Goal: Contribute content: Contribute content

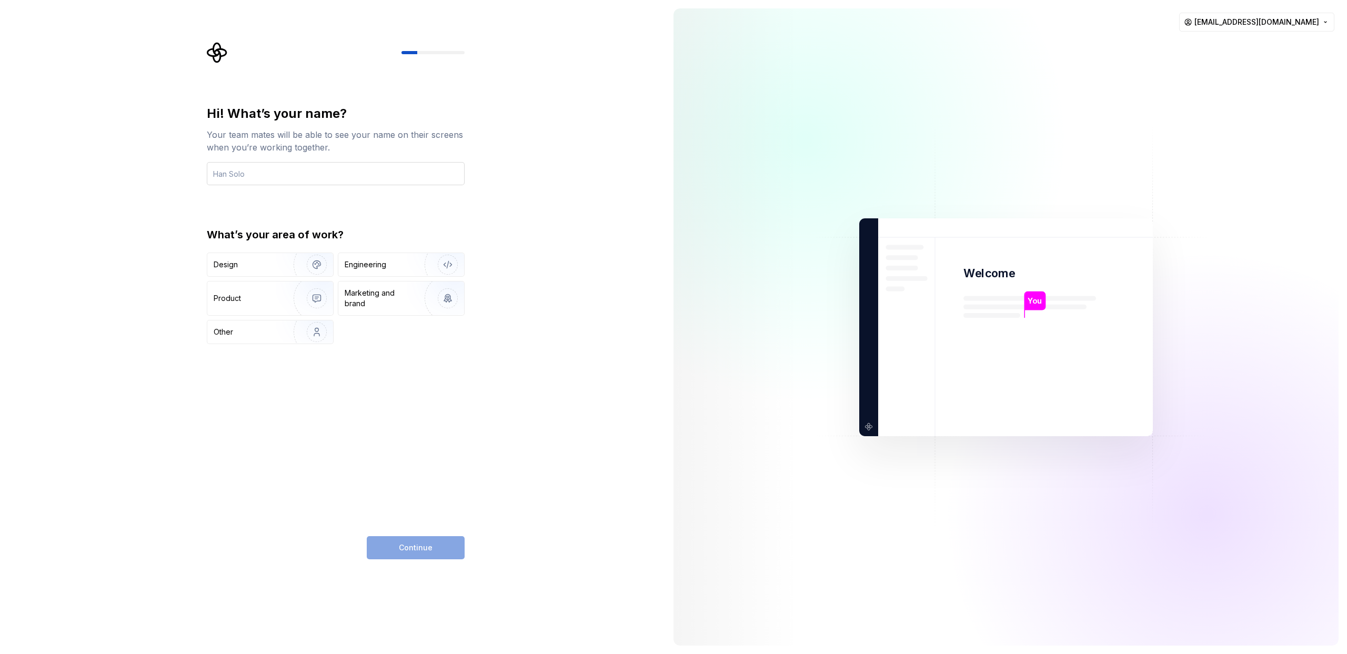
click at [360, 173] on input "text" at bounding box center [336, 173] width 258 height 23
type input "Ф"
type input "Artem"
click at [320, 258] on img "button" at bounding box center [309, 264] width 67 height 71
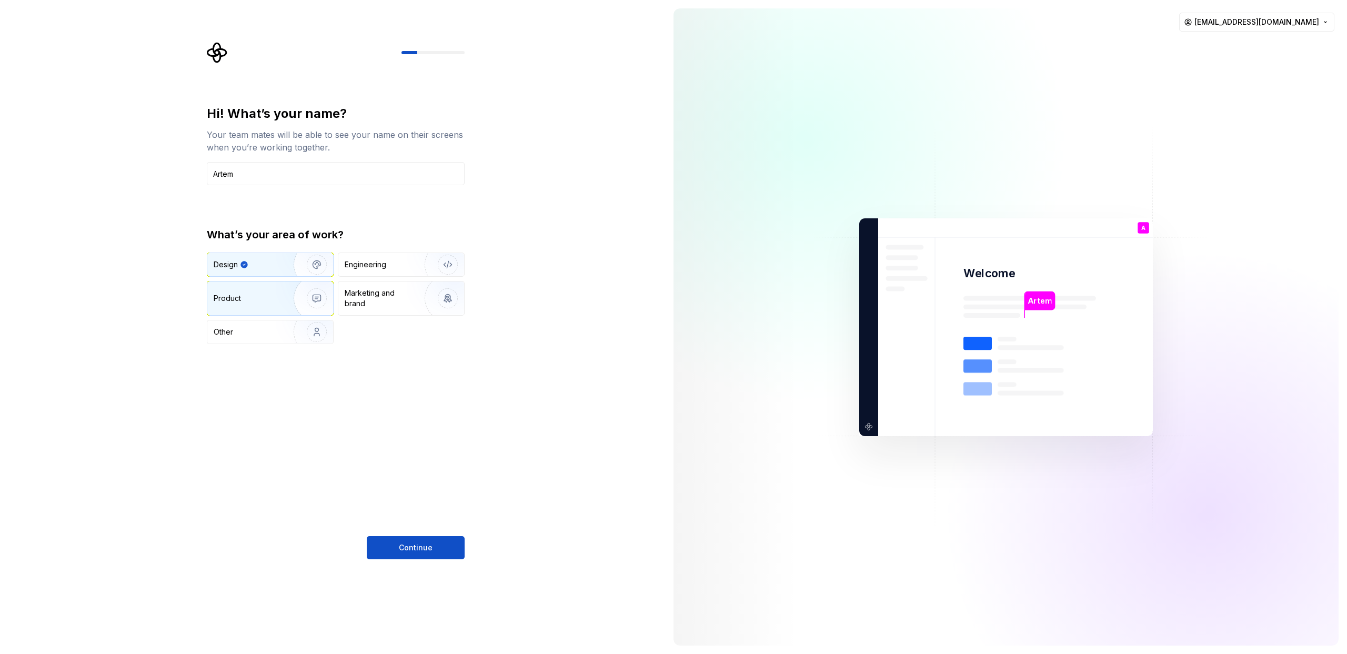
click at [316, 294] on img "button" at bounding box center [309, 298] width 67 height 71
click at [307, 274] on img "button" at bounding box center [309, 264] width 67 height 71
click at [436, 548] on button "Continue" at bounding box center [416, 547] width 98 height 23
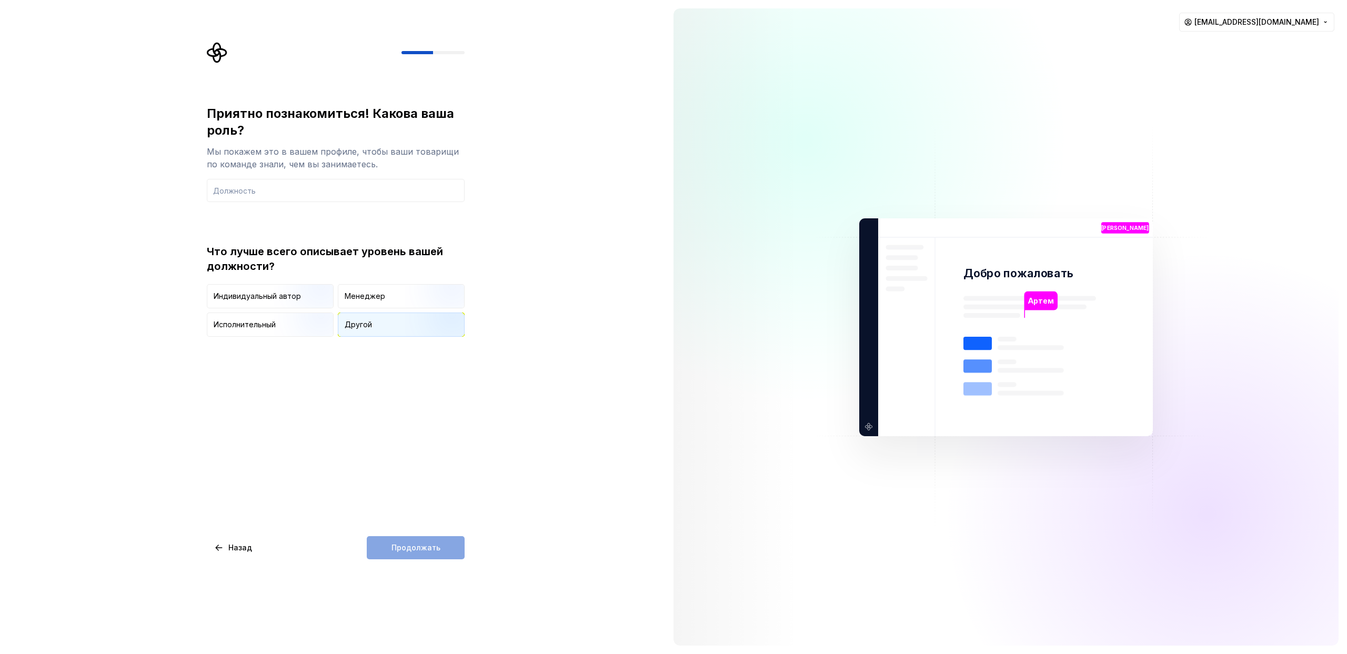
click at [385, 322] on div "Другой" at bounding box center [401, 324] width 126 height 23
click at [424, 249] on font "Что лучше всего описывает уровень вашей должности?" at bounding box center [325, 258] width 236 height 27
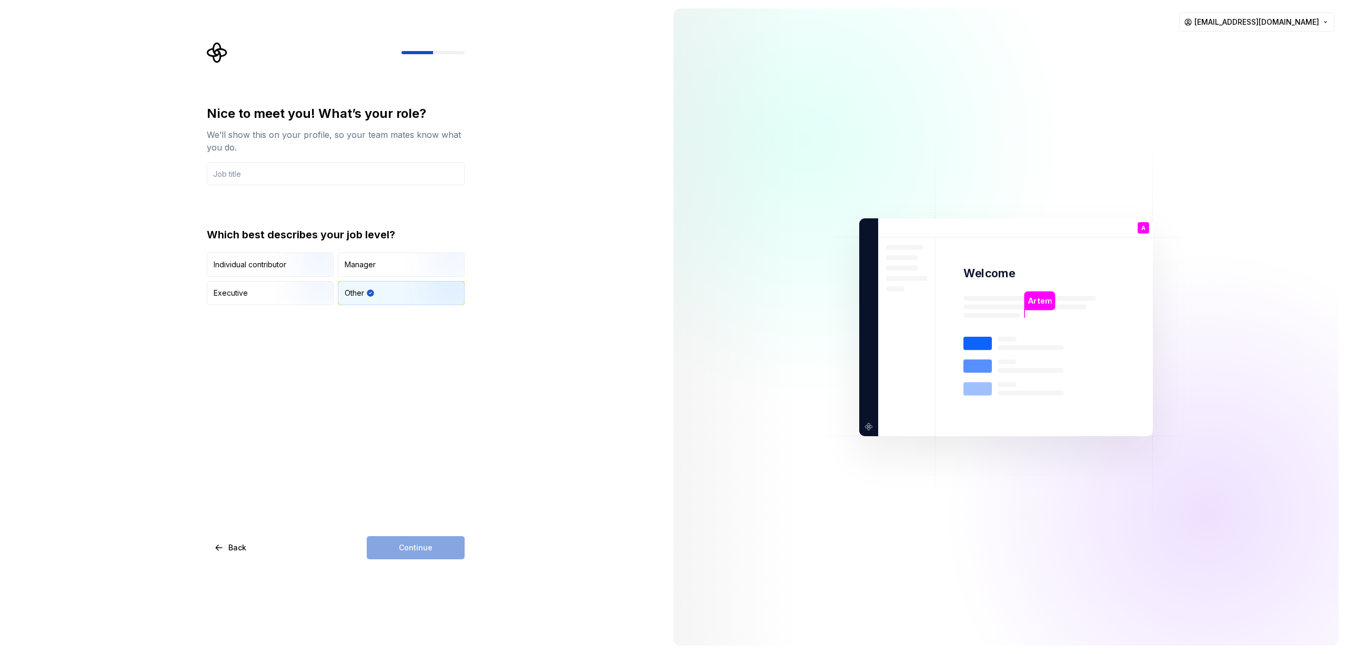
click at [322, 228] on div "Which best describes your job level?" at bounding box center [336, 234] width 258 height 15
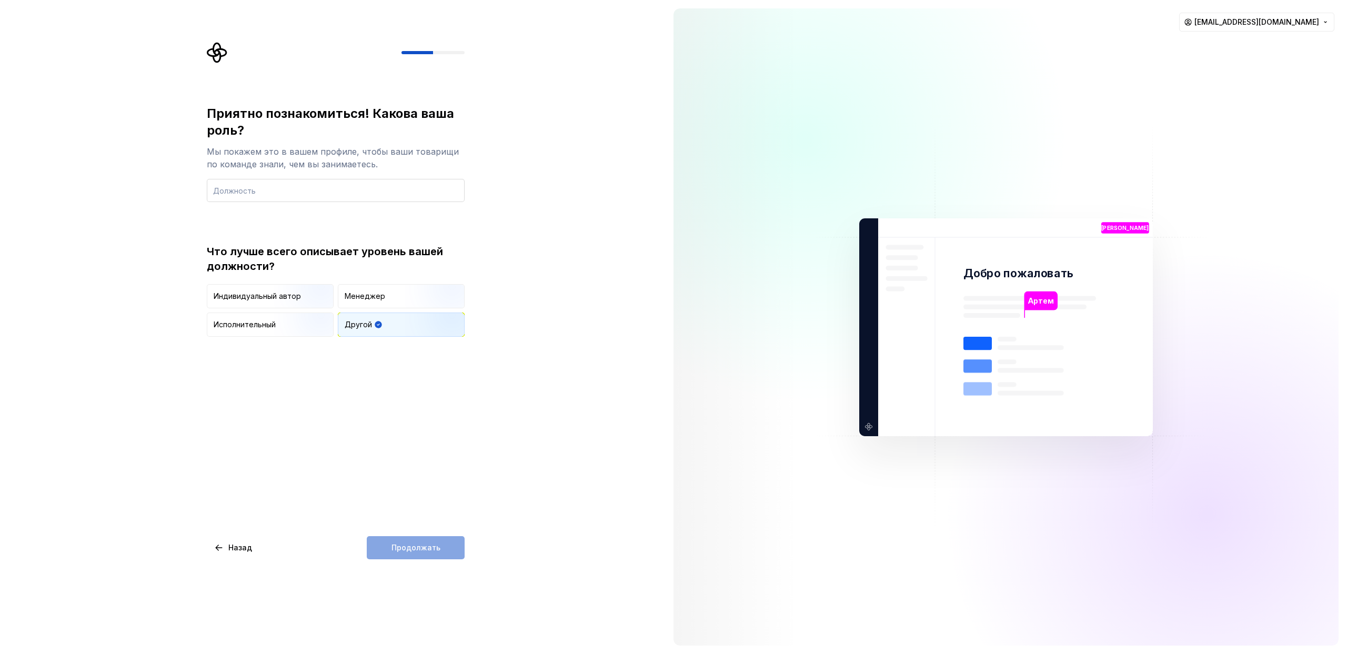
click at [413, 189] on input "text" at bounding box center [336, 190] width 258 height 23
type input "D"
type input "Owner"
click at [420, 545] on font "Продолжать" at bounding box center [416, 547] width 49 height 9
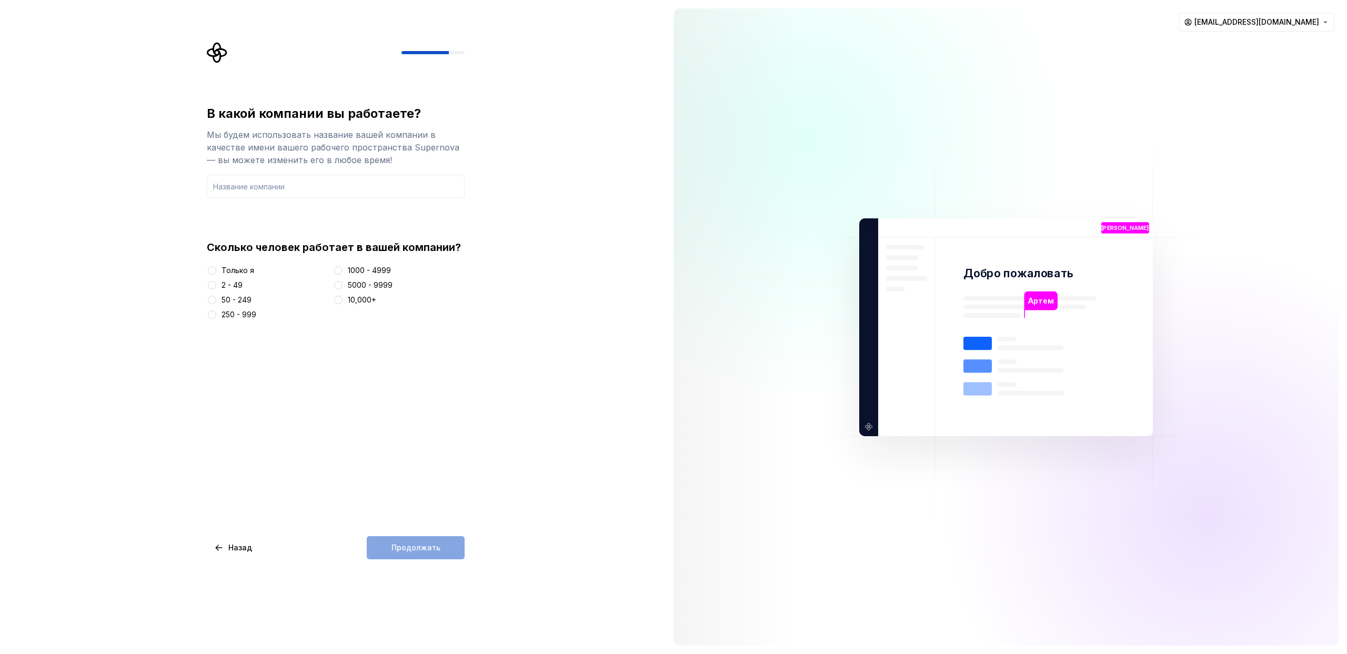
click at [235, 284] on font "2 - 49" at bounding box center [232, 284] width 21 height 9
click at [216, 284] on button "2 - 49" at bounding box center [212, 285] width 8 height 8
click at [301, 184] on input "text" at bounding box center [336, 186] width 258 height 23
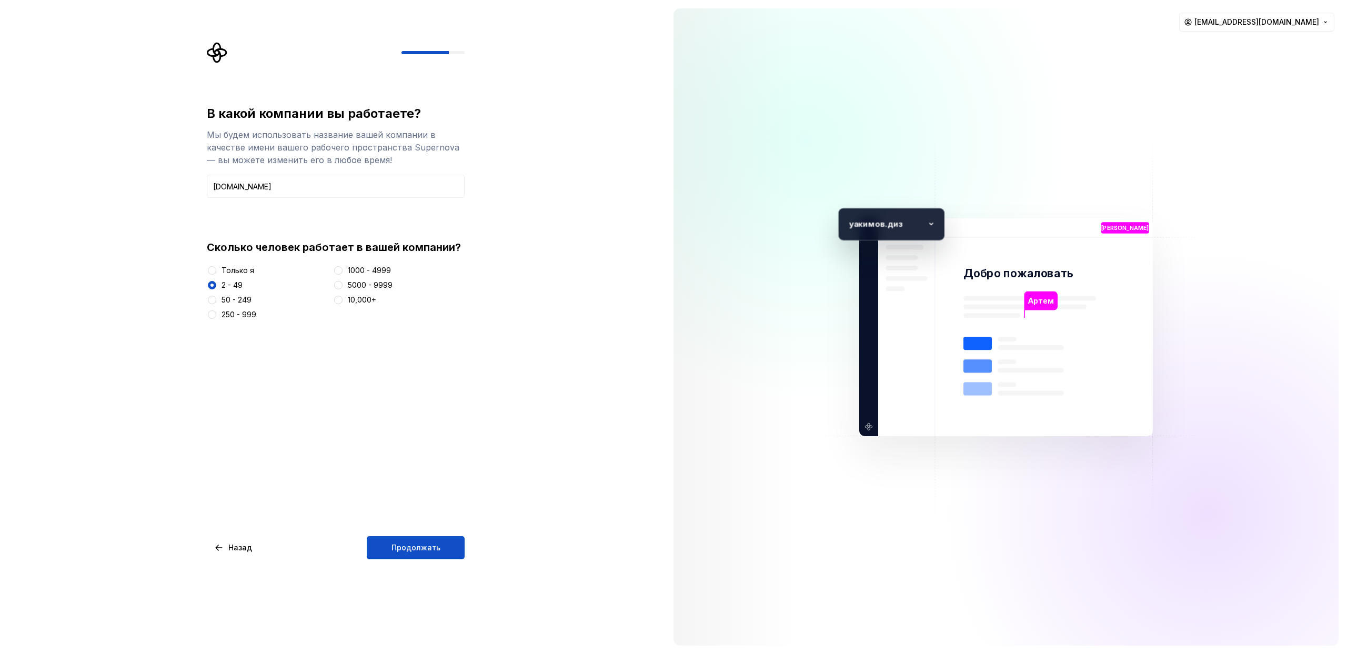
click at [926, 225] on icon at bounding box center [932, 224] width 16 height 16
click at [868, 226] on font "у" at bounding box center [868, 227] width 3 height 7
click at [869, 231] on p "у" at bounding box center [866, 227] width 7 height 9
click at [300, 183] on input "yakimov.design" at bounding box center [336, 186] width 258 height 23
drag, startPoint x: 245, startPoint y: 186, endPoint x: 218, endPoint y: 187, distance: 26.9
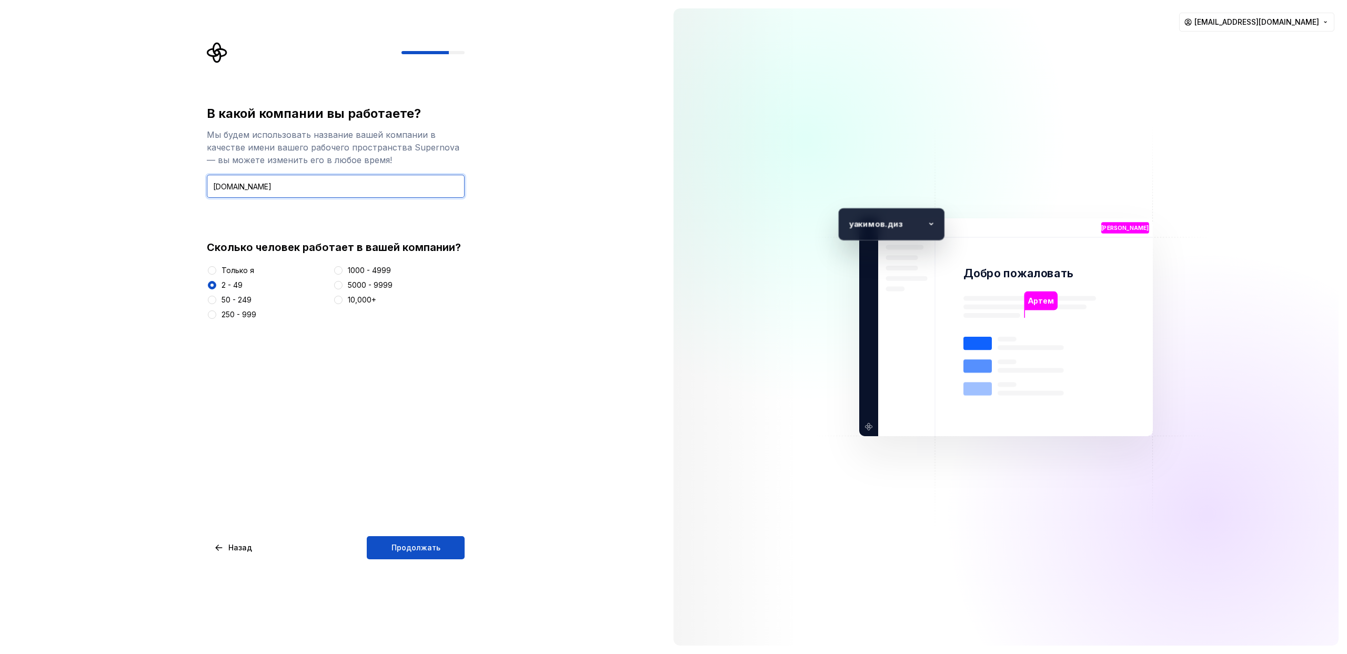
click at [218, 187] on input "yakimov.design" at bounding box center [336, 186] width 258 height 23
type input "yakimov.design"
click at [615, 302] on div "В какой компании вы работаете? Мы будем использовать название вашей компании в …" at bounding box center [332, 327] width 665 height 654
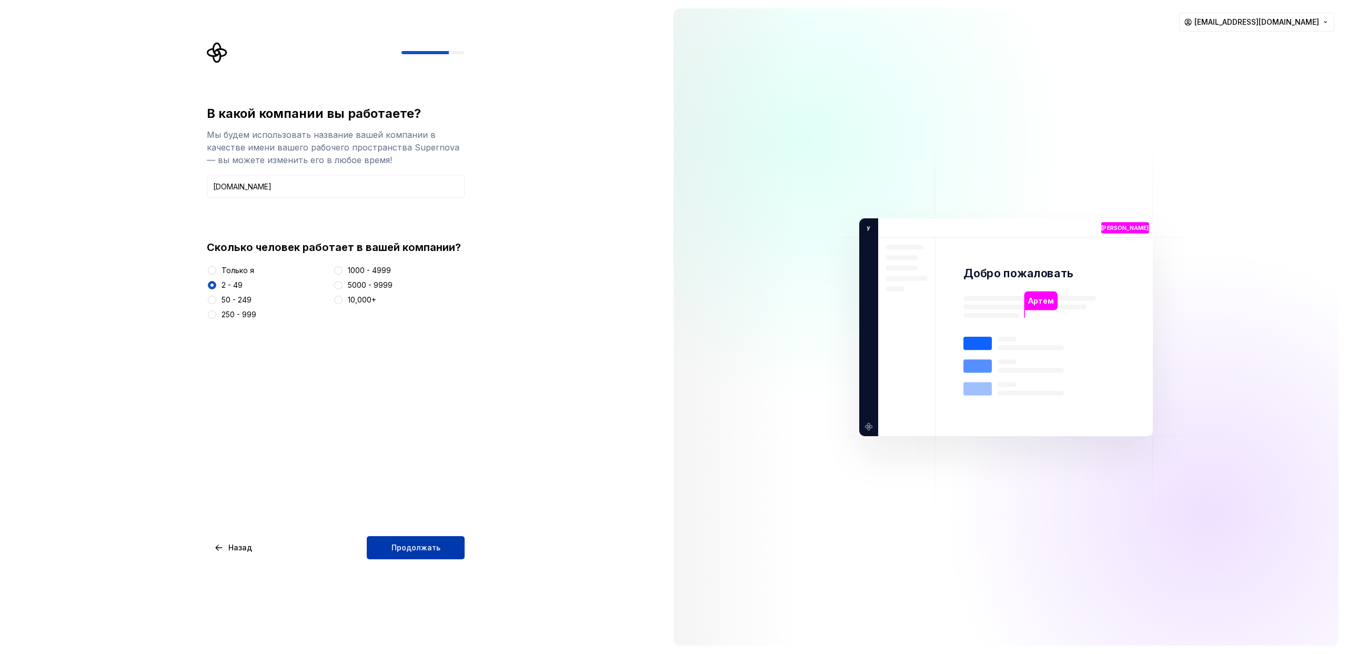
click at [415, 543] on span "Продолжать" at bounding box center [416, 548] width 49 height 11
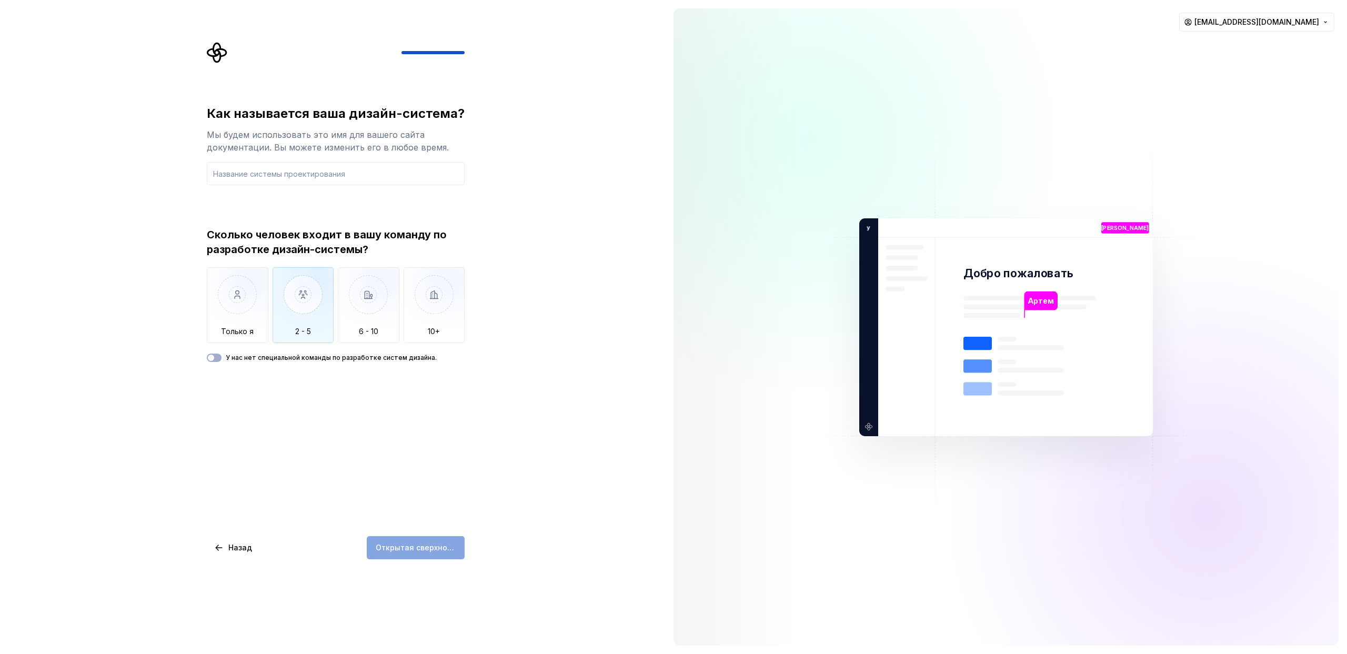
click at [295, 311] on img "button" at bounding box center [304, 302] width 62 height 71
click at [282, 183] on input "text" at bounding box center [336, 173] width 258 height 23
paste input "Uniformity"
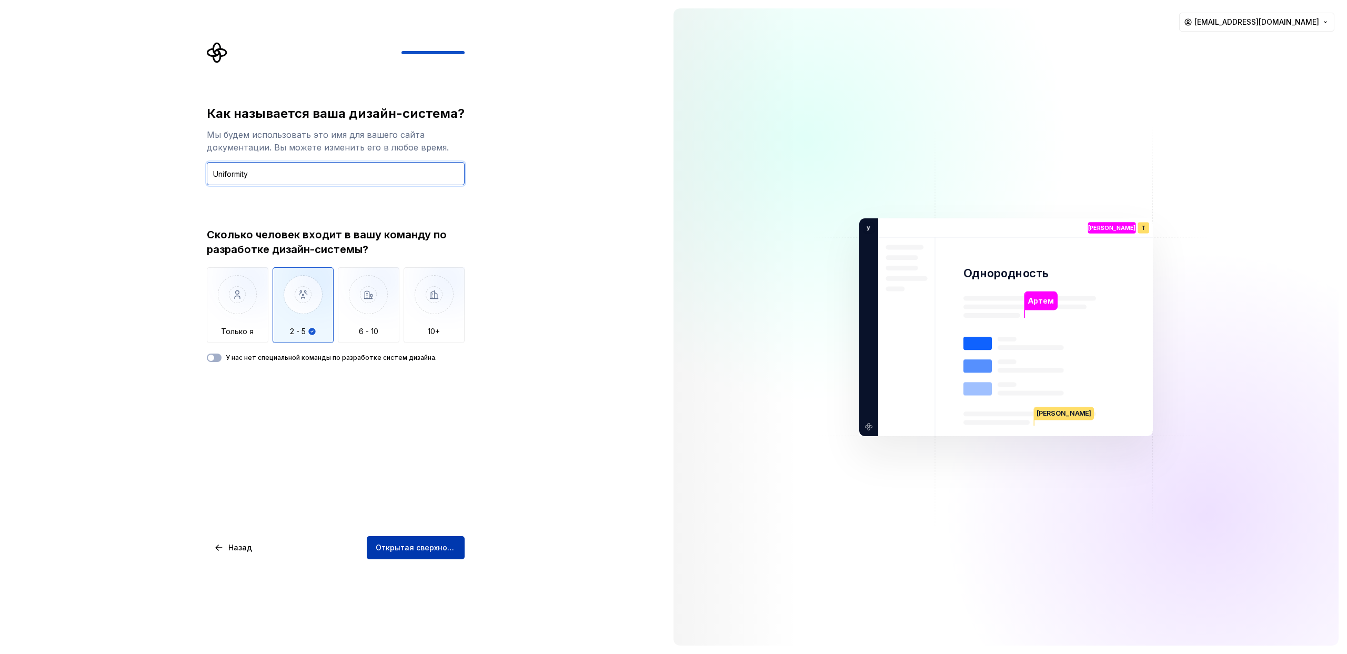
type input "Uniformity"
click at [414, 552] on font "Открытая сверхновая" at bounding box center [418, 547] width 85 height 9
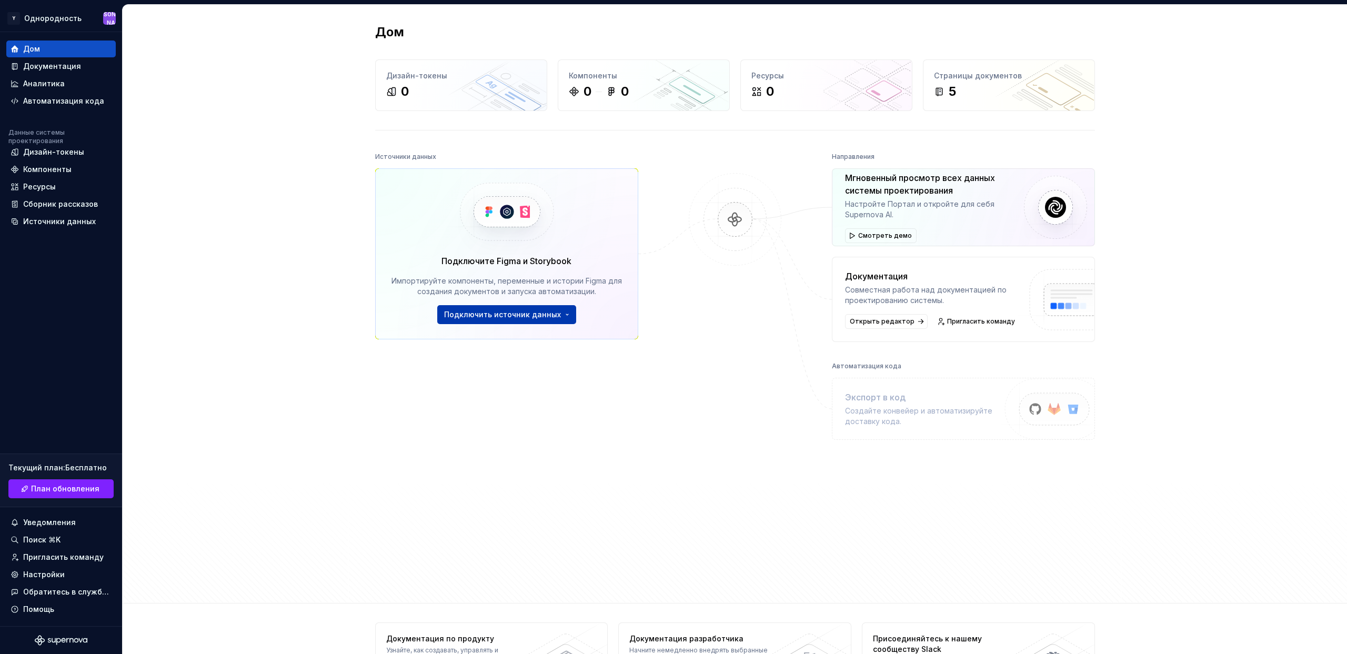
click at [472, 318] on font "Подключить источник данных" at bounding box center [502, 314] width 117 height 9
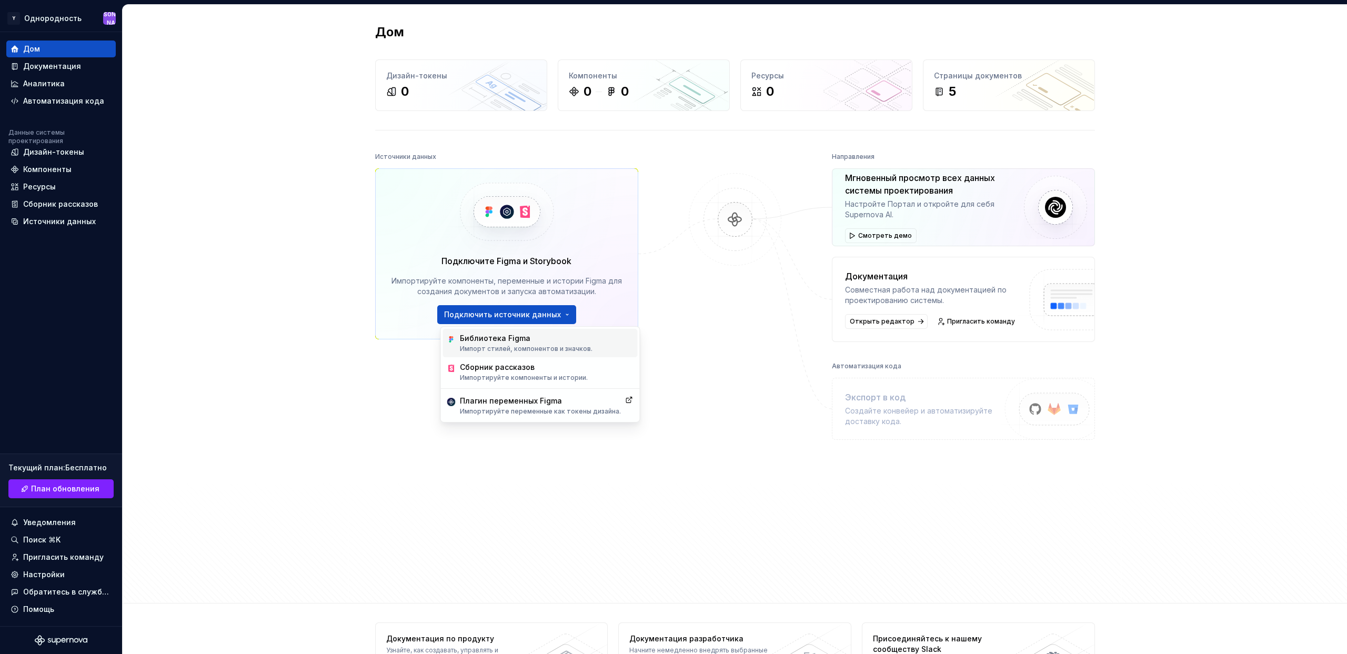
click at [489, 341] on font "Библиотека Figma" at bounding box center [495, 338] width 71 height 9
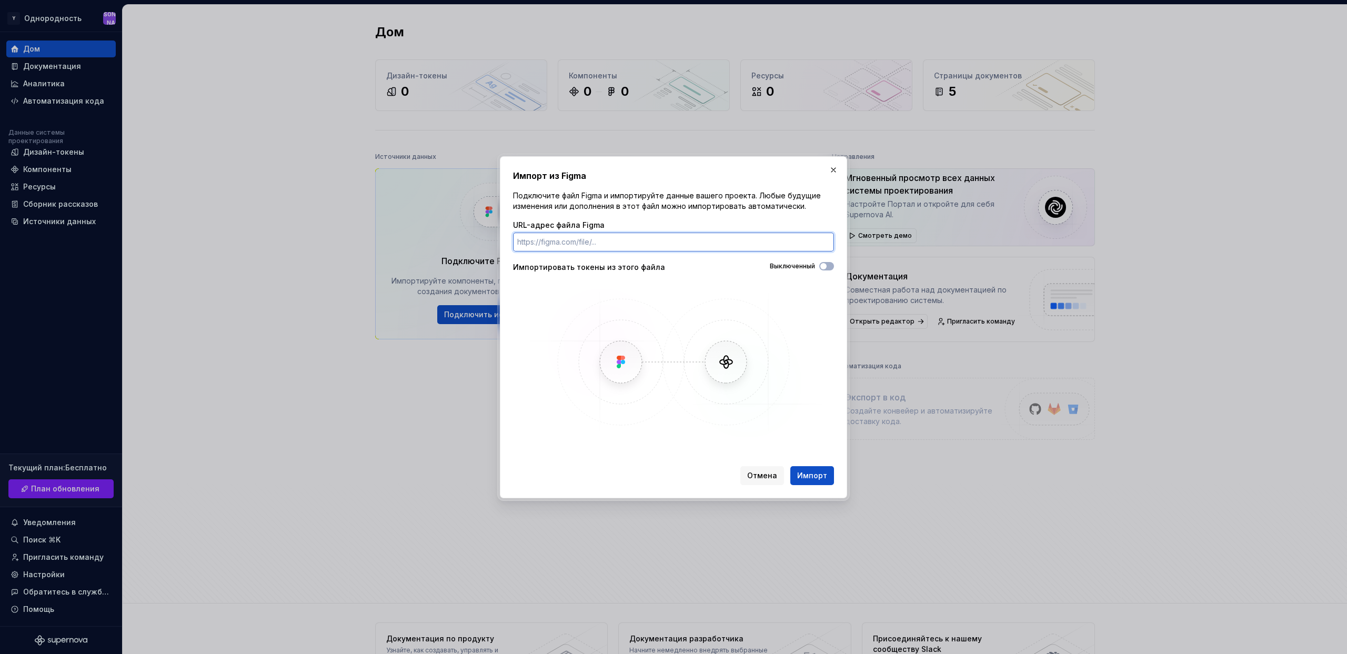
paste input "https://www.figma.com/design/FSX0QNDBpQnpv3YjMRmGJf/%D0%94%D0%B8%D0%B7%D0%B0%D0…"
type input "https://www.figma.com/design/FSX0QNDBpQnpv3YjMRmGJf/%D0%94%D0%B8%D0%B7%D0%B0%D0…"
click at [779, 316] on img at bounding box center [673, 362] width 305 height 158
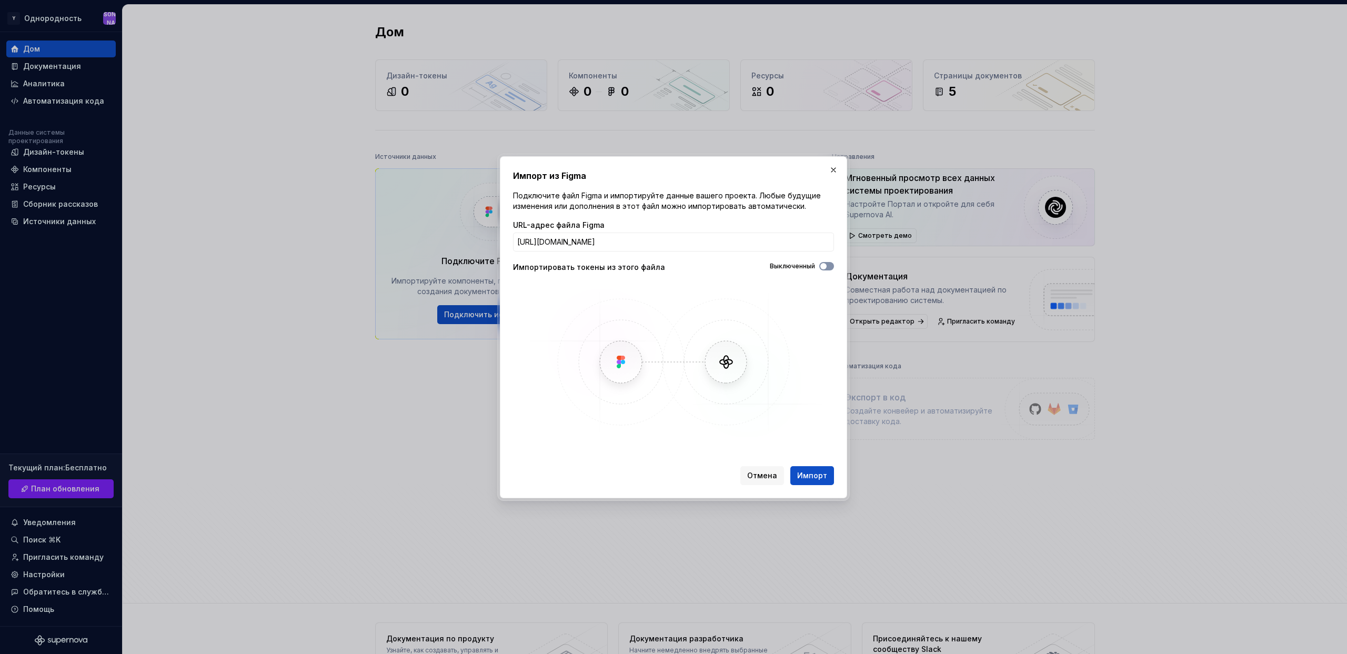
click at [827, 266] on icon "button" at bounding box center [823, 266] width 8 height 6
click at [812, 475] on font "Импорт" at bounding box center [812, 475] width 30 height 9
click at [667, 404] on img at bounding box center [673, 362] width 305 height 158
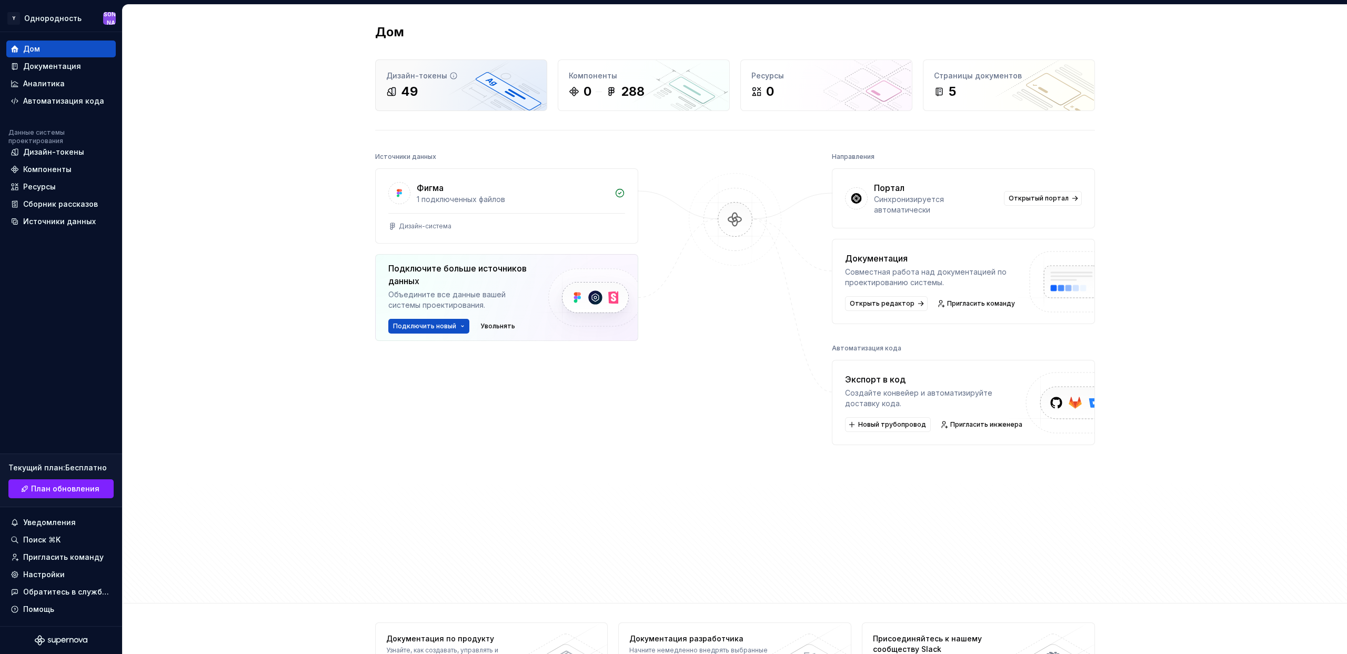
click at [475, 99] on div "49" at bounding box center [461, 91] width 150 height 17
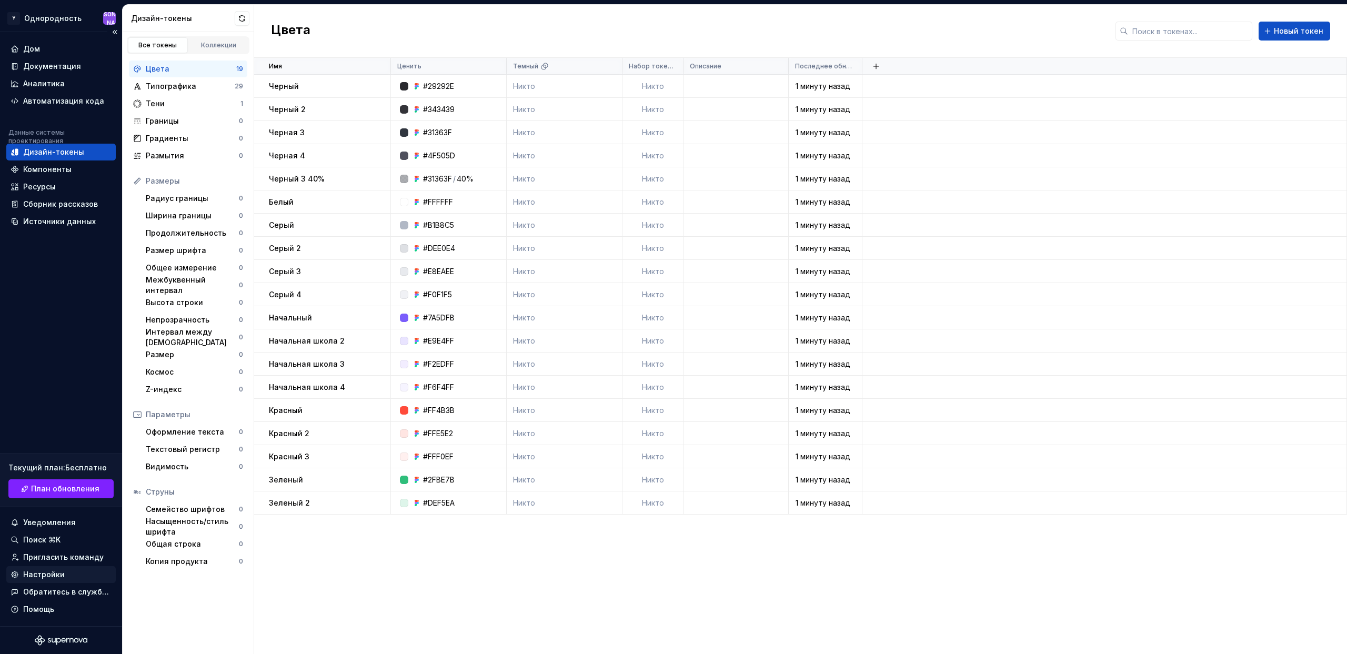
click at [63, 573] on div "Настройки" at bounding box center [61, 574] width 101 height 11
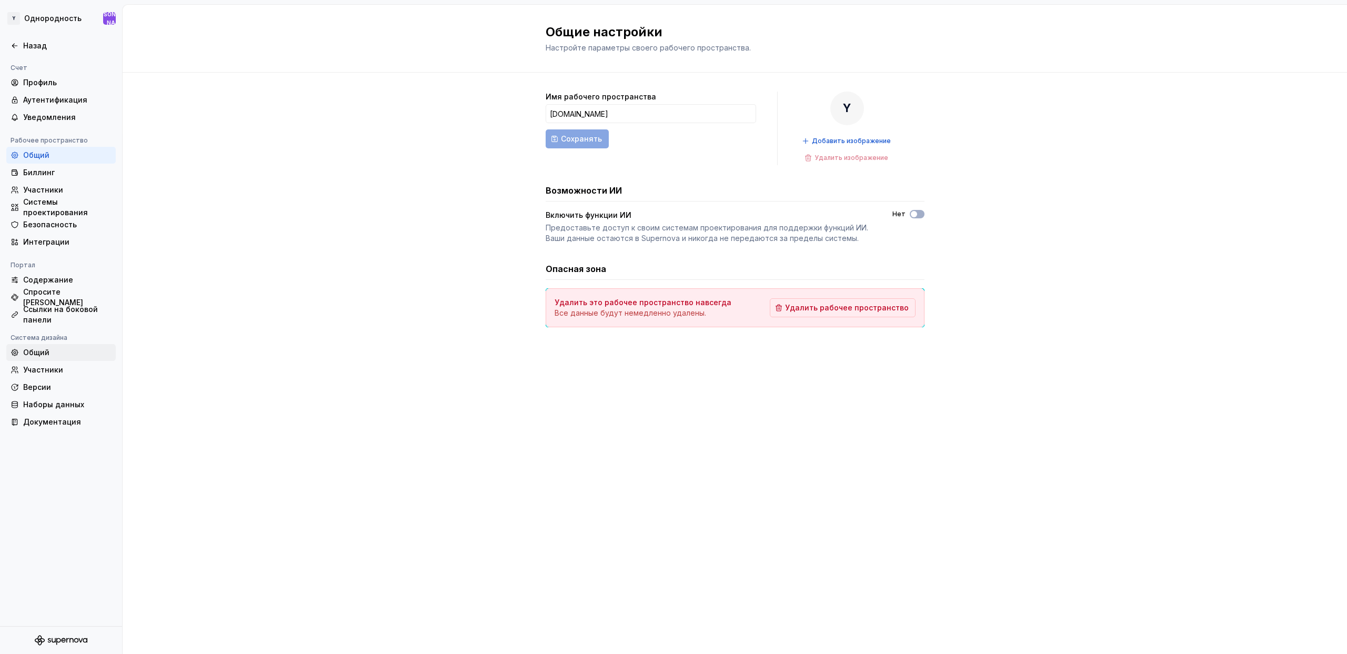
click at [45, 350] on font "Общий" at bounding box center [36, 352] width 26 height 9
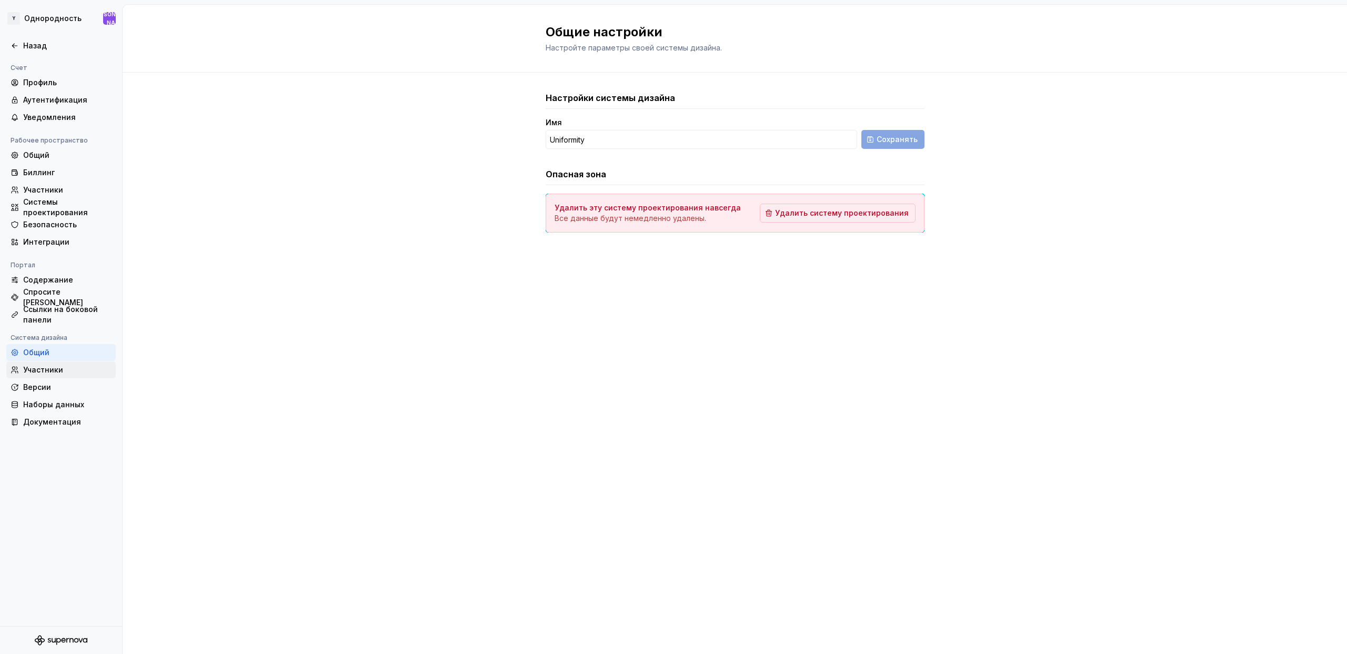
click at [54, 377] on div "Участники" at bounding box center [60, 370] width 109 height 17
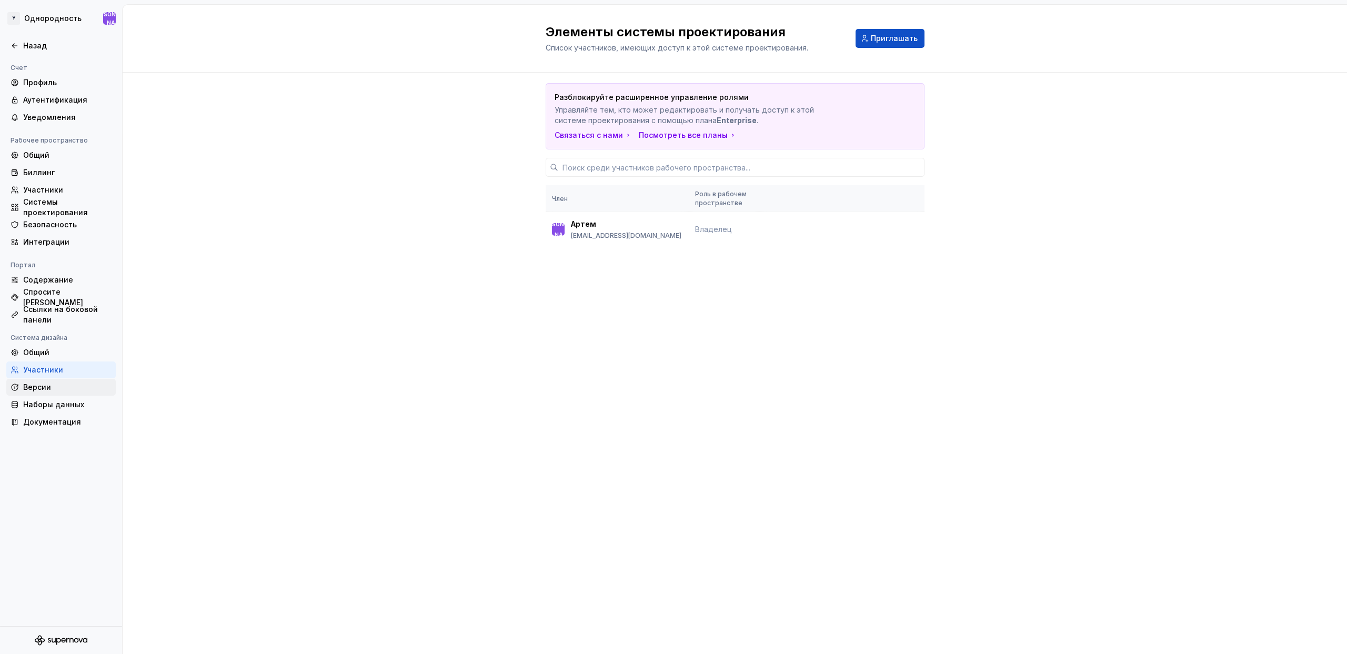
click at [55, 389] on div "Версии" at bounding box center [67, 387] width 88 height 11
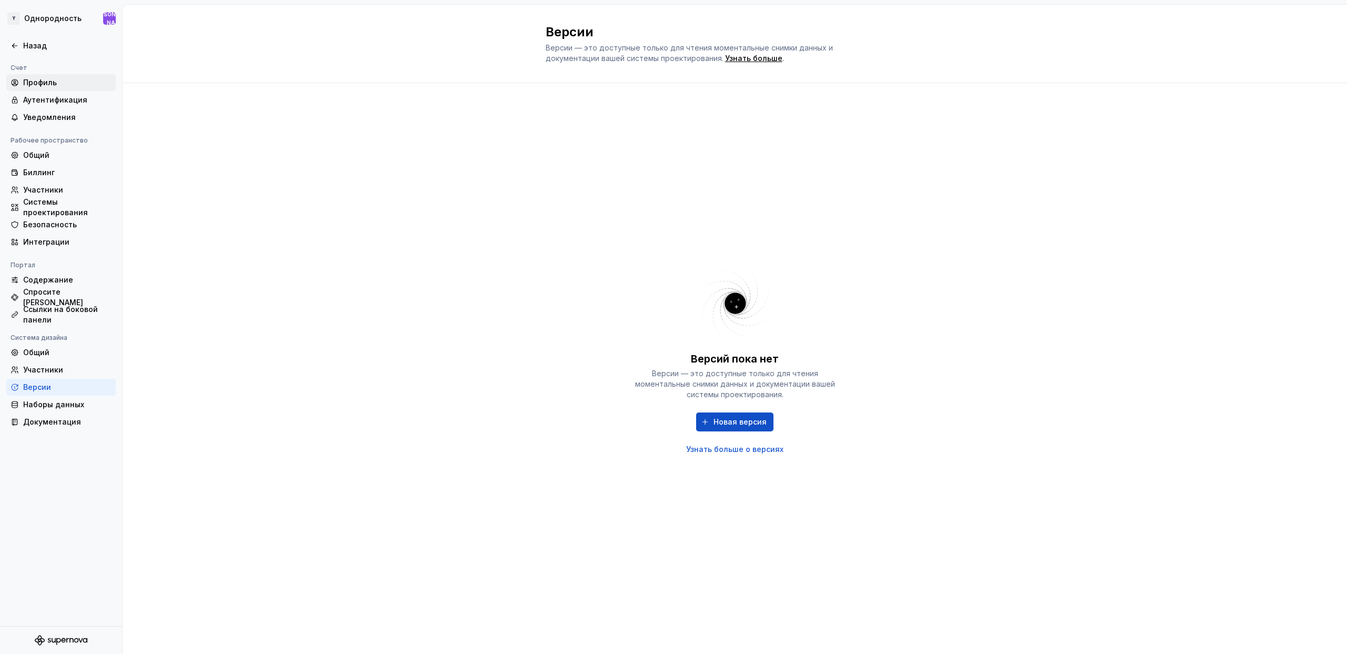
click at [52, 89] on div "Профиль" at bounding box center [60, 82] width 109 height 17
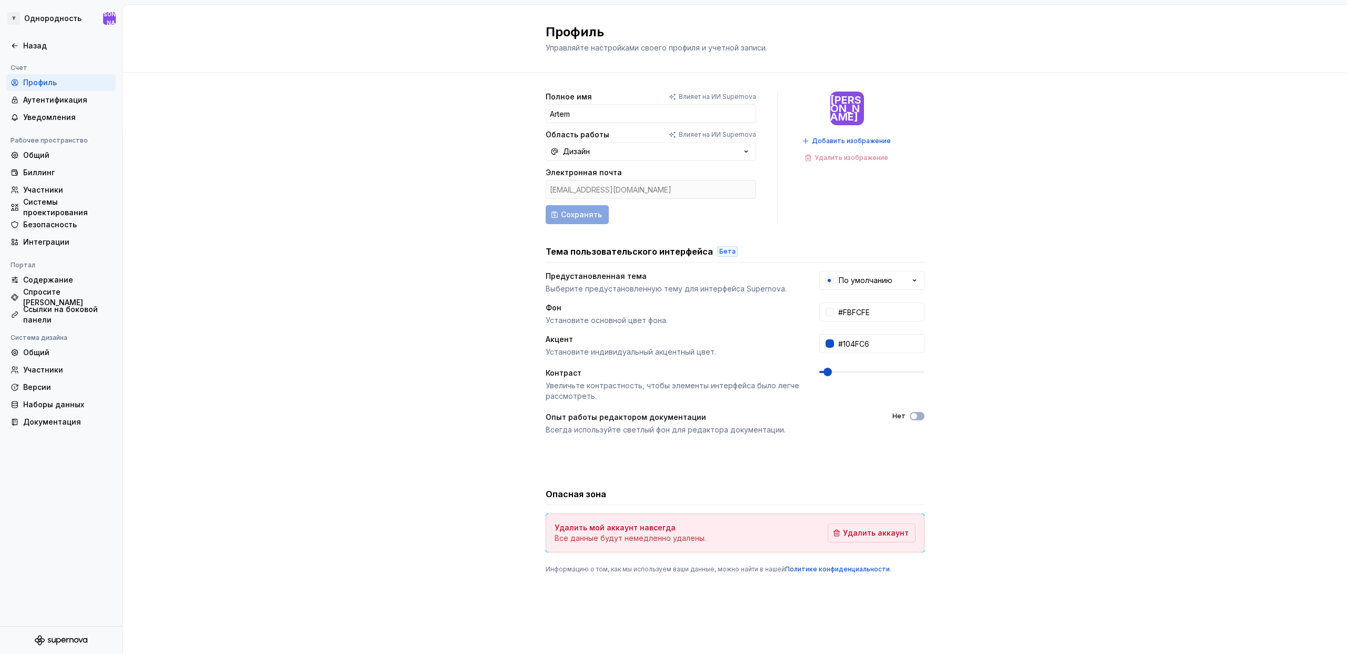
click at [946, 279] on div "Полное имя Влияет на ИИ Supernova Artem Область работы Влияет на ИИ Supernova Д…" at bounding box center [735, 343] width 1225 height 541
click at [923, 279] on button "По умолчанию" at bounding box center [871, 280] width 105 height 19
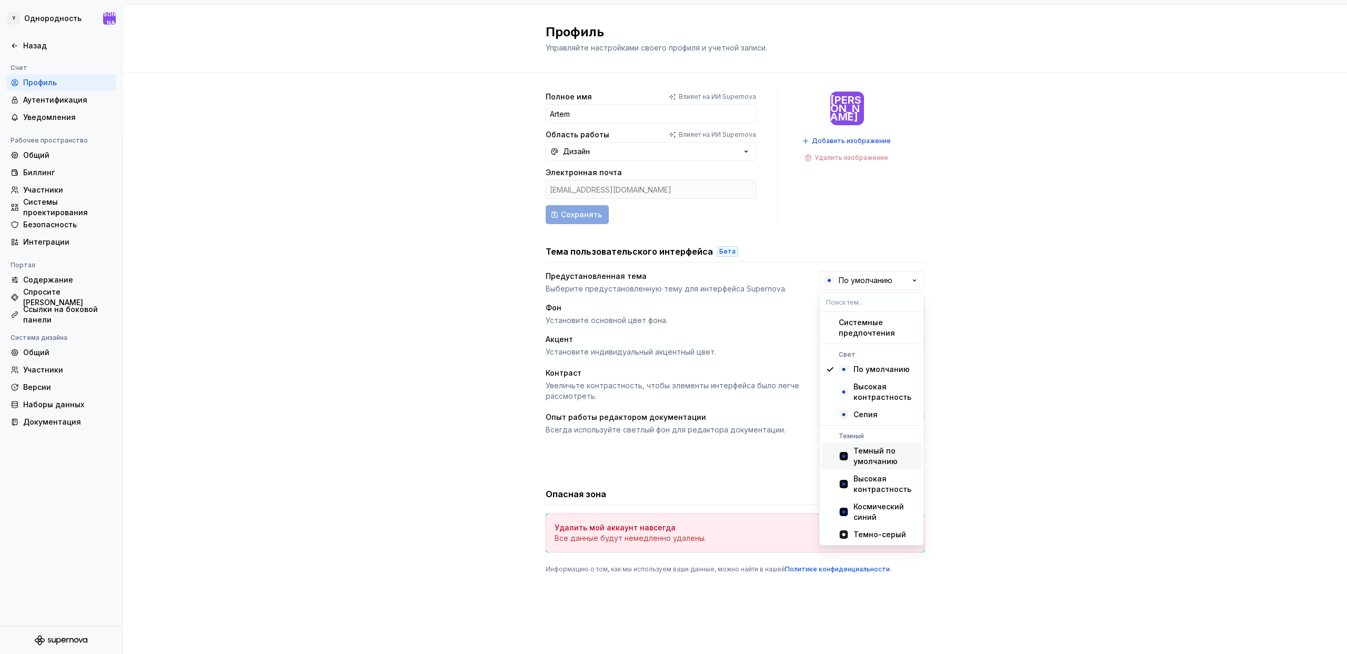
click at [894, 463] on font "Темный по умолчанию" at bounding box center [876, 455] width 44 height 19
type input "#101010"
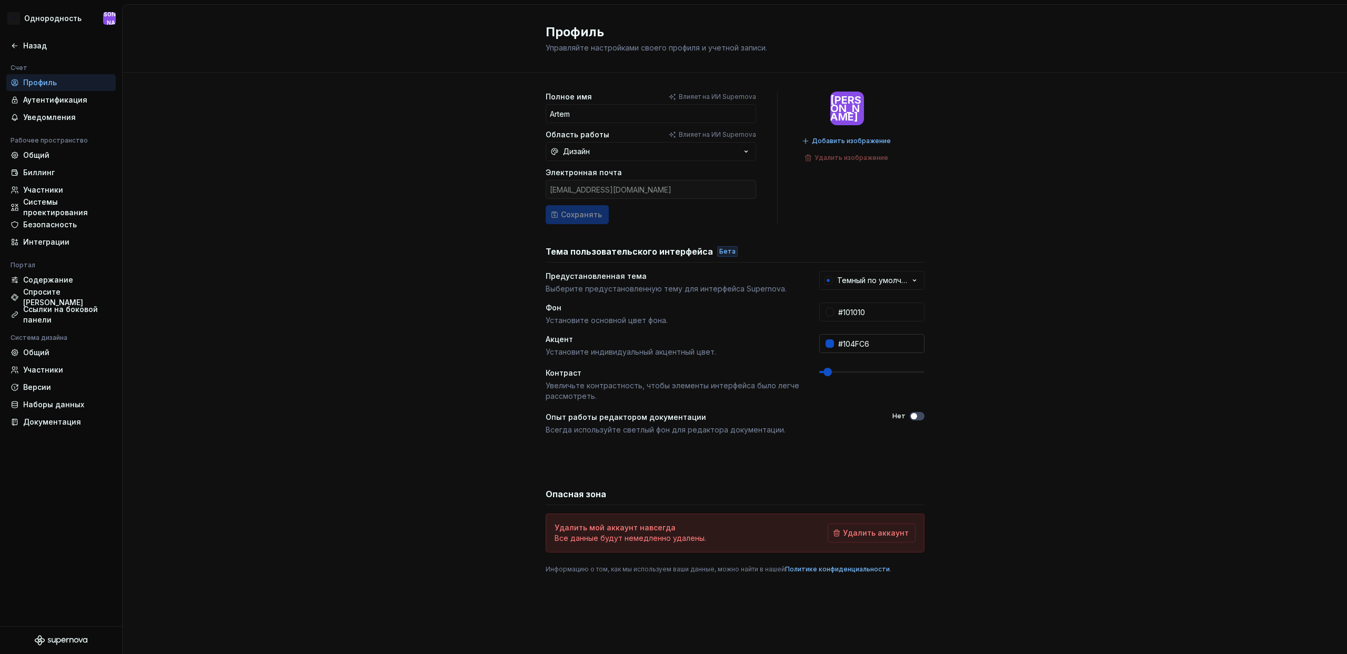
click at [851, 347] on input "#104FC6" at bounding box center [879, 343] width 91 height 19
click at [829, 344] on div at bounding box center [830, 343] width 8 height 8
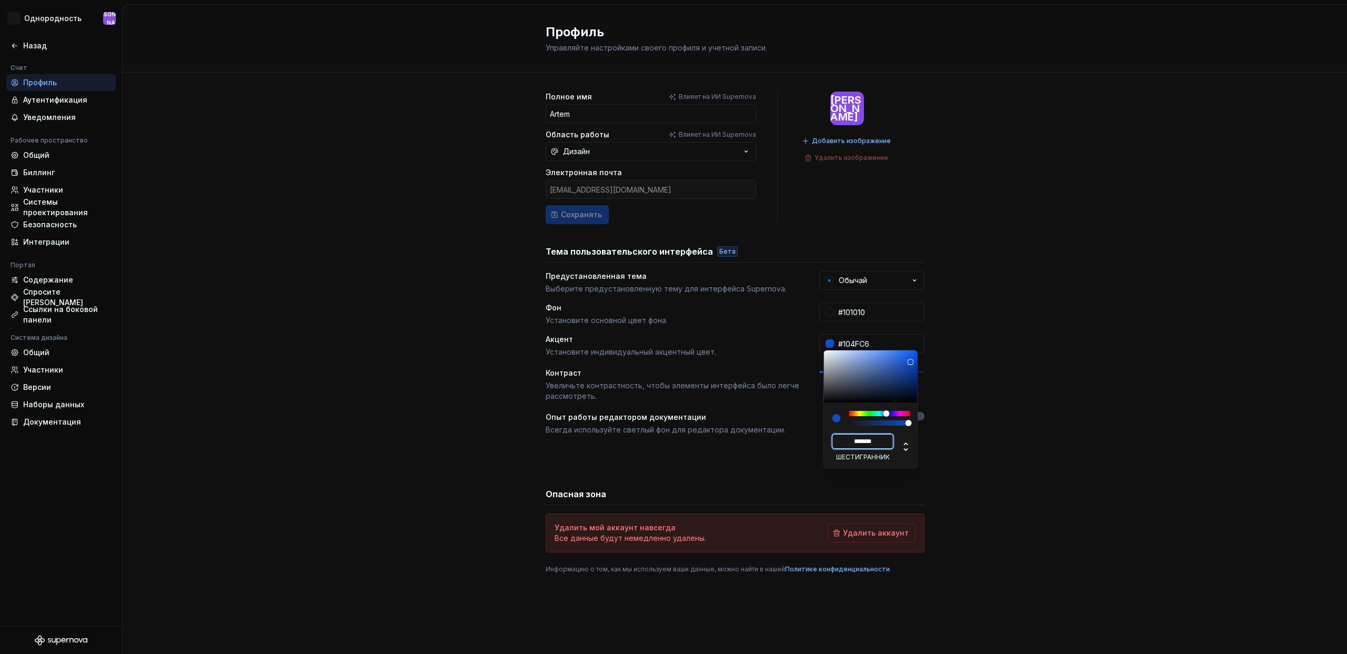
paste input
type input "#7A5DFB"
type input "******"
click at [997, 309] on html "Исходный текст Оцените этот перевод Ваш отзыв поможет нам улучшить Google Перев…" at bounding box center [673, 327] width 1347 height 654
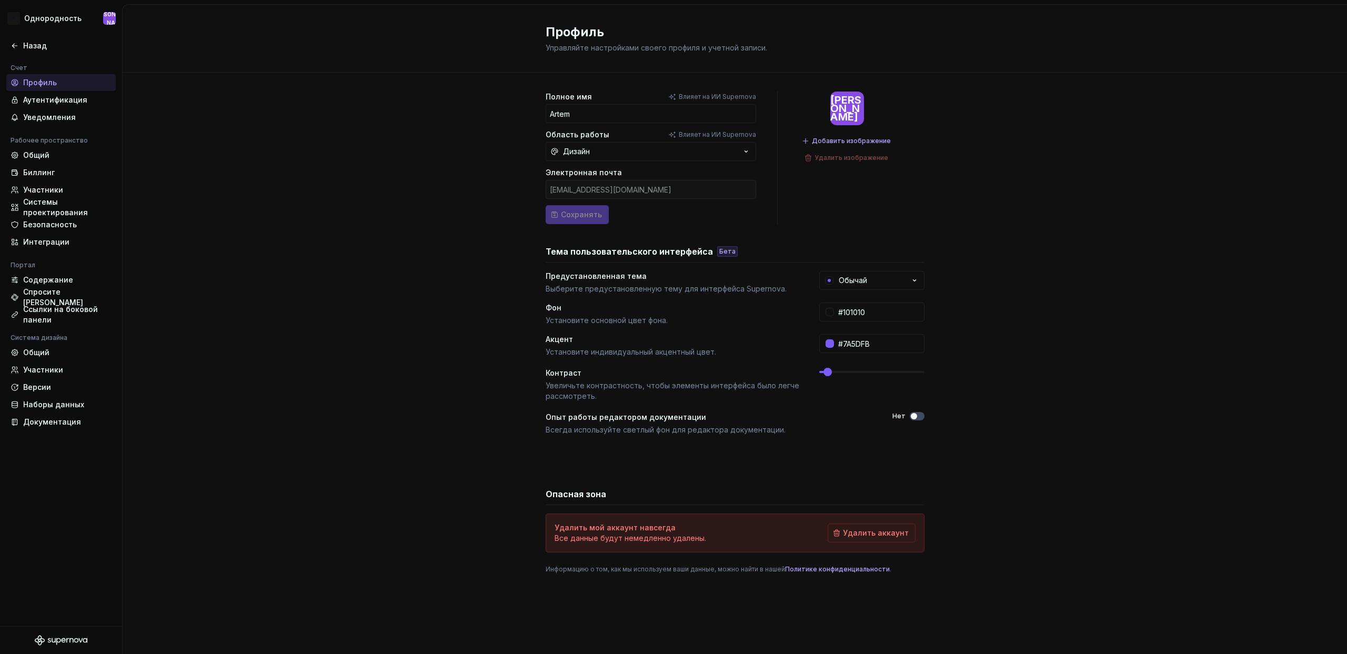
click at [579, 218] on form "Полное имя Влияет на ИИ Supernova Artem Область работы Влияет на ИИ Supernova Д…" at bounding box center [651, 158] width 211 height 133
click at [701, 177] on div "Электронная почта" at bounding box center [651, 172] width 211 height 11
drag, startPoint x: 349, startPoint y: 153, endPoint x: 342, endPoint y: 151, distance: 7.7
click at [349, 153] on div "Полное имя Влияет на ИИ Supernova Artem Область работы Влияет на ИИ Supernova Д…" at bounding box center [735, 343] width 1225 height 541
click at [855, 317] on input "#101010" at bounding box center [879, 312] width 91 height 19
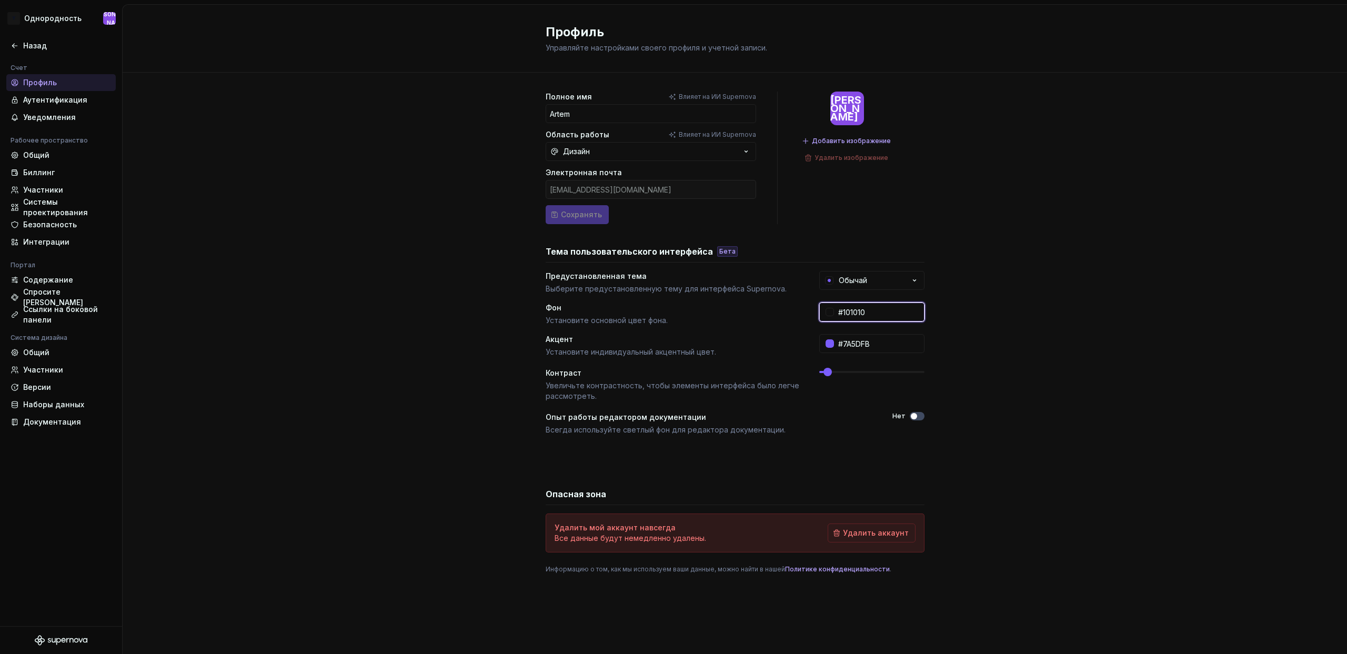
paste input "29292E"
click at [874, 313] on input "29292E" at bounding box center [879, 312] width 91 height 19
type input "#29292E"
click at [988, 313] on div "Полное имя Влияет на ИИ Supernova Artem Область работы Влияет на ИИ Supernova Д…" at bounding box center [735, 343] width 1225 height 541
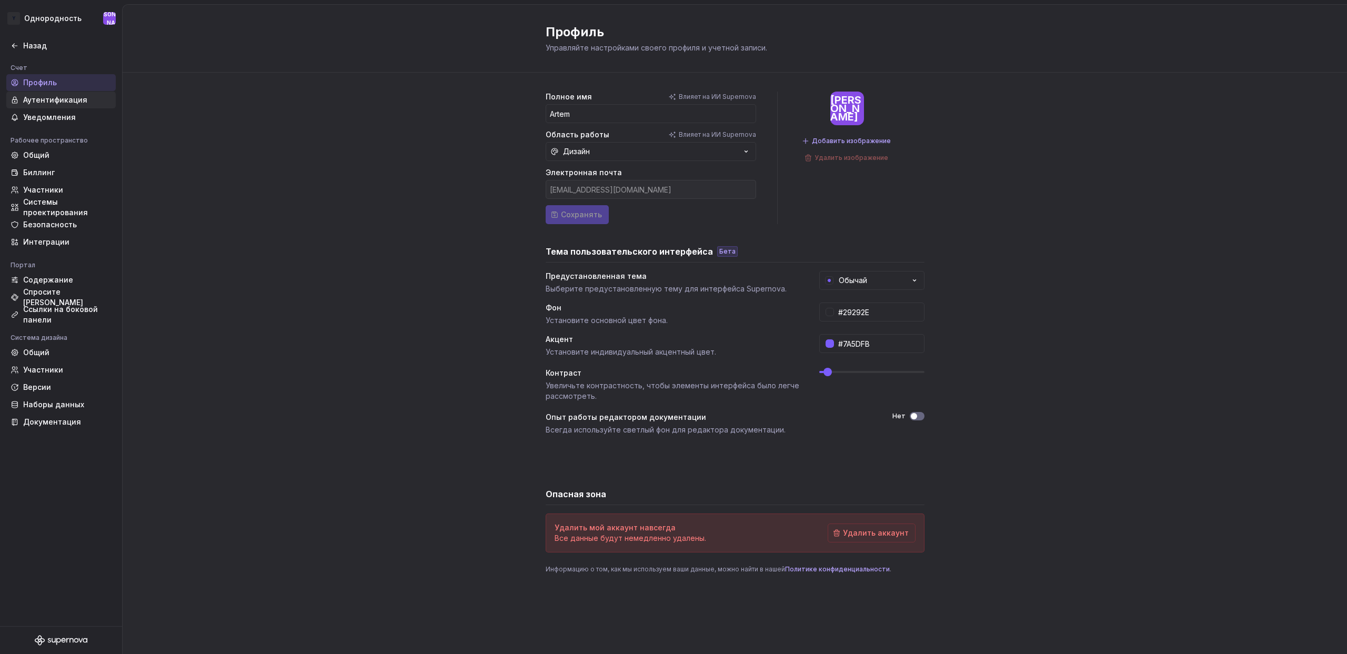
click at [82, 103] on font "Аутентификация" at bounding box center [55, 99] width 64 height 9
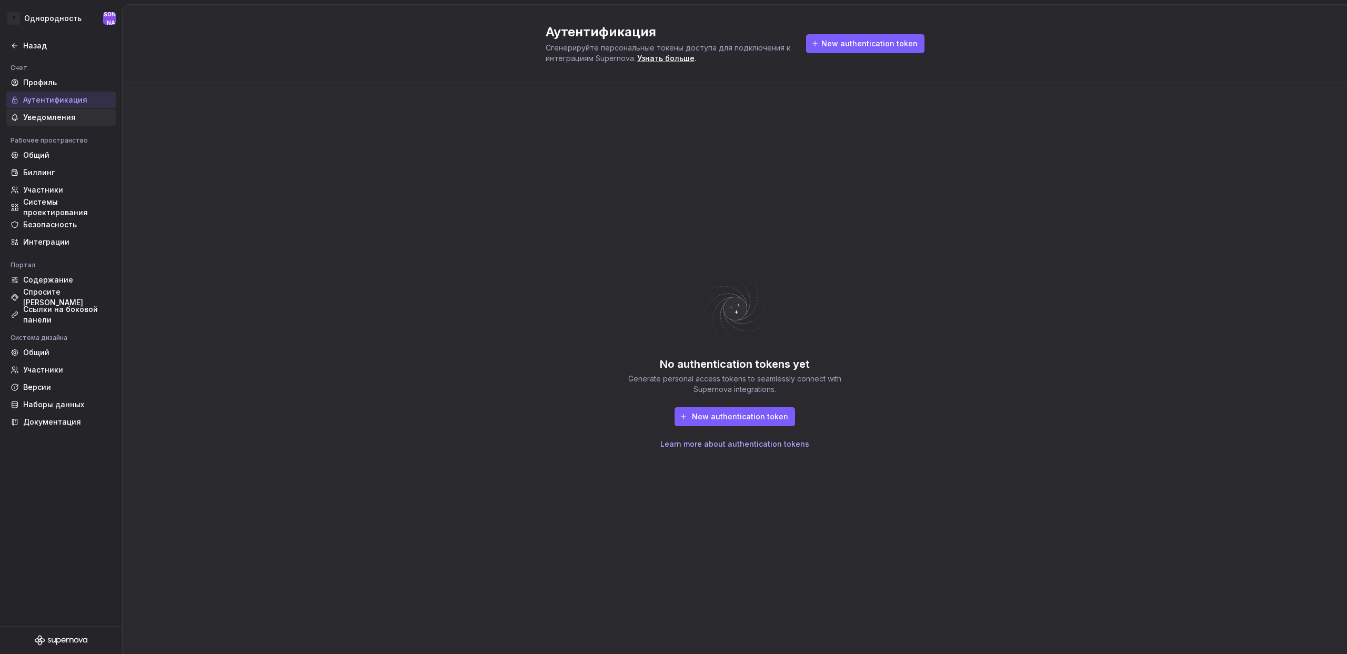
click at [62, 117] on font "Уведомления" at bounding box center [49, 117] width 53 height 9
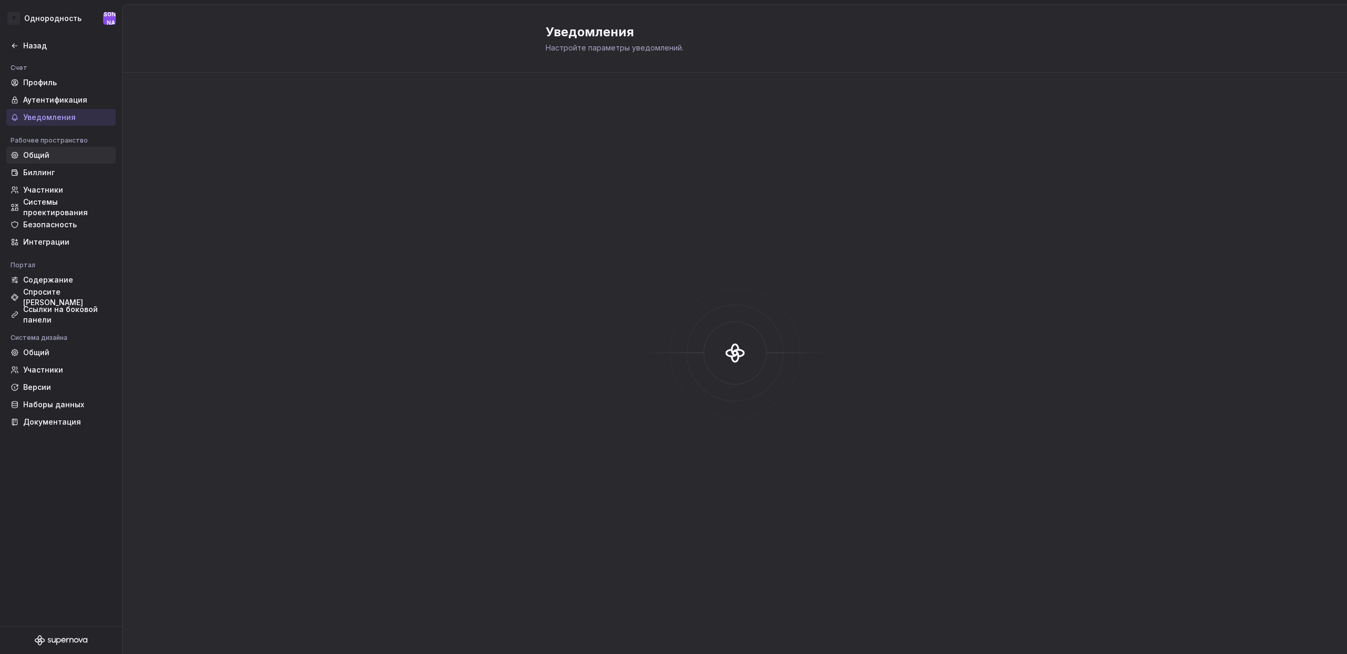
click at [59, 156] on div "Общий" at bounding box center [67, 155] width 88 height 11
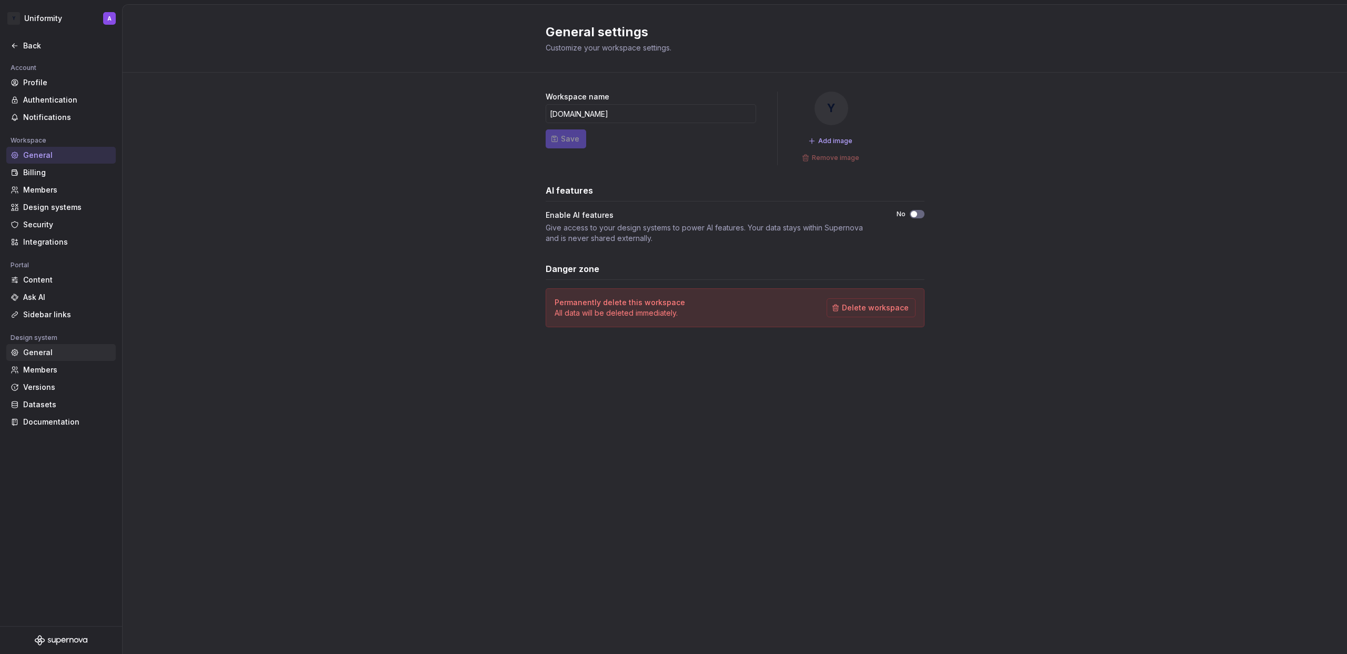
click at [52, 356] on div "General" at bounding box center [67, 352] width 88 height 11
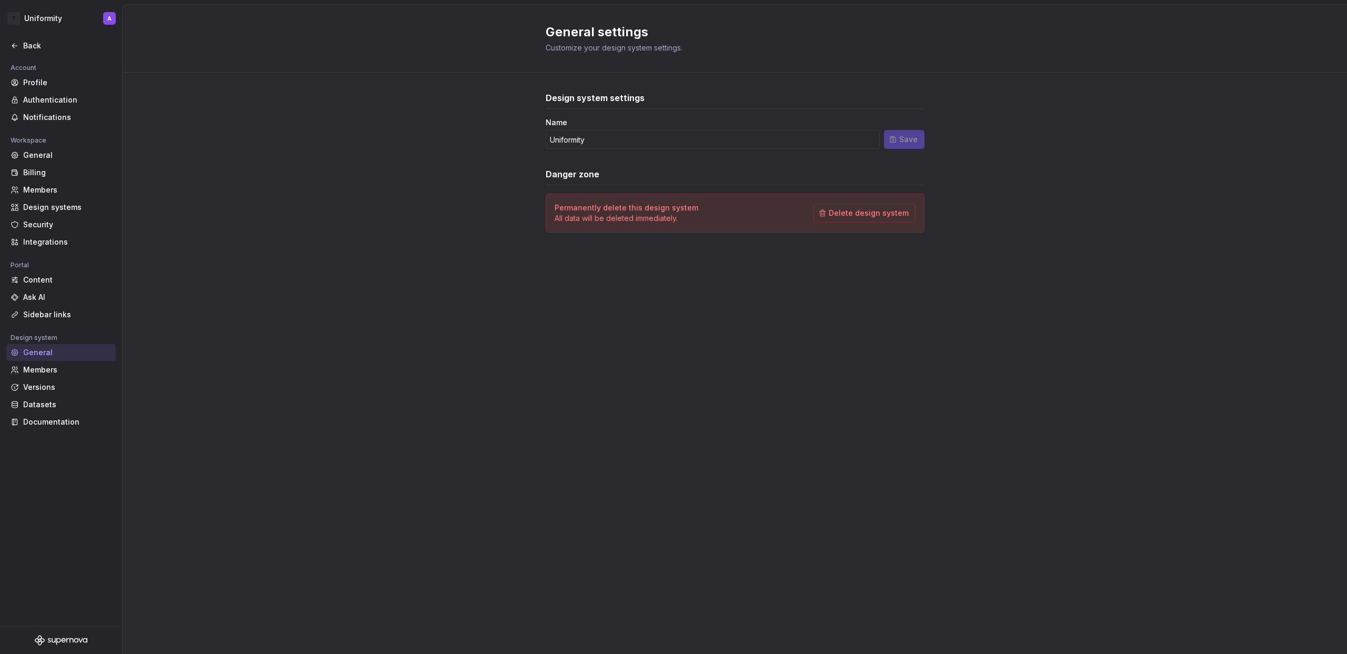
click at [55, 354] on div "General" at bounding box center [67, 352] width 88 height 11
click at [58, 371] on div "Members" at bounding box center [67, 370] width 88 height 11
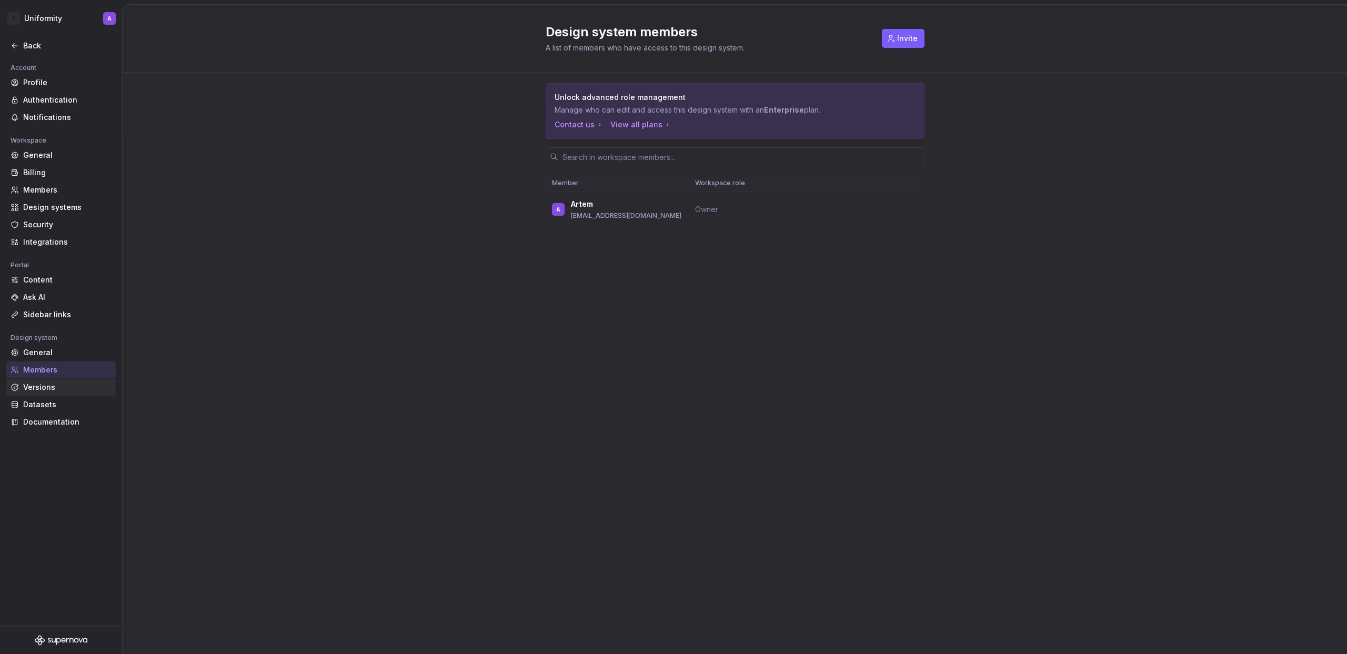
click at [55, 390] on div "Versions" at bounding box center [67, 387] width 88 height 11
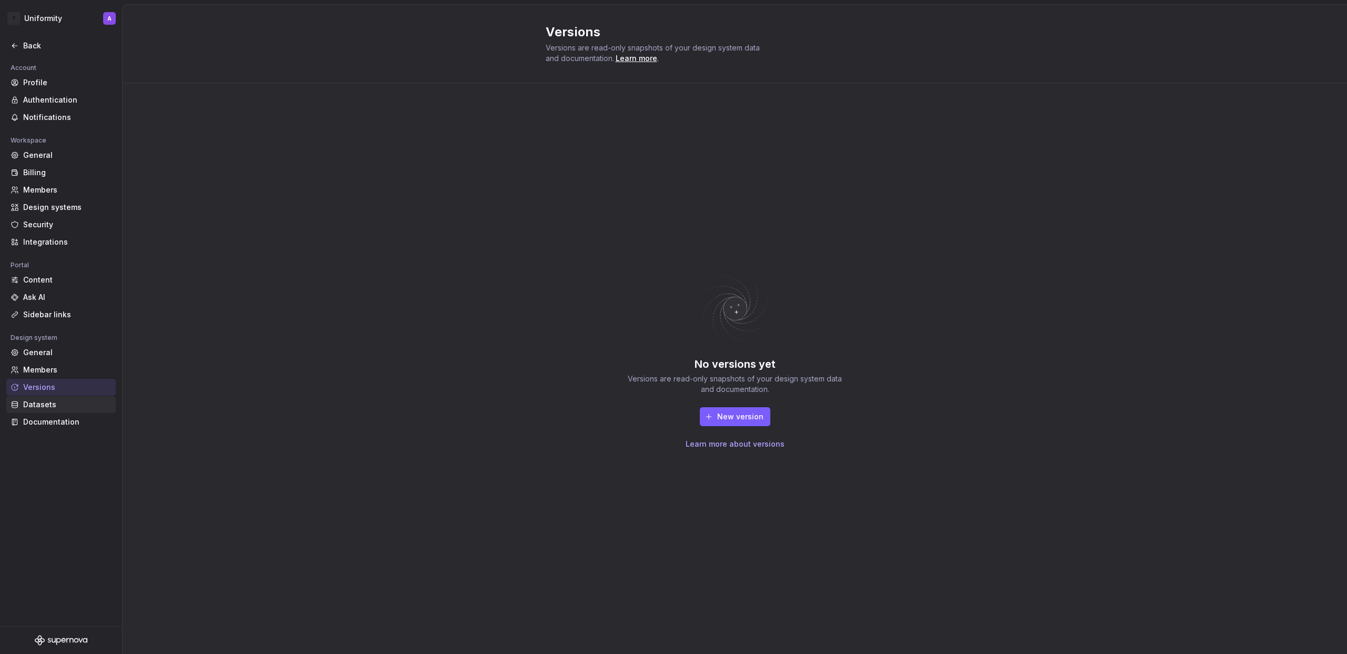
click at [54, 410] on div "Datasets" at bounding box center [60, 404] width 109 height 17
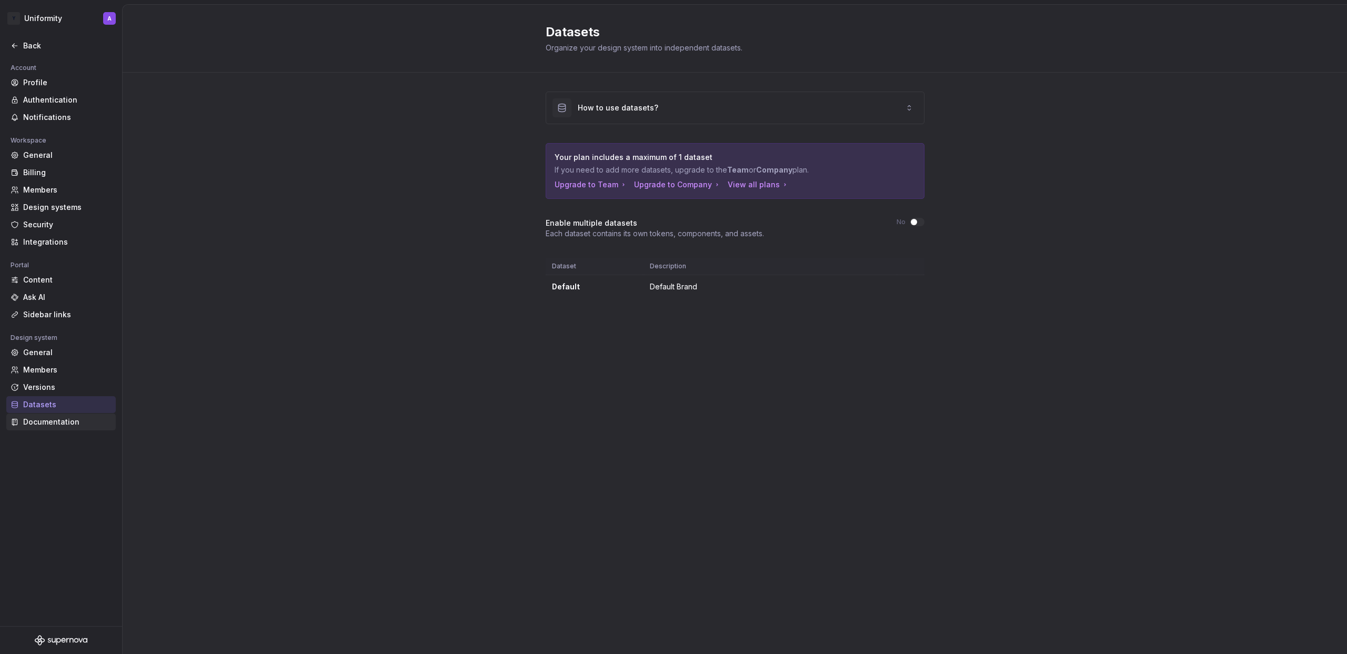
click at [58, 424] on div "Documentation" at bounding box center [67, 422] width 88 height 11
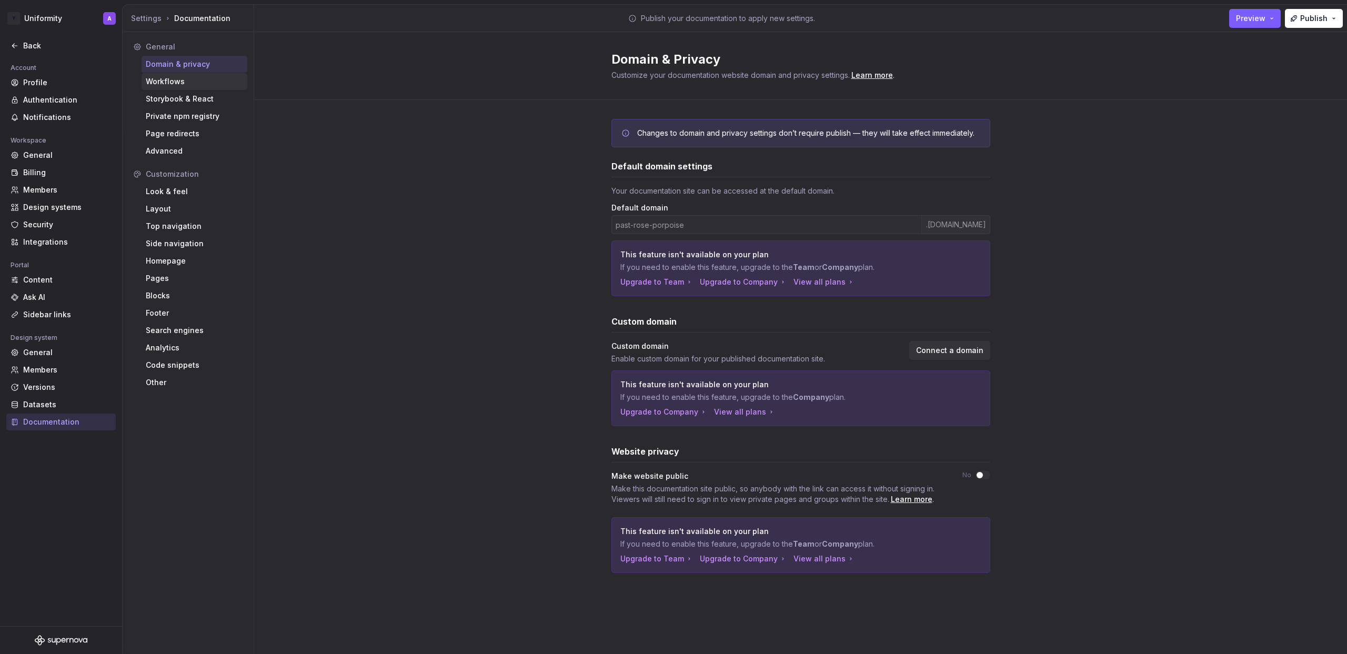
click at [177, 81] on div "Workflows" at bounding box center [194, 81] width 97 height 11
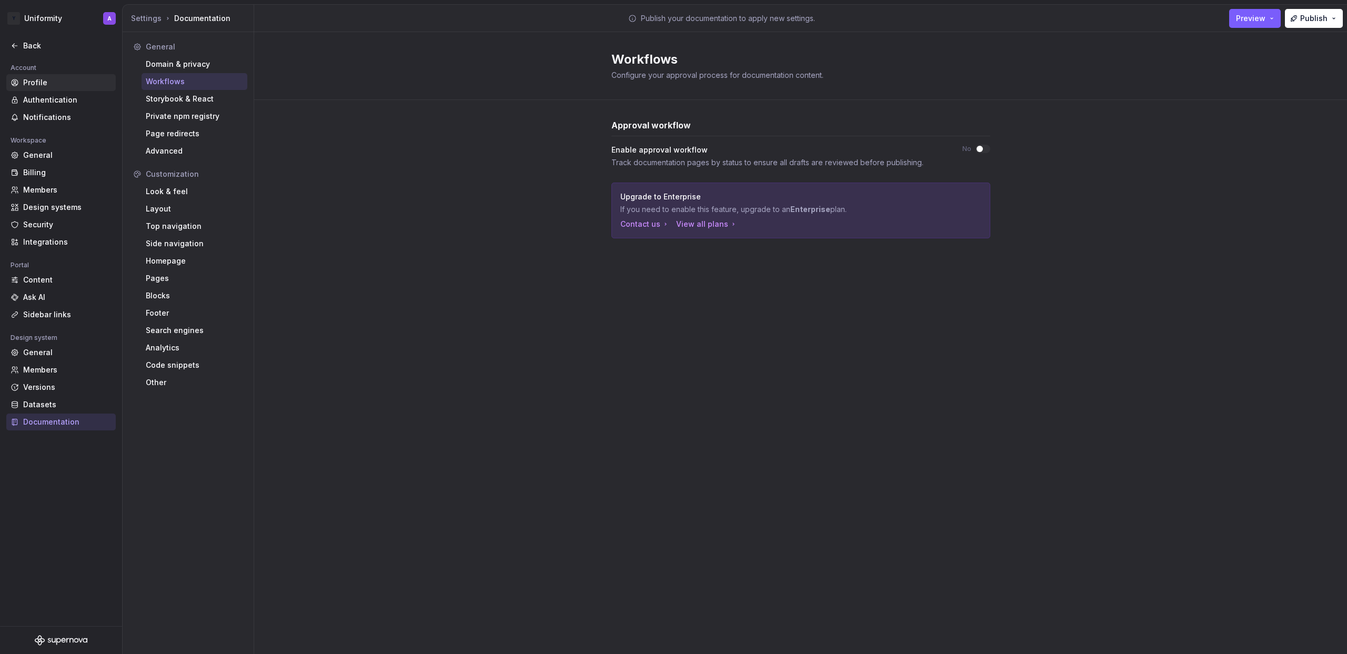
click at [37, 82] on div "Profile" at bounding box center [67, 82] width 88 height 11
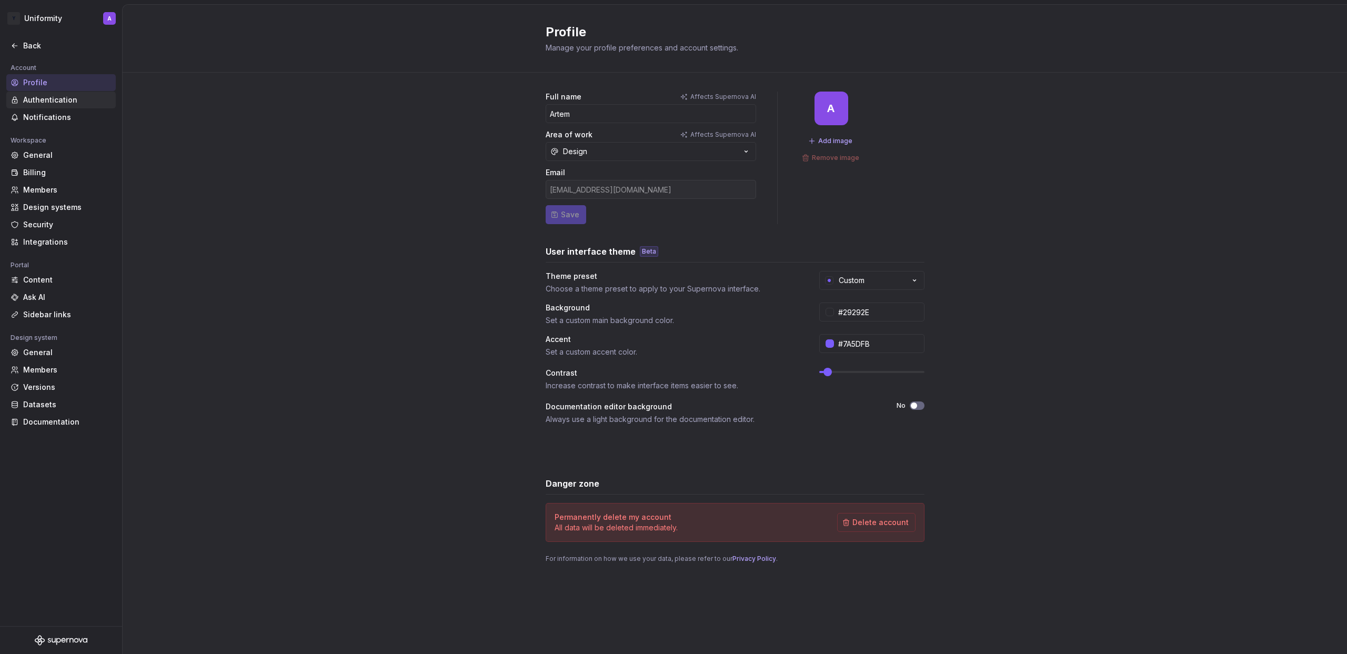
click at [46, 99] on div "Authentication" at bounding box center [67, 100] width 88 height 11
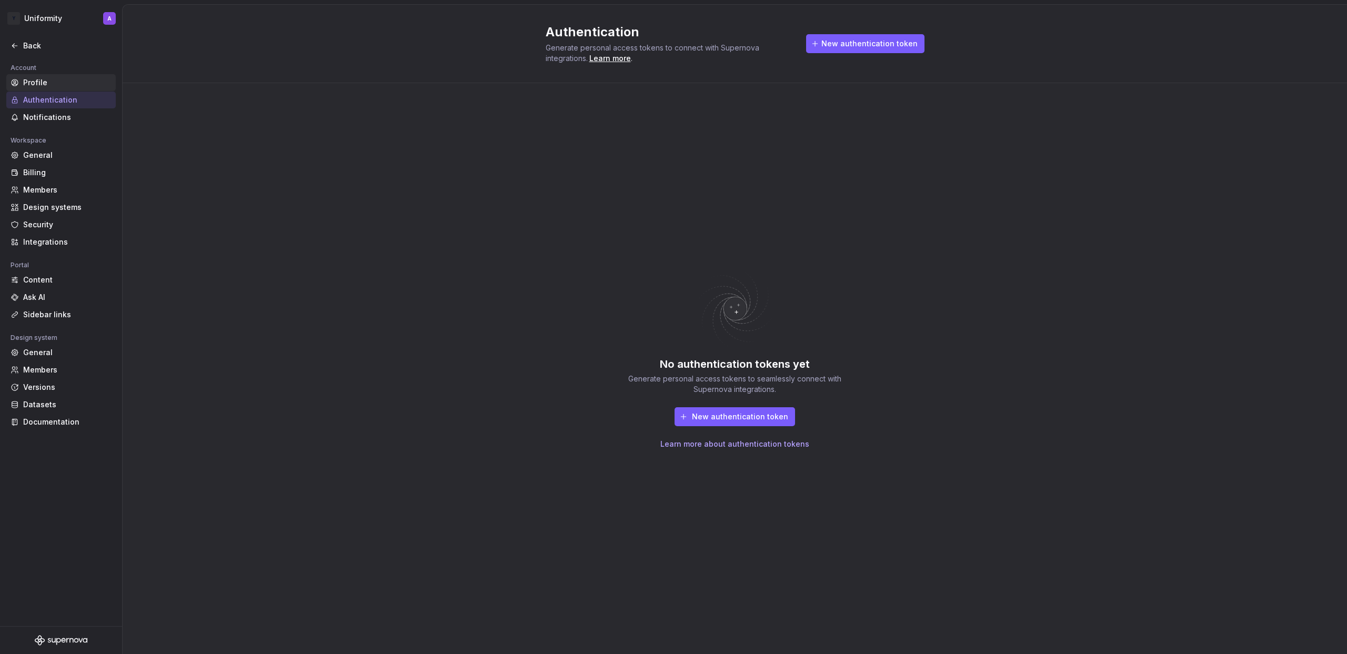
click at [48, 88] on div "Profile" at bounding box center [60, 82] width 109 height 17
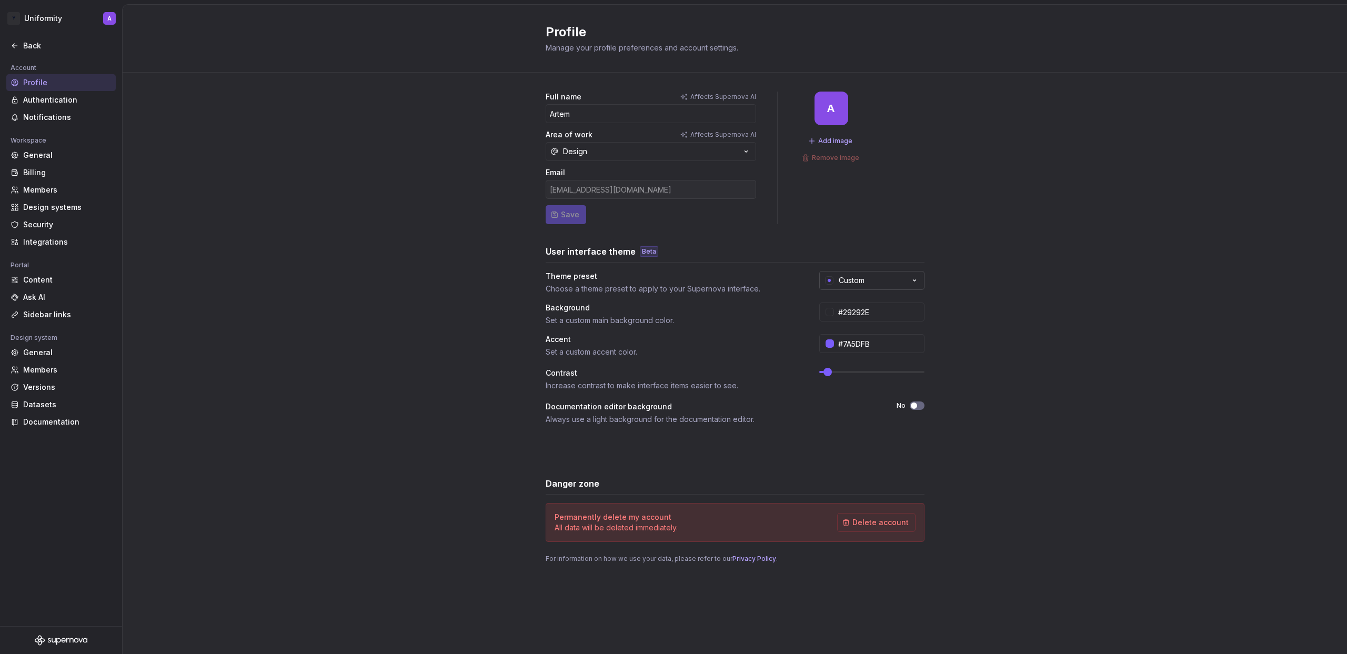
click at [866, 274] on button "Custom" at bounding box center [871, 280] width 105 height 19
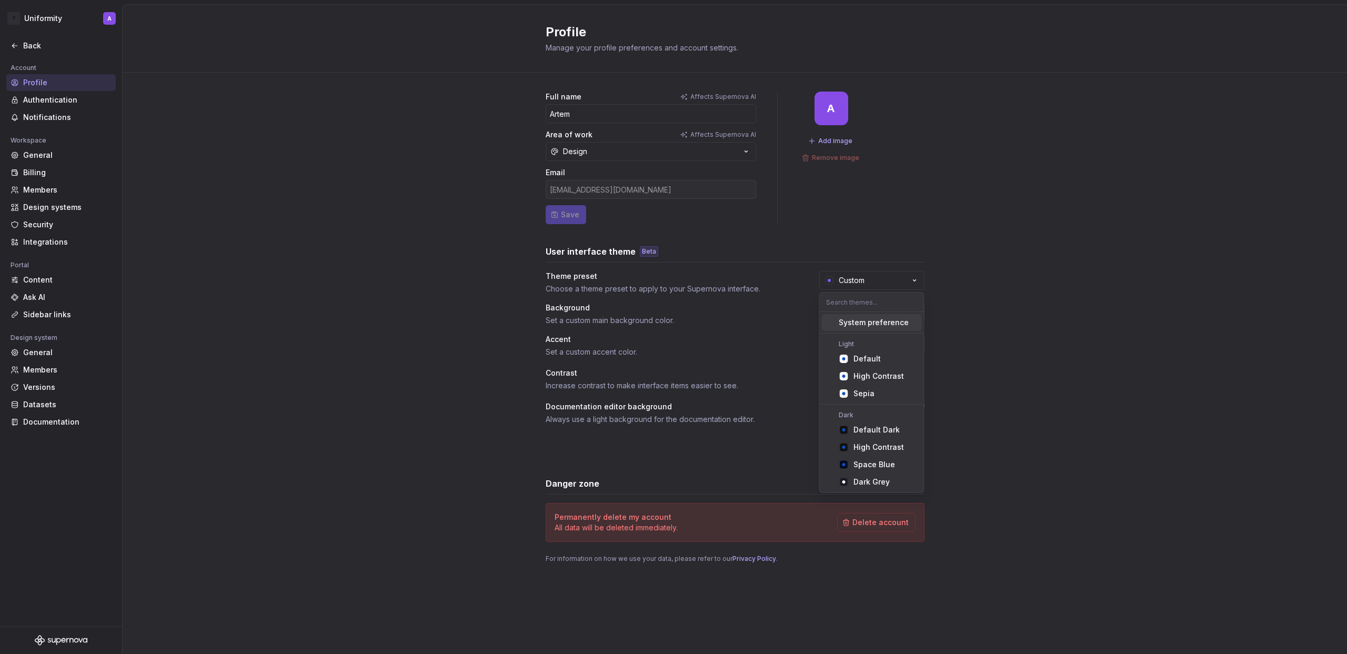
click at [1002, 292] on div "Full name Affects Supernova AI Artem Area of work Affects Supernova AI Design E…" at bounding box center [735, 338] width 1225 height 530
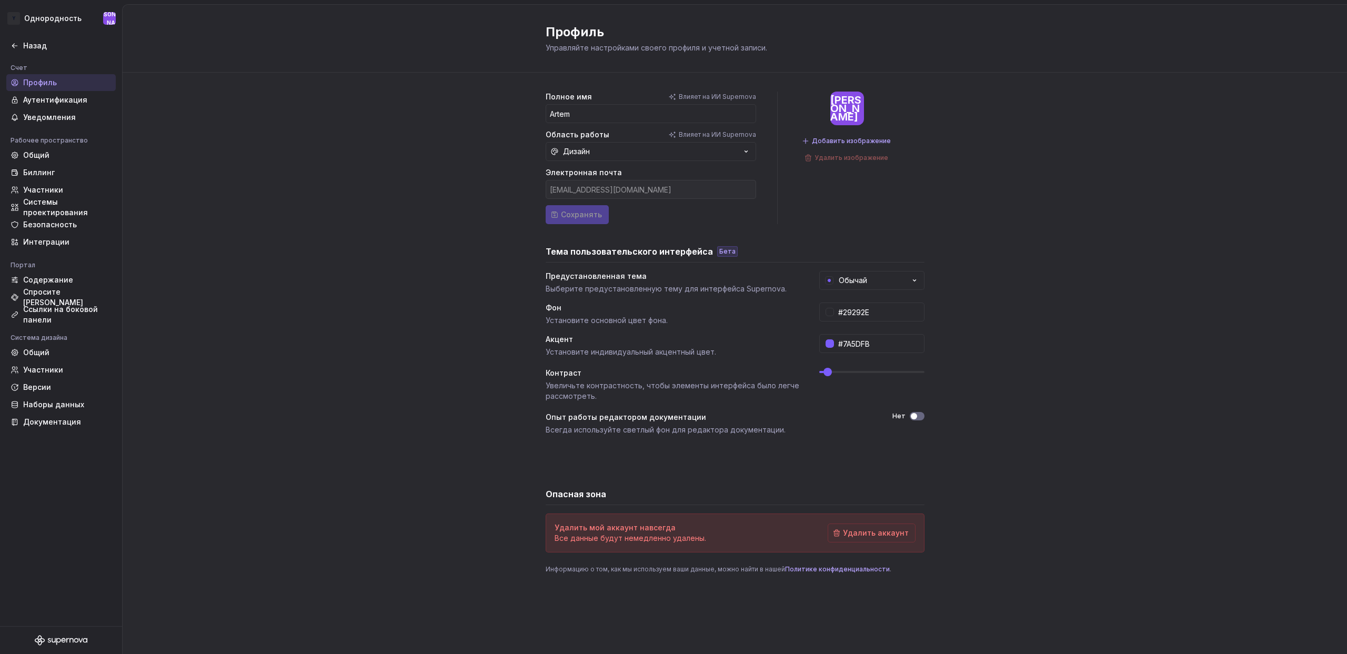
drag, startPoint x: 349, startPoint y: 155, endPoint x: 275, endPoint y: 159, distance: 73.8
click at [349, 155] on div "Полное имя Влияет на ИИ Supernova Artem Область работы Влияет на ИИ Supernova Д…" at bounding box center [735, 343] width 1225 height 541
click at [39, 99] on font "Аутентификация" at bounding box center [55, 99] width 64 height 9
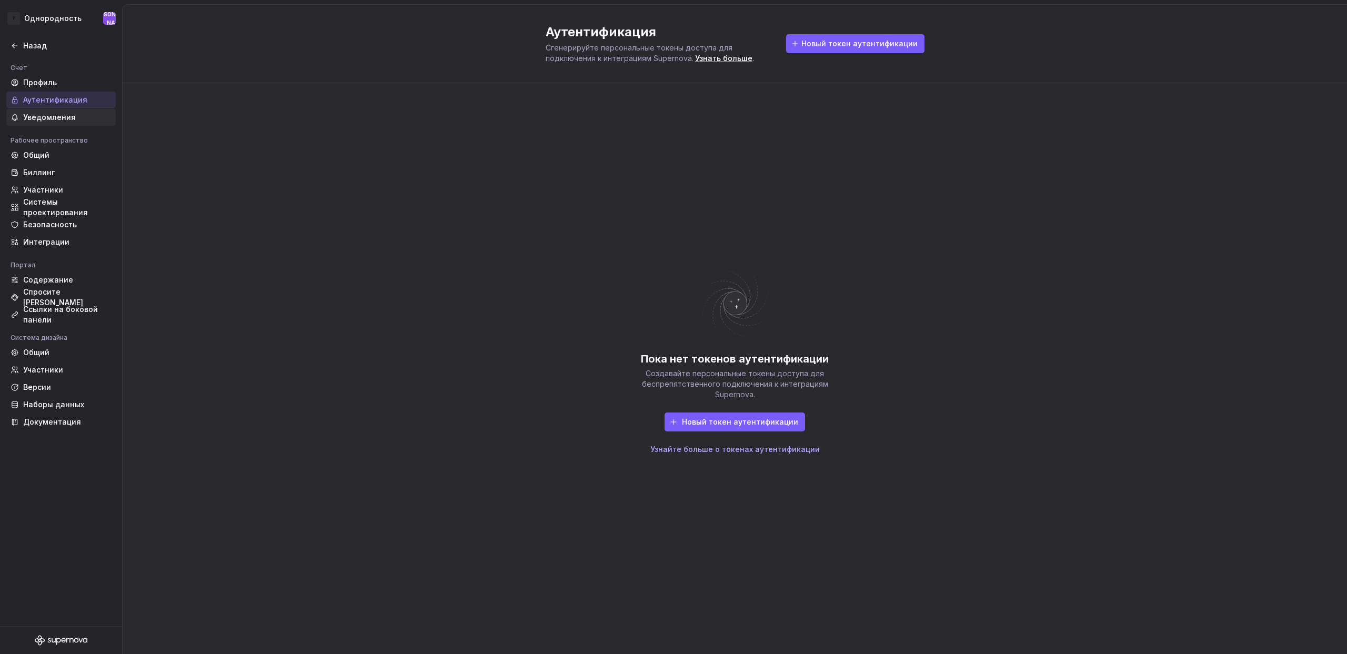
click at [42, 117] on font "Уведомления" at bounding box center [49, 117] width 53 height 9
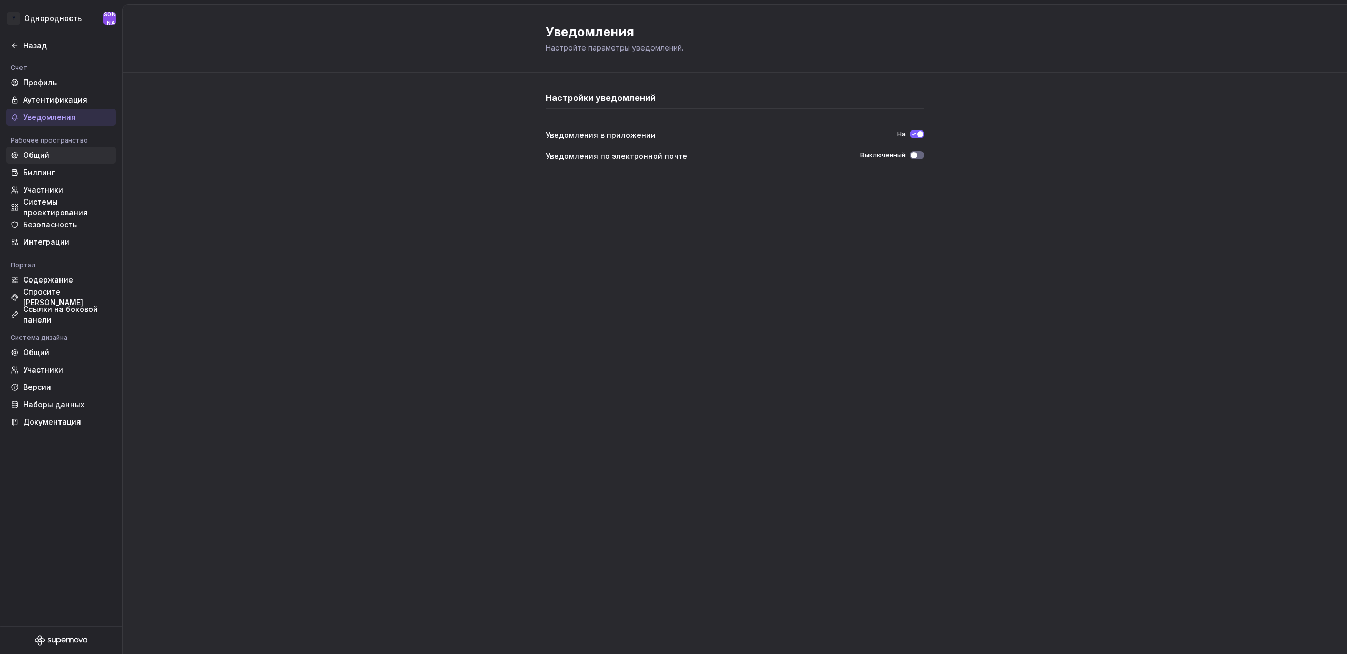
click at [41, 156] on font "Общий" at bounding box center [36, 155] width 26 height 9
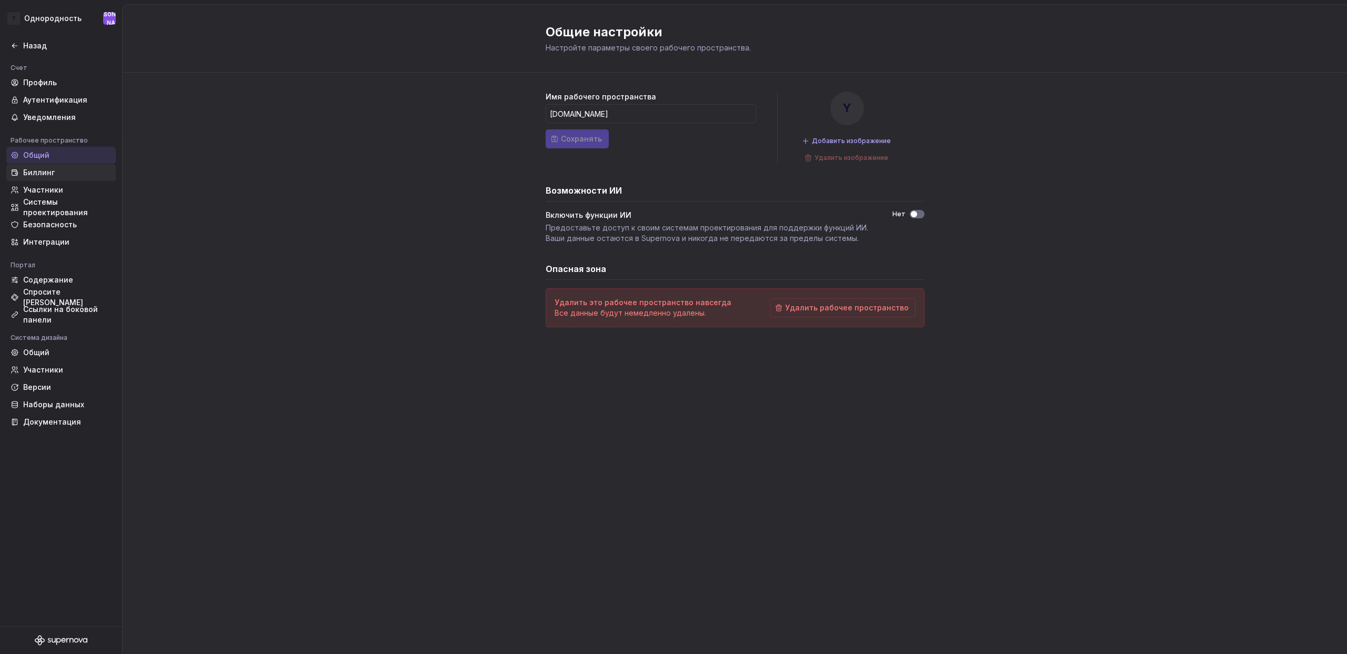
click at [48, 171] on font "Биллинг" at bounding box center [39, 172] width 32 height 9
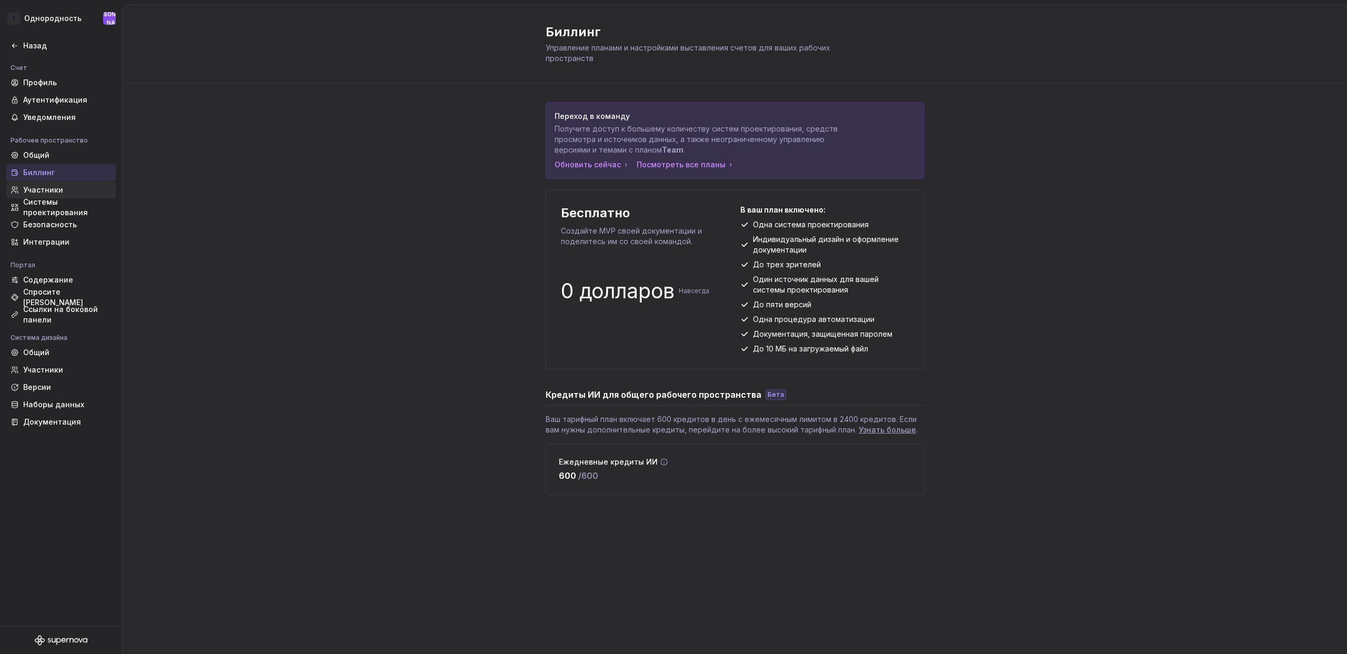
click at [55, 191] on font "Участники" at bounding box center [43, 189] width 40 height 9
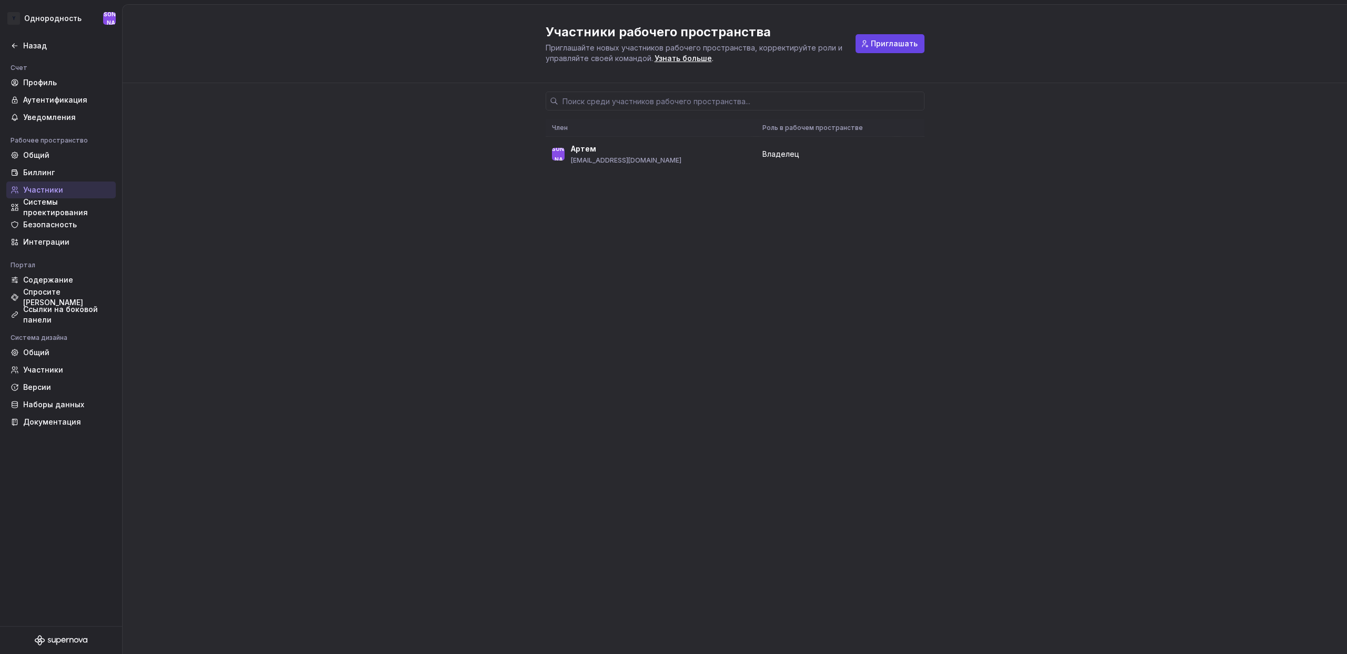
click at [884, 38] on span "Приглашать" at bounding box center [894, 43] width 47 height 11
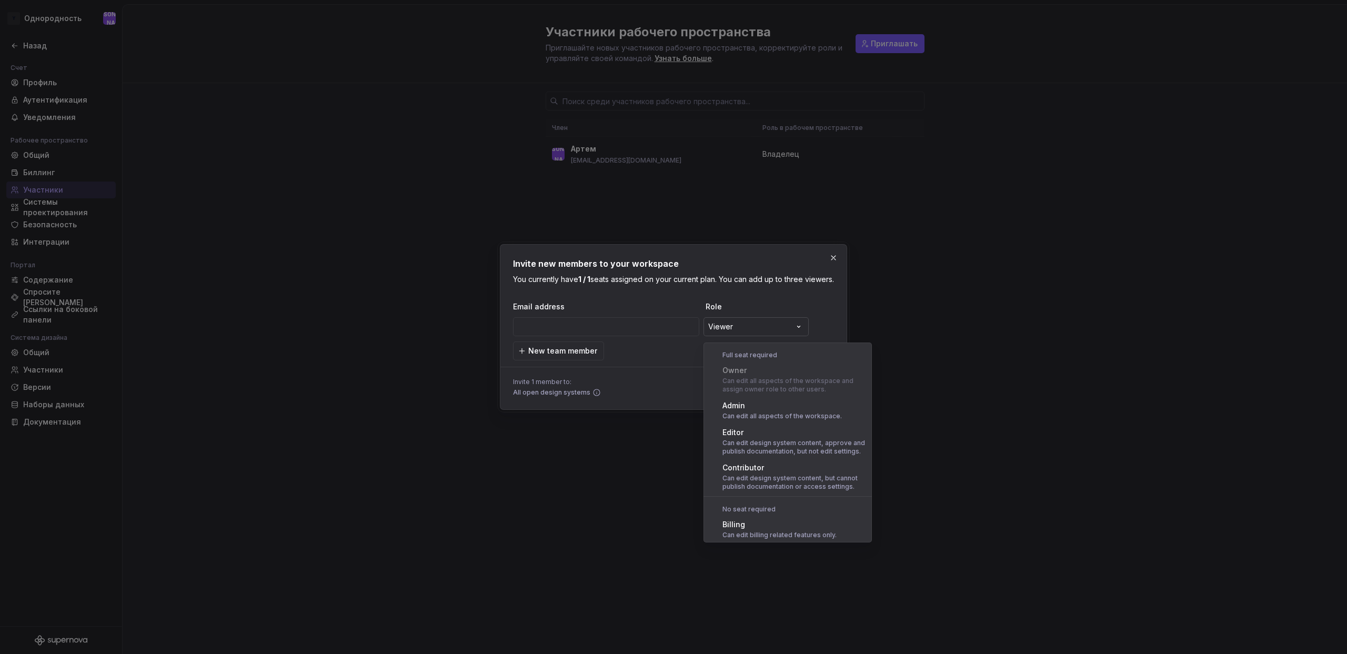
click at [734, 329] on div "**********" at bounding box center [673, 327] width 1347 height 654
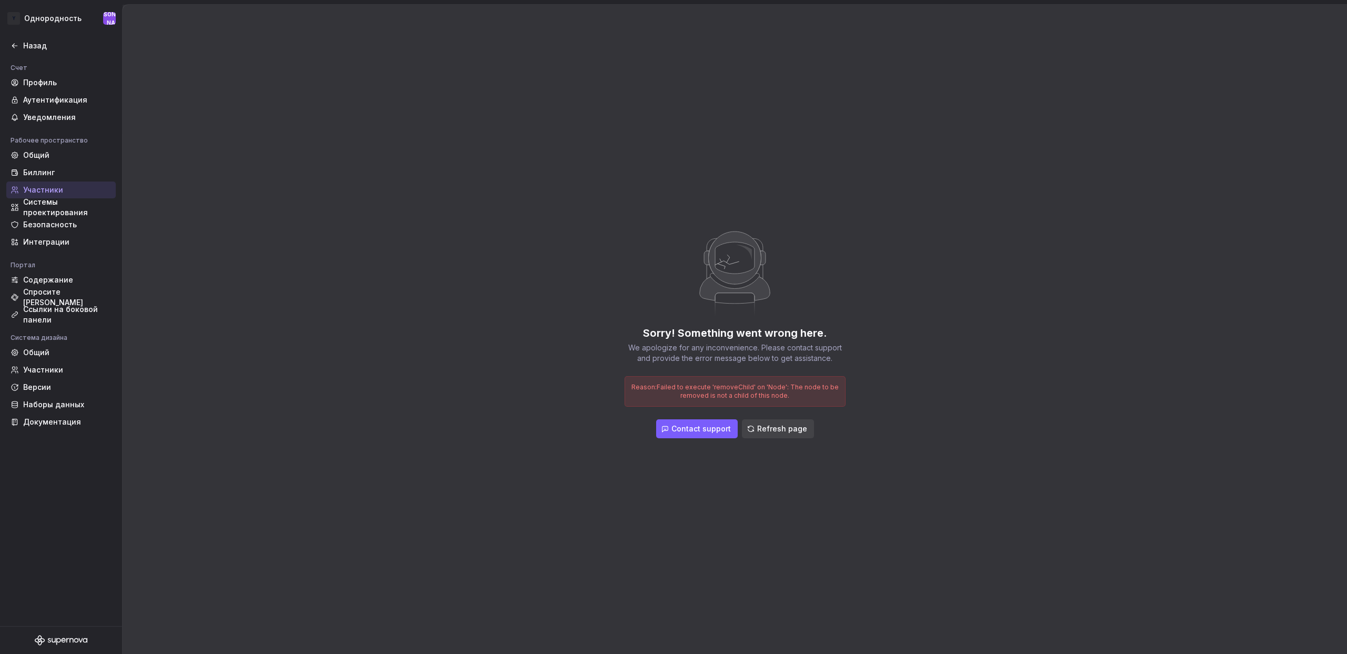
click at [759, 428] on span "Refresh page" at bounding box center [782, 429] width 50 height 11
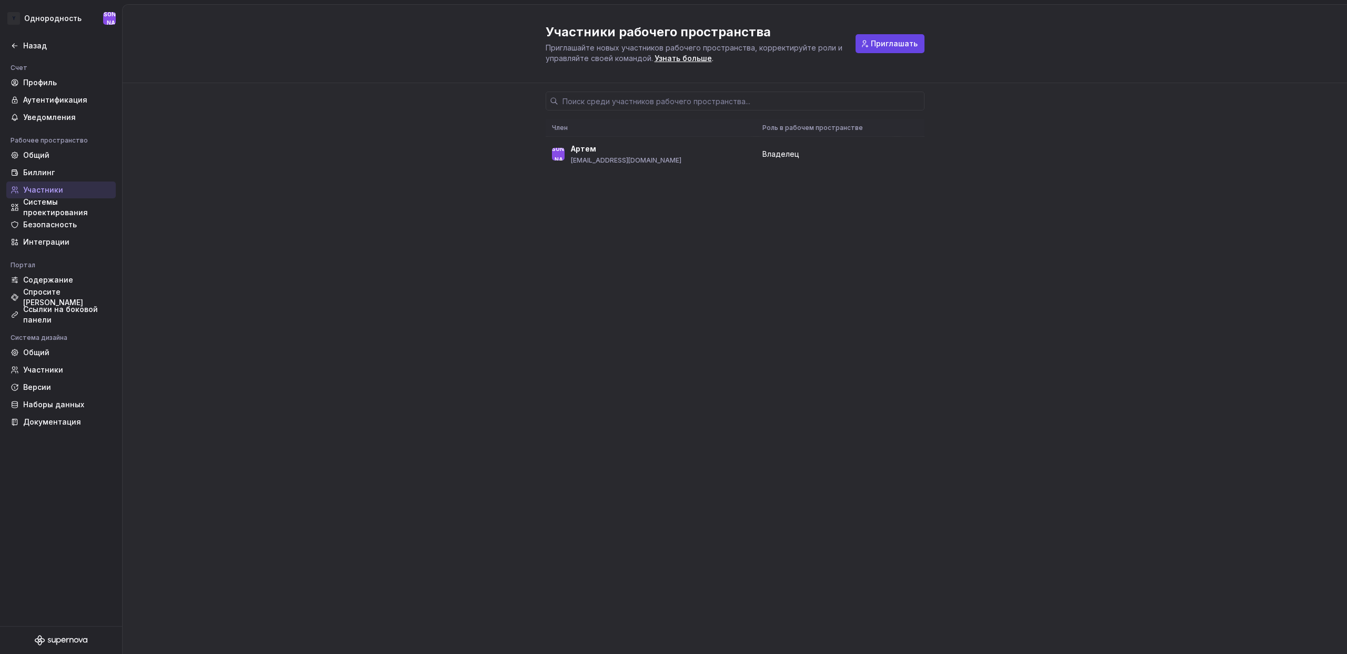
click at [871, 48] on button "Приглашать" at bounding box center [890, 43] width 69 height 19
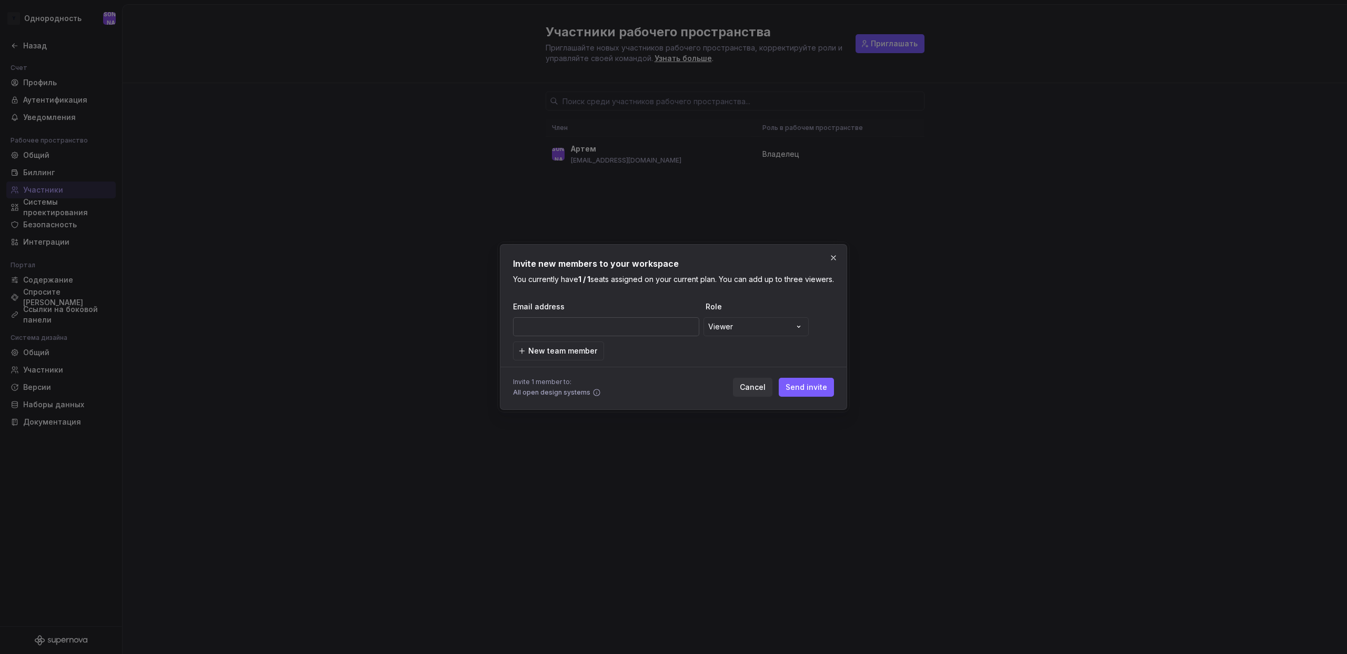
click at [625, 334] on input "email" at bounding box center [606, 326] width 186 height 19
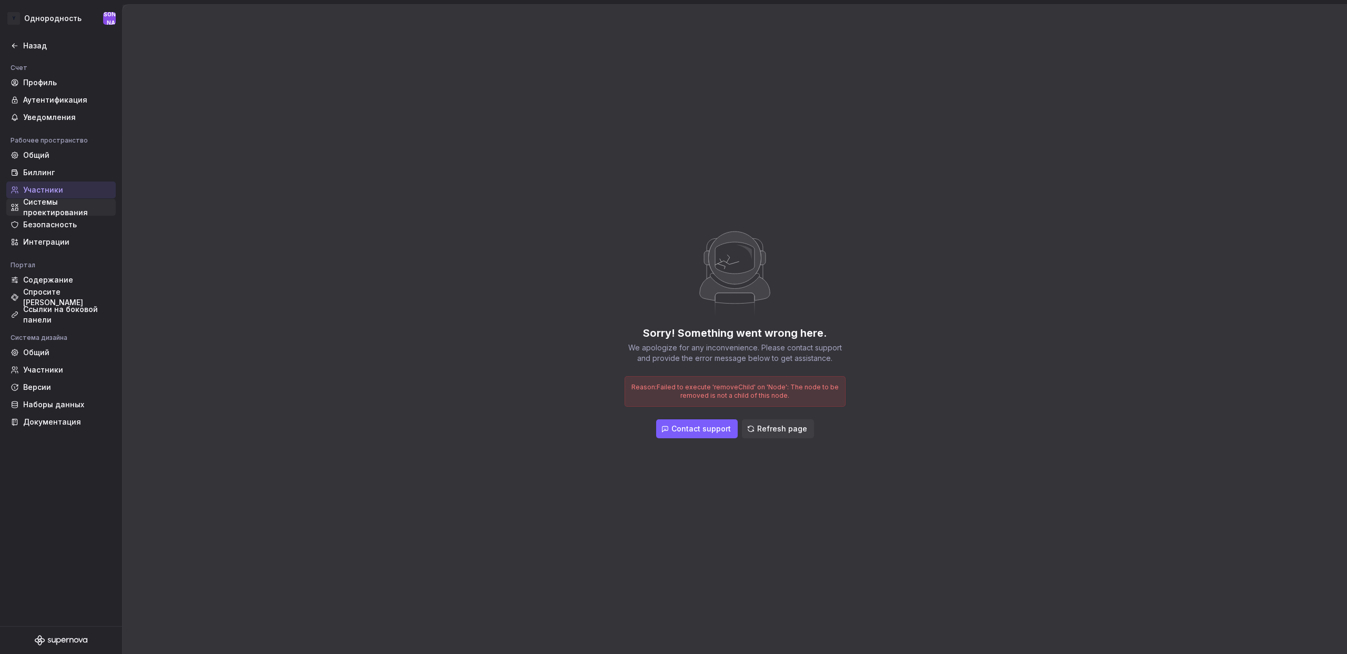
click at [59, 212] on font "Системы проектирования" at bounding box center [55, 206] width 65 height 19
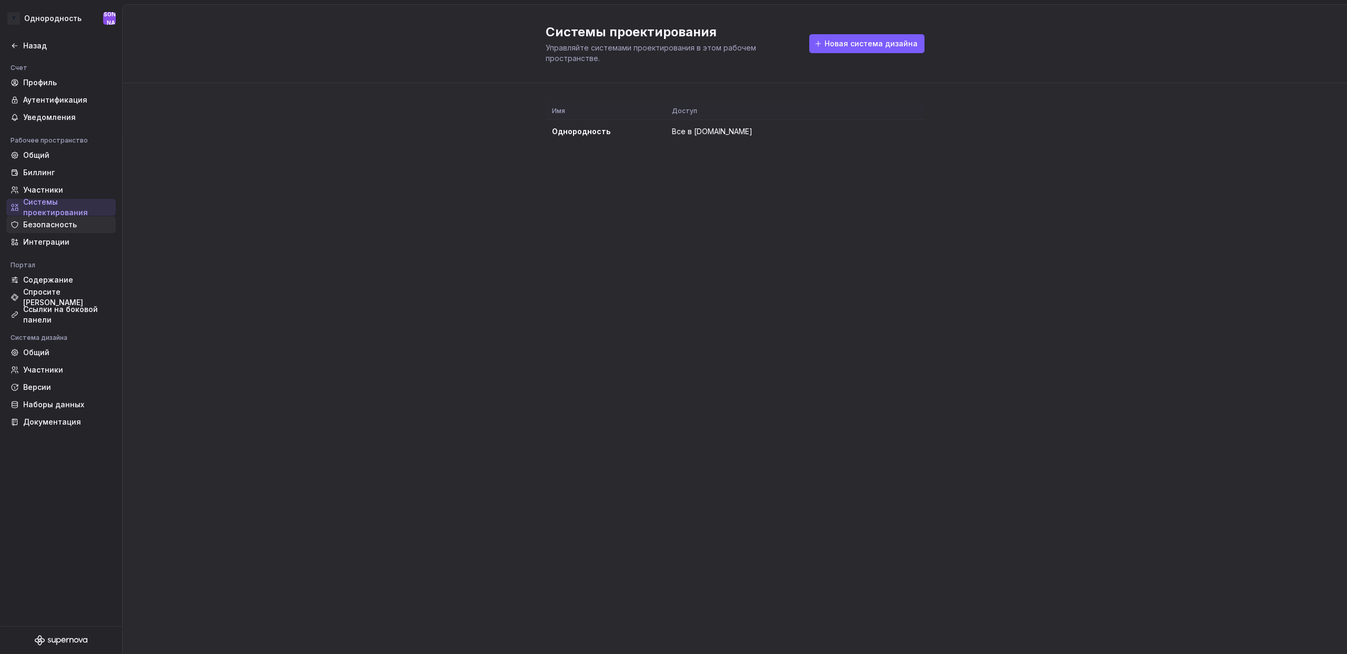
click at [57, 222] on font "Безопасность" at bounding box center [50, 224] width 54 height 9
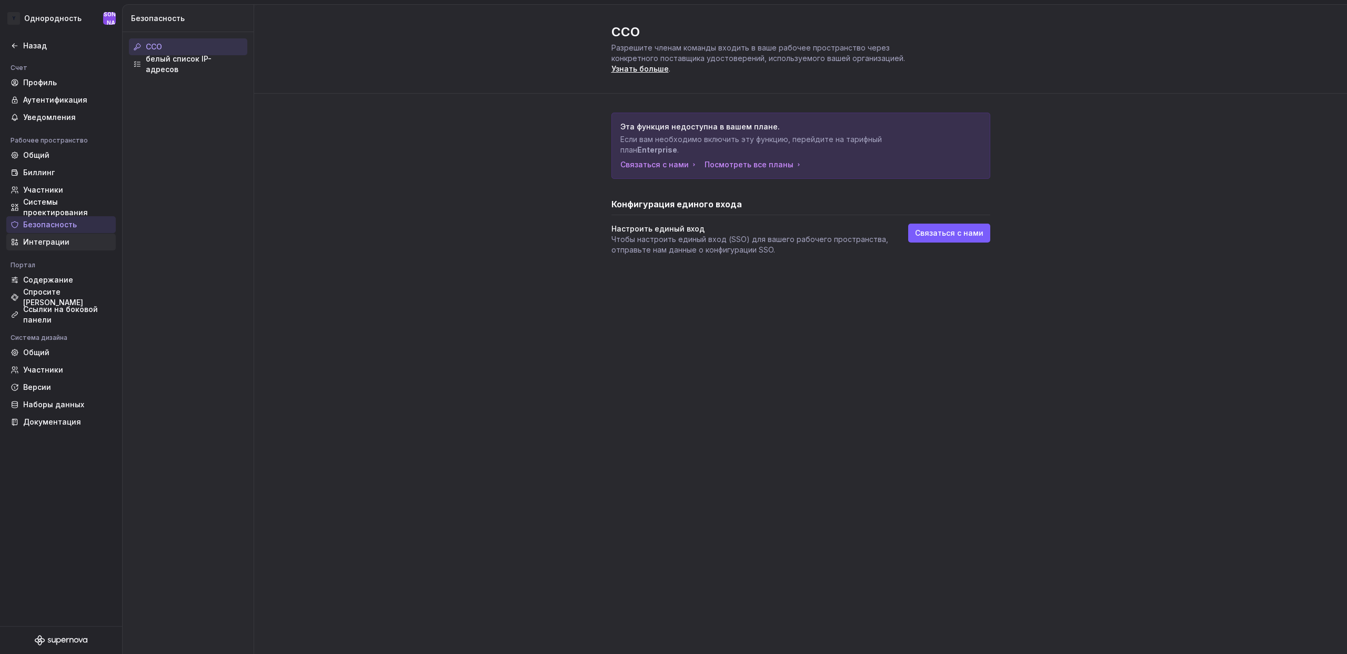
click at [59, 242] on font "Интеграции" at bounding box center [46, 241] width 46 height 9
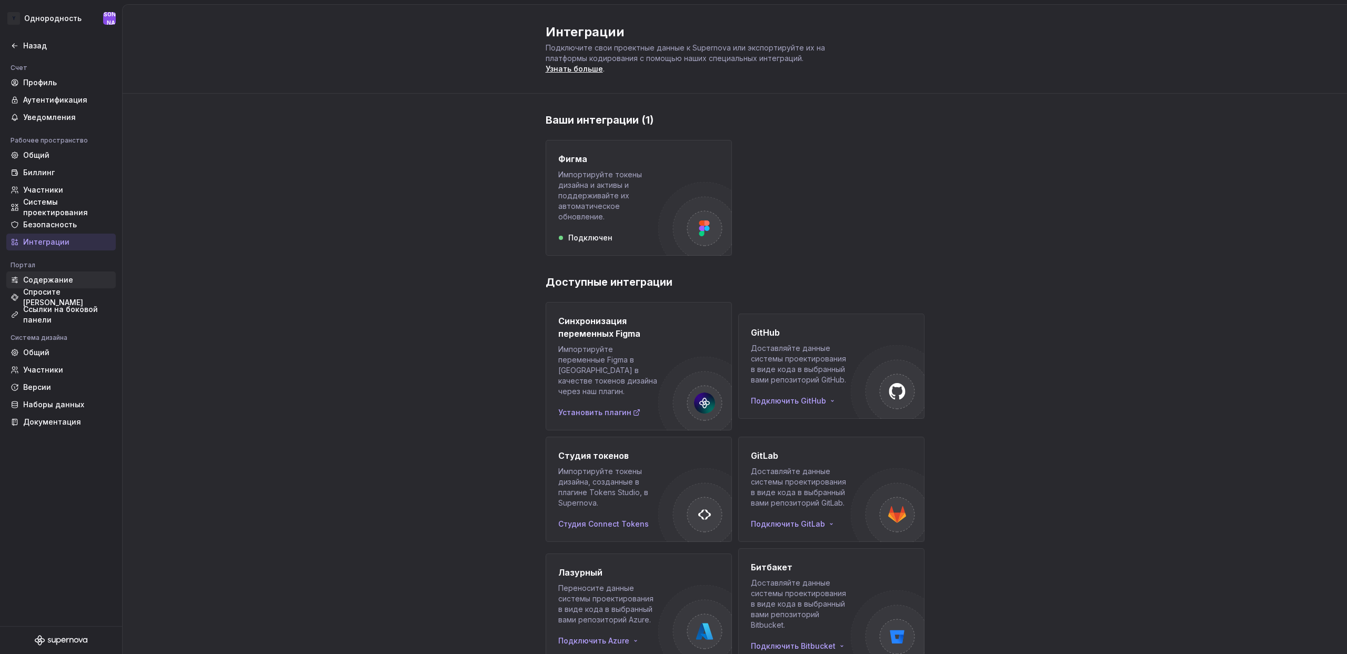
click at [61, 286] on div "Содержание" at bounding box center [60, 280] width 109 height 17
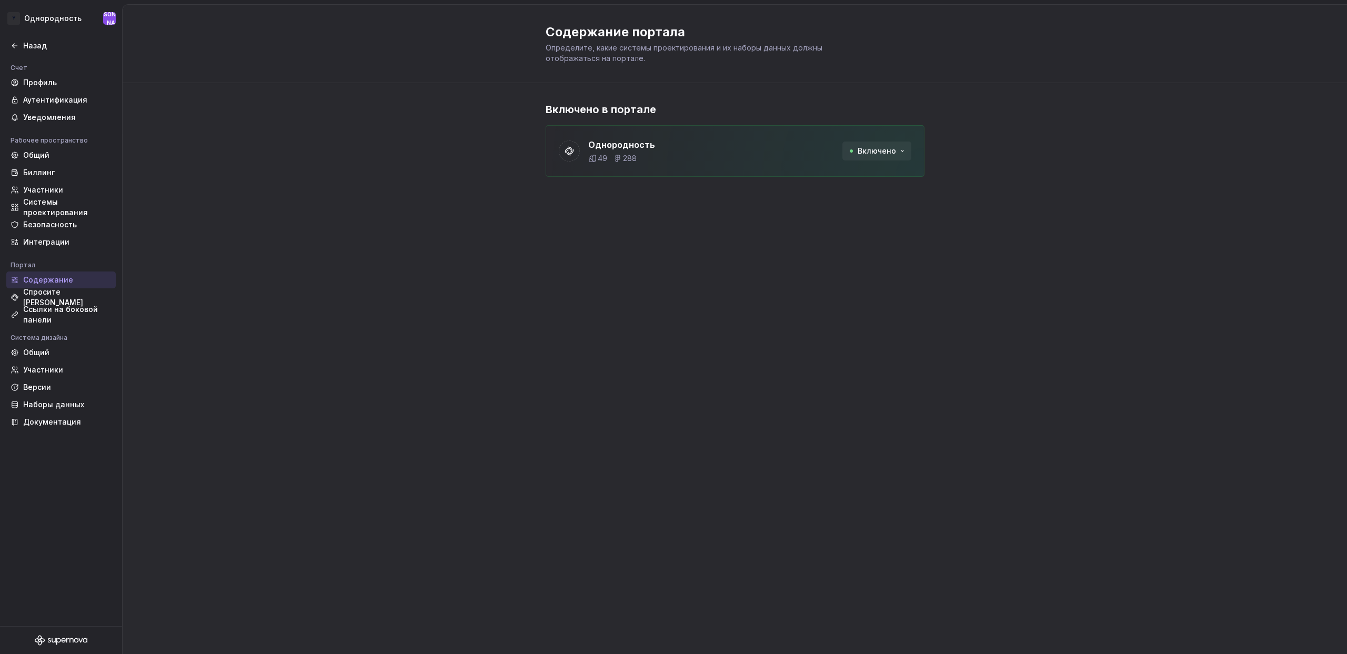
click at [891, 153] on font "Включено" at bounding box center [877, 150] width 38 height 9
click at [39, 299] on font "Спросите ИИ" at bounding box center [53, 296] width 60 height 19
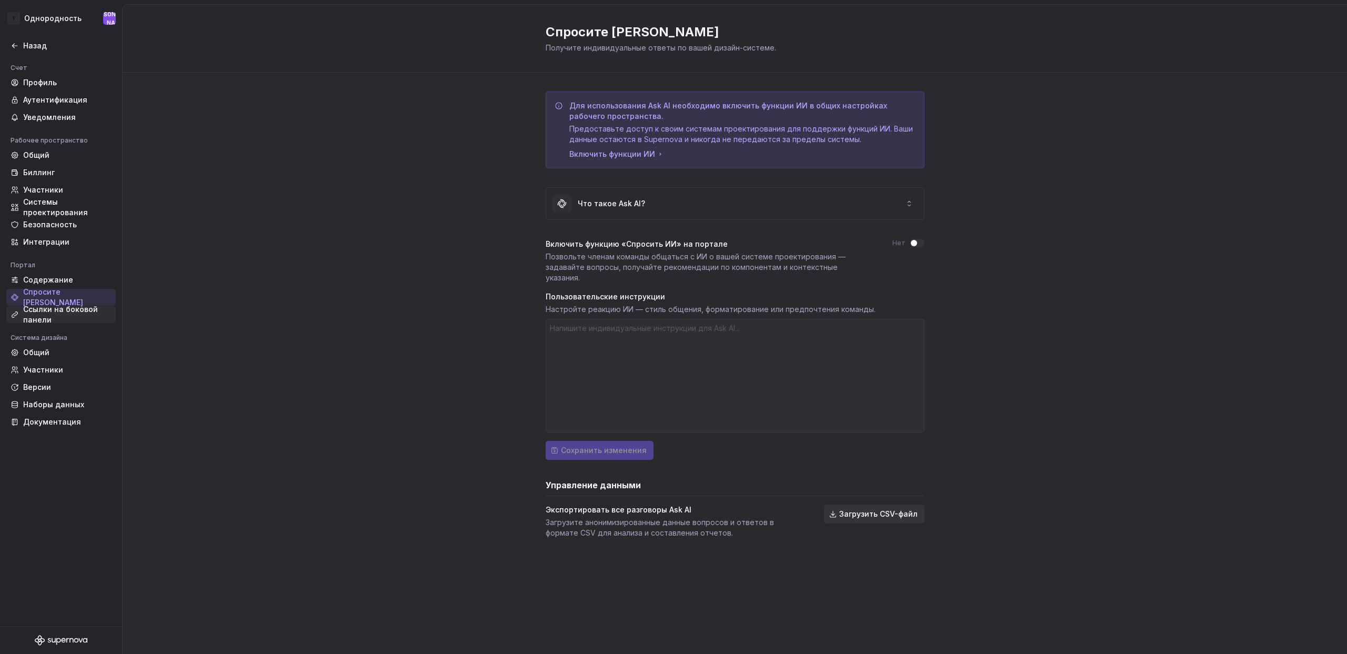
click at [53, 316] on font "Ссылки на боковой панели" at bounding box center [67, 314] width 88 height 21
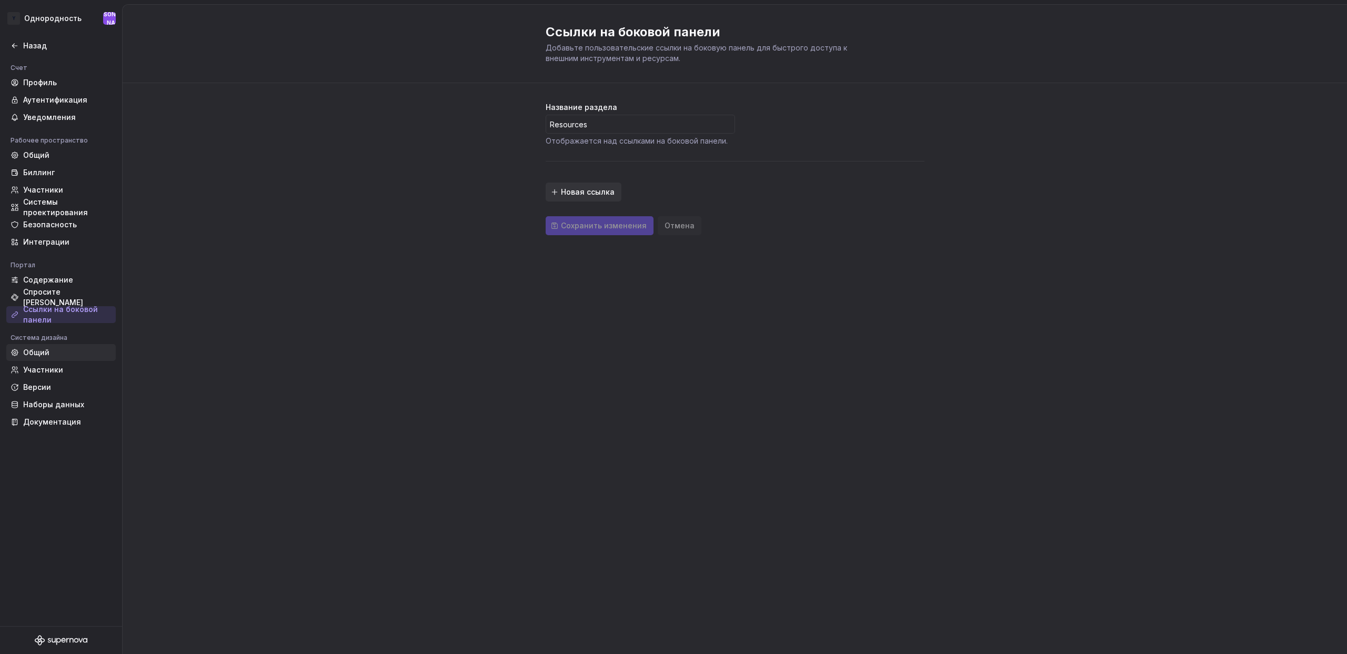
click at [49, 356] on div "Общий" at bounding box center [67, 352] width 88 height 11
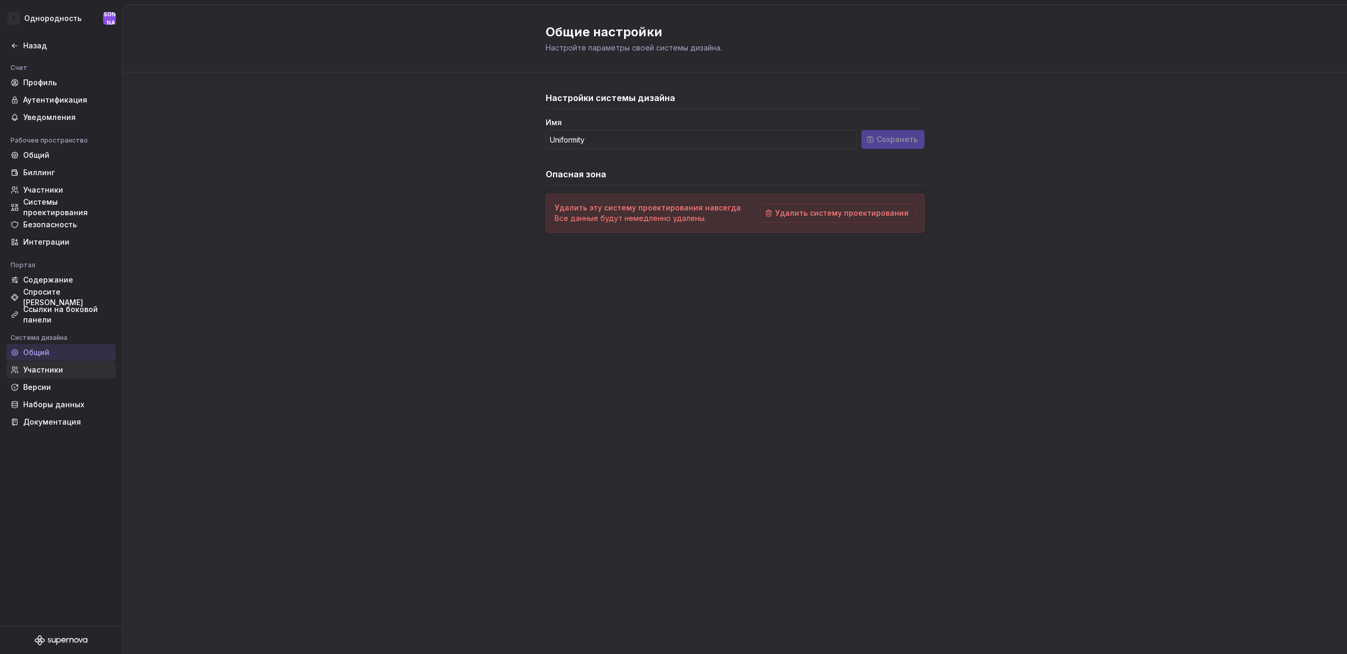
click at [56, 372] on font "Участники" at bounding box center [43, 369] width 40 height 9
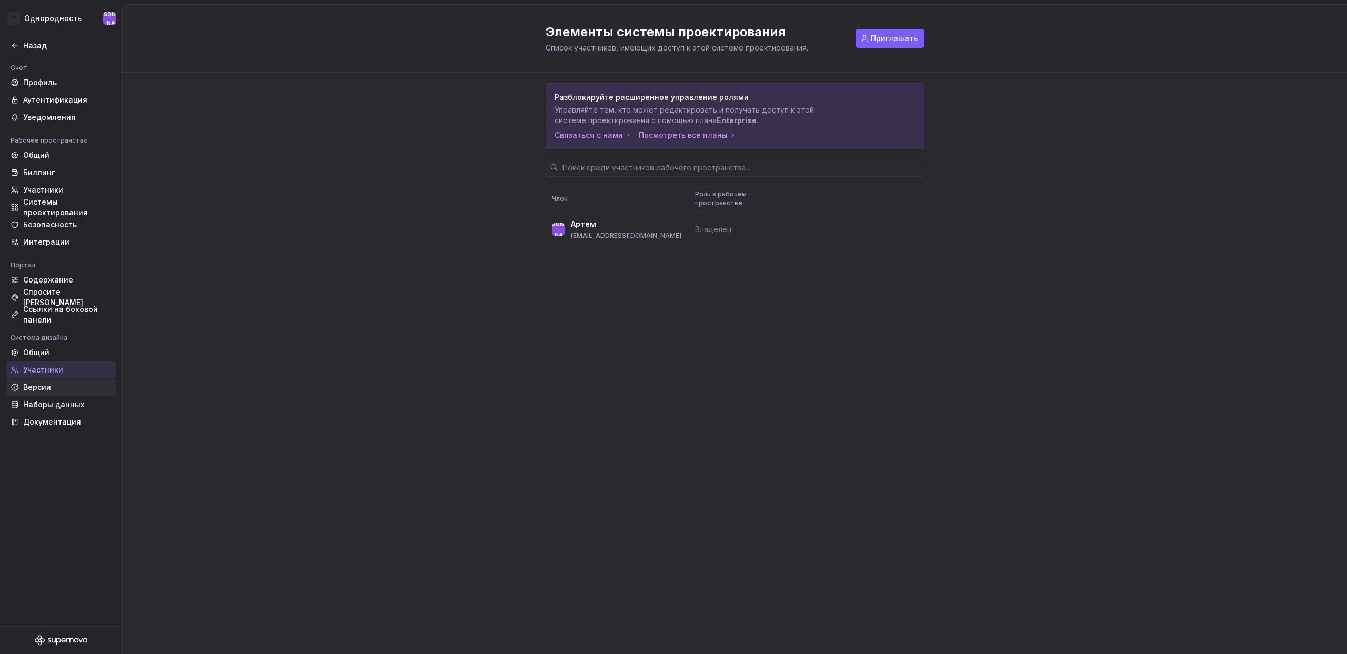
click at [51, 383] on div "Версии" at bounding box center [67, 387] width 88 height 11
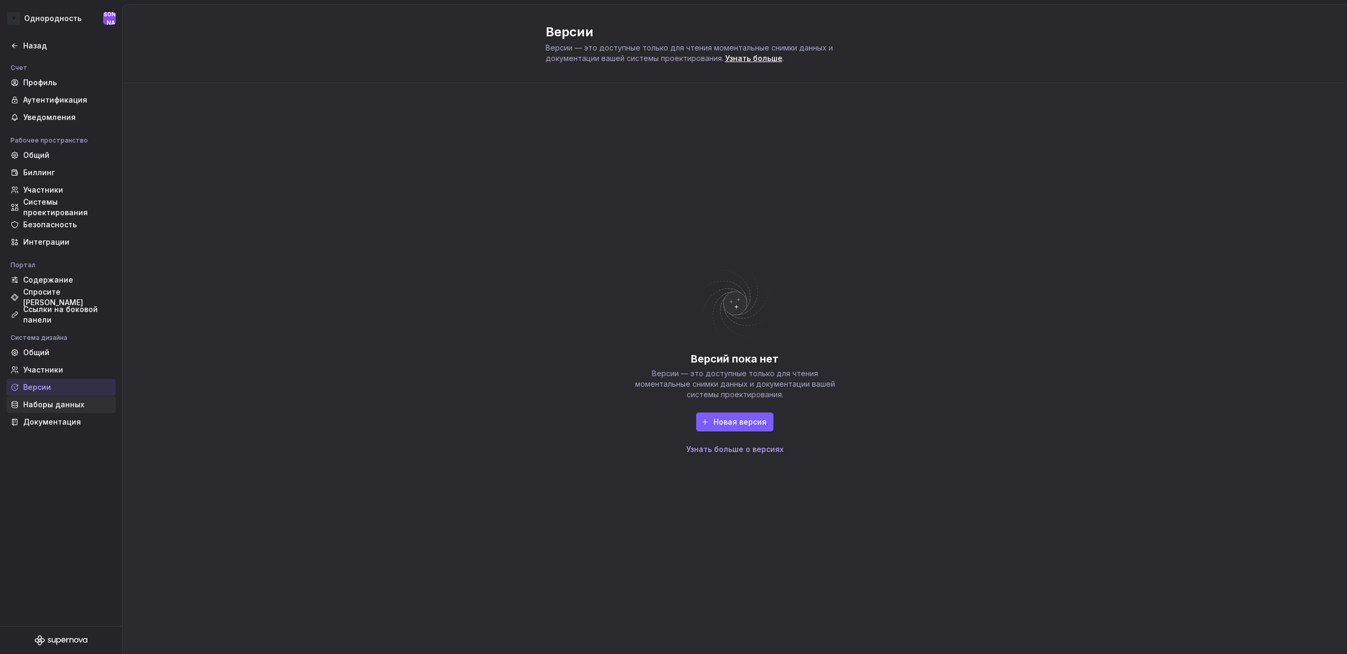
click at [56, 405] on font "Наборы данных" at bounding box center [53, 404] width 61 height 9
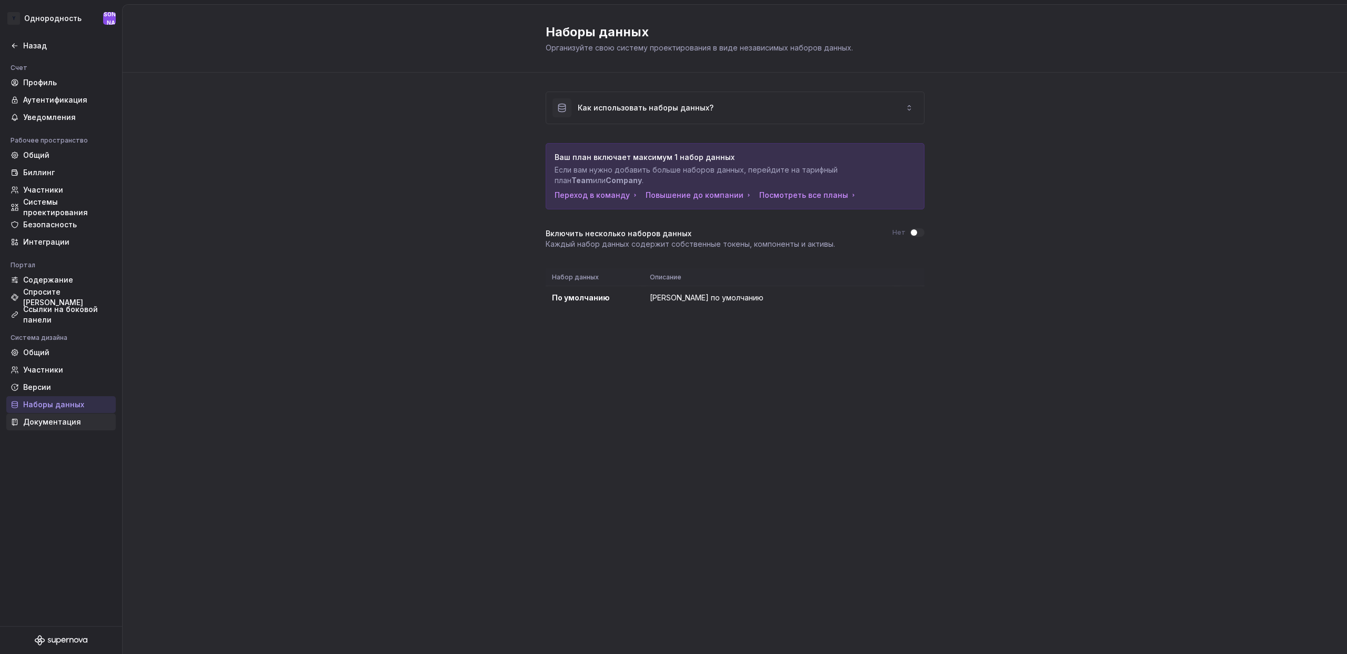
click at [56, 419] on font "Документация" at bounding box center [52, 421] width 58 height 9
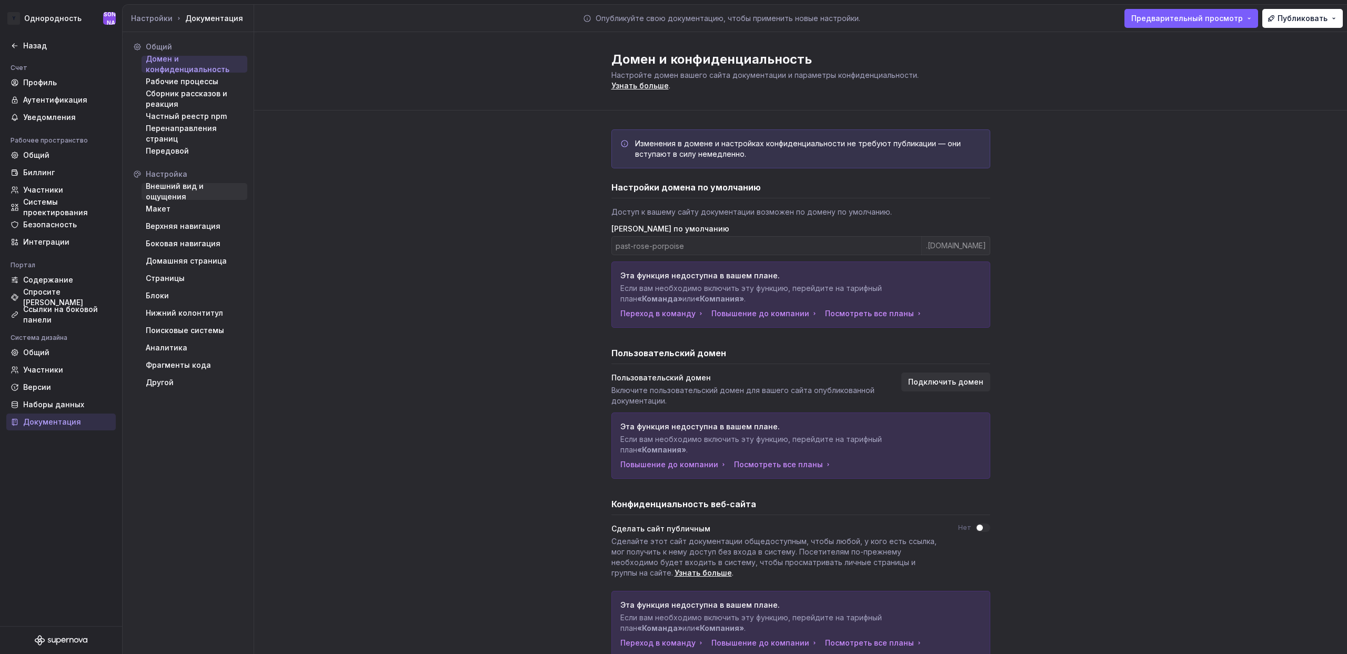
click at [204, 192] on font "Внешний вид и ощущения" at bounding box center [175, 191] width 58 height 19
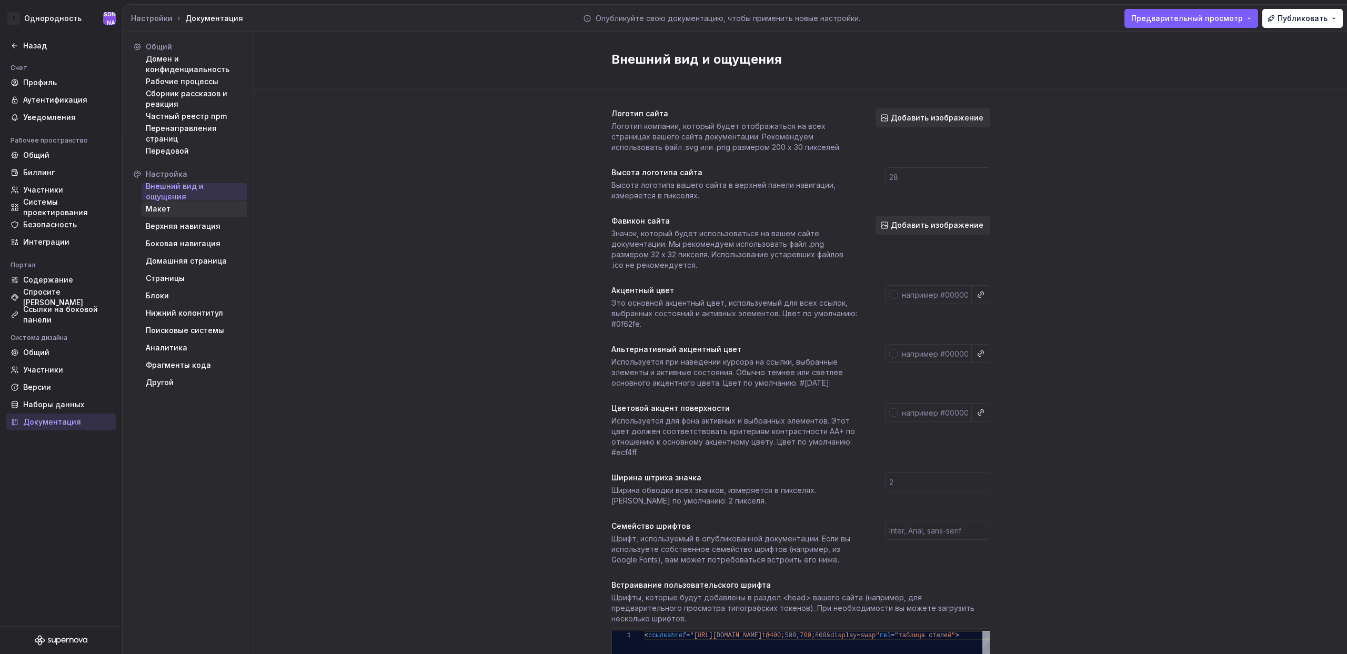
click at [184, 211] on div "Макет" at bounding box center [194, 209] width 97 height 11
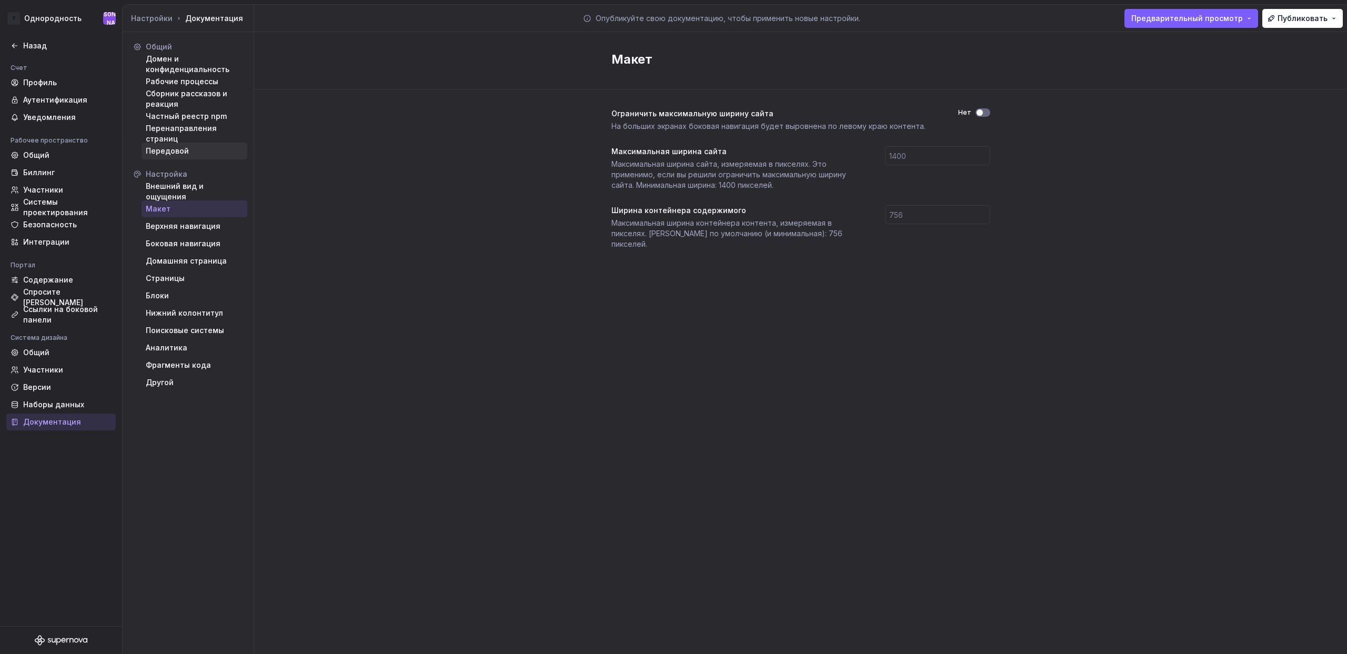
click at [182, 152] on font "Передовой" at bounding box center [167, 150] width 43 height 9
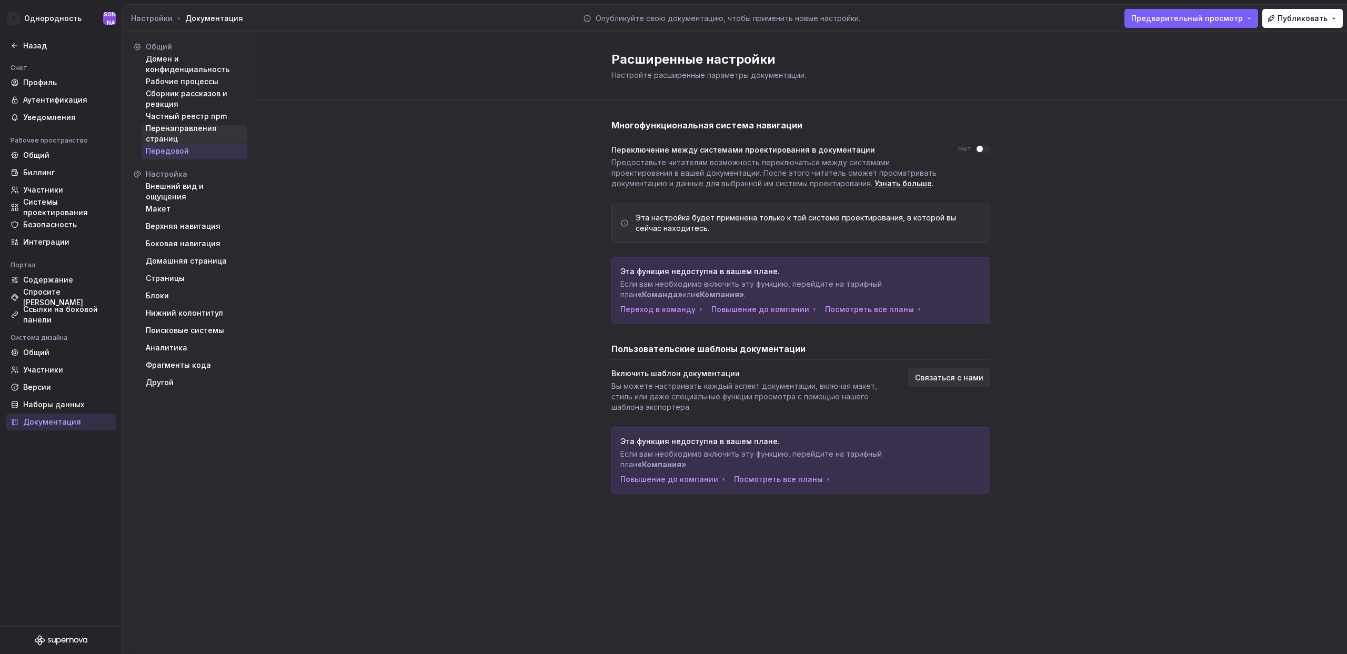
click at [187, 130] on font "Перенаправления страниц" at bounding box center [181, 133] width 71 height 19
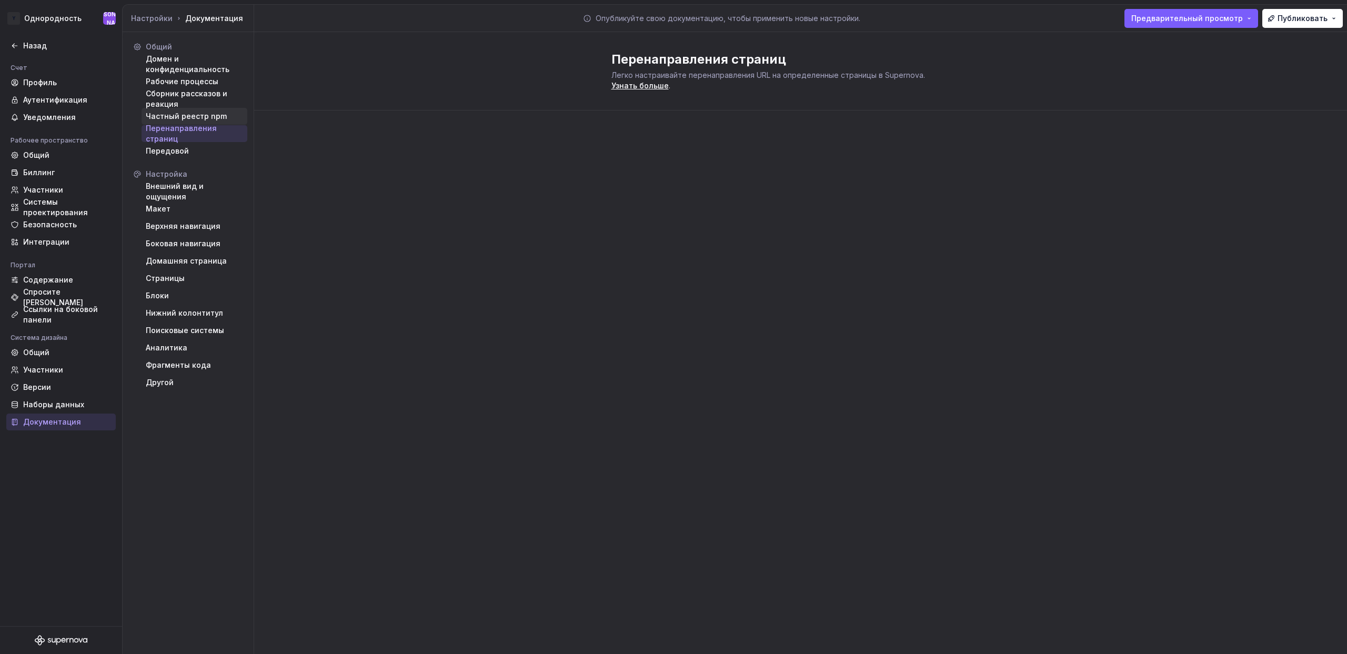
click at [179, 115] on font "Частный реестр npm" at bounding box center [186, 116] width 81 height 9
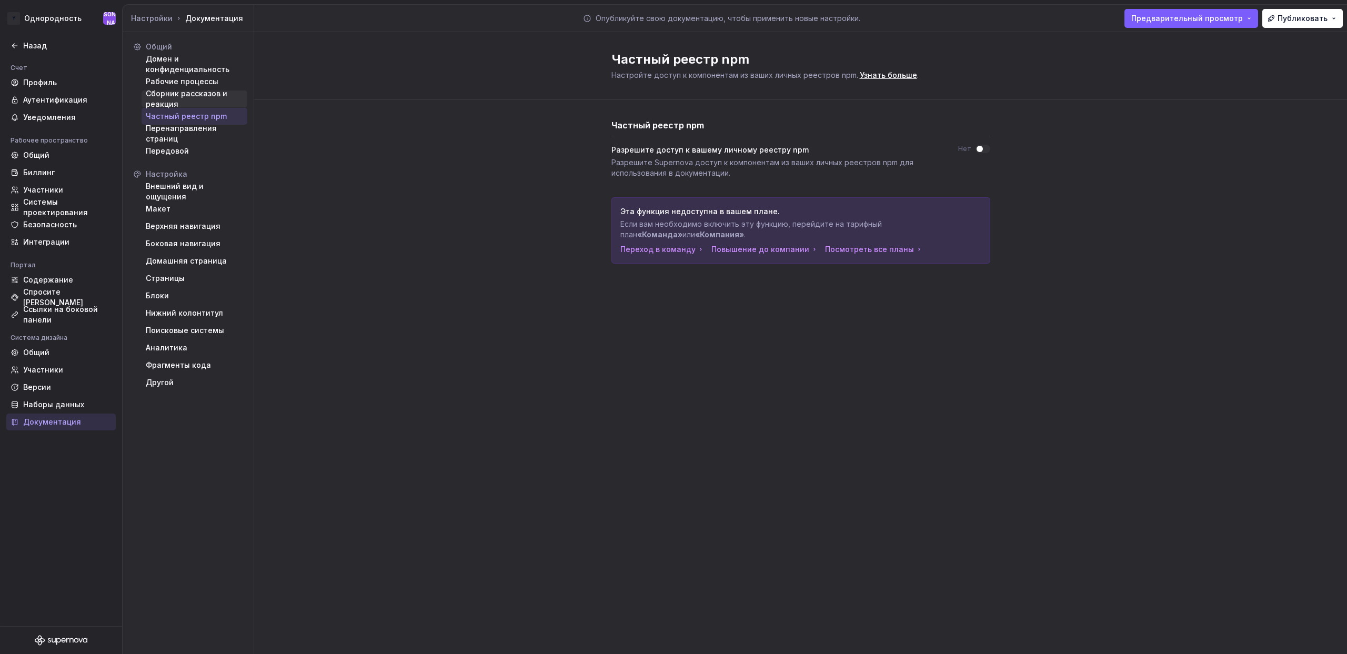
click at [179, 99] on font "Сборник рассказов и реакция" at bounding box center [194, 98] width 97 height 21
type textarea "*"
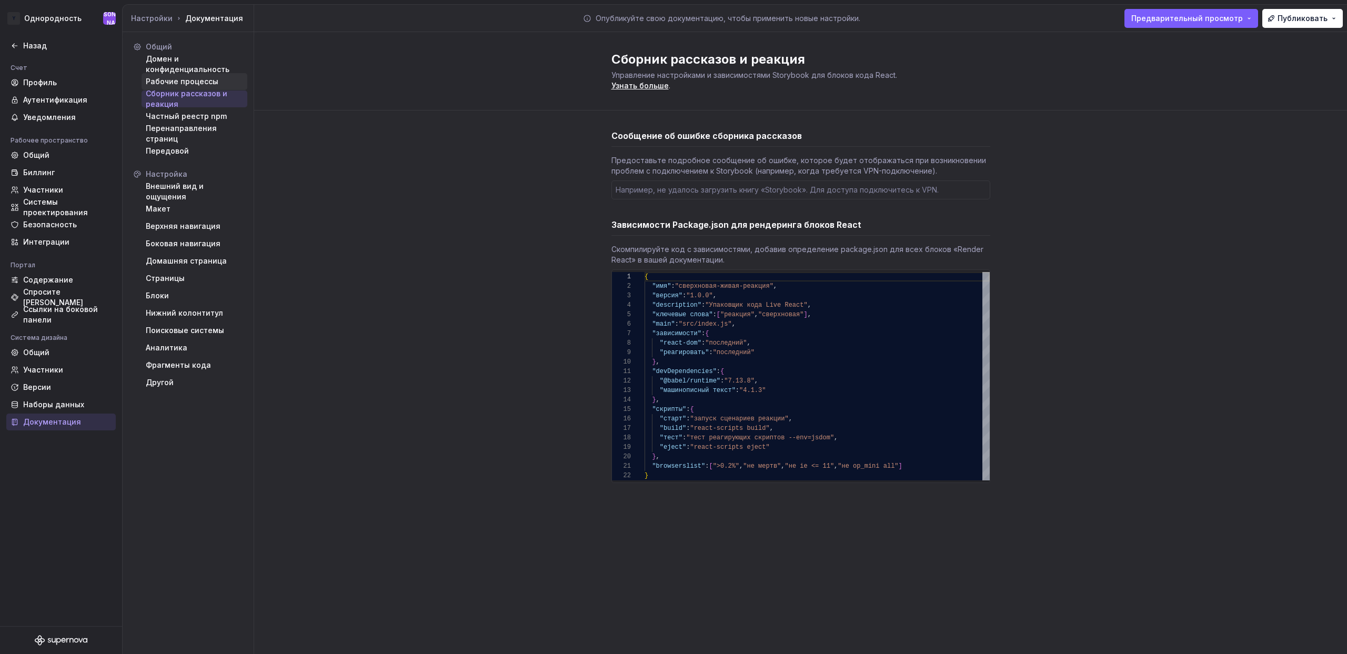
click at [181, 79] on font "Рабочие процессы" at bounding box center [182, 81] width 73 height 9
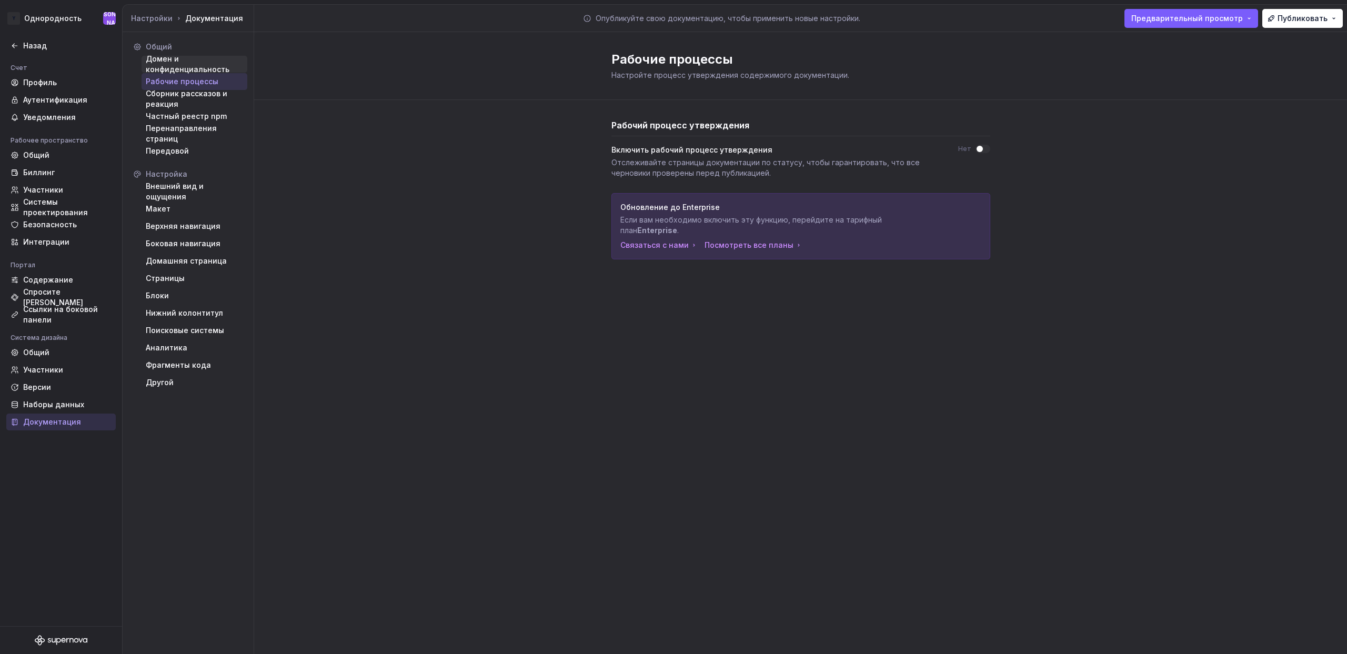
click at [191, 65] on font "Домен и конфиденциальность" at bounding box center [188, 63] width 84 height 19
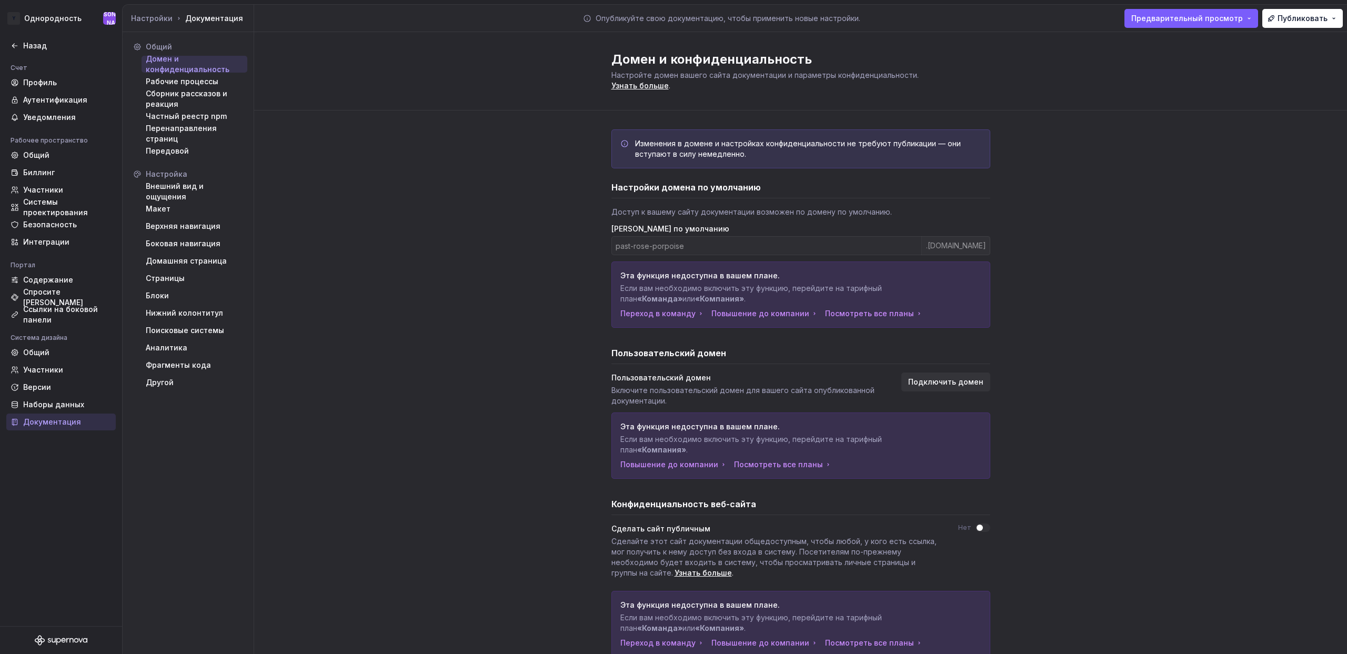
scroll to position [38, 0]
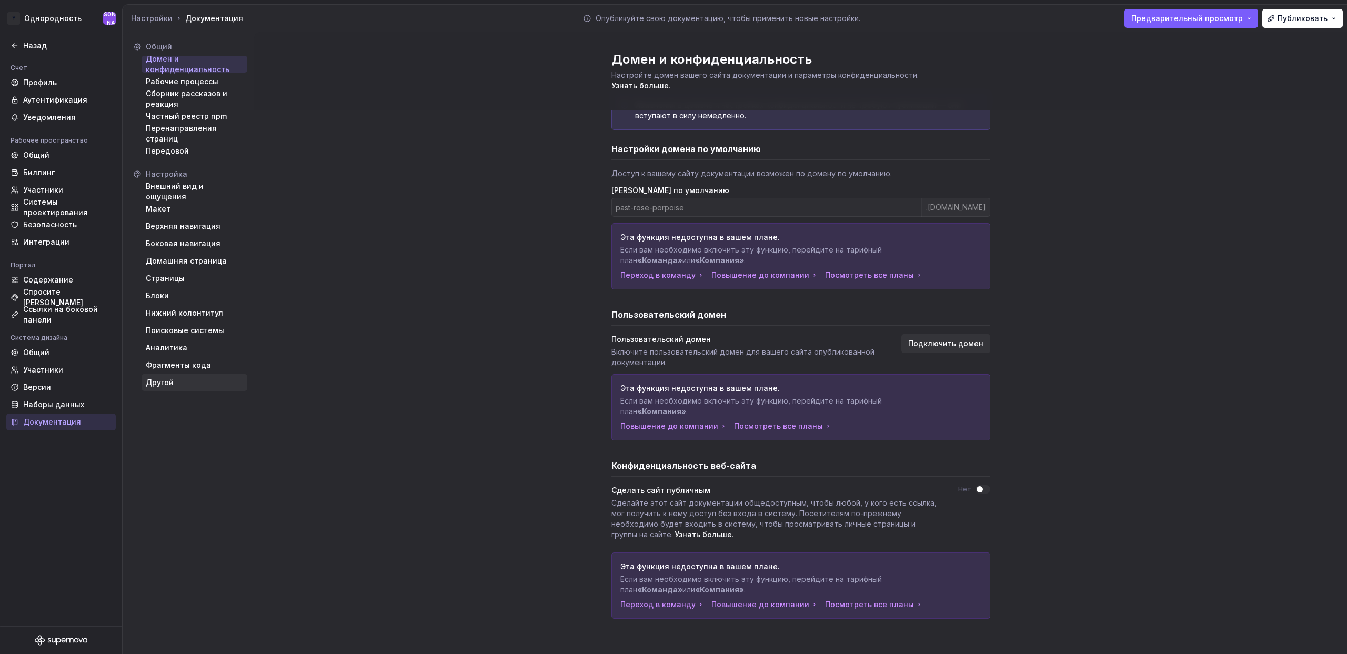
click at [177, 384] on div "Другой" at bounding box center [194, 382] width 97 height 11
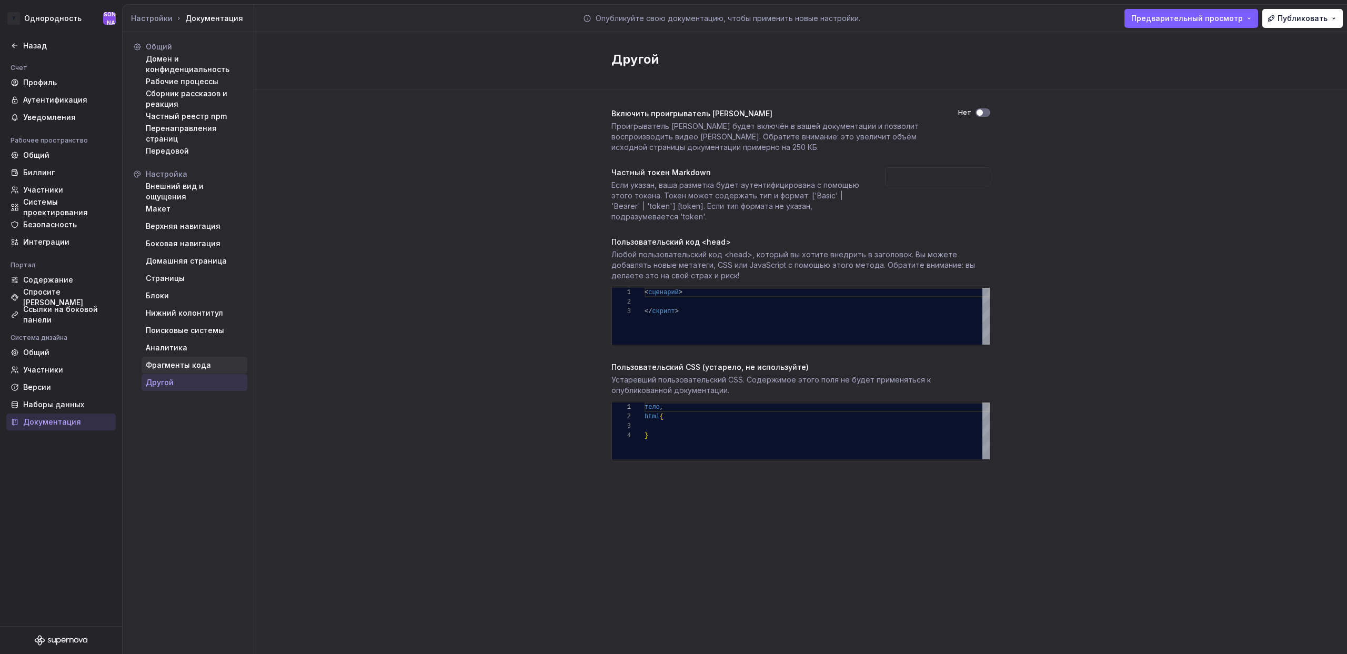
click at [203, 366] on font "Фрагменты кода" at bounding box center [178, 364] width 65 height 9
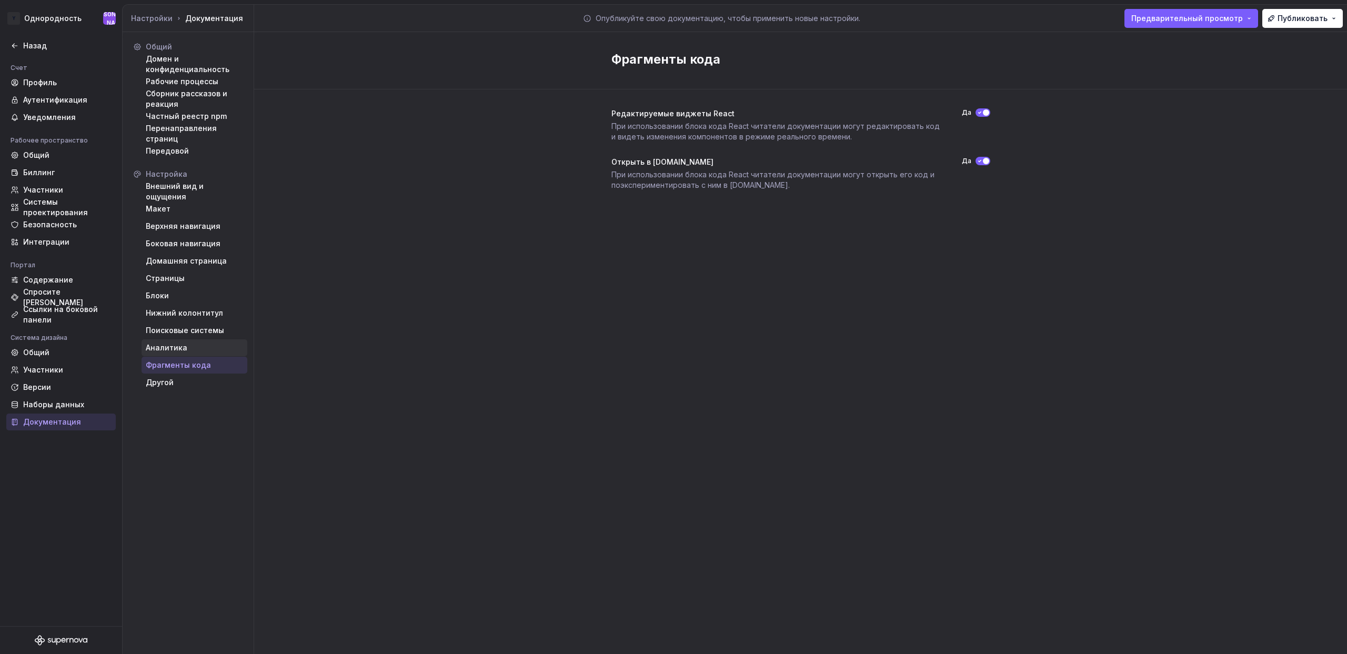
click at [186, 349] on div "Аналитика" at bounding box center [194, 348] width 97 height 11
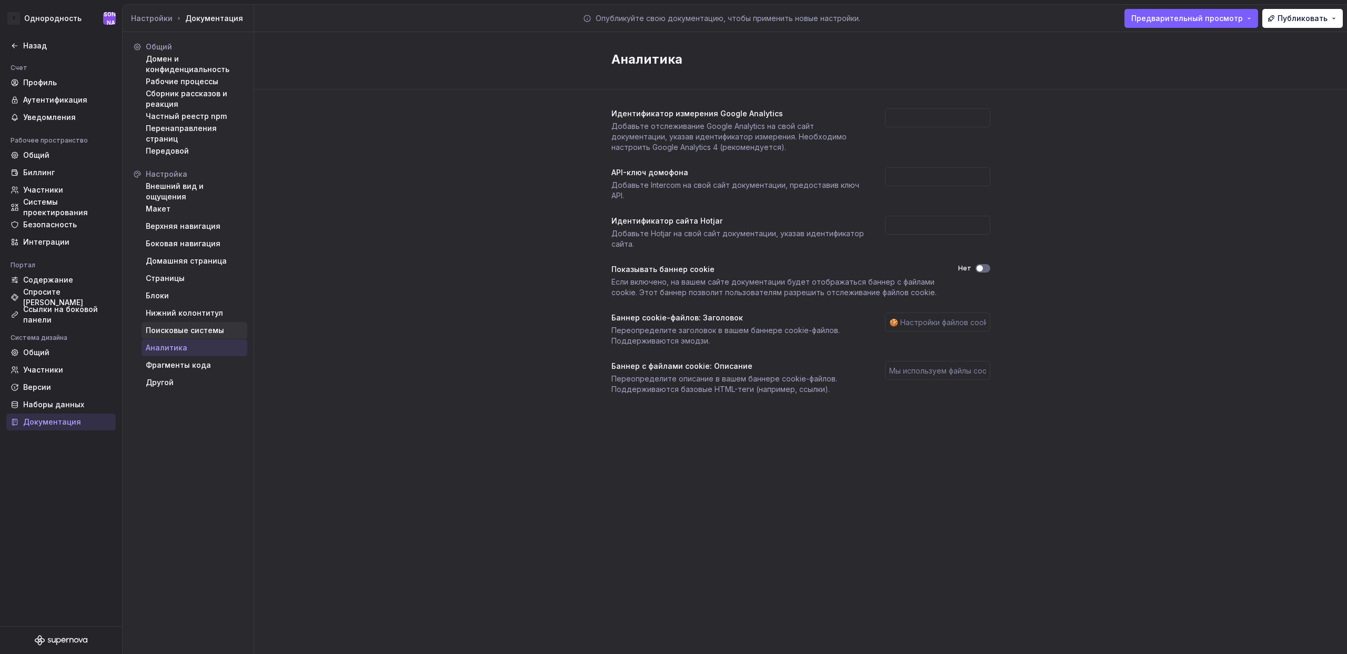
click at [184, 327] on font "Поисковые системы" at bounding box center [185, 330] width 78 height 9
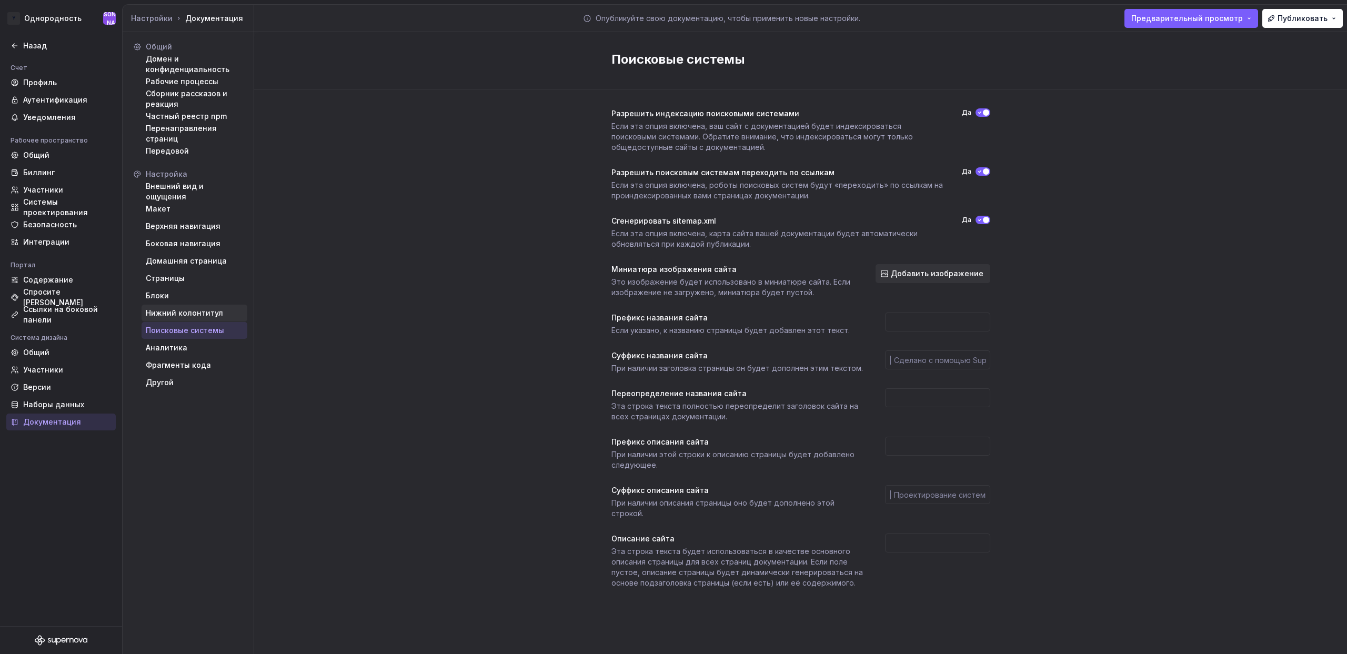
click at [184, 314] on font "Нижний колонтитул" at bounding box center [184, 312] width 77 height 9
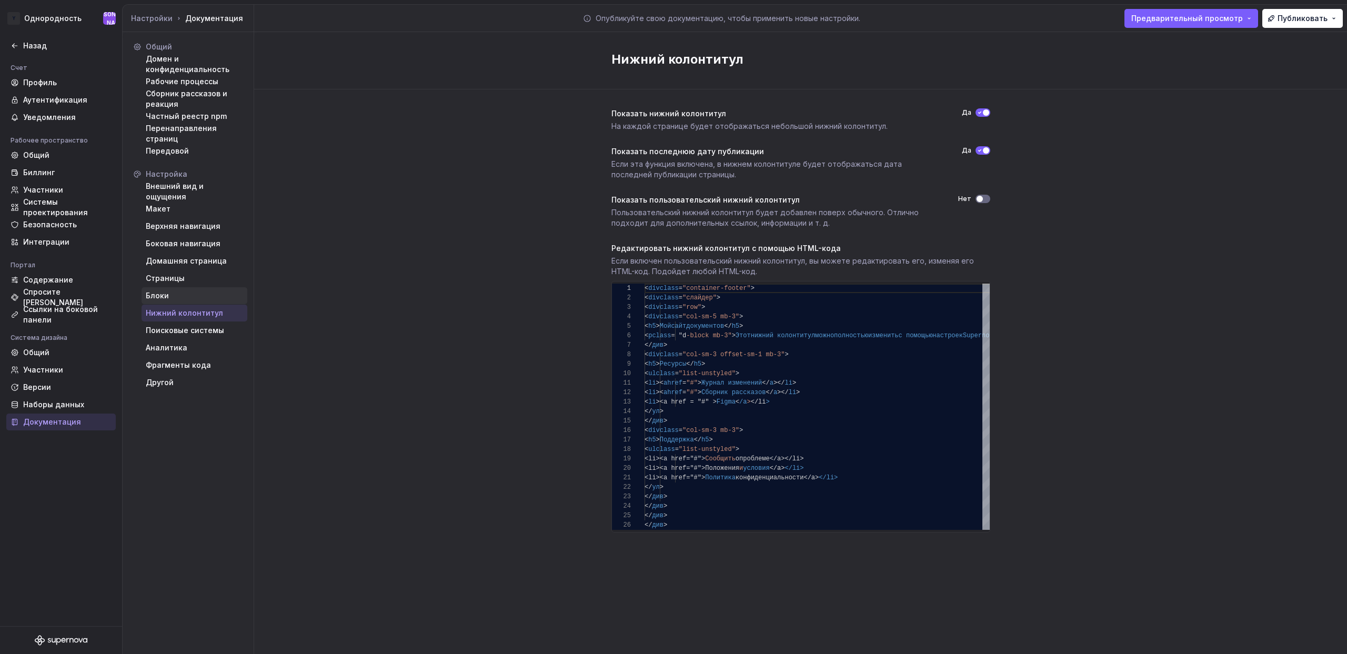
click at [176, 292] on div "Блоки" at bounding box center [194, 295] width 97 height 11
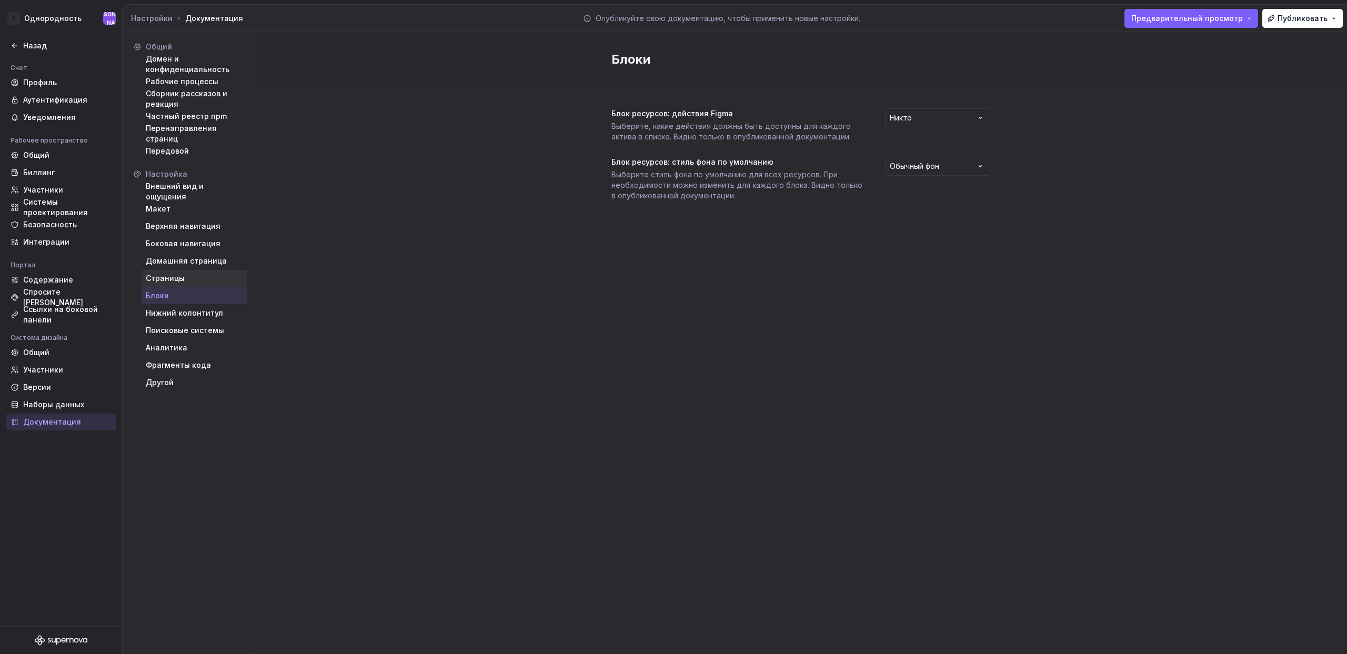
click at [183, 273] on div "Страницы" at bounding box center [195, 278] width 106 height 17
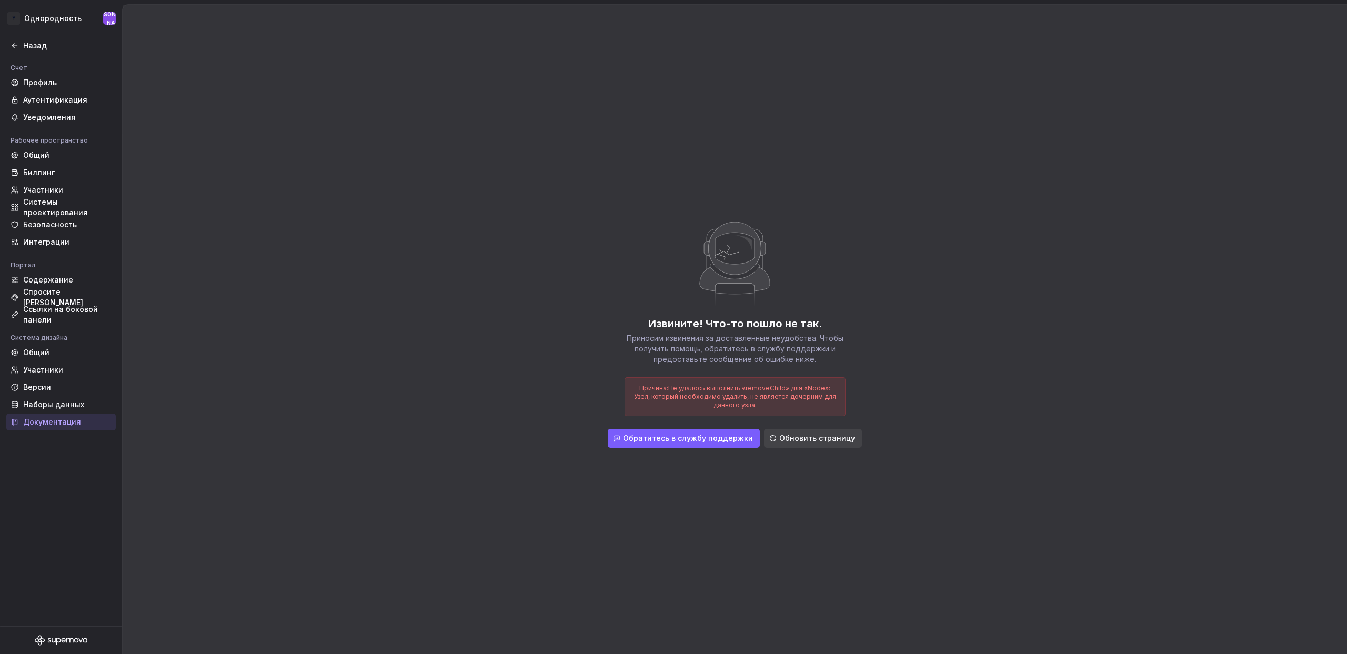
click at [828, 435] on font "Обновить страницу" at bounding box center [817, 438] width 76 height 9
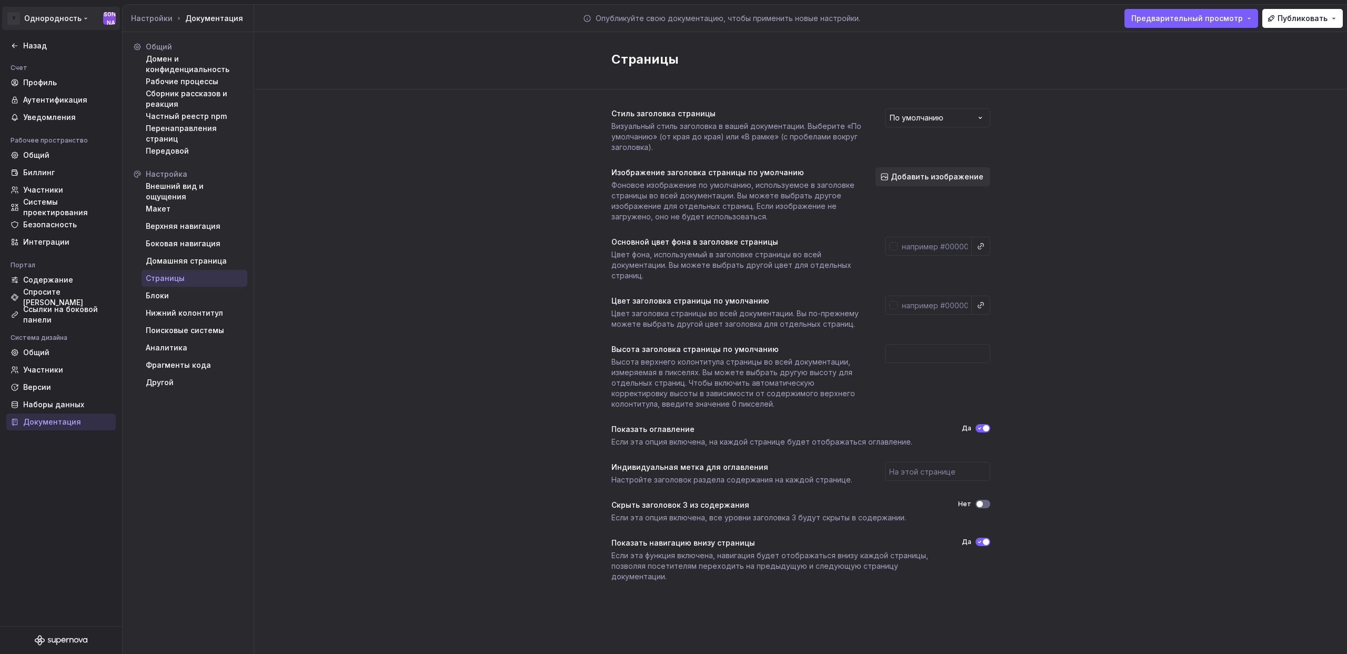
click at [47, 23] on html "Исходный текст Оцените этот перевод Ваш отзыв поможет нам улучшить Google Перев…" at bounding box center [673, 327] width 1347 height 654
click at [114, 19] on html "Исходный текст Оцените этот перевод Ваш отзыв поможет нам улучшить Google Перев…" at bounding box center [673, 327] width 1347 height 654
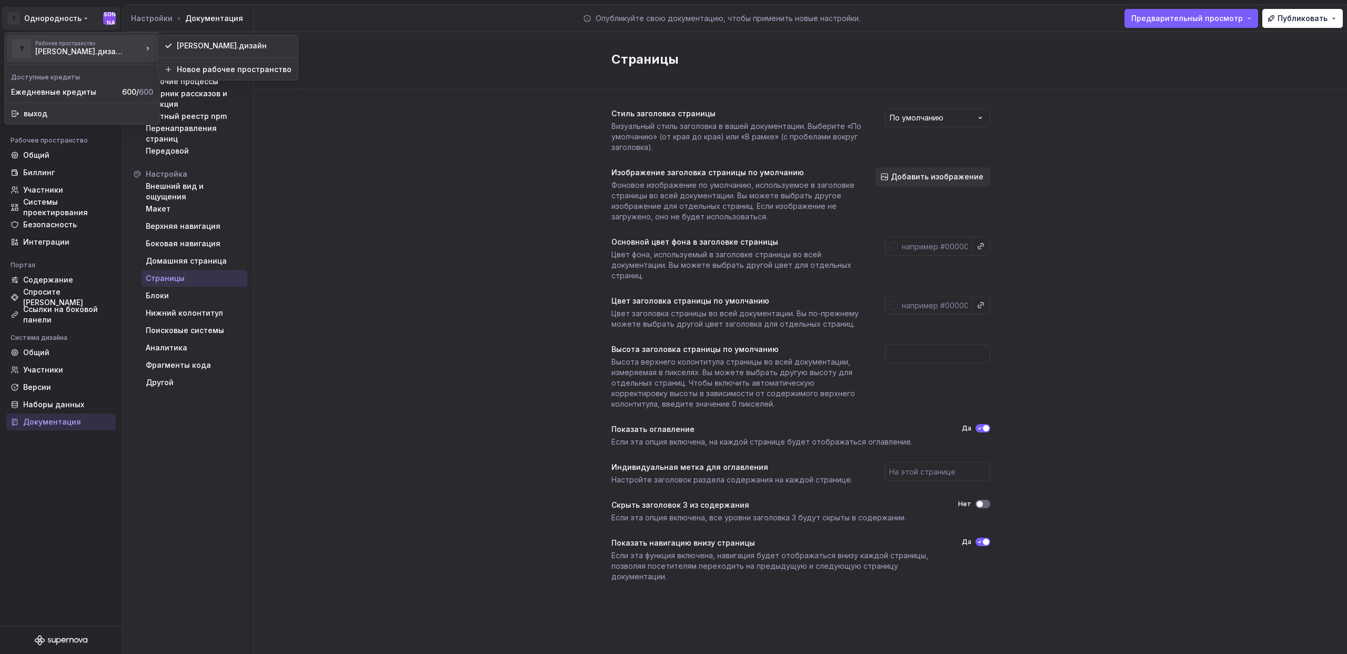
click at [71, 48] on font "якимов.дизайн" at bounding box center [80, 51] width 90 height 9
click at [231, 46] on font "якимов.дизайн" at bounding box center [222, 45] width 90 height 9
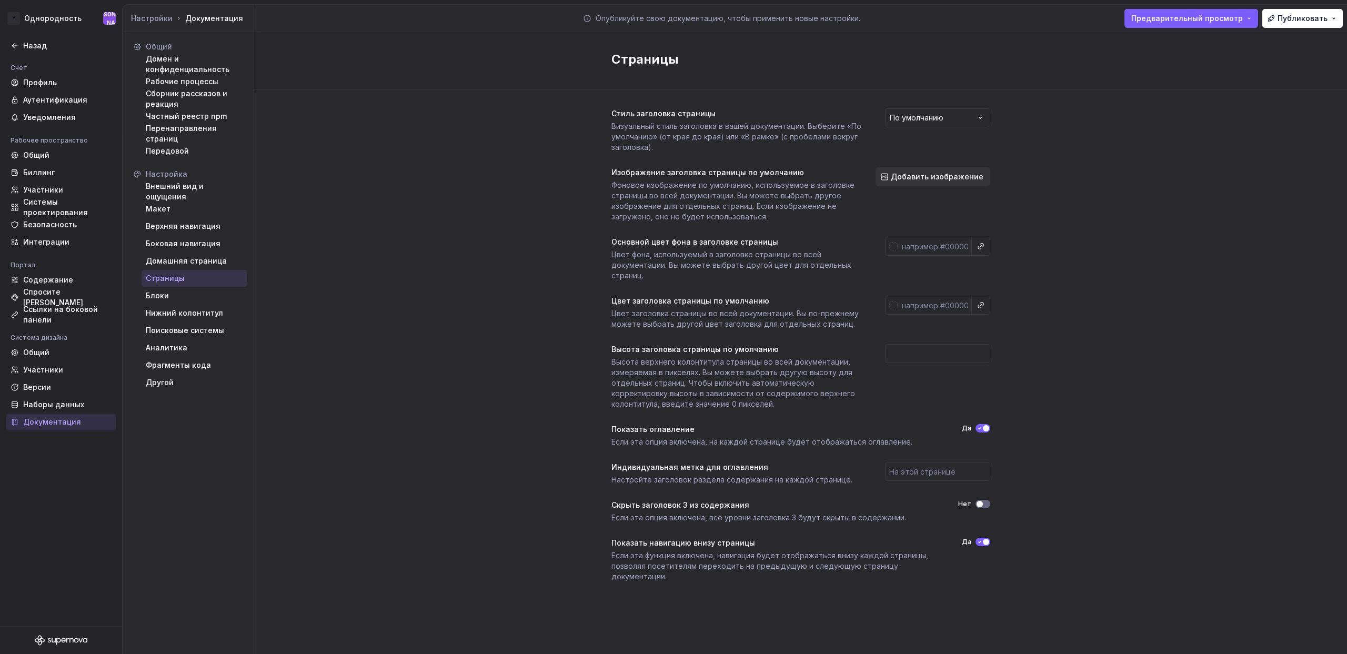
click at [59, 643] on icon "Логотип Сверхновой" at bounding box center [61, 640] width 53 height 11
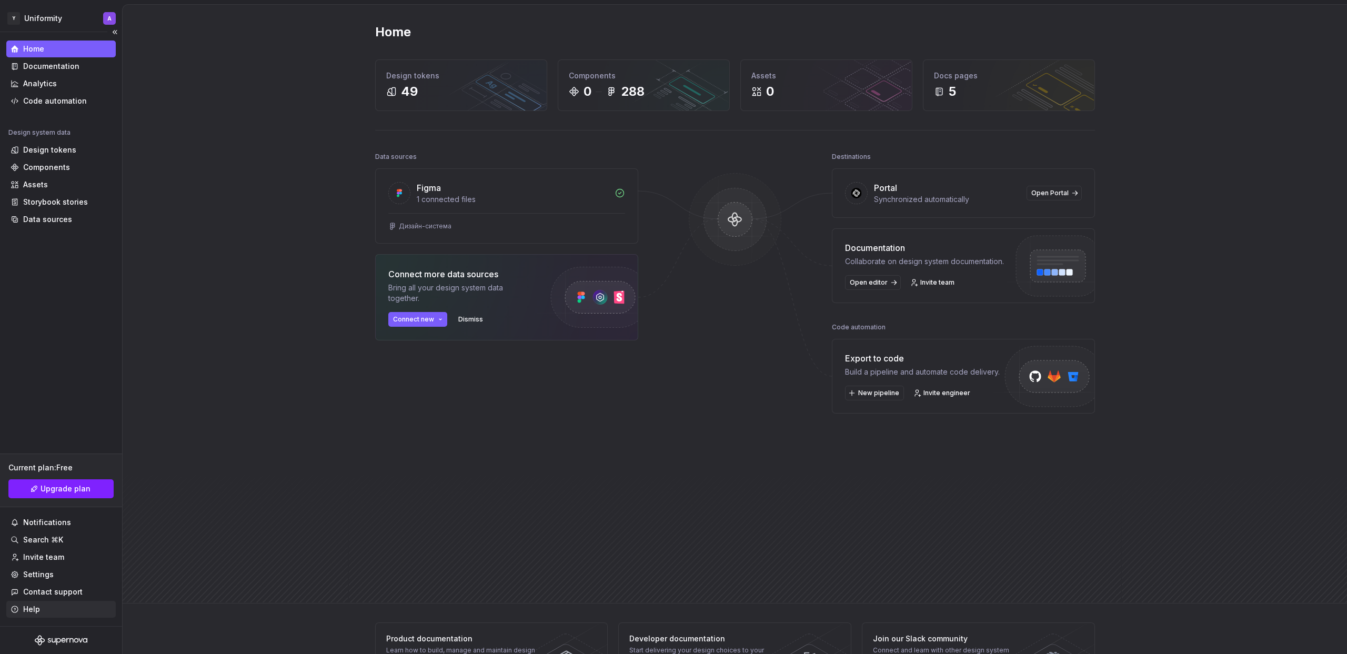
click at [55, 604] on div "Help" at bounding box center [61, 609] width 101 height 11
click at [54, 521] on div "Notifications" at bounding box center [47, 522] width 48 height 11
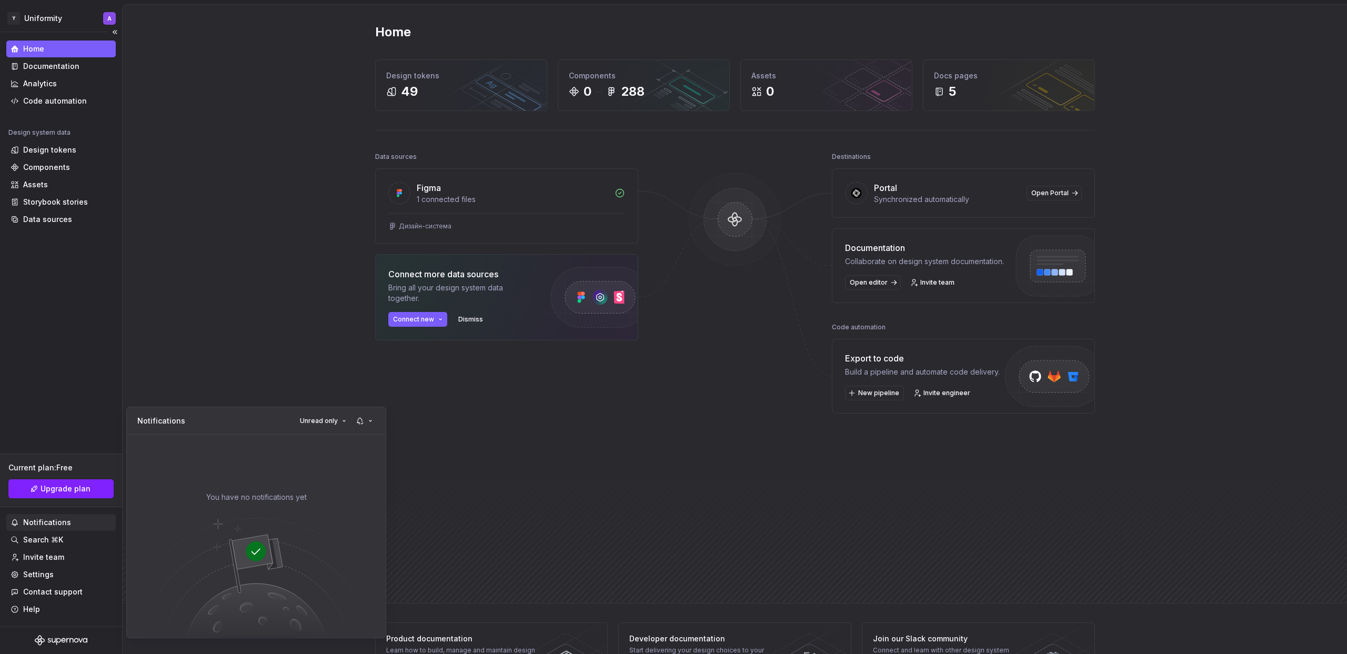
click at [54, 521] on html "Y Uniformity A Home Documentation Analytics Code automation Design system data …" at bounding box center [673, 327] width 1347 height 654
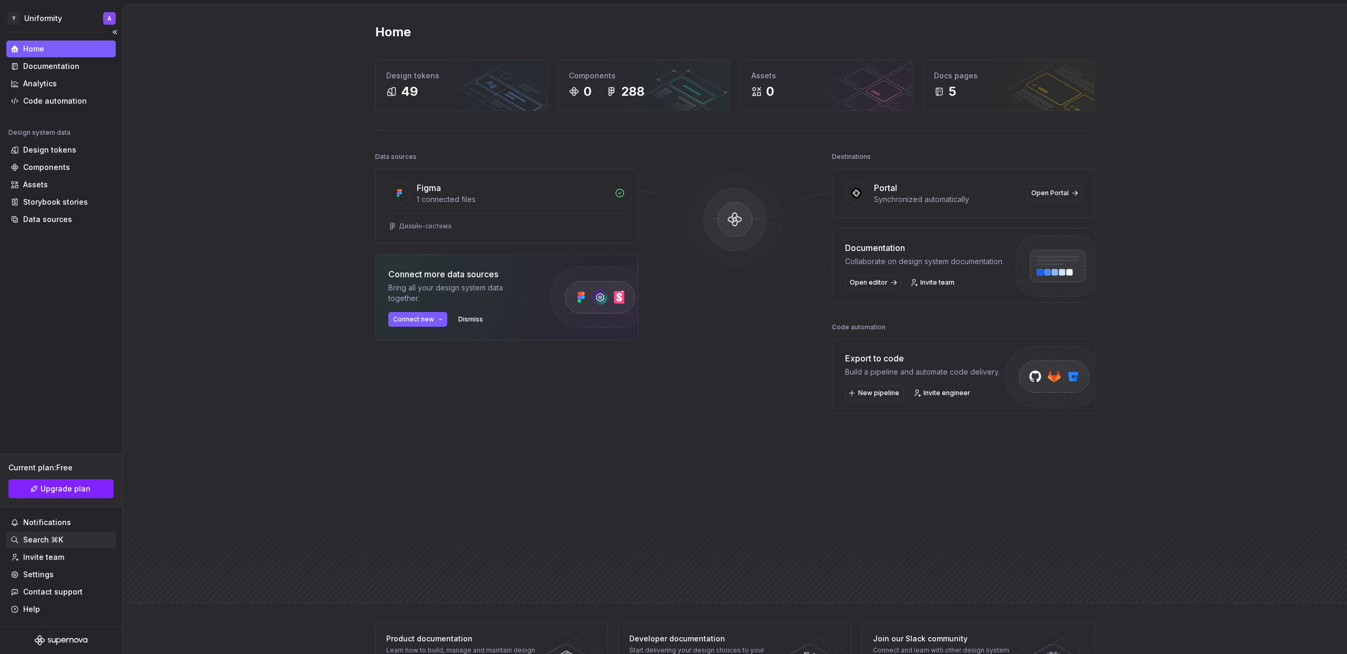
click at [54, 540] on div "Search ⌘K" at bounding box center [43, 540] width 40 height 11
click at [53, 562] on div "Invite team" at bounding box center [43, 557] width 41 height 11
click at [57, 579] on div "Settings" at bounding box center [61, 574] width 101 height 11
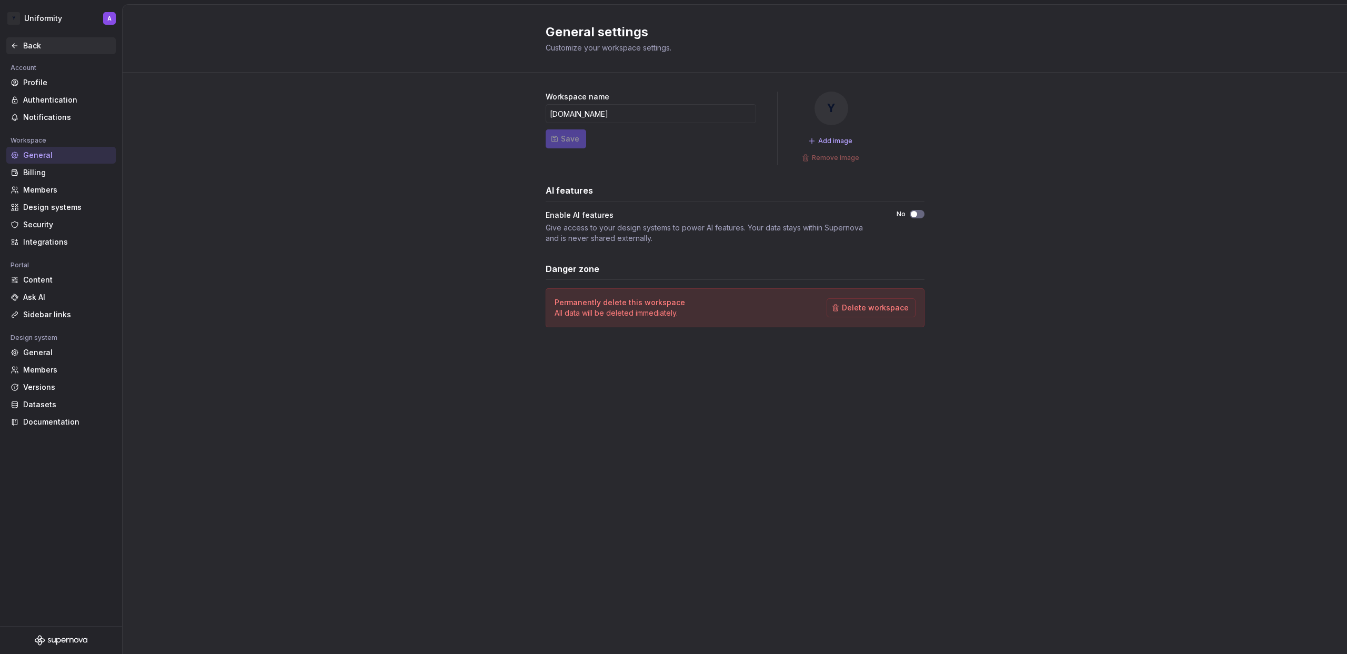
click at [13, 45] on icon at bounding box center [15, 46] width 8 height 8
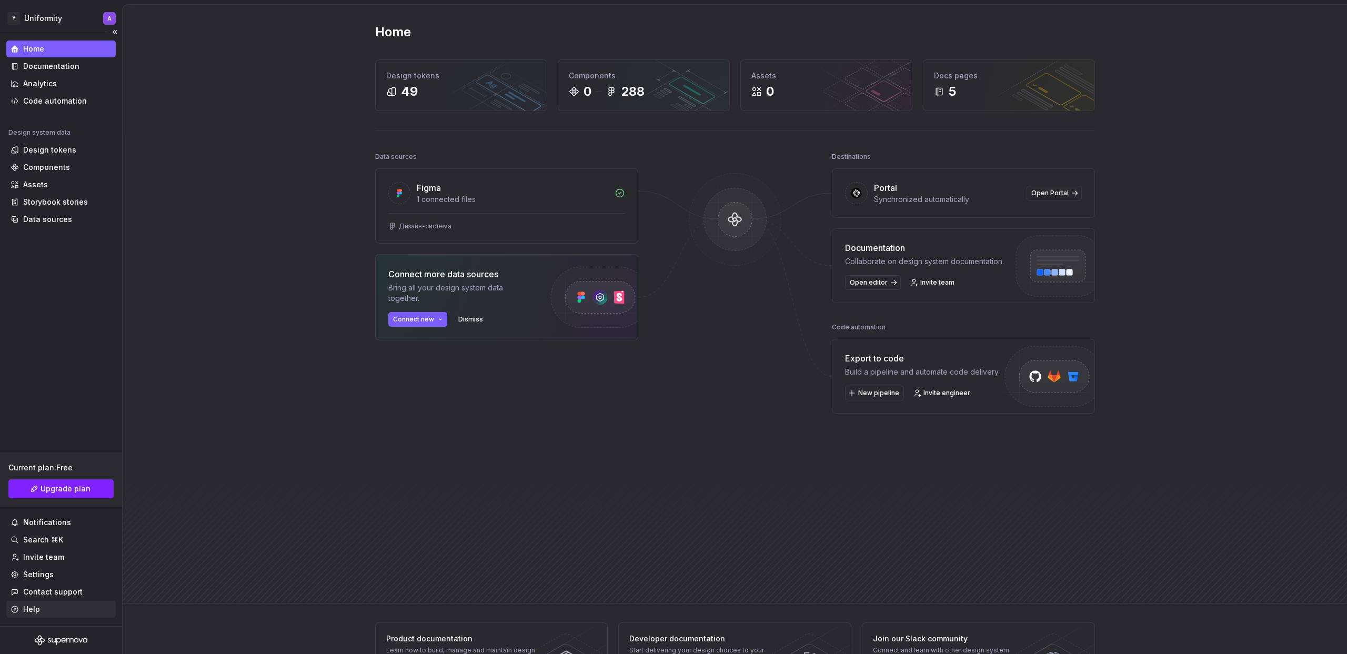
click at [51, 610] on div "Help" at bounding box center [61, 609] width 101 height 11
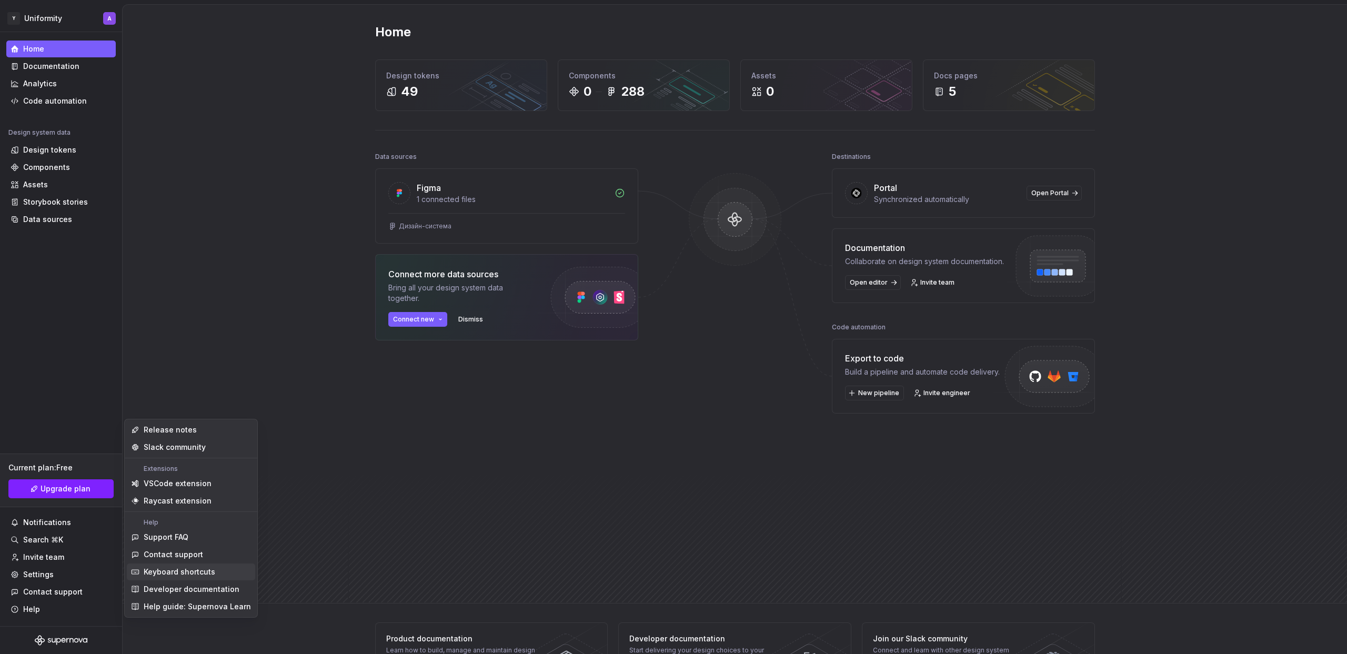
click at [497, 479] on div "Data sources Figma 1 connected files Дизайн-система Connect more data sources B…" at bounding box center [506, 345] width 263 height 393
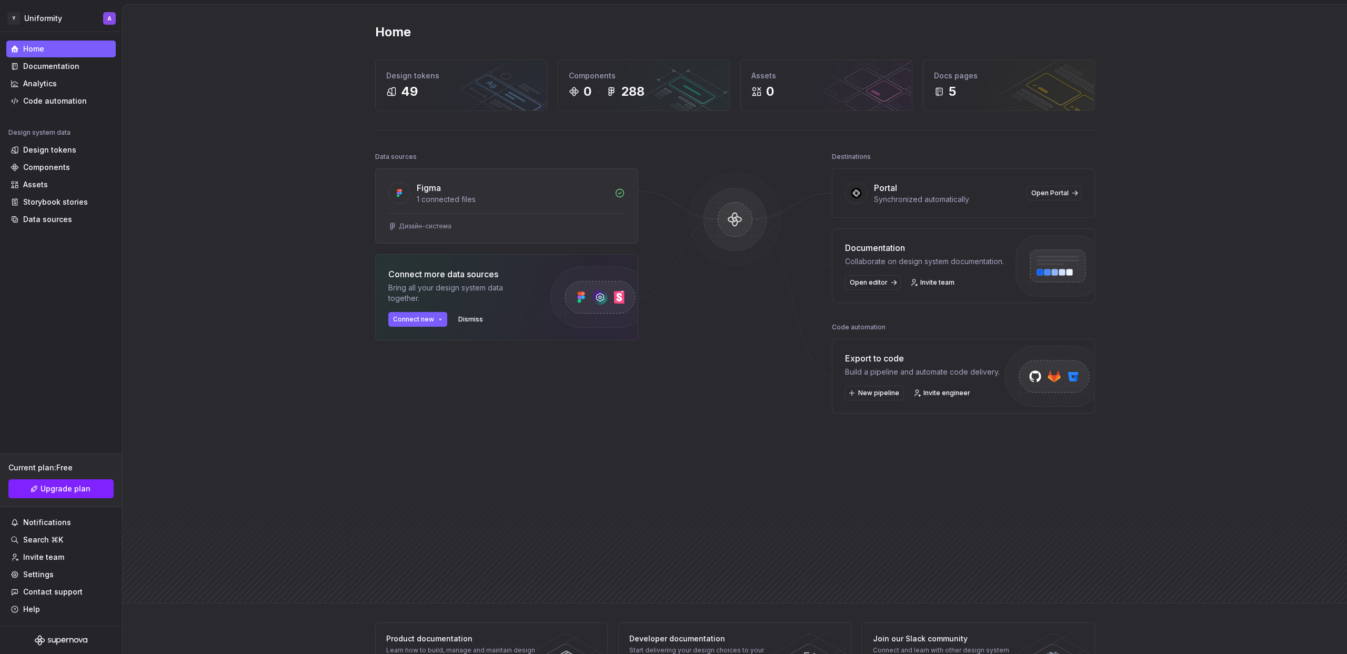
click at [459, 183] on div "Figma" at bounding box center [513, 188] width 192 height 13
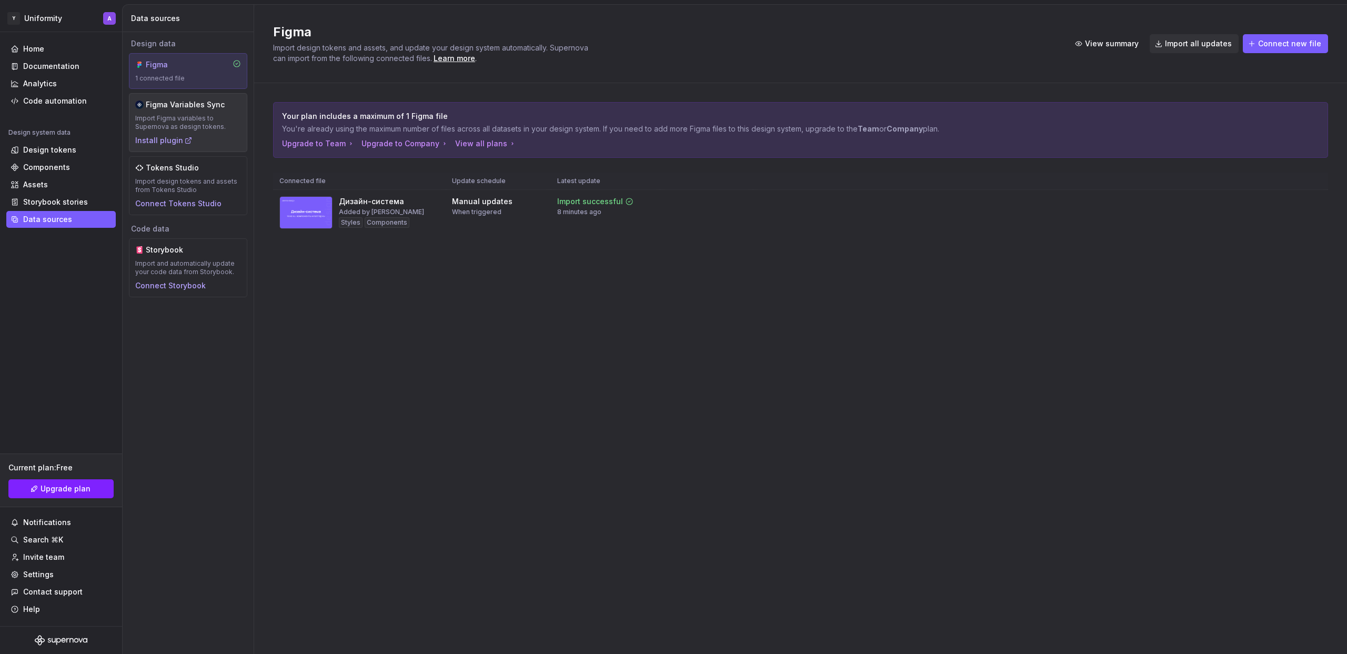
click at [223, 128] on div "Import Figma variables to Supernova as design tokens." at bounding box center [188, 122] width 106 height 17
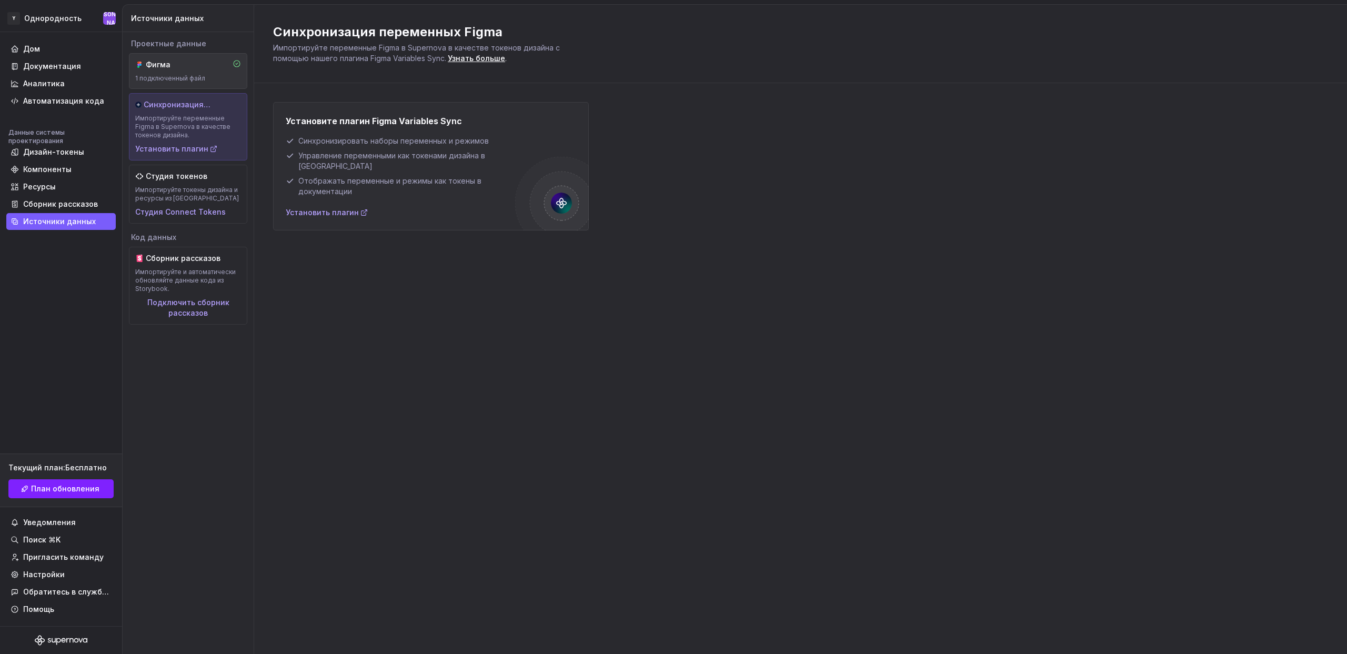
click at [180, 65] on div "Фигма" at bounding box center [171, 64] width 51 height 11
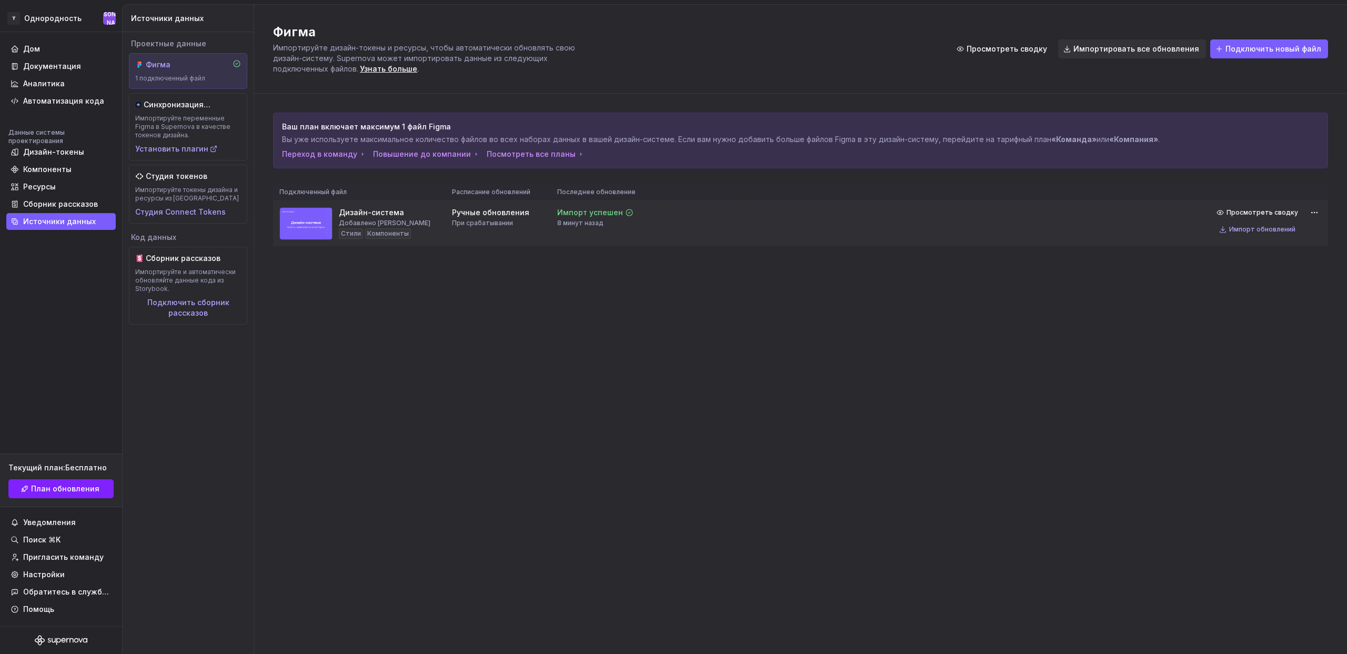
click at [683, 229] on td at bounding box center [706, 224] width 93 height 46
click at [55, 51] on div "Дом" at bounding box center [61, 49] width 101 height 11
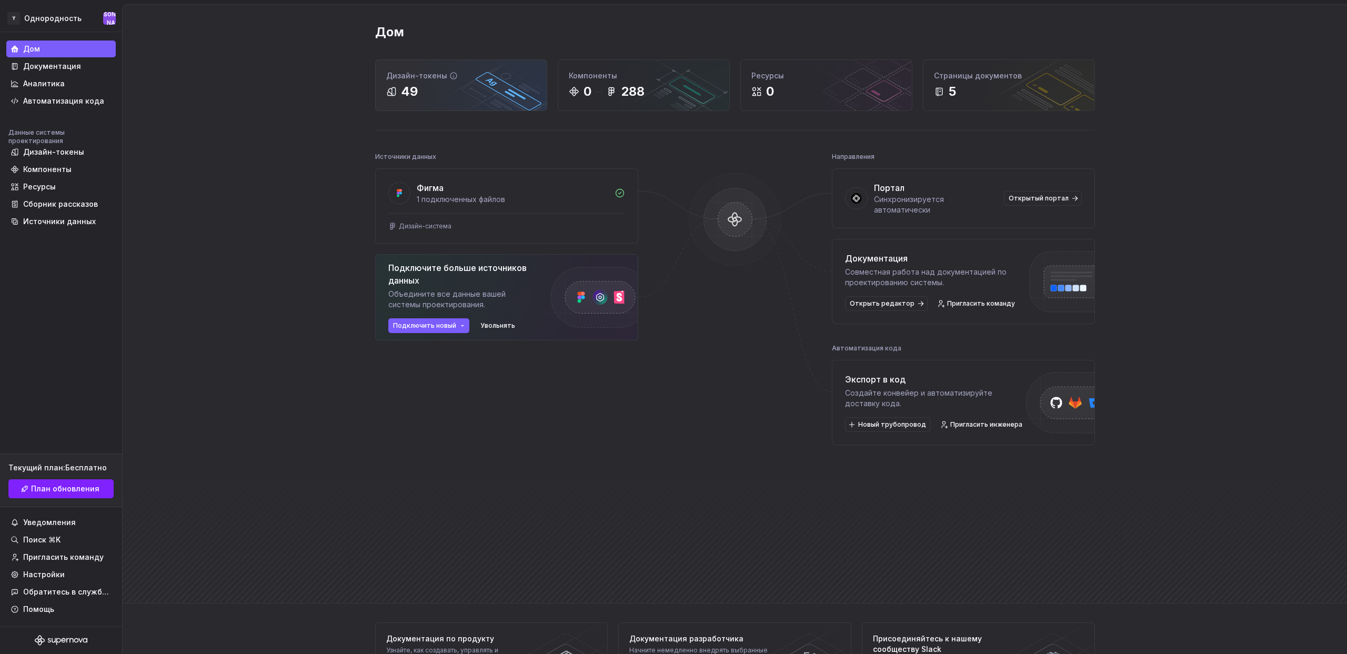
click at [482, 97] on div "49" at bounding box center [461, 91] width 150 height 17
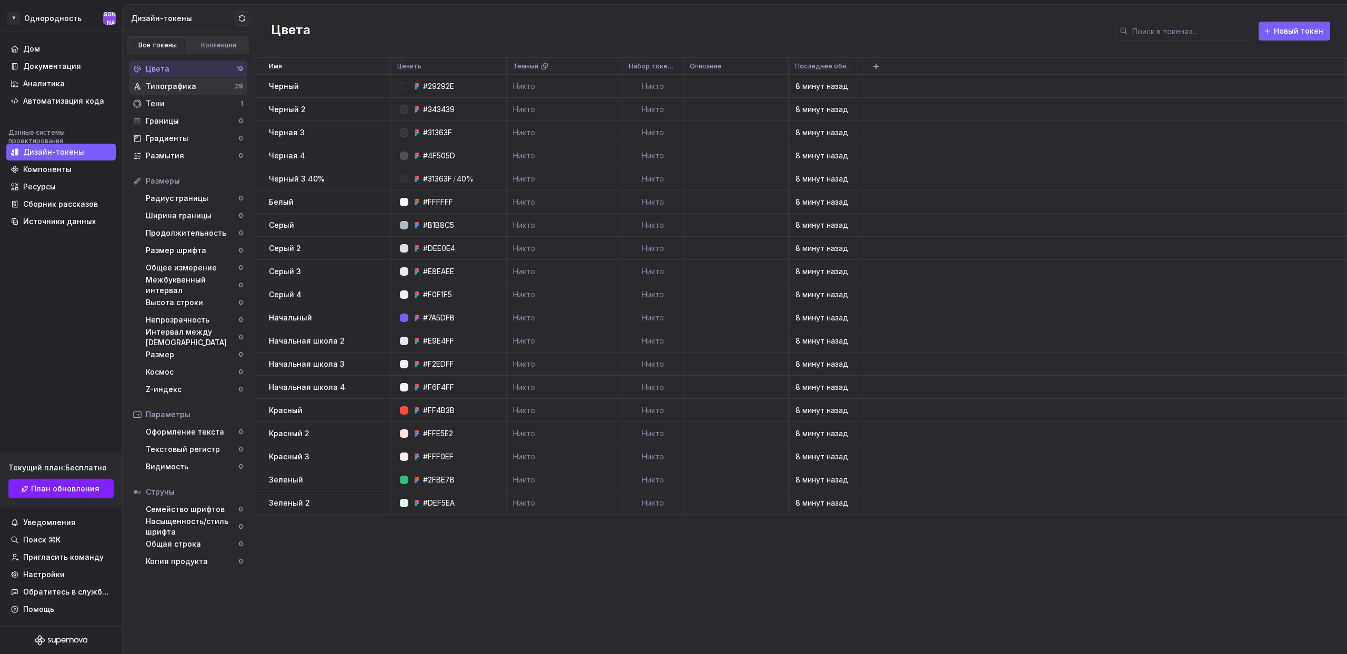
click at [203, 88] on div "Типографика" at bounding box center [190, 86] width 89 height 11
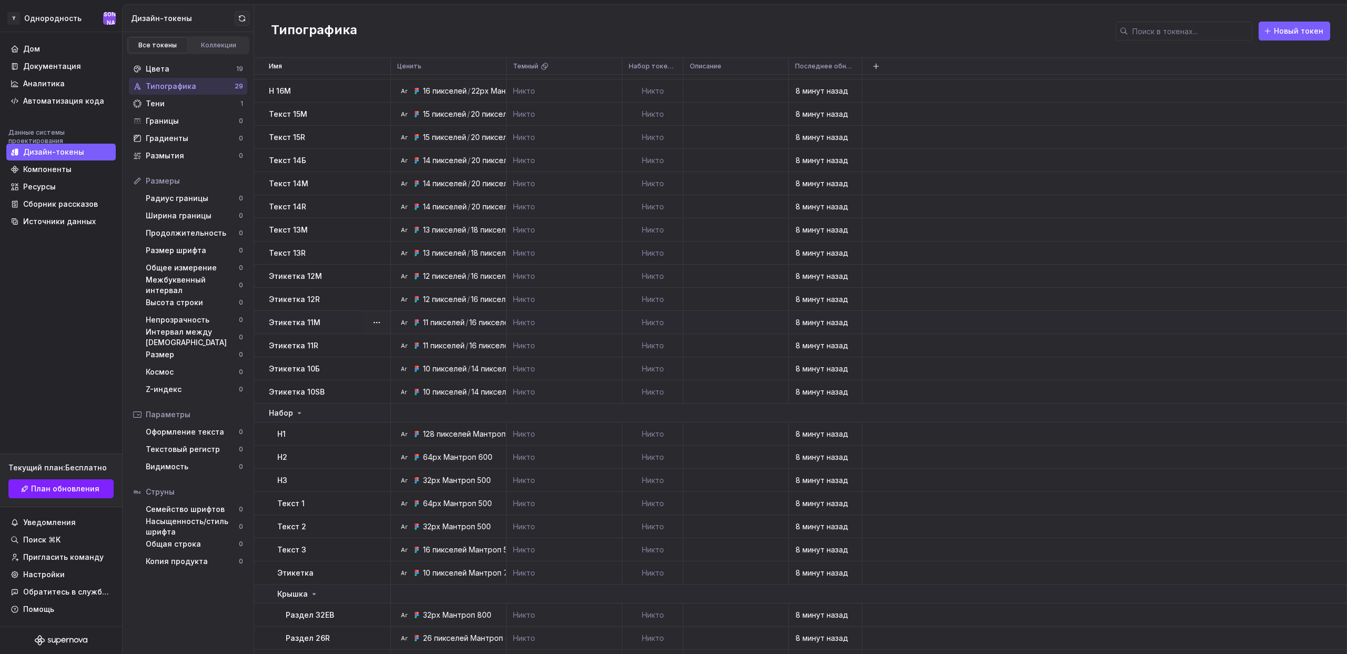
scroll to position [130, 0]
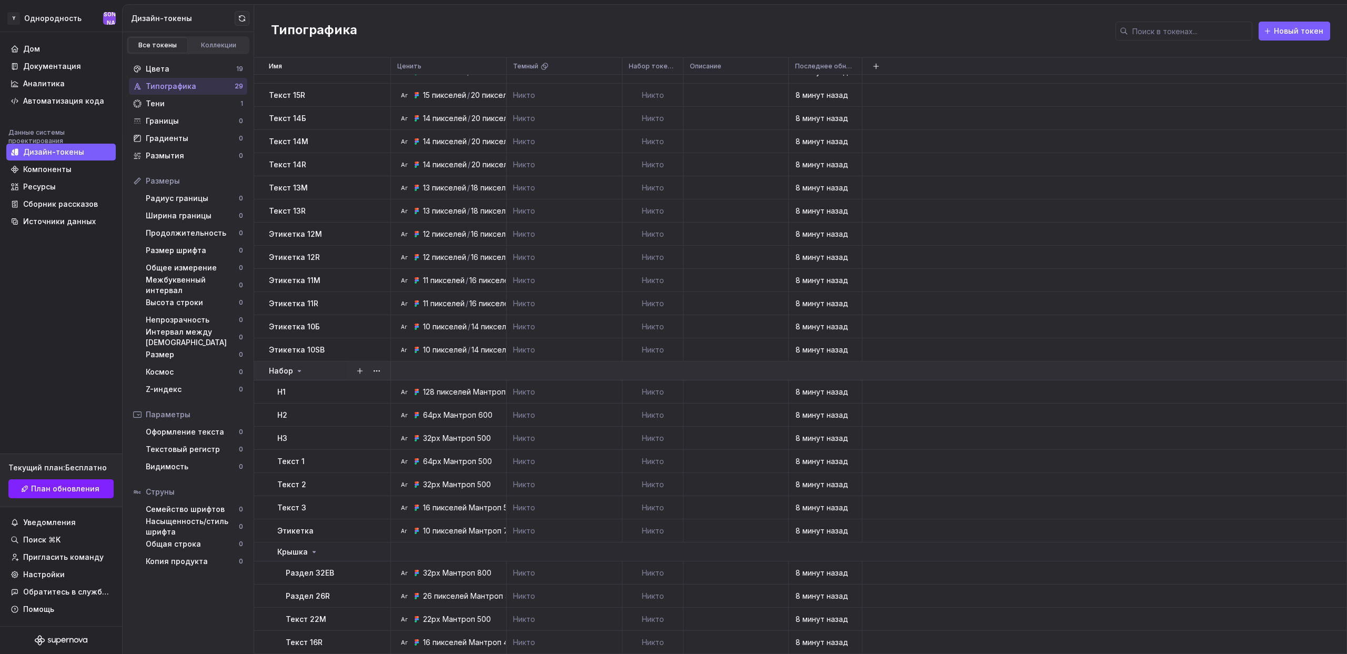
click at [298, 370] on icon at bounding box center [299, 370] width 3 height 1
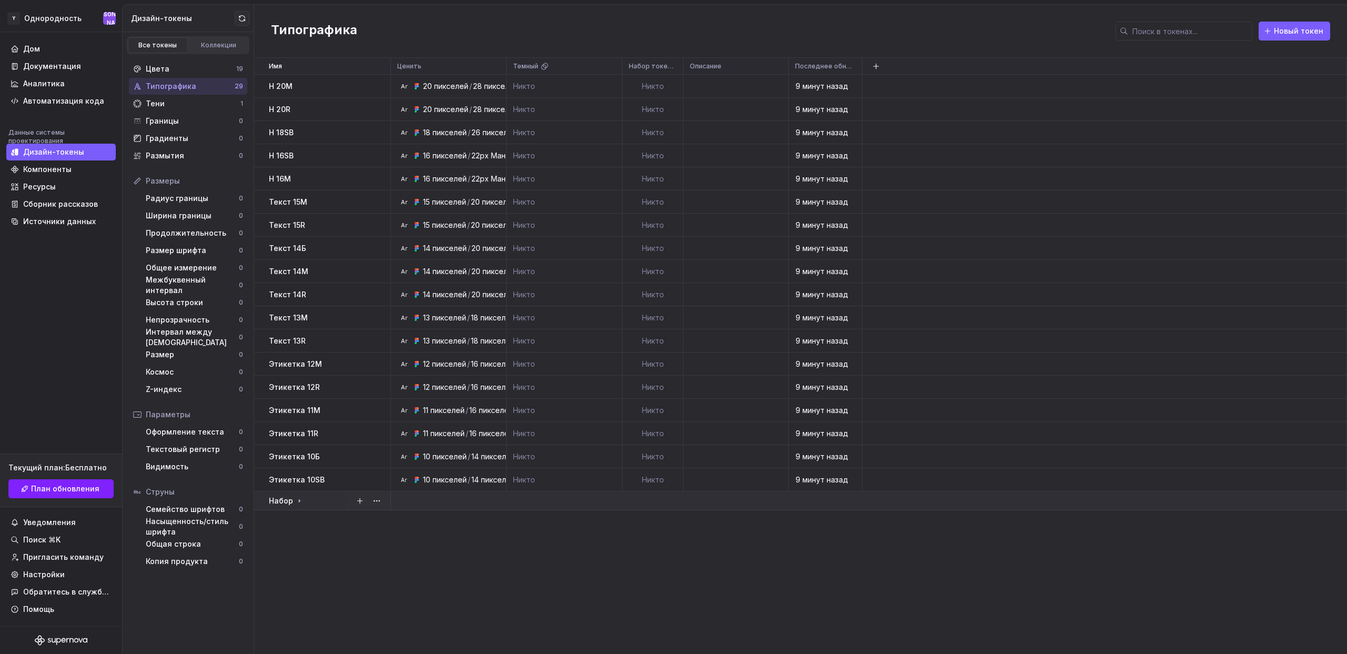
click at [299, 503] on icon at bounding box center [299, 501] width 8 height 8
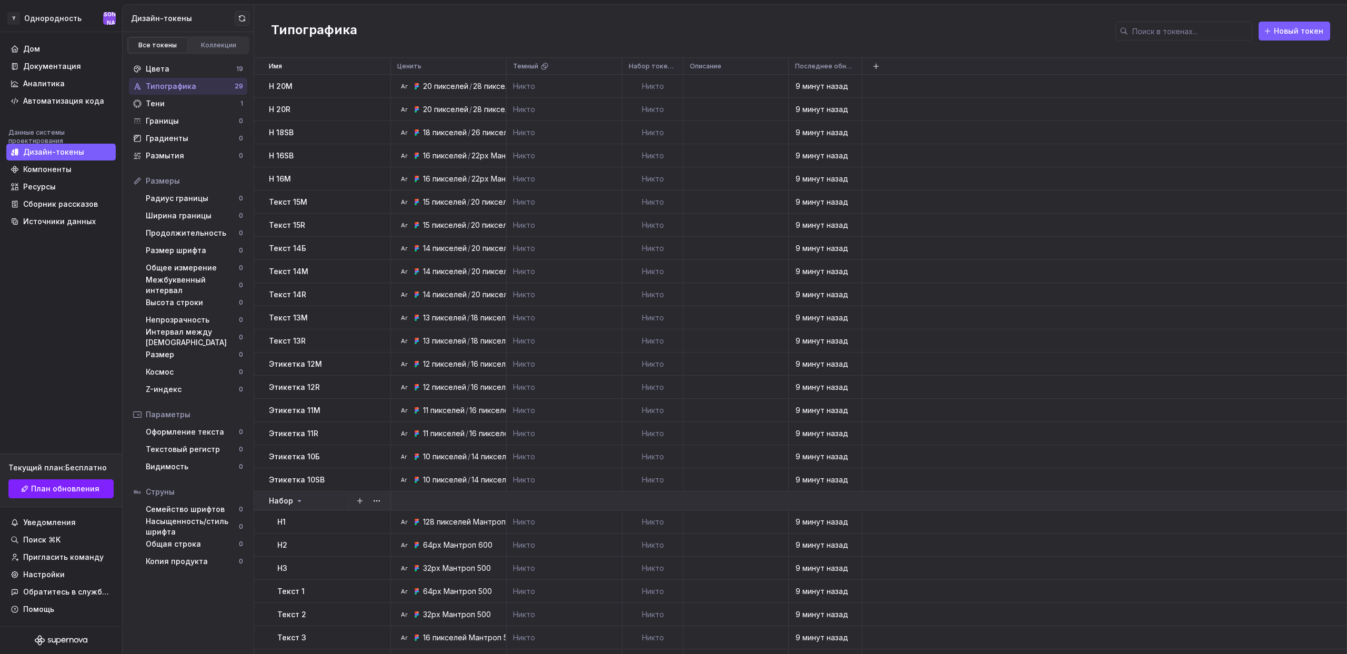
click at [298, 501] on icon at bounding box center [299, 500] width 3 height 1
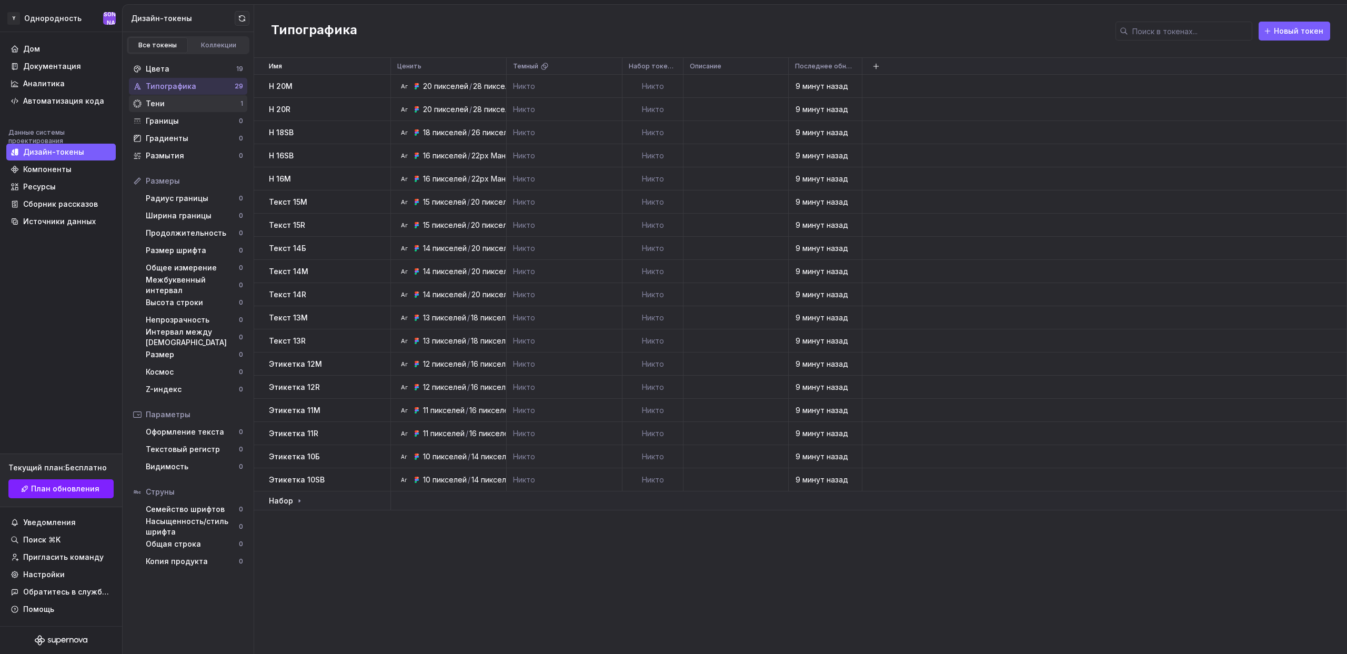
click at [160, 105] on font "Тени" at bounding box center [155, 103] width 19 height 9
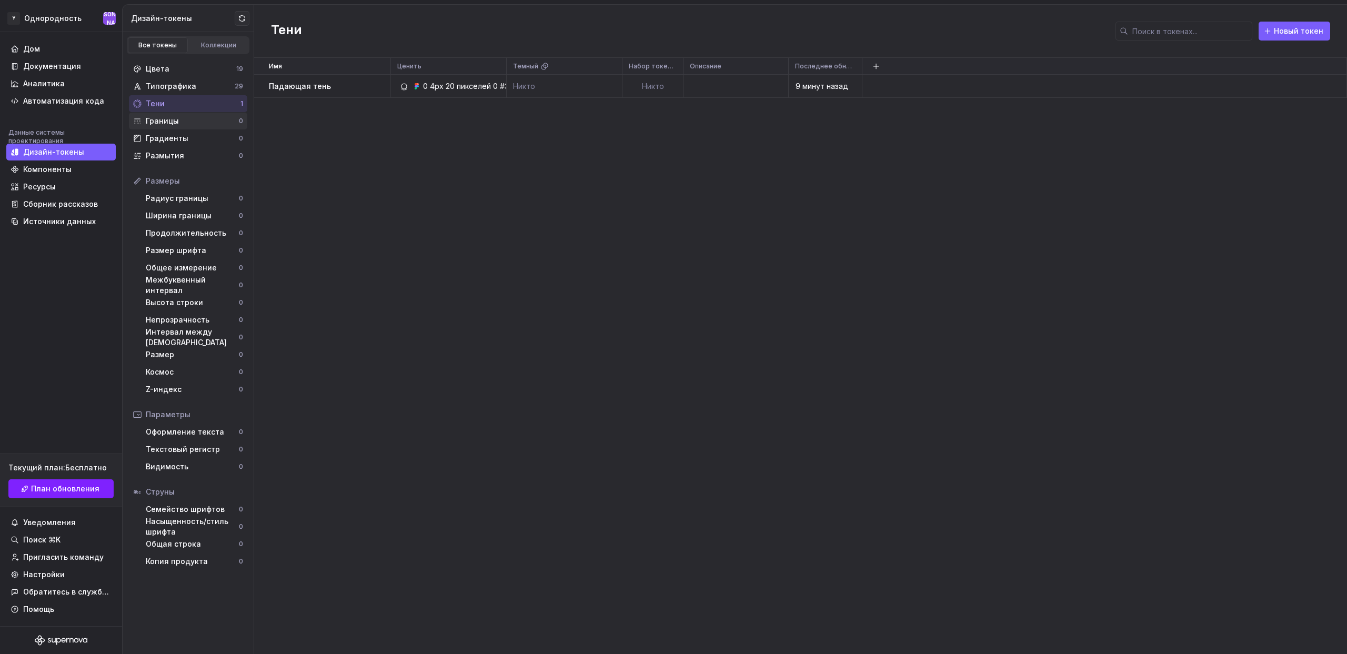
click at [183, 124] on div "Границы" at bounding box center [192, 121] width 93 height 11
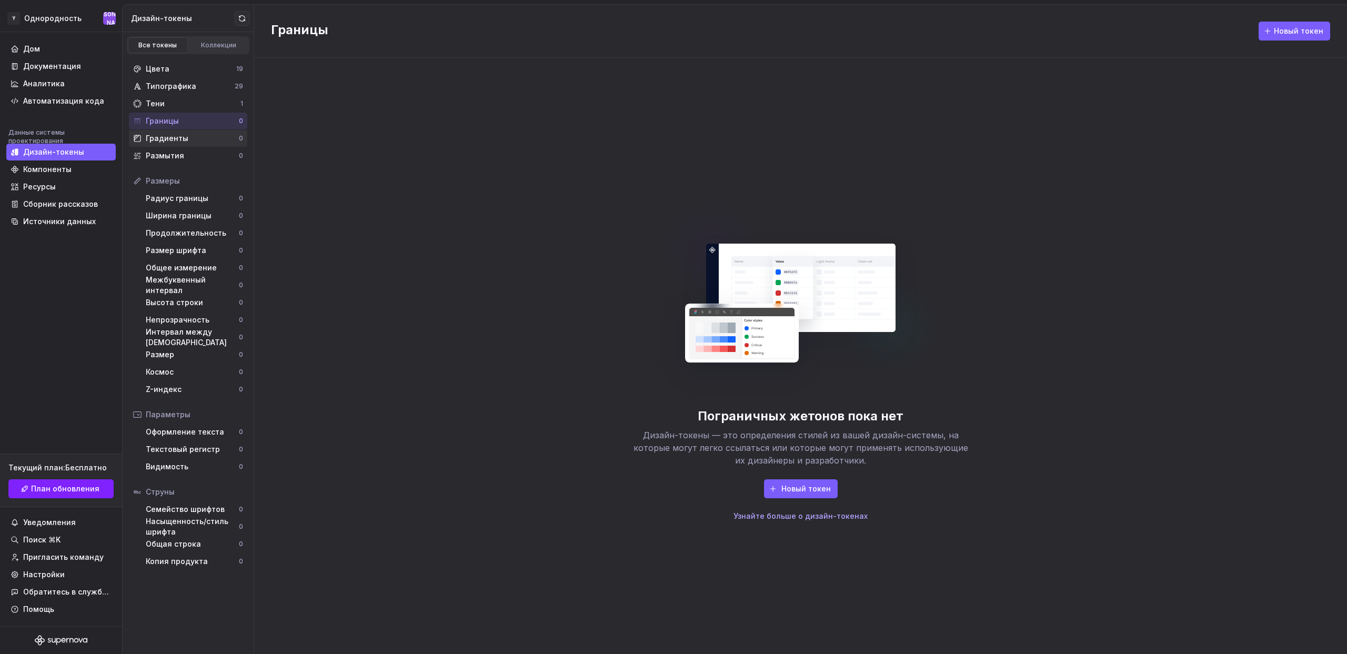
click at [179, 138] on font "Градиенты" at bounding box center [167, 138] width 43 height 9
click at [176, 156] on font "Размытия" at bounding box center [165, 155] width 38 height 9
click at [182, 196] on font "Радиус границы" at bounding box center [177, 198] width 63 height 9
click at [214, 43] on font "Коллекции" at bounding box center [218, 45] width 35 height 8
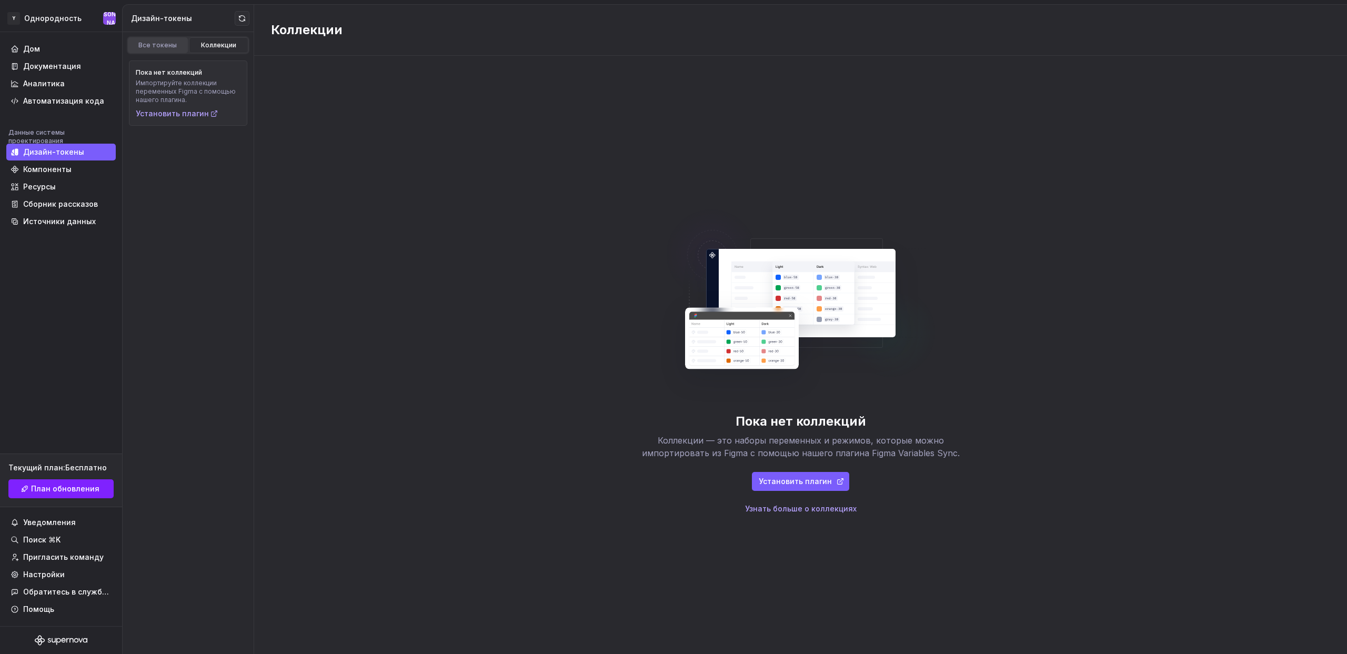
click at [172, 44] on font "Все токены" at bounding box center [157, 45] width 38 height 8
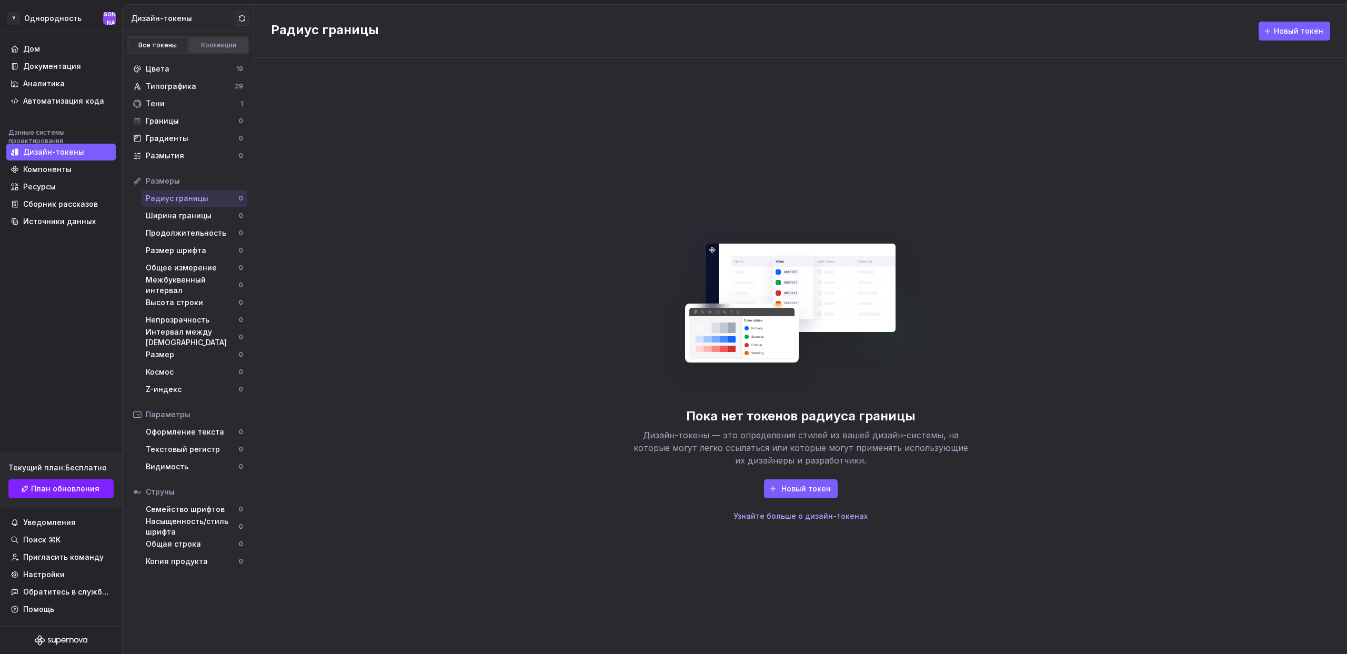
click at [227, 50] on link "Коллекции" at bounding box center [219, 45] width 60 height 16
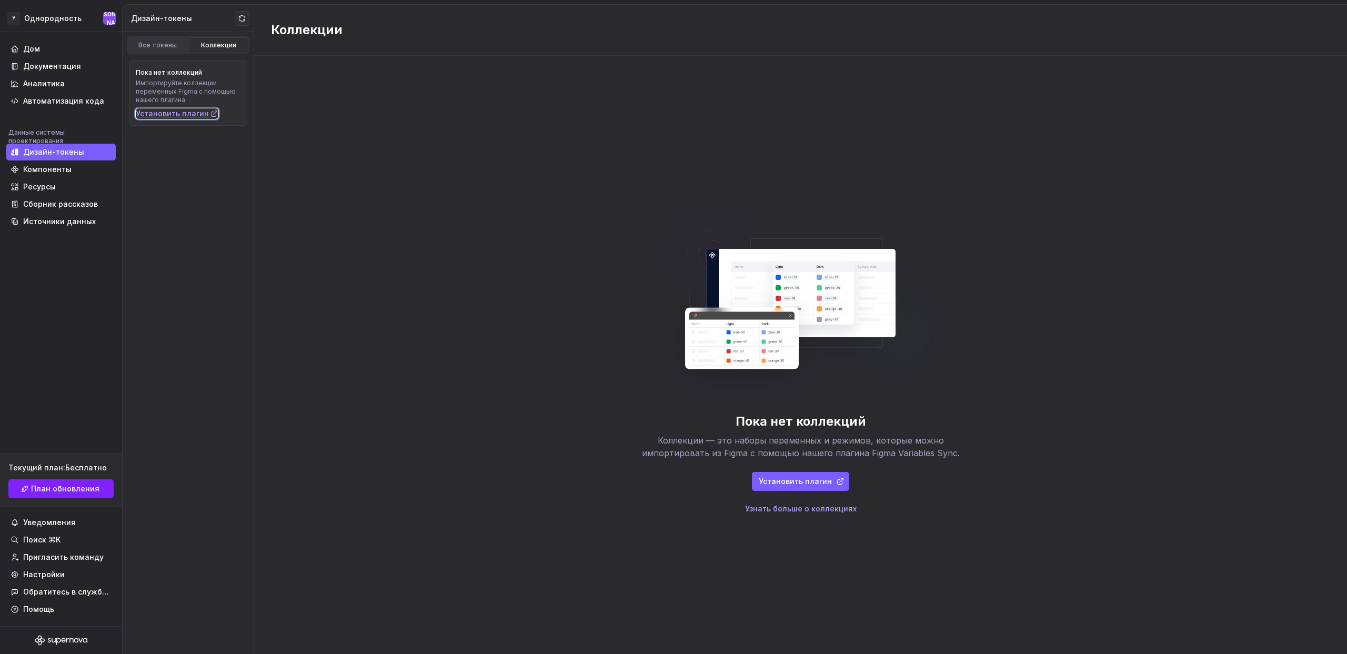
click at [192, 109] on font "Установить плагин" at bounding box center [172, 113] width 73 height 9
click at [159, 36] on div "Все токены Коллекции" at bounding box center [188, 45] width 123 height 18
click at [159, 44] on font "Все токены" at bounding box center [157, 45] width 38 height 8
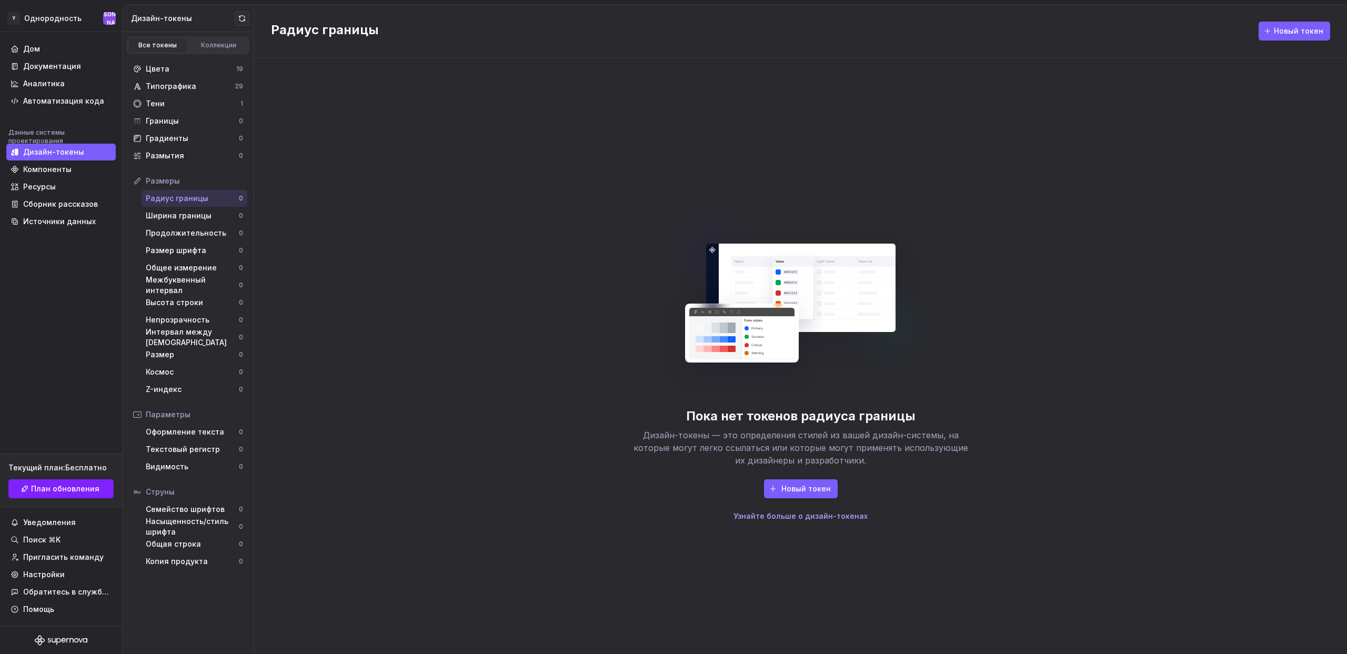
click at [168, 19] on font "Дизайн-токены" at bounding box center [161, 18] width 61 height 9
click at [226, 44] on font "Коллекции" at bounding box center [218, 45] width 35 height 8
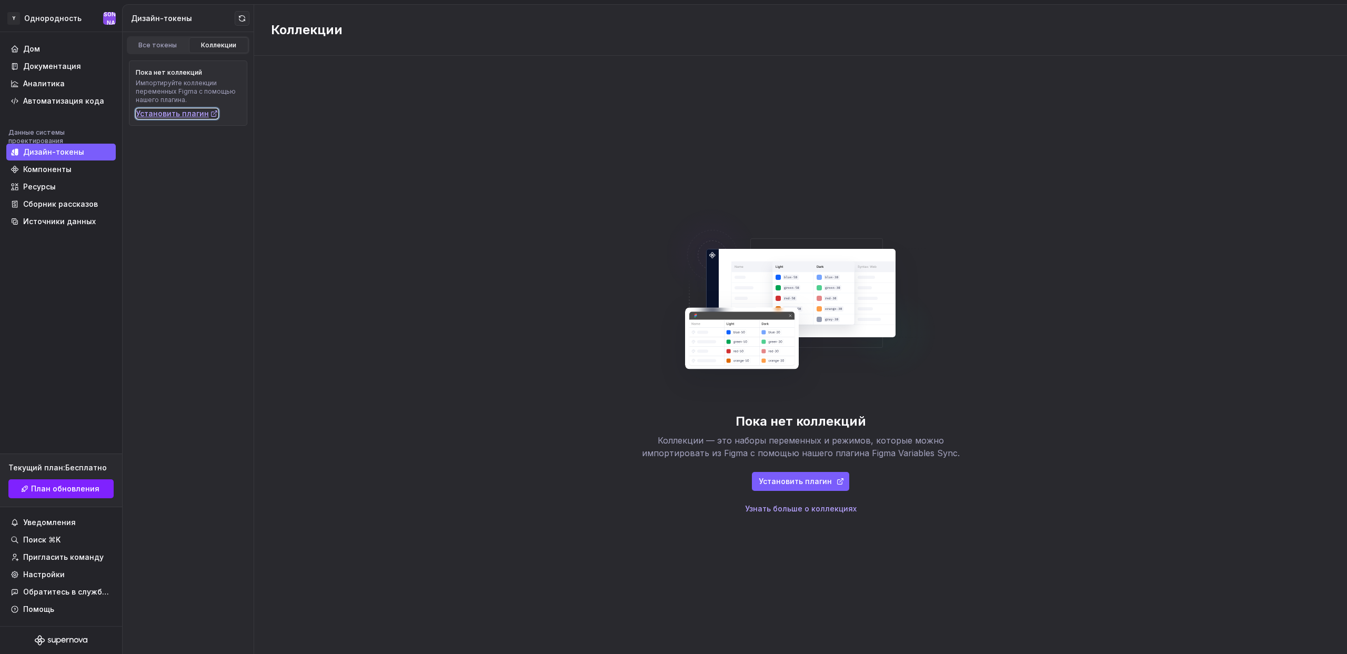
click at [193, 114] on font "Установить плагин" at bounding box center [172, 113] width 73 height 9
click at [62, 65] on font "Документация" at bounding box center [52, 66] width 58 height 9
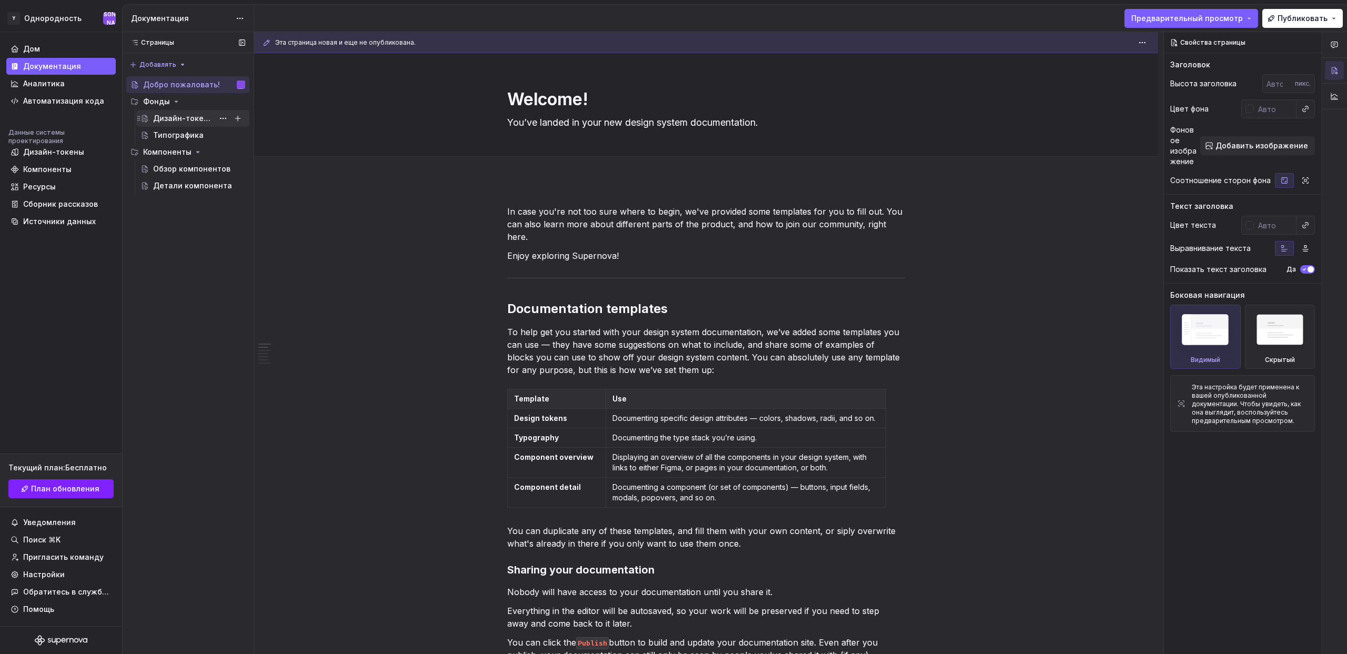
click at [181, 120] on font "Дизайн-токены" at bounding box center [183, 118] width 61 height 9
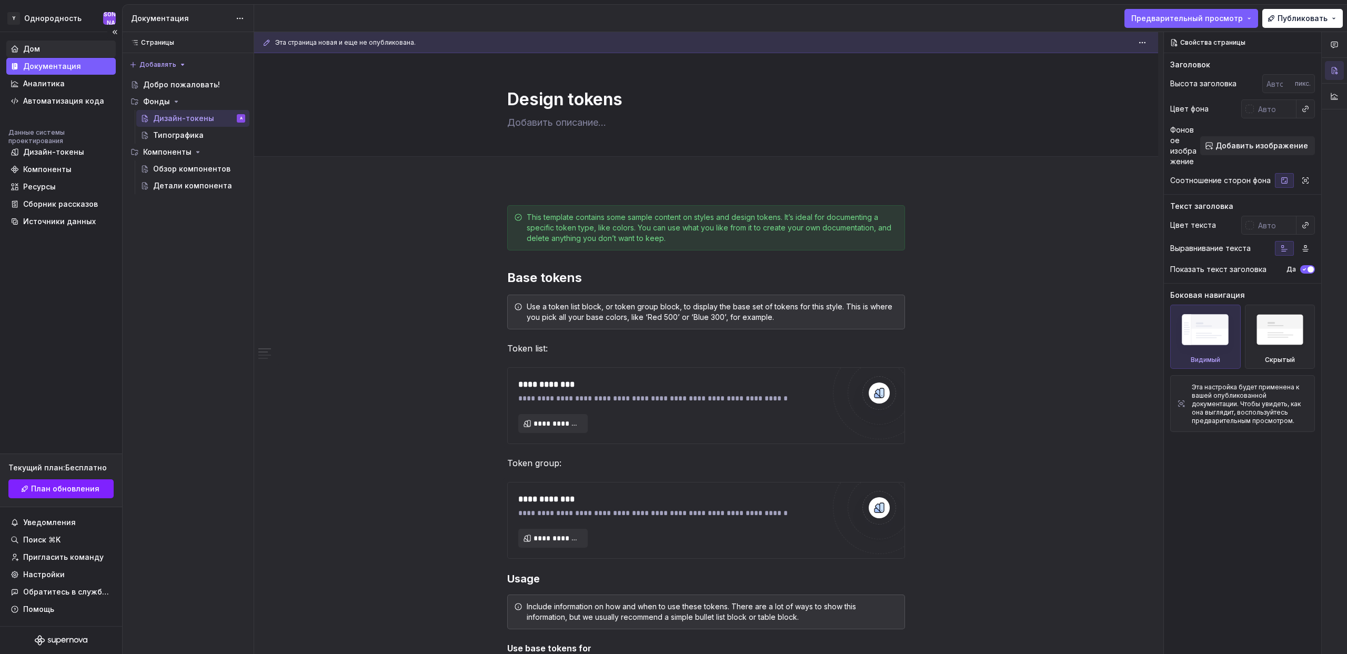
type textarea "*"
click at [36, 50] on font "Дом" at bounding box center [31, 48] width 17 height 9
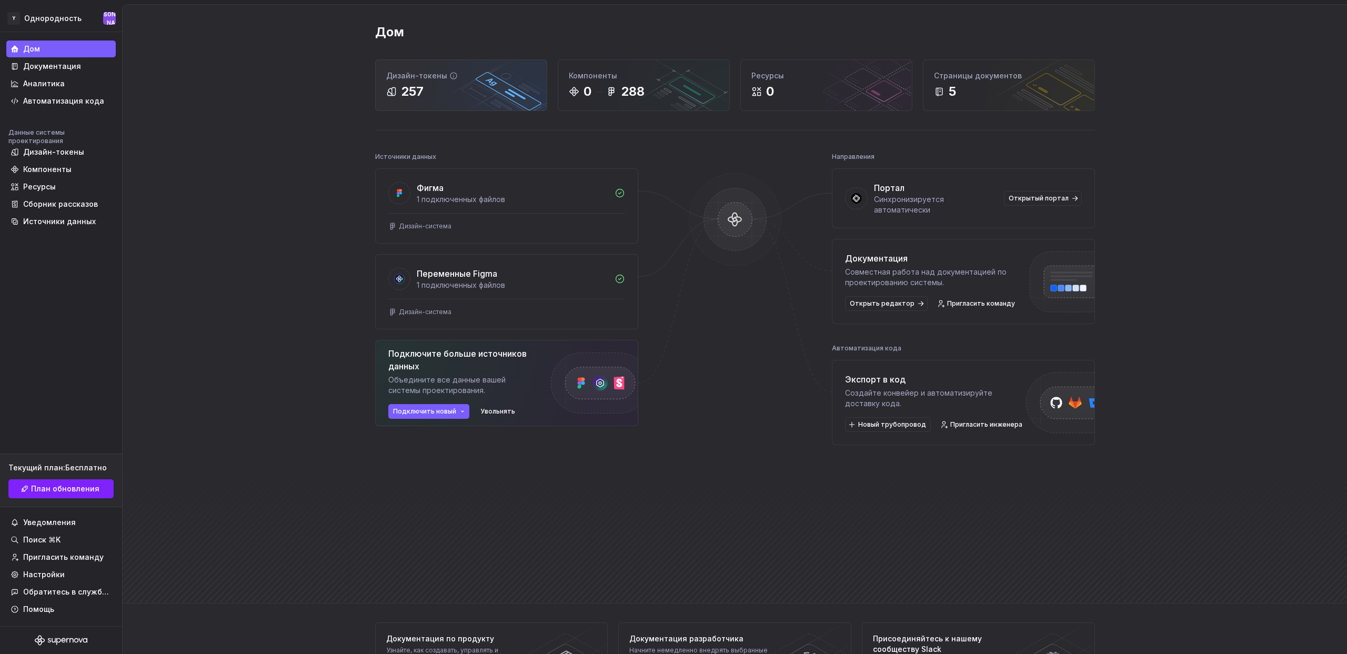
click at [488, 99] on div "257" at bounding box center [461, 91] width 150 height 17
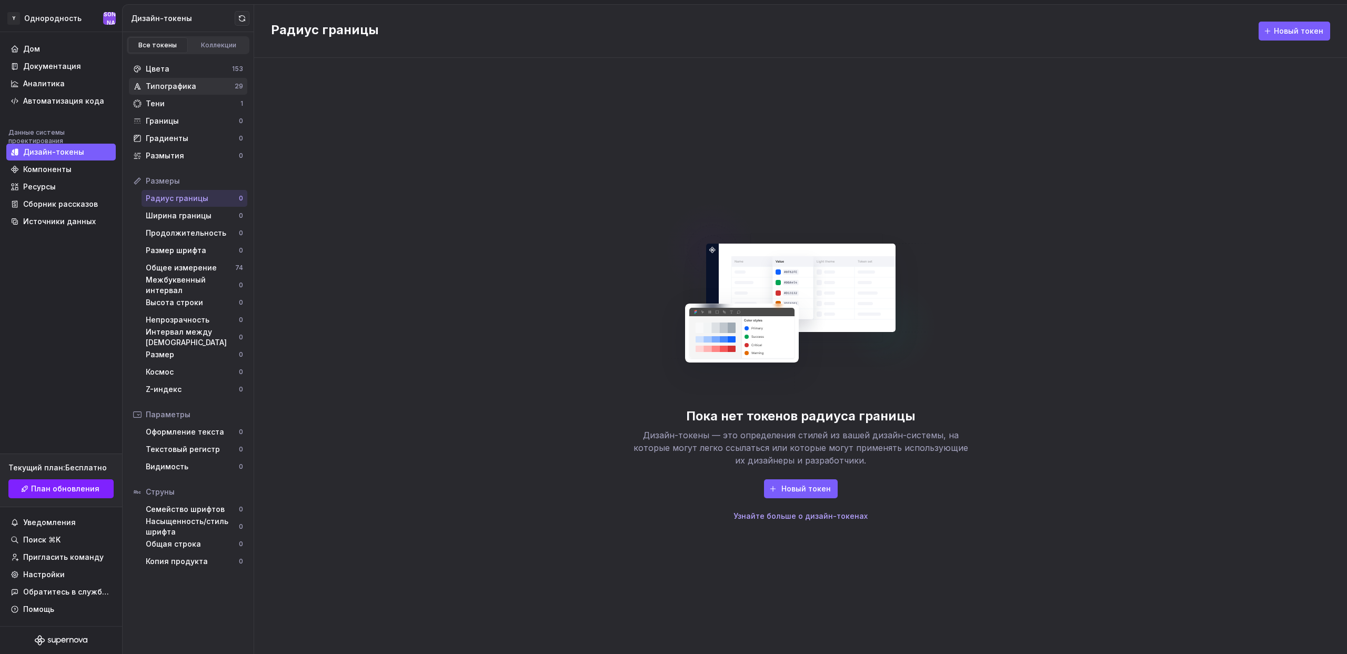
click at [186, 87] on font "Типографика" at bounding box center [171, 86] width 51 height 9
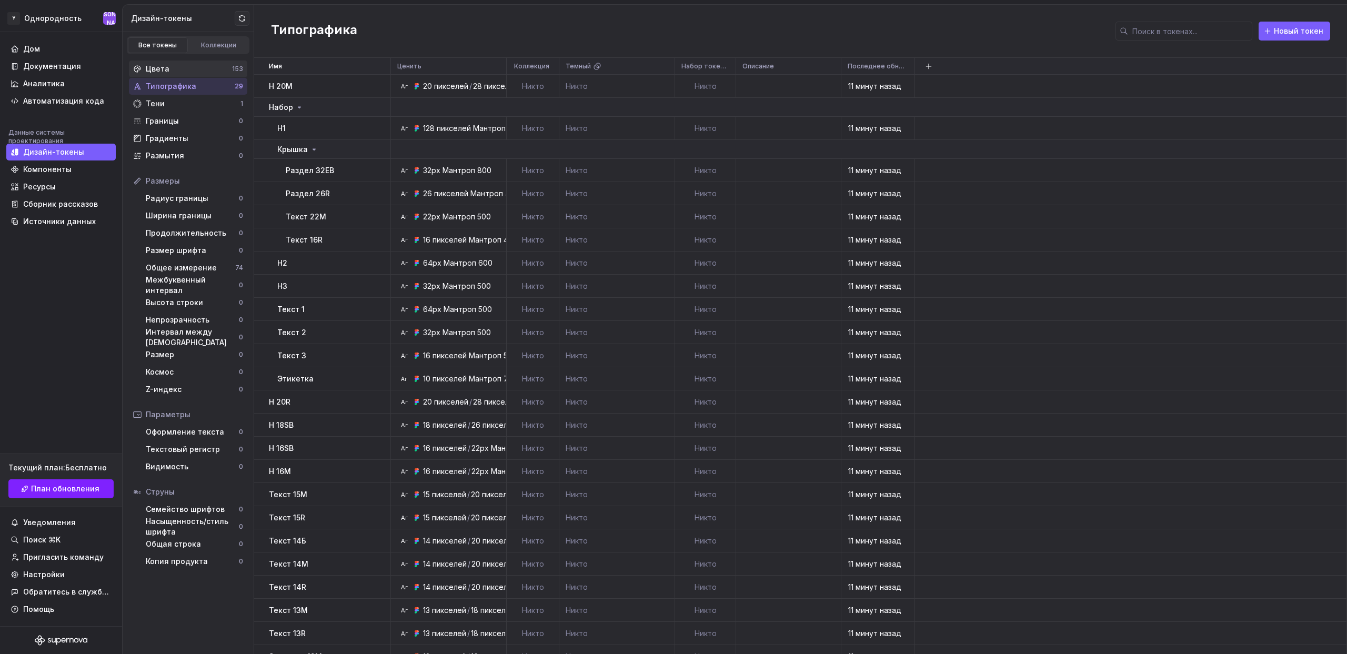
click at [191, 69] on div "Цвета" at bounding box center [189, 69] width 86 height 11
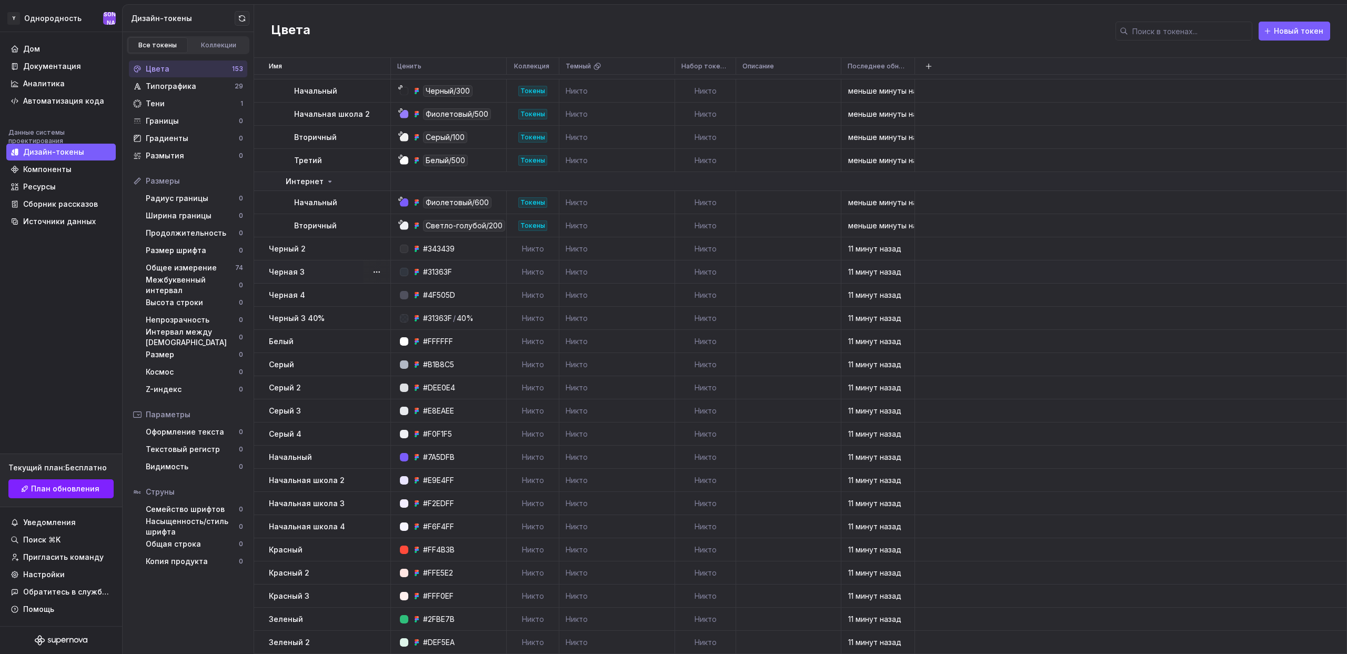
scroll to position [3464, 0]
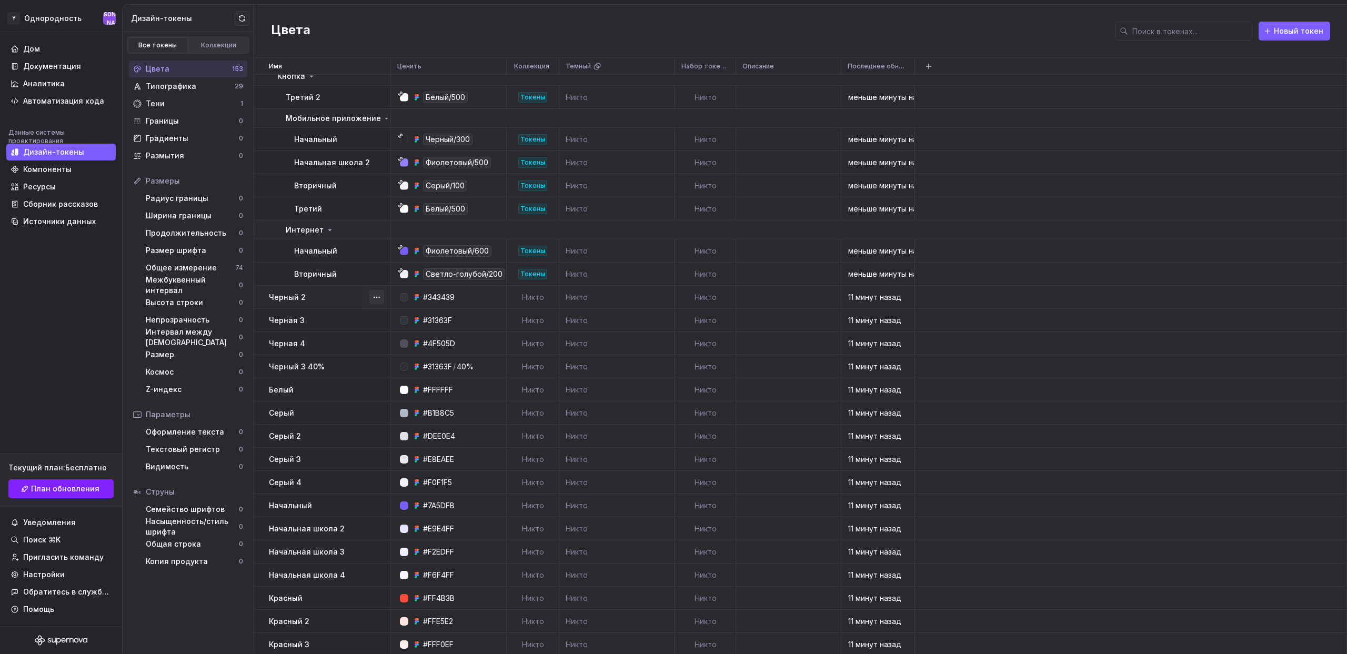
click at [380, 295] on button "button" at bounding box center [376, 297] width 15 height 15
click at [416, 356] on span "Удалить токен" at bounding box center [411, 356] width 78 height 17
click at [326, 298] on html "Y Однородность А Дом Документация Аналитика Автоматизация кода Данные системы п…" at bounding box center [673, 327] width 1347 height 654
click at [193, 84] on font "Типографика" at bounding box center [171, 86] width 51 height 9
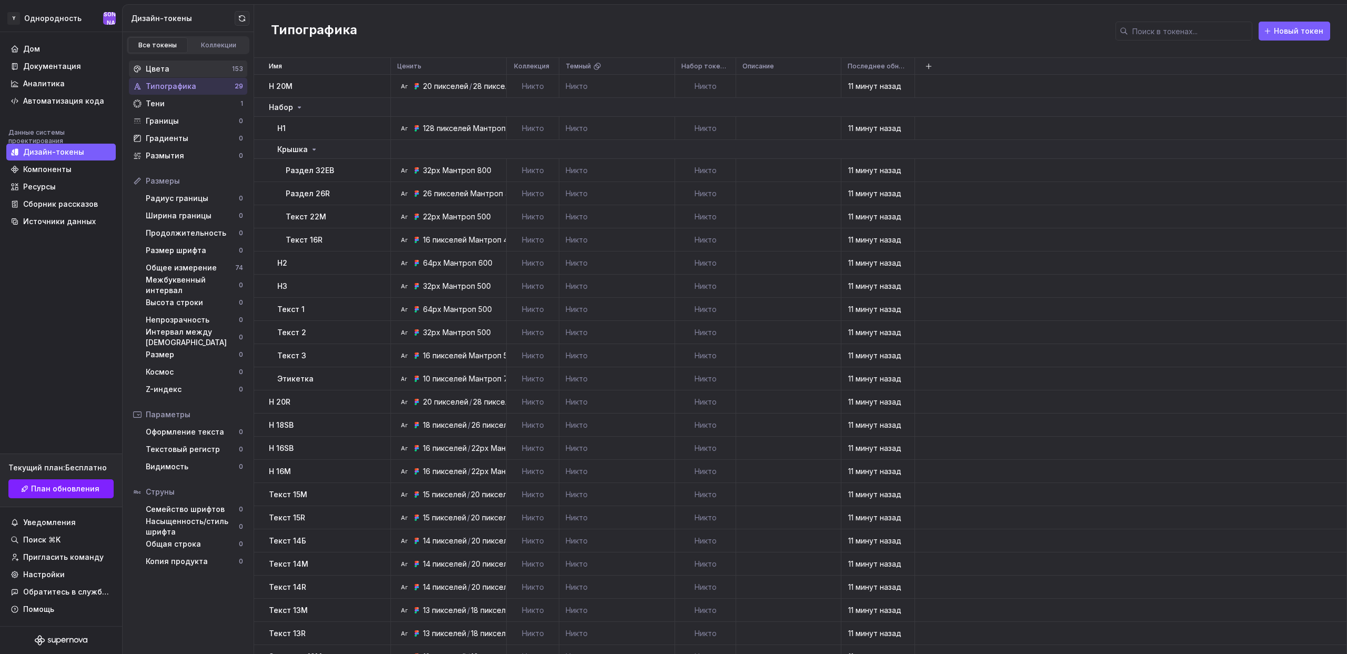
click at [192, 70] on div "Цвета" at bounding box center [189, 69] width 86 height 11
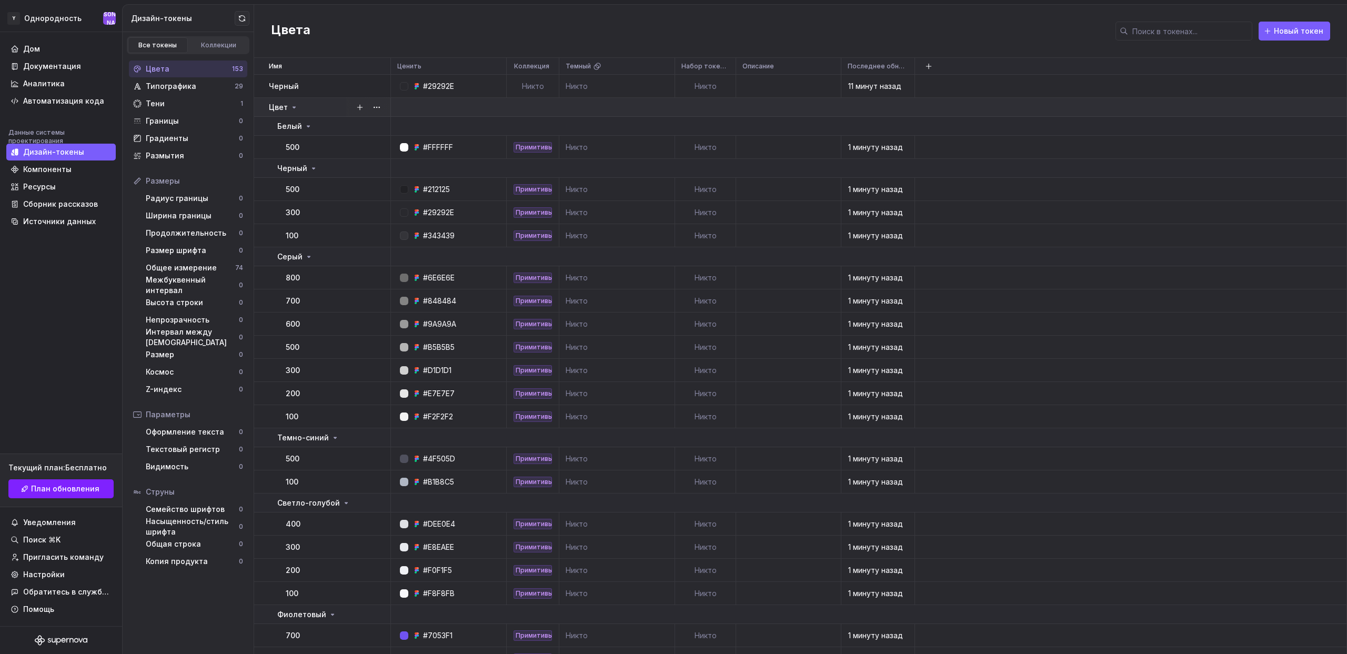
click at [294, 105] on icon at bounding box center [294, 107] width 8 height 8
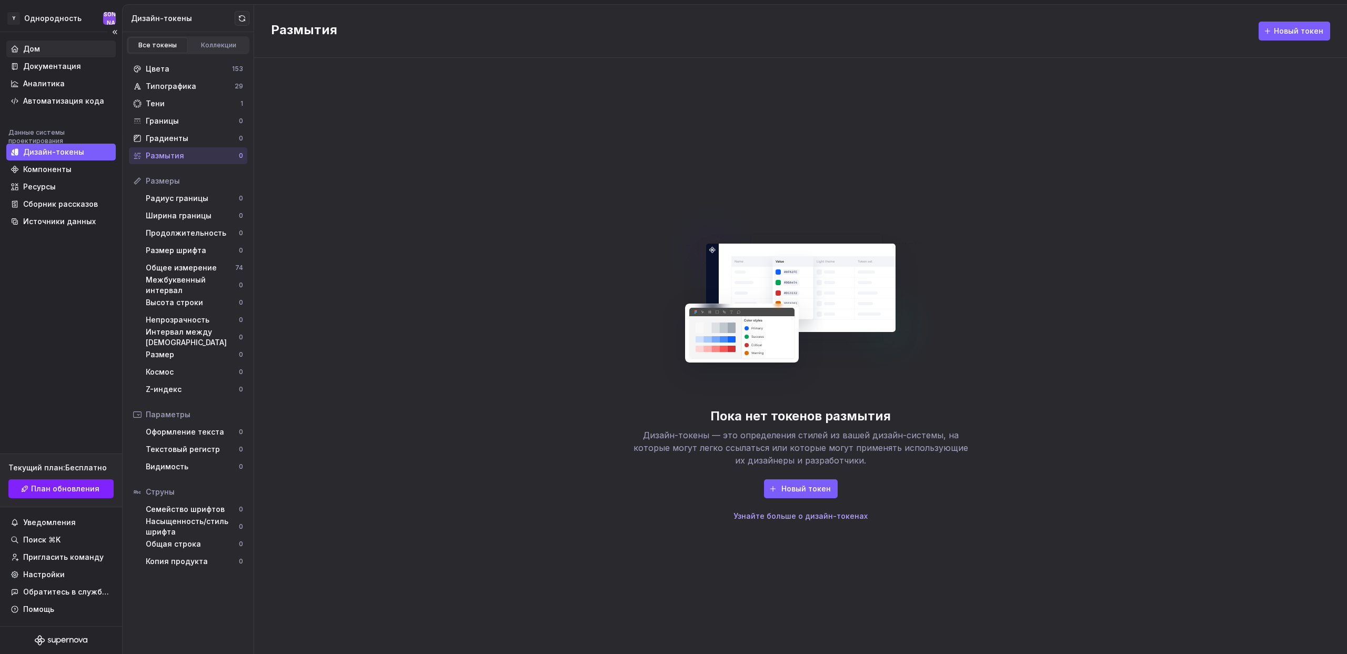
click at [32, 49] on font "Дом" at bounding box center [31, 48] width 17 height 9
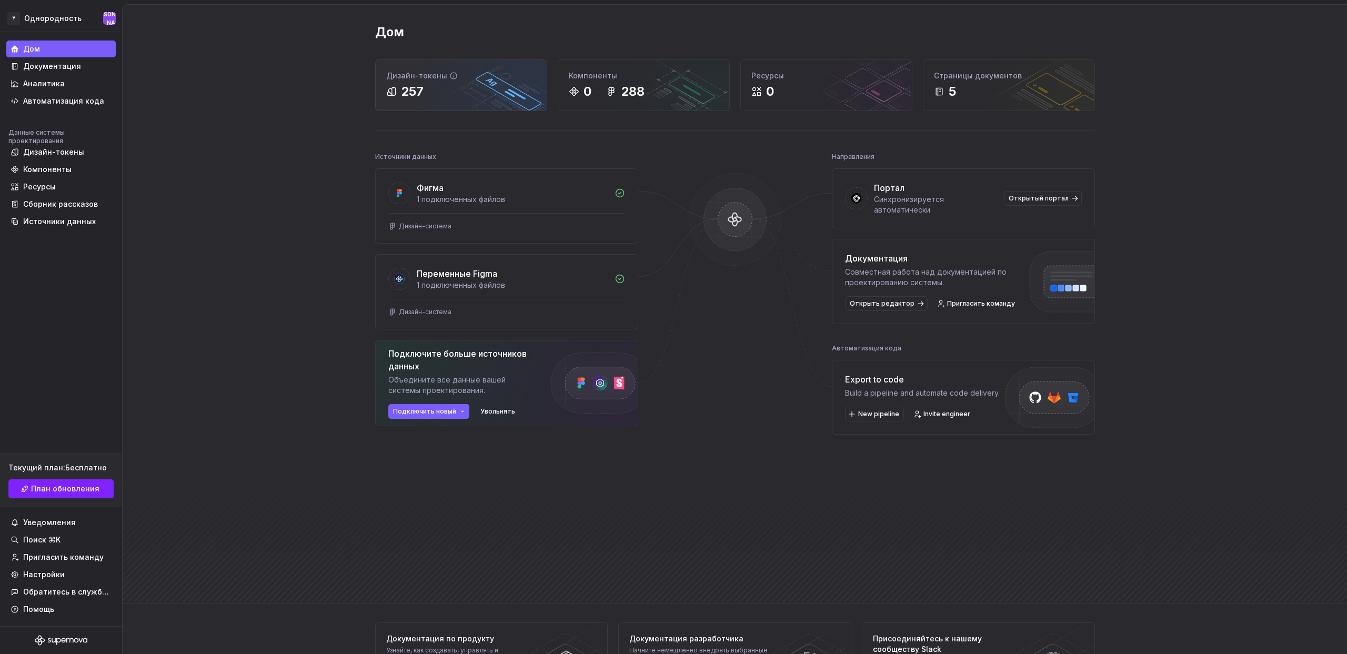
click at [482, 77] on div "Дизайн-токены" at bounding box center [461, 76] width 150 height 11
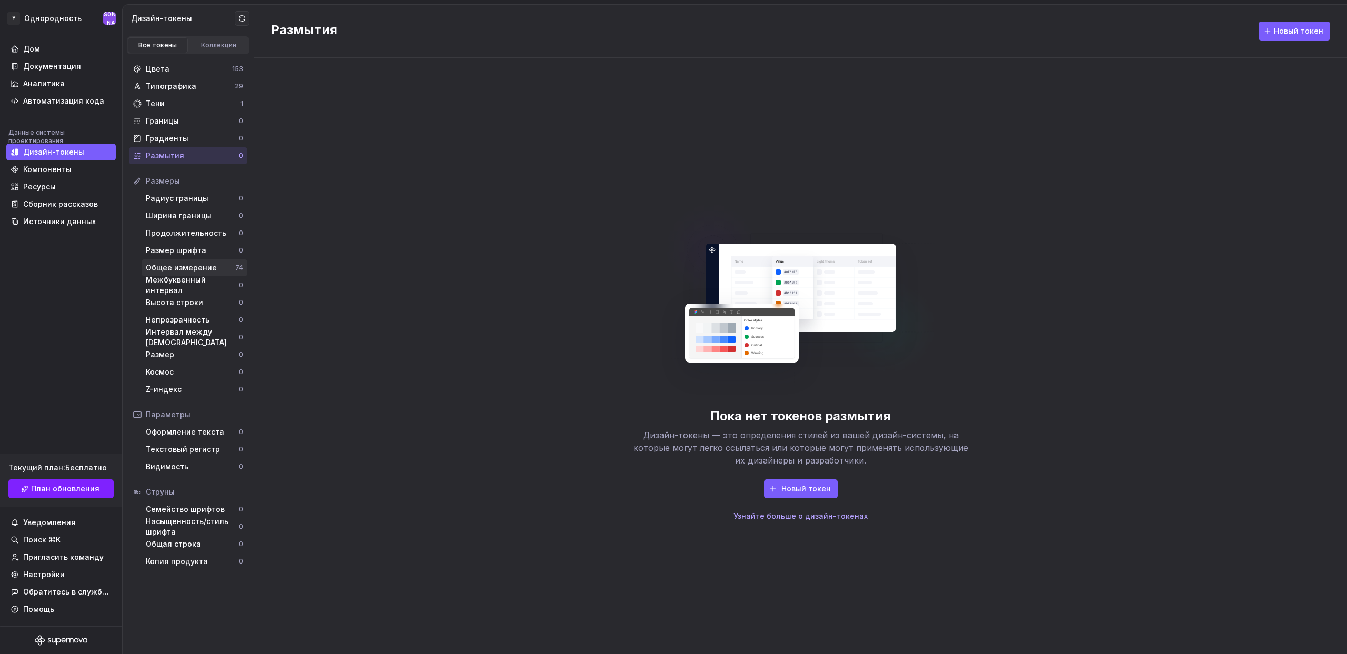
click at [207, 267] on font "Общее измерение" at bounding box center [181, 267] width 71 height 9
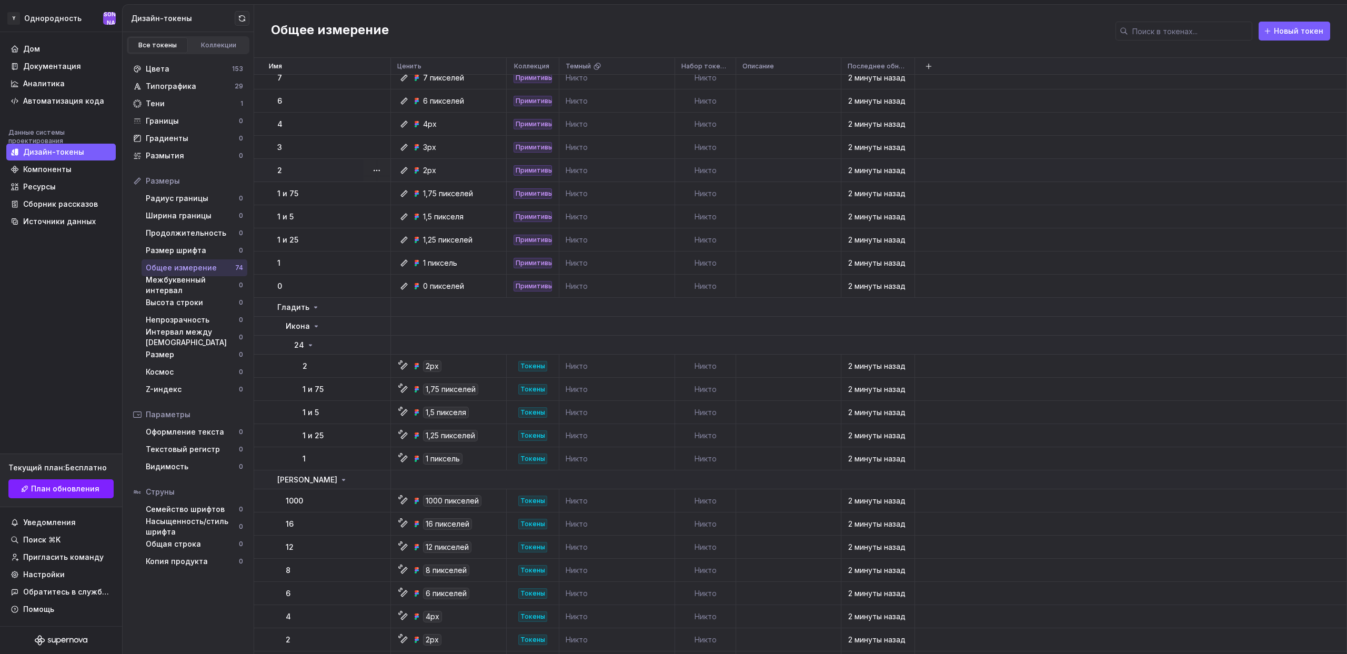
scroll to position [283, 0]
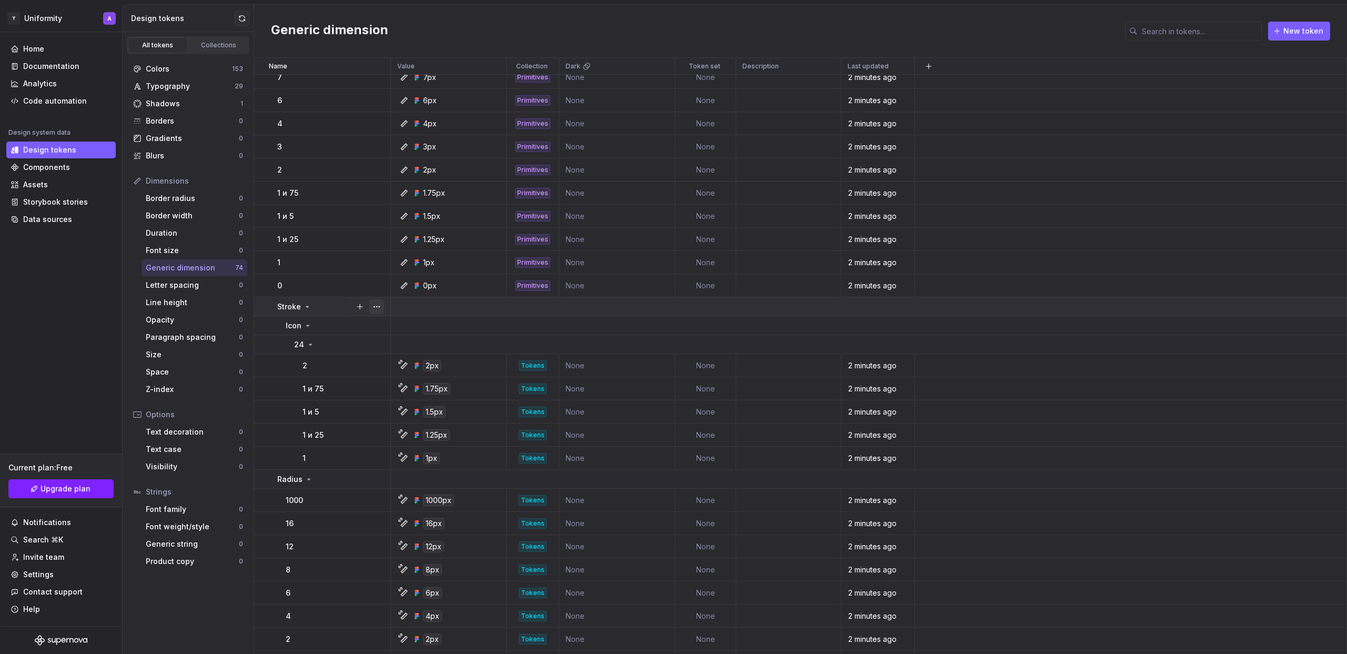
click at [375, 305] on button "button" at bounding box center [376, 306] width 15 height 15
click at [186, 266] on html "Исходный текст Оцените этот перевод Ваш отзыв поможет нам улучшить Google Перев…" at bounding box center [673, 327] width 1347 height 654
click at [377, 304] on button "button" at bounding box center [376, 306] width 15 height 15
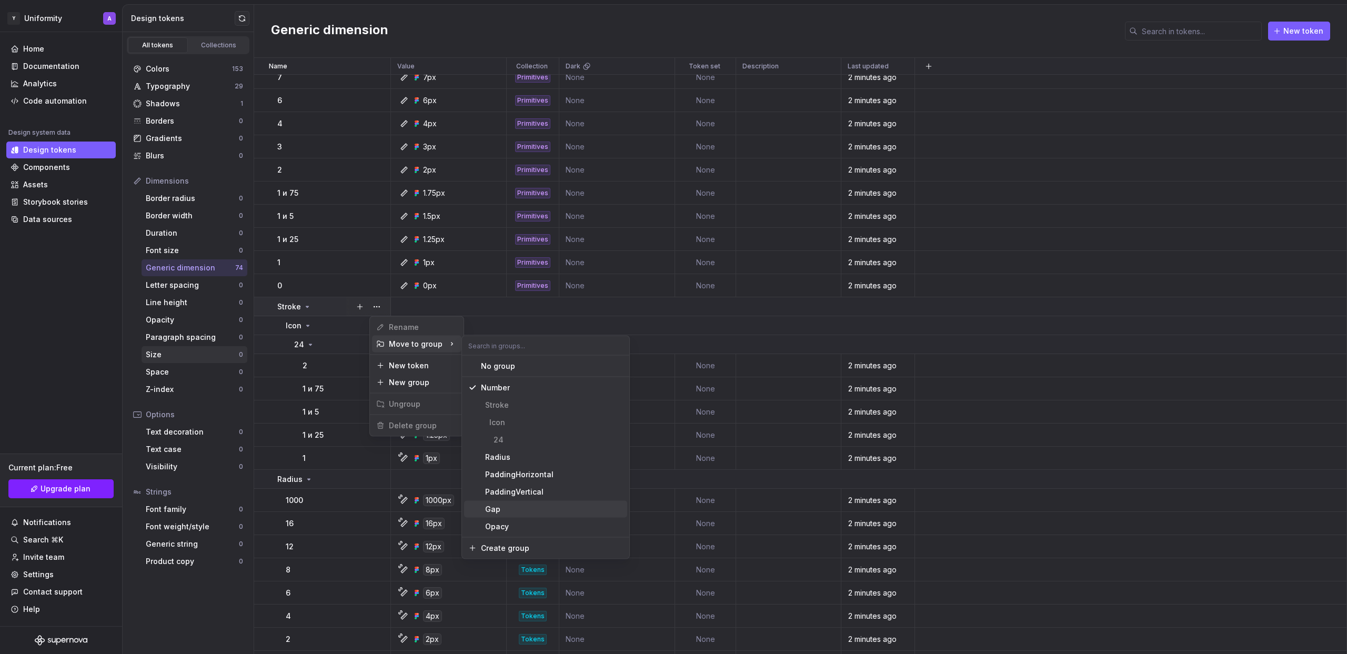
click at [200, 348] on html "Исходный текст Оцените этот перевод Ваш отзыв поможет нам улучшить Google Перев…" at bounding box center [673, 327] width 1347 height 654
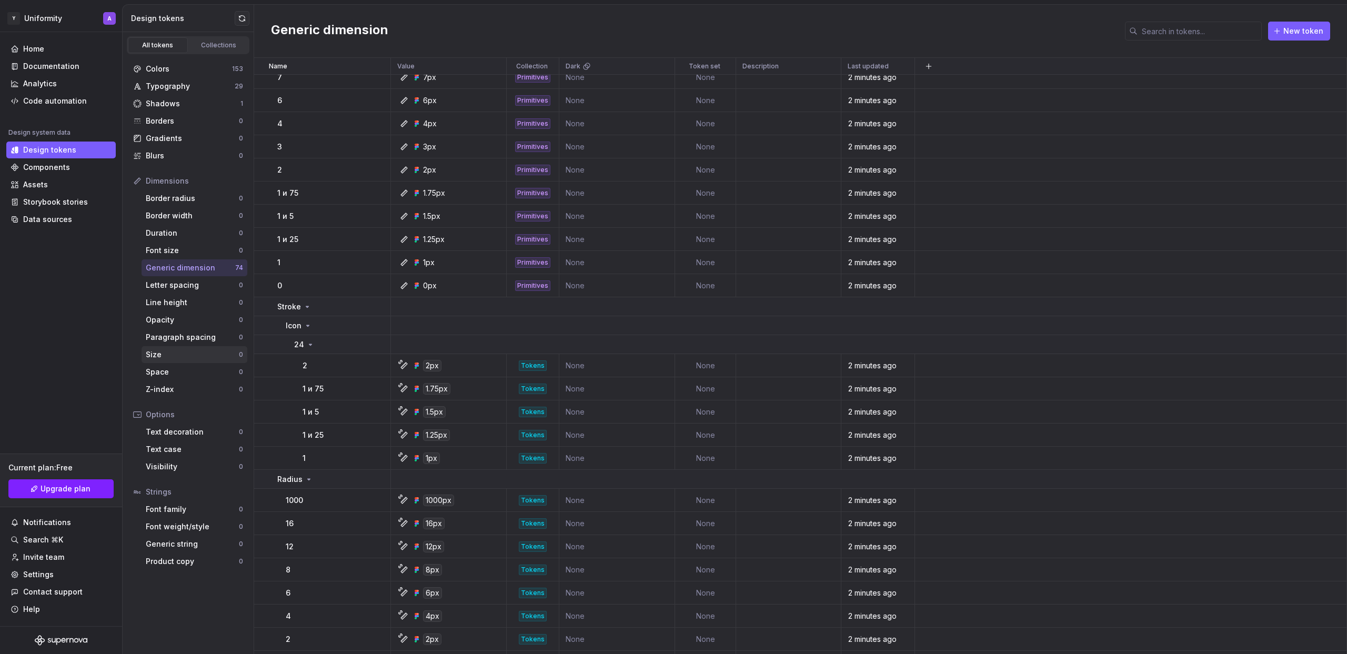
click at [192, 350] on div "Size" at bounding box center [192, 354] width 93 height 11
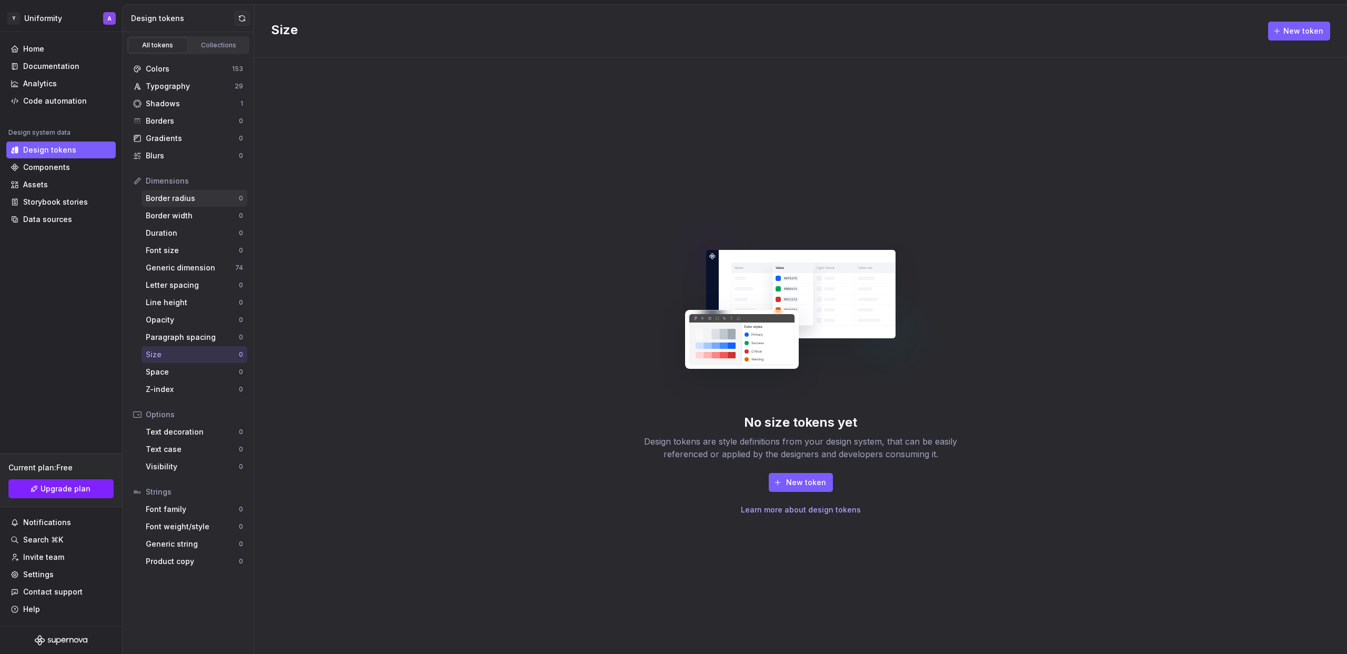
click at [189, 198] on div "Border radius" at bounding box center [192, 198] width 93 height 11
click at [783, 483] on button "New token" at bounding box center [801, 482] width 64 height 19
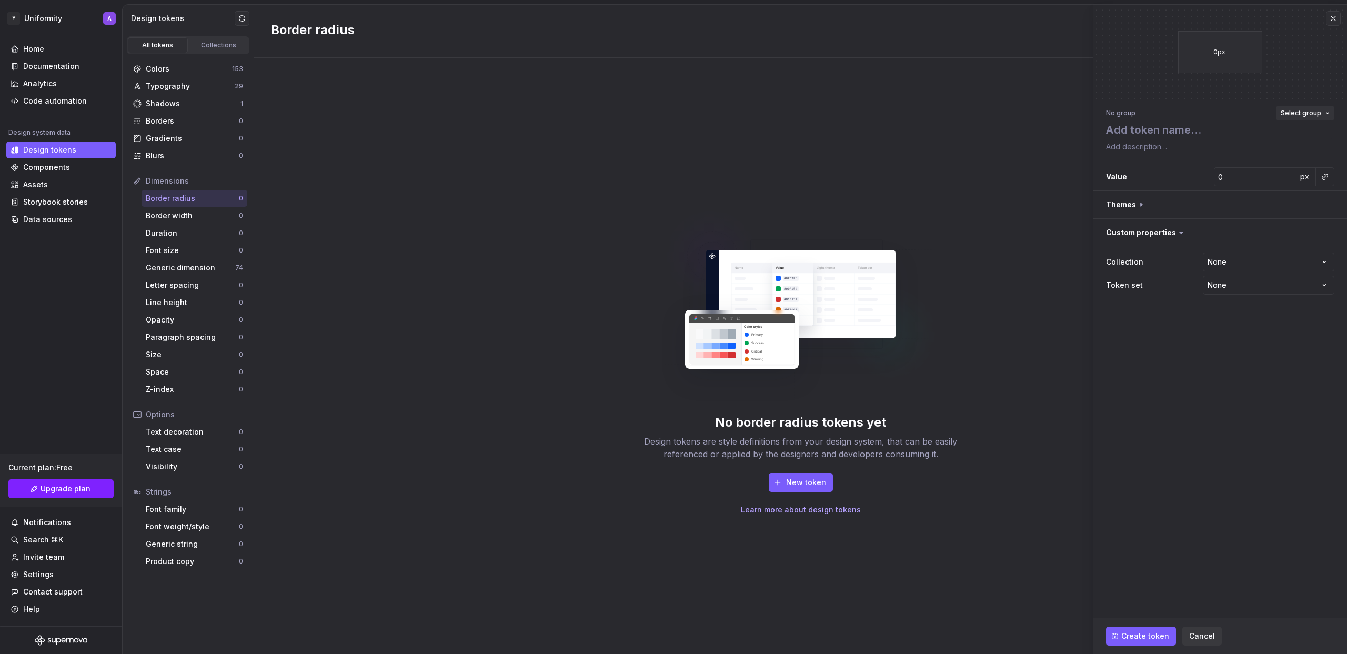
click at [1299, 117] on span "Select group" at bounding box center [1301, 113] width 41 height 8
click at [871, 136] on div "No border radius tokens yet Design tokens are style definitions from your desig…" at bounding box center [800, 356] width 1093 height 596
click at [1335, 15] on button "button" at bounding box center [1333, 18] width 15 height 15
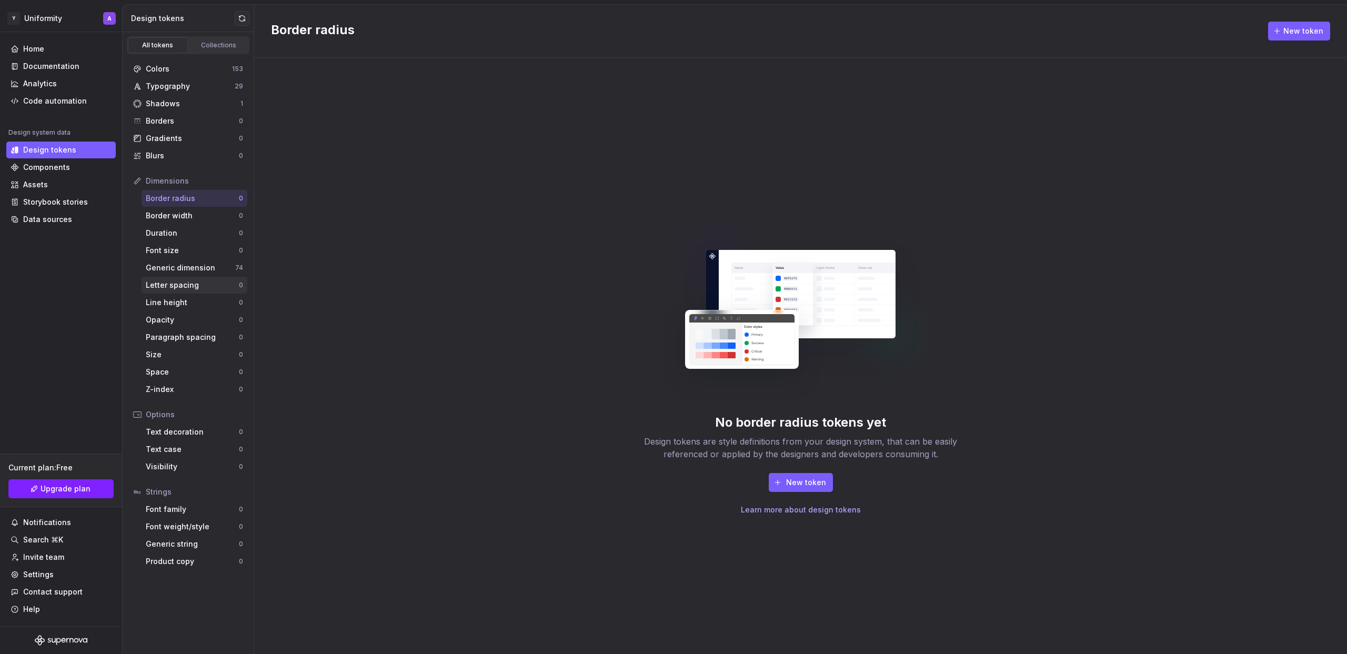
click at [208, 277] on div "Letter spacing 0" at bounding box center [195, 285] width 106 height 17
click at [223, 269] on div "Generic dimension" at bounding box center [190, 268] width 89 height 11
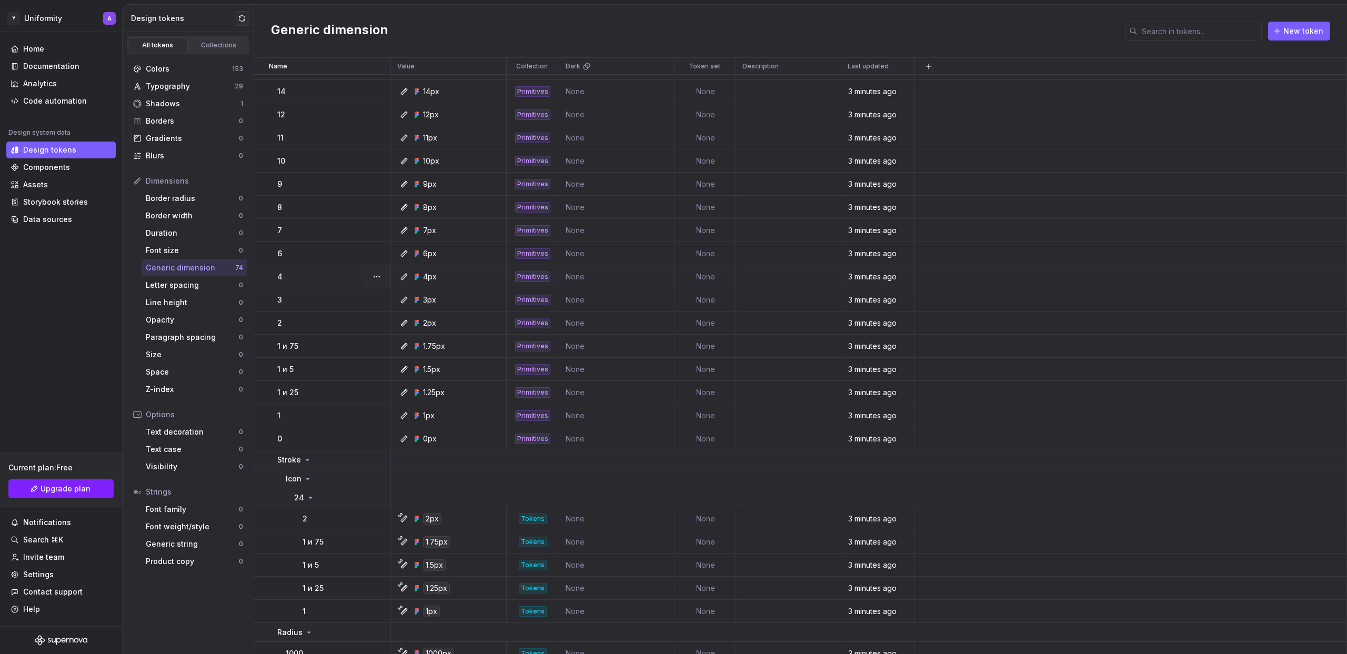
scroll to position [130, 0]
click at [176, 512] on div "Font family" at bounding box center [192, 509] width 93 height 11
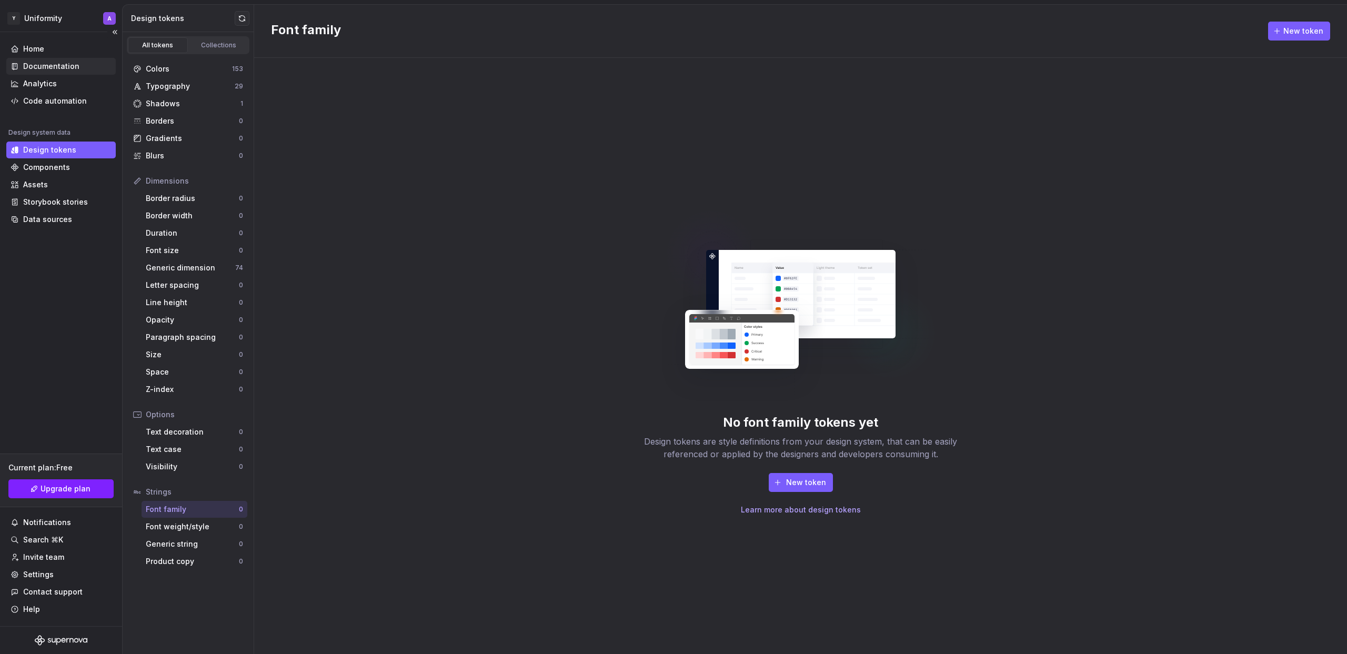
click at [65, 64] on div "Documentation" at bounding box center [51, 66] width 56 height 11
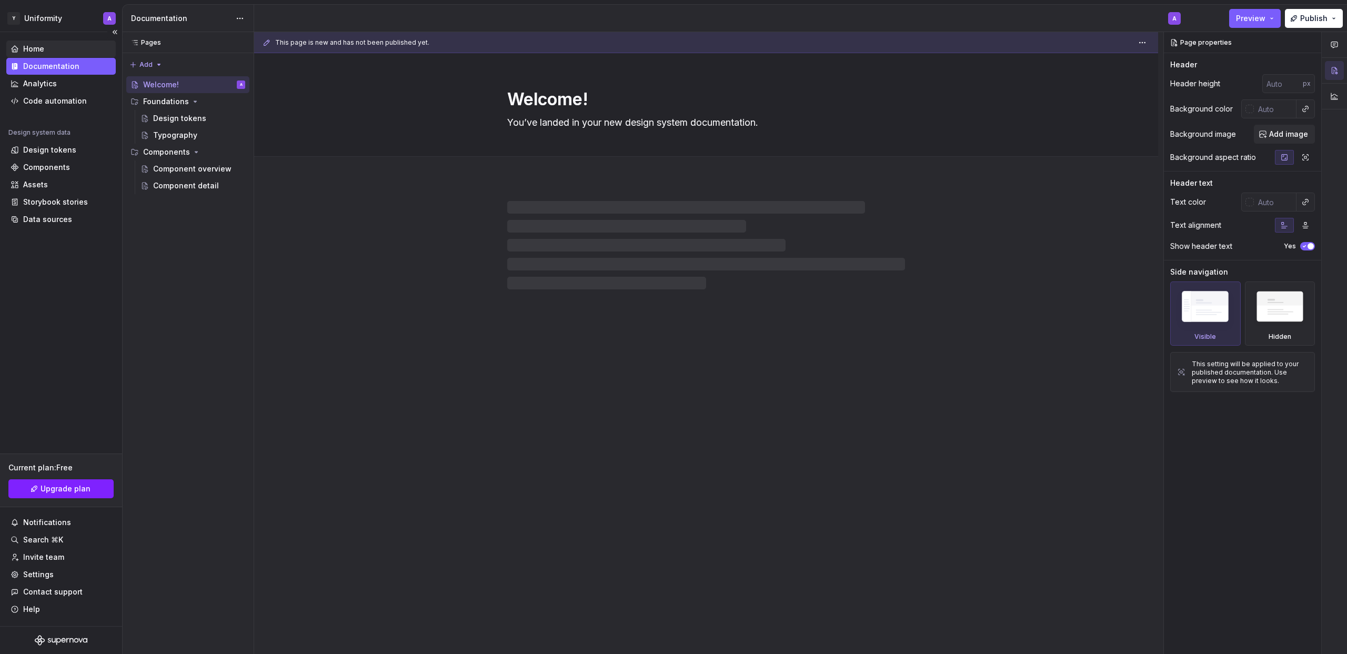
click at [48, 53] on div "Home" at bounding box center [61, 49] width 101 height 11
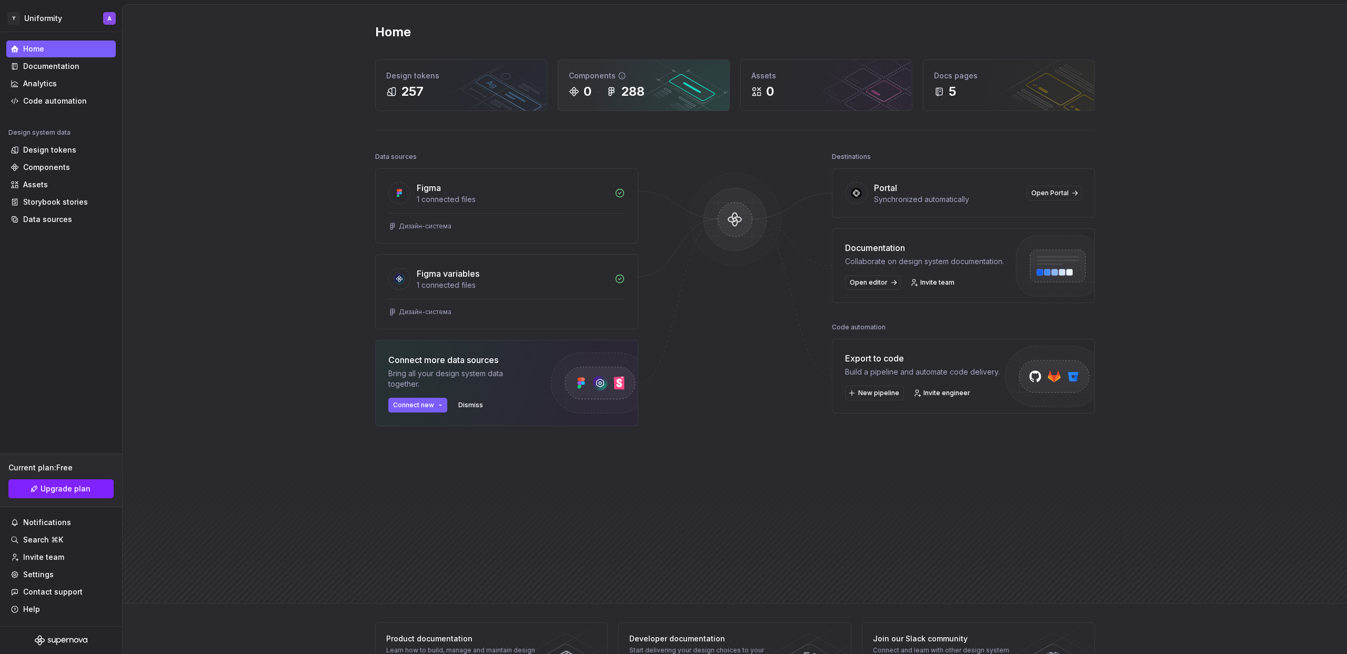
click at [588, 92] on div "0" at bounding box center [588, 91] width 8 height 17
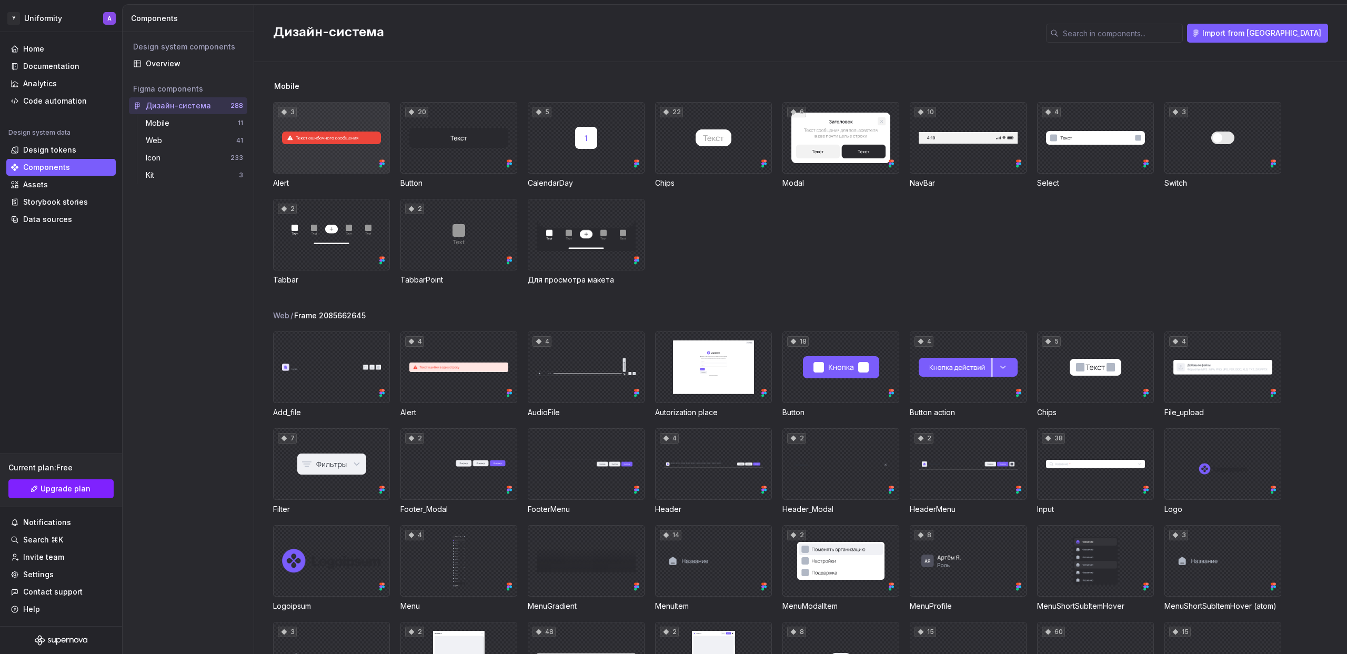
click at [340, 143] on div "3" at bounding box center [331, 138] width 117 height 72
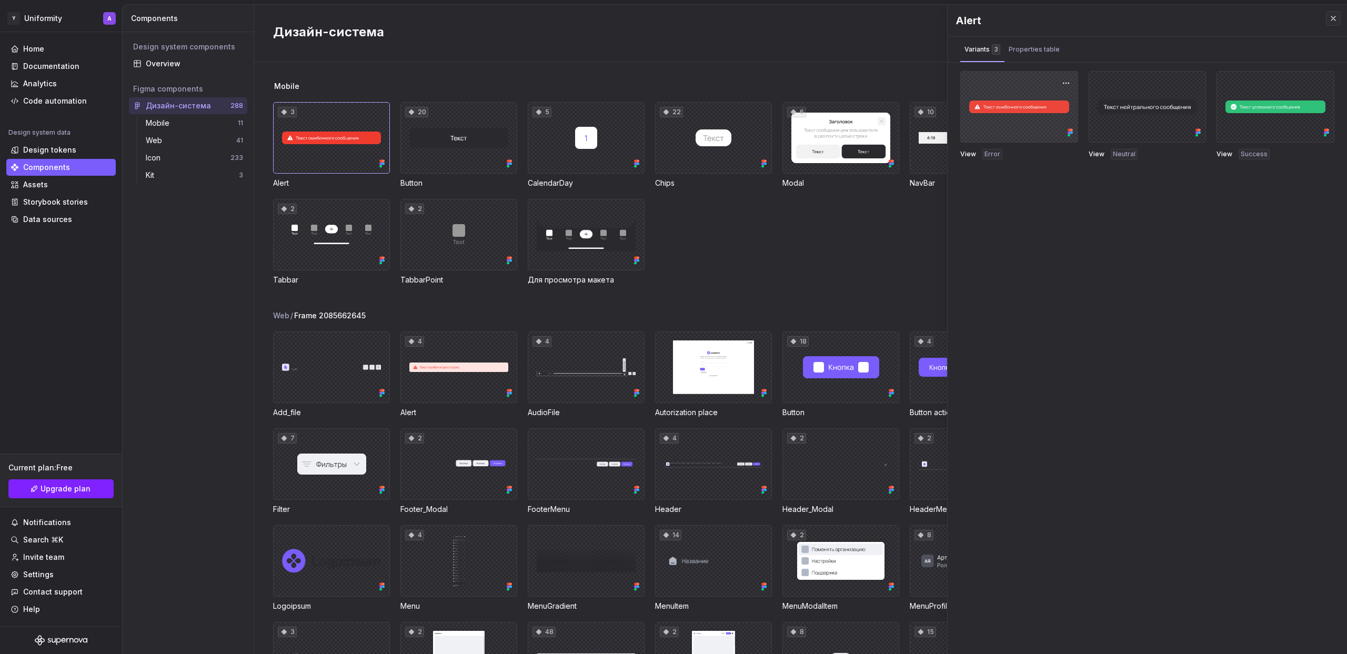
click at [1039, 104] on div at bounding box center [1019, 107] width 118 height 72
click at [1064, 79] on button "button" at bounding box center [1066, 83] width 15 height 15
click at [420, 81] on div "Mobile" at bounding box center [810, 86] width 1074 height 11
click at [167, 149] on div "Icon 233" at bounding box center [195, 157] width 106 height 17
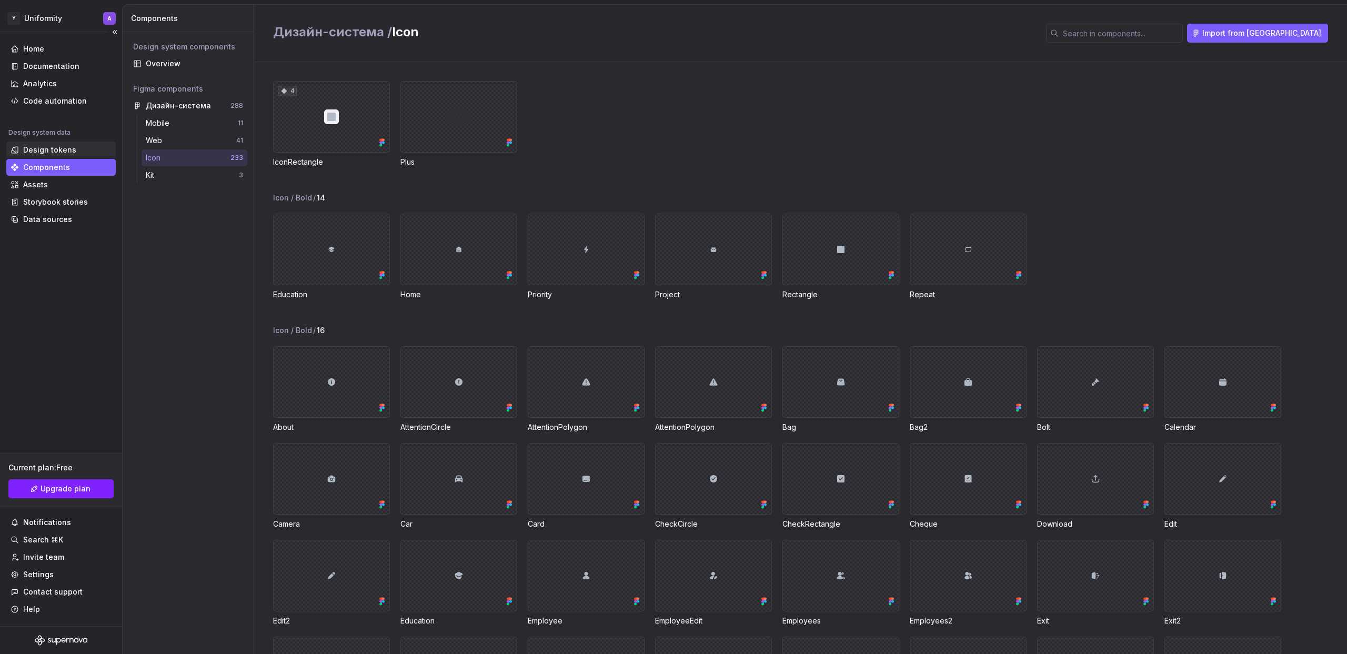
click at [50, 147] on div "Design tokens" at bounding box center [49, 150] width 53 height 11
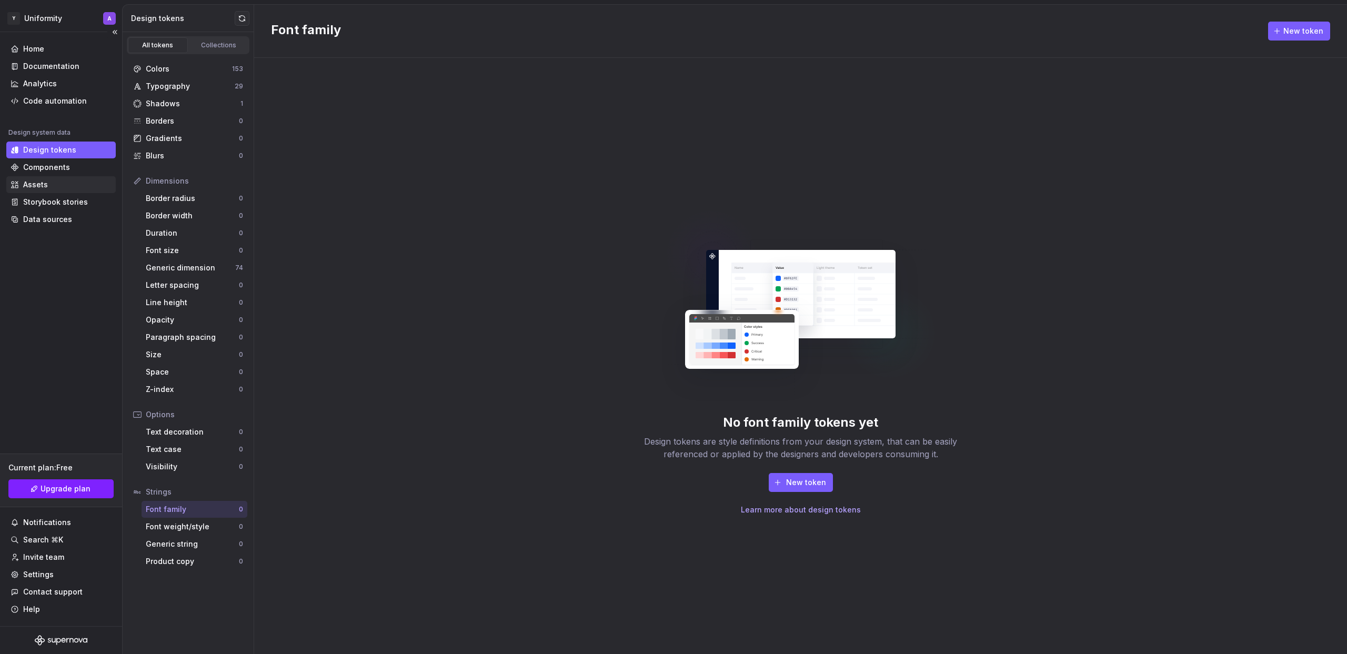
click at [66, 183] on div "Assets" at bounding box center [61, 184] width 101 height 11
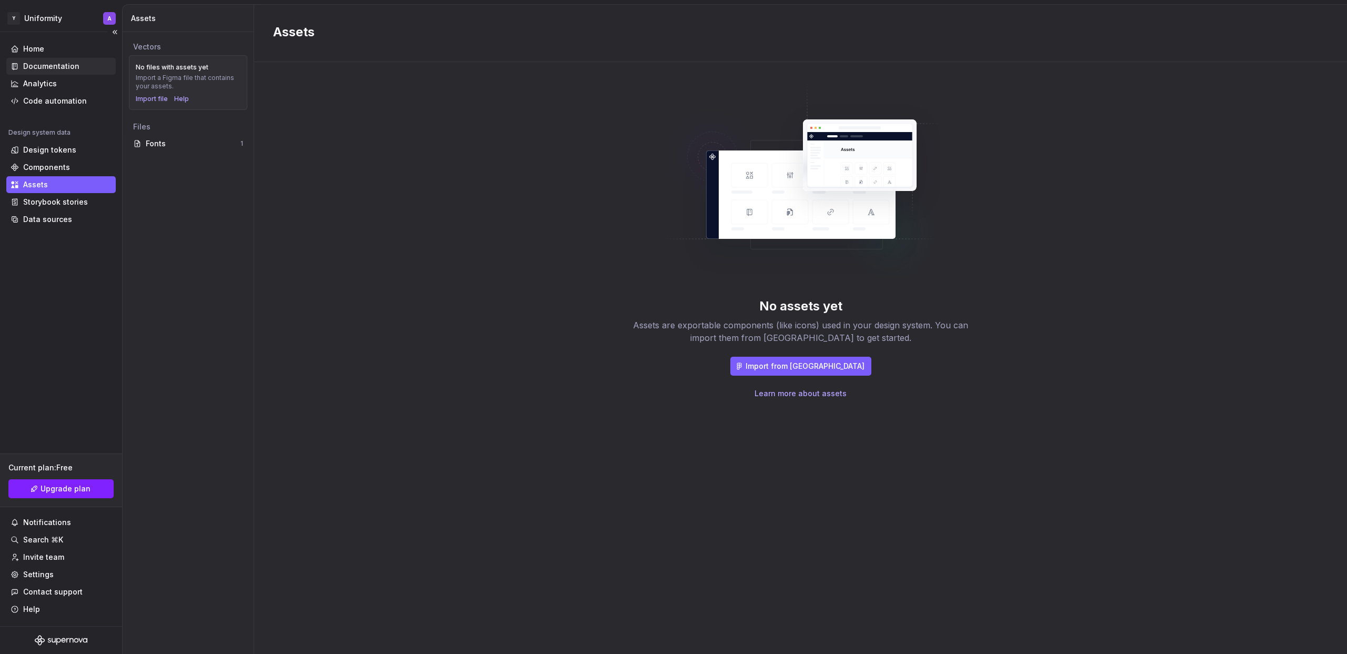
click at [51, 65] on div "Documentation" at bounding box center [51, 66] width 56 height 11
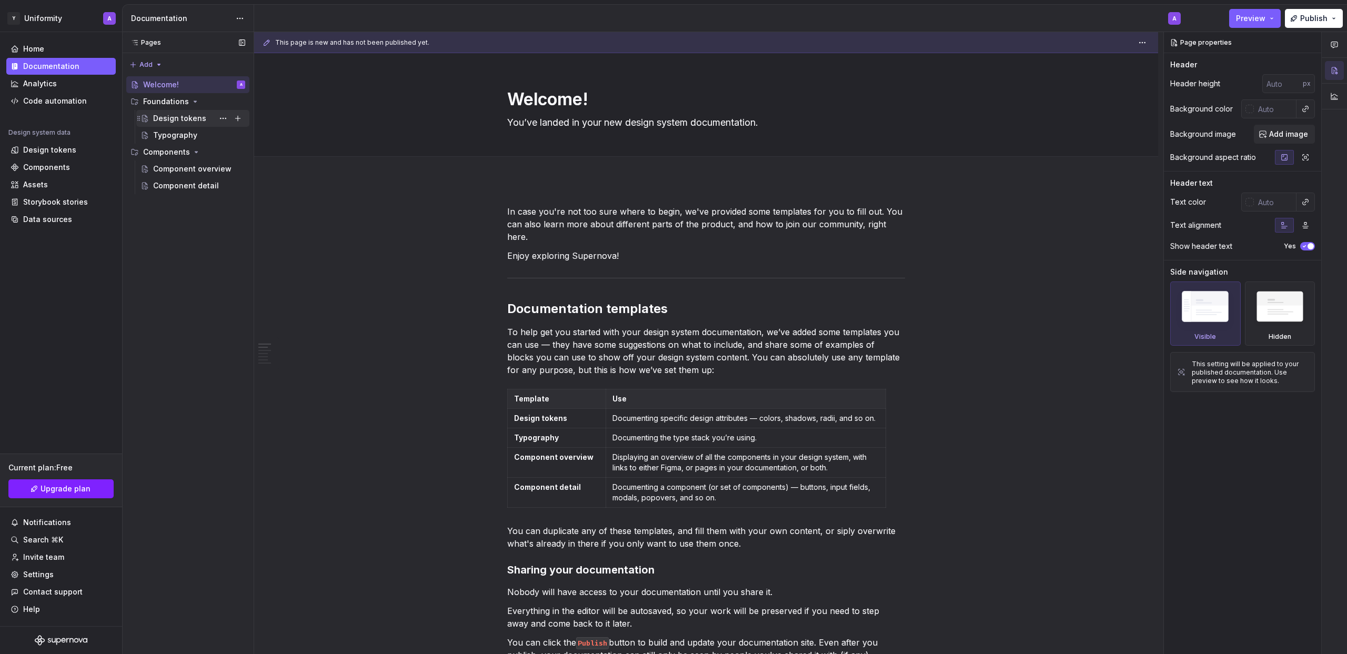
click at [171, 118] on div "Design tokens" at bounding box center [179, 118] width 53 height 11
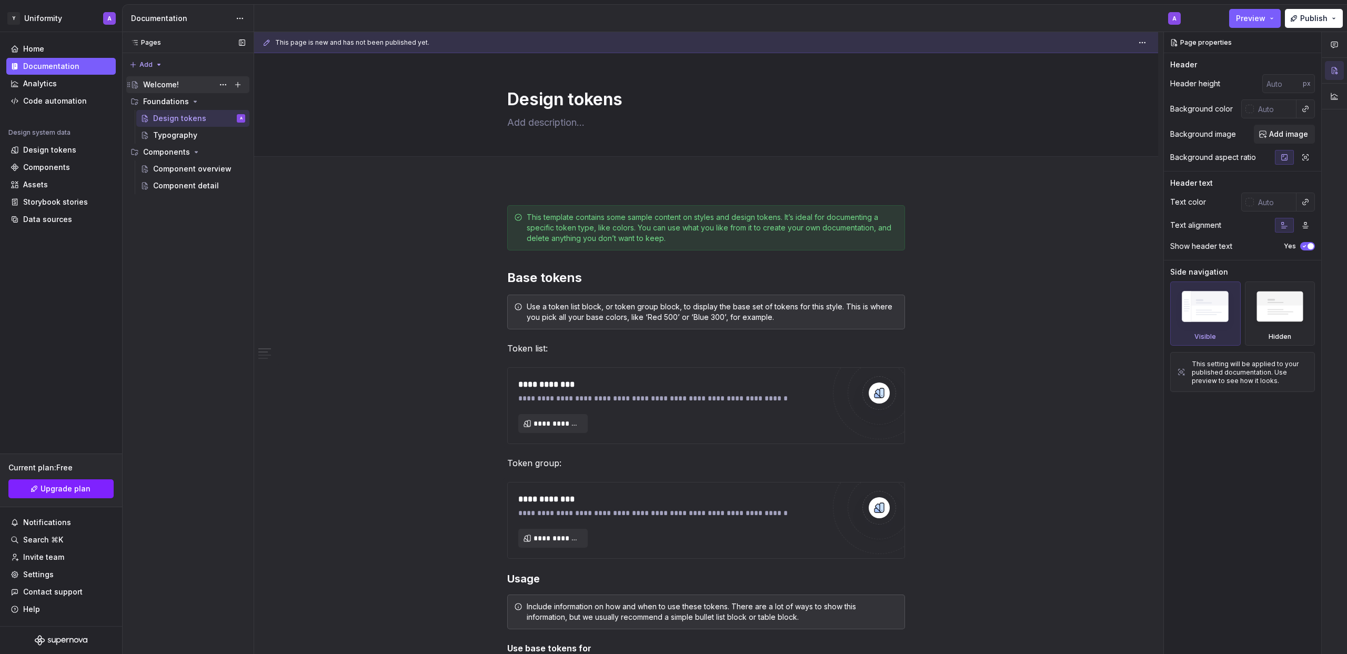
click at [126, 82] on icon "Page tree" at bounding box center [129, 85] width 8 height 8
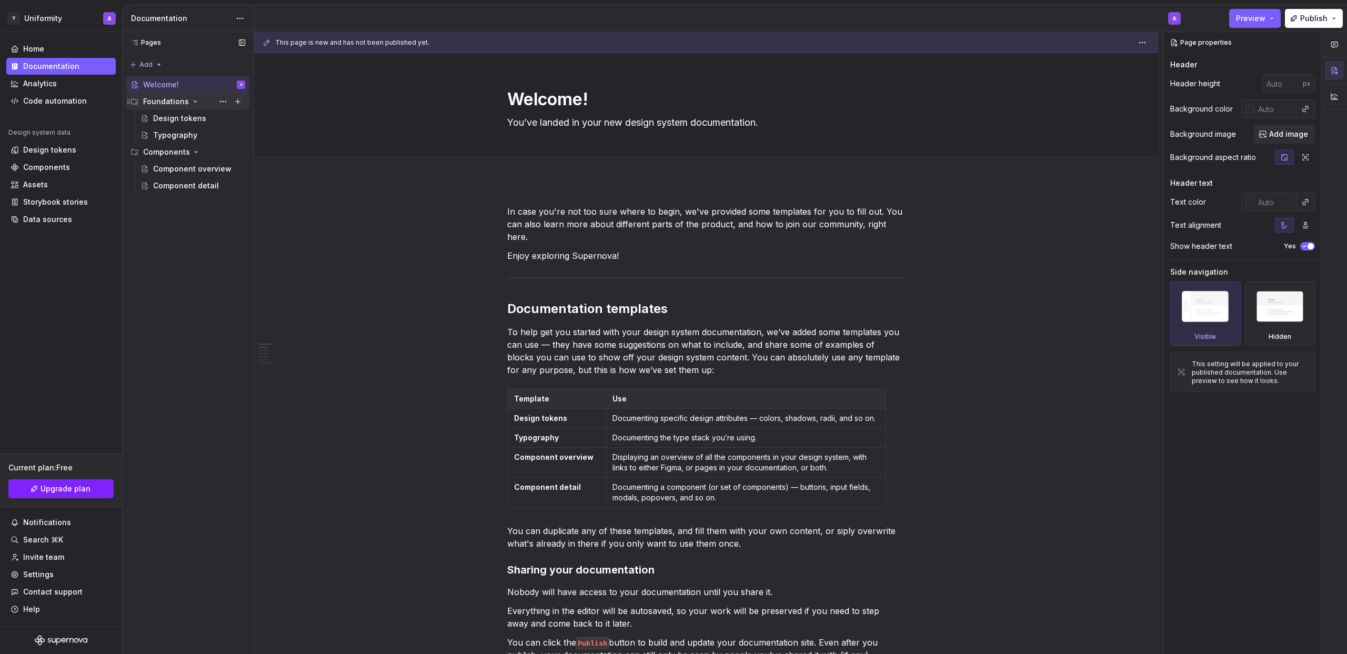
click at [148, 102] on div "Foundations" at bounding box center [166, 101] width 46 height 11
click at [172, 103] on div "Foundations" at bounding box center [166, 101] width 46 height 11
click at [180, 171] on div "Component overview" at bounding box center [183, 169] width 61 height 11
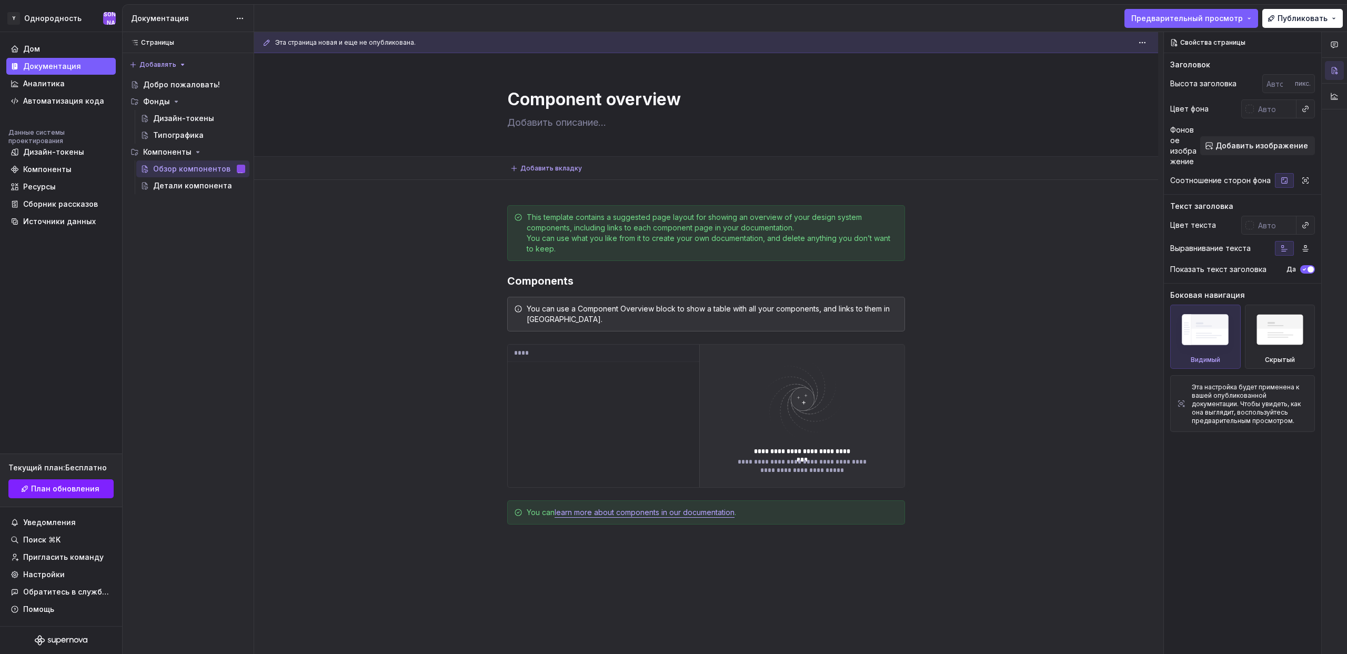
click at [1050, 169] on div "Добавить вкладку" at bounding box center [706, 168] width 820 height 15
click at [526, 166] on font "Добавить вкладку" at bounding box center [551, 168] width 62 height 8
click at [186, 191] on div "Детали компонента" at bounding box center [183, 186] width 61 height 11
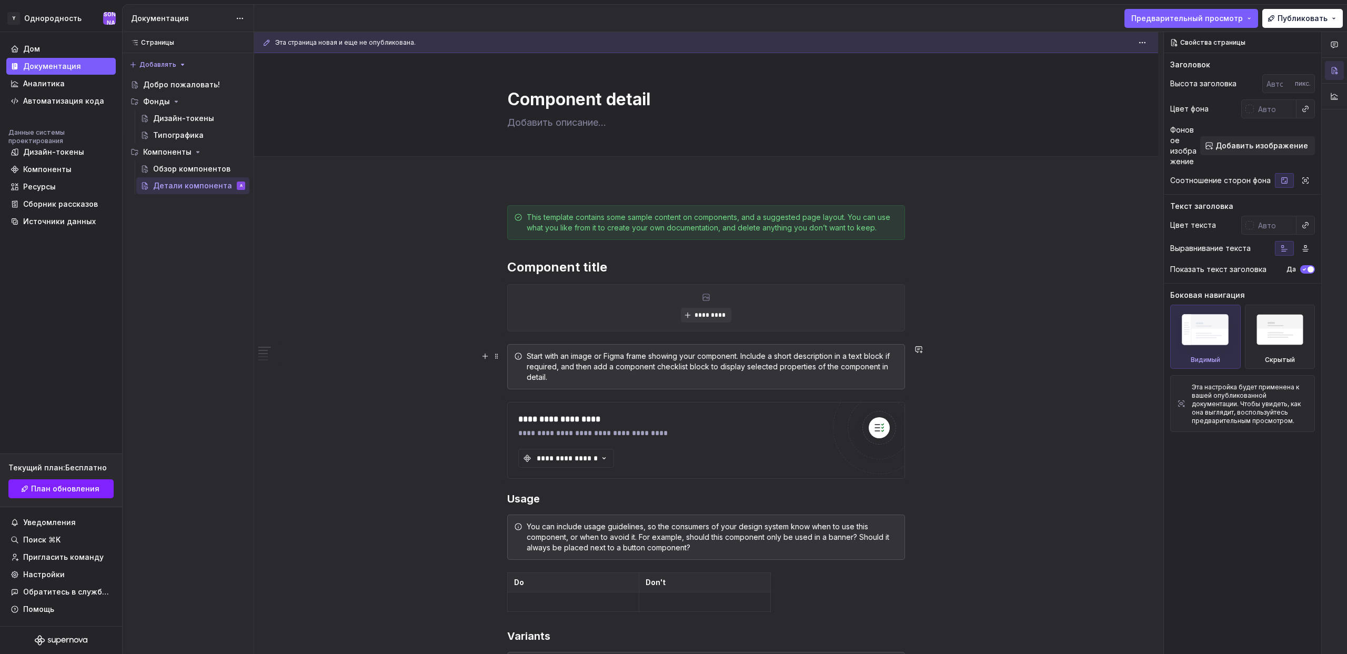
type textarea "*"
click at [582, 370] on div "Start with an image or Figma frame showing your component. Include a short desc…" at bounding box center [713, 367] width 372 height 32
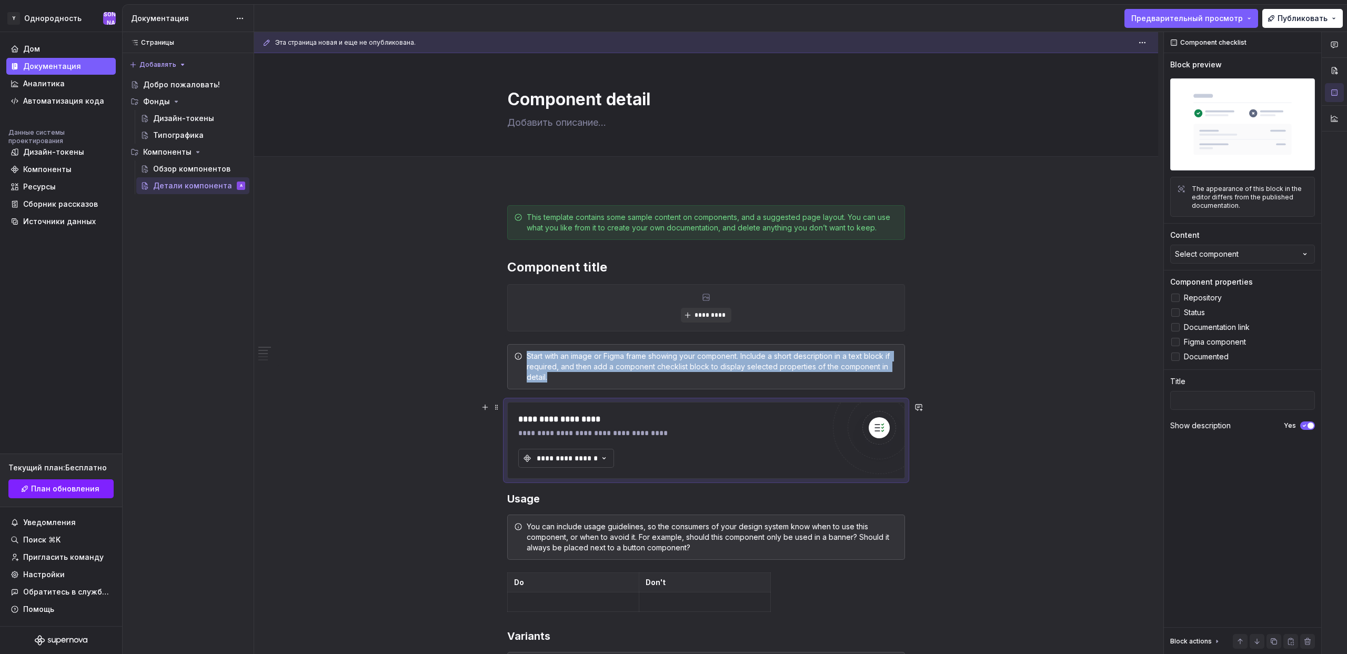
click at [573, 452] on button "**********" at bounding box center [566, 458] width 96 height 19
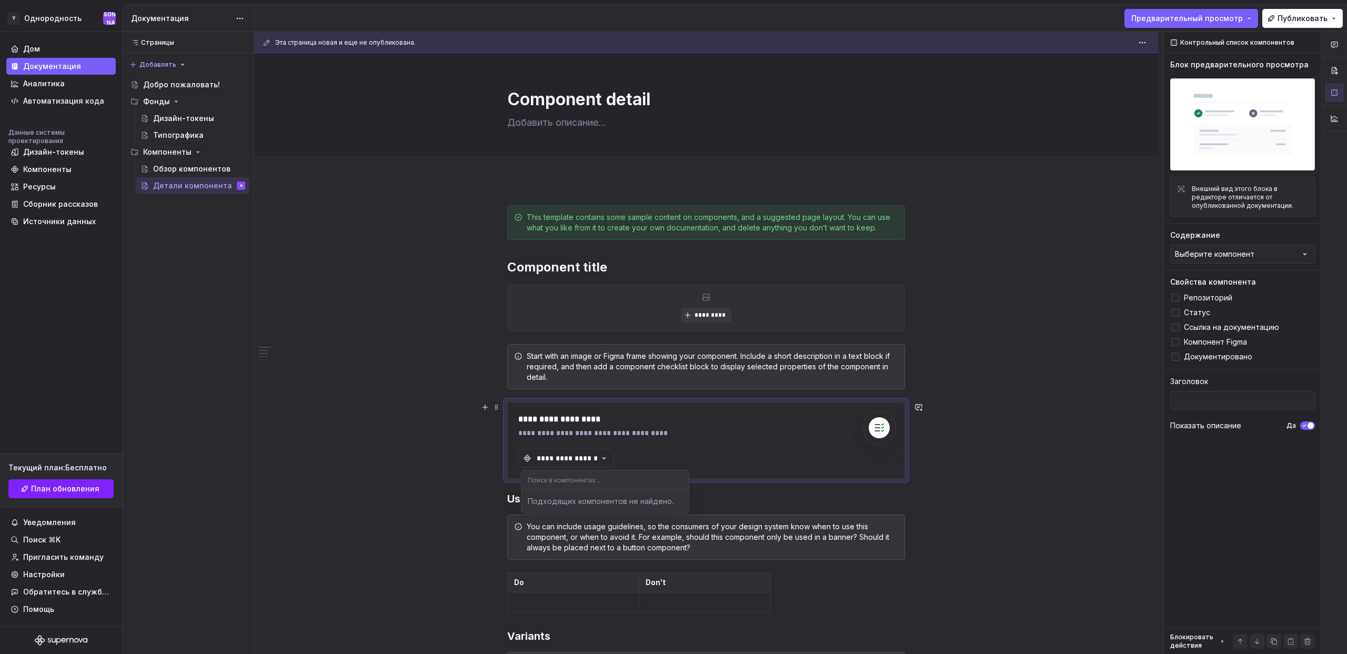
click at [590, 483] on input "text" at bounding box center [605, 479] width 167 height 19
type input "alert"
click at [701, 422] on div "**********" at bounding box center [671, 419] width 306 height 13
click at [559, 456] on div "**********" at bounding box center [567, 458] width 63 height 11
drag, startPoint x: 508, startPoint y: 412, endPoint x: 493, endPoint y: 408, distance: 16.2
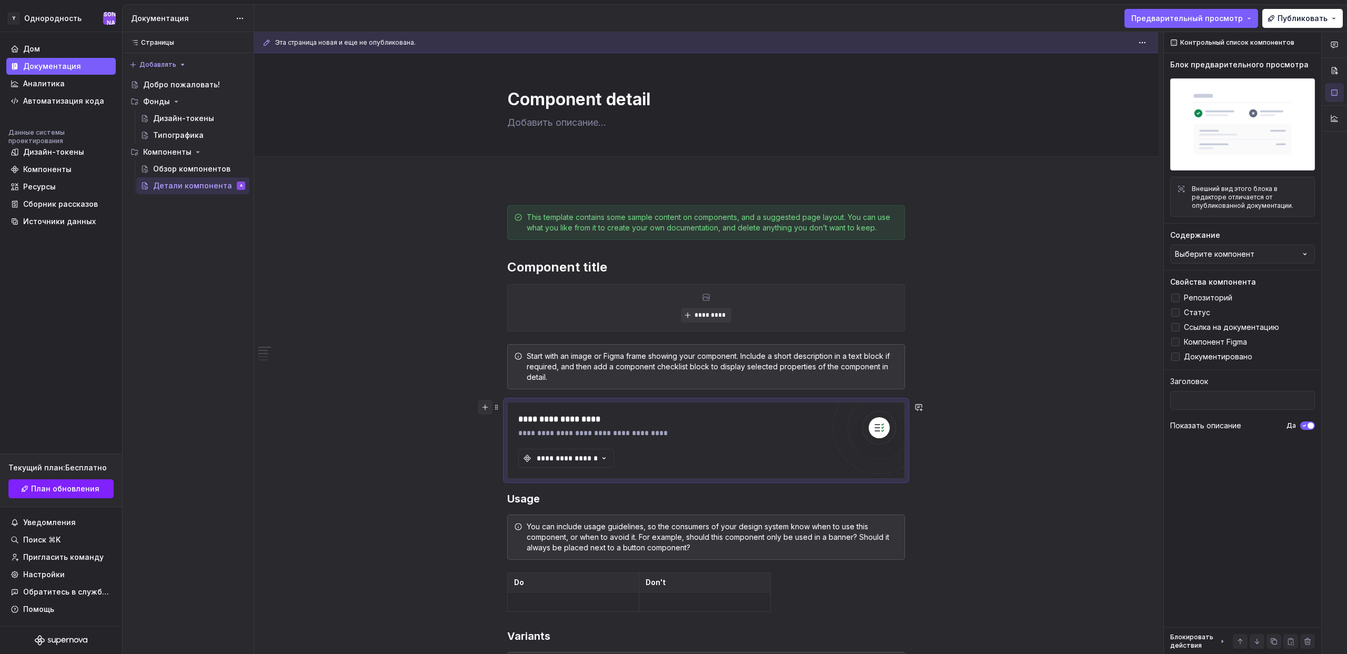
click at [508, 412] on div "**********" at bounding box center [706, 440] width 398 height 77
click at [485, 408] on button "button" at bounding box center [485, 407] width 15 height 15
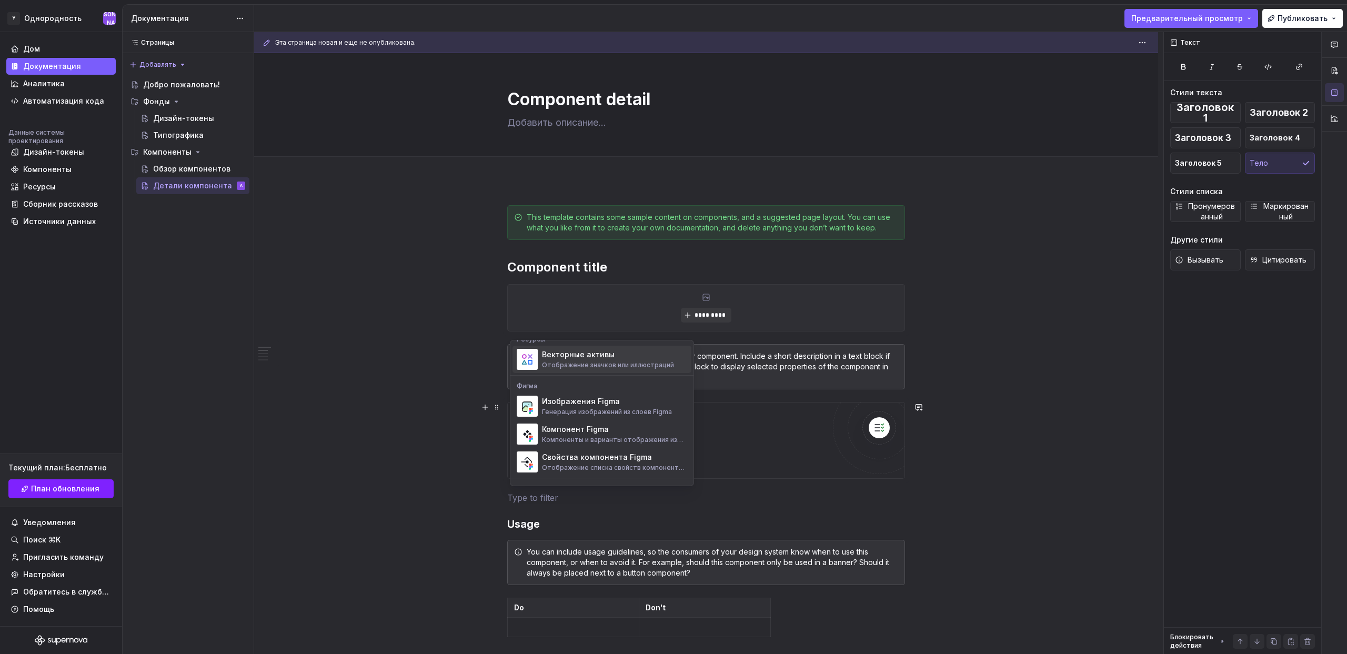
scroll to position [959, 0]
click at [598, 434] on font "Компоненты и варианты отображения из Figma" at bounding box center [612, 437] width 141 height 16
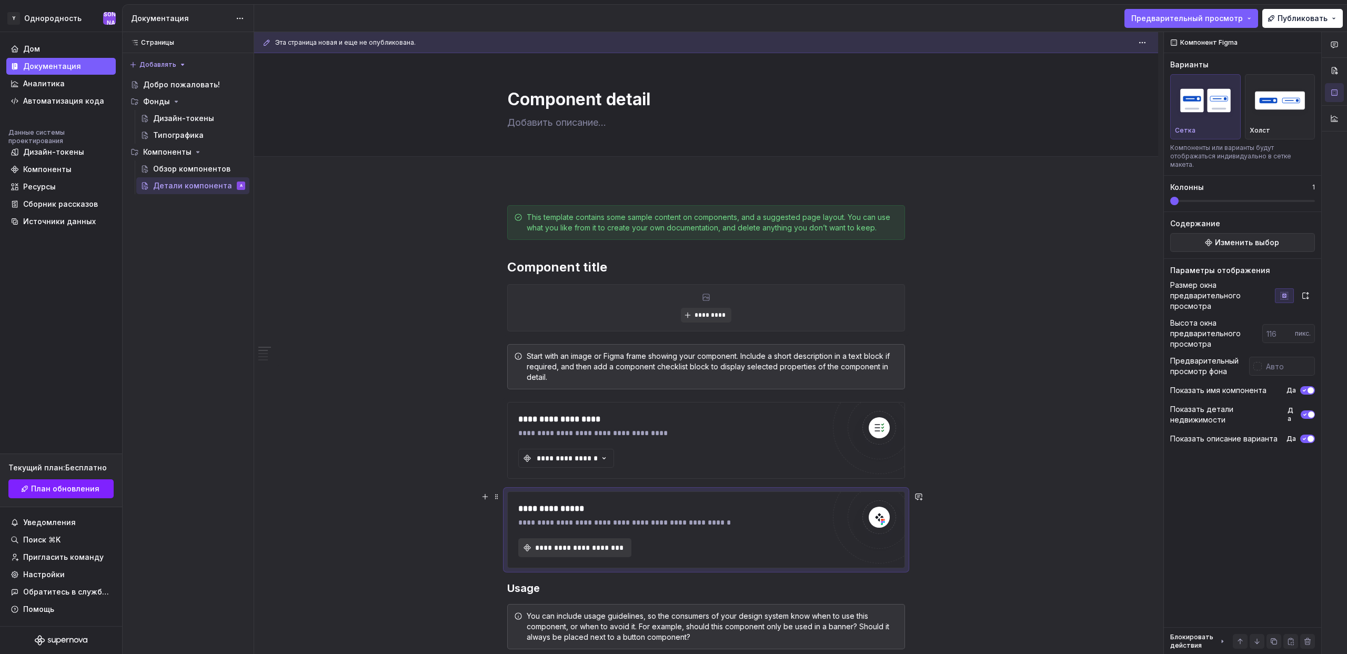
click at [603, 547] on span "**********" at bounding box center [579, 548] width 91 height 11
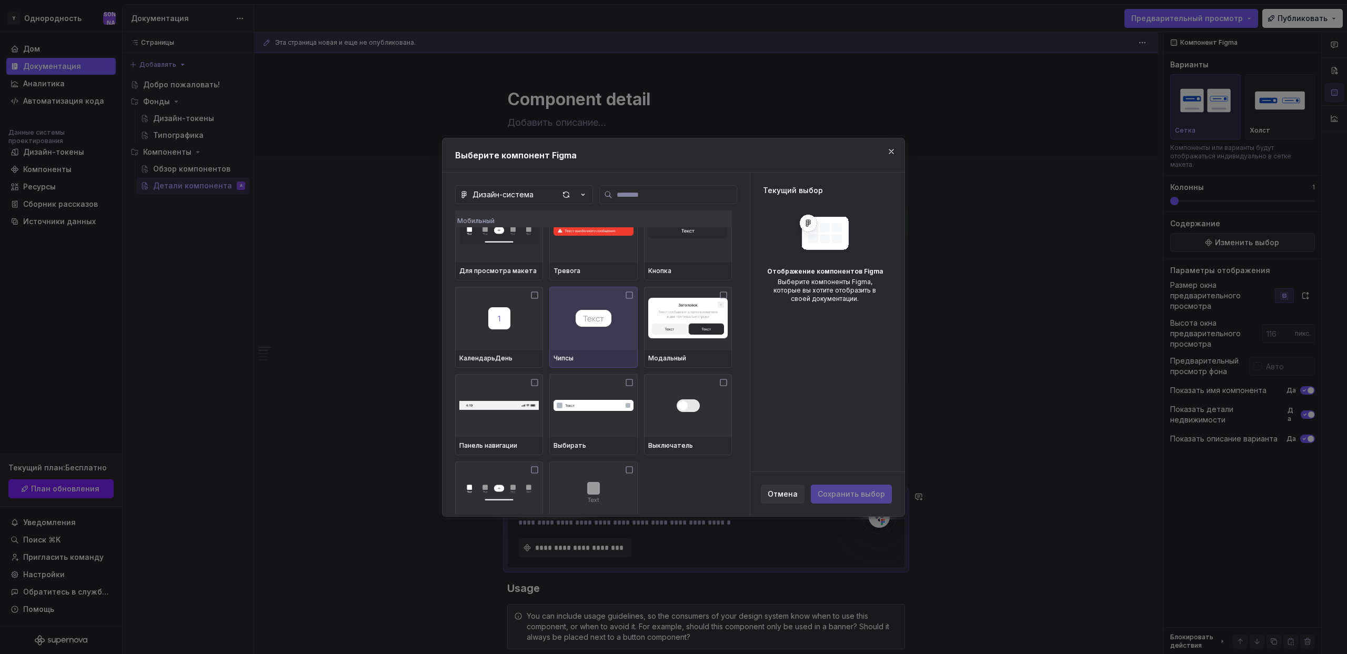
scroll to position [39, 0]
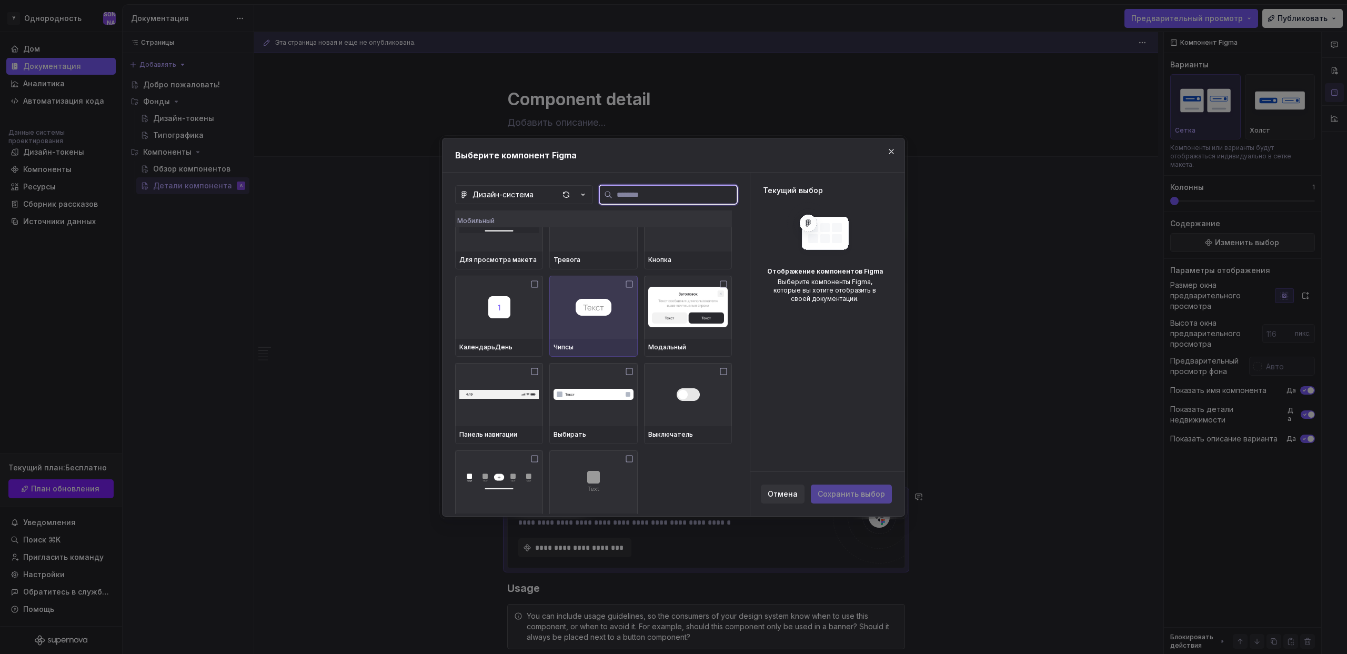
click at [606, 312] on img at bounding box center [594, 307] width 36 height 17
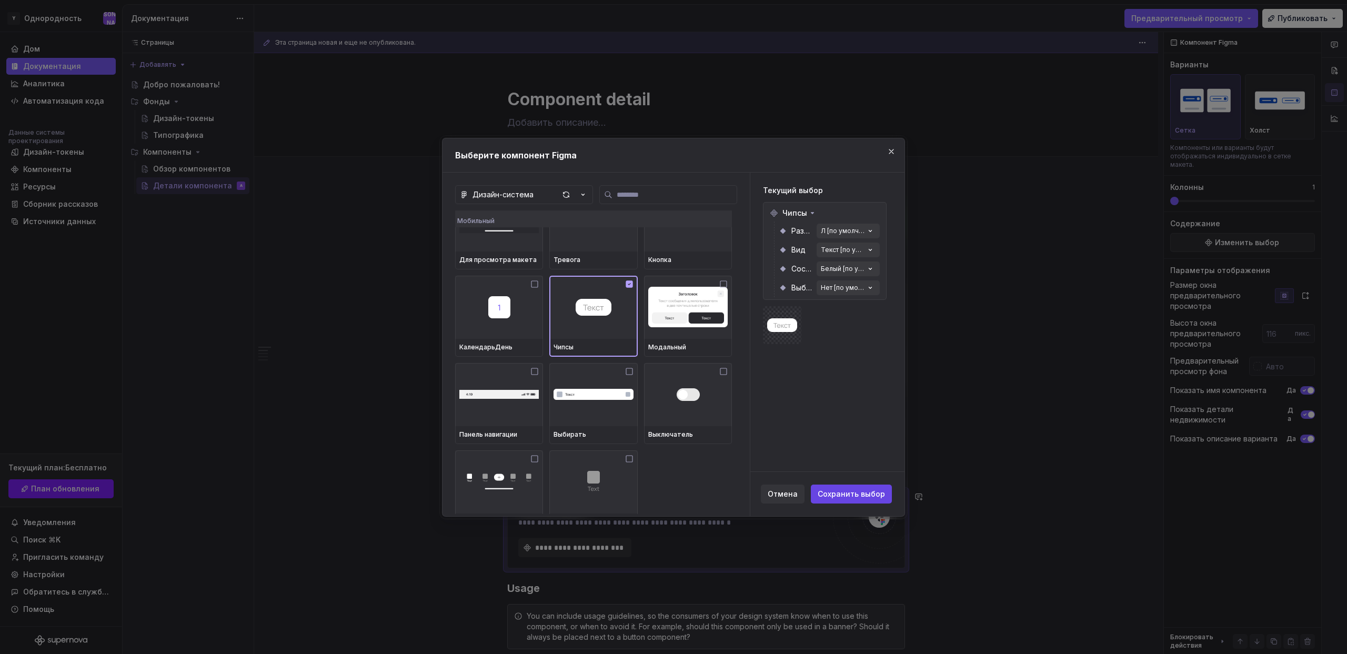
click at [861, 489] on font "Сохранить выбор" at bounding box center [851, 493] width 67 height 9
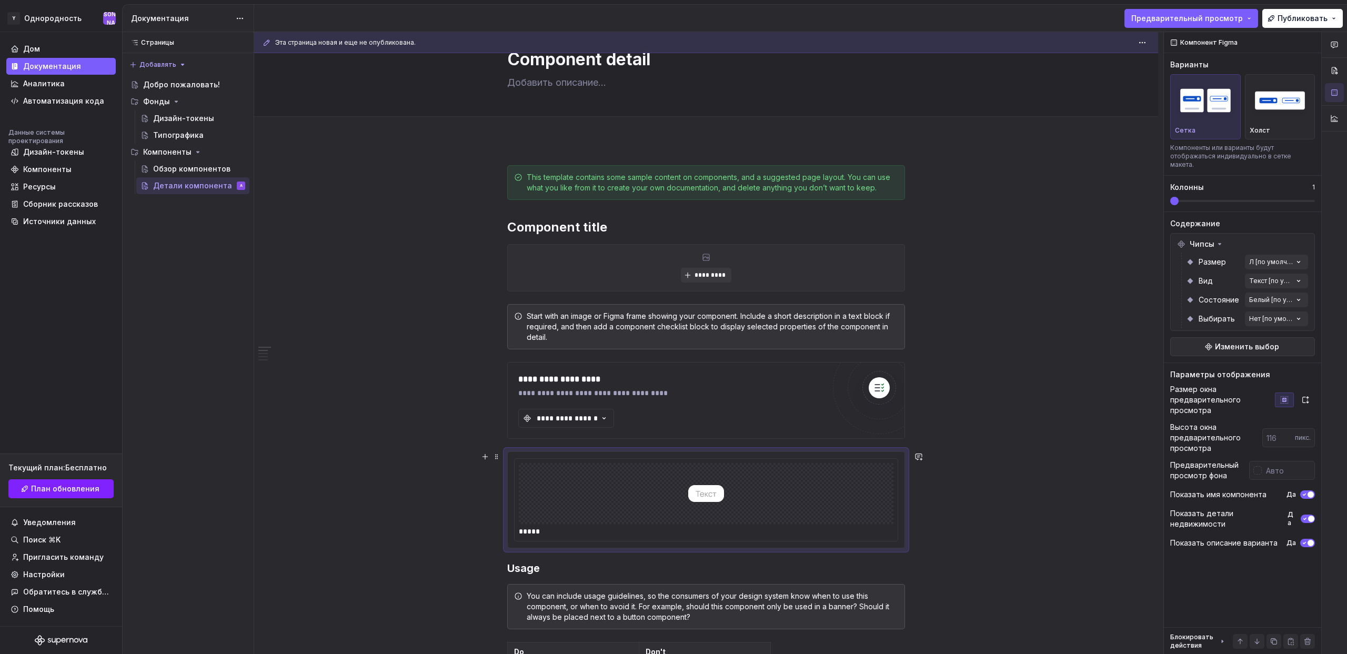
scroll to position [45, 0]
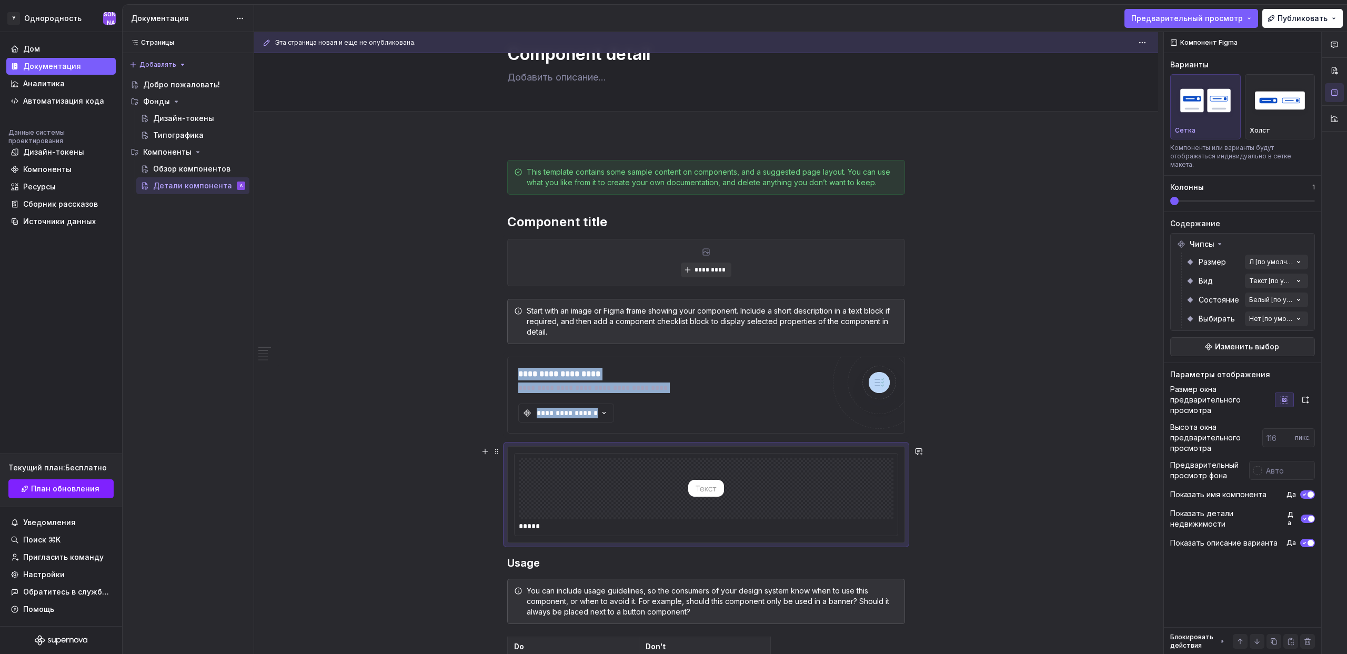
click at [716, 489] on img at bounding box center [706, 488] width 36 height 53
drag, startPoint x: 680, startPoint y: 517, endPoint x: 572, endPoint y: 512, distance: 108.5
click at [678, 517] on div at bounding box center [706, 488] width 375 height 61
click at [543, 525] on div "*****" at bounding box center [706, 526] width 375 height 11
click at [533, 526] on div "*****" at bounding box center [706, 526] width 375 height 11
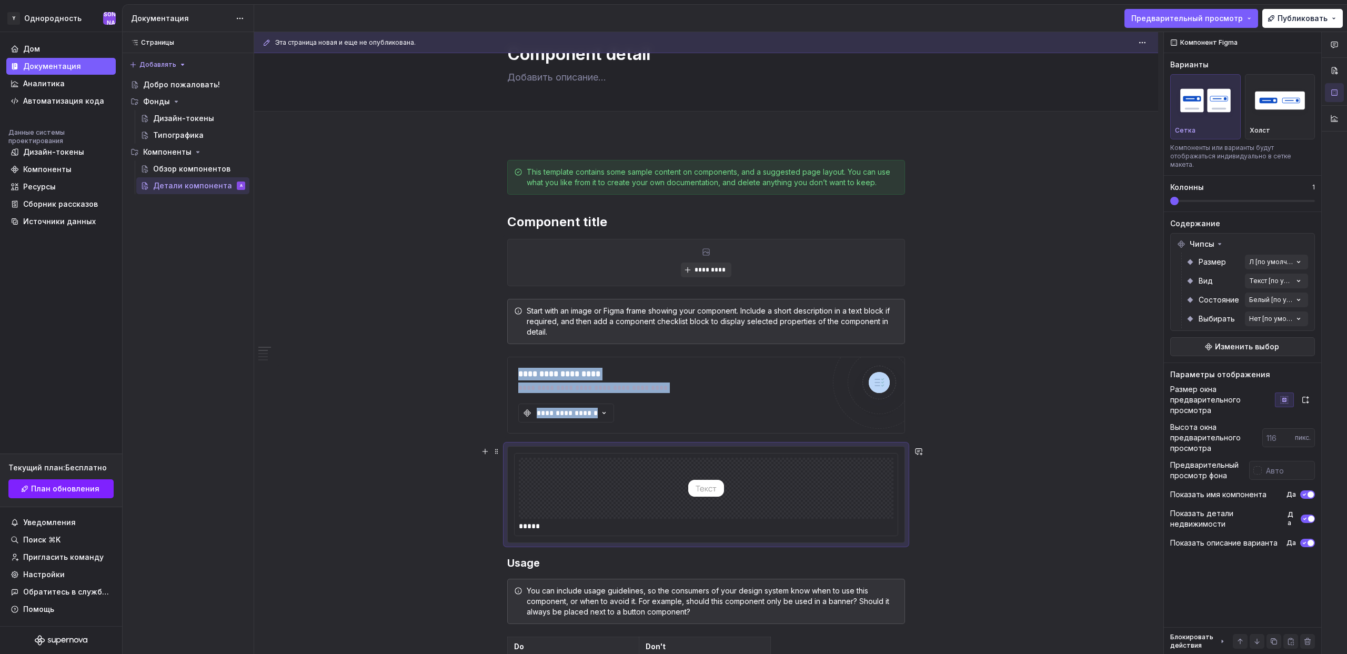
click at [566, 494] on div at bounding box center [706, 488] width 375 height 61
click at [1277, 126] on div "Холст" at bounding box center [1280, 130] width 61 height 8
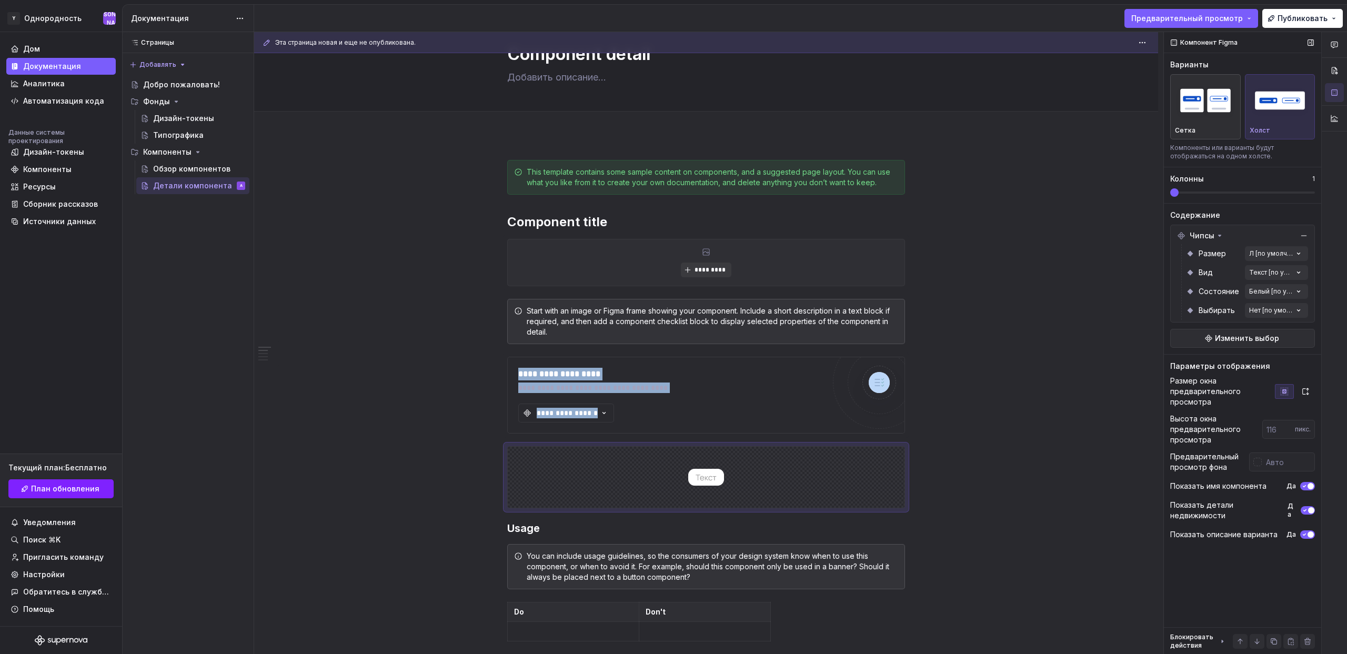
click at [1222, 124] on div "Сетка" at bounding box center [1205, 107] width 61 height 56
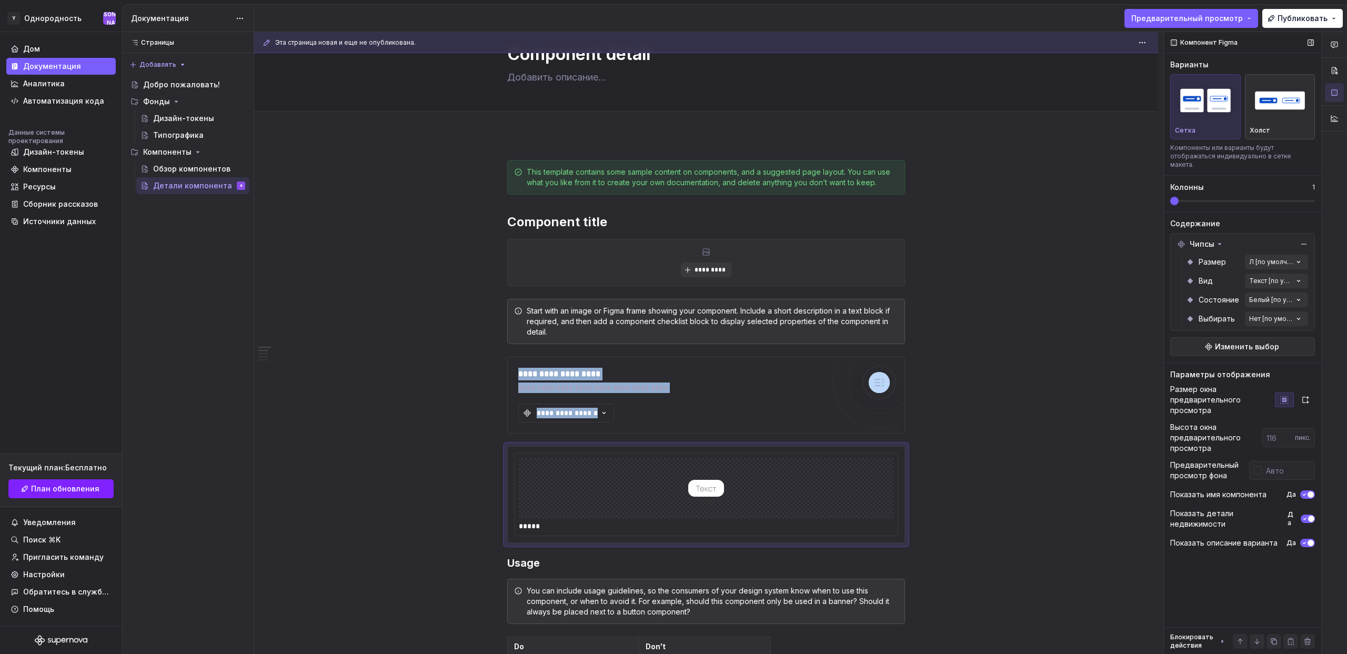
click at [1270, 122] on div "button" at bounding box center [1280, 100] width 61 height 43
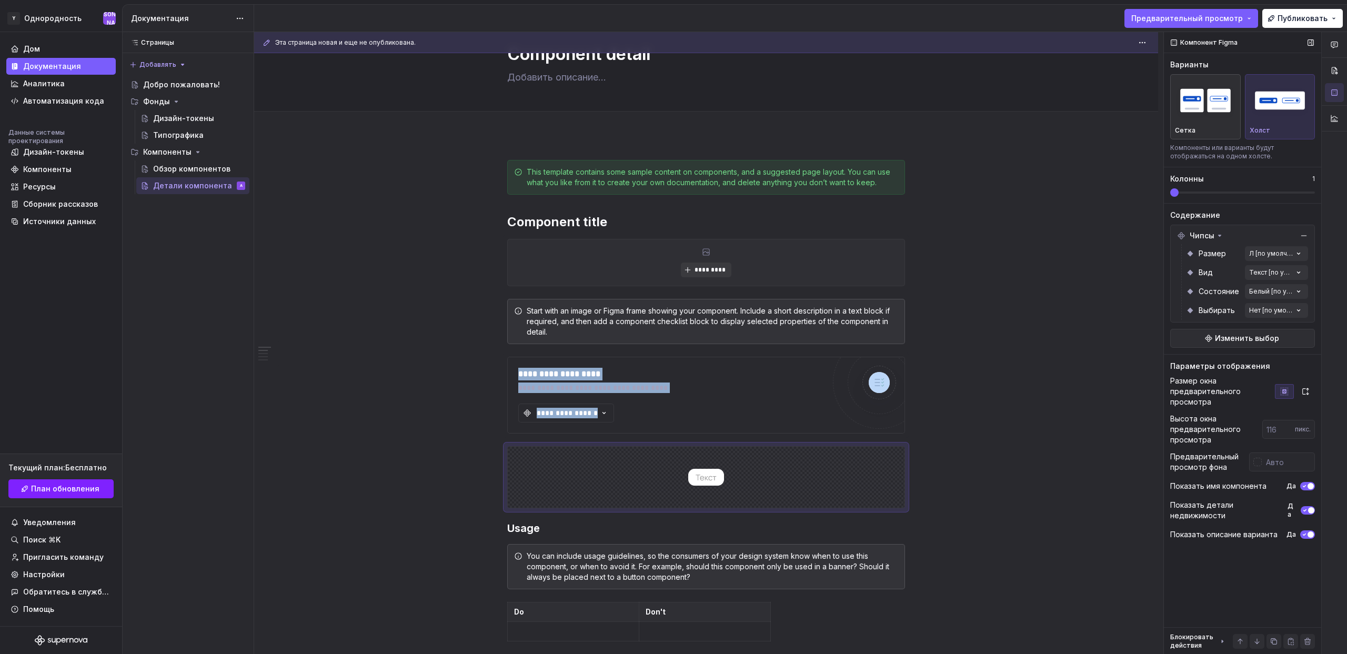
click at [1214, 122] on div "Сетка" at bounding box center [1205, 107] width 61 height 56
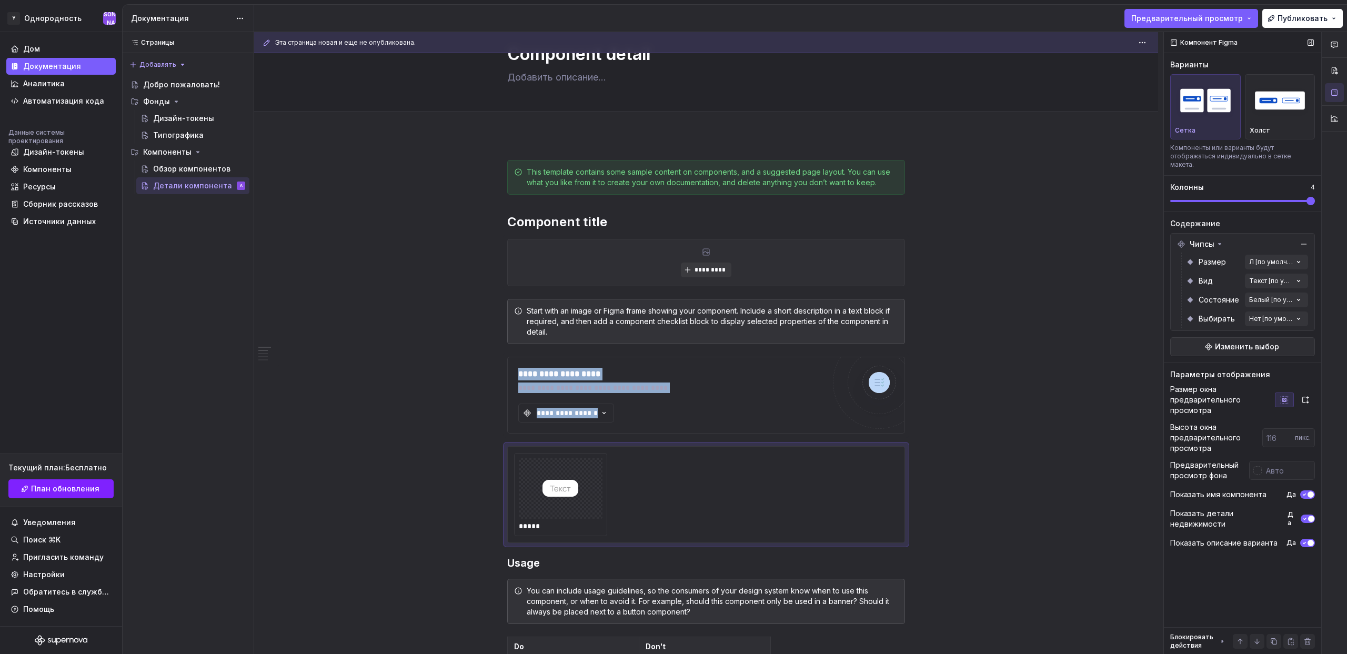
click at [1315, 197] on span at bounding box center [1311, 201] width 8 height 8
click at [1272, 247] on div "Комментарии Открытые комментарии Пока нет комментариев Чтобы добавить комментар…" at bounding box center [1255, 343] width 183 height 623
click at [1185, 301] on div "Л" at bounding box center [1209, 304] width 73 height 11
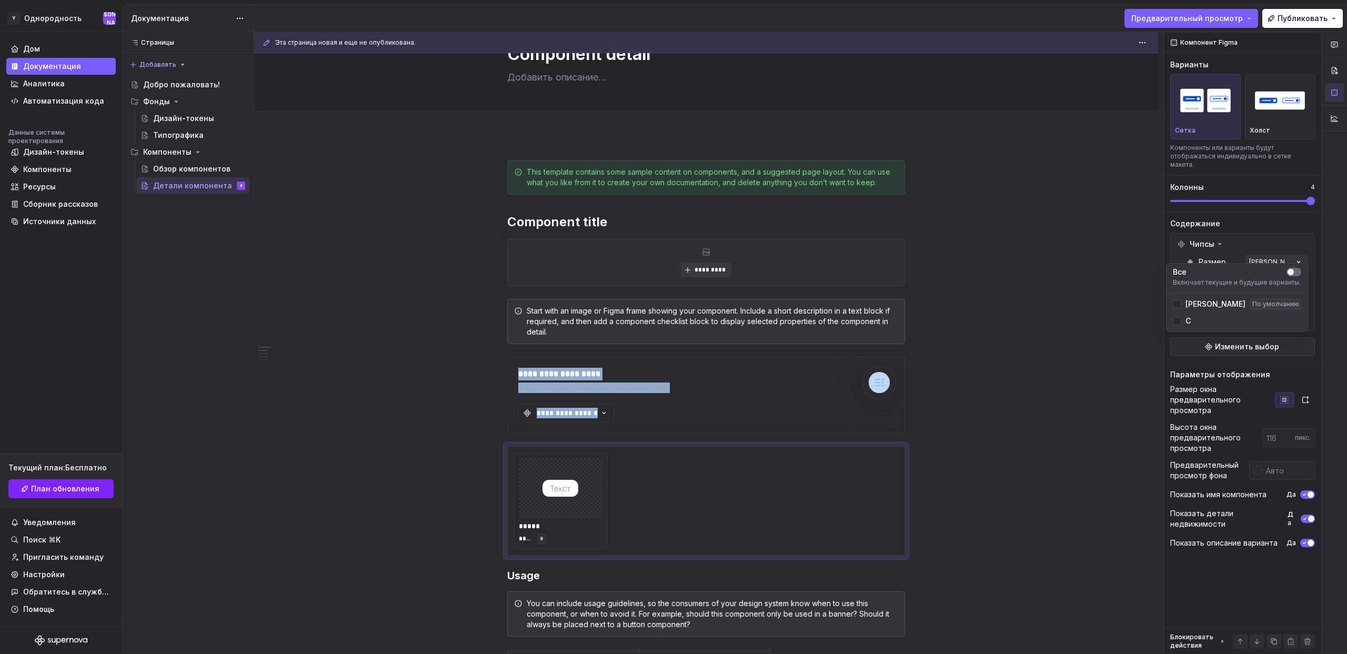
click at [1185, 301] on div "Л" at bounding box center [1209, 304] width 73 height 11
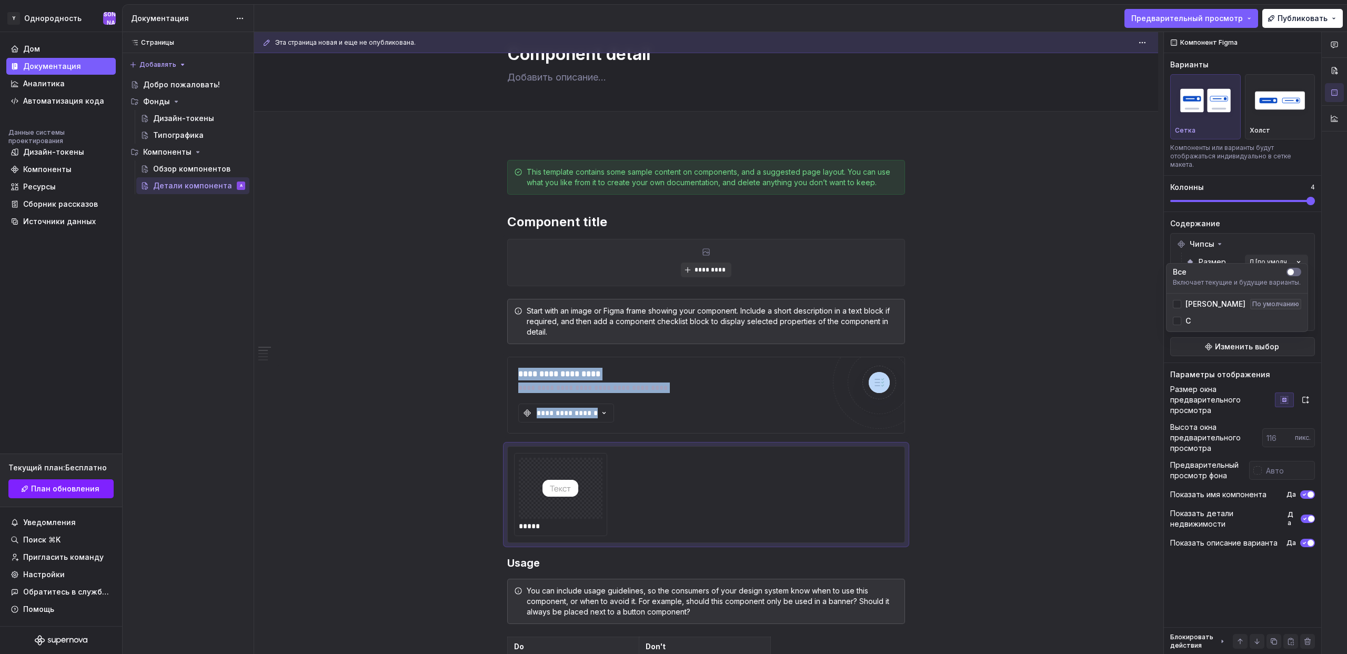
click at [1186, 319] on font "С" at bounding box center [1188, 320] width 5 height 9
click at [1186, 308] on font "Л" at bounding box center [1216, 303] width 60 height 9
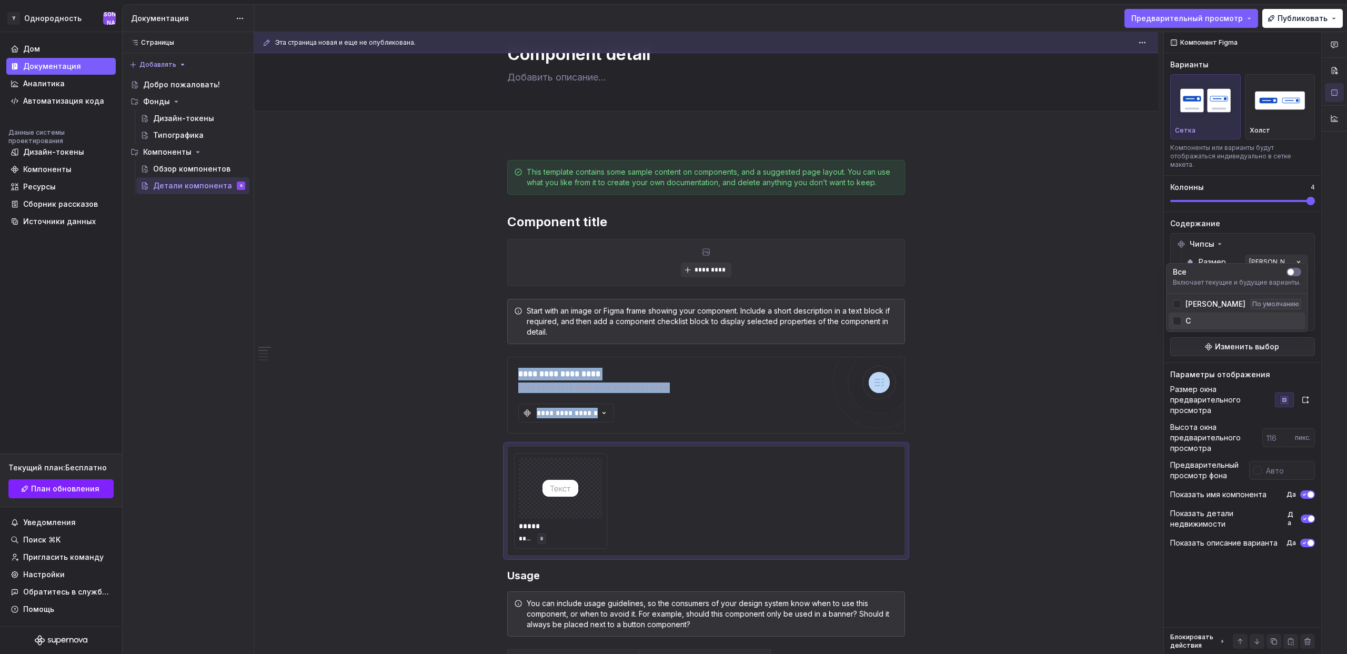
click at [1187, 316] on span "С" at bounding box center [1188, 321] width 5 height 11
click at [1206, 252] on div "Комментарии Открытые комментарии Пока нет комментариев Чтобы добавить комментар…" at bounding box center [1255, 343] width 183 height 623
click at [1264, 270] on div "Комментарии Открытые комментарии Пока нет комментариев Чтобы добавить комментар…" at bounding box center [1255, 343] width 183 height 623
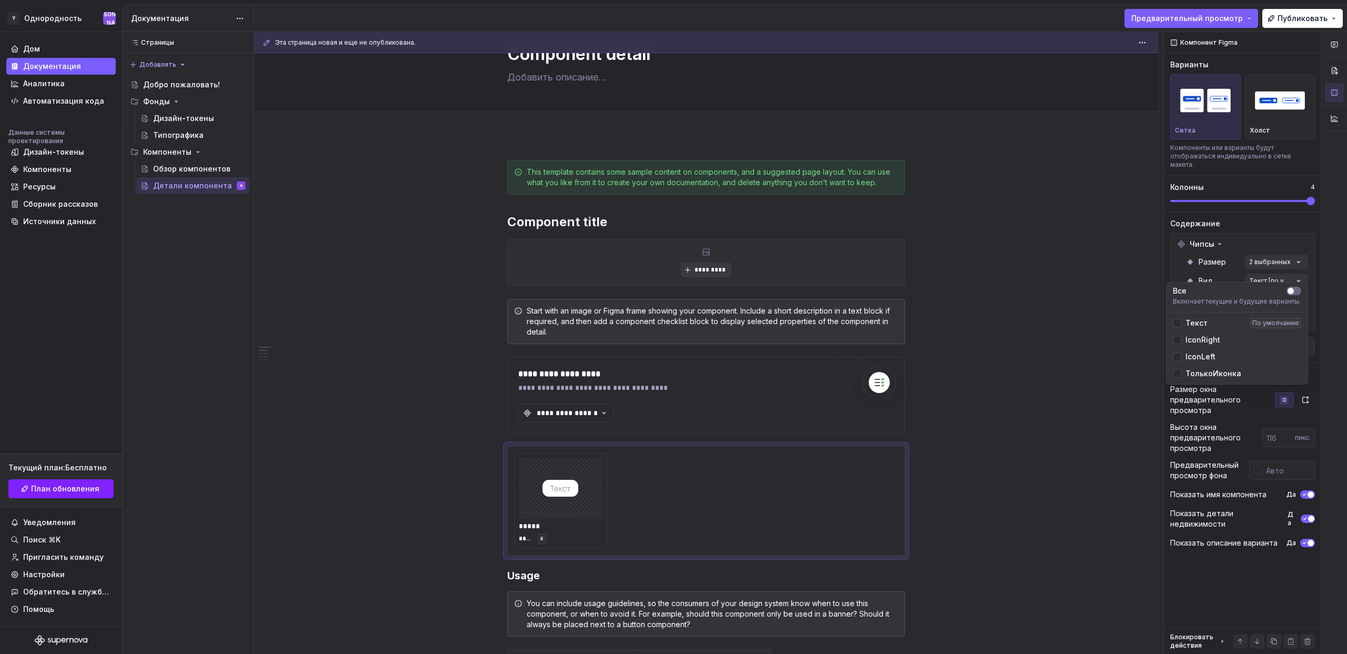
click at [1201, 324] on font "Текст" at bounding box center [1197, 322] width 22 height 9
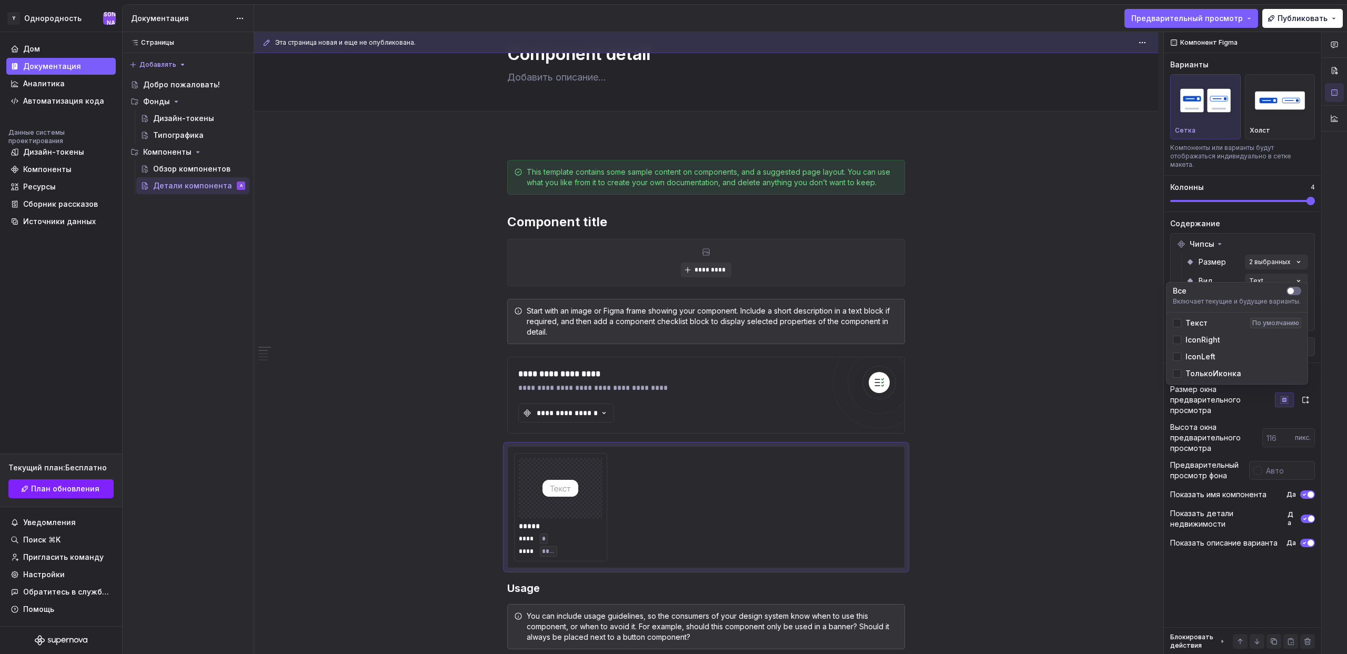
click at [1196, 342] on font "IconRight" at bounding box center [1203, 339] width 35 height 9
click at [1194, 364] on div "IconLeft" at bounding box center [1237, 356] width 137 height 17
click at [1195, 385] on div "Комментарии Открытые комментарии Пока нет комментариев Чтобы добавить комментар…" at bounding box center [1255, 343] width 183 height 623
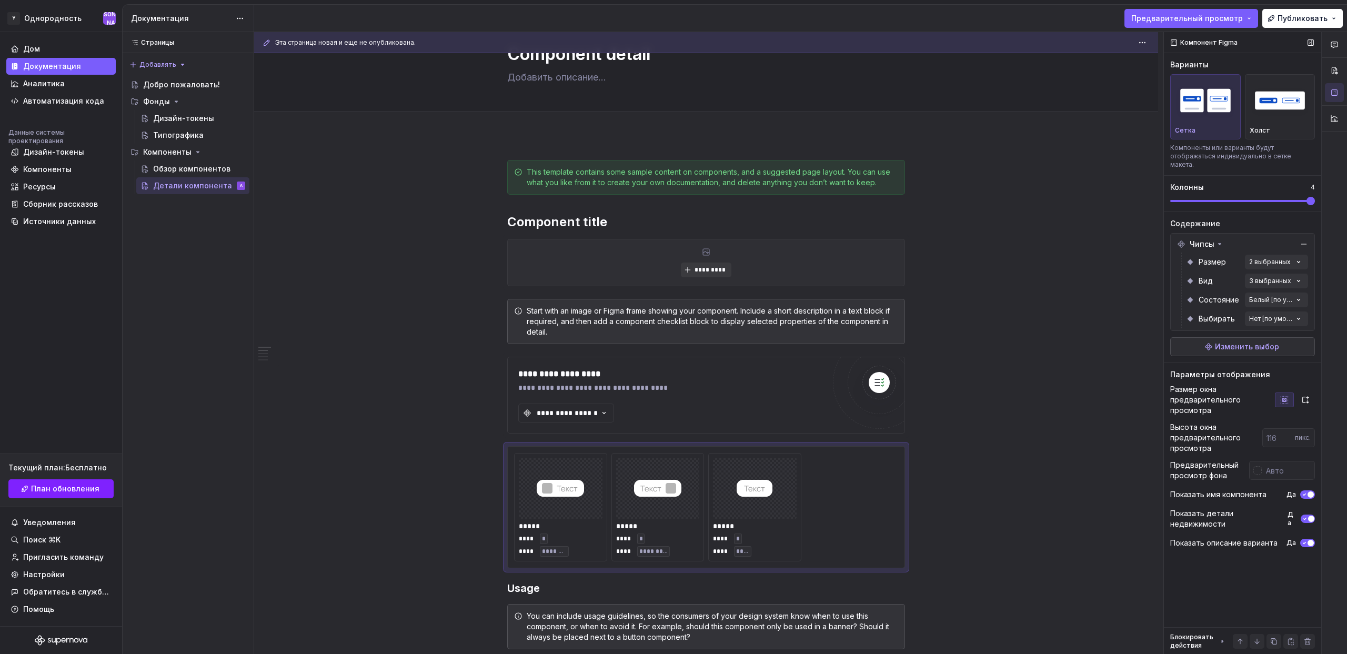
click at [1241, 342] on font "Изменить выбор" at bounding box center [1247, 346] width 64 height 9
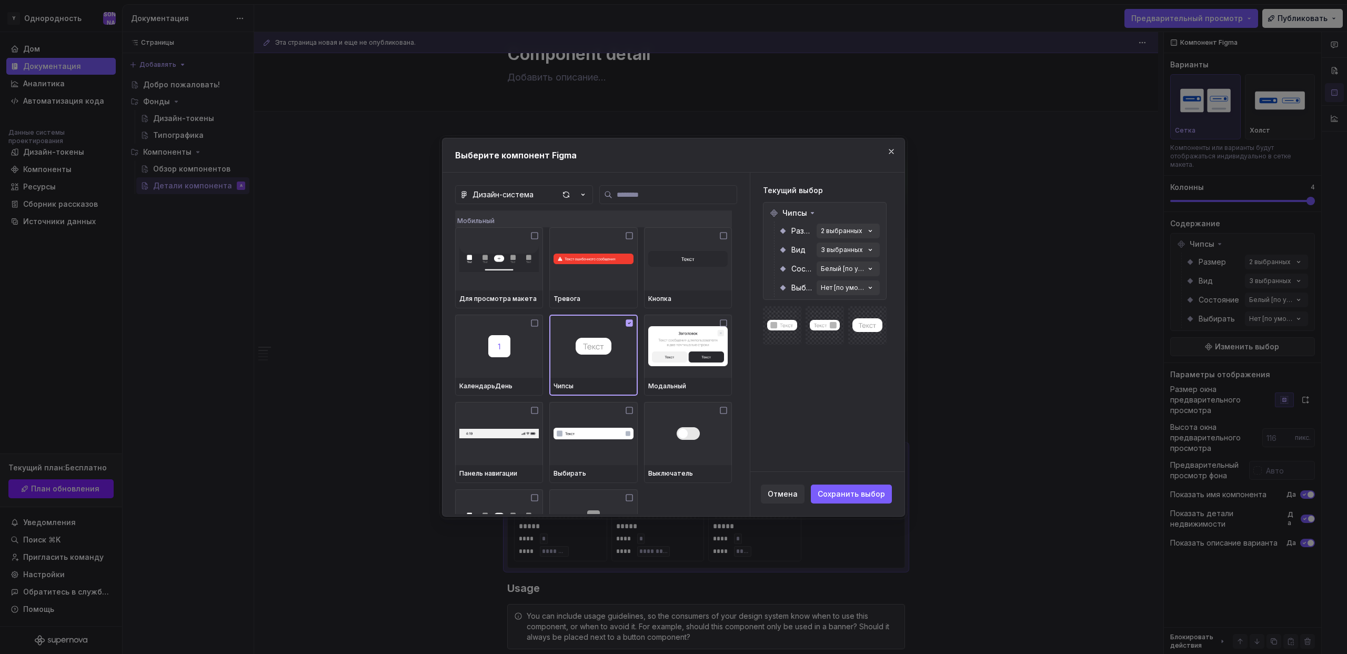
type textarea "*"
click at [845, 229] on font "2 выбранных" at bounding box center [842, 231] width 42 height 8
click at [891, 154] on button "button" at bounding box center [891, 151] width 15 height 15
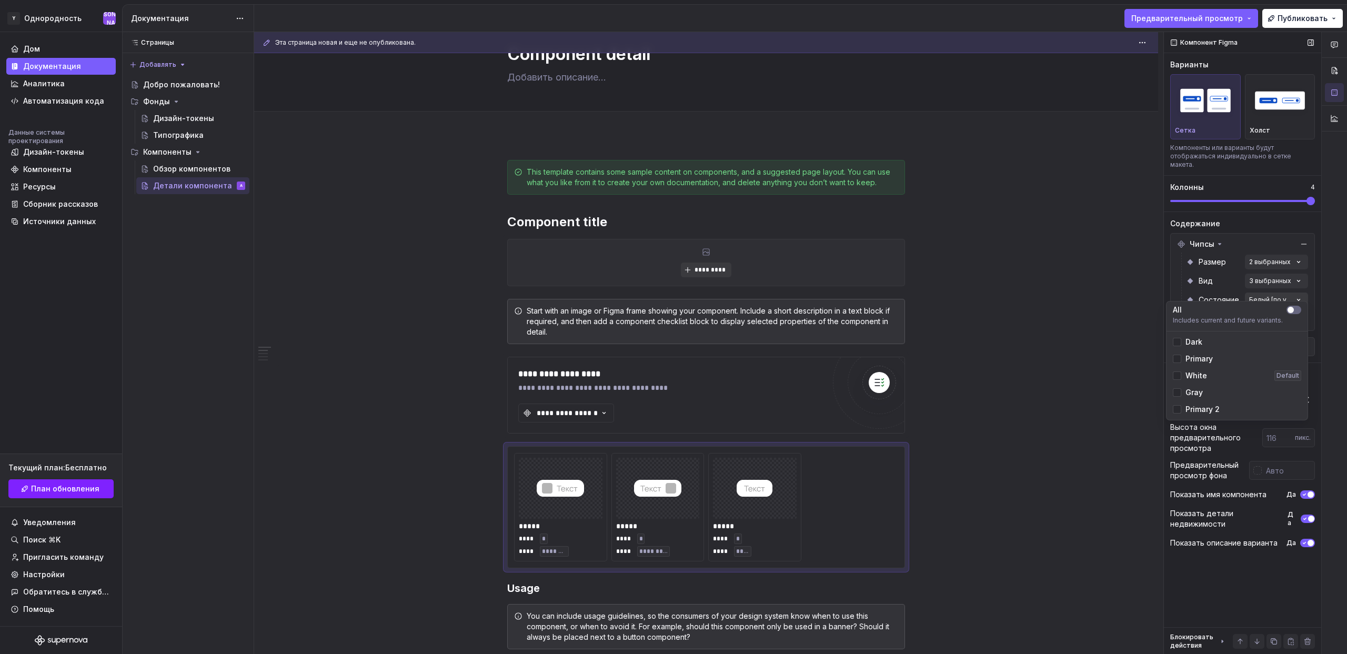
click at [1275, 288] on div "Комментарии Открытые комментарии Пока нет комментариев Чтобы добавить комментар…" at bounding box center [1255, 343] width 183 height 623
click at [1291, 309] on span "button" at bounding box center [1291, 310] width 6 height 6
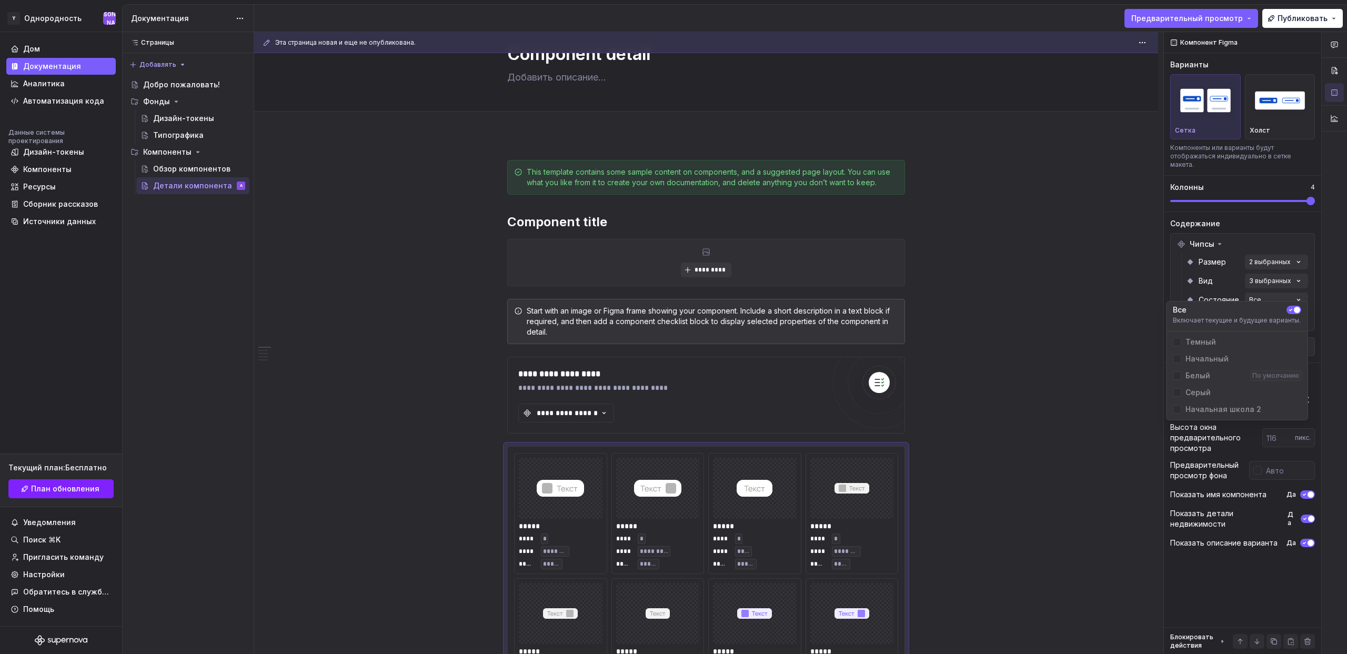
click at [1273, 272] on div "Комментарии Открытые комментарии Пока нет комментариев Чтобы добавить комментар…" at bounding box center [1255, 343] width 183 height 623
click at [1277, 268] on div "Комментарии Открытые комментарии Пока нет комментариев Чтобы добавить комментар…" at bounding box center [1255, 343] width 183 height 623
click at [1293, 287] on button "button" at bounding box center [1294, 291] width 15 height 8
drag, startPoint x: 1195, startPoint y: 318, endPoint x: 1195, endPoint y: 326, distance: 7.9
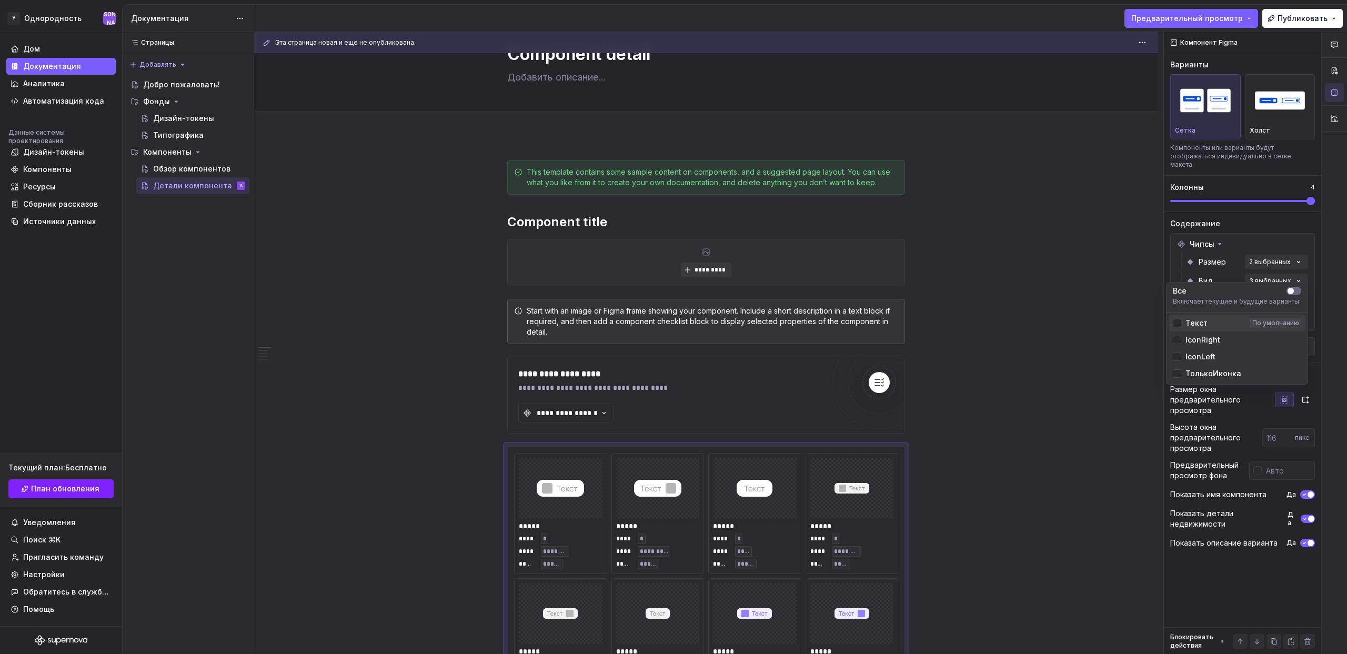
click at [1195, 319] on span "Текст" at bounding box center [1197, 323] width 22 height 11
drag, startPoint x: 1194, startPoint y: 337, endPoint x: 1194, endPoint y: 347, distance: 10.5
click at [1194, 337] on font "IconRight" at bounding box center [1203, 339] width 35 height 9
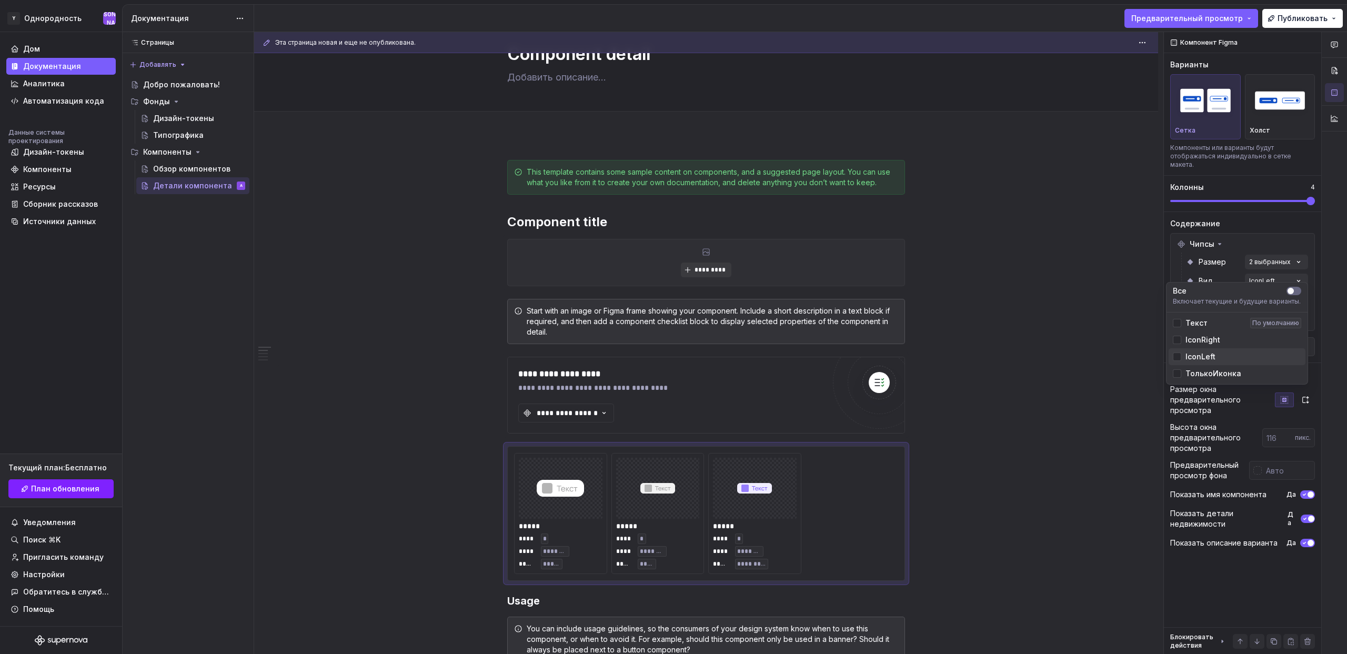
click at [1194, 350] on div "IconLeft" at bounding box center [1237, 356] width 137 height 17
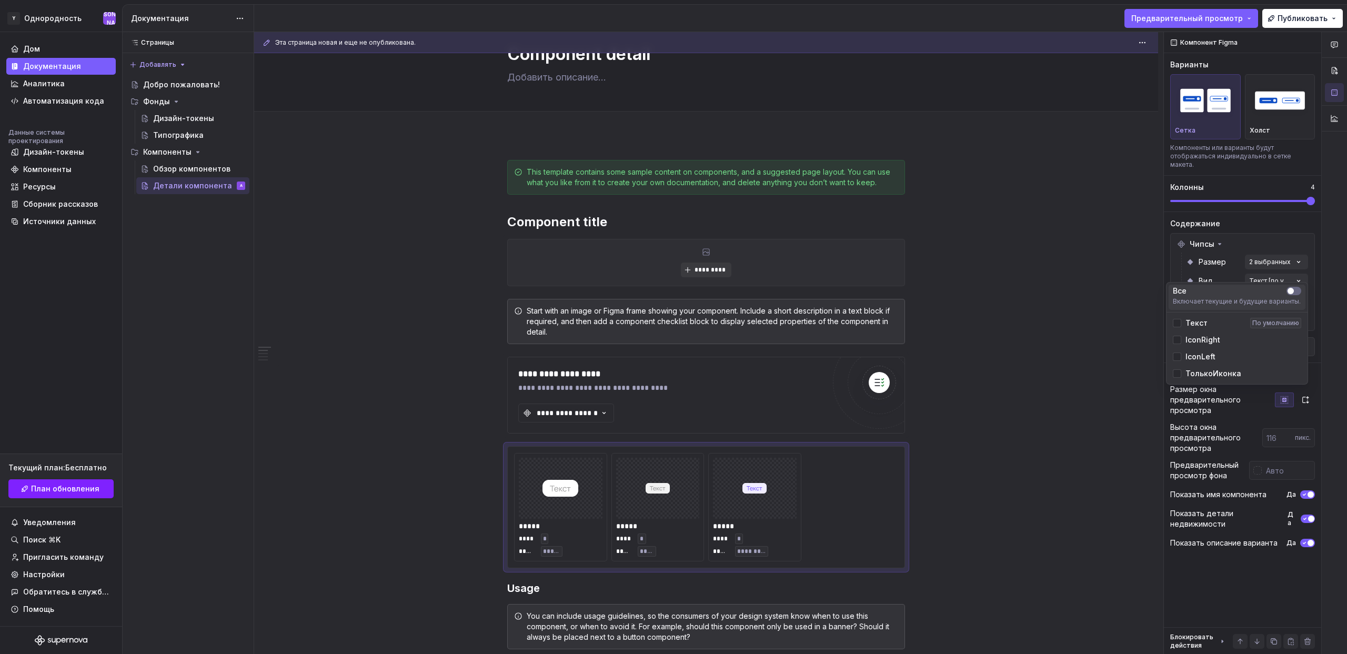
drag, startPoint x: 1296, startPoint y: 292, endPoint x: 1284, endPoint y: 261, distance: 33.3
click at [1296, 292] on button "button" at bounding box center [1294, 291] width 15 height 8
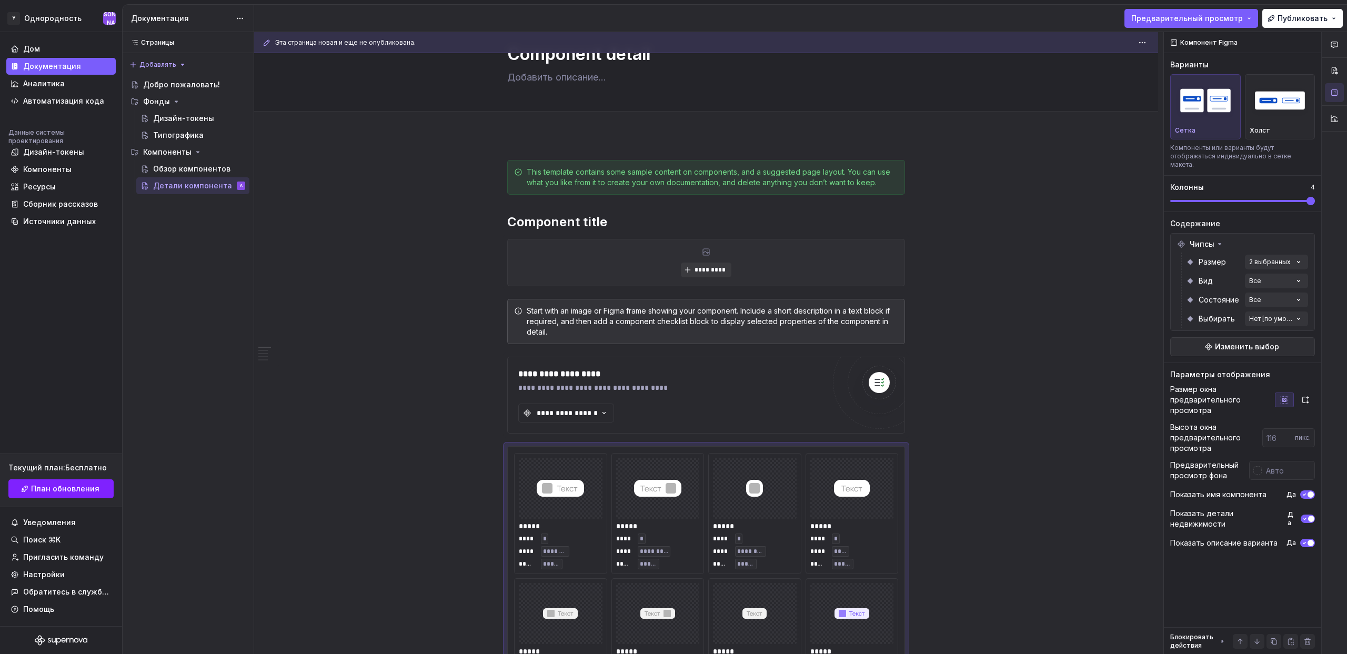
click at [1277, 250] on div "Комментарии Открытые комментарии Пока нет комментариев Чтобы добавить комментар…" at bounding box center [1255, 343] width 183 height 623
drag, startPoint x: 1190, startPoint y: 319, endPoint x: 1192, endPoint y: 301, distance: 18.0
click at [1190, 318] on font "С" at bounding box center [1188, 320] width 5 height 9
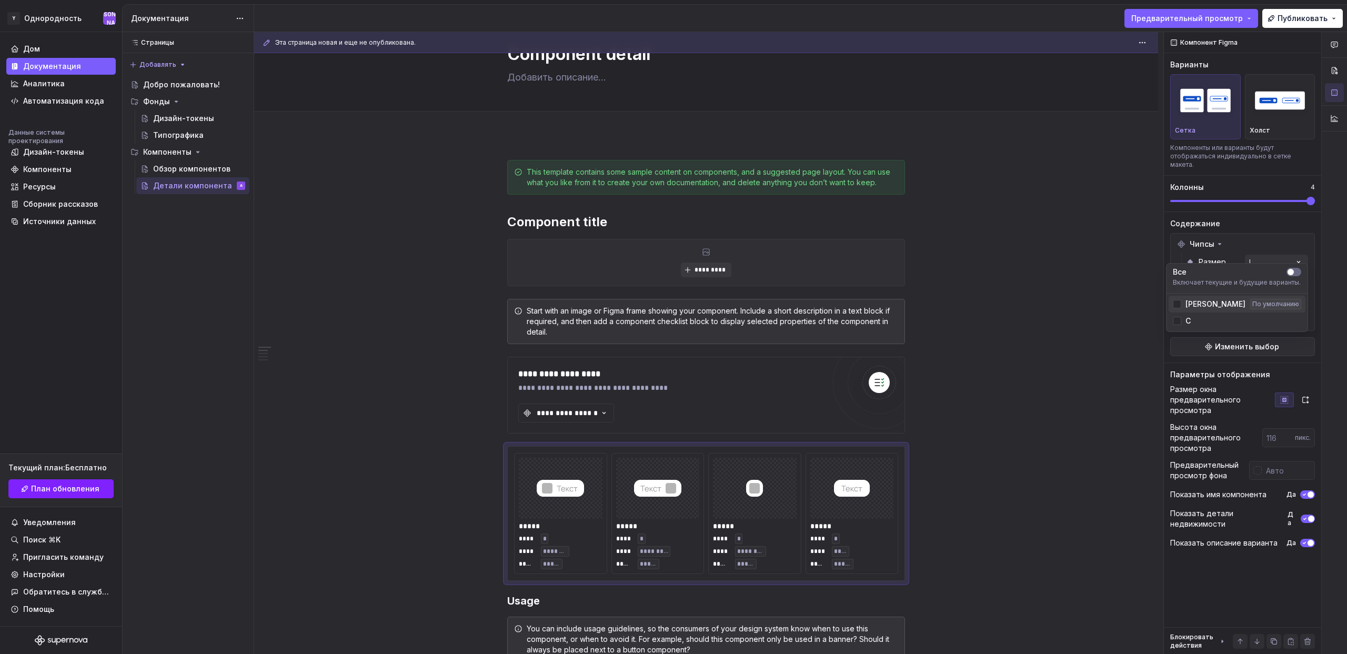
click at [1192, 300] on div "Л По умолчанию" at bounding box center [1237, 304] width 128 height 11
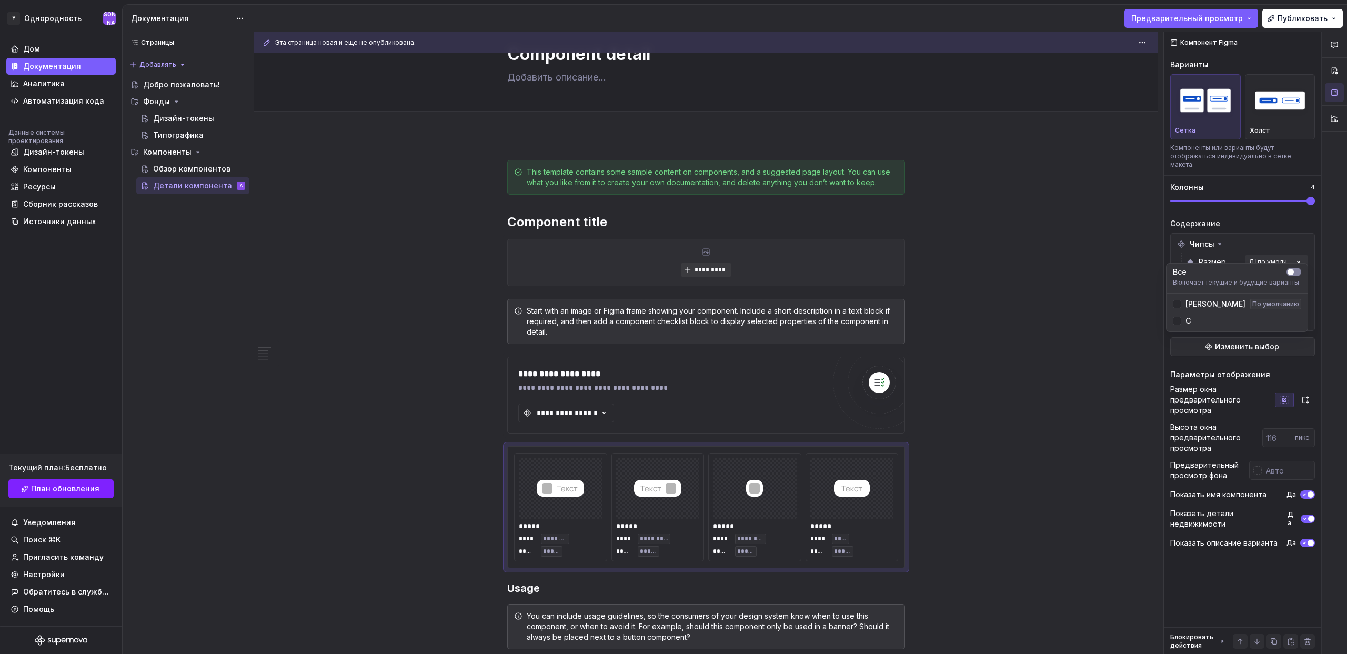
click at [1300, 273] on button "button" at bounding box center [1294, 272] width 15 height 8
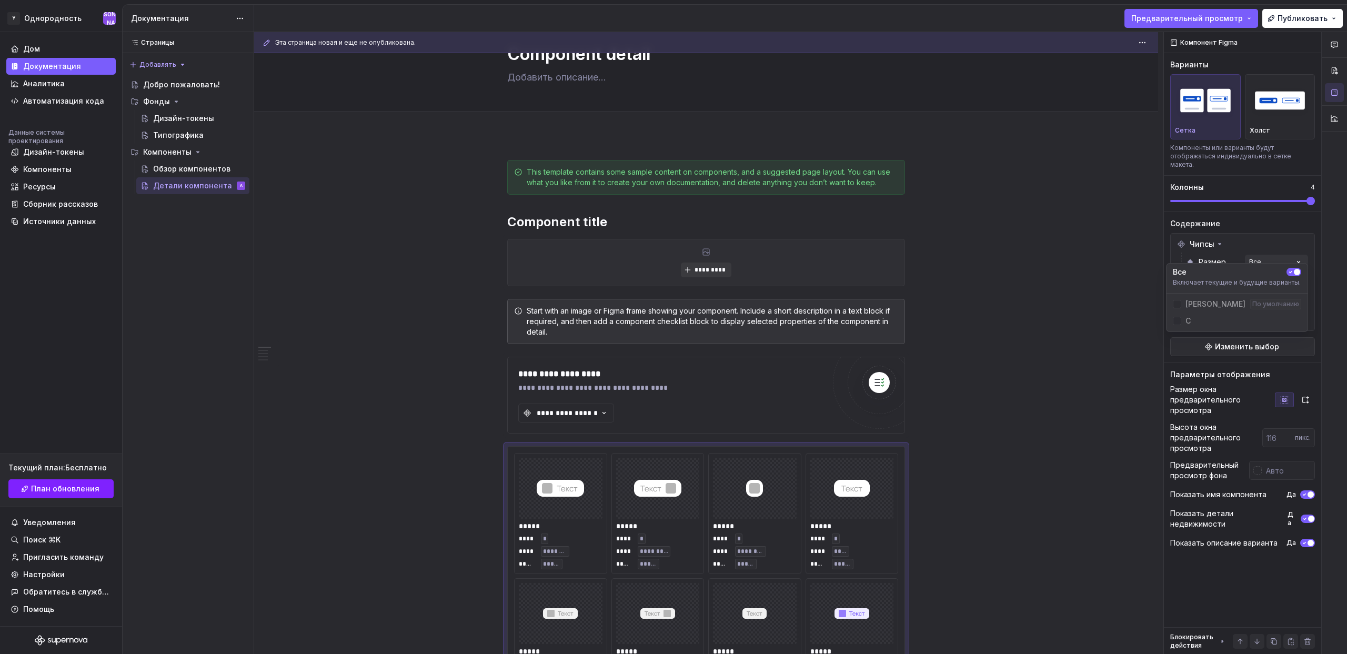
click at [1280, 250] on div "Комментарии Открытые комментарии Пока нет комментариев Чтобы добавить комментар…" at bounding box center [1255, 343] width 183 height 623
click at [1269, 311] on div "Комментарии Открытые комментарии Пока нет комментариев Чтобы добавить комментар…" at bounding box center [1255, 343] width 183 height 623
click at [1291, 326] on span "button" at bounding box center [1291, 329] width 6 height 6
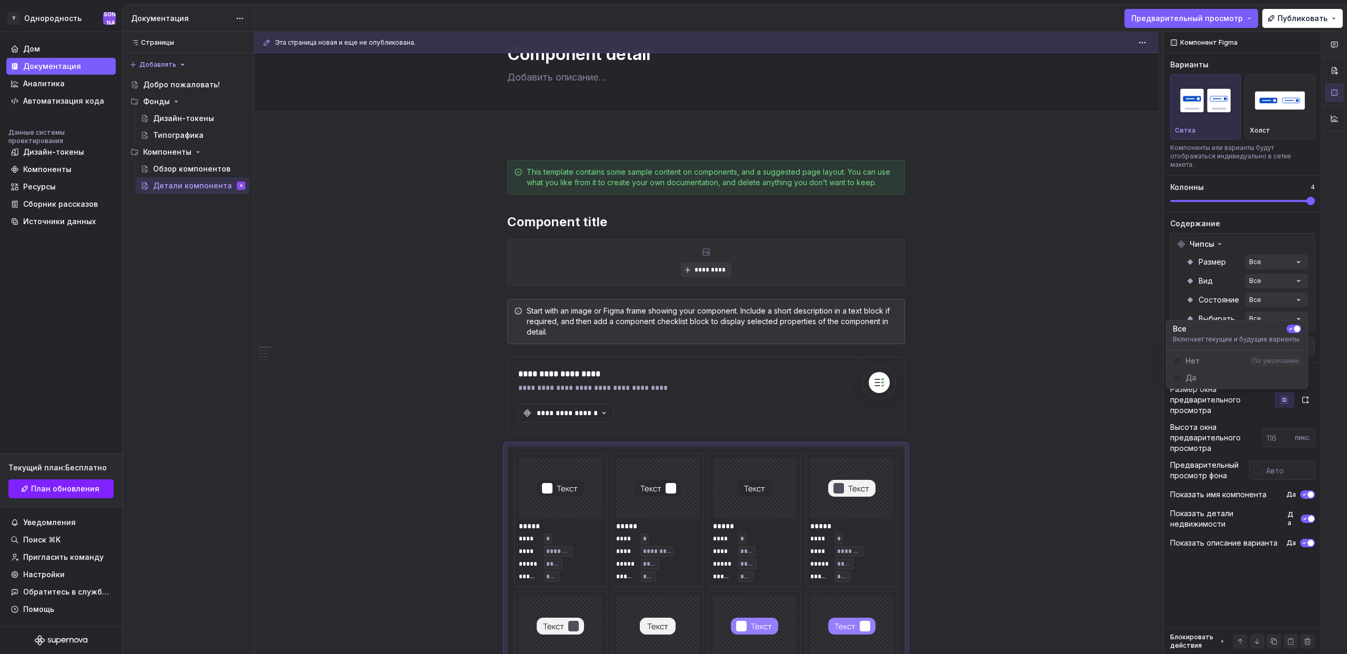
click at [1201, 292] on div "Комментарии Открытые комментарии Пока нет комментариев Чтобы добавить комментар…" at bounding box center [1255, 343] width 183 height 623
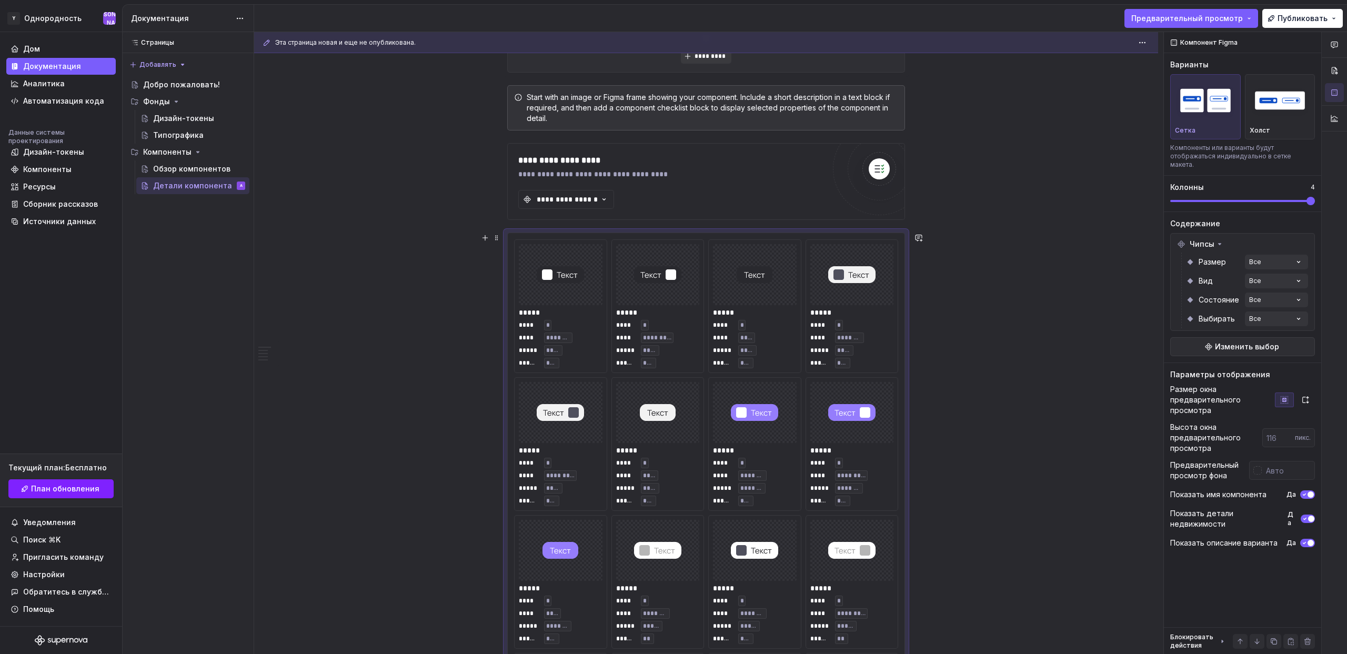
scroll to position [327, 0]
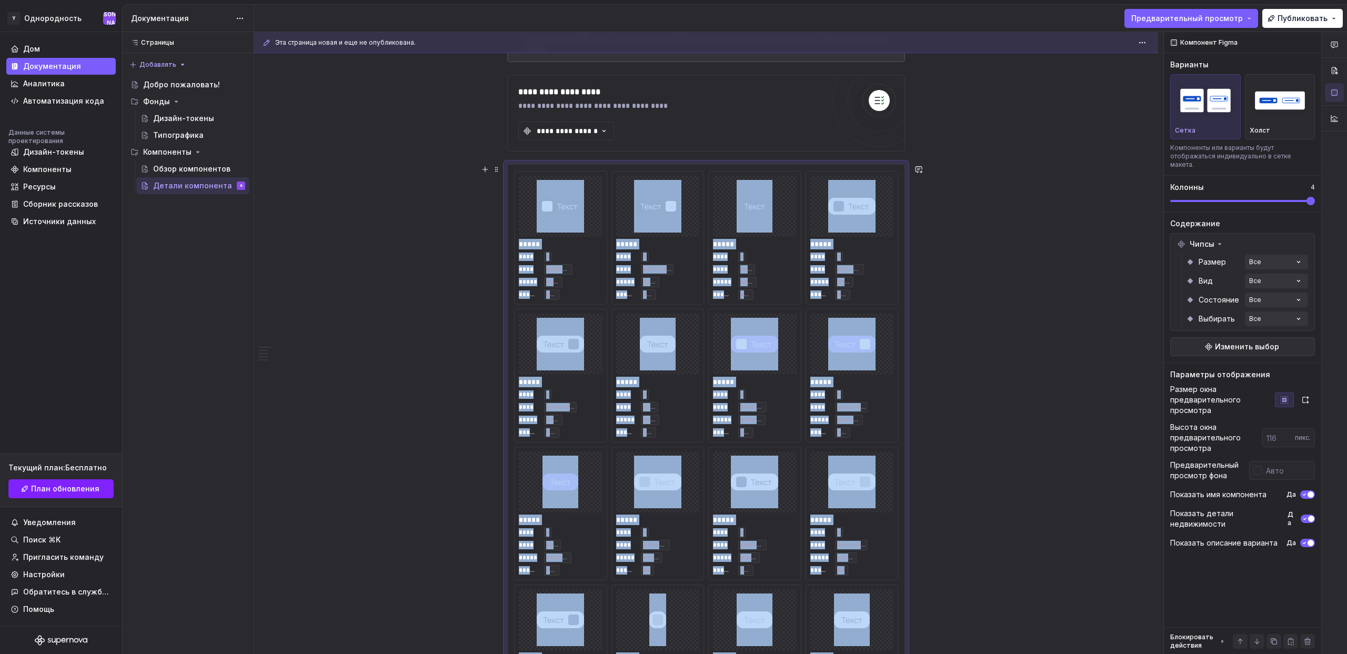
drag, startPoint x: 911, startPoint y: 224, endPoint x: 928, endPoint y: 223, distance: 16.9
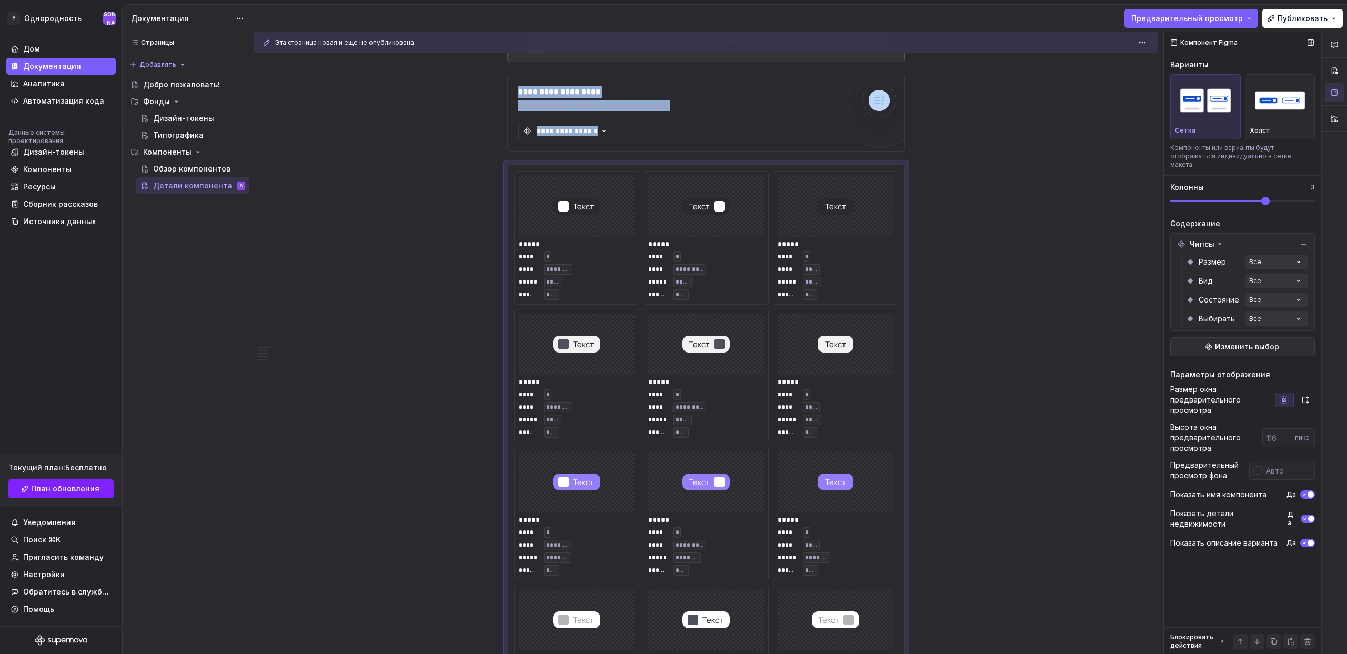
scroll to position [459, 0]
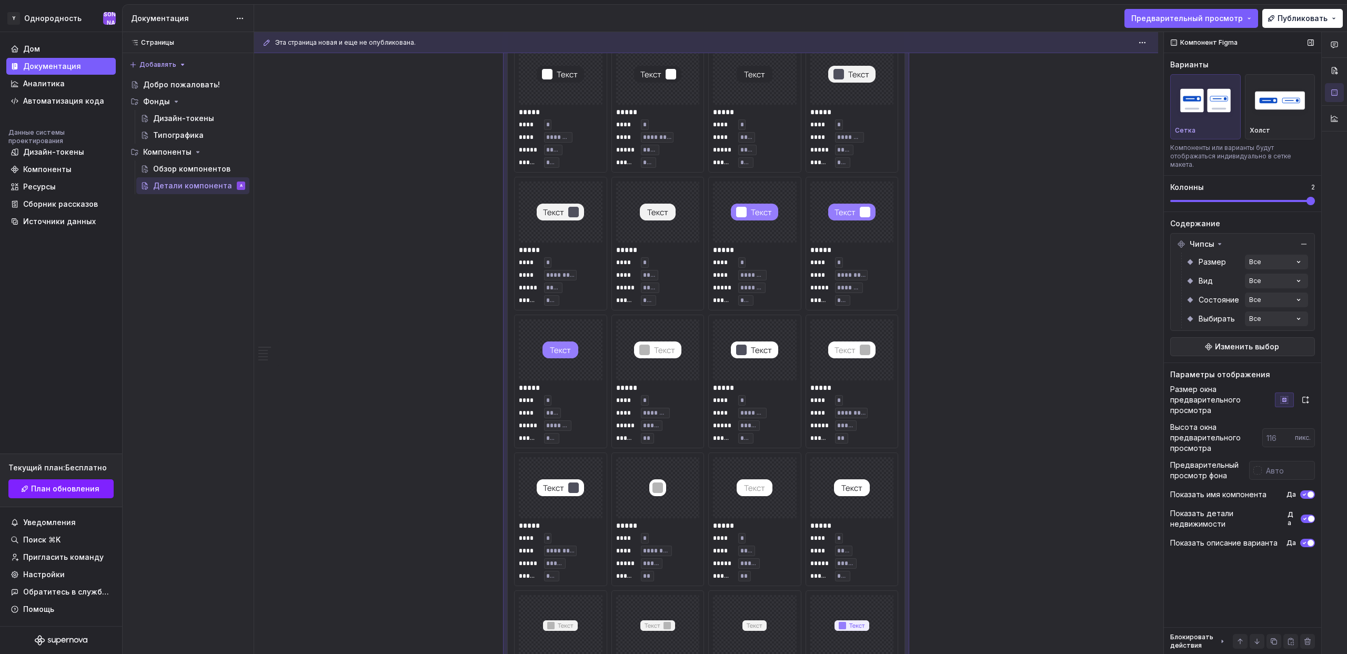
click at [1315, 197] on span at bounding box center [1242, 201] width 145 height 8
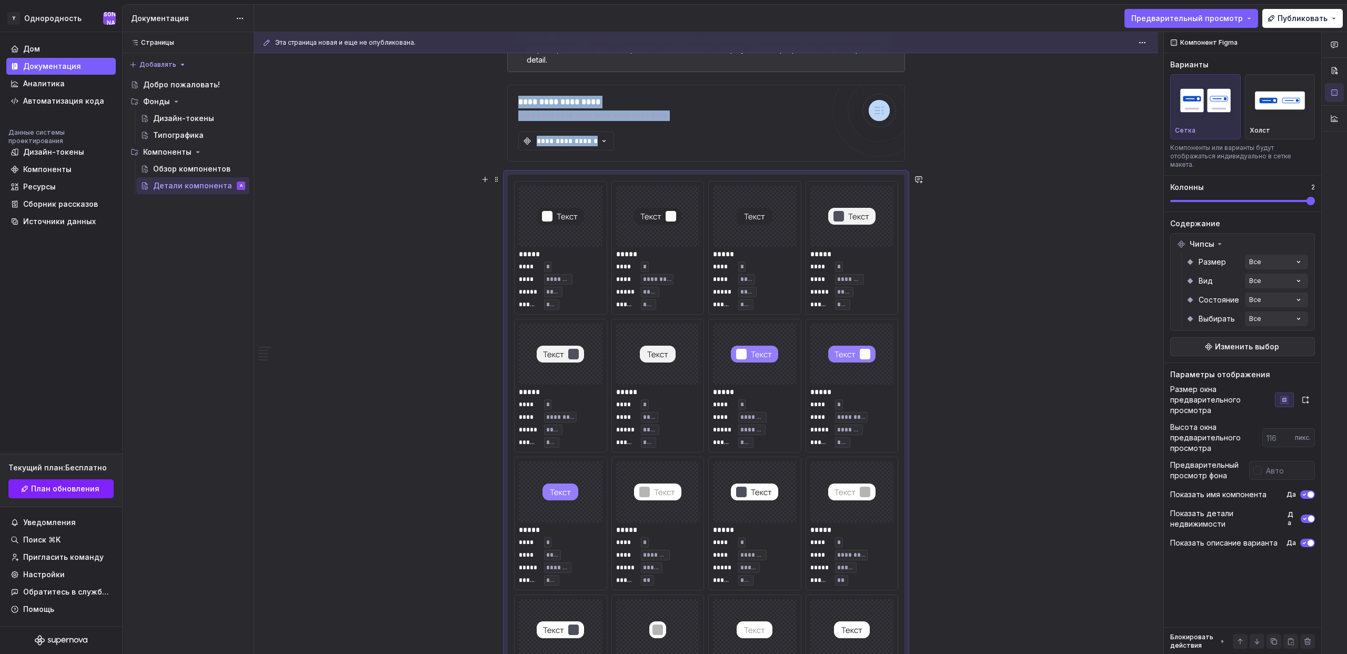
scroll to position [308, 0]
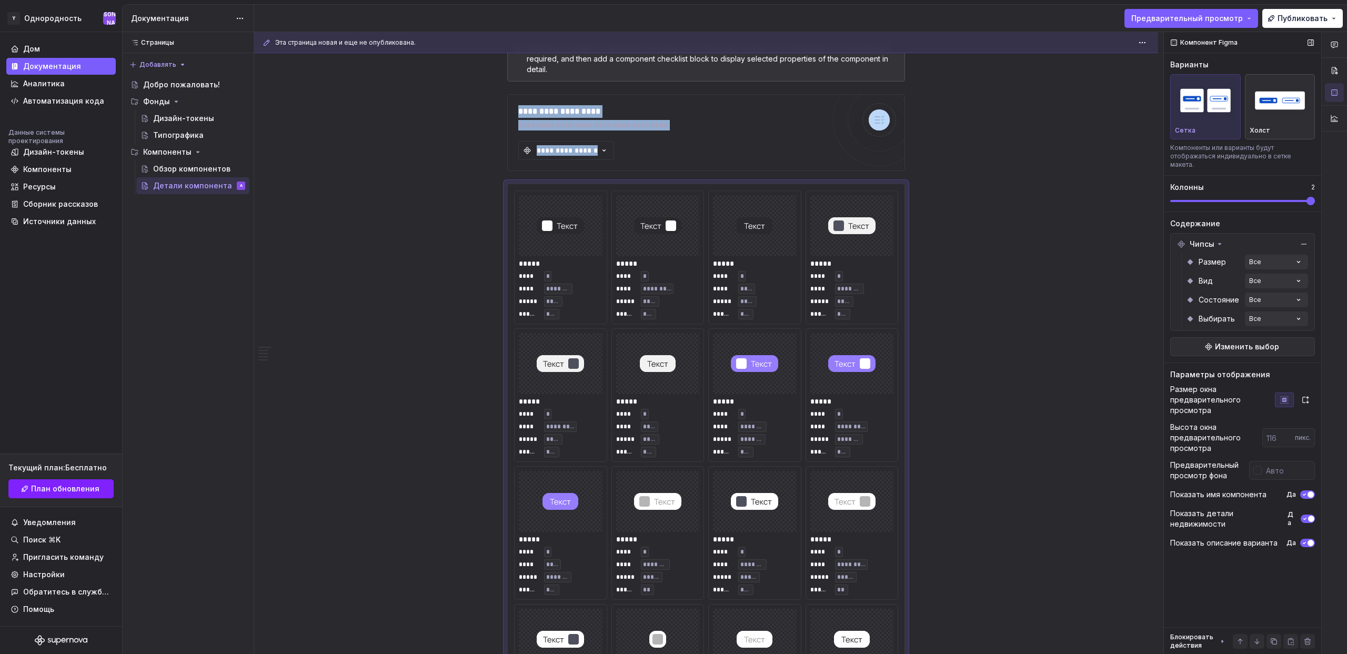
click at [1272, 121] on div "button" at bounding box center [1280, 100] width 61 height 43
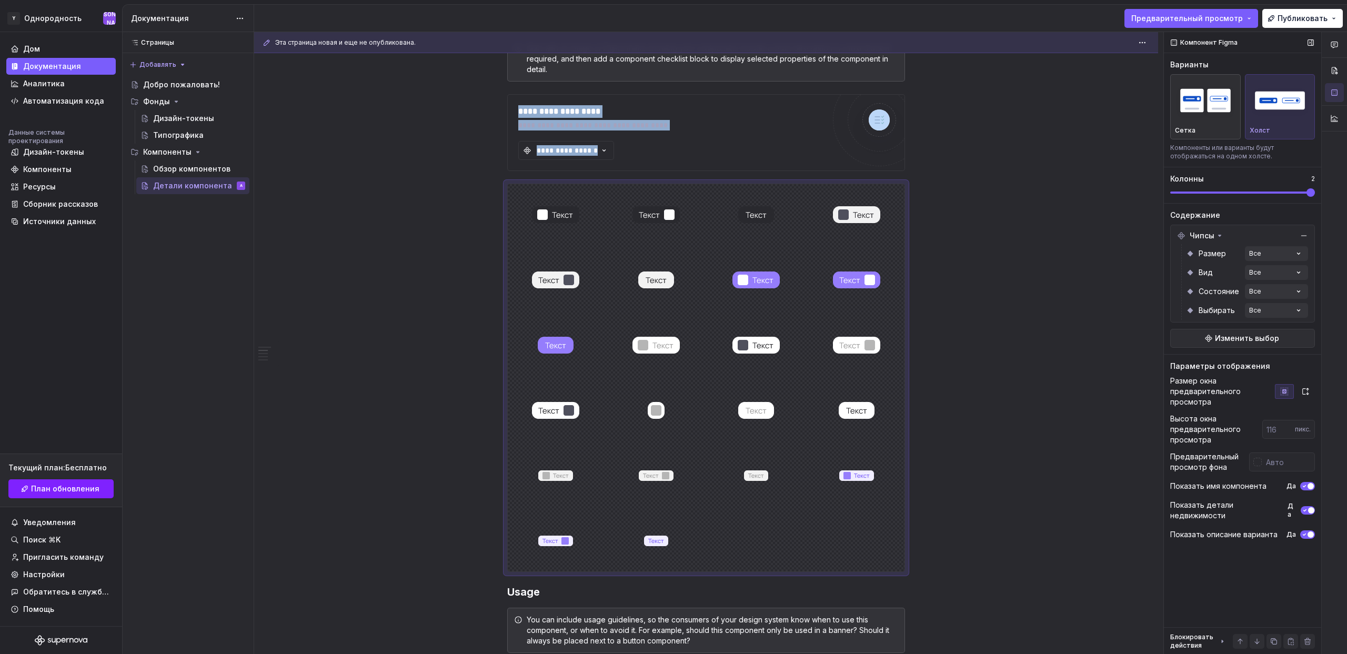
click at [1195, 122] on div "button" at bounding box center [1205, 100] width 61 height 43
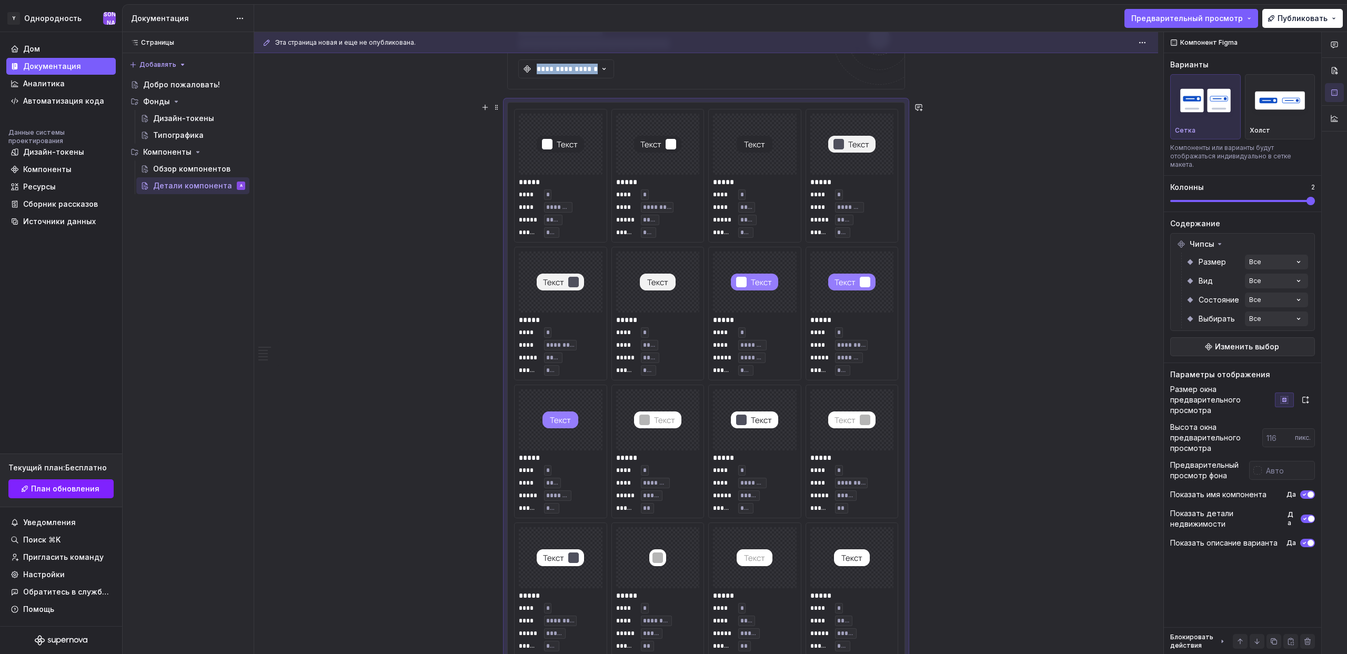
scroll to position [389, 0]
click at [1306, 396] on icon "button" at bounding box center [1305, 400] width 8 height 8
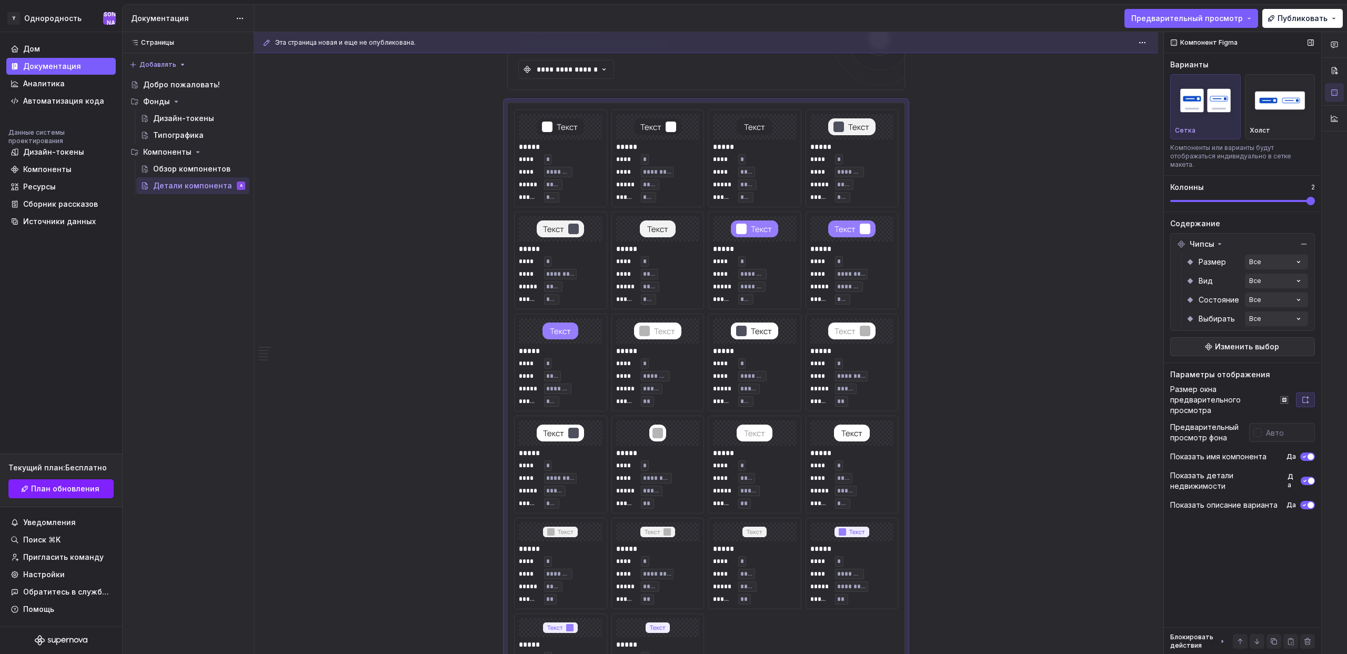
click at [1295, 393] on div at bounding box center [1295, 400] width 40 height 15
click at [1273, 390] on div "Размер окна предварительного просмотра" at bounding box center [1242, 400] width 145 height 32
click at [1289, 393] on button "button" at bounding box center [1284, 400] width 19 height 15
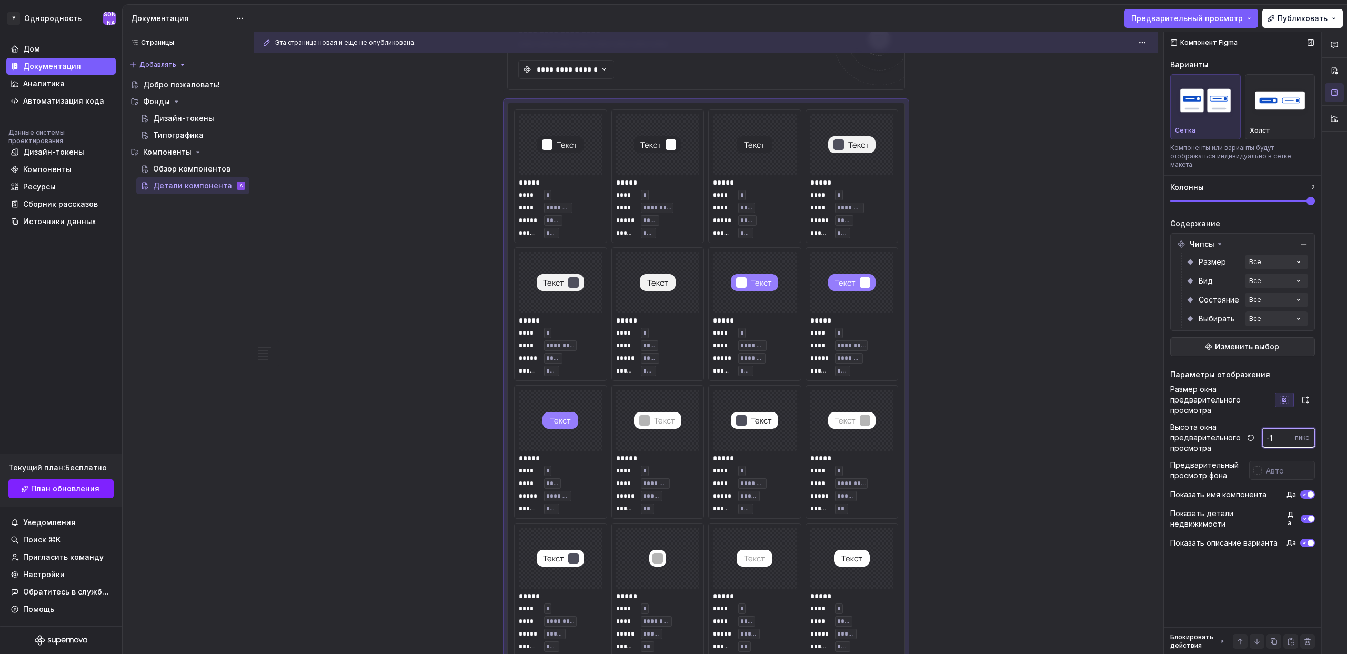
click at [1289, 429] on input "-1" at bounding box center [1278, 437] width 33 height 19
click at [1289, 429] on input "-2" at bounding box center [1278, 437] width 33 height 19
click at [1289, 429] on input "-3" at bounding box center [1278, 437] width 33 height 19
click at [1289, 429] on input "-4" at bounding box center [1278, 437] width 33 height 19
click at [1288, 428] on input "-3" at bounding box center [1278, 437] width 33 height 19
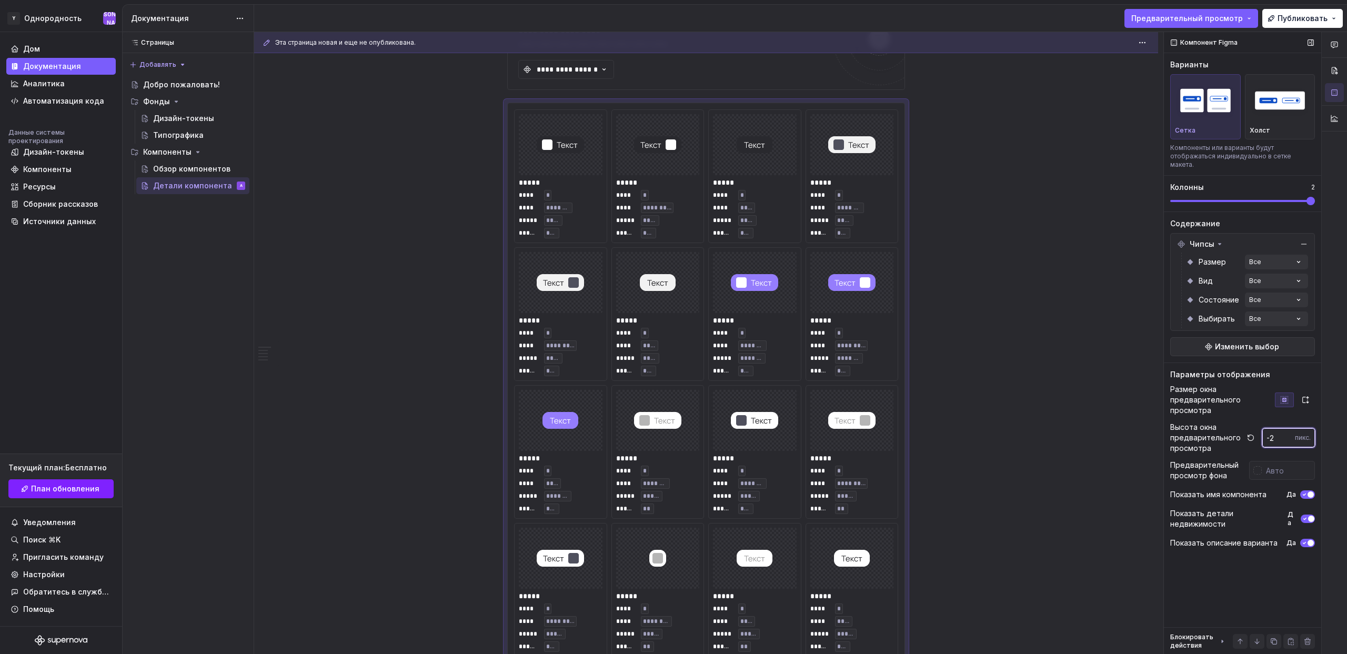
click at [1288, 428] on input "-2" at bounding box center [1278, 437] width 33 height 19
click at [1288, 428] on input "-1" at bounding box center [1278, 437] width 33 height 19
click at [1288, 428] on input "0" at bounding box center [1278, 437] width 33 height 19
click at [1288, 428] on input "1" at bounding box center [1278, 437] width 33 height 19
click at [1288, 428] on input "2" at bounding box center [1278, 437] width 33 height 19
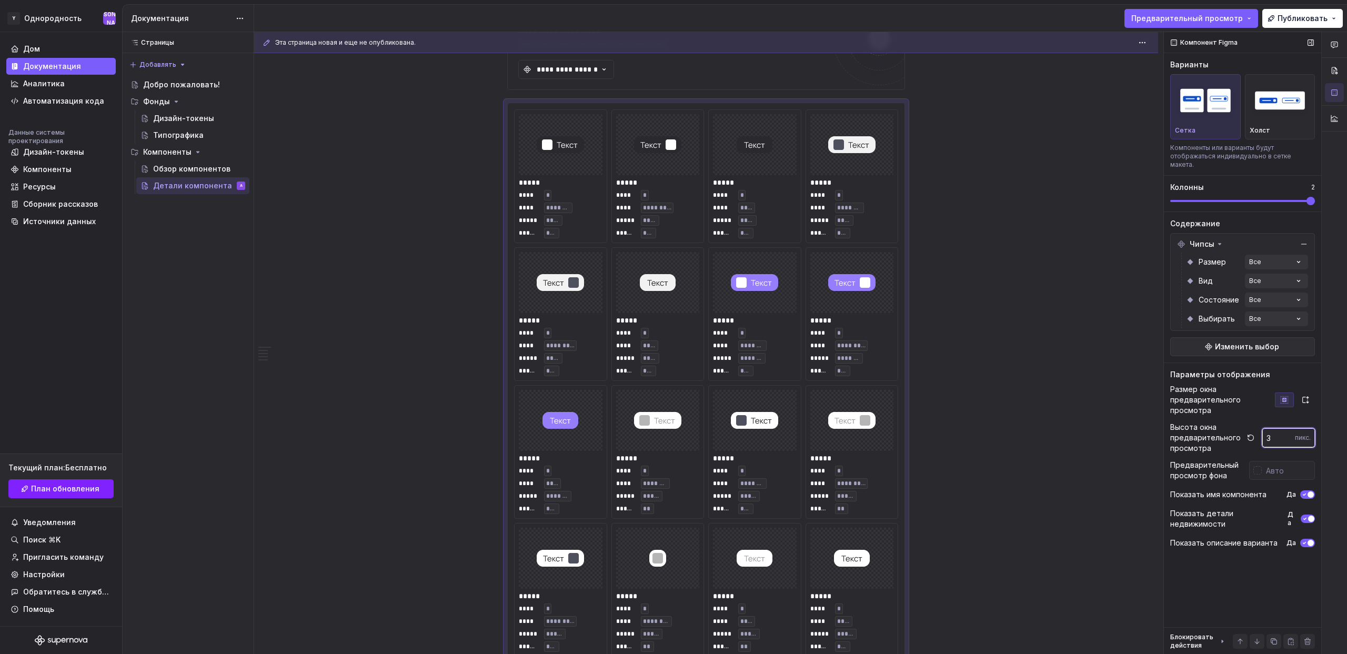
click at [1288, 428] on input "3" at bounding box center [1278, 437] width 33 height 19
type input "48"
click at [1255, 430] on button "button" at bounding box center [1251, 437] width 15 height 15
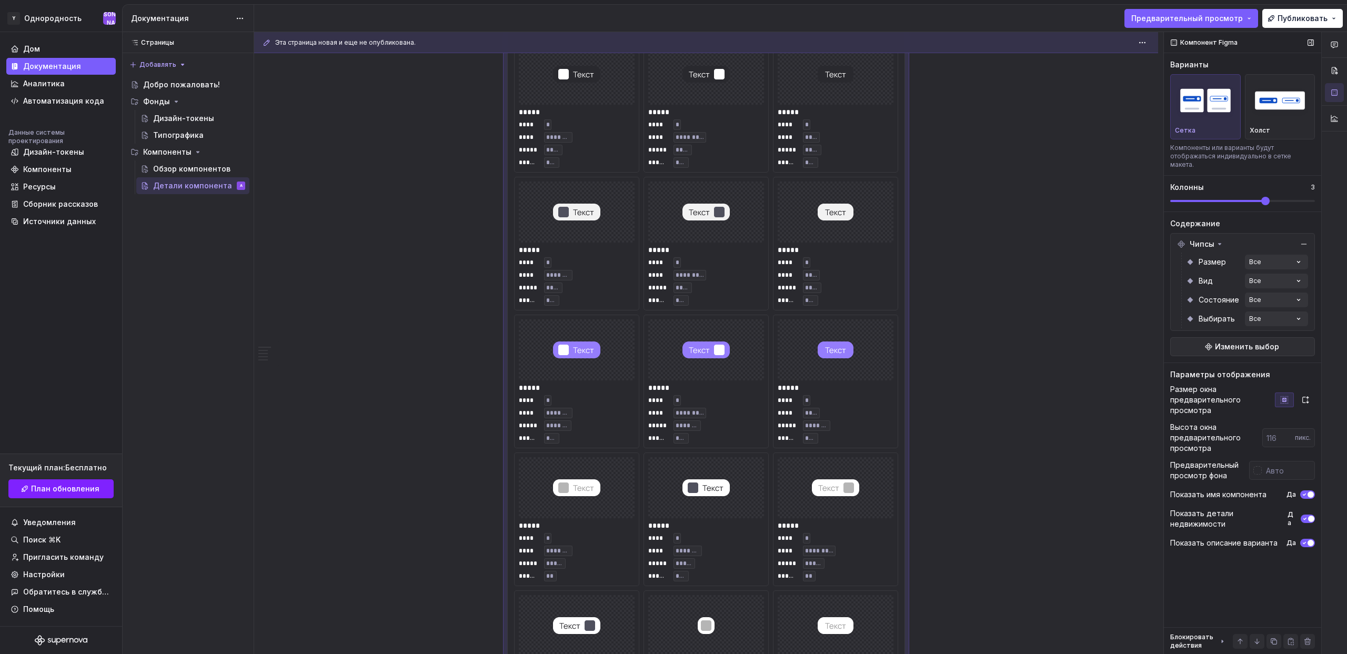
click at [1270, 197] on span at bounding box center [1265, 201] width 8 height 8
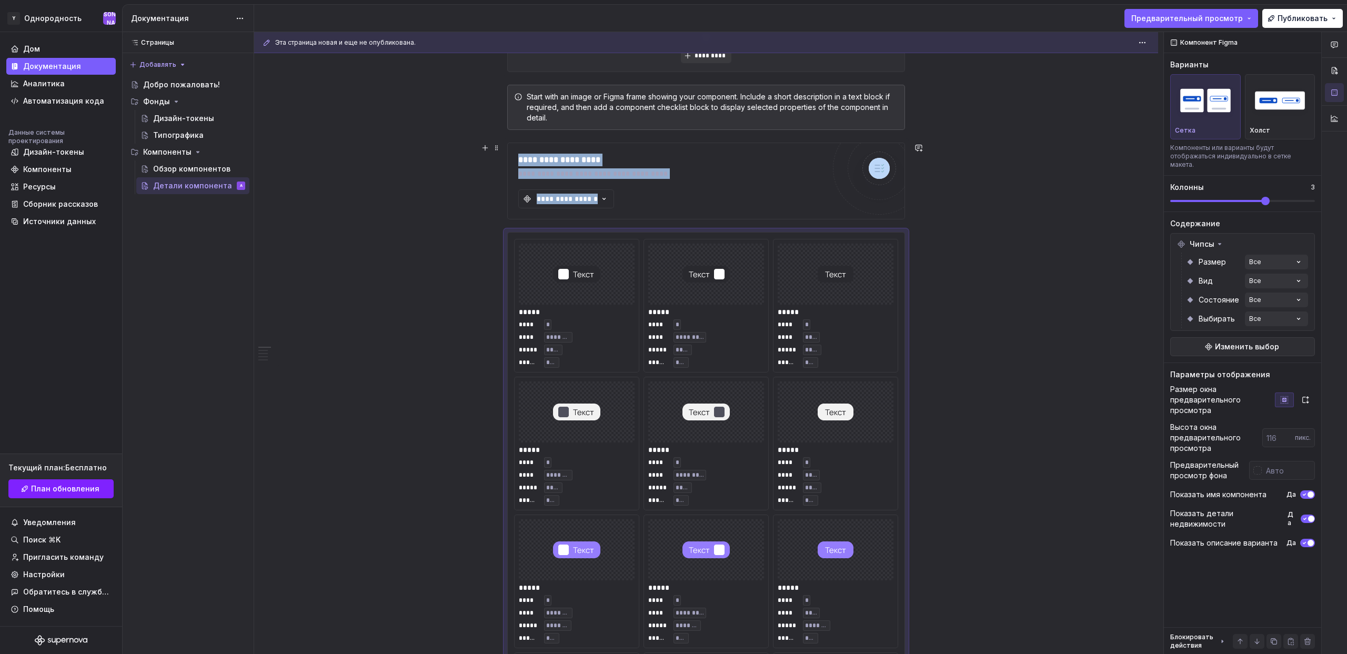
scroll to position [276, 0]
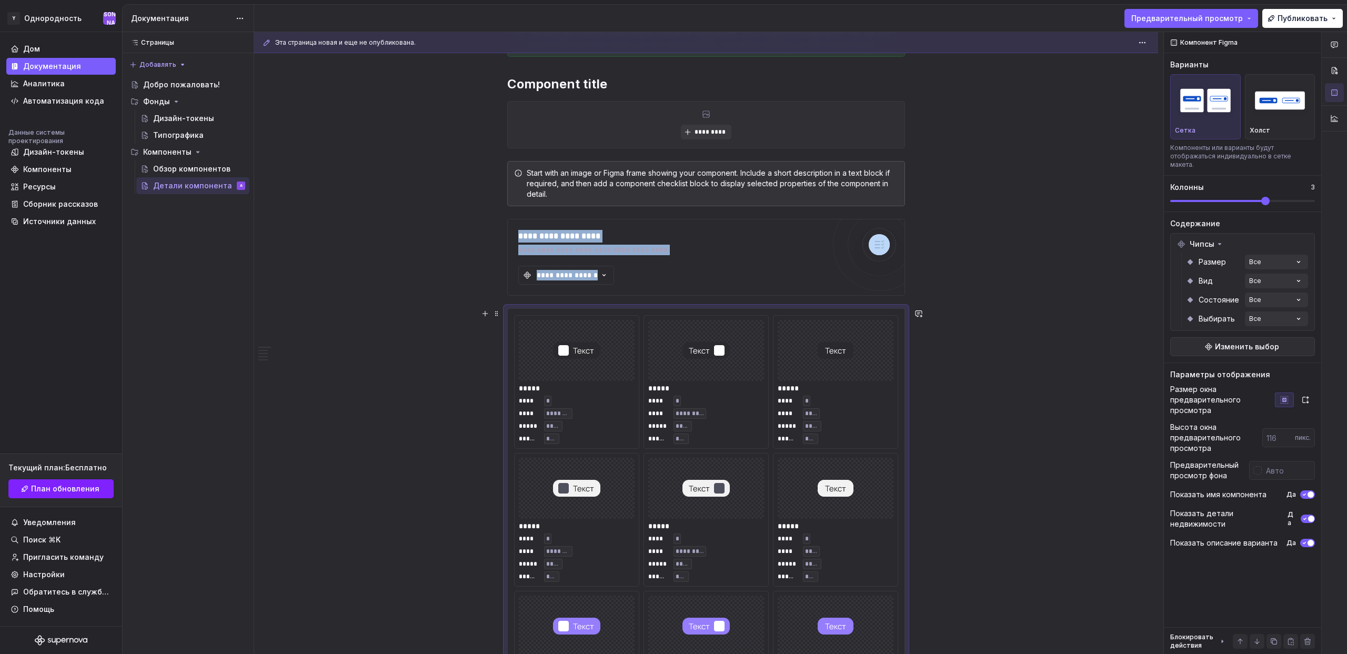
type textarea "*"
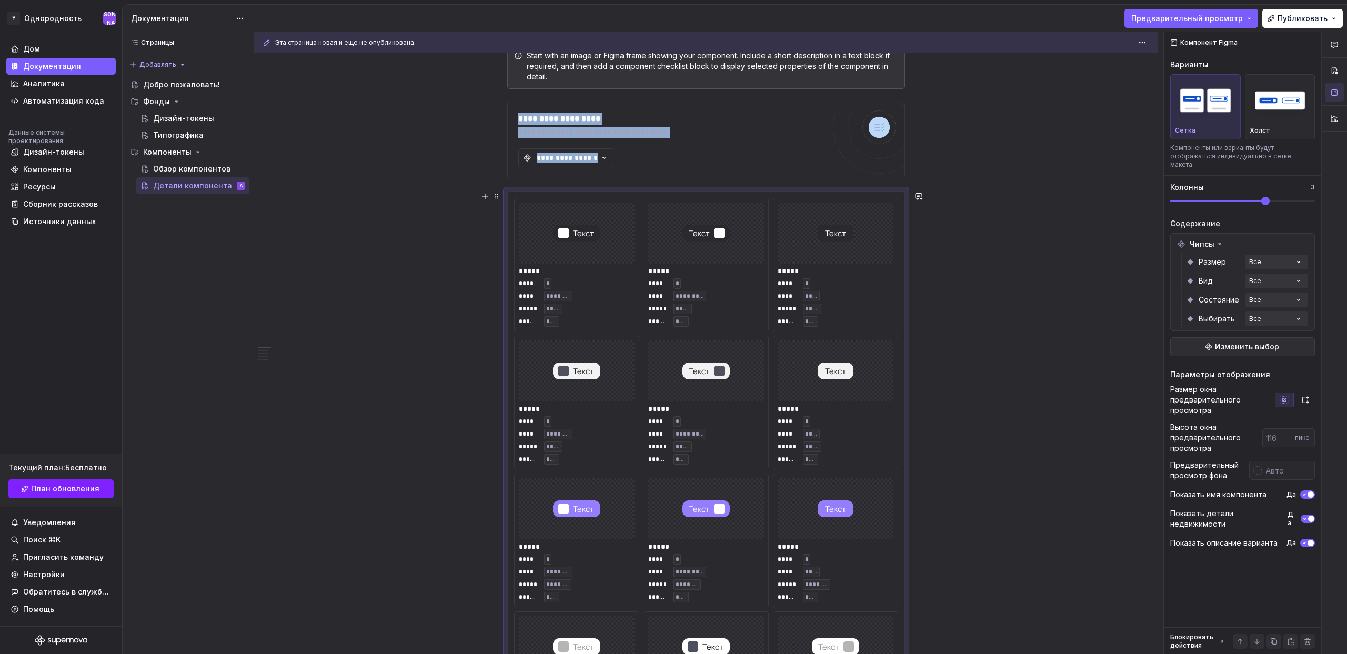
scroll to position [0, 0]
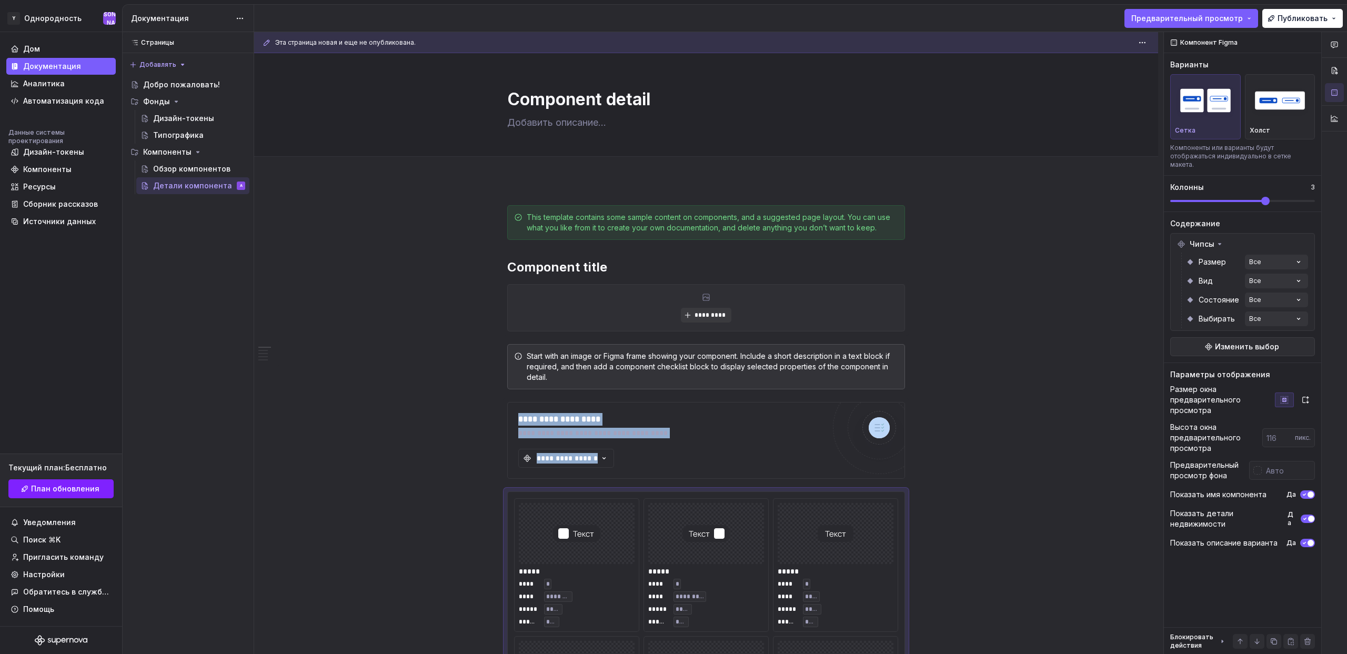
click at [1311, 516] on span "button" at bounding box center [1311, 519] width 6 height 6
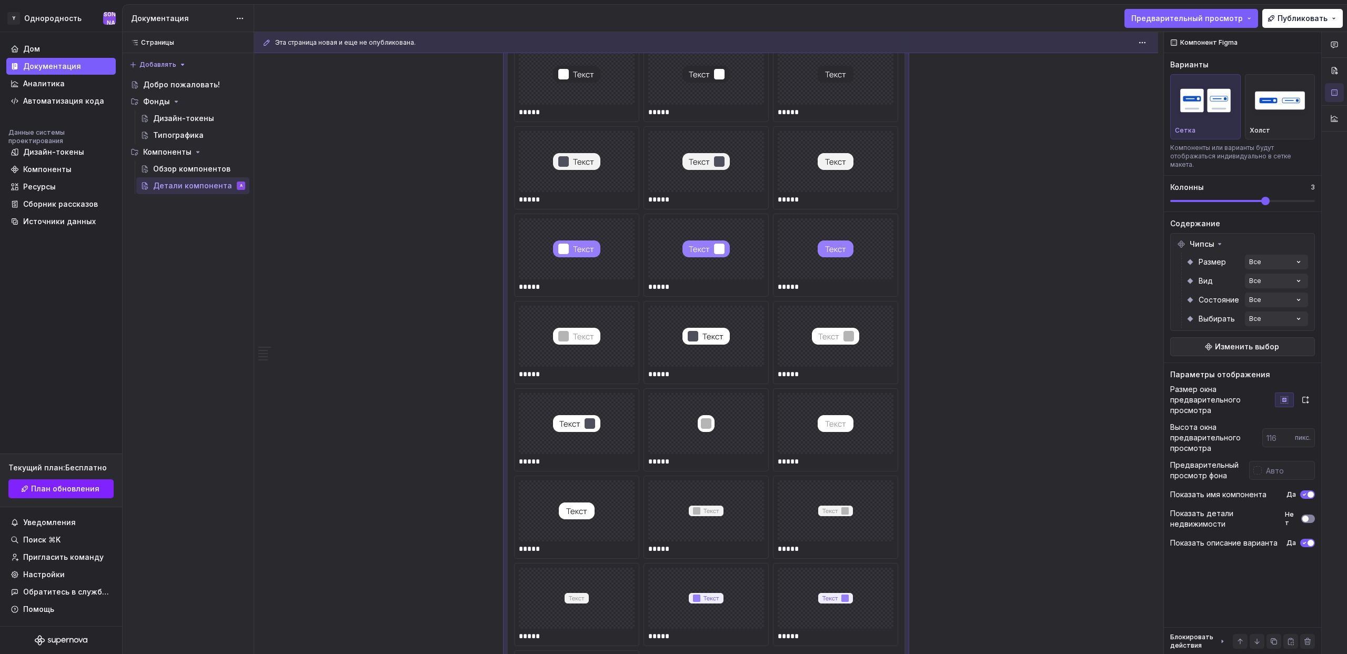
click at [1309, 515] on button "Нет" at bounding box center [1308, 519] width 14 height 8
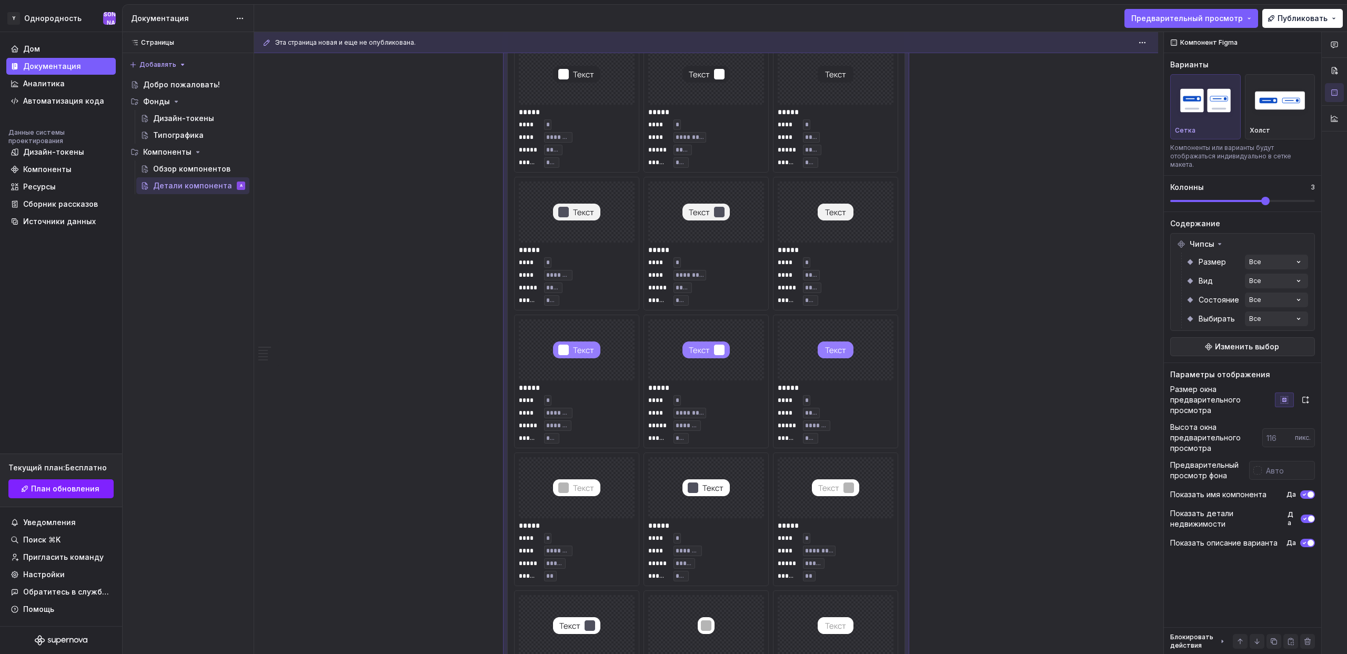
click at [1309, 516] on span "button" at bounding box center [1311, 519] width 6 height 6
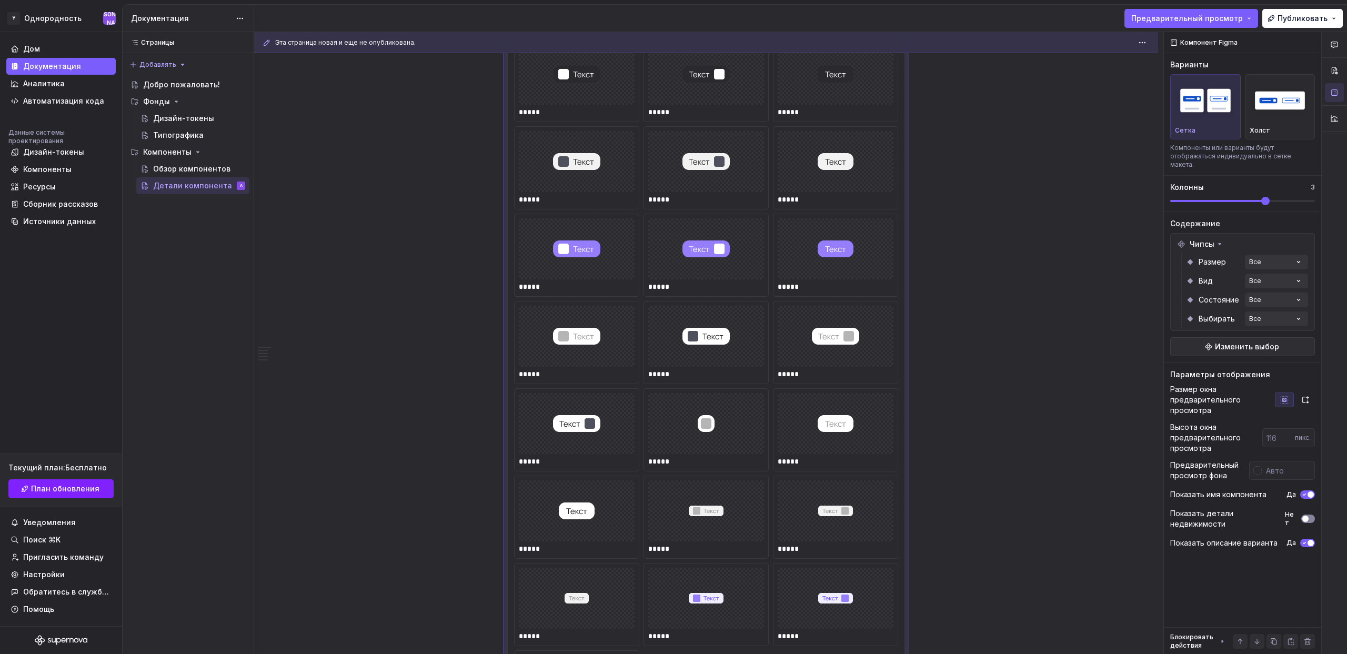
click at [1309, 515] on button "Нет" at bounding box center [1308, 519] width 14 height 8
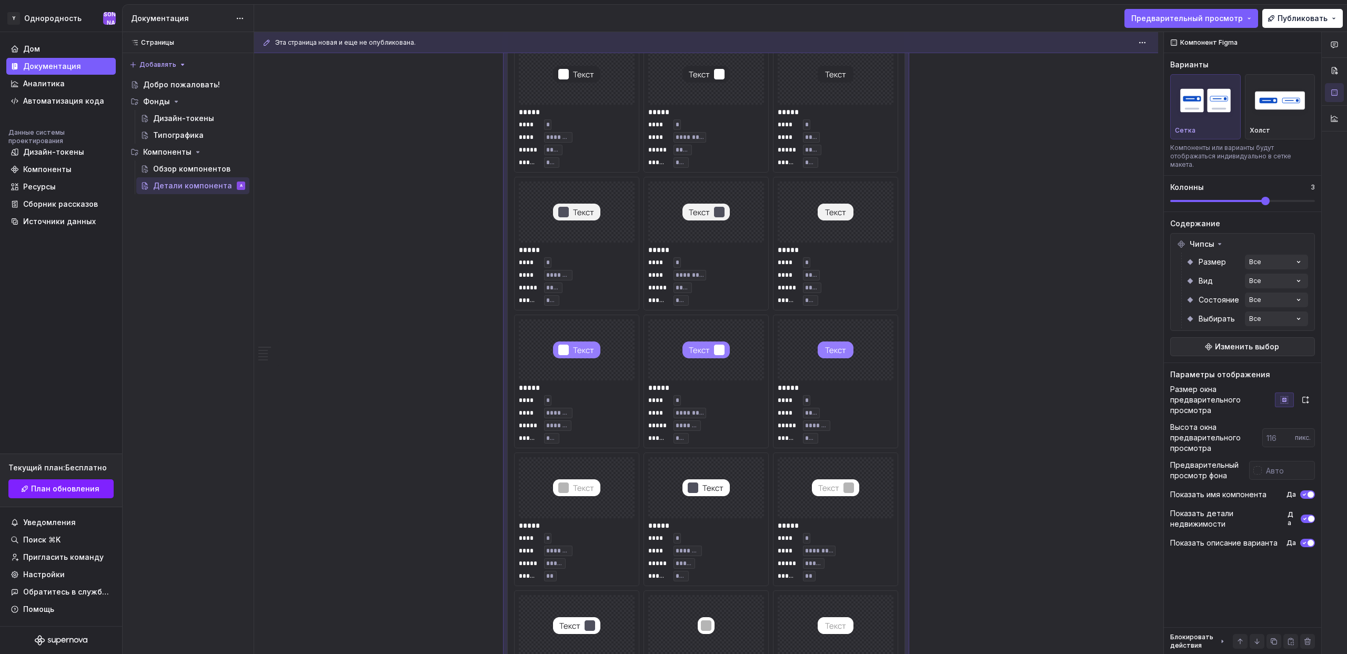
click at [1311, 540] on span "button" at bounding box center [1311, 543] width 6 height 6
click at [1311, 539] on button "Нет" at bounding box center [1307, 543] width 15 height 8
click at [1306, 492] on icon "button" at bounding box center [1304, 495] width 8 height 6
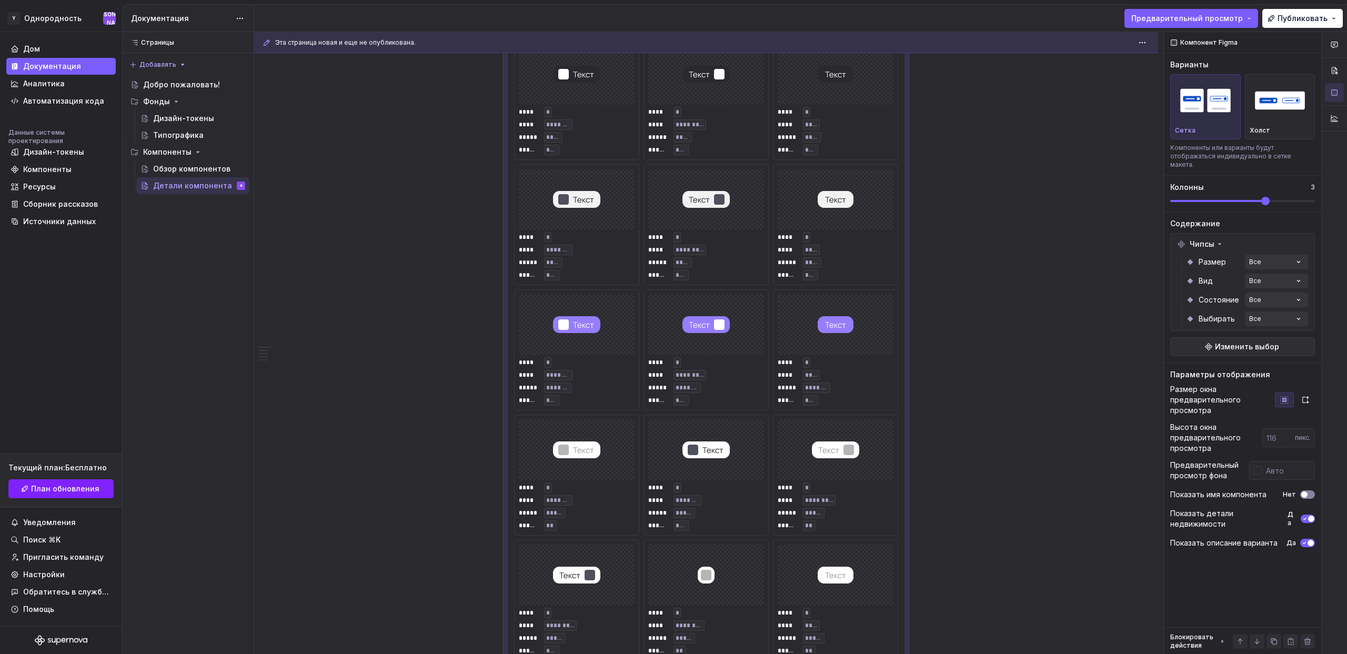
click at [1306, 492] on span "button" at bounding box center [1304, 495] width 6 height 6
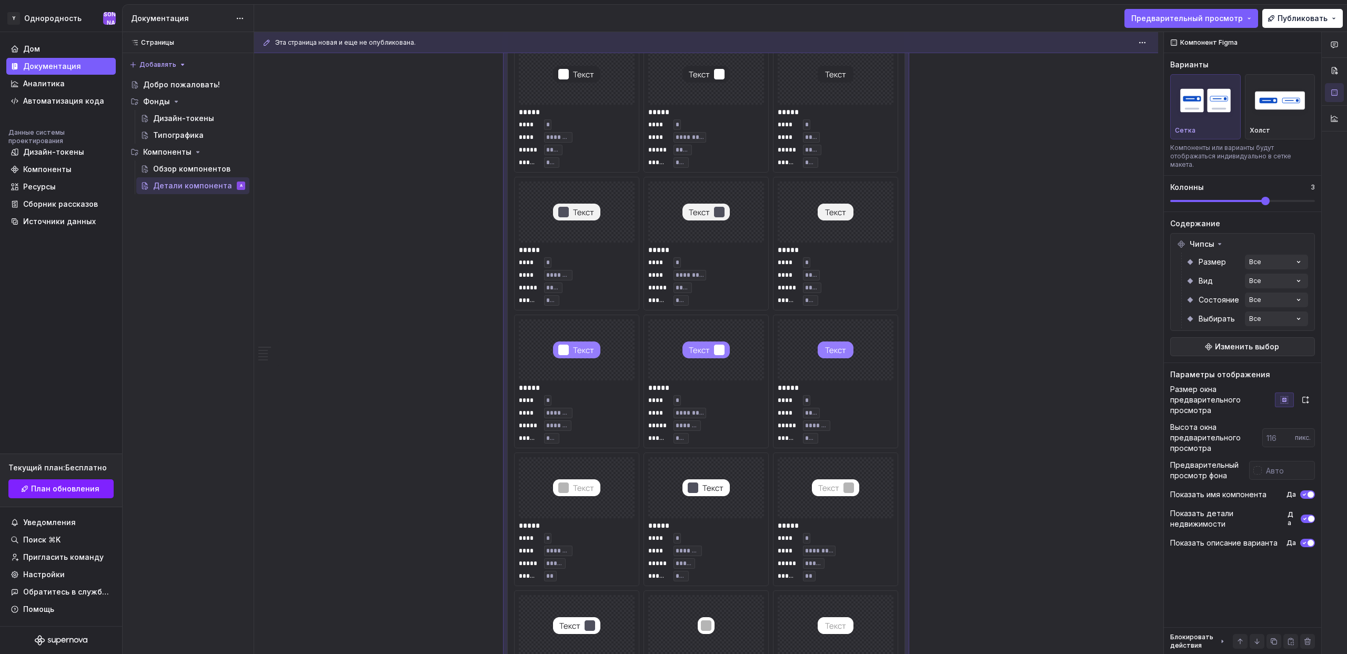
click at [1306, 492] on icon "button" at bounding box center [1304, 495] width 8 height 6
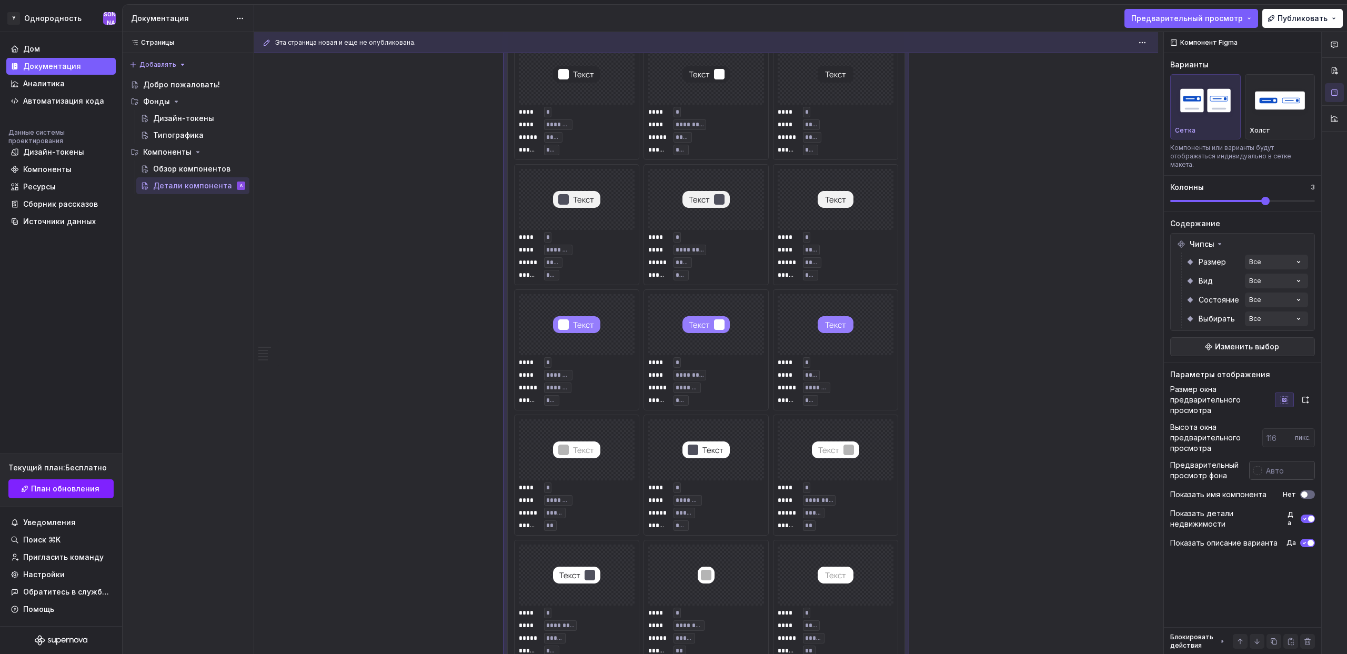
click at [1288, 464] on input "text" at bounding box center [1288, 470] width 53 height 19
click at [1262, 461] on input "text" at bounding box center [1288, 470] width 53 height 19
click at [1256, 466] on div at bounding box center [1258, 470] width 8 height 8
type input "#905353"
type input "*******"
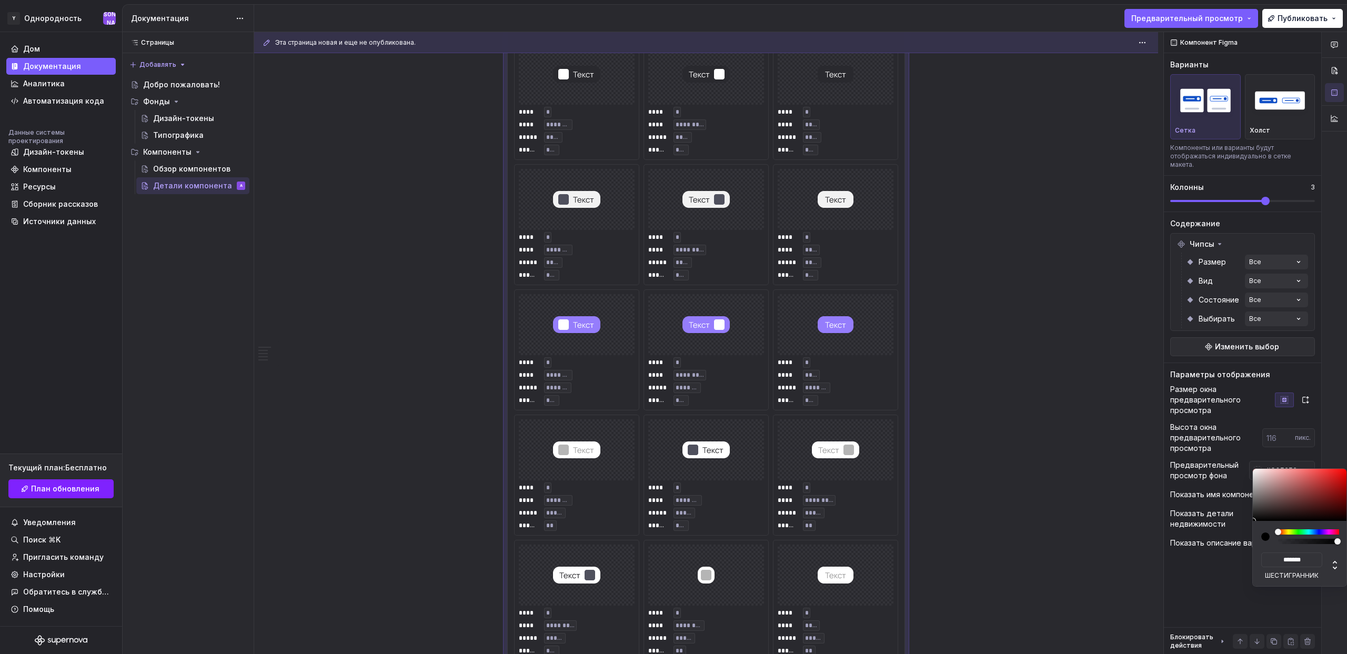
type input "#935454"
type input "*******"
type input "#A55252"
type input "*******"
type input "#C14848"
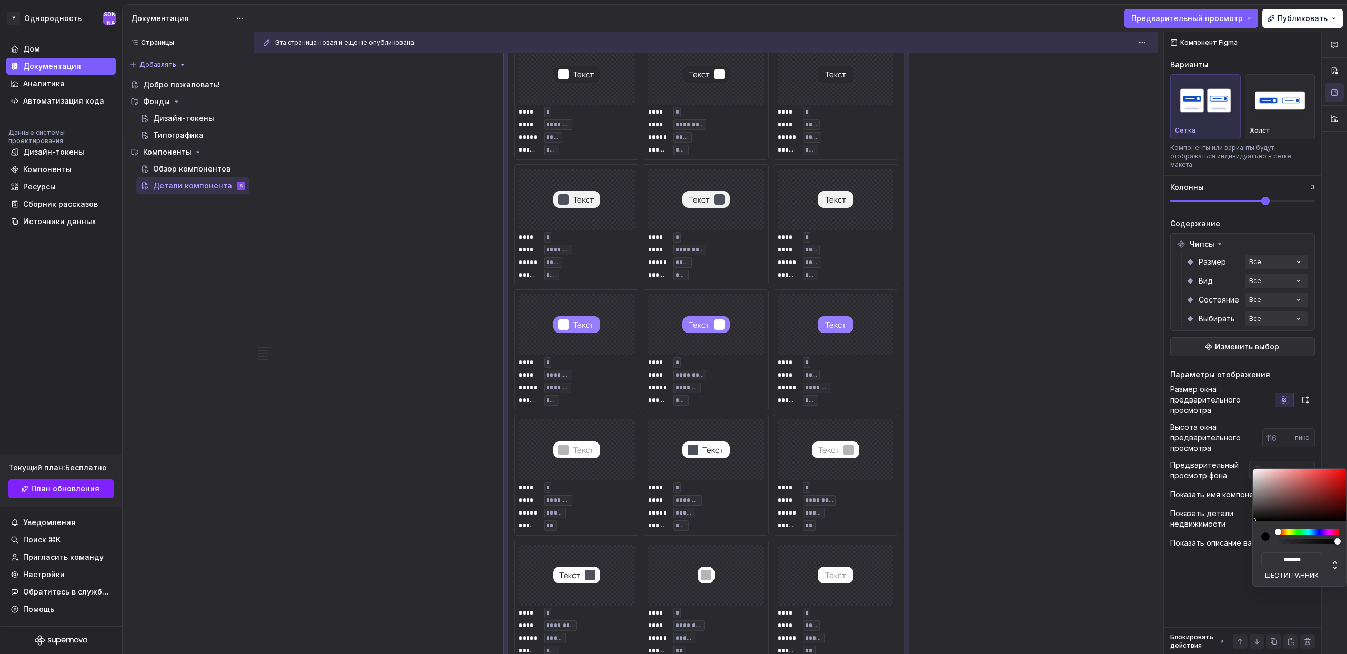
type input "*******"
type input "#FA3333"
type input "*******"
type input "#FF2F2F"
type input "*******"
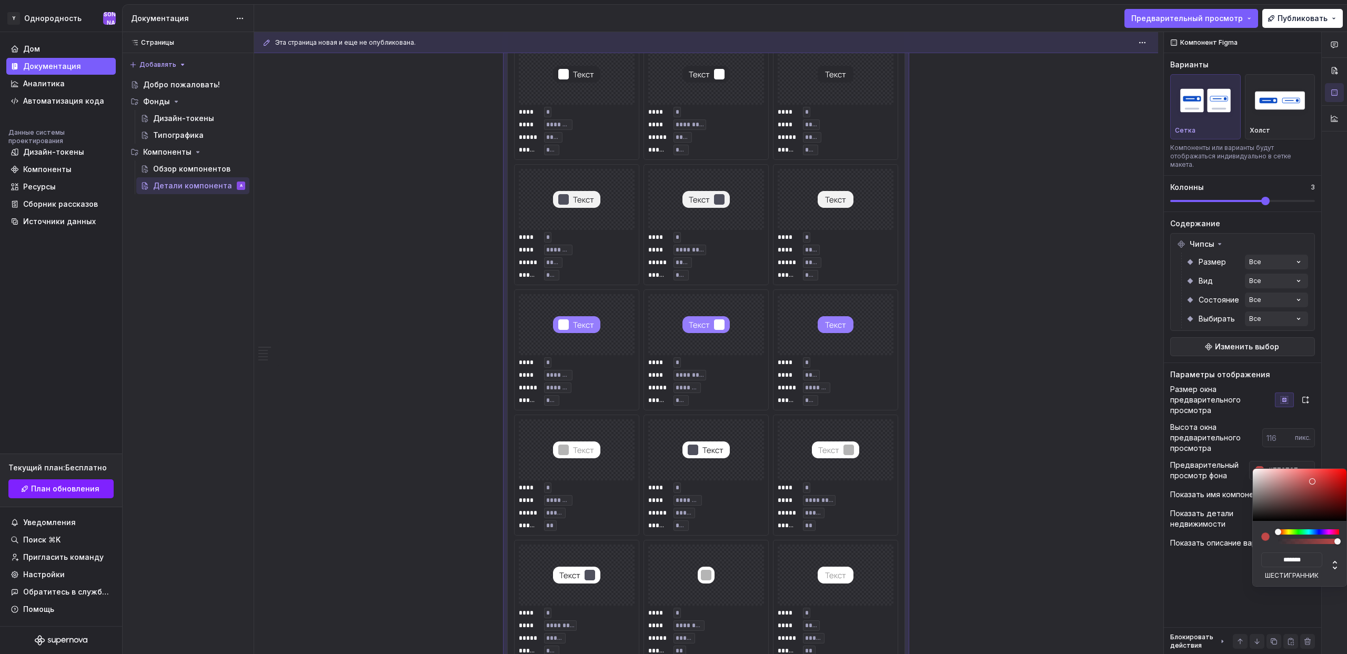
drag, startPoint x: 1293, startPoint y: 492, endPoint x: 1330, endPoint y: 468, distance: 44.2
click at [1330, 468] on div "******* шестигранник" at bounding box center [1299, 527] width 95 height 118
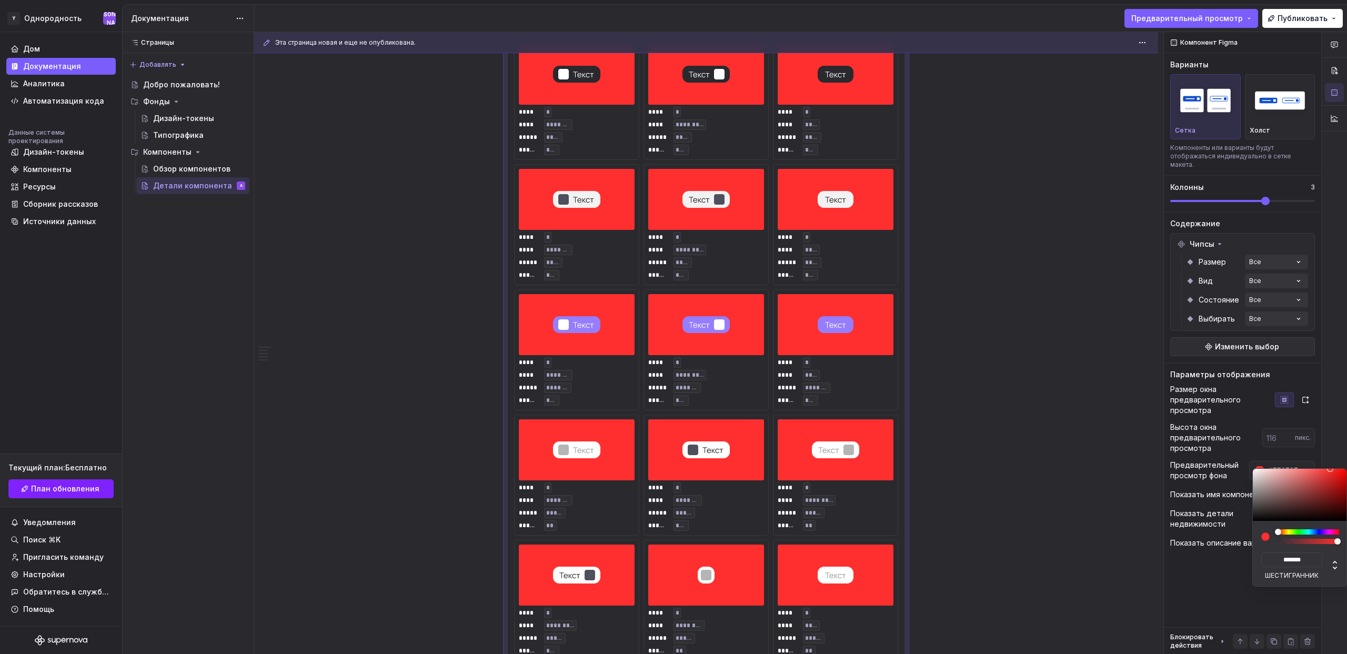
type input "#524040"
type input "*******"
type input "#5D4C4C"
type input "*******"
type input "#6C6161"
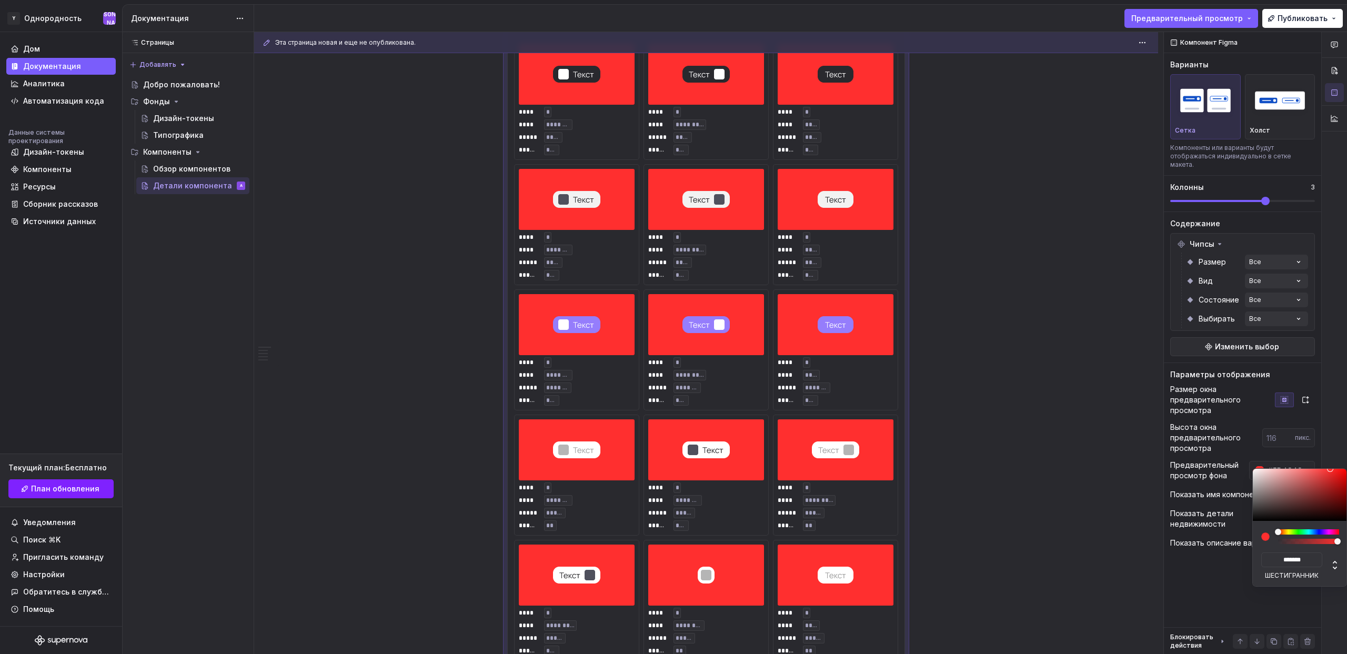
type input "*******"
type input "#7E7D7D"
type input "*******"
type input "#838383"
type input "*******"
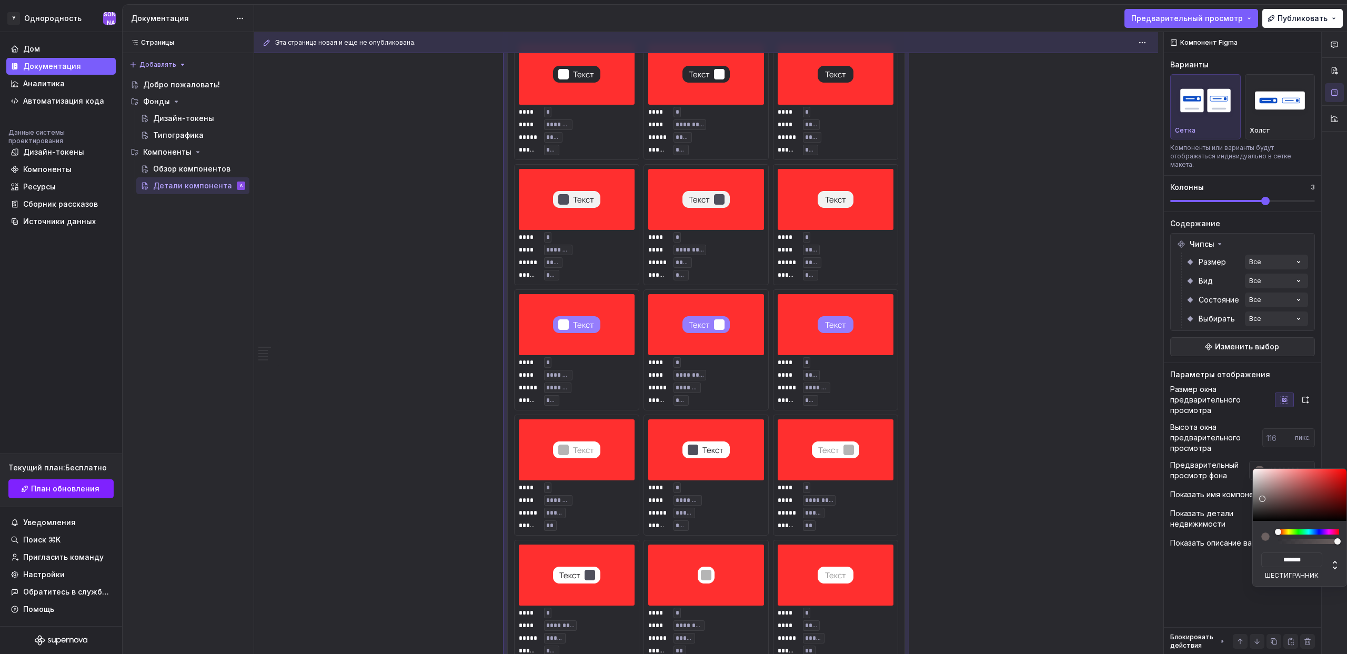
type input "#818181"
type input "*******"
type input "#5D5D5D"
type input "*******"
type input "#2C2C2C"
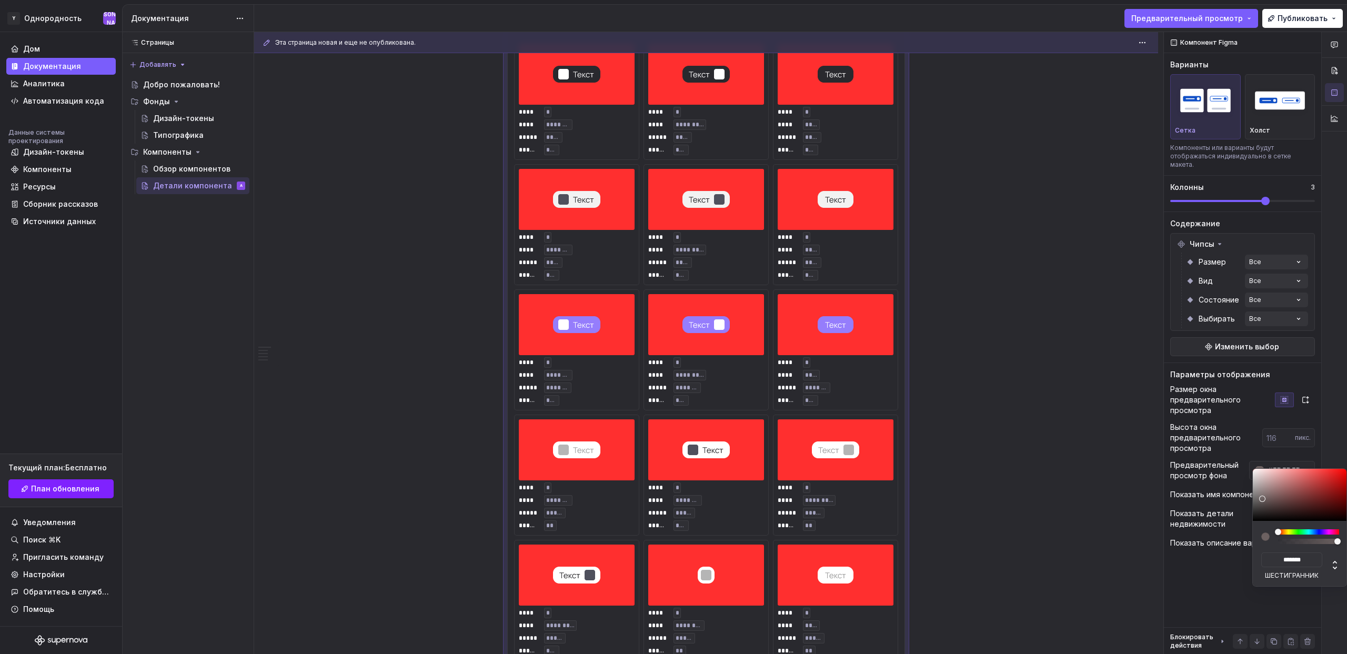
type input "*******"
type input "#000000"
type input "*******"
drag, startPoint x: 1274, startPoint y: 503, endPoint x: 1263, endPoint y: 504, distance: 10.5
click at [1242, 531] on body "Исходный текст Оцените этот перевод Ваш отзыв поможет нам улучшить Google Перев…" at bounding box center [673, 327] width 1347 height 654
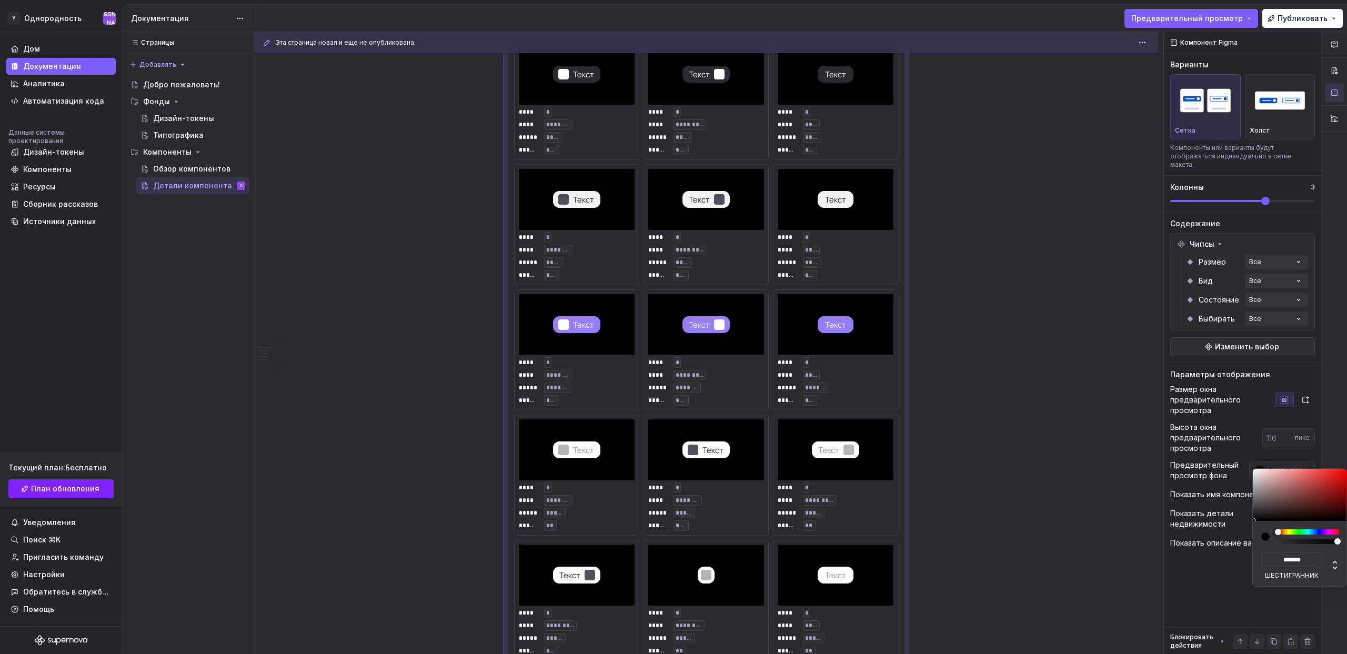
click at [1298, 462] on div "Комментарии Открытые комментарии Пока нет комментариев Чтобы добавить комментар…" at bounding box center [1255, 343] width 183 height 623
click at [1300, 462] on input "#000000" at bounding box center [1289, 470] width 51 height 19
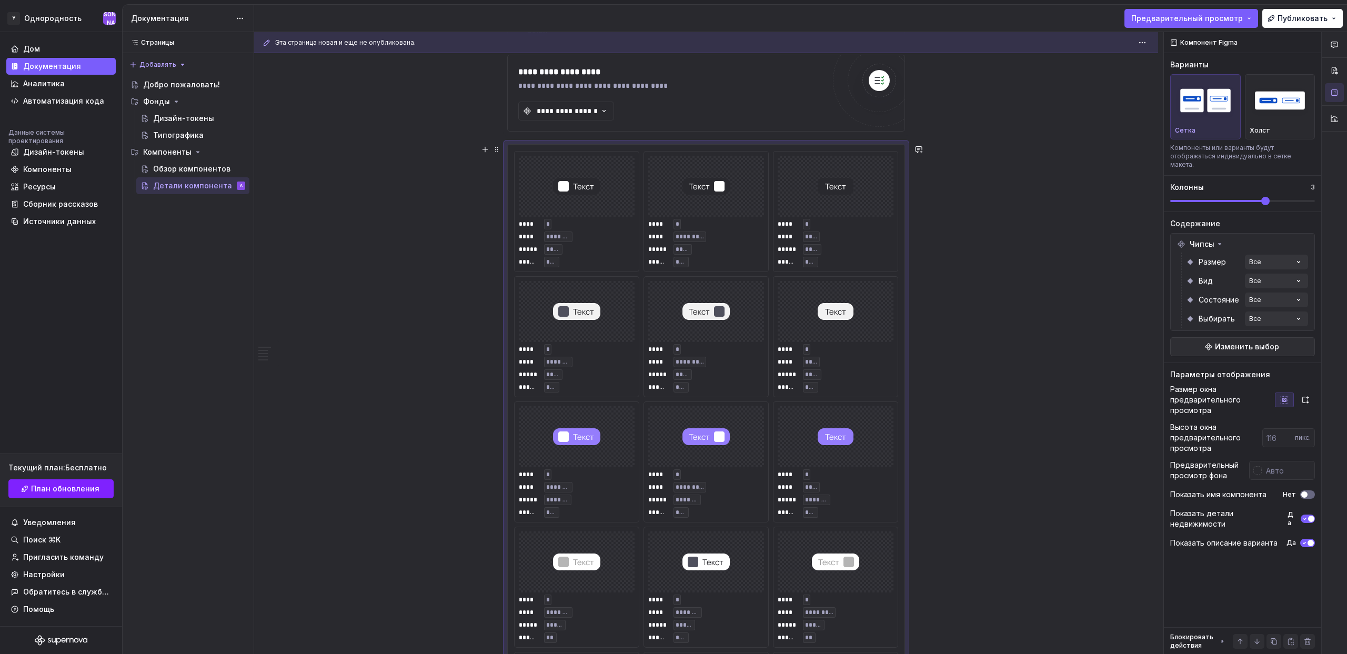
scroll to position [233, 0]
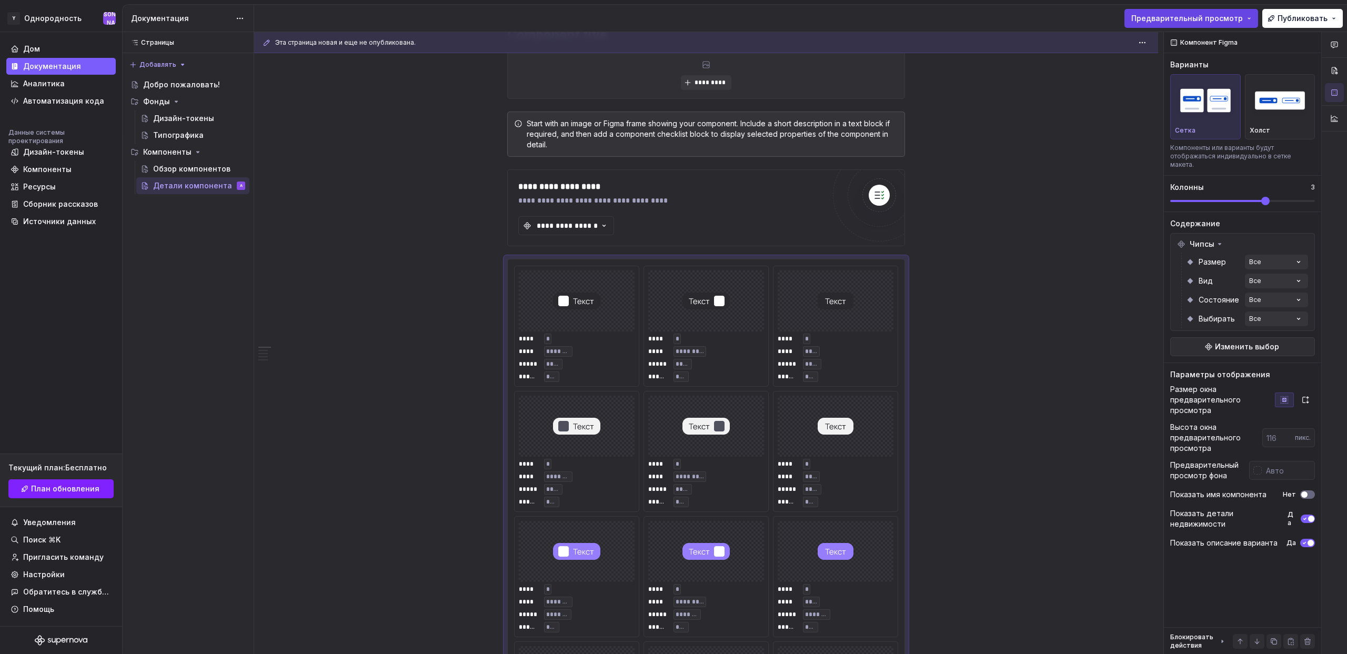
click at [1169, 13] on span "Предварительный просмотр" at bounding box center [1187, 18] width 112 height 11
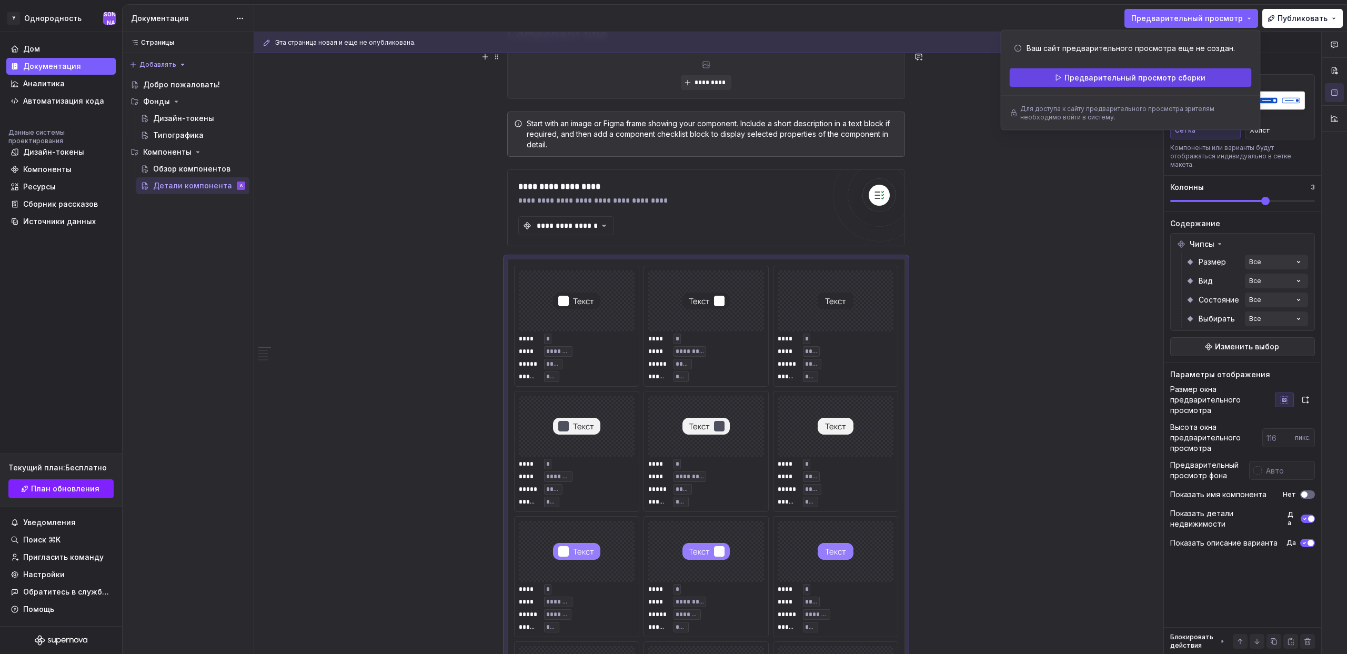
click at [1124, 76] on font "Предварительный просмотр сборки" at bounding box center [1135, 77] width 141 height 9
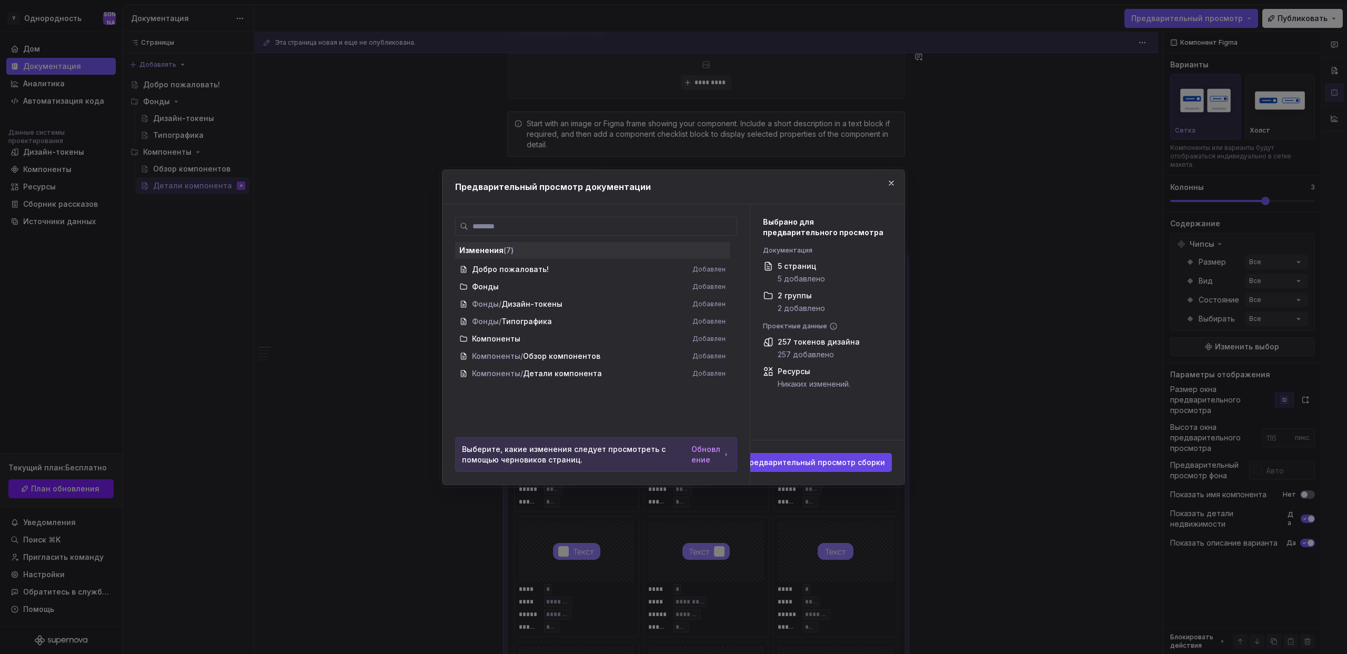
click at [823, 467] on button "Предварительный просмотр сборки" at bounding box center [810, 462] width 163 height 19
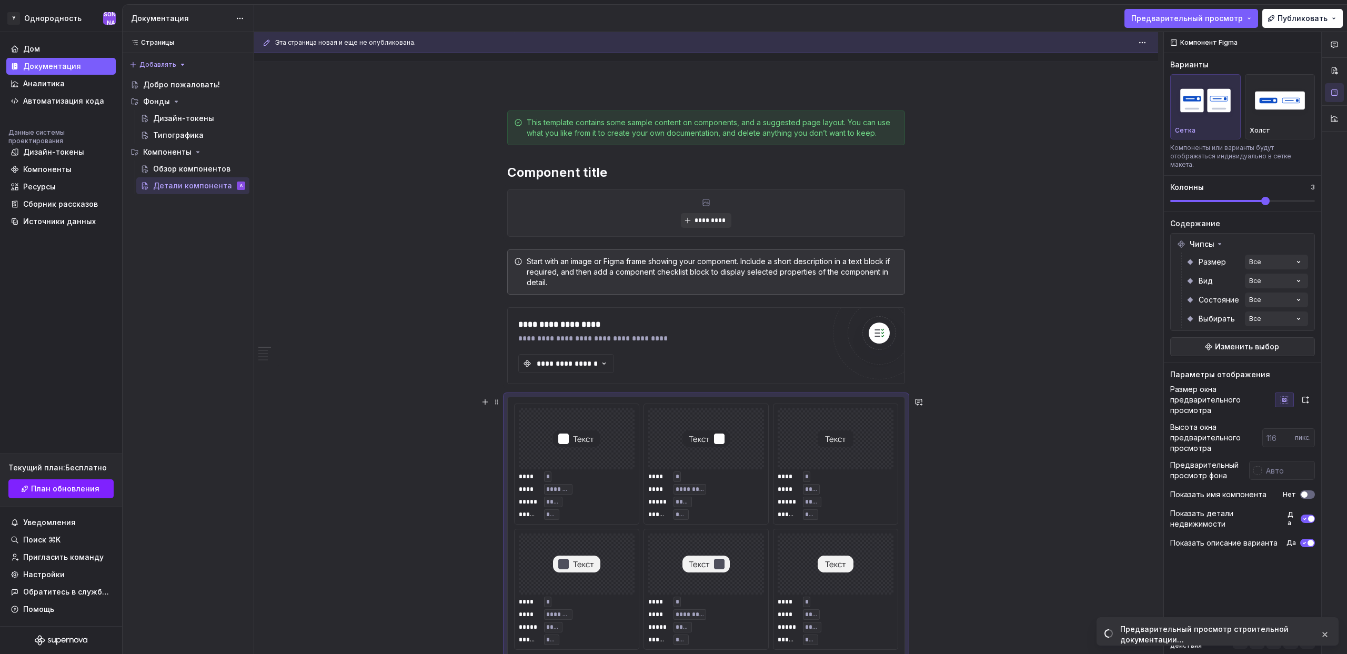
scroll to position [0, 0]
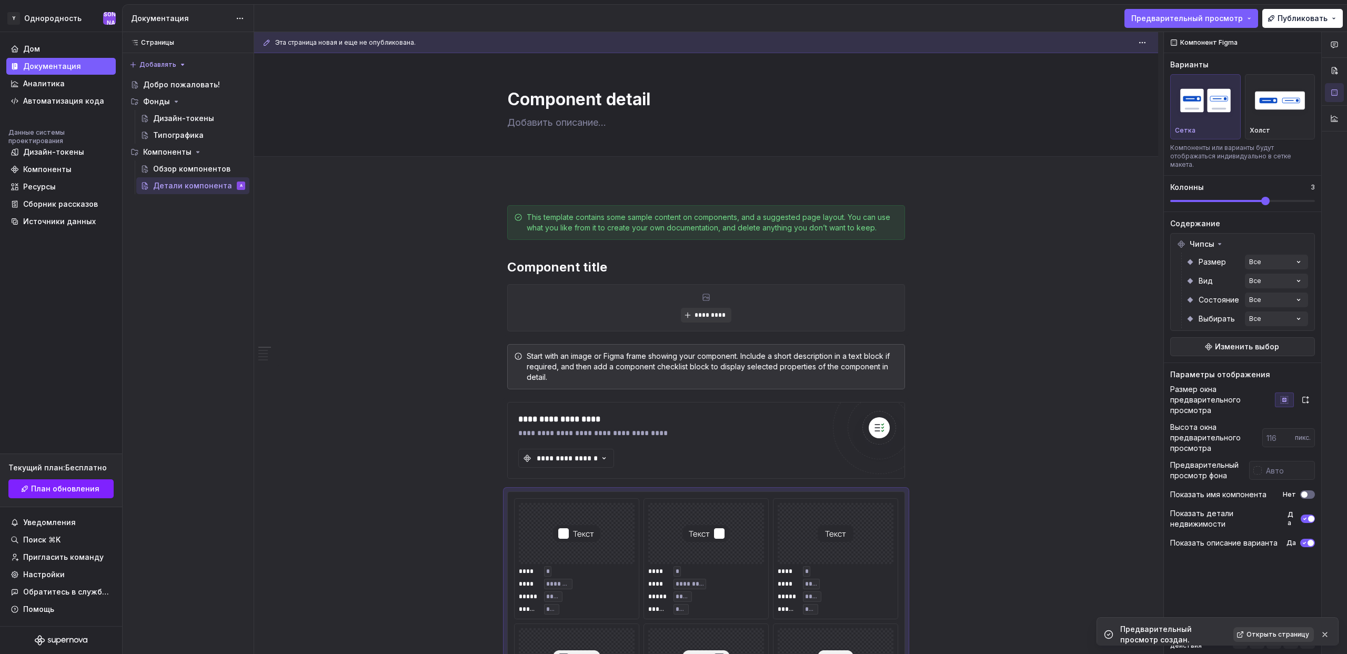
click at [1268, 637] on font "Открыть страницу" at bounding box center [1278, 634] width 63 height 8
click at [56, 482] on link "План обновления" at bounding box center [60, 488] width 105 height 19
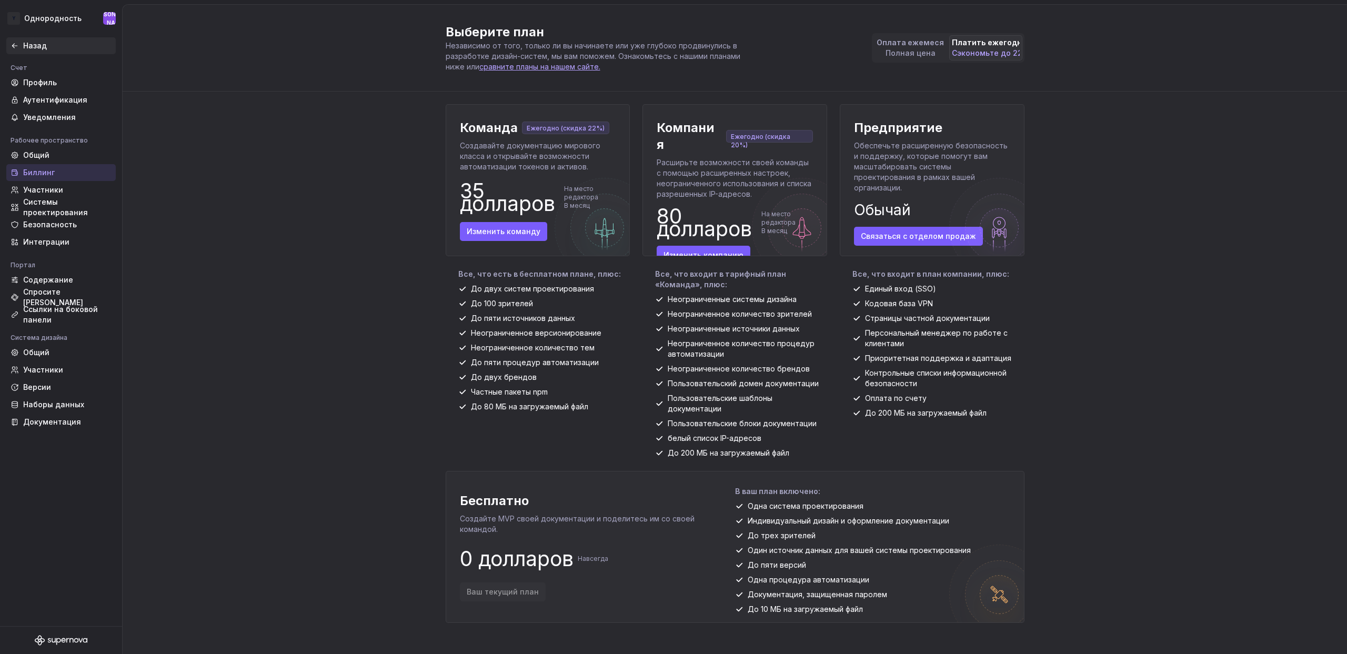
click at [33, 42] on font "Назад" at bounding box center [35, 45] width 24 height 9
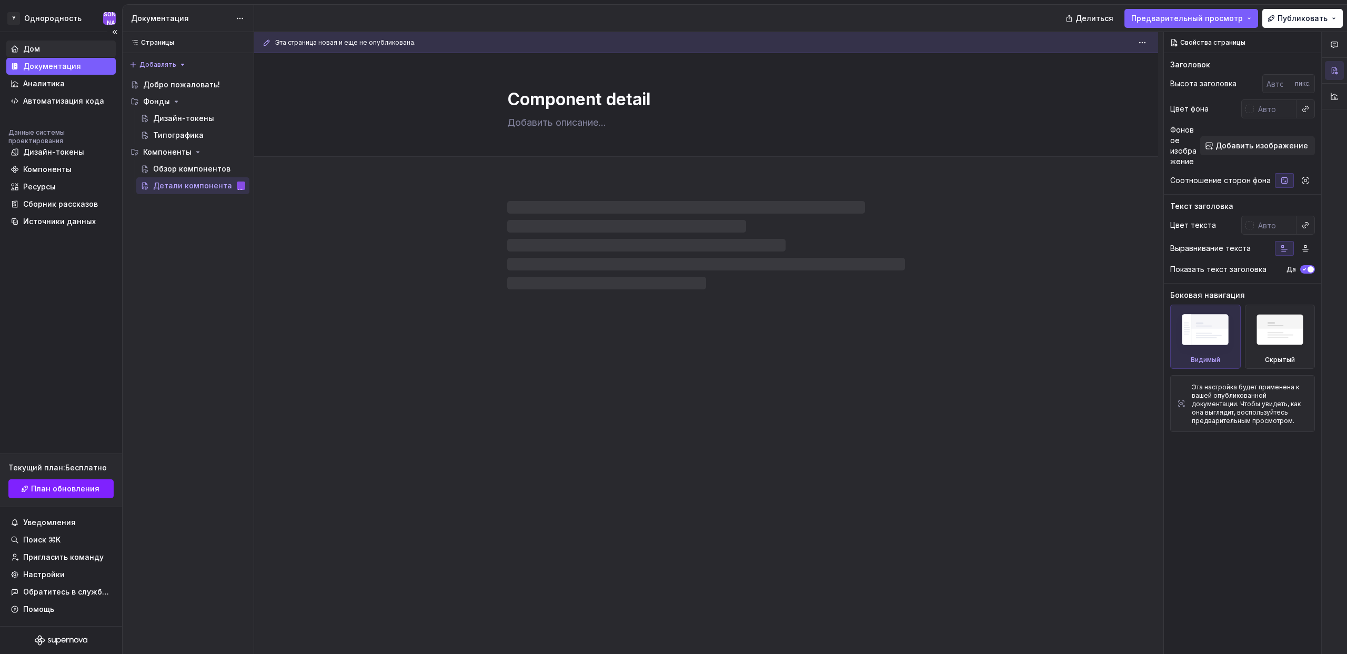
click at [38, 45] on font "Дом" at bounding box center [31, 48] width 17 height 9
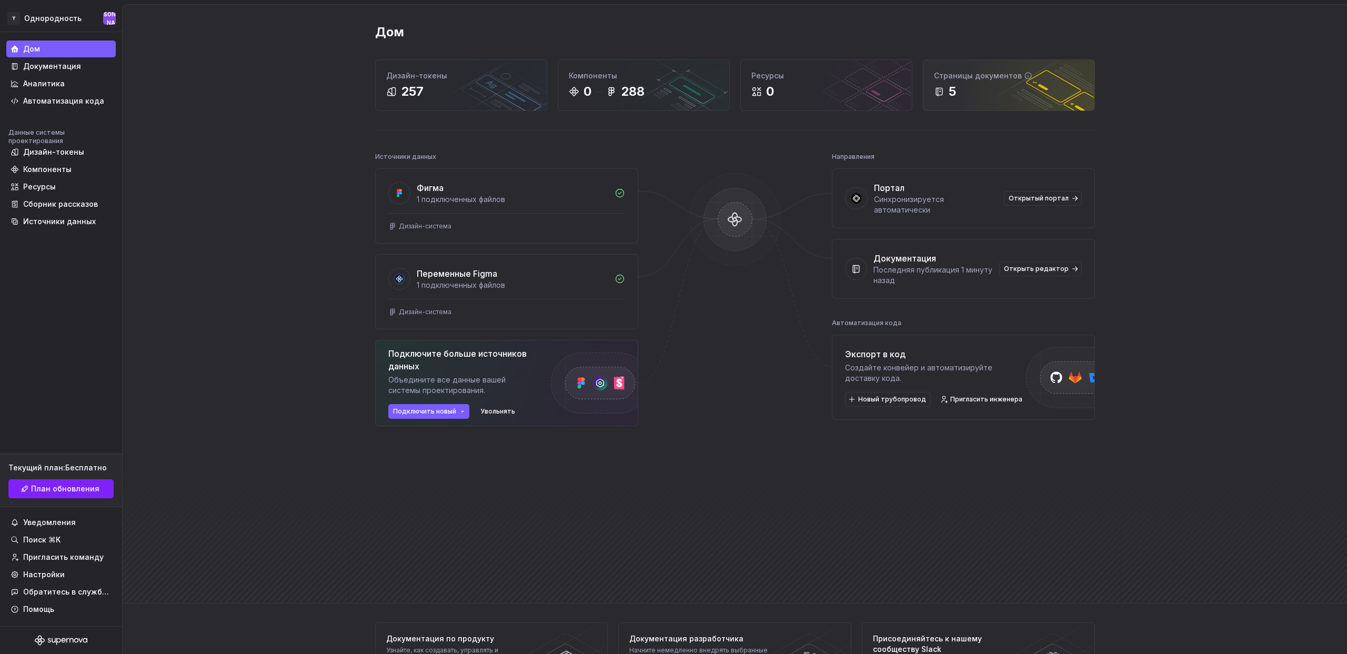
click at [988, 87] on div "5" at bounding box center [1009, 91] width 150 height 17
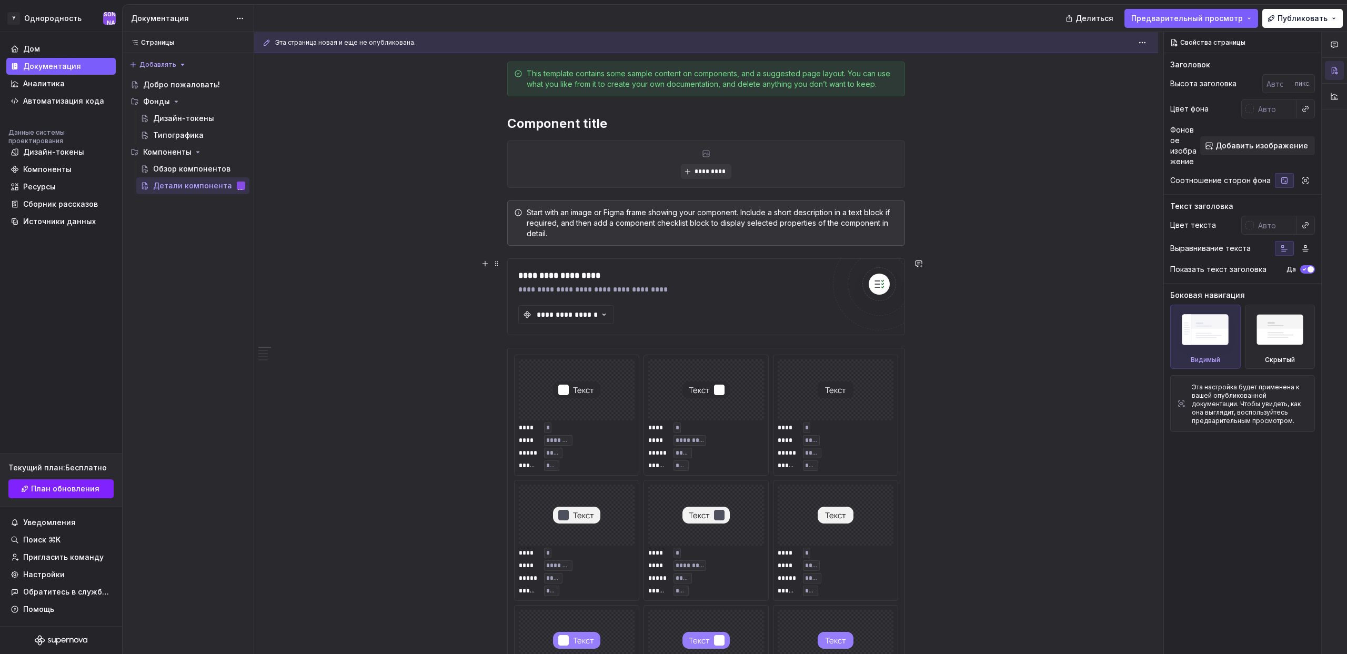
scroll to position [152, 0]
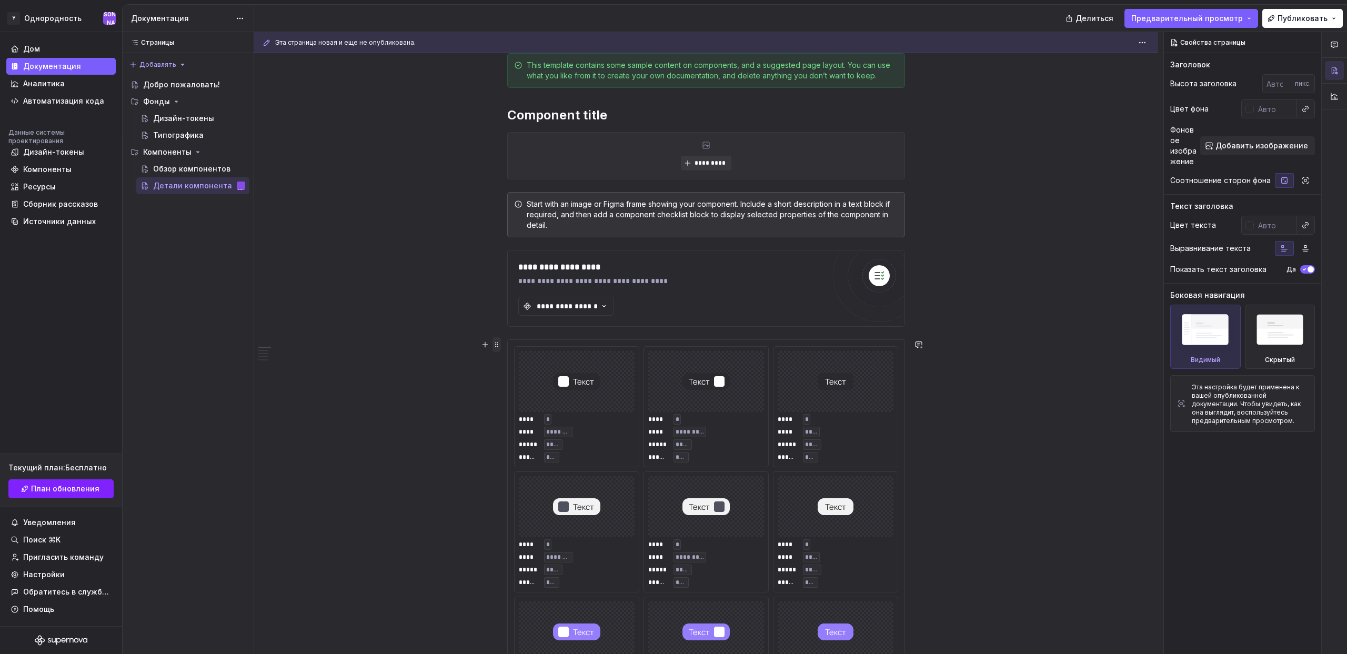
click at [499, 343] on span at bounding box center [497, 344] width 8 height 15
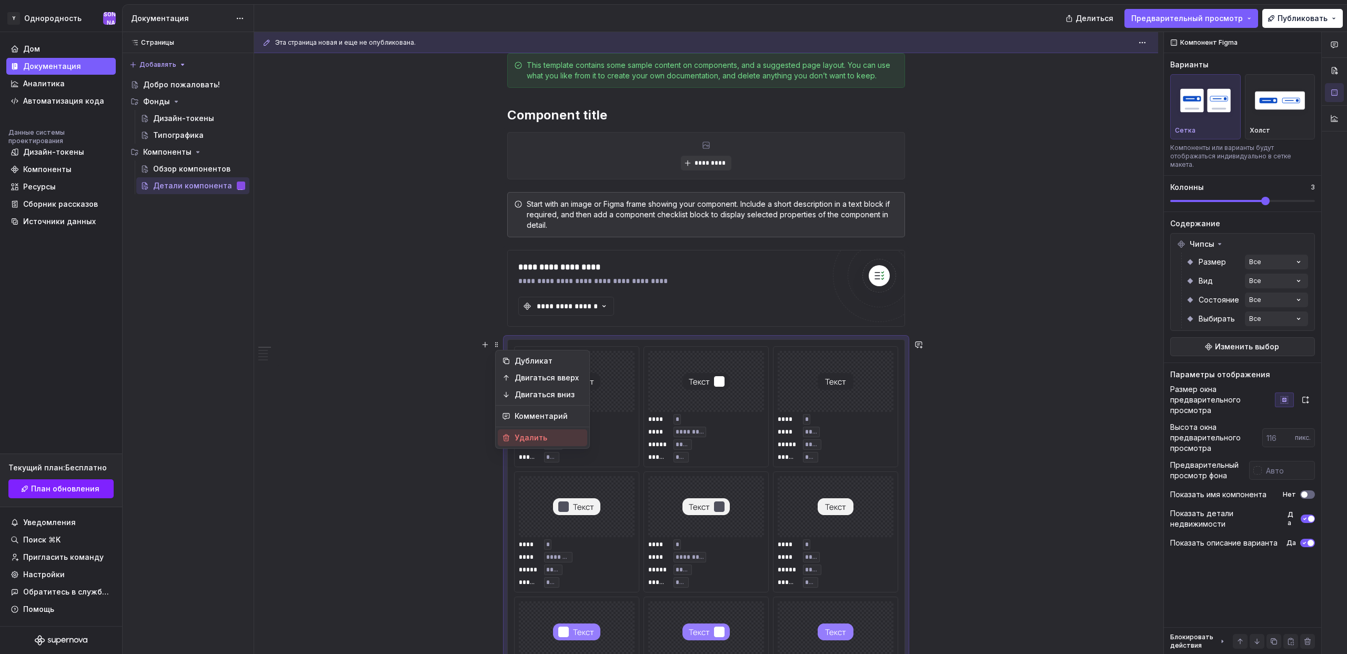
click at [545, 438] on font "Удалить" at bounding box center [549, 438] width 68 height 11
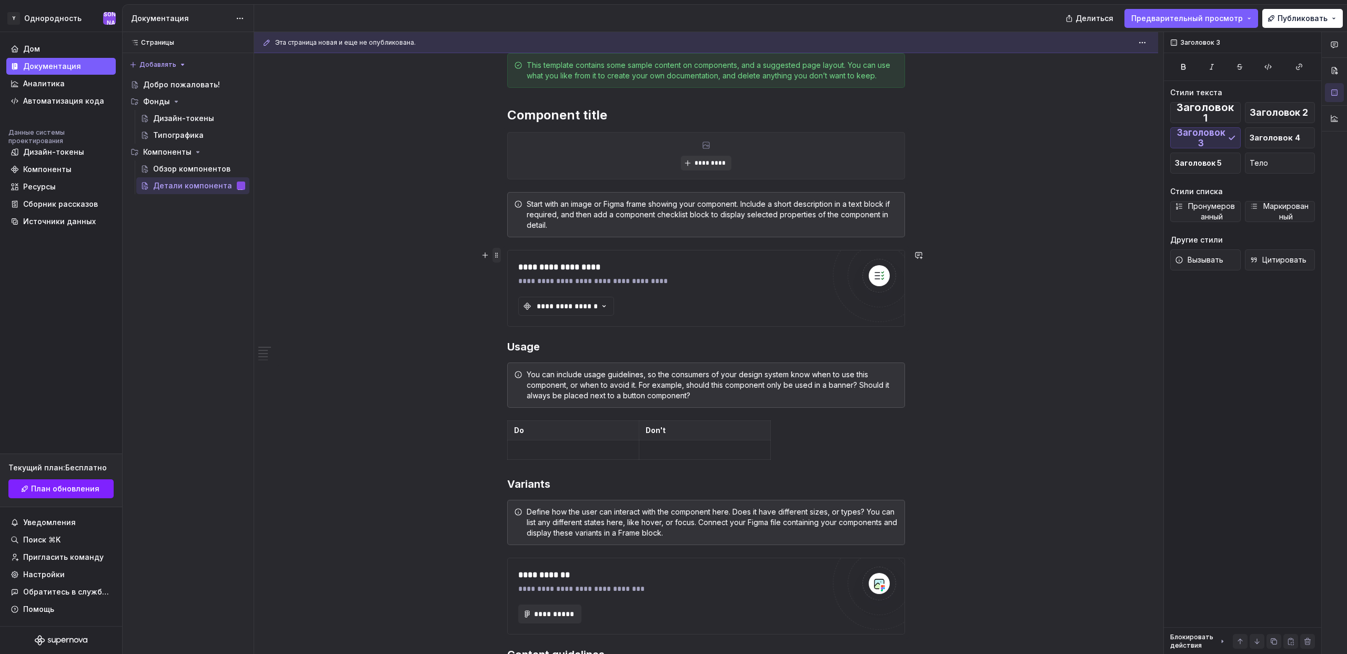
click at [500, 256] on span at bounding box center [497, 255] width 8 height 15
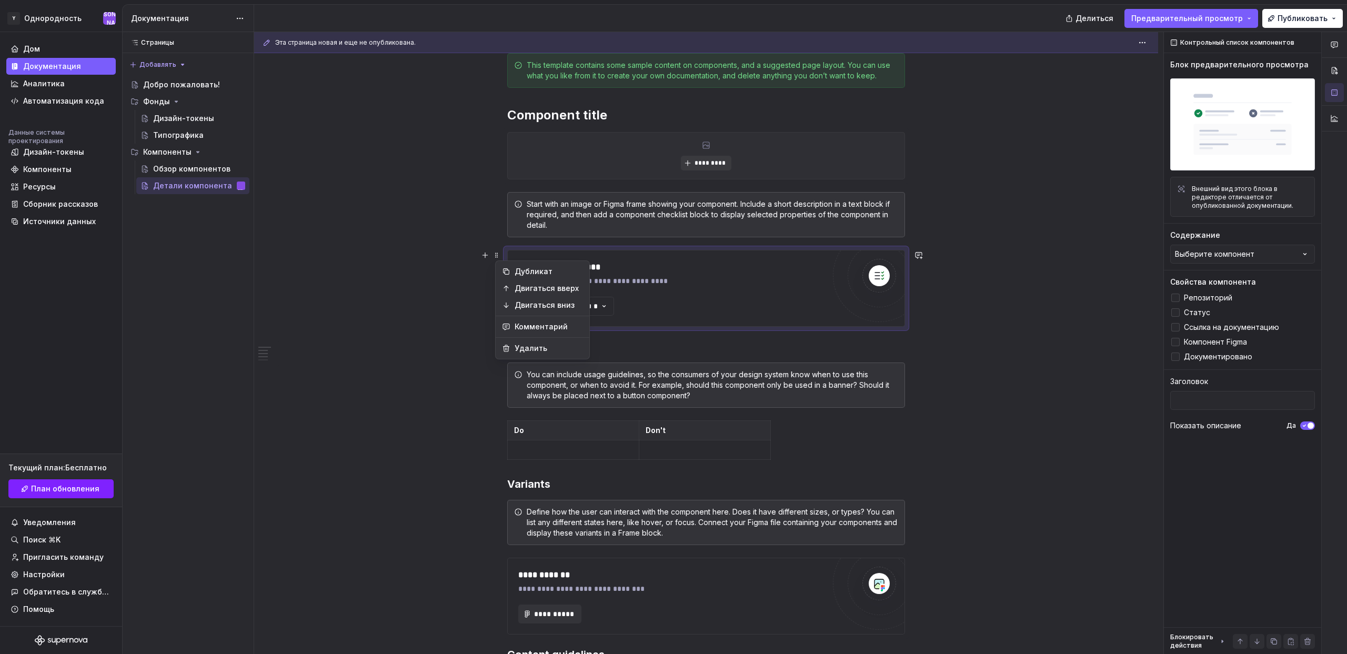
click at [435, 353] on div "**********" at bounding box center [706, 571] width 904 height 1086
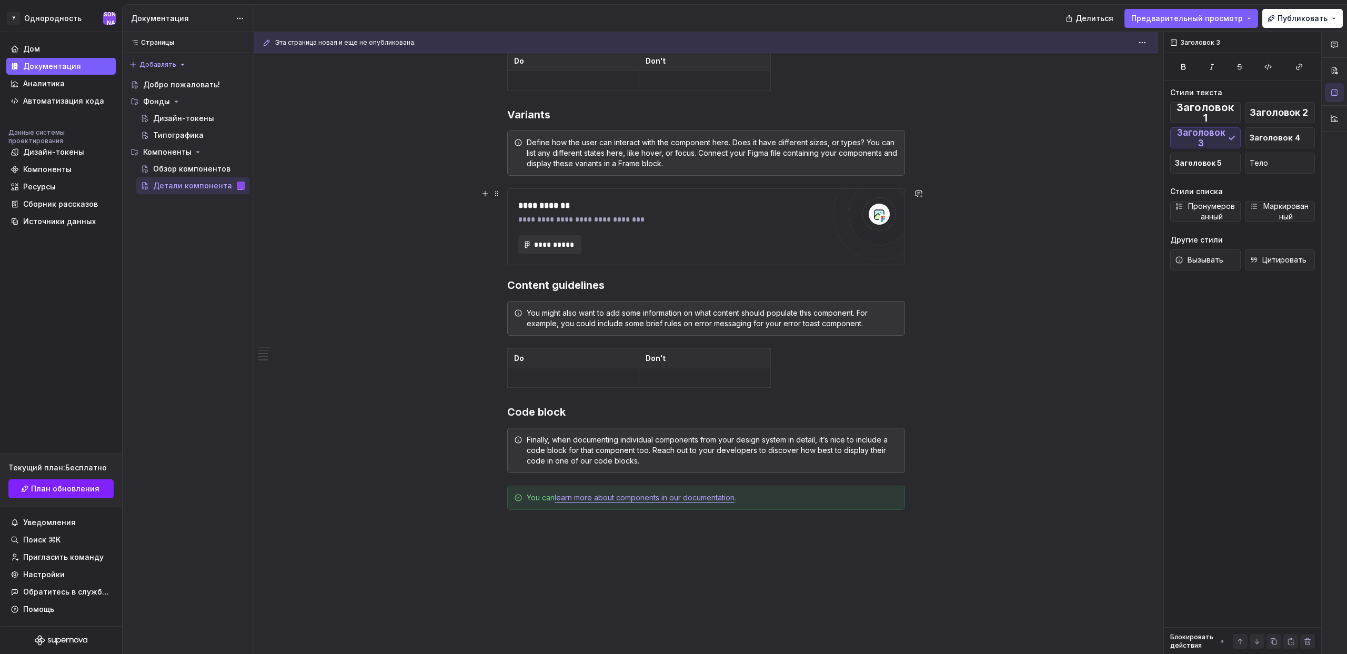
scroll to position [535, 0]
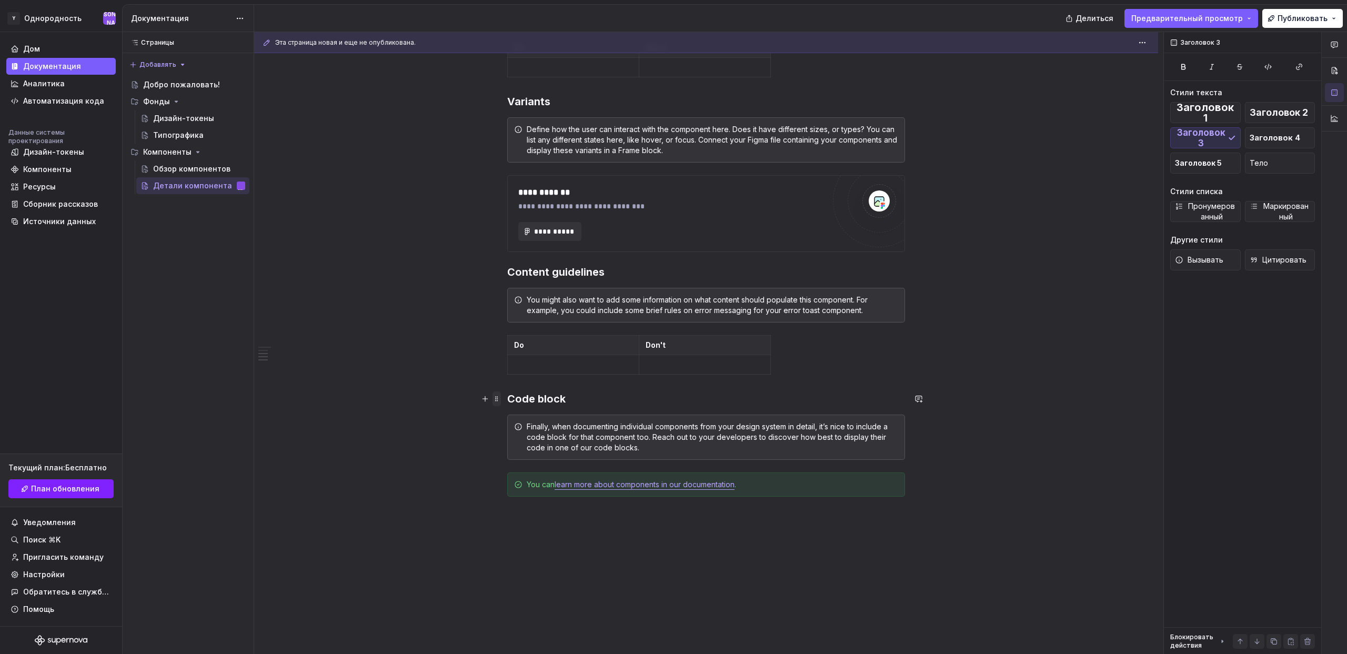
click at [501, 402] on span at bounding box center [497, 399] width 8 height 15
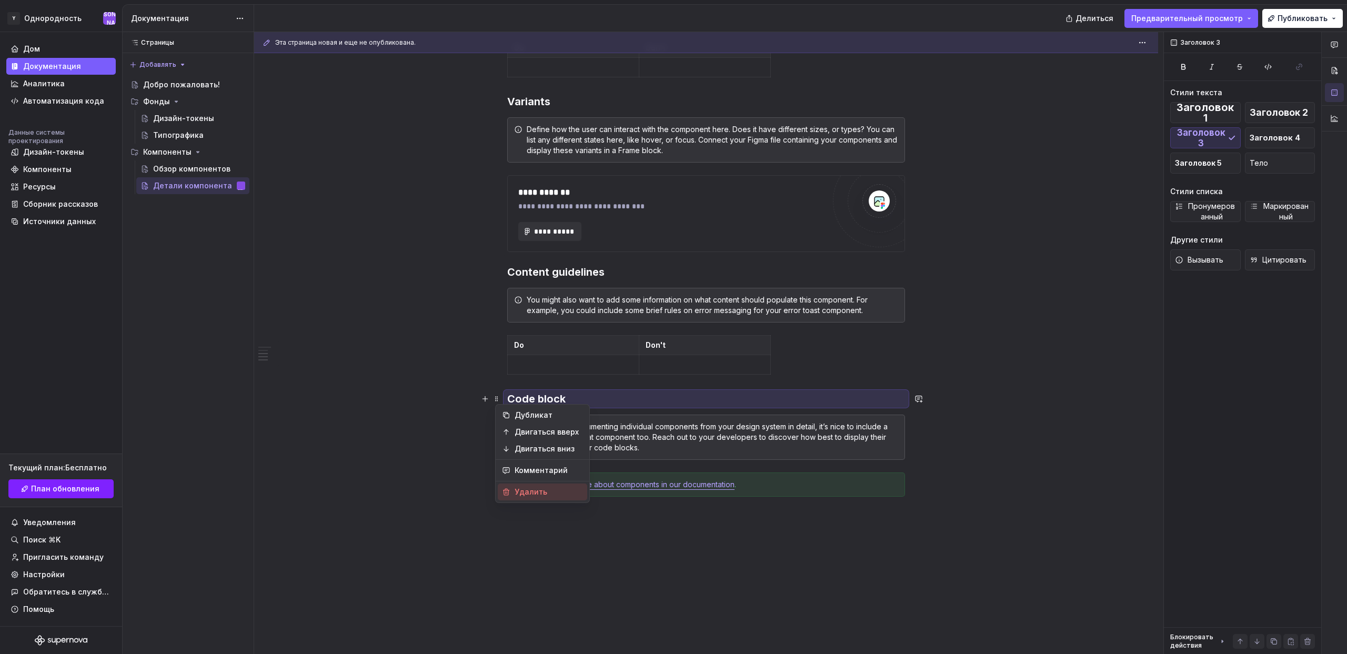
click at [531, 489] on font "Удалить" at bounding box center [531, 491] width 33 height 9
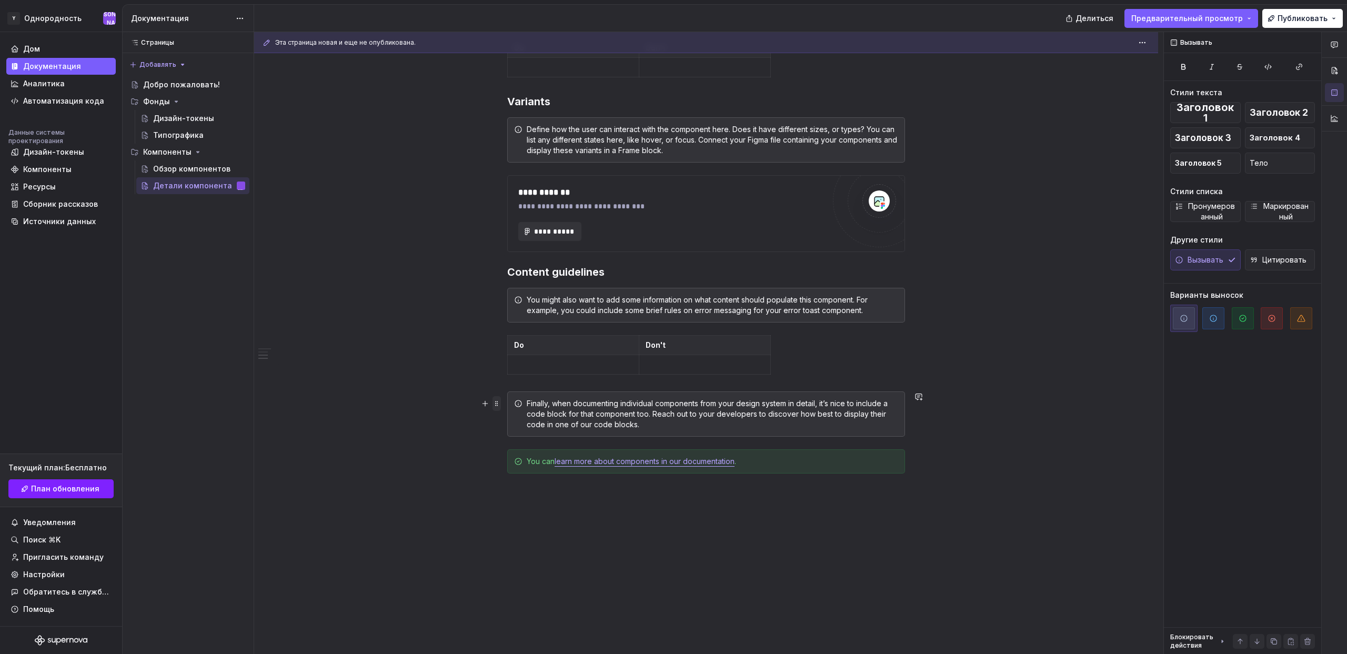
click at [501, 404] on span at bounding box center [497, 403] width 8 height 15
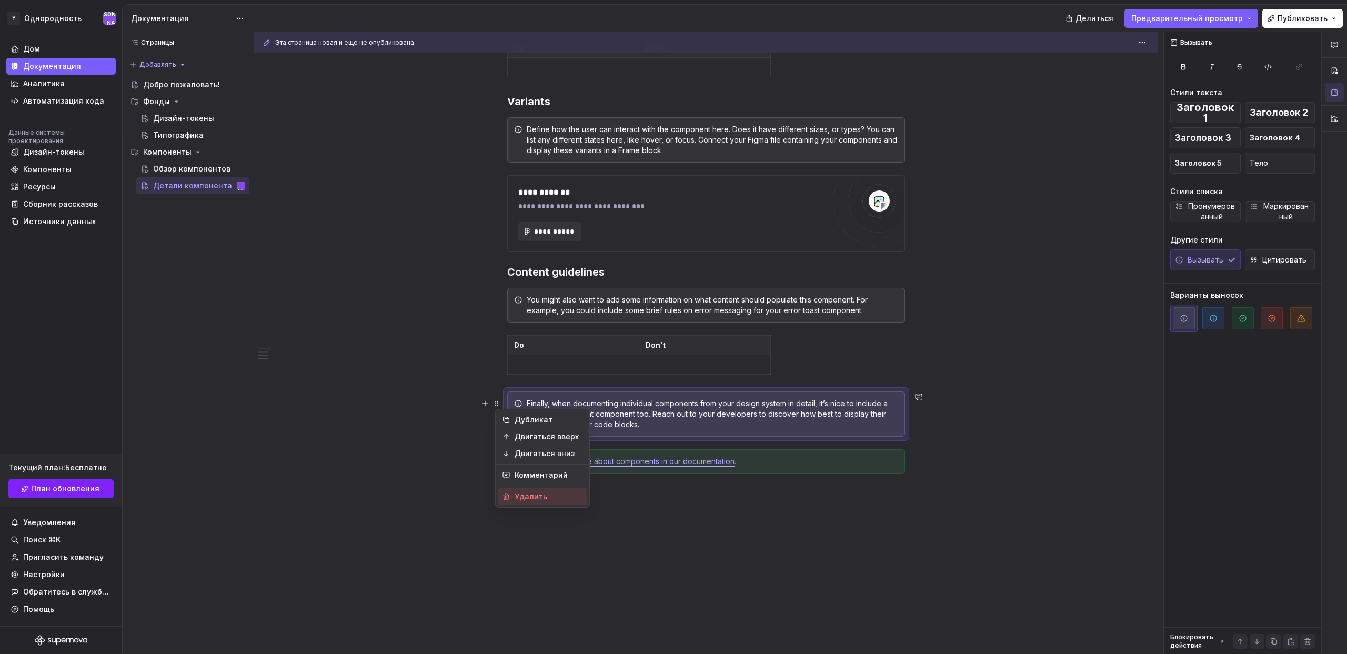
click at [522, 494] on font "Удалить" at bounding box center [531, 496] width 33 height 9
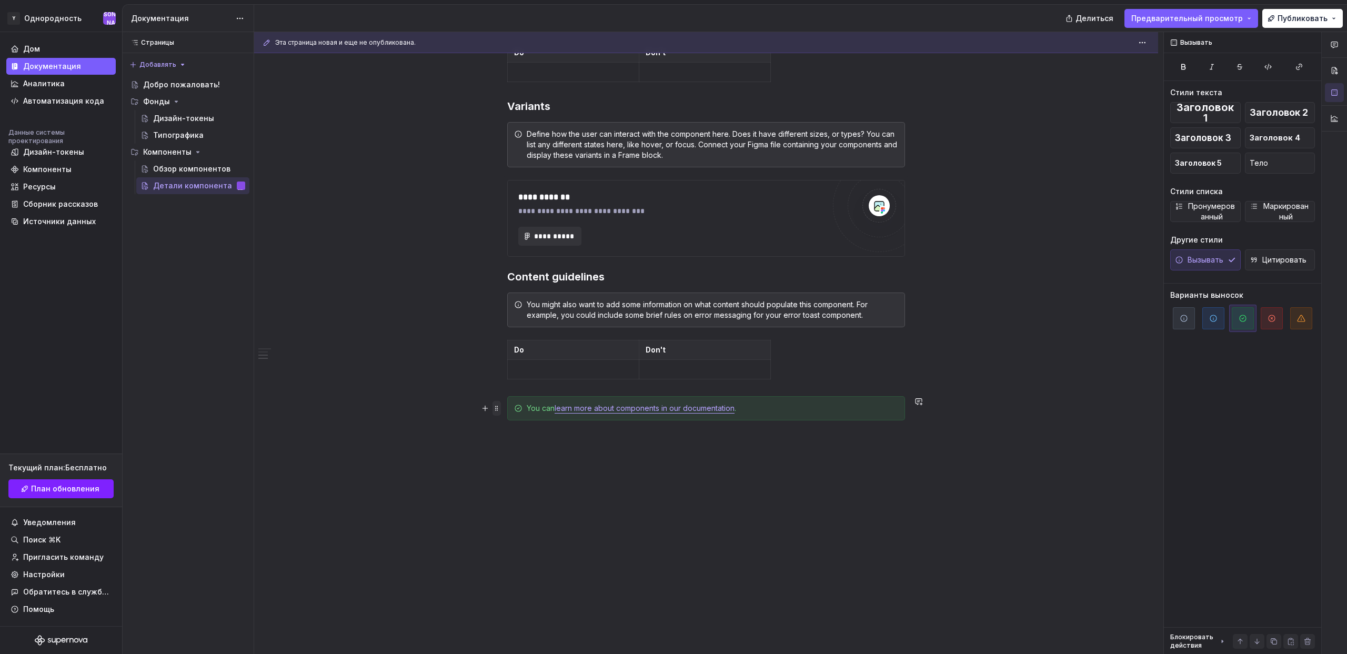
click at [498, 407] on span at bounding box center [497, 408] width 8 height 15
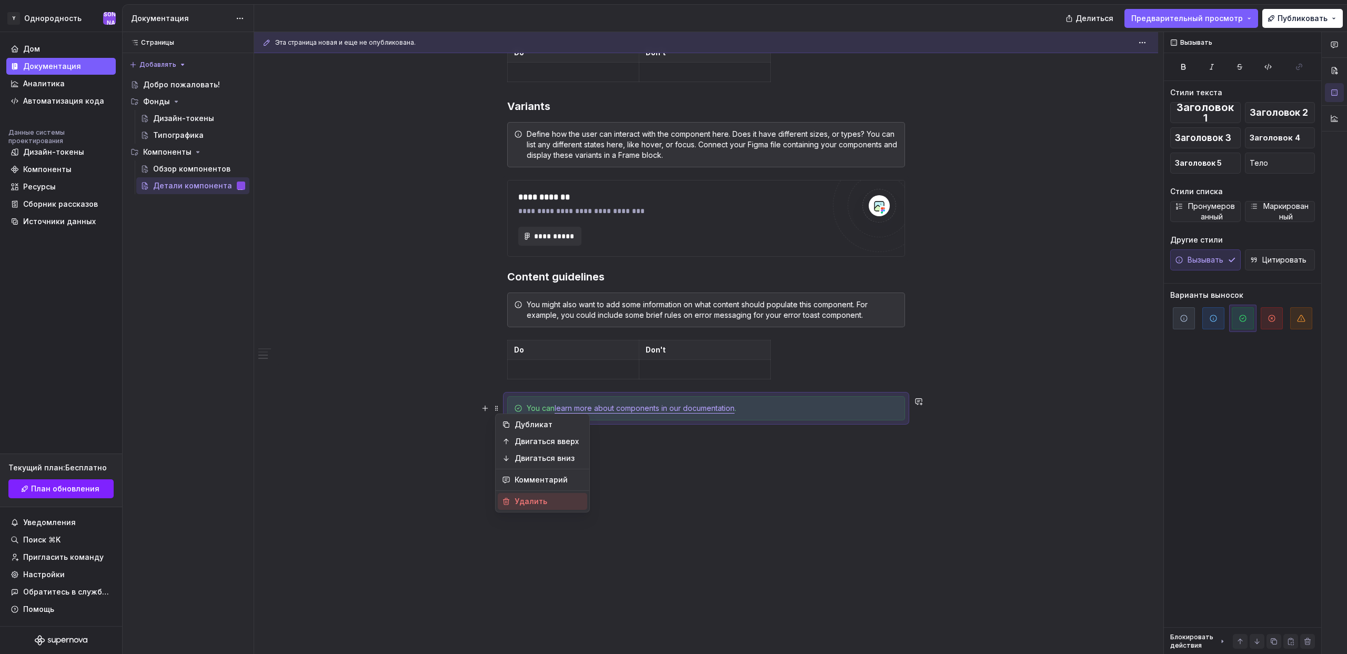
click at [550, 496] on font "Удалить" at bounding box center [549, 501] width 68 height 11
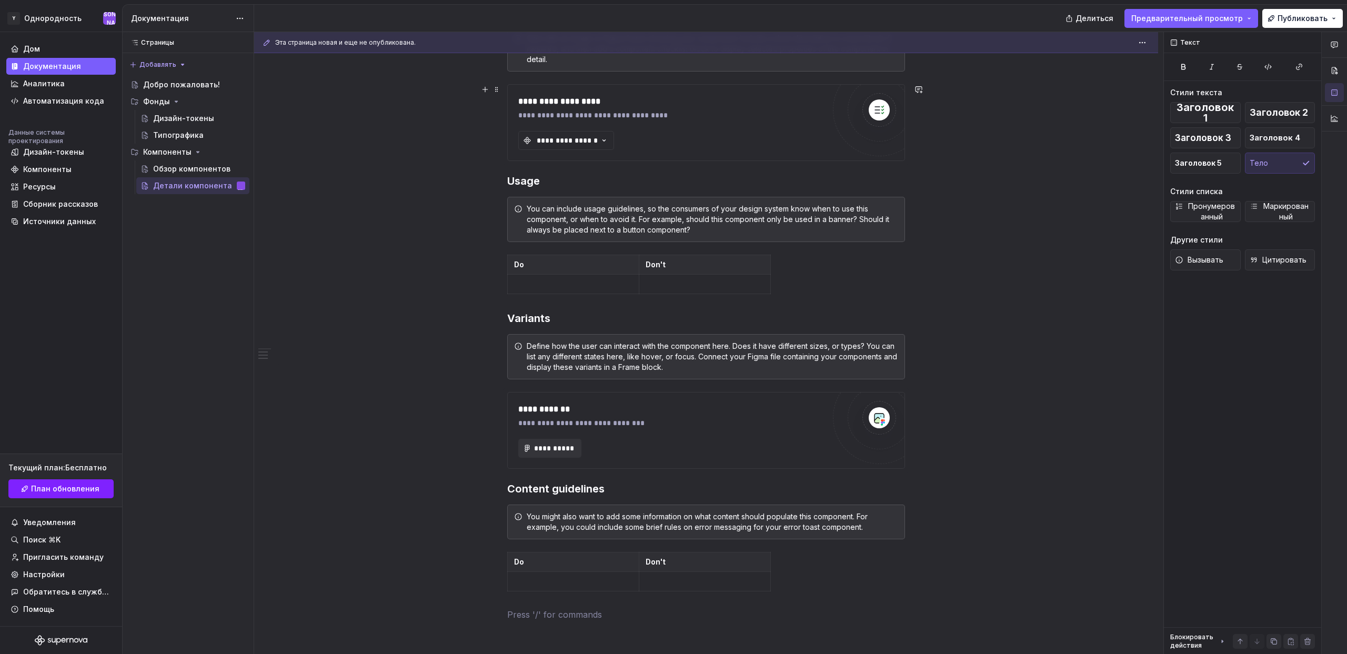
scroll to position [0, 0]
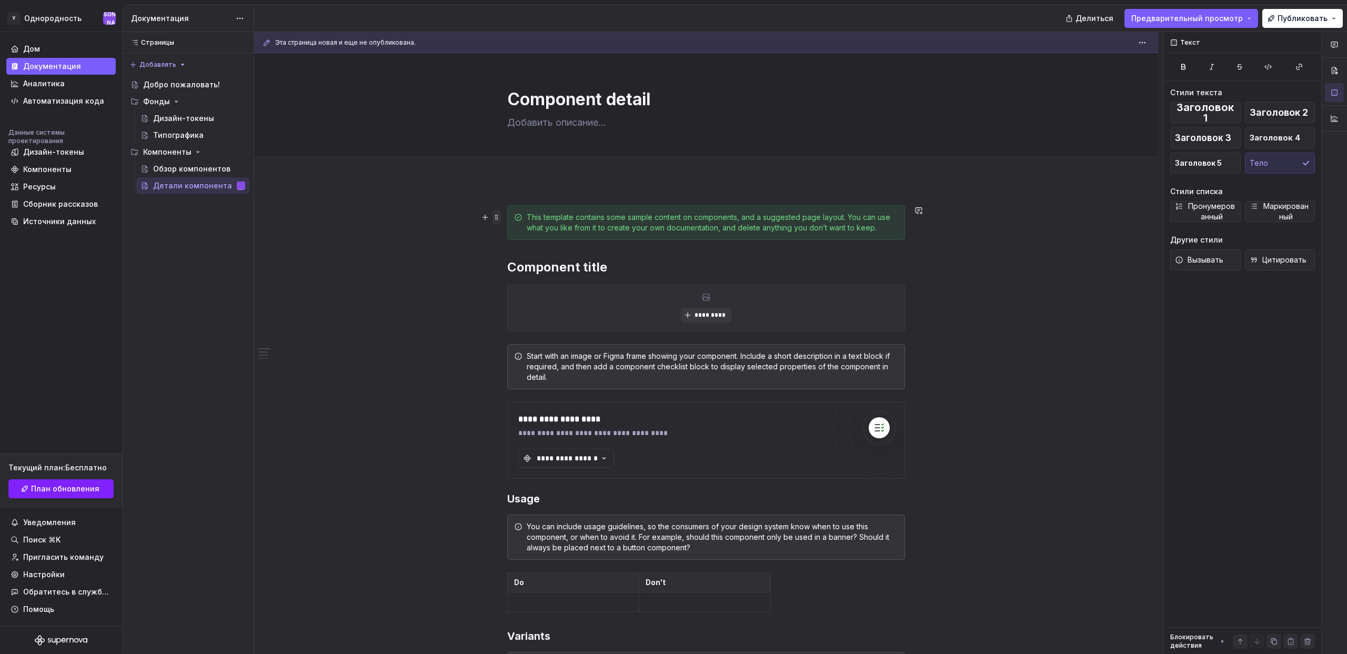
click at [500, 219] on span at bounding box center [497, 217] width 8 height 15
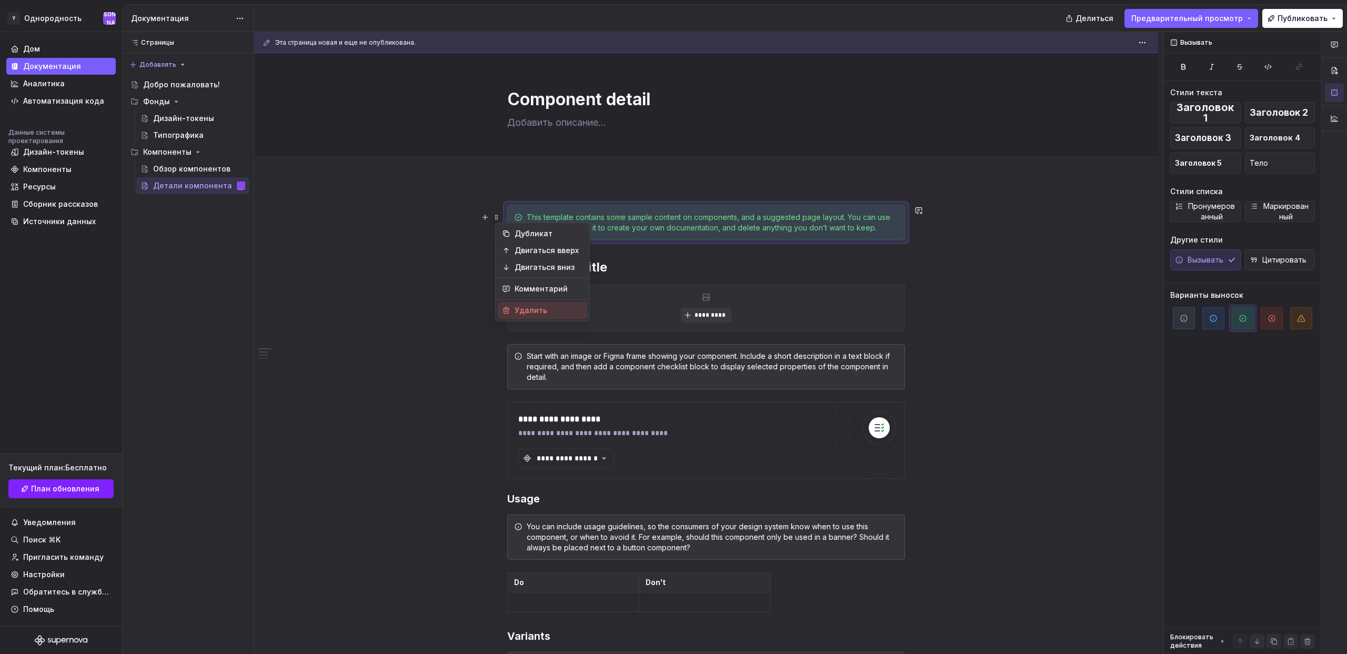
click at [529, 310] on font "Удалить" at bounding box center [531, 310] width 33 height 9
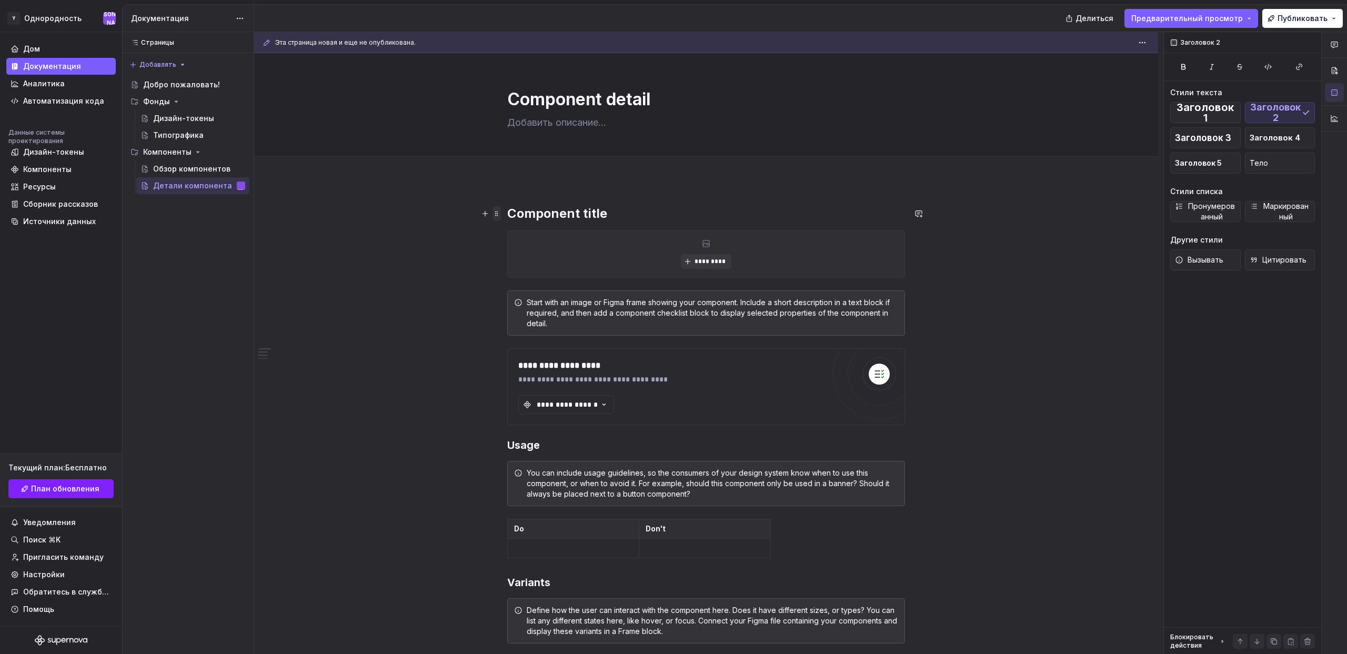
click at [501, 214] on span at bounding box center [497, 213] width 8 height 15
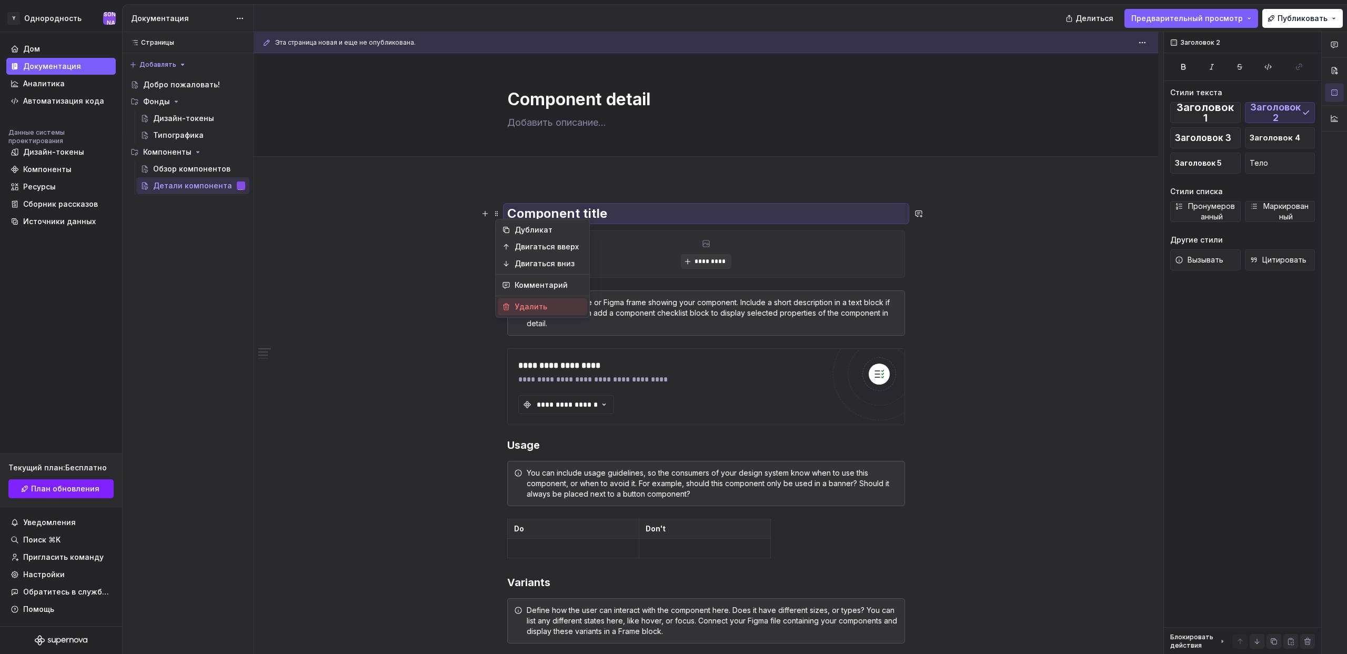
click at [532, 304] on font "Удалить" at bounding box center [531, 306] width 33 height 9
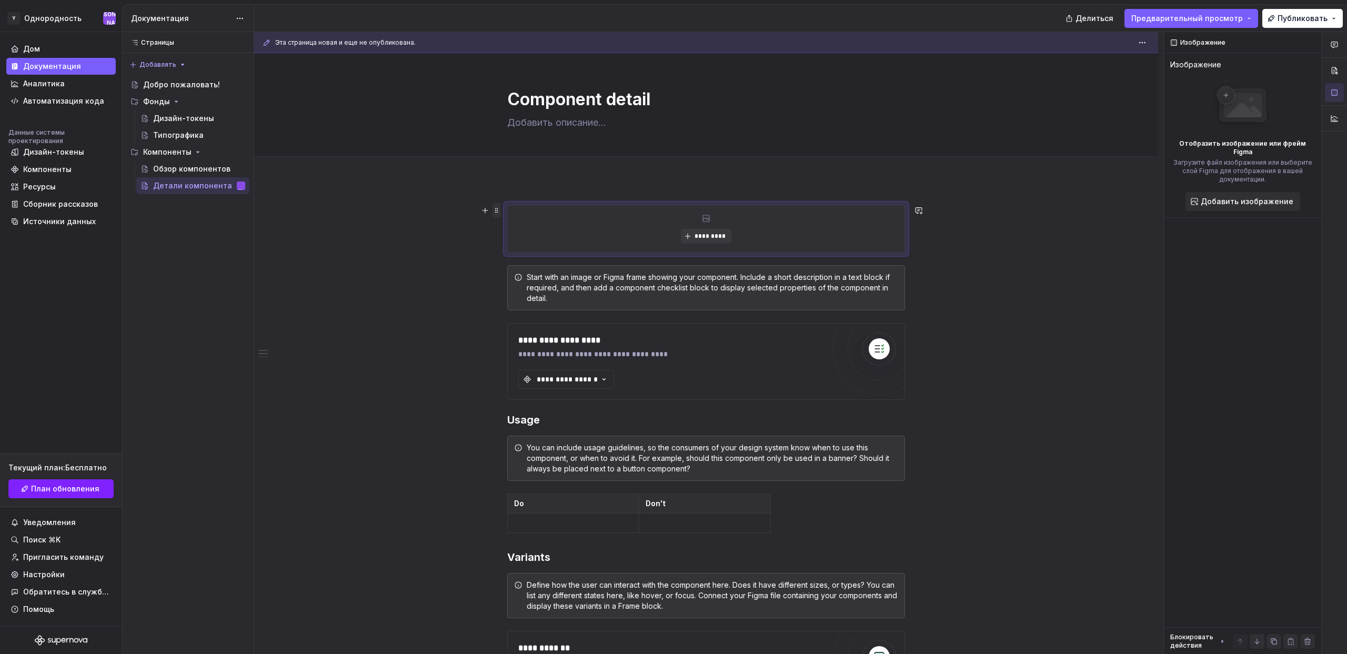
click at [499, 213] on span at bounding box center [497, 210] width 8 height 15
click at [536, 304] on font "Удалить" at bounding box center [531, 303] width 33 height 9
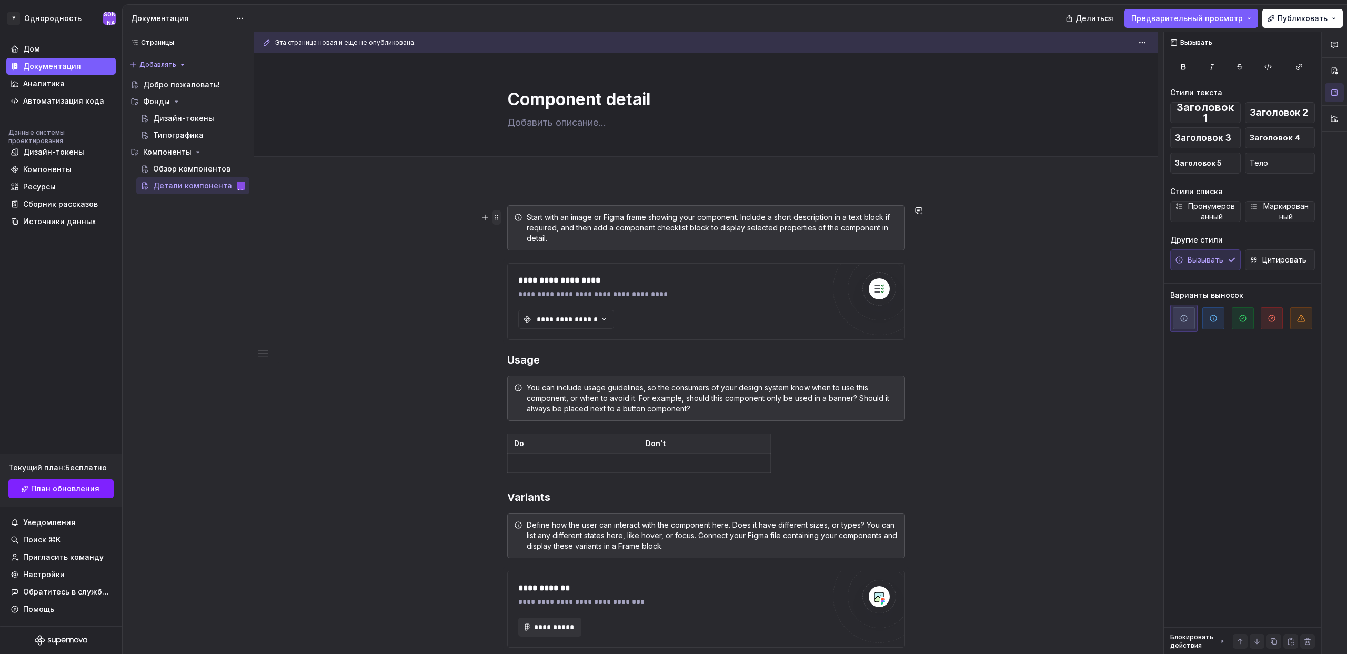
click at [500, 222] on span at bounding box center [497, 217] width 8 height 15
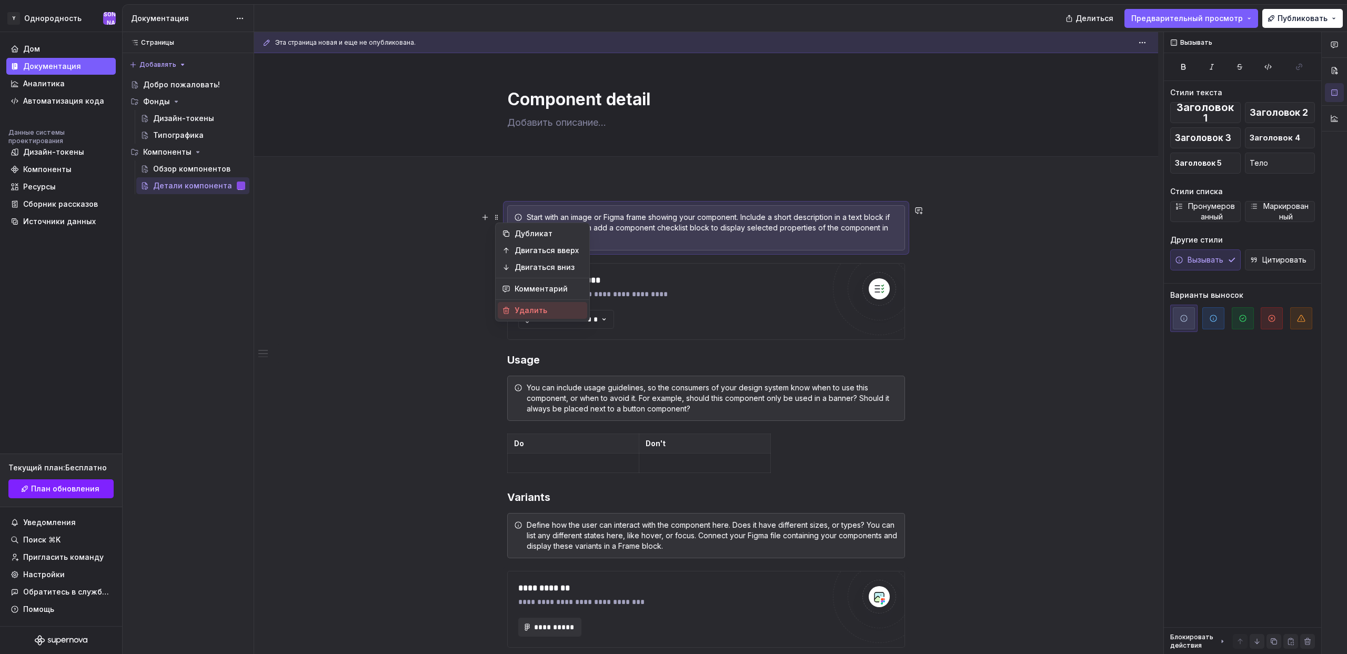
click at [543, 307] on font "Удалить" at bounding box center [531, 310] width 33 height 9
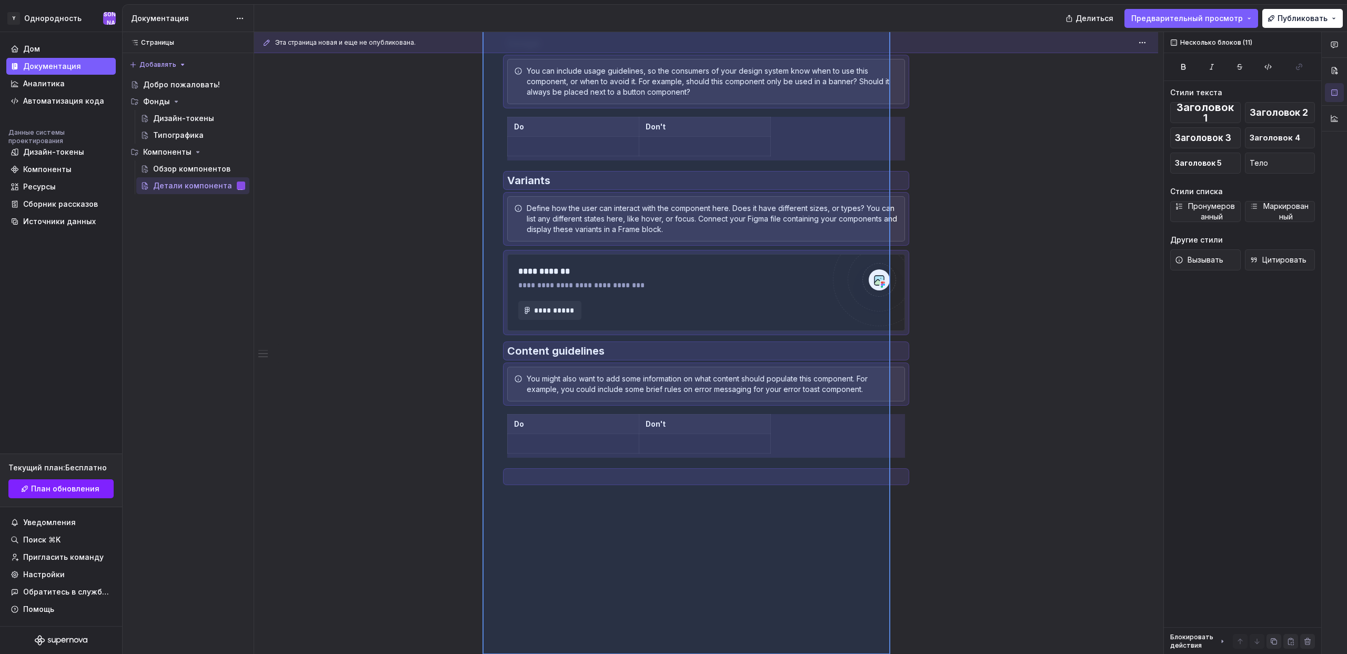
scroll to position [296, 0]
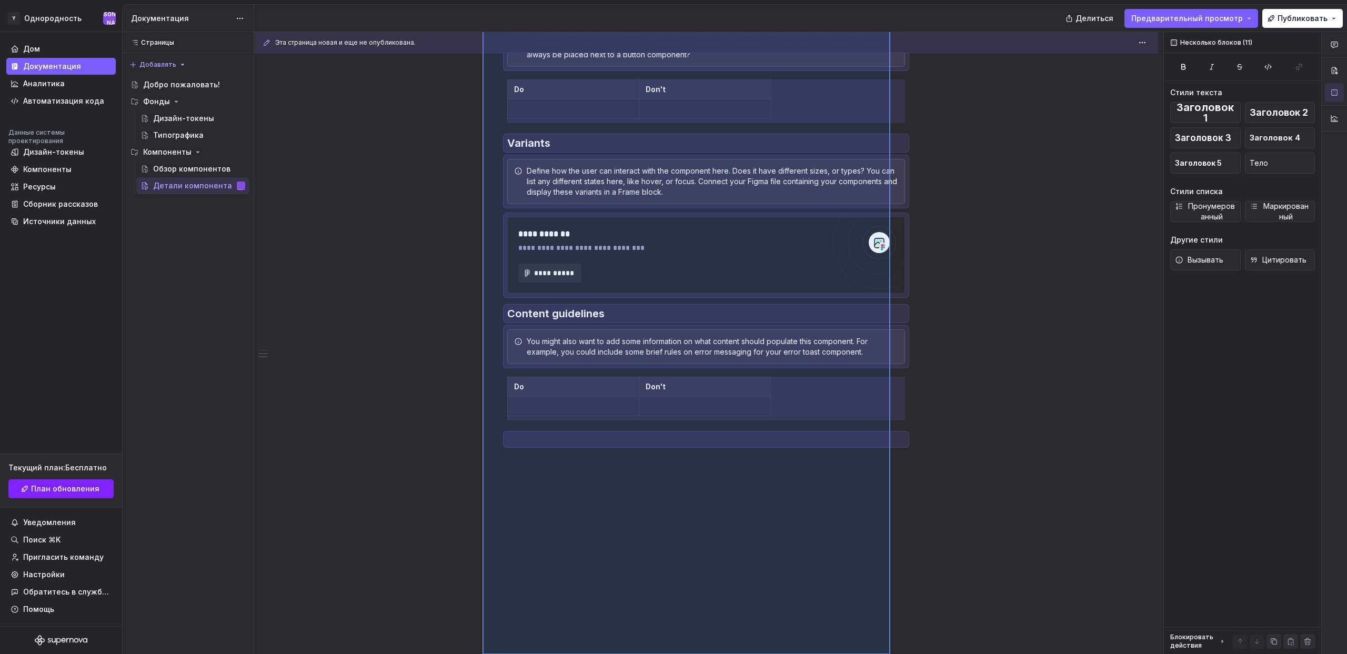
drag, startPoint x: 483, startPoint y: 193, endPoint x: 985, endPoint y: 517, distance: 598.0
click at [985, 517] on div "**********" at bounding box center [708, 343] width 909 height 623
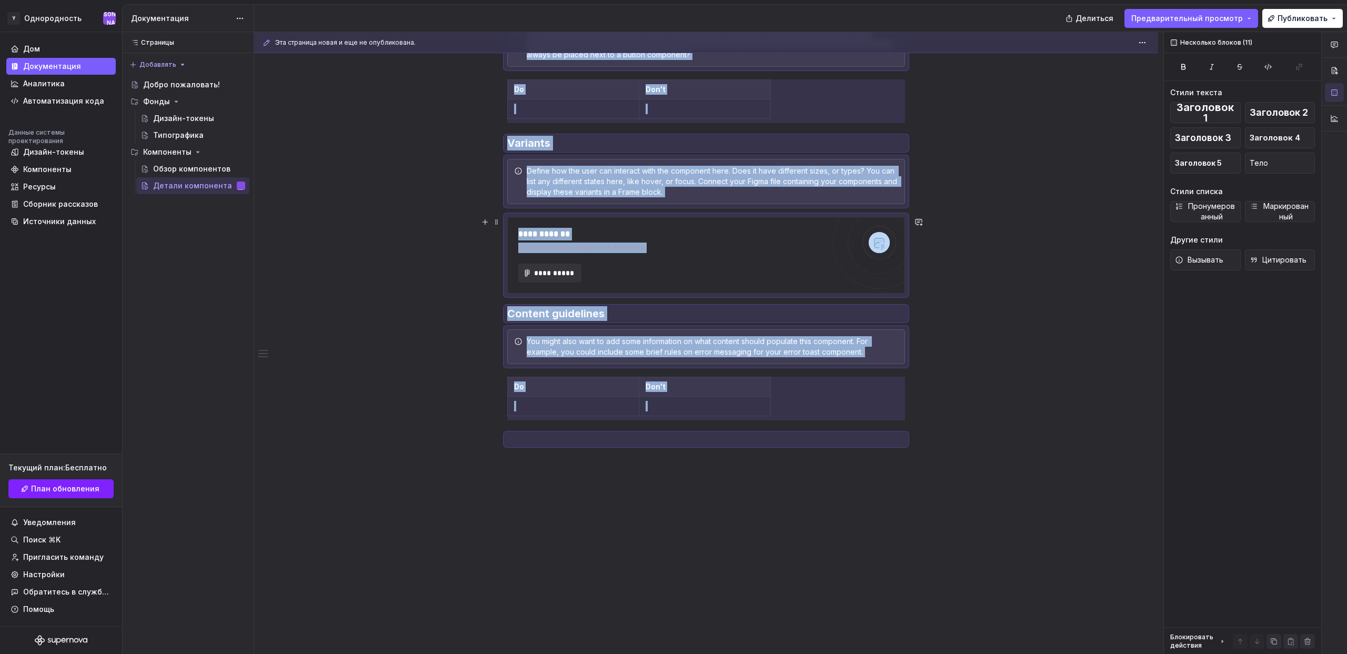
scroll to position [0, 0]
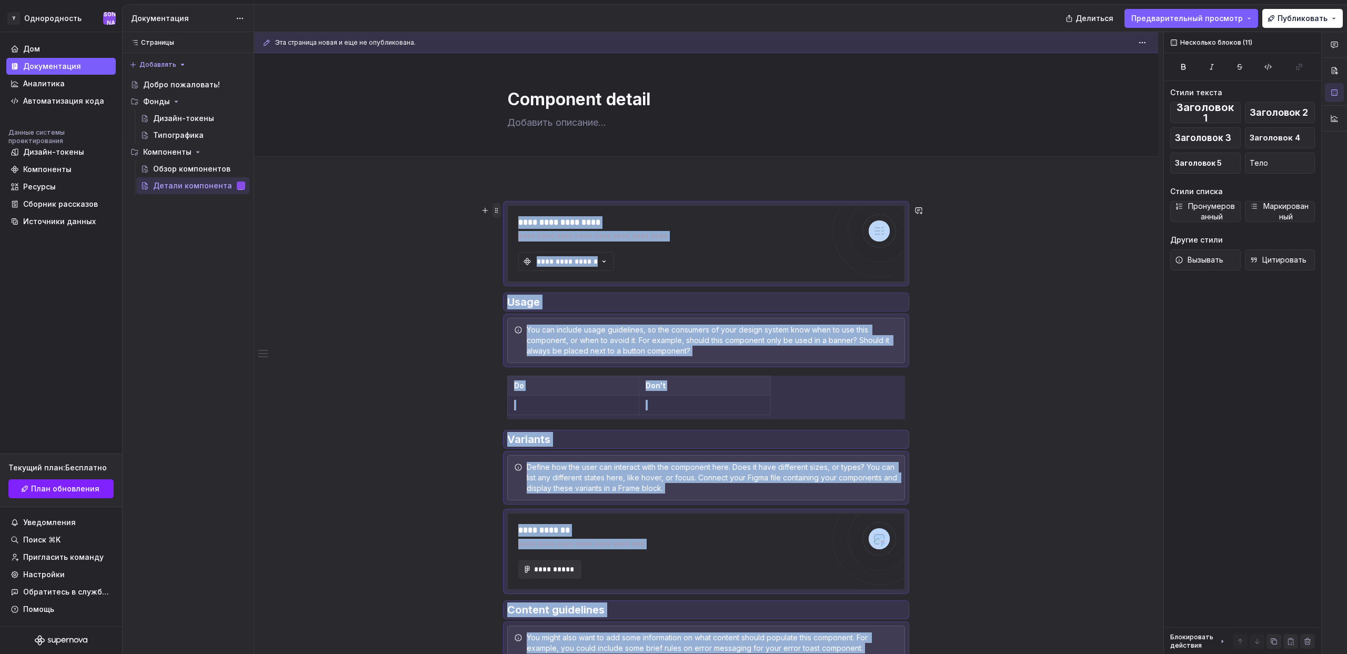
click at [496, 208] on span at bounding box center [497, 210] width 8 height 15
click at [528, 306] on font "Удалить" at bounding box center [531, 303] width 33 height 9
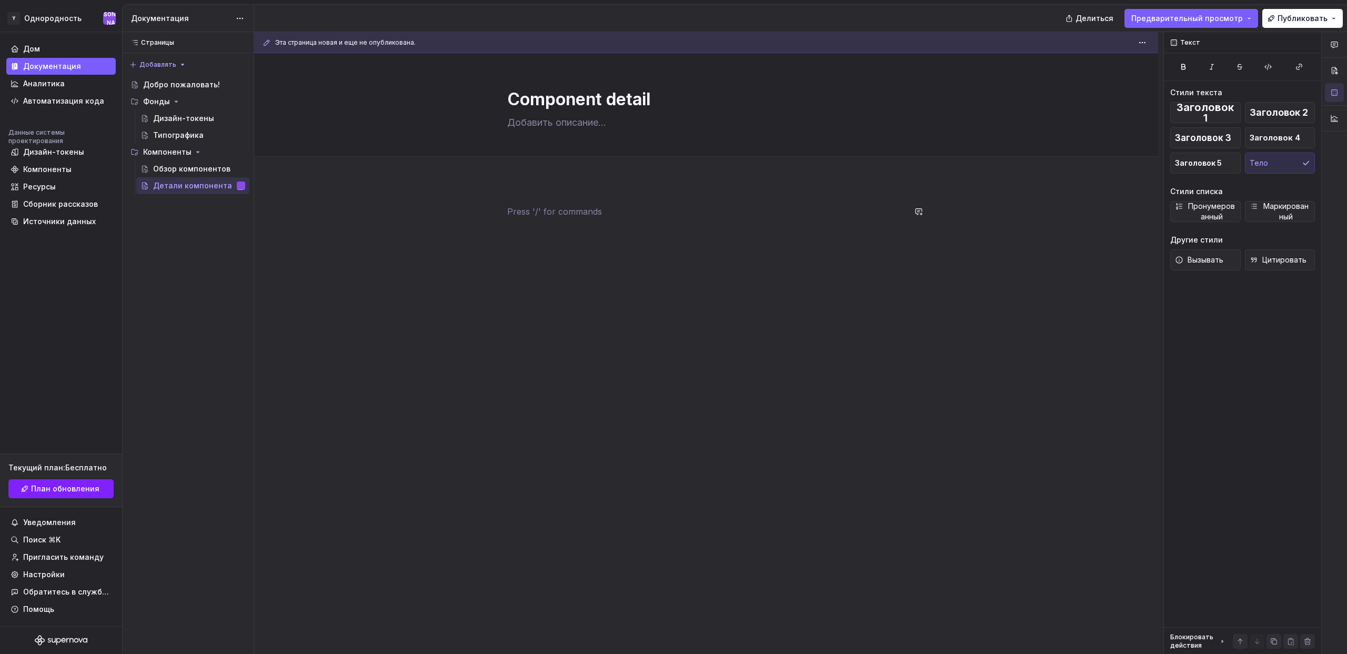
click at [531, 181] on div at bounding box center [706, 317] width 904 height 274
click at [530, 205] on p at bounding box center [706, 211] width 398 height 13
click at [164, 153] on font "Компоненты" at bounding box center [167, 151] width 48 height 9
click at [164, 156] on font "Компоненты" at bounding box center [167, 151] width 48 height 9
click at [166, 173] on div "Component overview" at bounding box center [183, 169] width 61 height 11
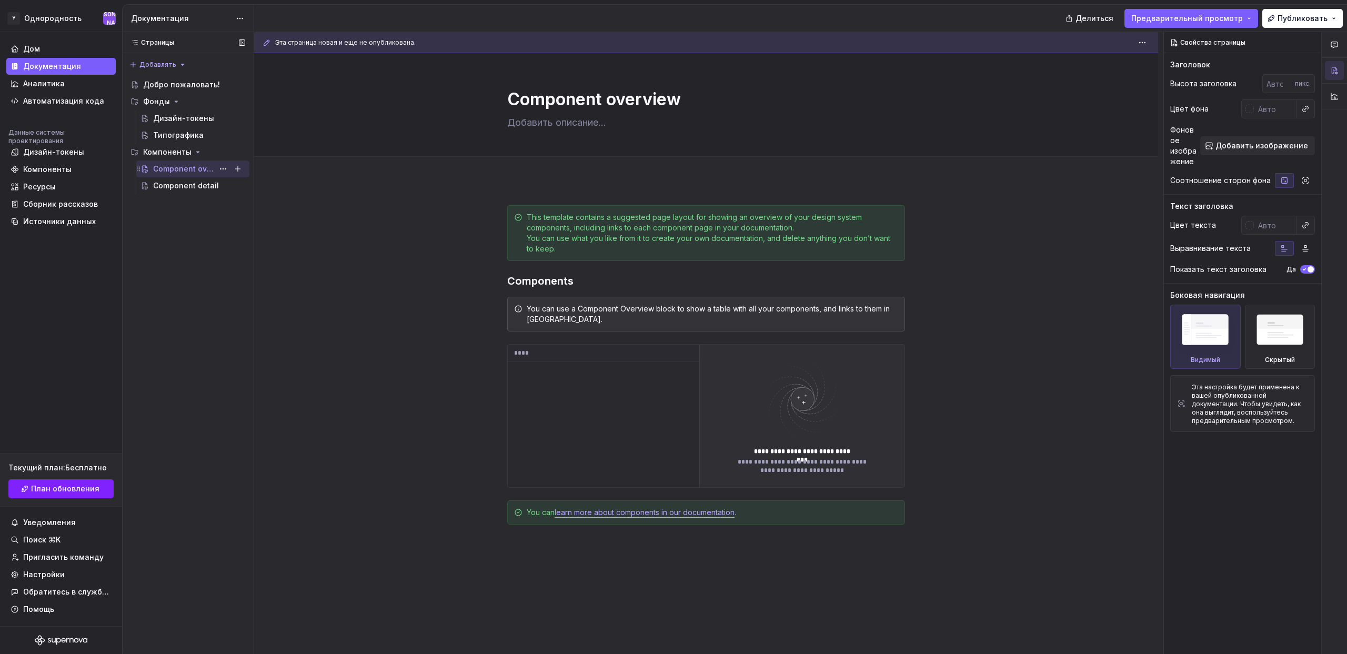
click at [182, 176] on div "Component overview A" at bounding box center [192, 169] width 113 height 17
click at [217, 167] on button "Дерево страниц" at bounding box center [223, 169] width 15 height 15
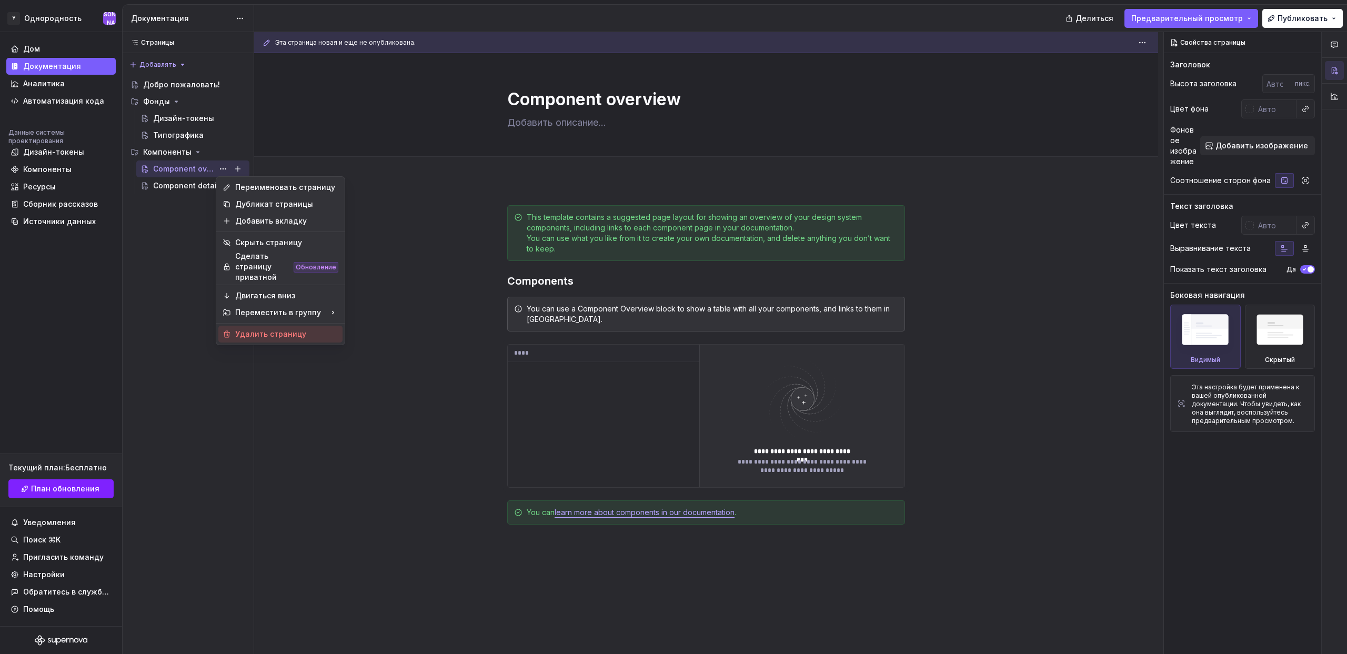
click at [285, 336] on font "Удалить страницу" at bounding box center [270, 333] width 71 height 9
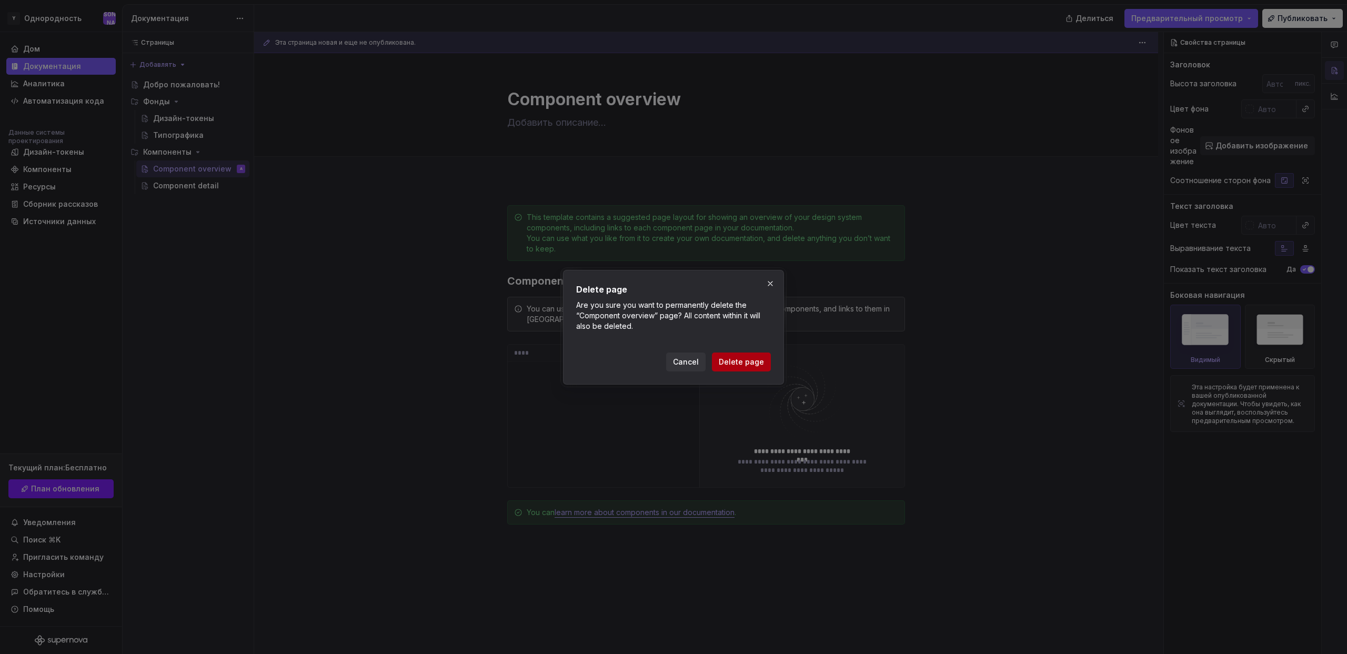
click at [738, 359] on span "Delete page" at bounding box center [741, 362] width 45 height 11
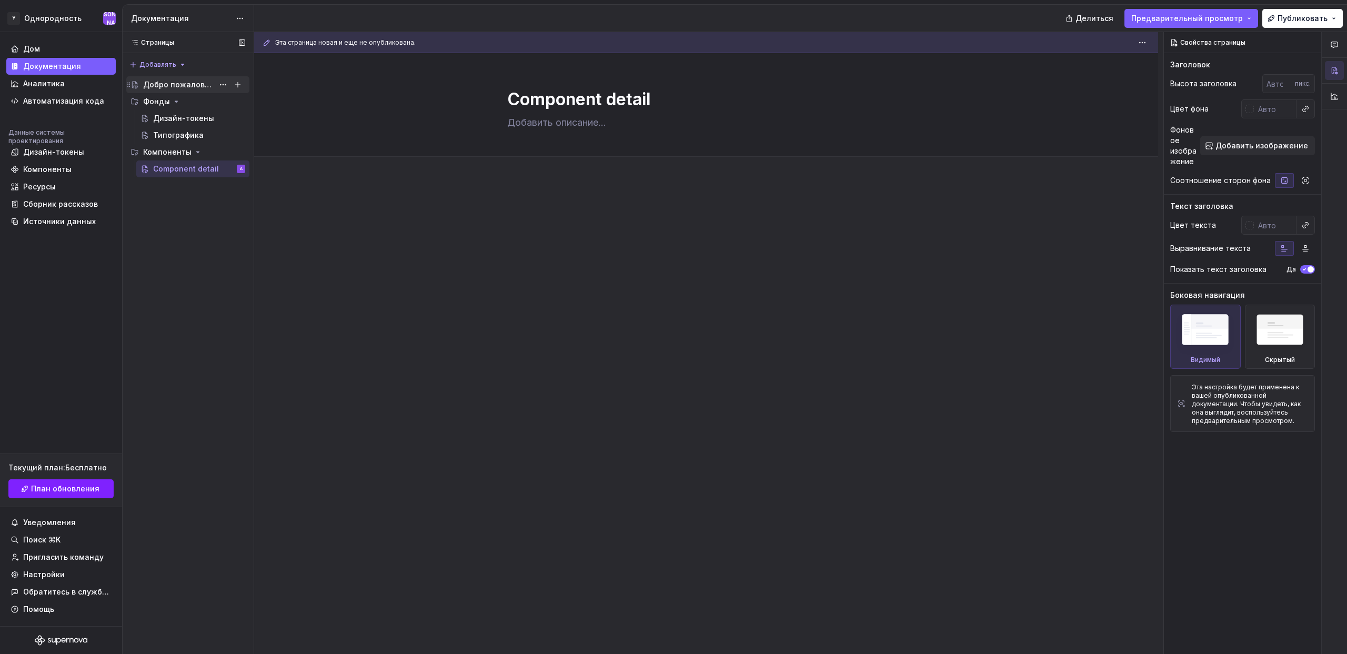
click at [181, 89] on div "Добро пожаловать!" at bounding box center [178, 84] width 71 height 11
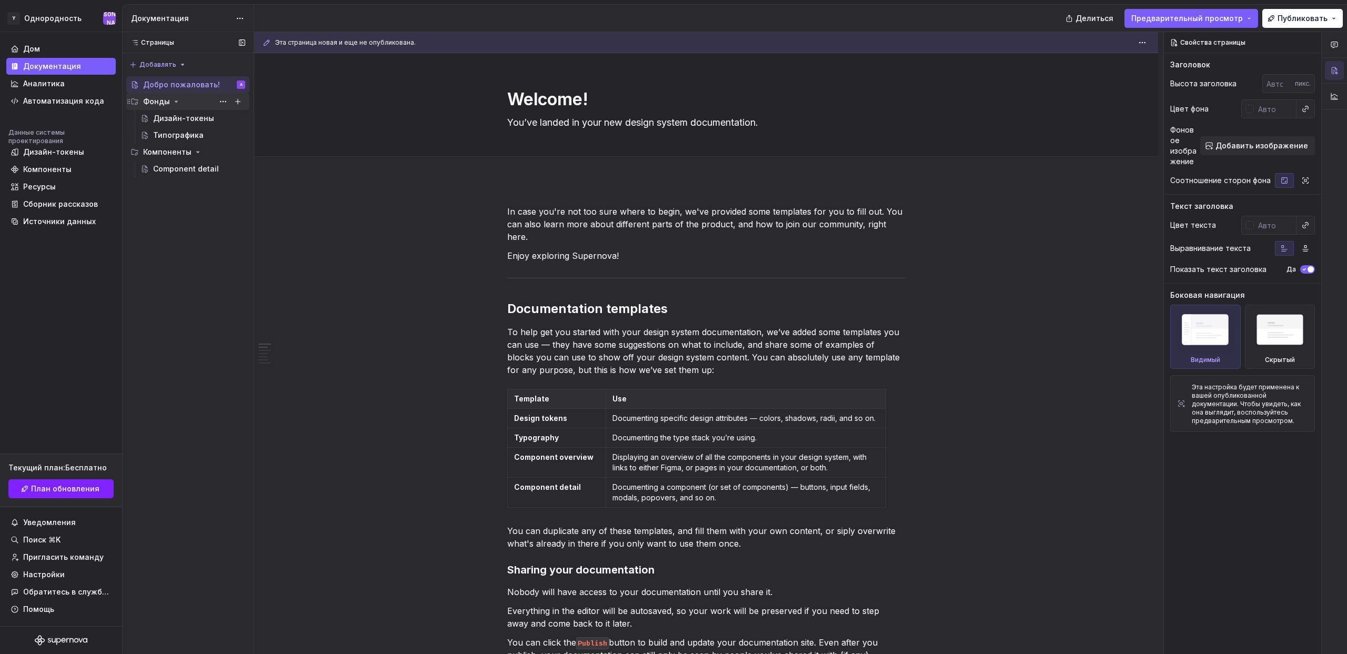
click at [161, 104] on font "Фонды" at bounding box center [156, 101] width 27 height 9
click at [165, 107] on div "Фонды" at bounding box center [194, 101] width 102 height 15
click at [165, 122] on div "Design tokens" at bounding box center [179, 118] width 53 height 11
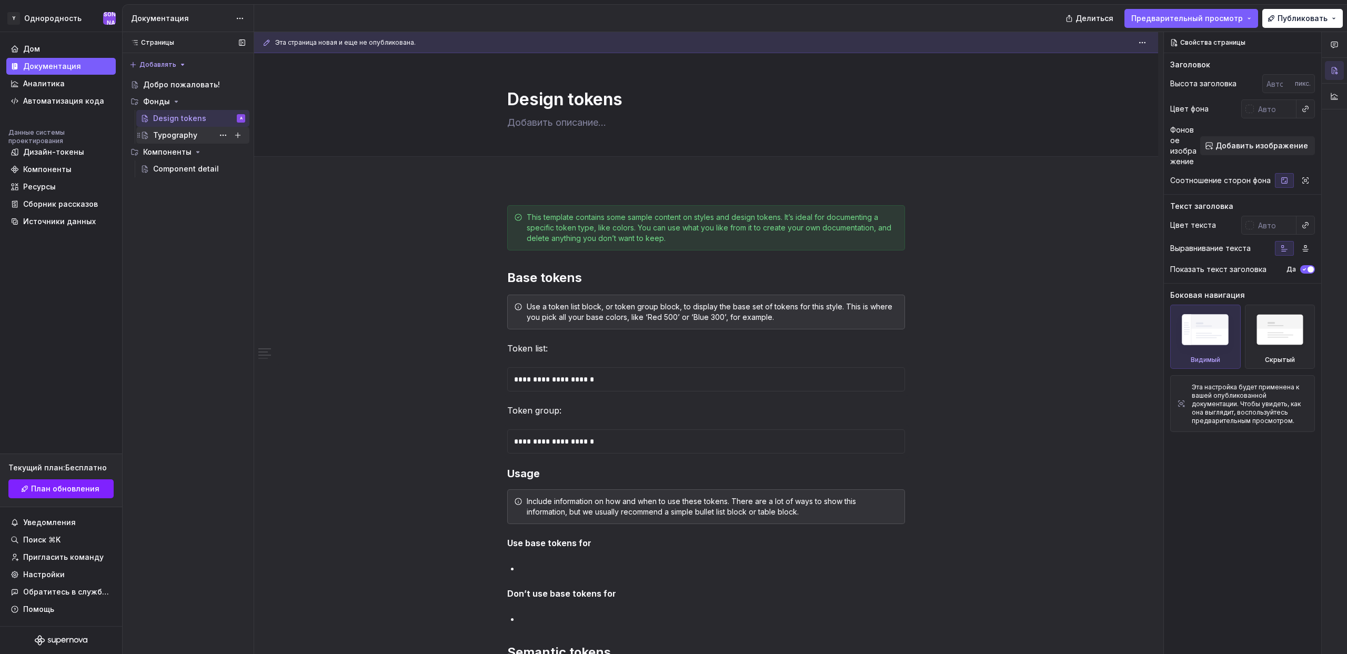
click at [167, 133] on div "Typography" at bounding box center [175, 135] width 44 height 11
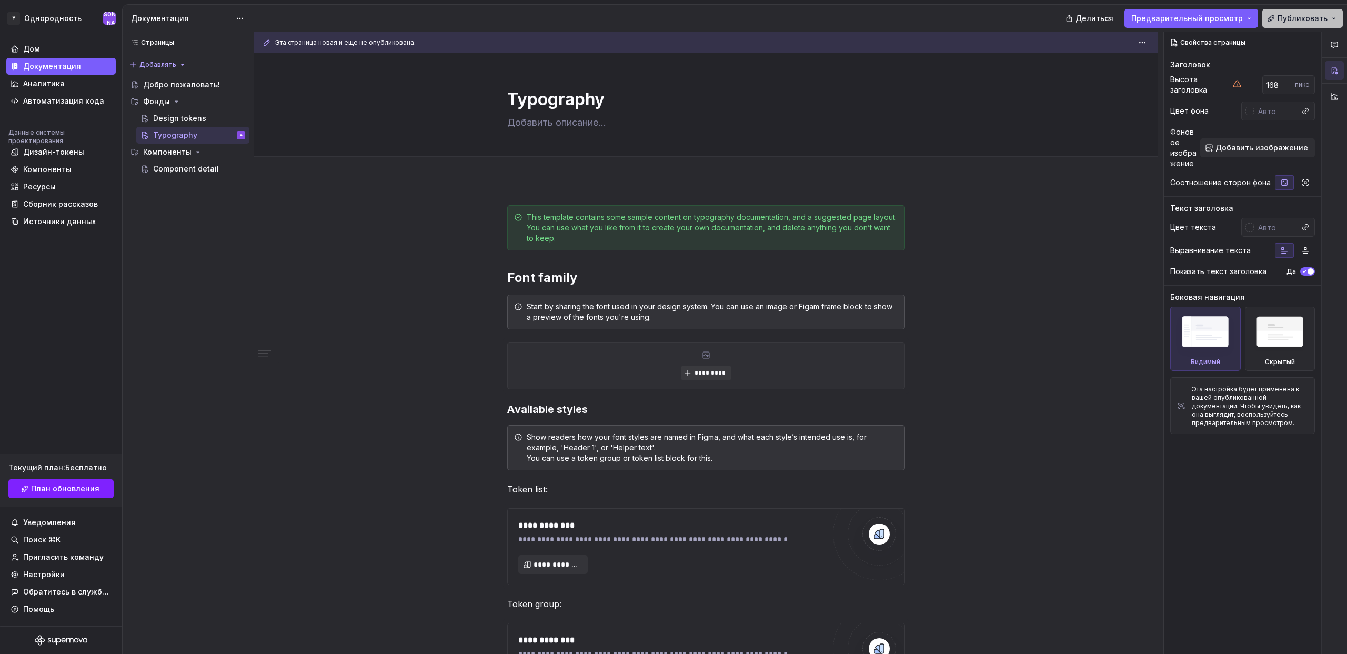
click at [1315, 19] on font "Публиковать" at bounding box center [1303, 18] width 50 height 9
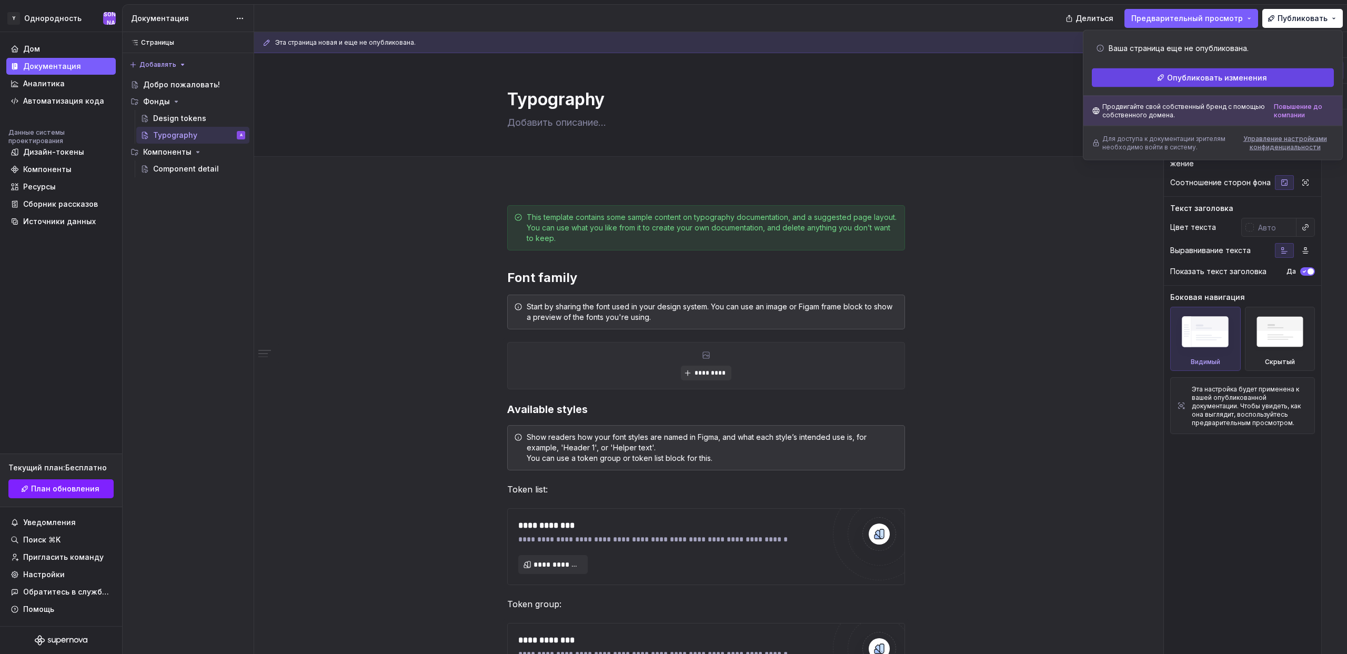
click at [1226, 73] on font "Опубликовать изменения" at bounding box center [1217, 77] width 100 height 9
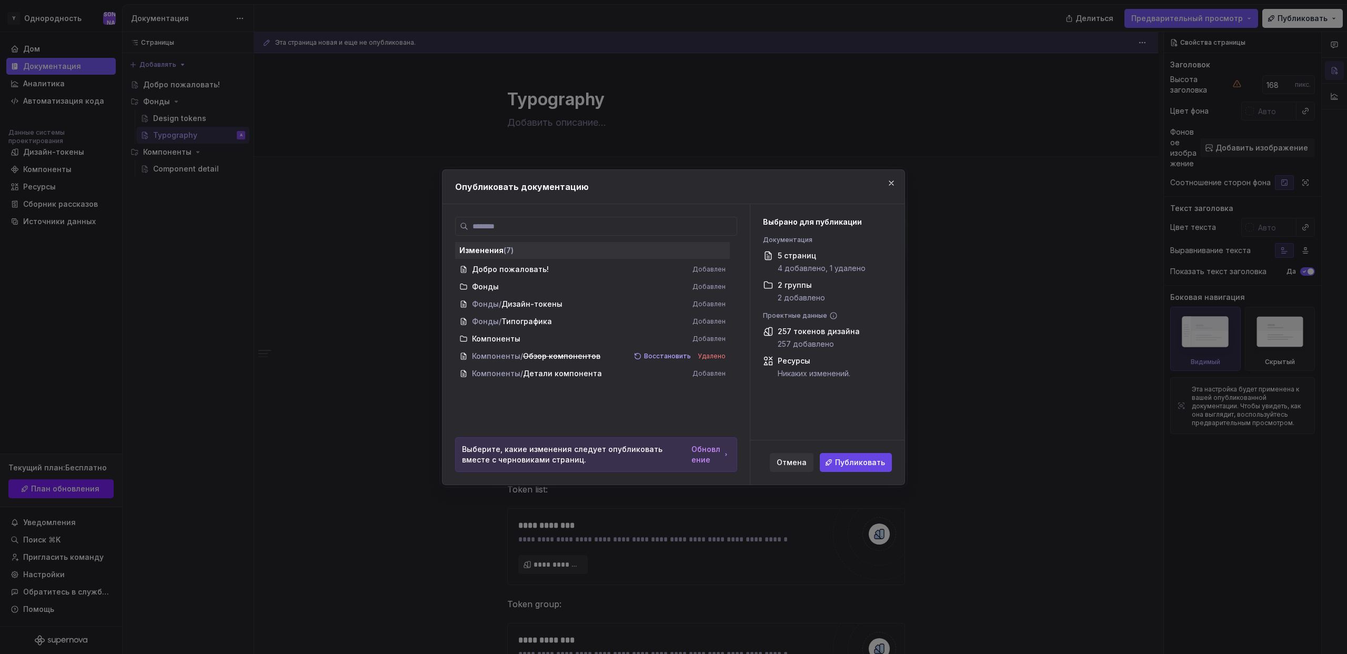
click at [855, 465] on font "Публиковать" at bounding box center [860, 462] width 50 height 9
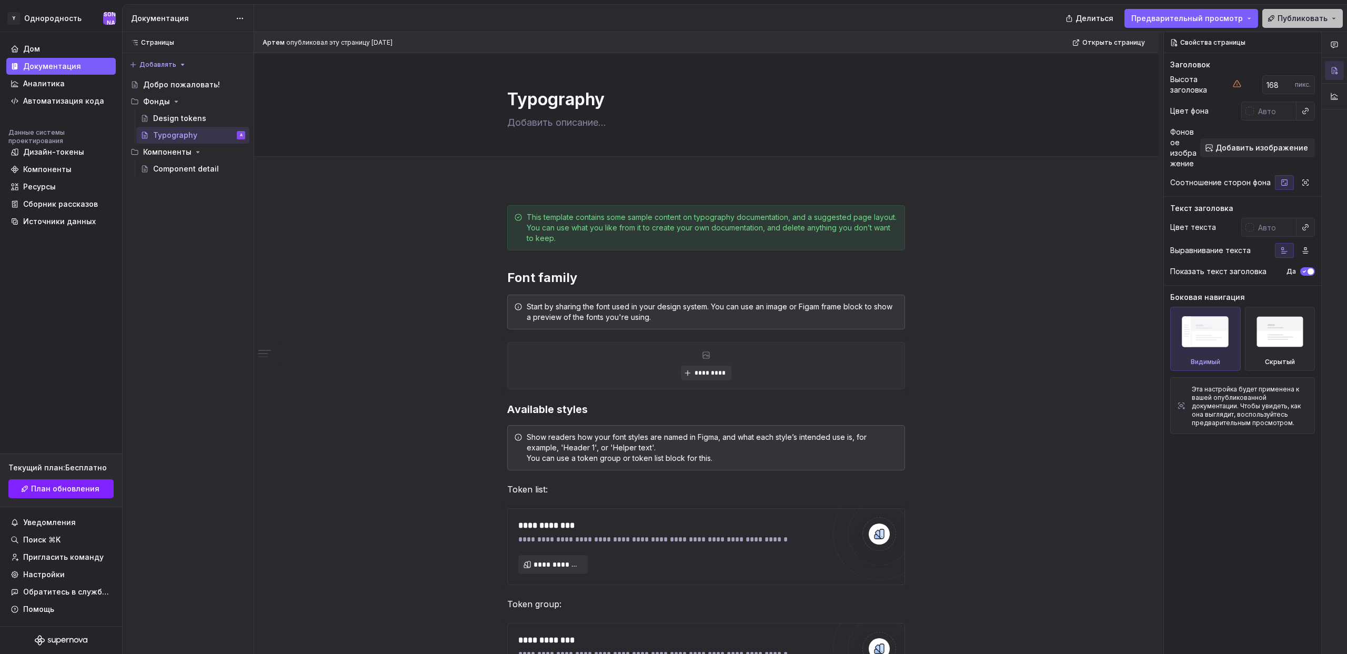
click at [1325, 23] on span "Публиковать" at bounding box center [1303, 18] width 50 height 11
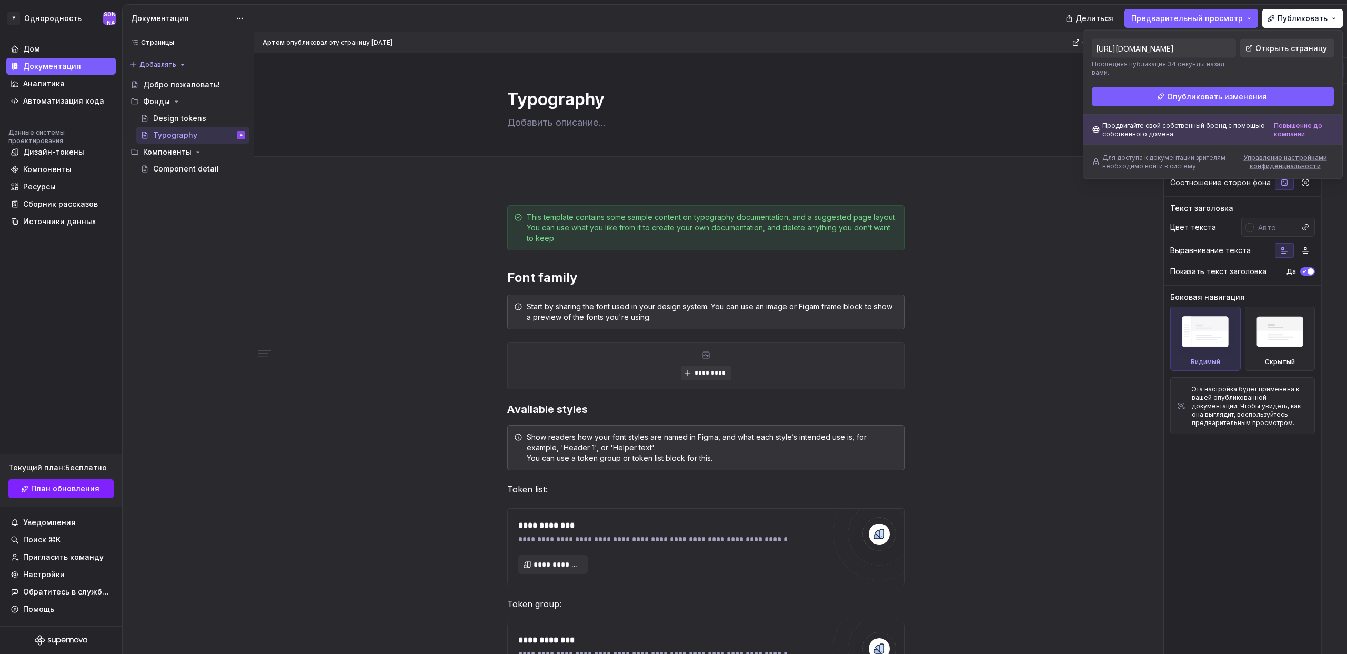
click at [1282, 48] on font "Открыть страницу" at bounding box center [1292, 48] width 72 height 9
click at [1257, 18] on button "Предварительный просмотр" at bounding box center [1192, 18] width 134 height 19
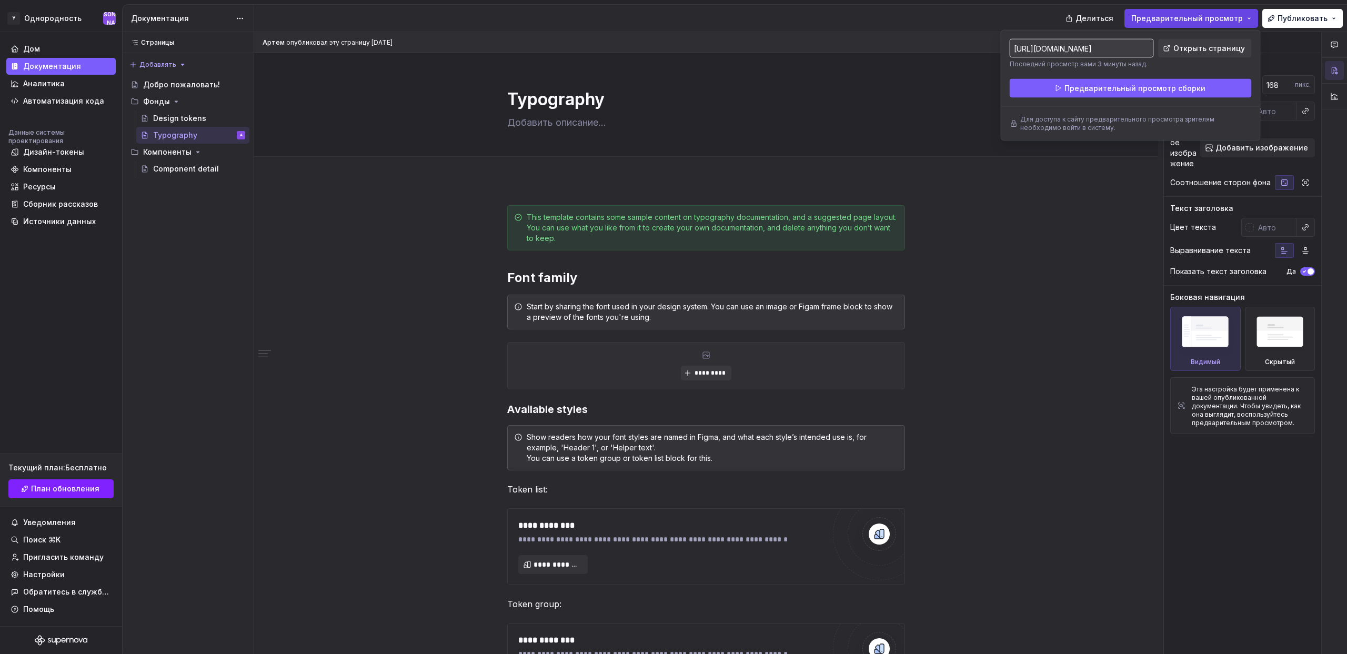
type textarea "*"
click at [1053, 126] on font "Для доступа к сайту предварительного просмотра зрителям необходимо войти в сист…" at bounding box center [1117, 123] width 194 height 16
click at [1319, 18] on font "Публиковать" at bounding box center [1303, 18] width 50 height 9
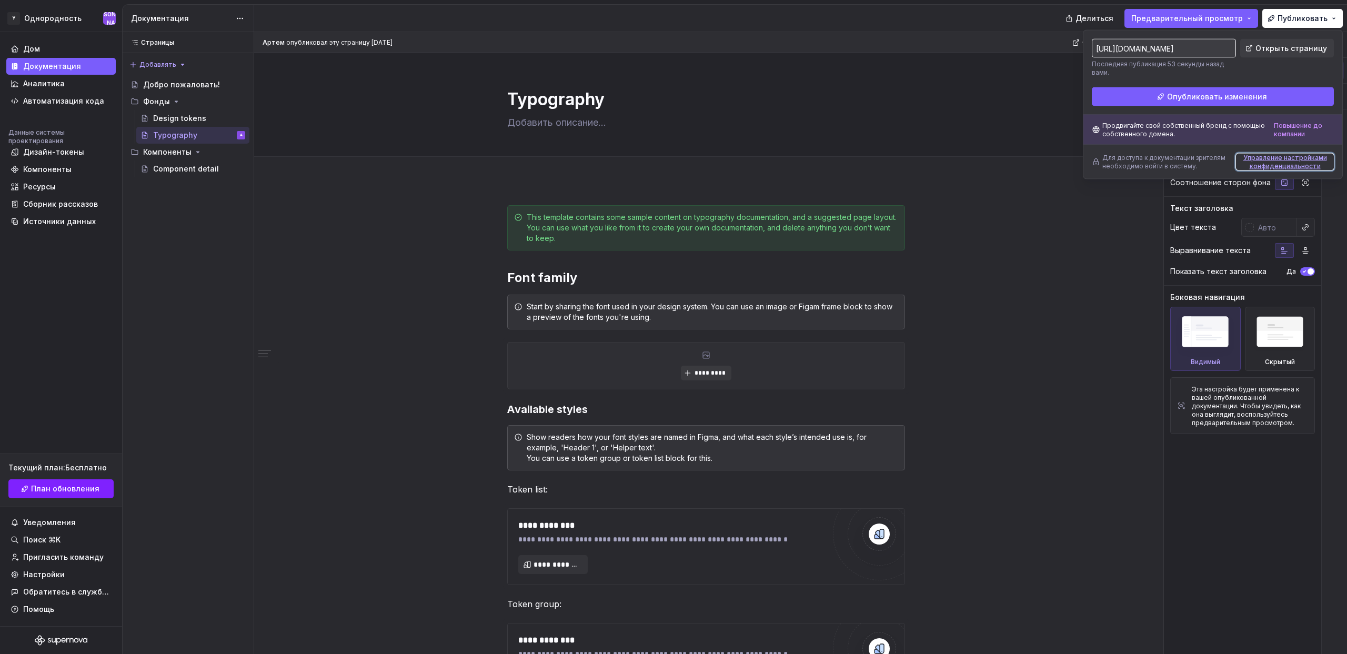
click at [1270, 157] on font "Управление настройками конфиденциальности" at bounding box center [1286, 162] width 84 height 16
type input "https://past-rose-porpoise.supernova-docs.io/latest/"
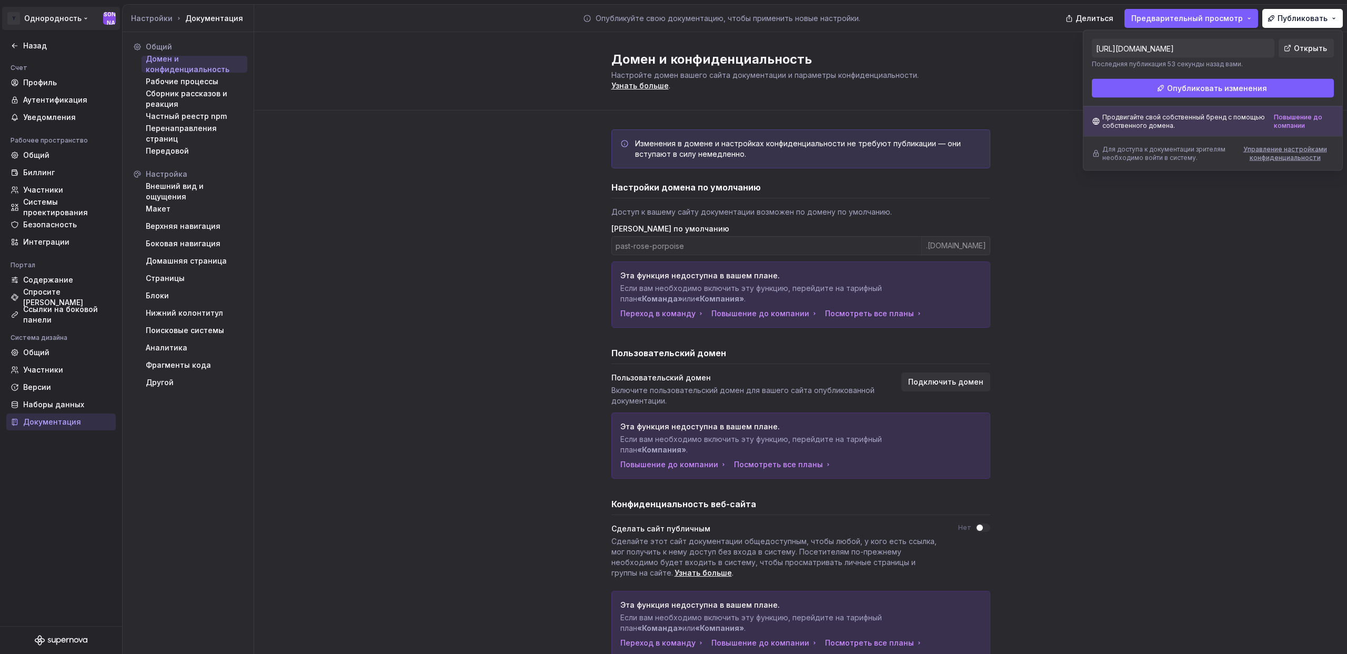
click at [54, 21] on html "Исходный текст Оцените этот перевод Ваш отзыв поможет нам улучшить Google Перев…" at bounding box center [673, 327] width 1347 height 654
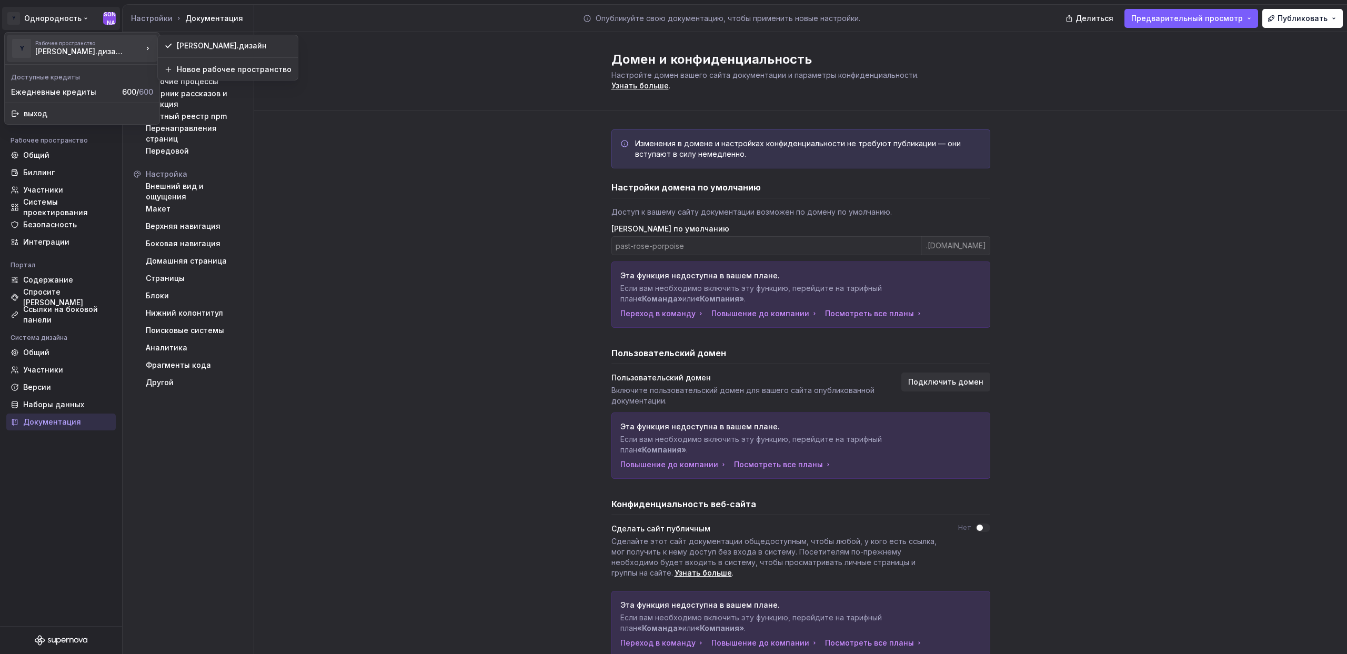
click at [367, 61] on html "Исходный текст Оцените этот перевод Ваш отзыв поможет нам улучшить Google Перев…" at bounding box center [673, 327] width 1347 height 654
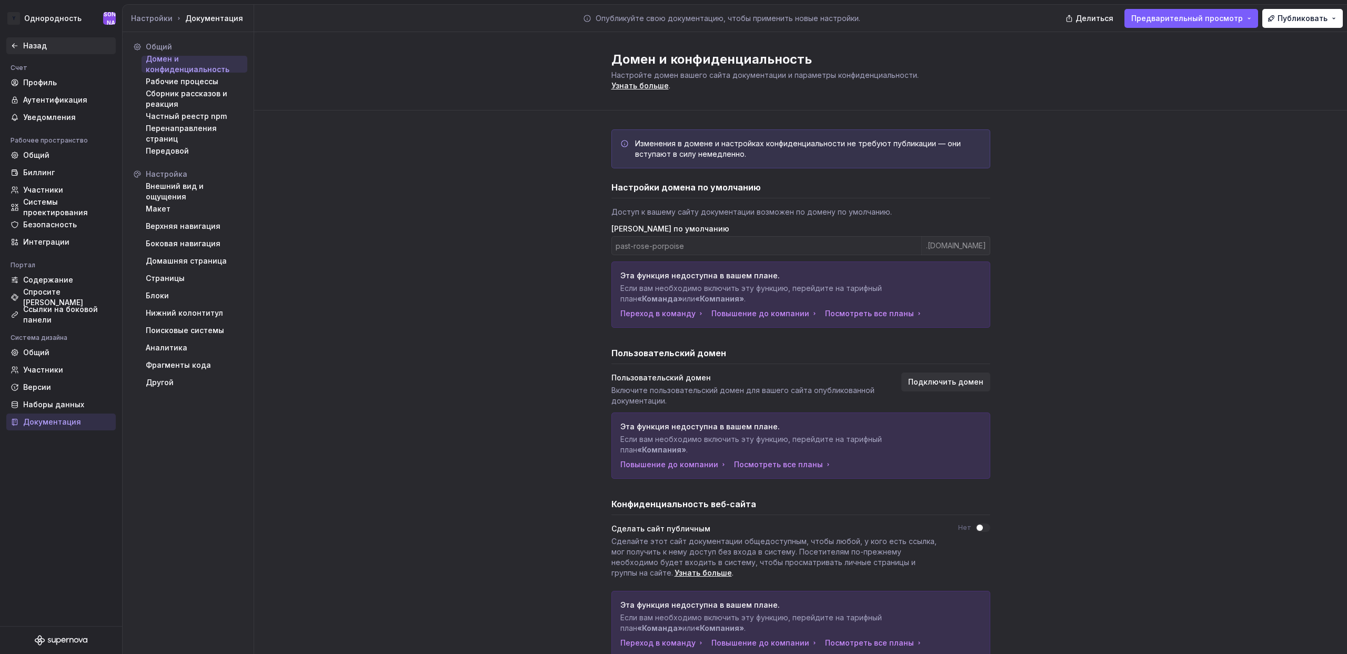
click at [18, 45] on icon at bounding box center [15, 46] width 8 height 8
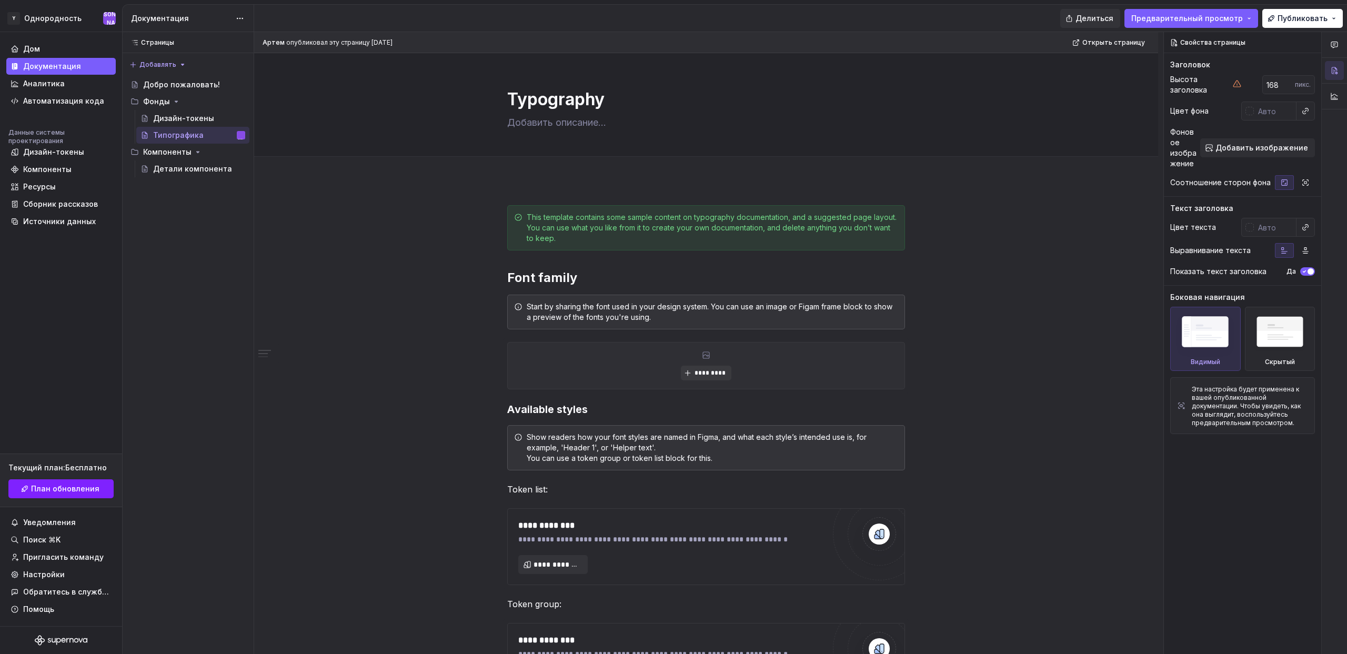
click at [1109, 22] on font "Делиться" at bounding box center [1095, 18] width 38 height 9
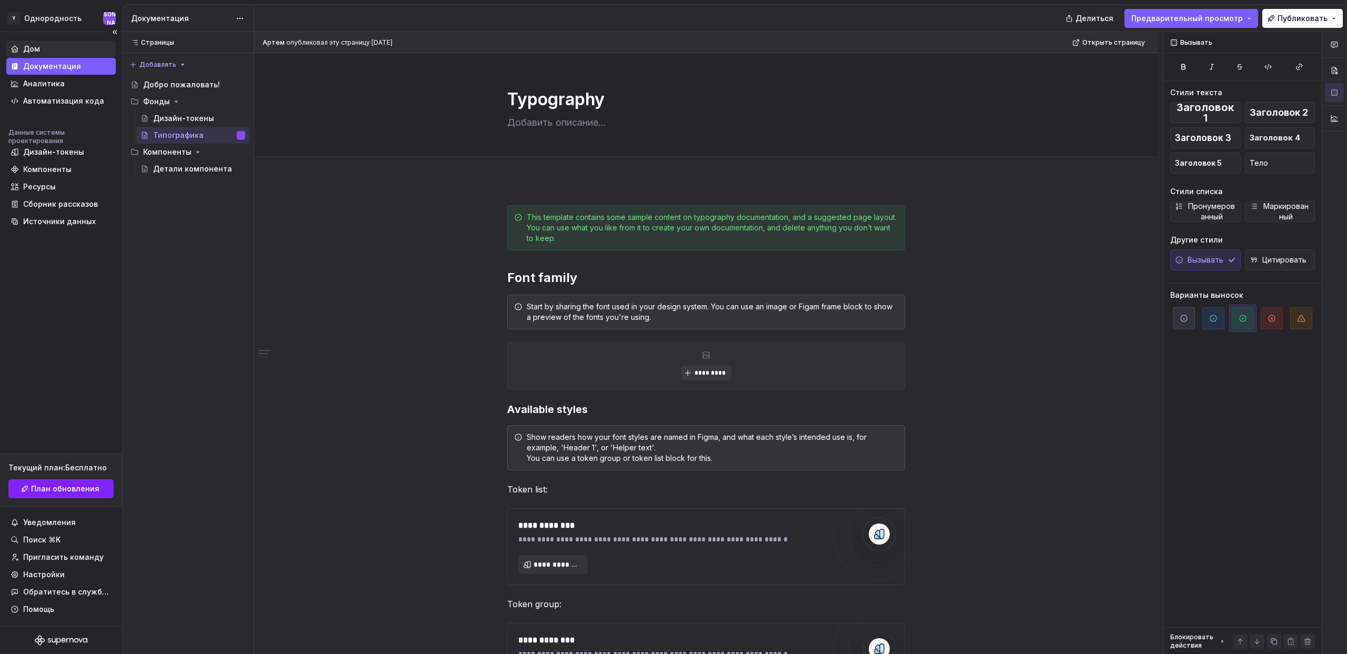
click at [45, 49] on div "Дом" at bounding box center [61, 49] width 101 height 11
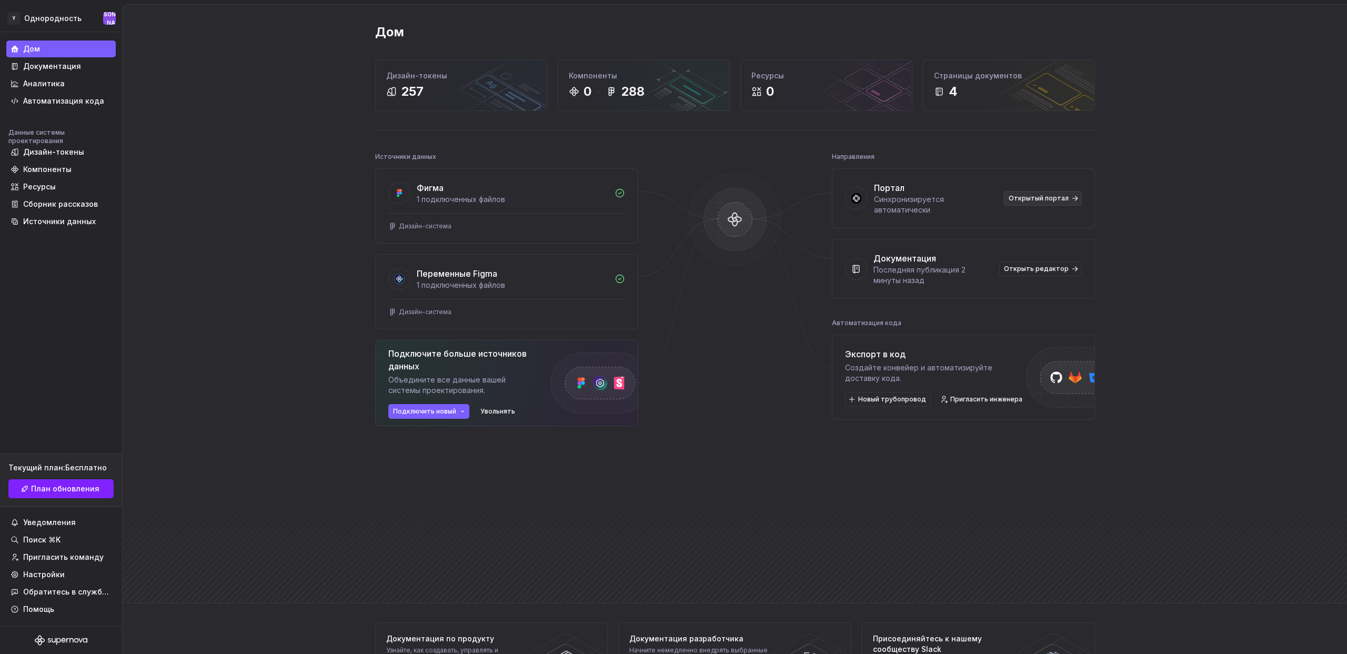
click at [1053, 195] on font "Открытый портал" at bounding box center [1039, 198] width 60 height 8
click at [46, 69] on font "Документация" at bounding box center [52, 66] width 58 height 9
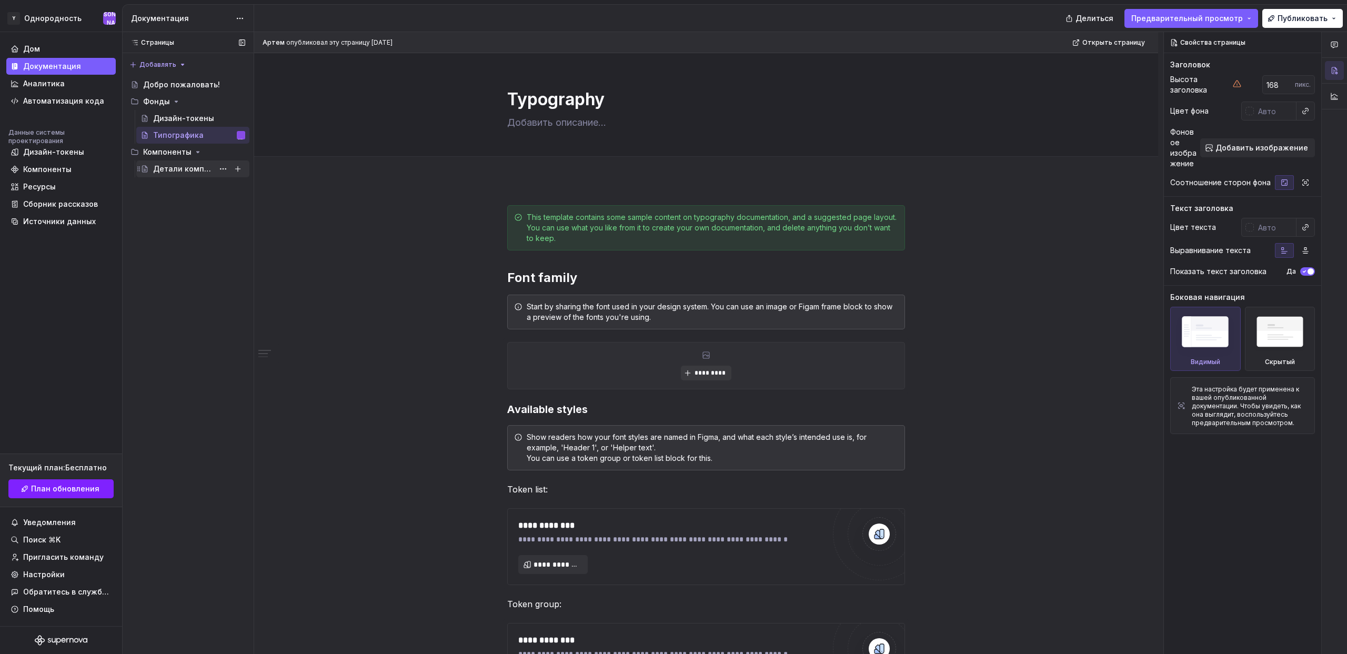
click at [181, 168] on font "Детали компонента" at bounding box center [192, 168] width 79 height 9
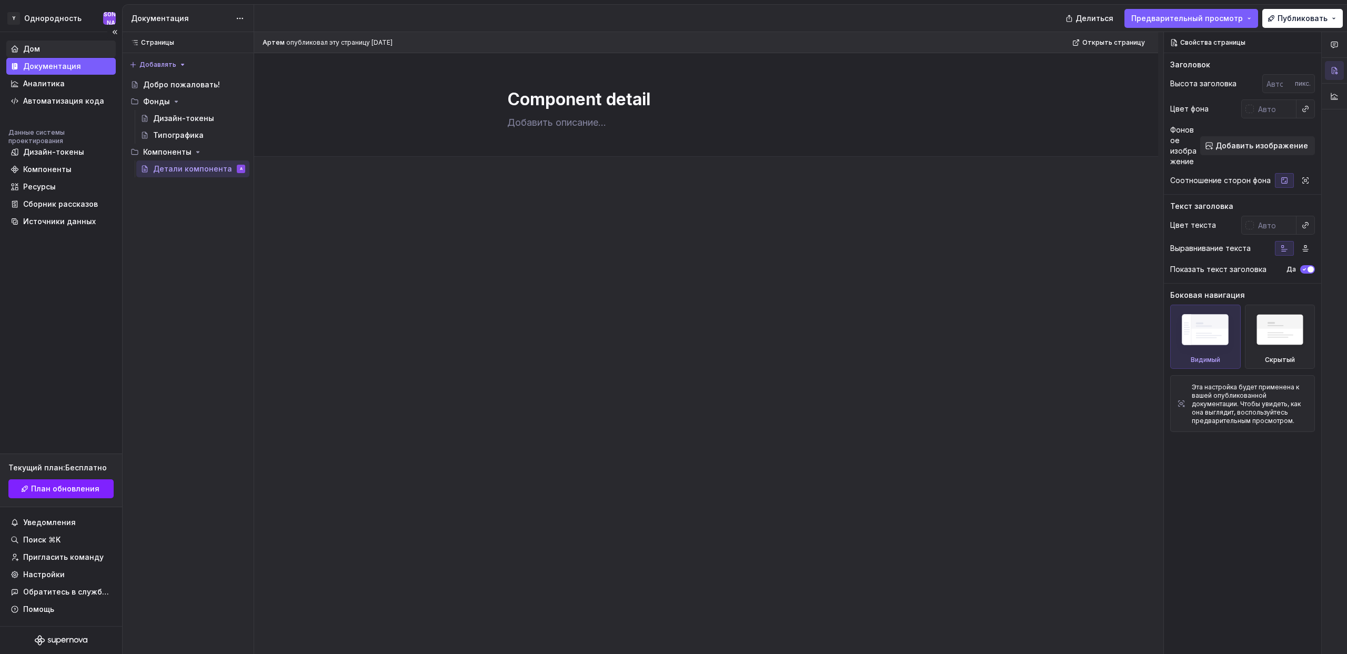
type textarea "*"
click at [33, 49] on font "Дом" at bounding box center [31, 48] width 17 height 9
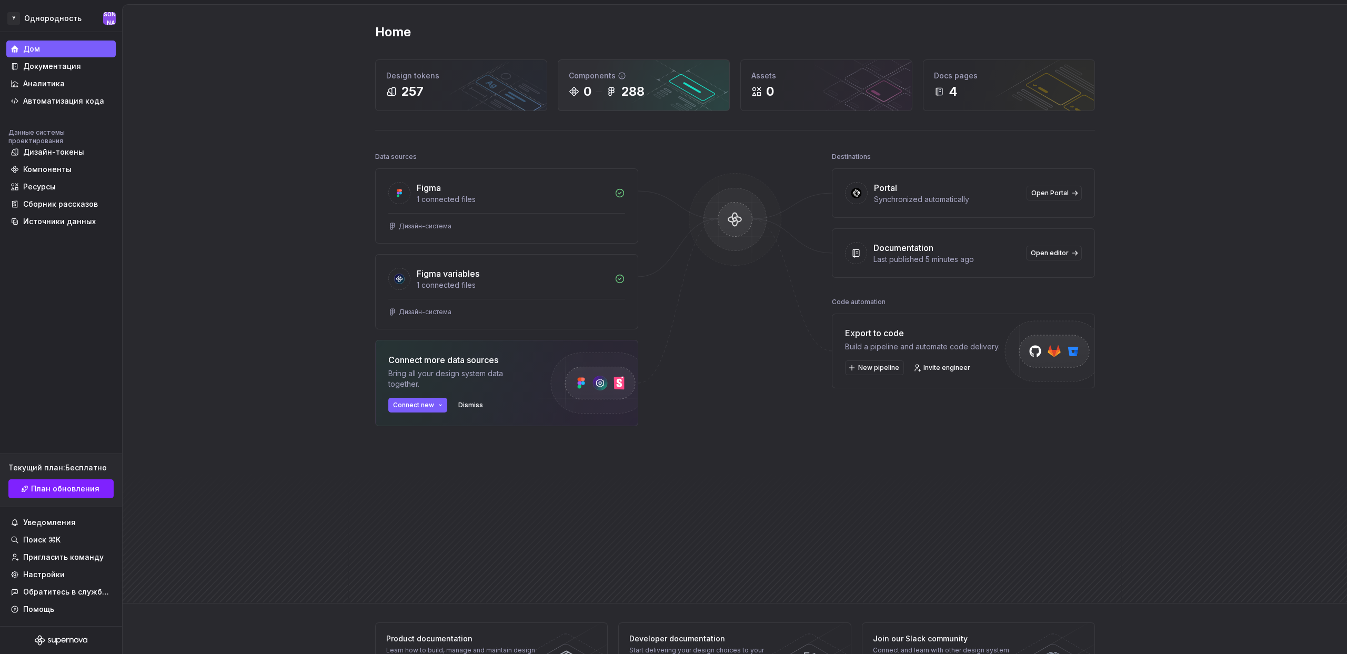
click at [668, 79] on div "Components" at bounding box center [644, 76] width 150 height 11
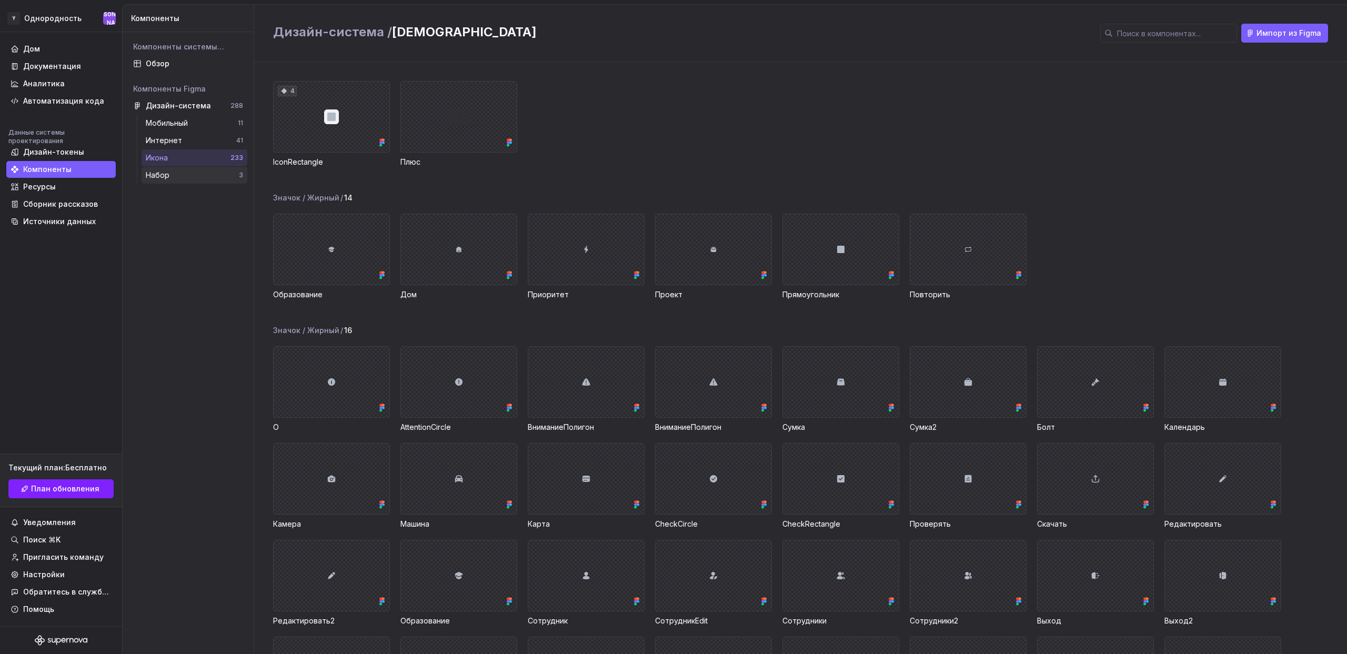
click at [191, 170] on div "Набор" at bounding box center [192, 175] width 93 height 11
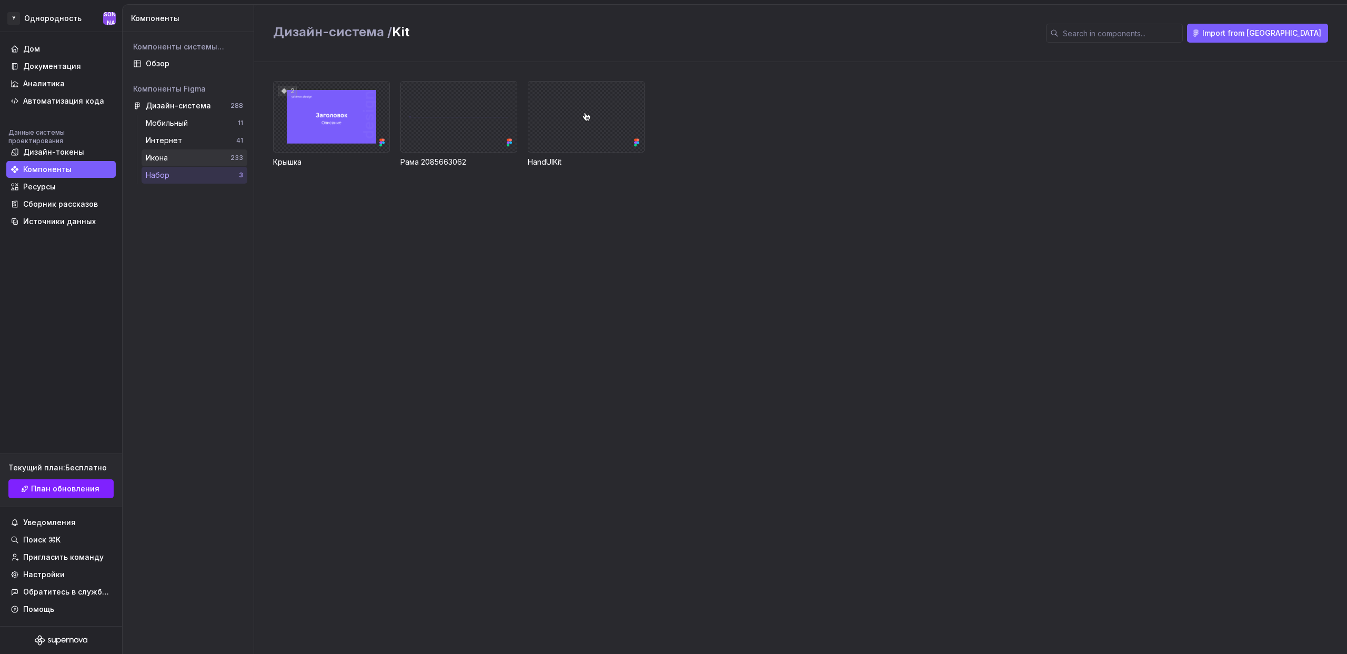
click at [189, 156] on div "Икона" at bounding box center [188, 158] width 85 height 11
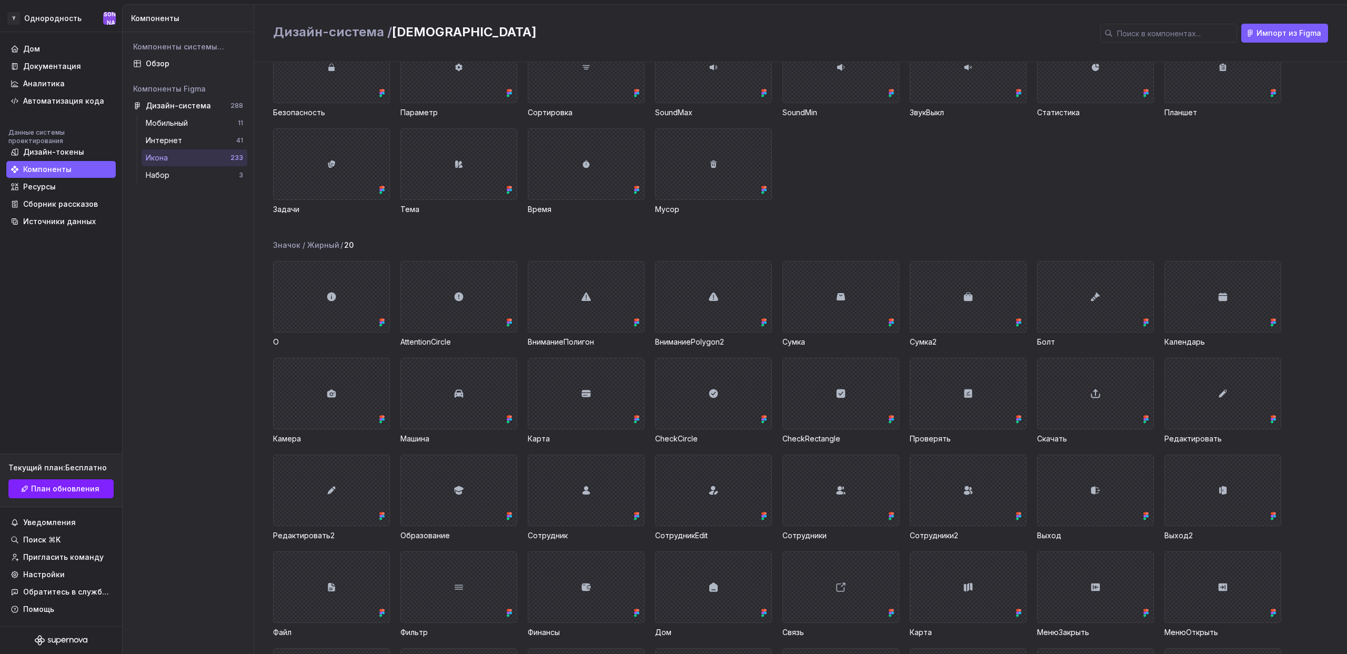
scroll to position [1397, 0]
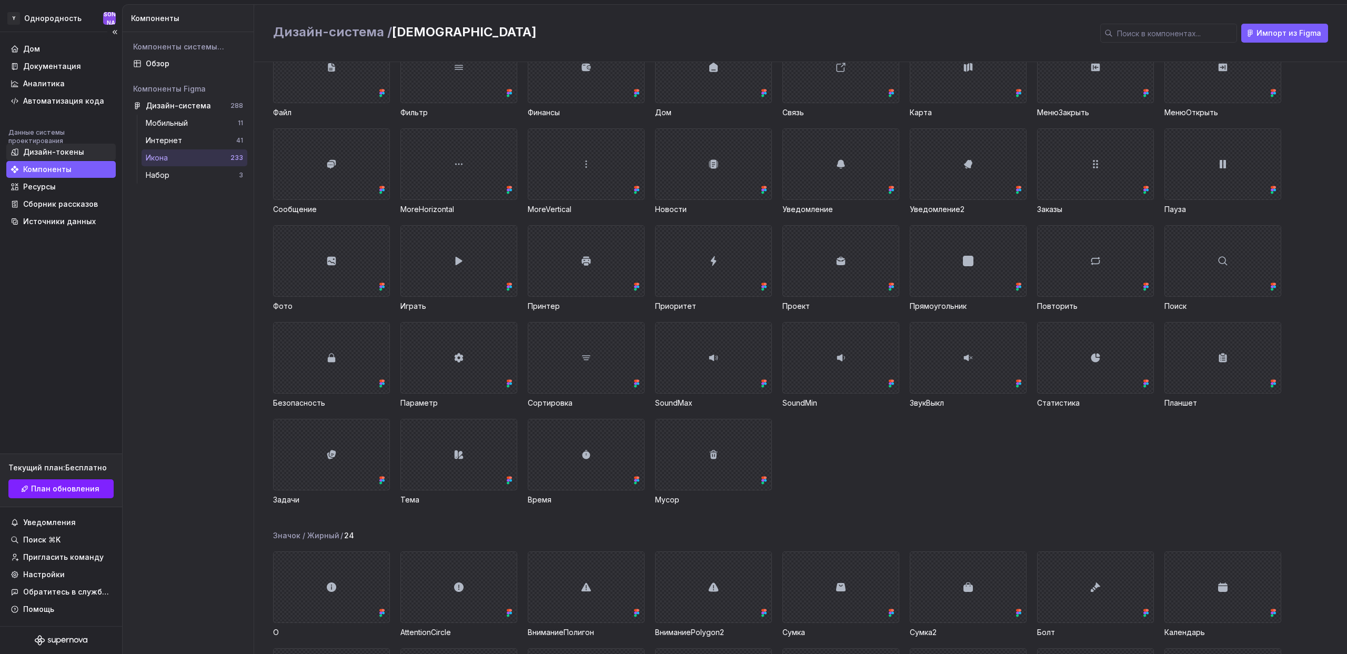
click at [62, 153] on font "Дизайн-токены" at bounding box center [53, 151] width 61 height 9
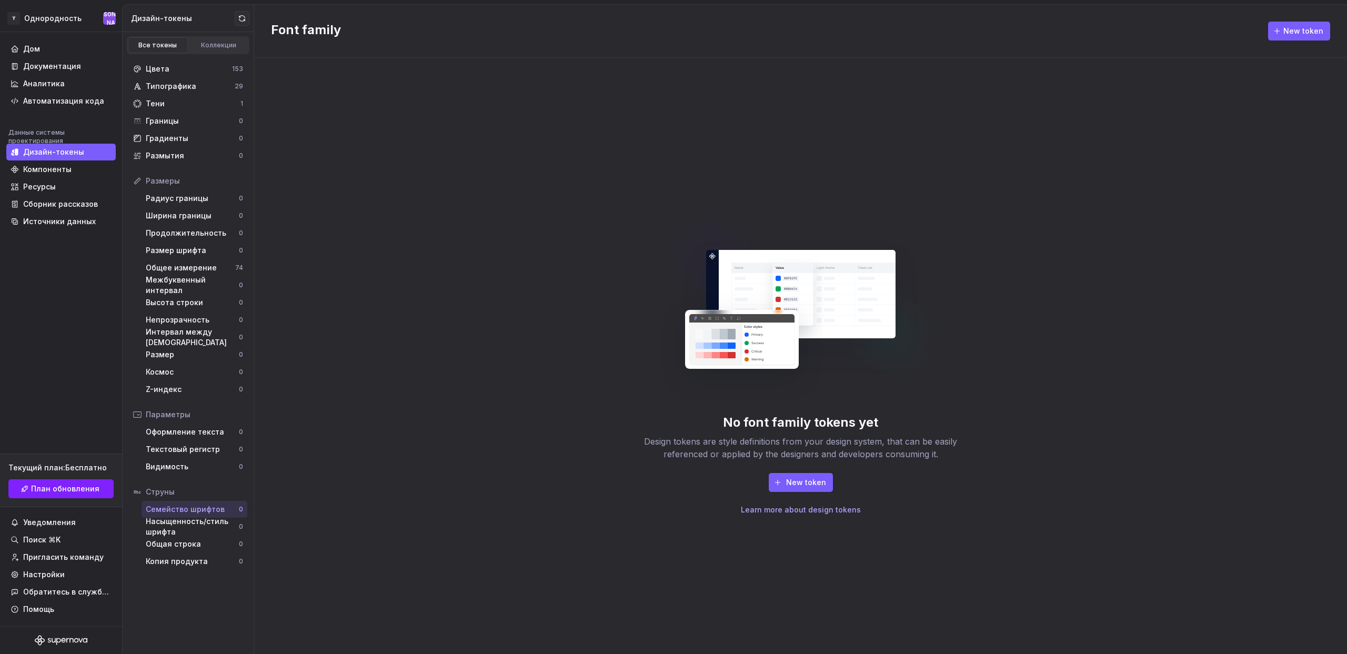
click at [173, 184] on font "Размеры" at bounding box center [163, 180] width 34 height 9
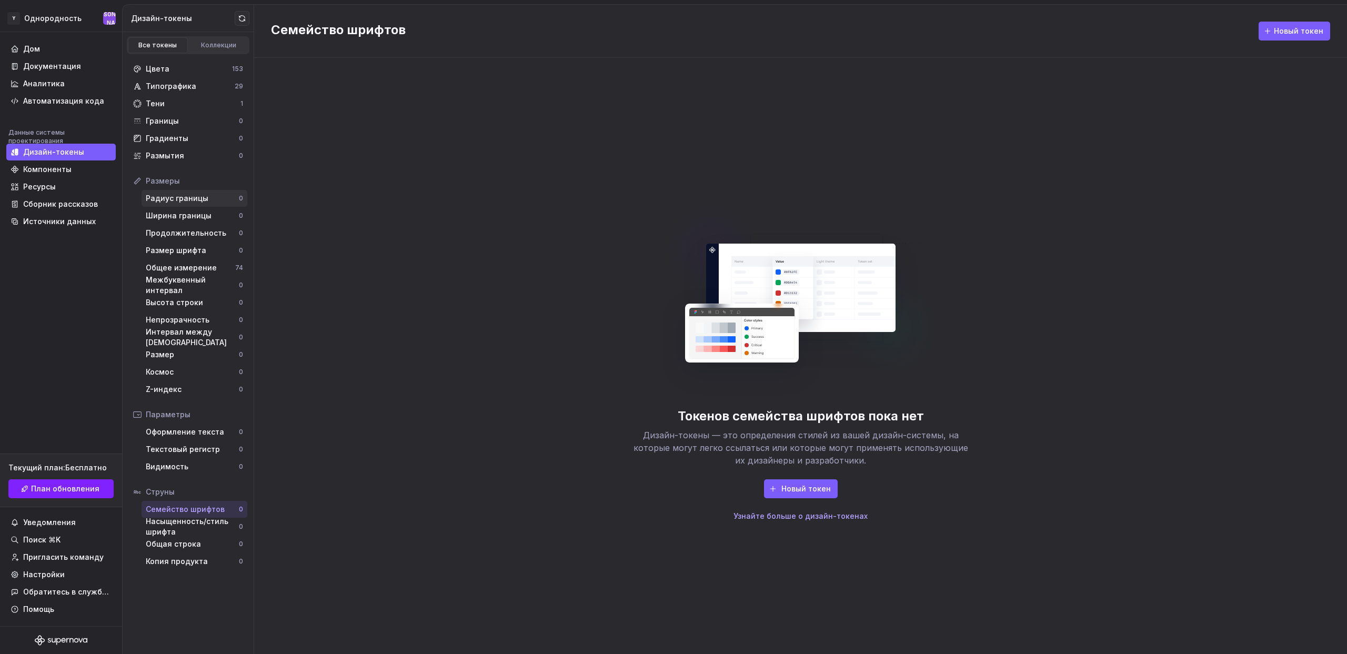
click at [194, 197] on font "Радиус границы" at bounding box center [177, 198] width 63 height 9
click at [206, 213] on font "Ширина границы" at bounding box center [179, 215] width 66 height 9
click at [200, 235] on font "Продолжительность" at bounding box center [186, 232] width 81 height 9
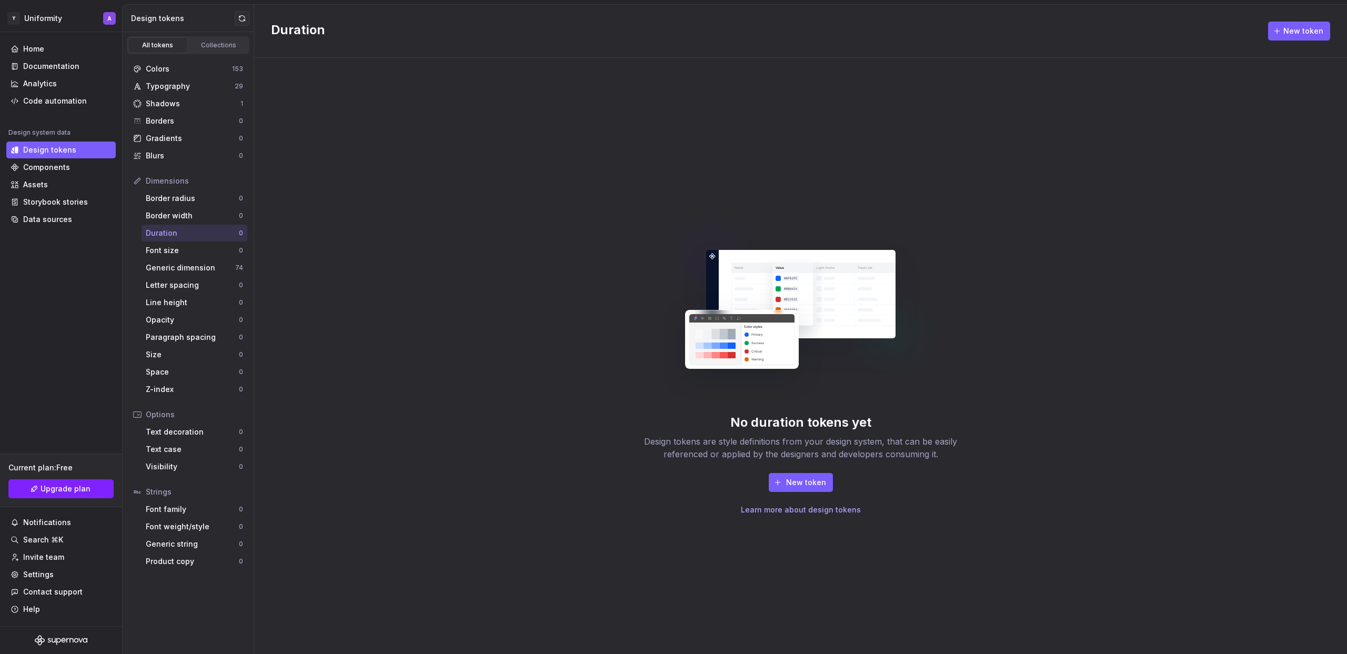
click at [525, 180] on div "No duration tokens yet Design tokens are style definitions from your design sys…" at bounding box center [800, 356] width 1093 height 596
click at [184, 247] on div "Font size" at bounding box center [192, 250] width 93 height 11
click at [206, 268] on div "Generic dimension" at bounding box center [190, 268] width 89 height 11
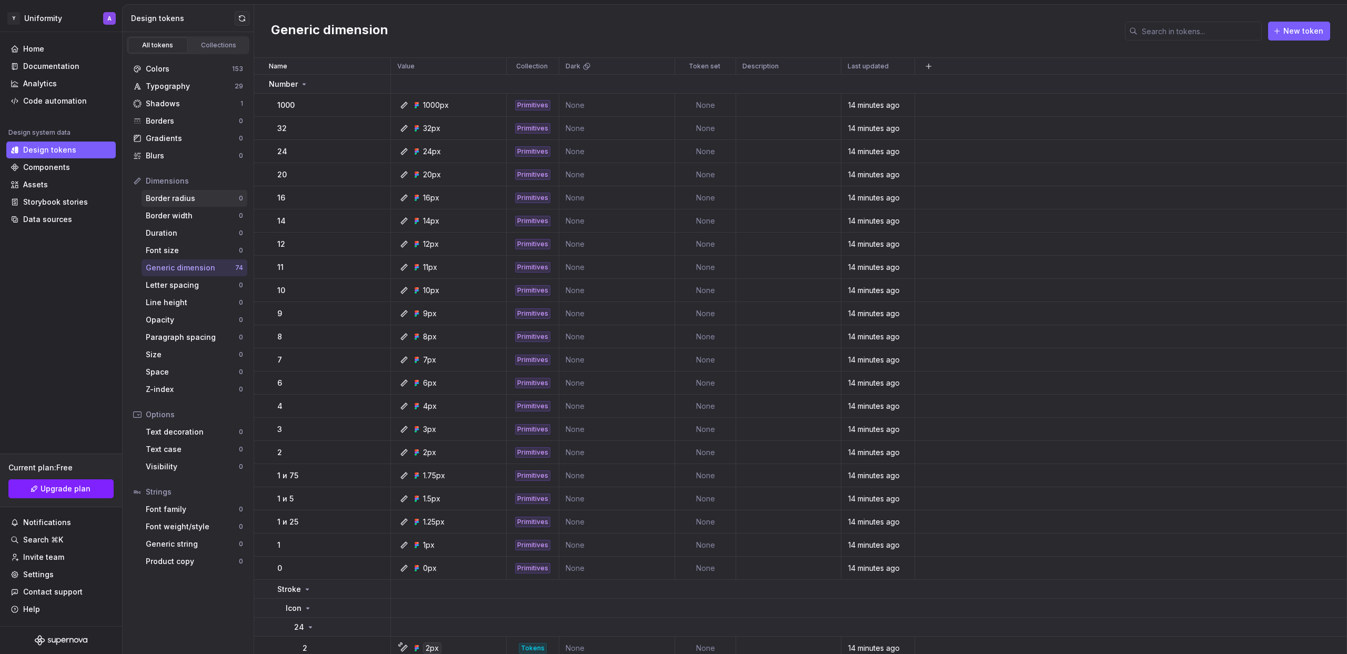
click at [198, 200] on div "Border radius" at bounding box center [192, 198] width 93 height 11
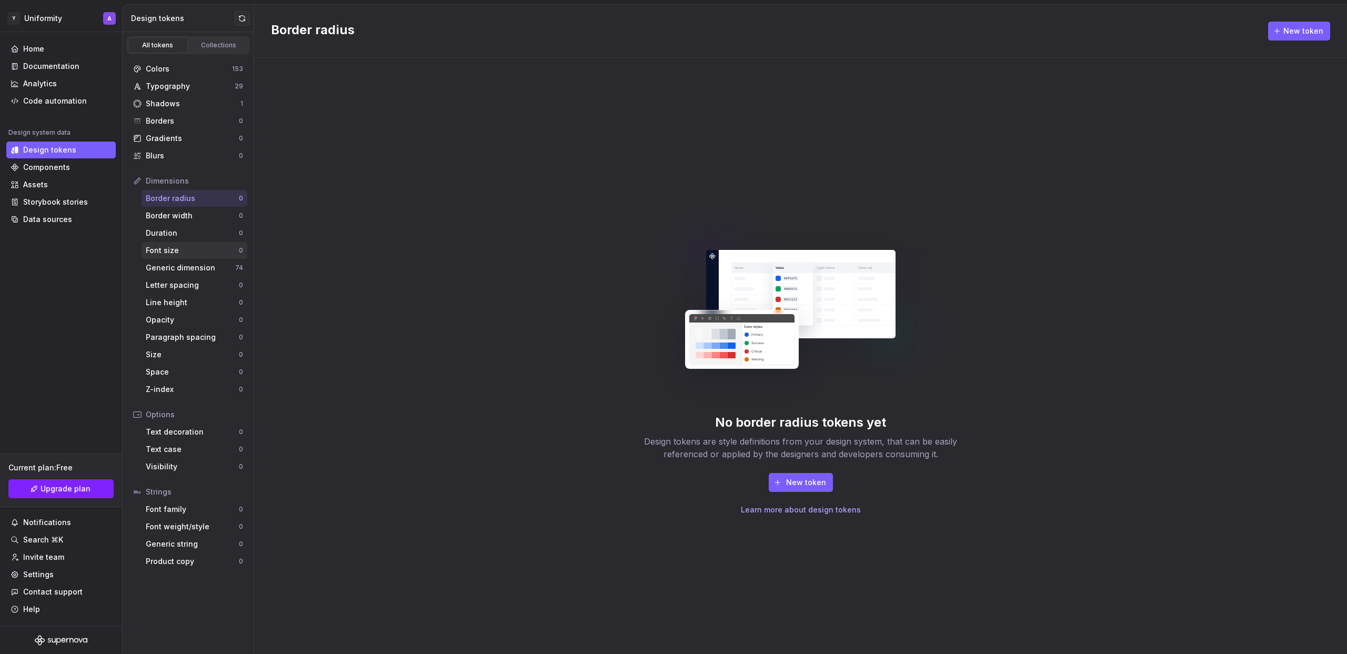
click at [190, 250] on div "Font size" at bounding box center [192, 250] width 93 height 11
click at [196, 272] on div "Generic dimension" at bounding box center [190, 268] width 89 height 11
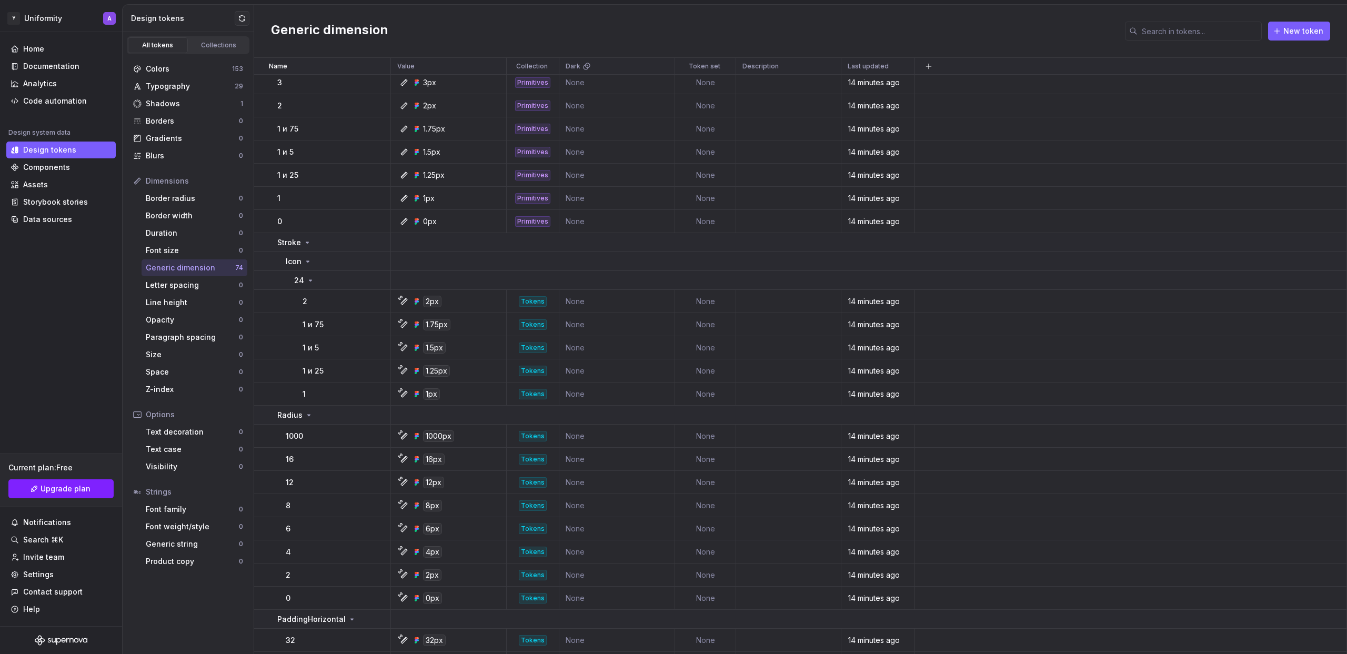
scroll to position [357, 0]
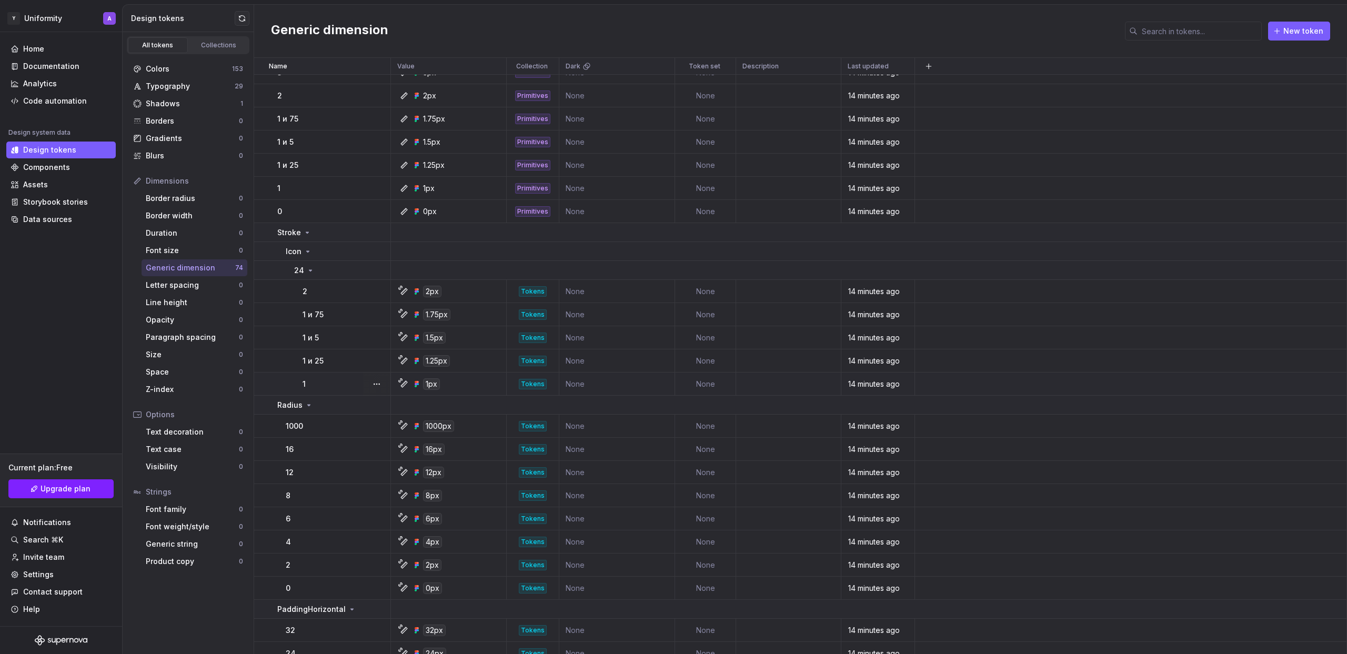
click at [334, 395] on tbody "16 16px Primitives None None 14 minutes ago 14 14px Primitives None None 14 min…" at bounding box center [800, 660] width 1093 height 1884
click at [378, 404] on button "button" at bounding box center [376, 405] width 15 height 15
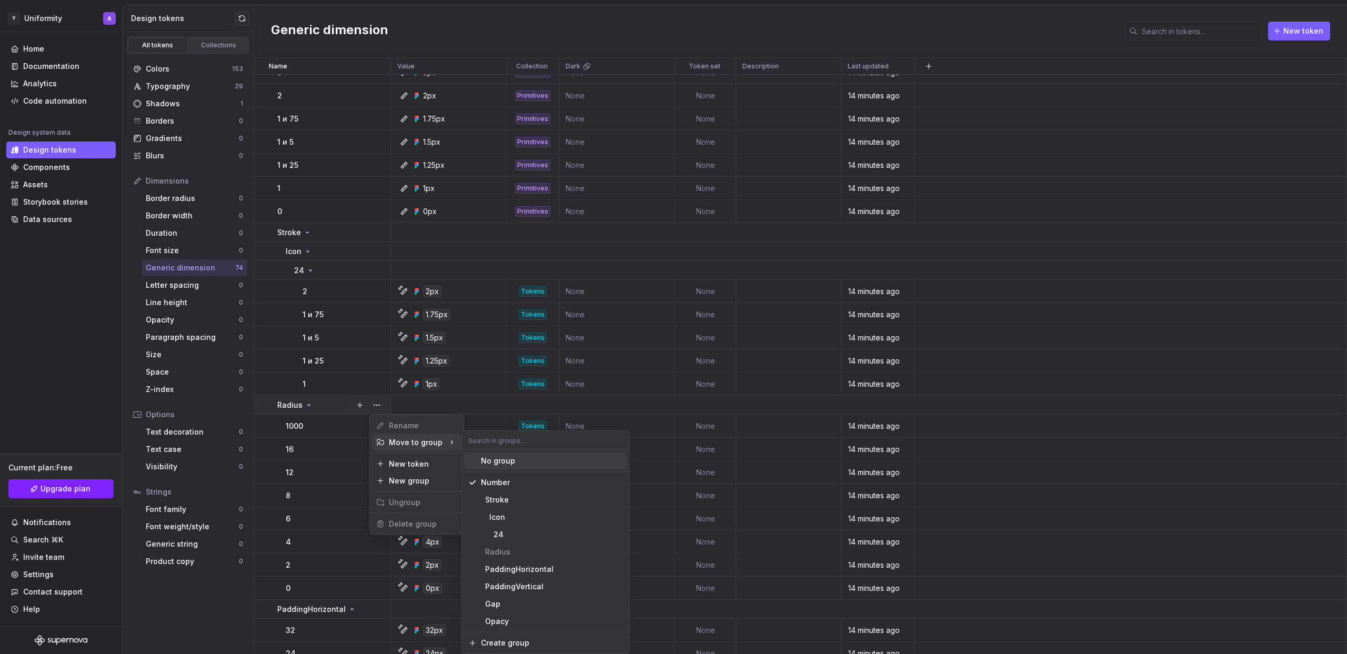
click at [510, 443] on input "text" at bounding box center [545, 440] width 167 height 19
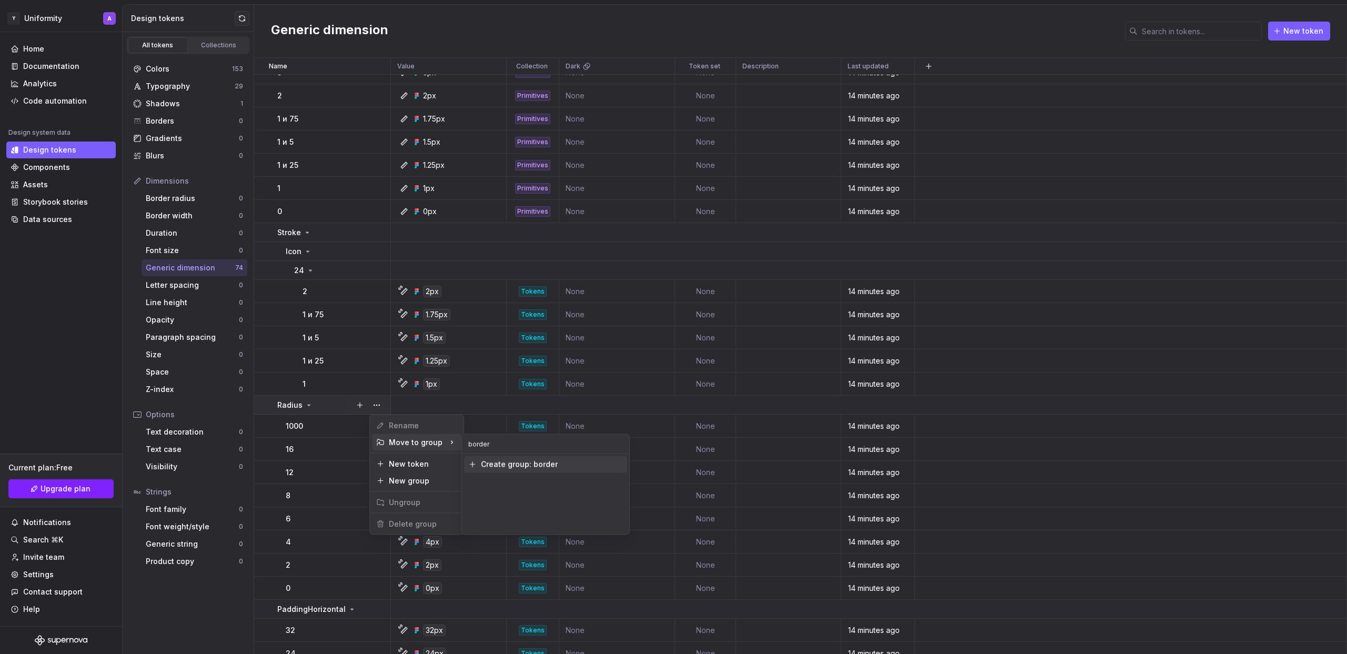
type input "border"
click at [503, 467] on div "Create group: border" at bounding box center [519, 464] width 77 height 11
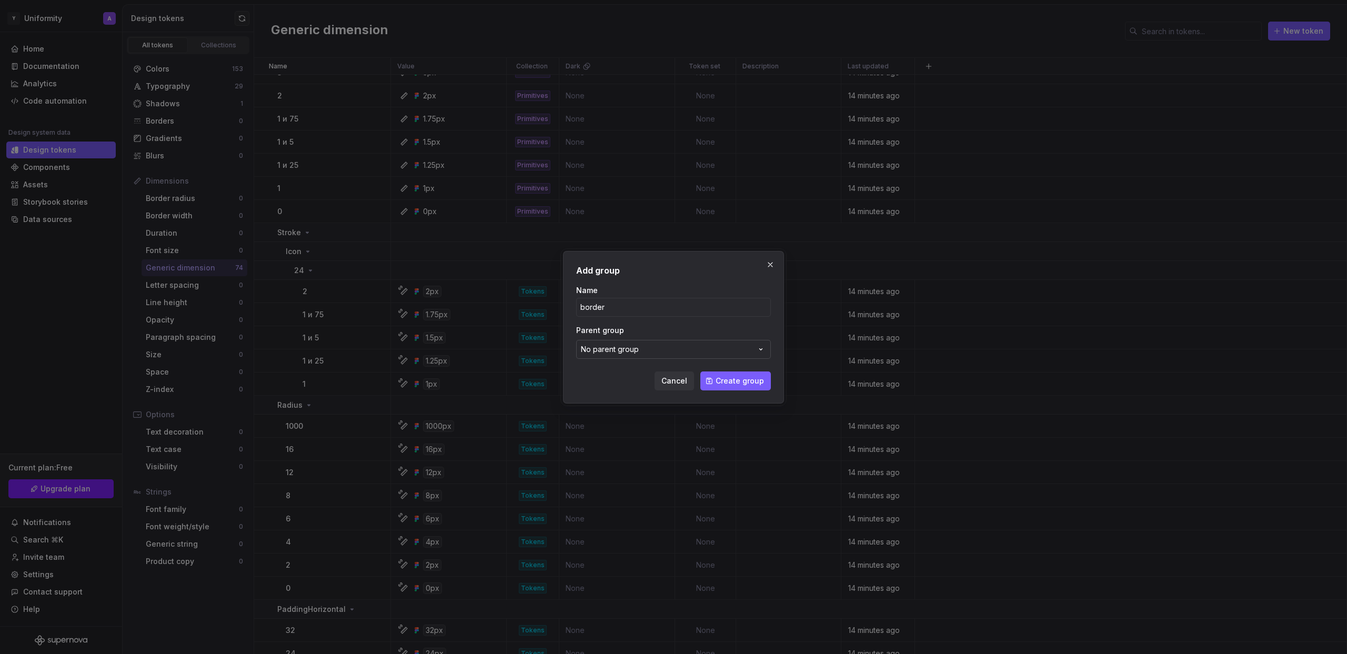
click at [683, 347] on button "No parent group" at bounding box center [673, 349] width 195 height 19
click at [683, 347] on div "Add group Name border Parent group No parent group Cancel Create group" at bounding box center [673, 327] width 1347 height 654
click at [684, 349] on button "No parent group" at bounding box center [673, 349] width 195 height 19
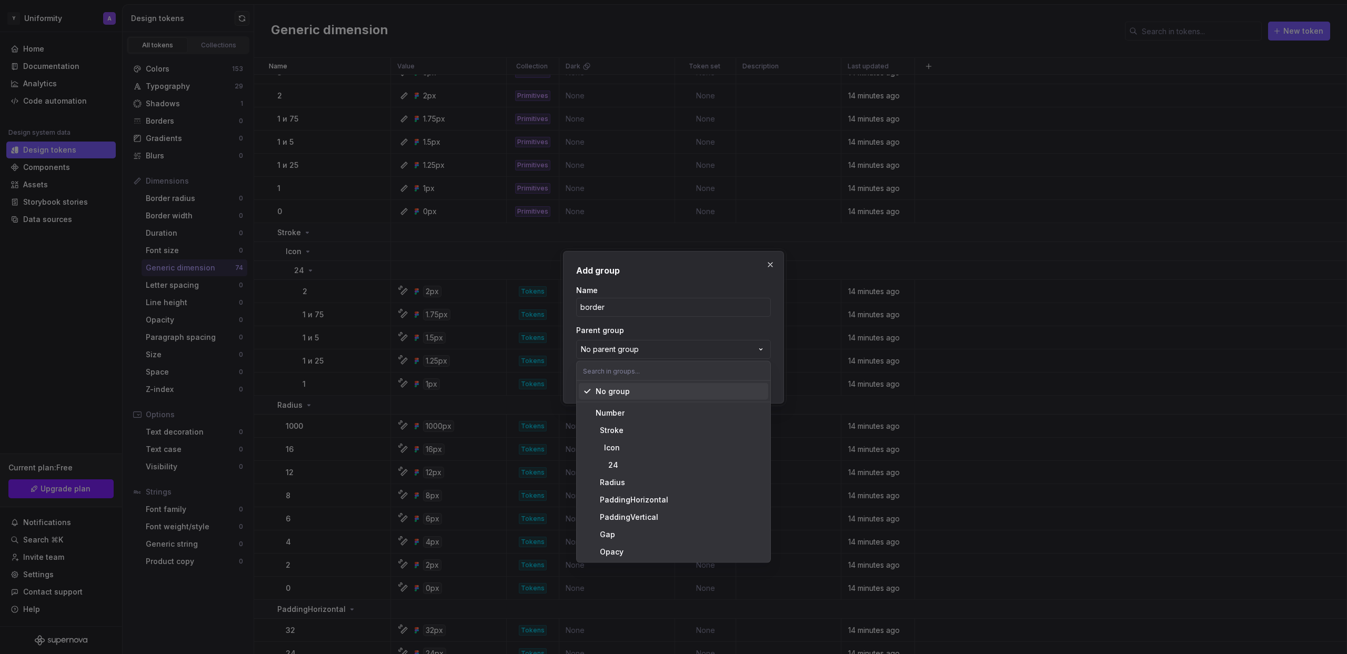
click at [676, 346] on div "Add group Name border Parent group No parent group Cancel Create group" at bounding box center [673, 327] width 1347 height 654
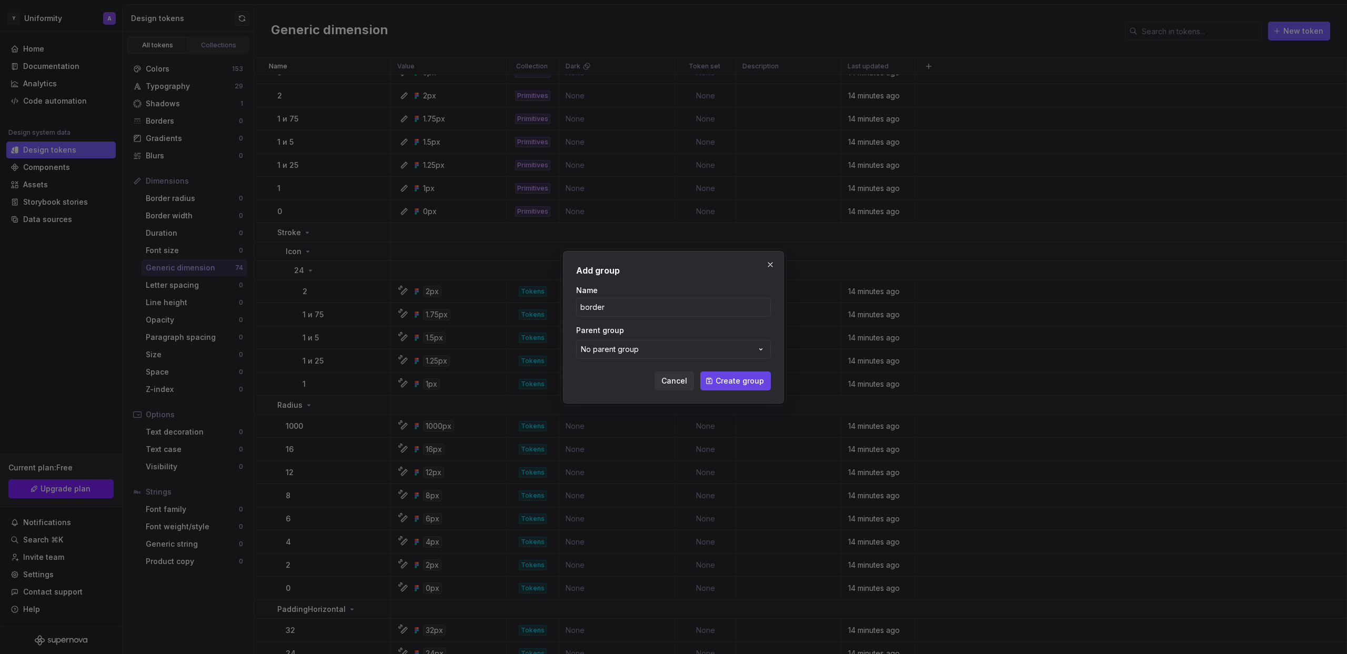
click at [738, 386] on span "Create group" at bounding box center [740, 381] width 48 height 11
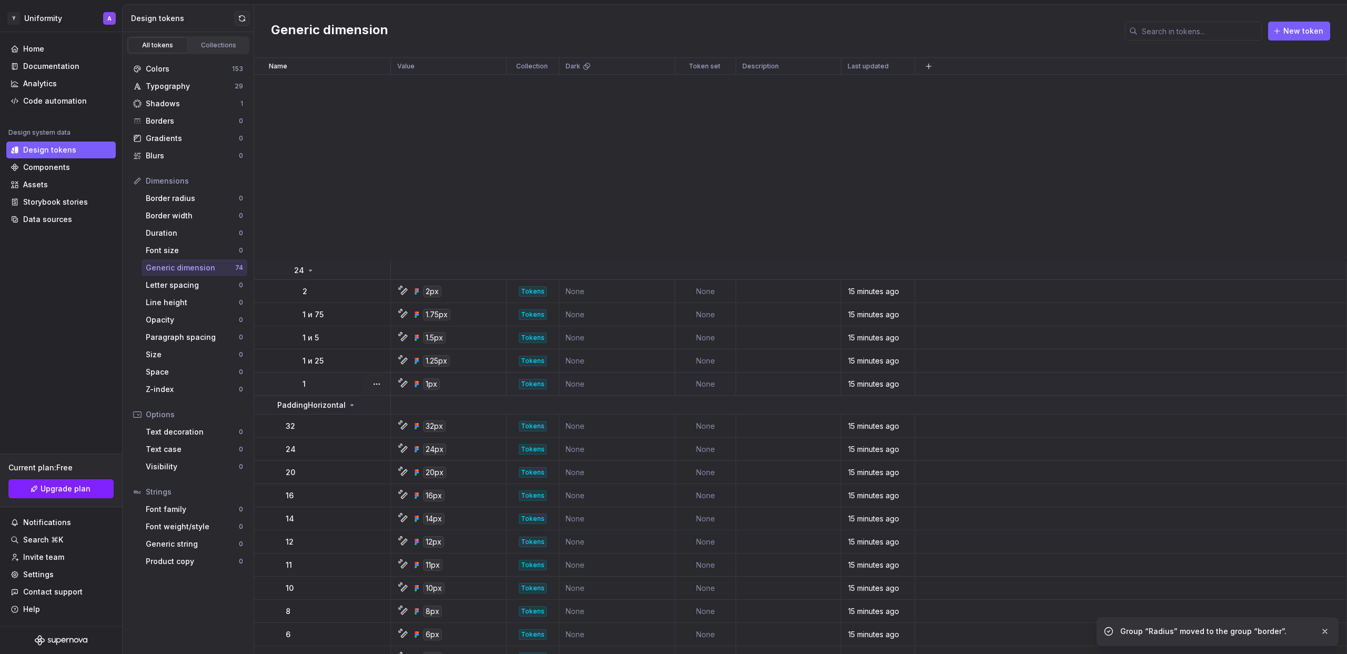
scroll to position [1324, 0]
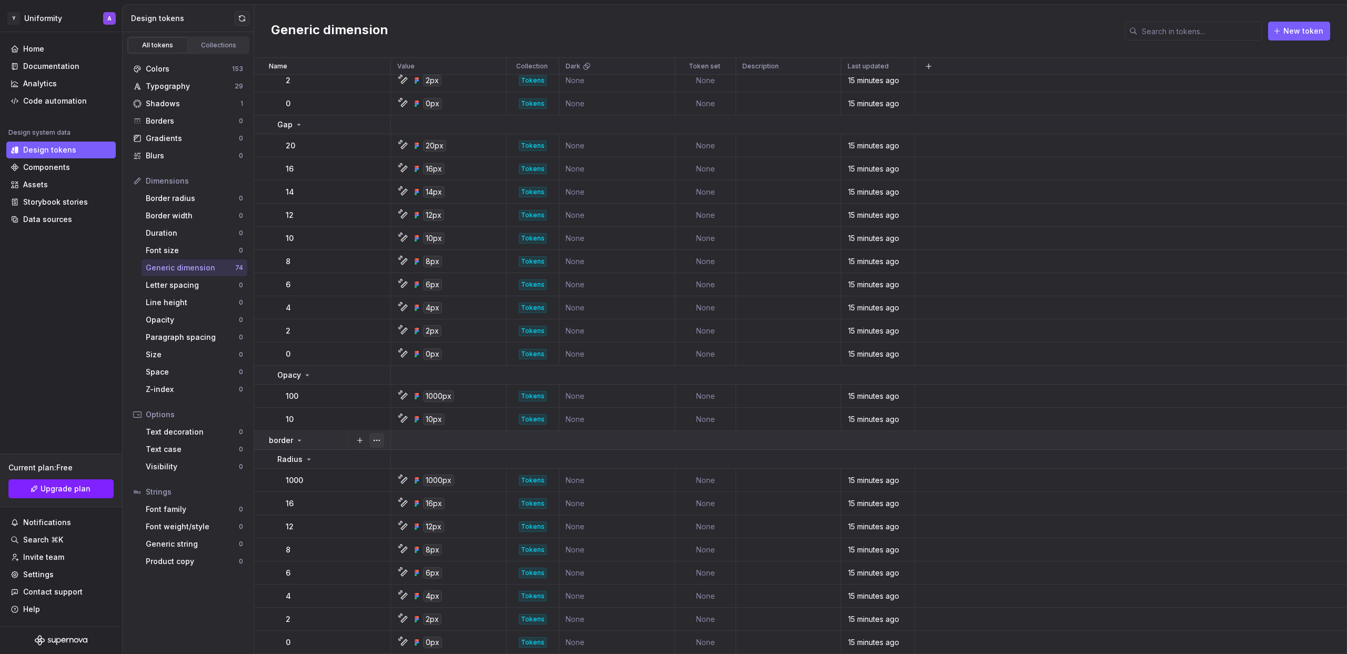
click at [375, 438] on button "button" at bounding box center [376, 440] width 15 height 15
click at [307, 436] on html "Исходный текст Оцените этот перевод Ваш отзыв поможет нам улучшить Google Перев…" at bounding box center [673, 327] width 1347 height 654
drag, startPoint x: 293, startPoint y: 462, endPoint x: 325, endPoint y: 428, distance: 46.5
click at [308, 460] on icon at bounding box center [309, 459] width 8 height 8
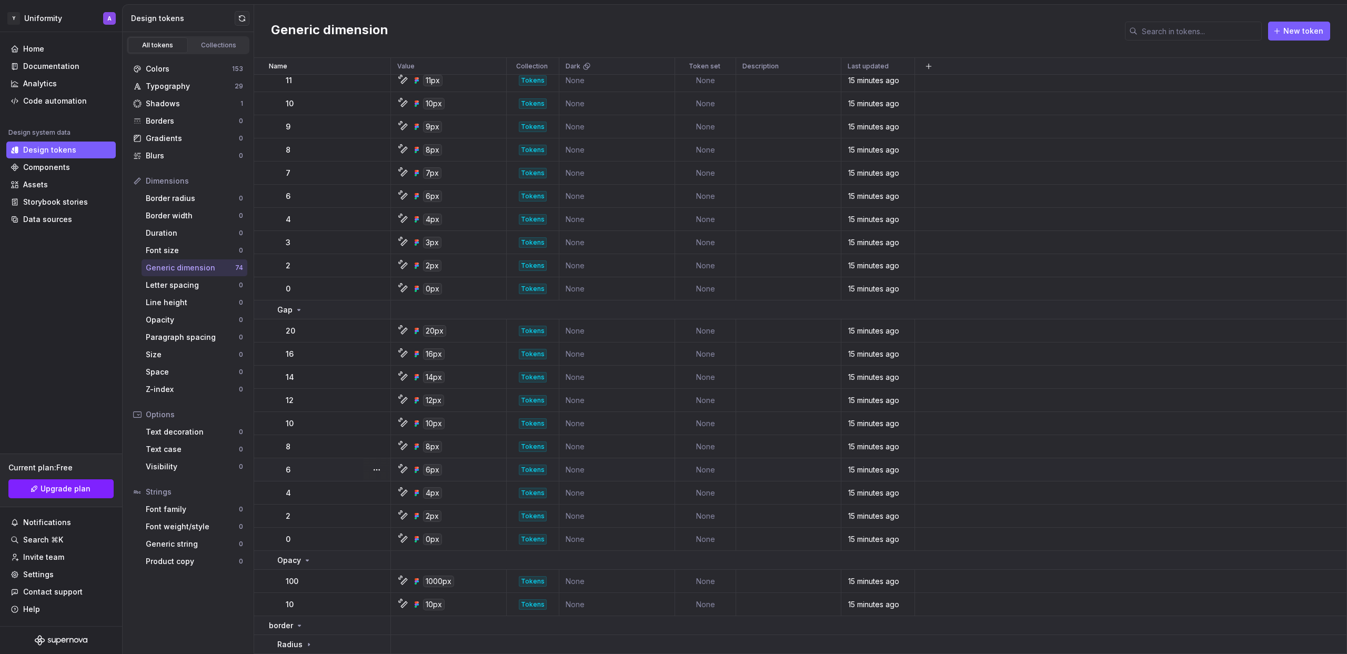
scroll to position [1138, 0]
click at [373, 643] on button "button" at bounding box center [376, 644] width 15 height 15
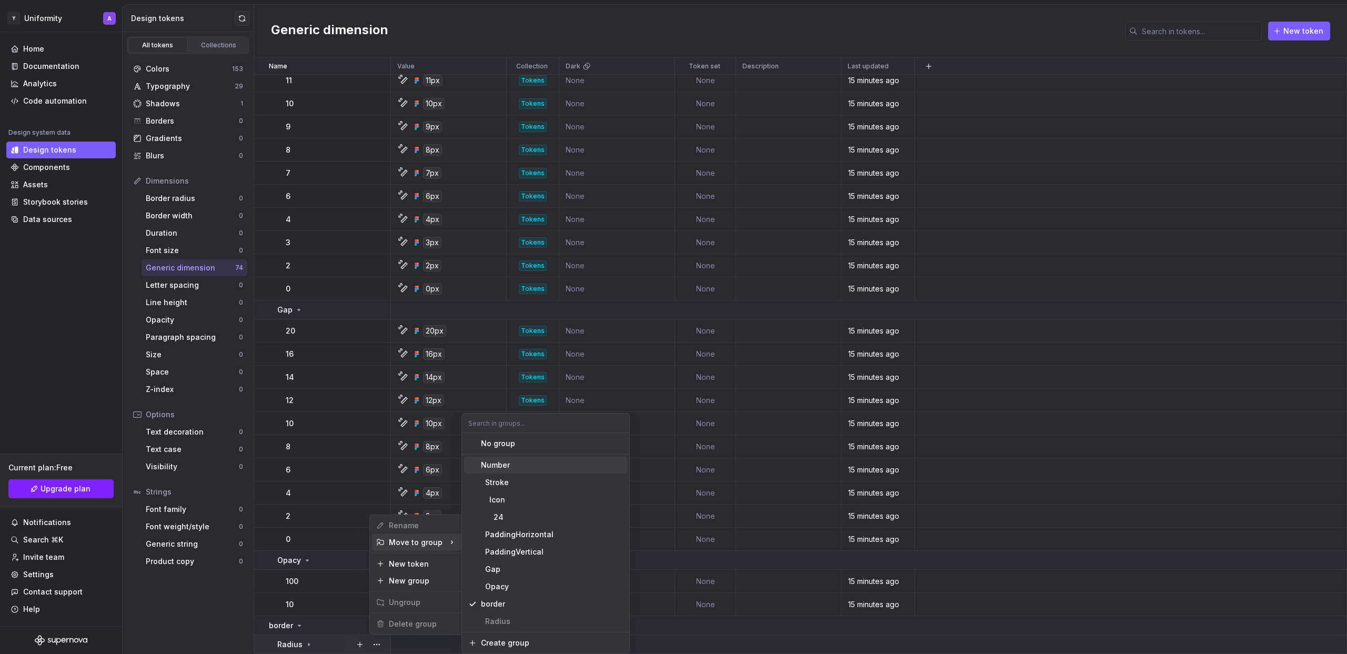
click at [544, 461] on div "Number" at bounding box center [552, 465] width 142 height 11
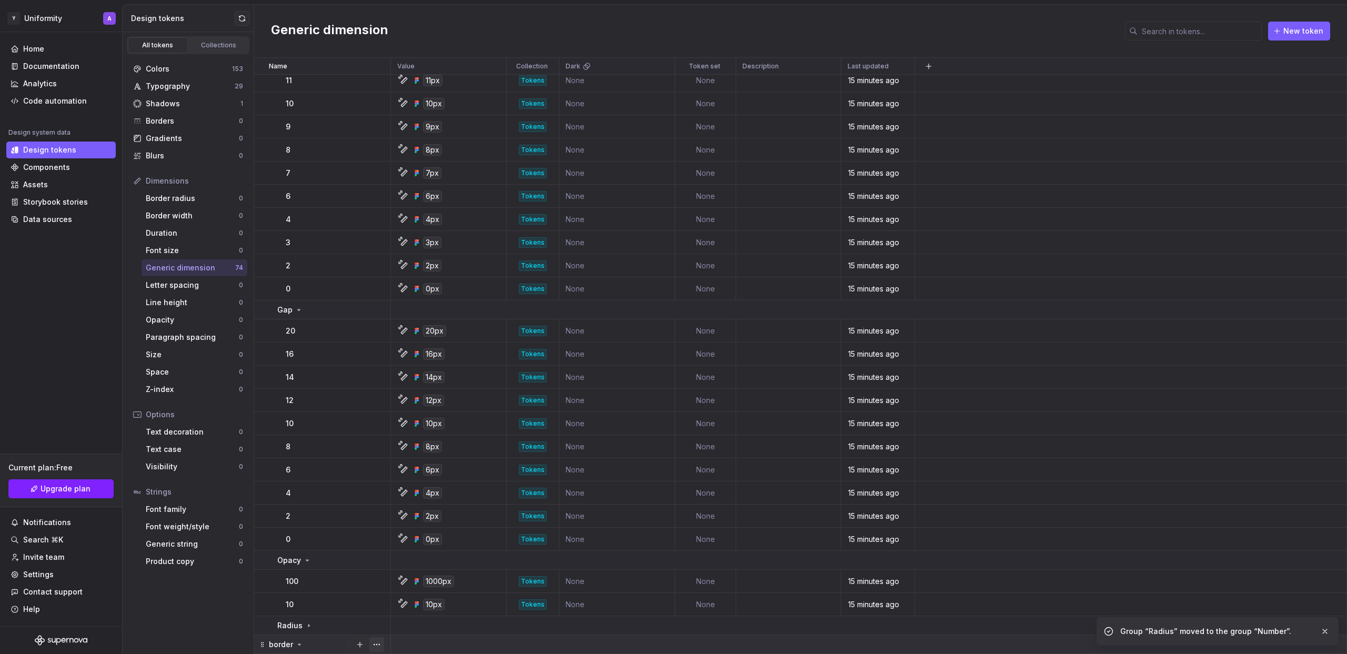
click at [379, 644] on button "button" at bounding box center [376, 644] width 15 height 15
click at [405, 616] on div "Delete group" at bounding box center [416, 624] width 89 height 17
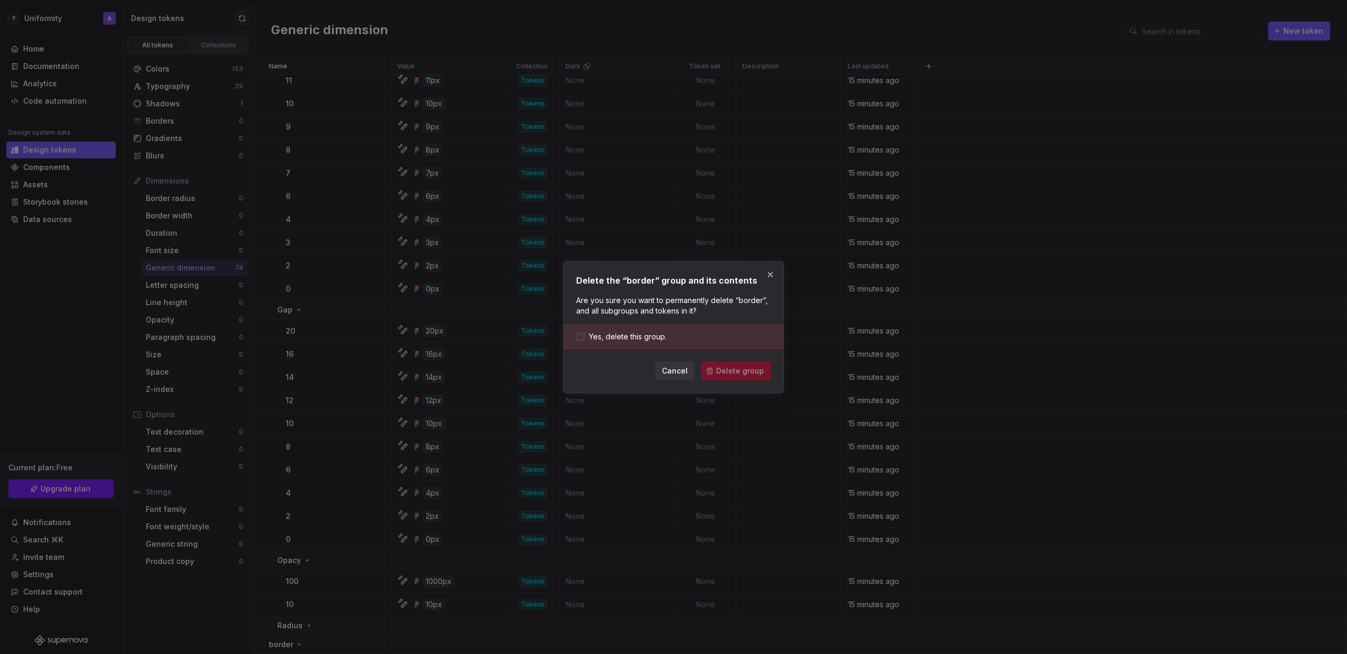
click at [640, 339] on span "Yes, delete this group." at bounding box center [628, 337] width 78 height 11
click at [729, 364] on button "Delete group" at bounding box center [736, 371] width 70 height 19
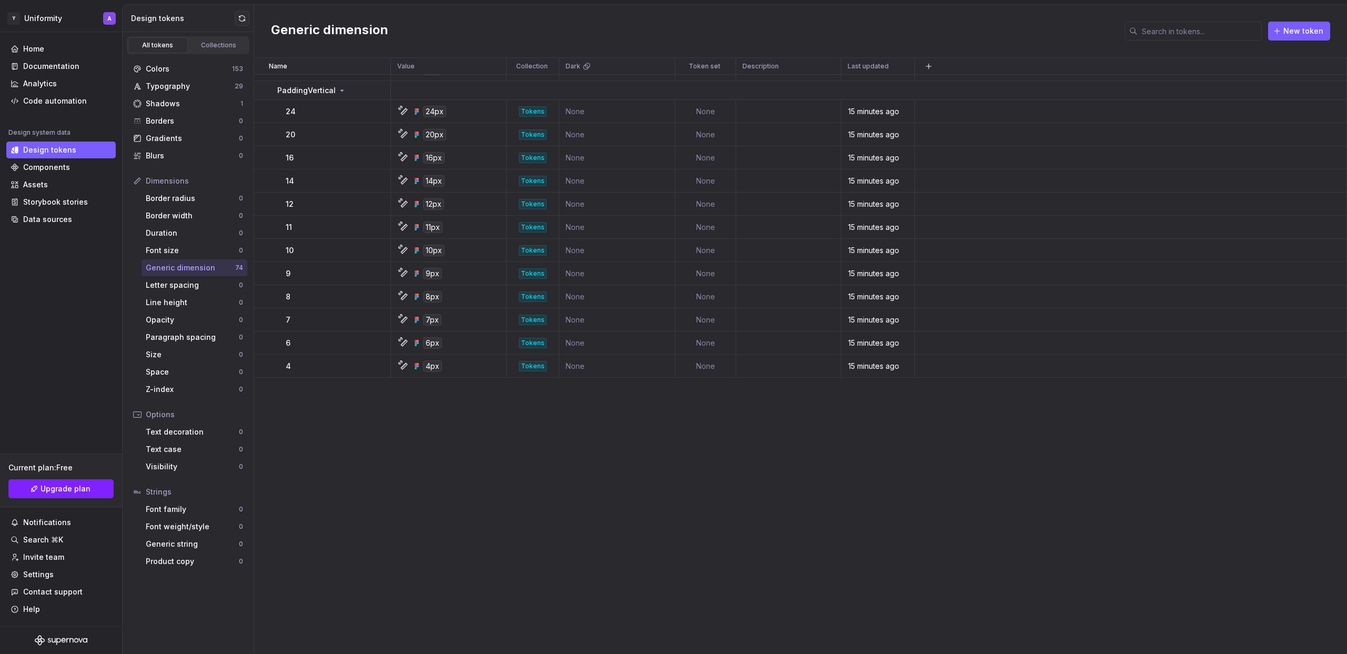
scroll to position [0, 0]
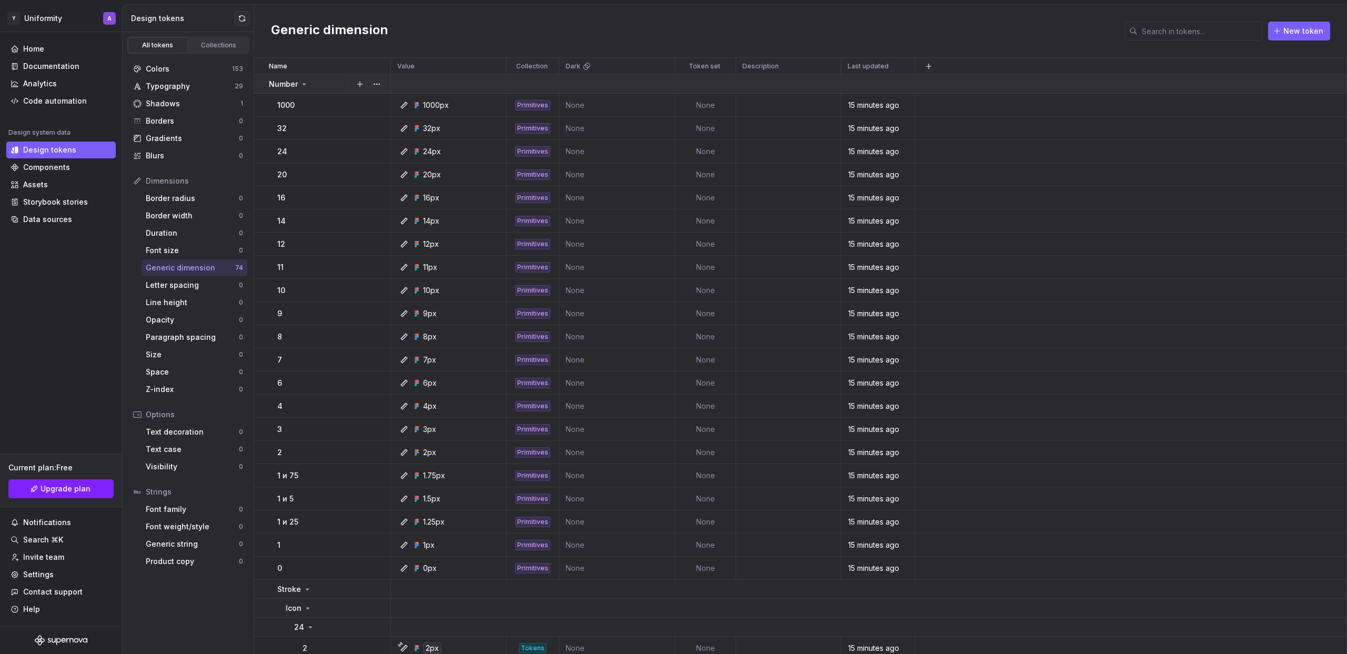
click at [304, 83] on icon at bounding box center [304, 84] width 8 height 8
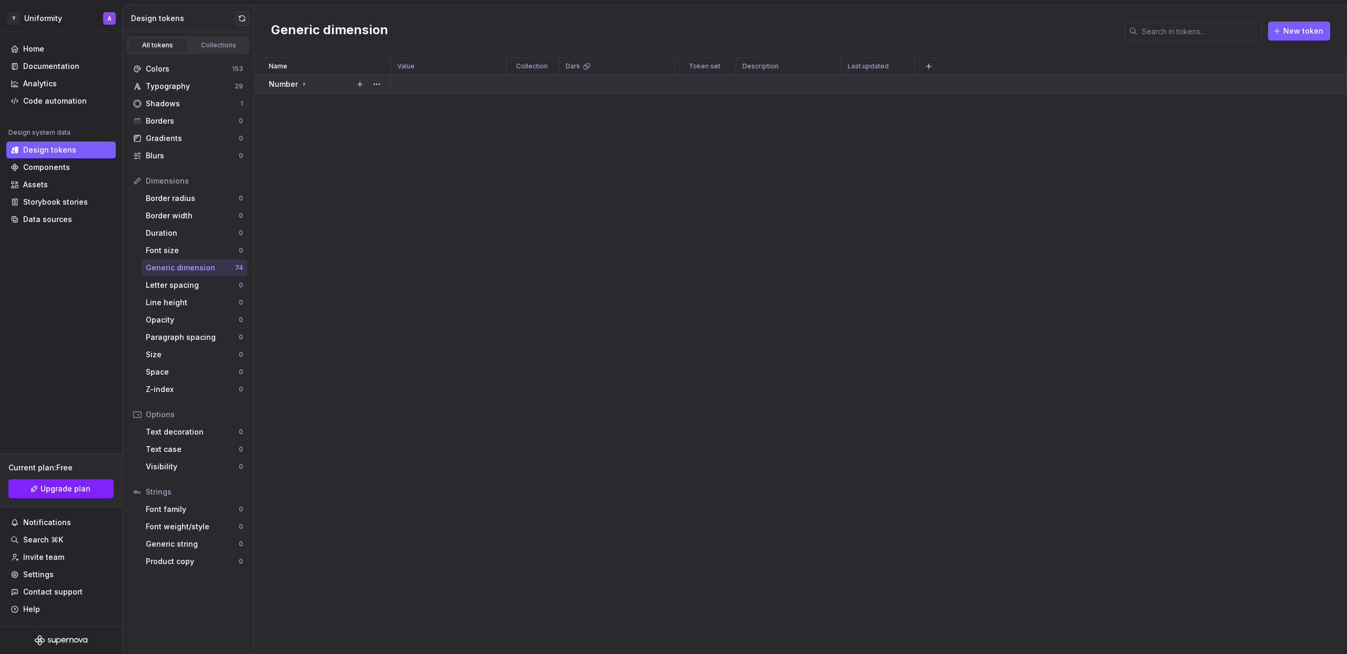
click at [304, 83] on icon at bounding box center [304, 84] width 8 height 8
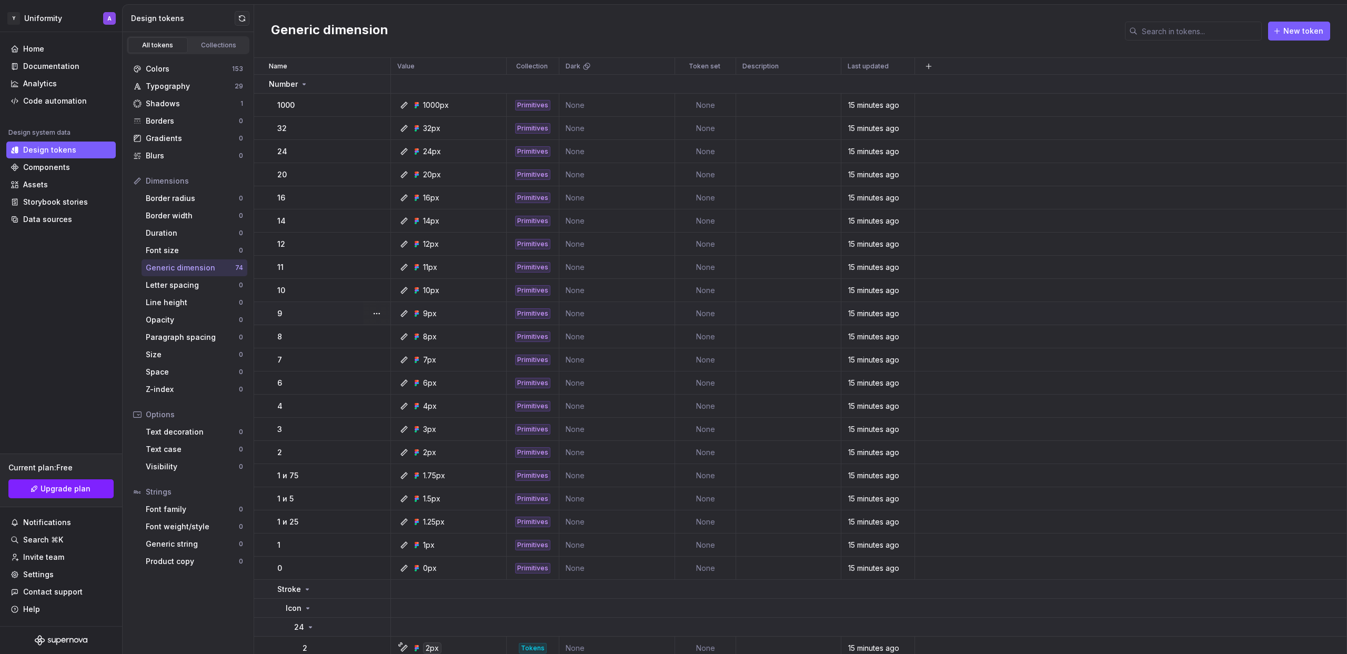
scroll to position [129, 0]
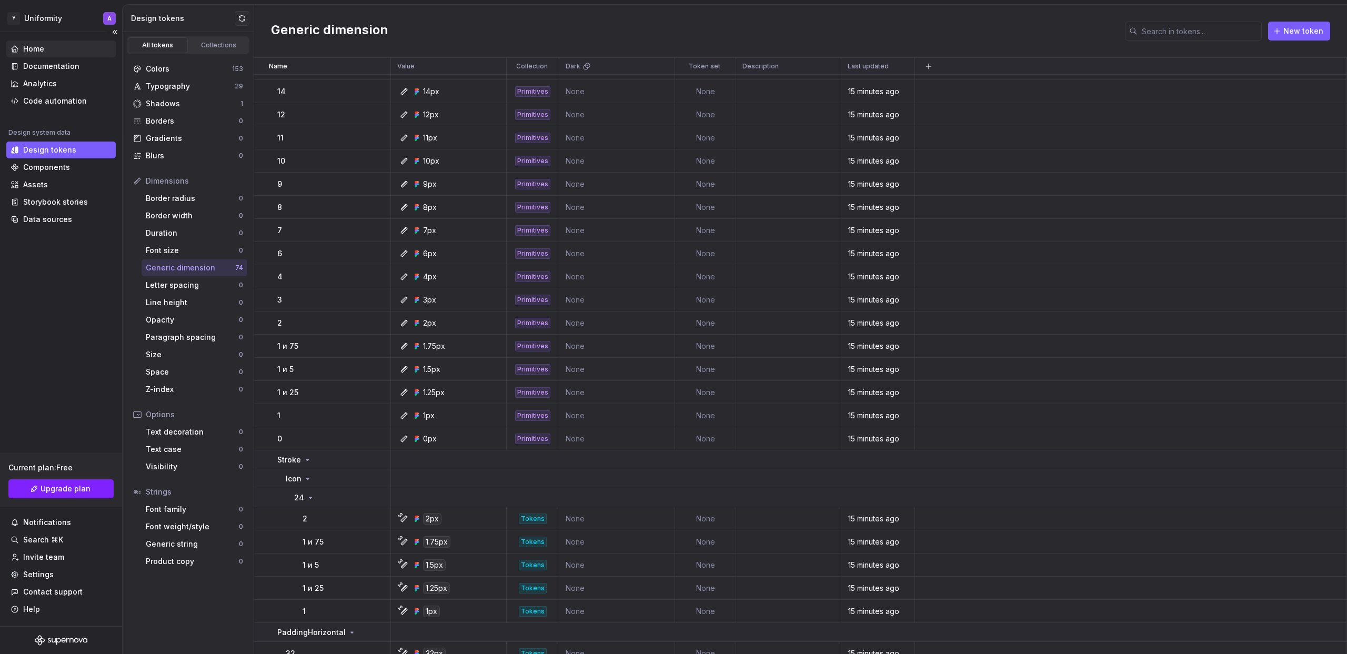
click at [38, 54] on div "Home" at bounding box center [33, 49] width 21 height 11
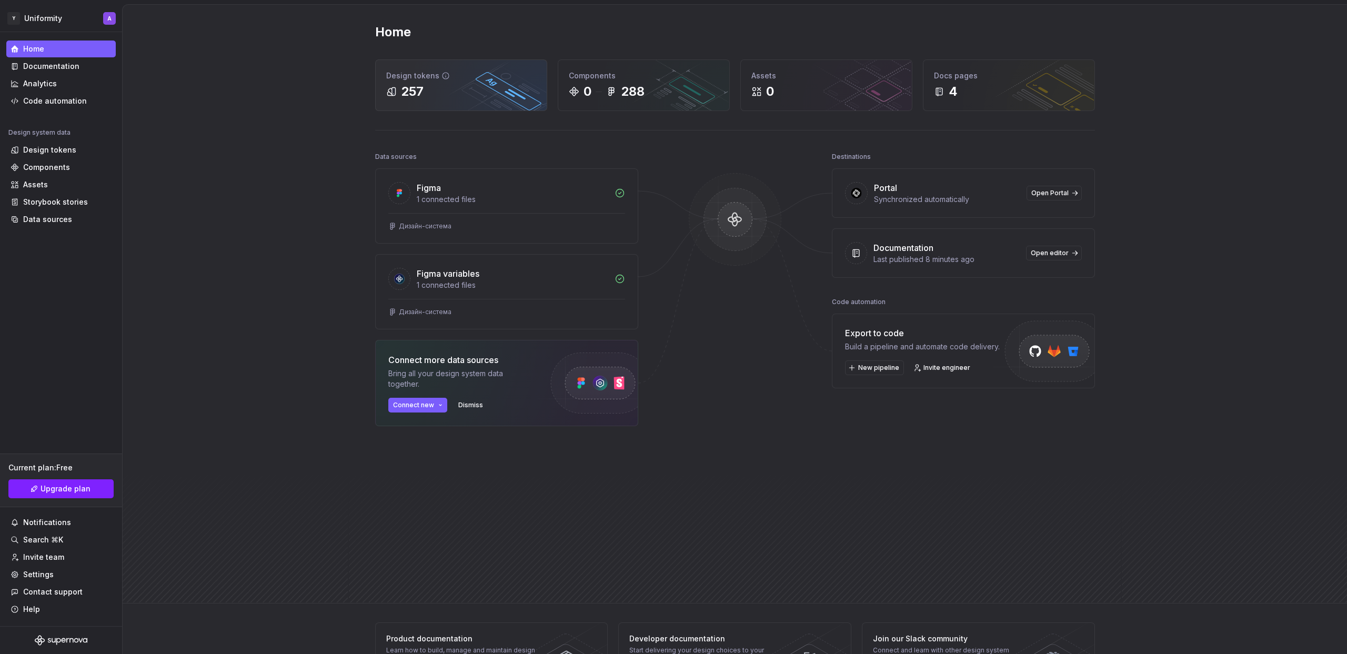
click at [479, 90] on div "257" at bounding box center [461, 91] width 150 height 17
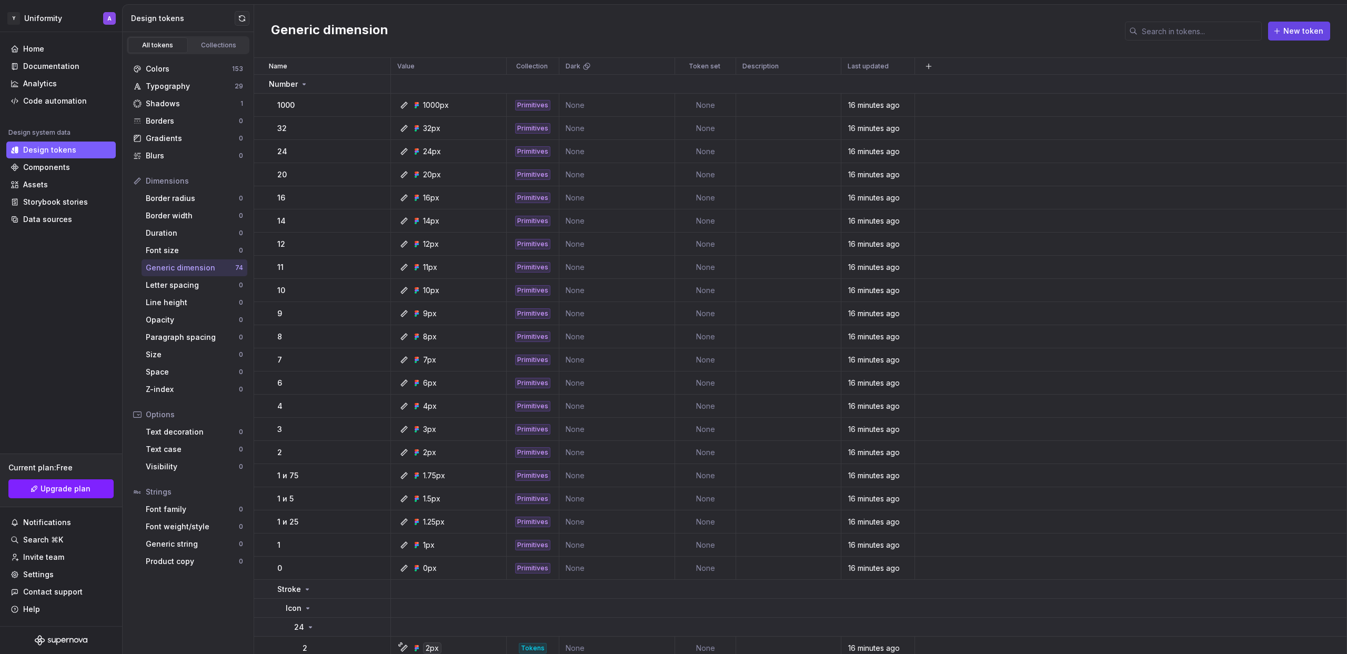
click at [1304, 31] on span "New token" at bounding box center [1304, 31] width 40 height 11
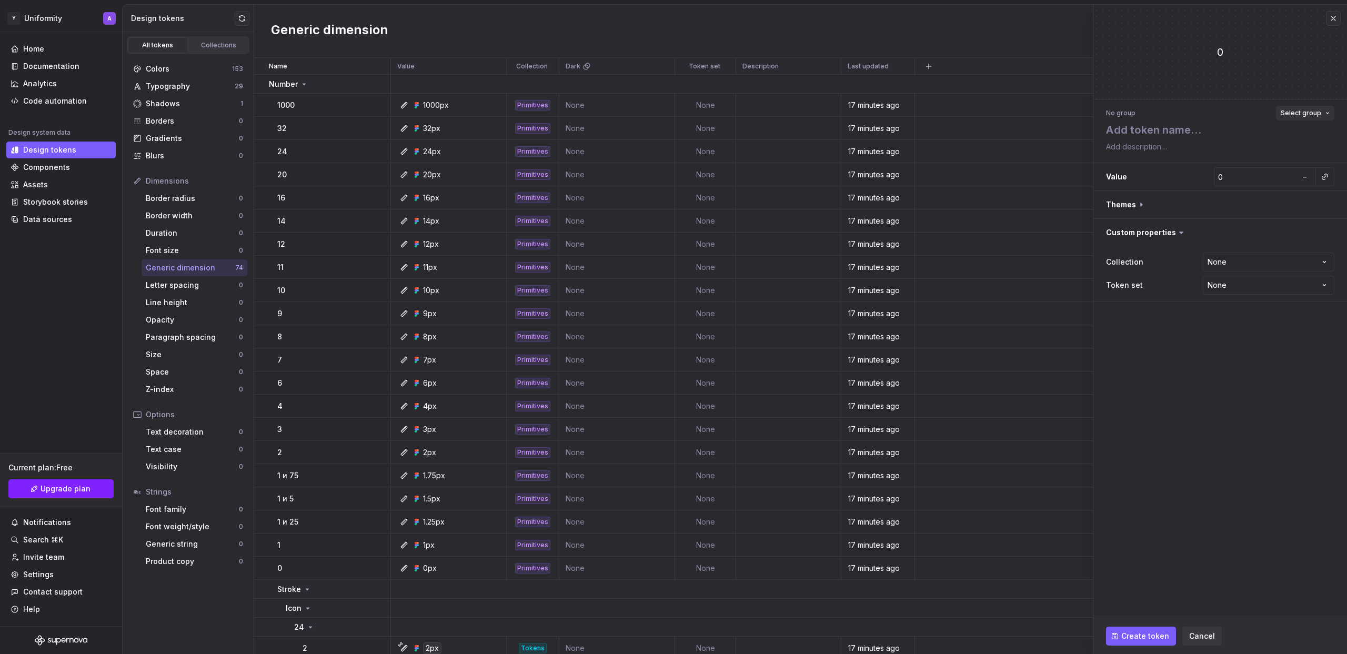
click at [1298, 115] on span "Select group" at bounding box center [1301, 113] width 41 height 8
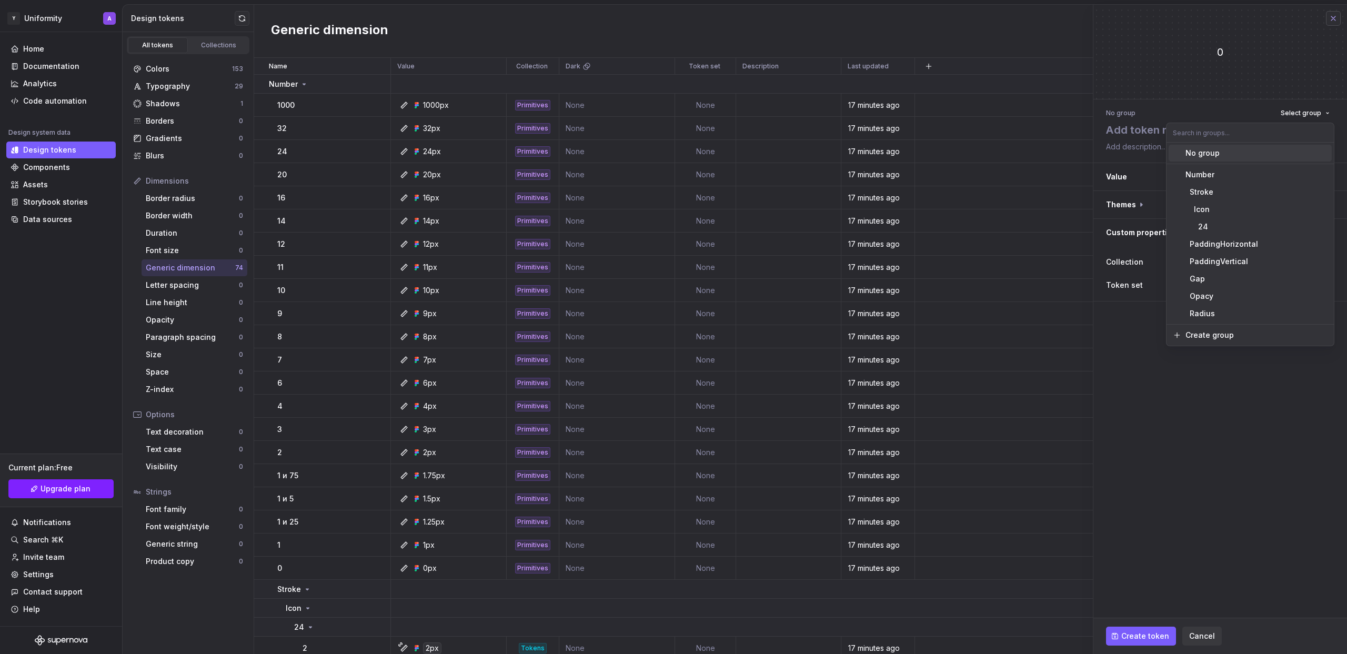
click at [1331, 19] on button "button" at bounding box center [1333, 18] width 15 height 15
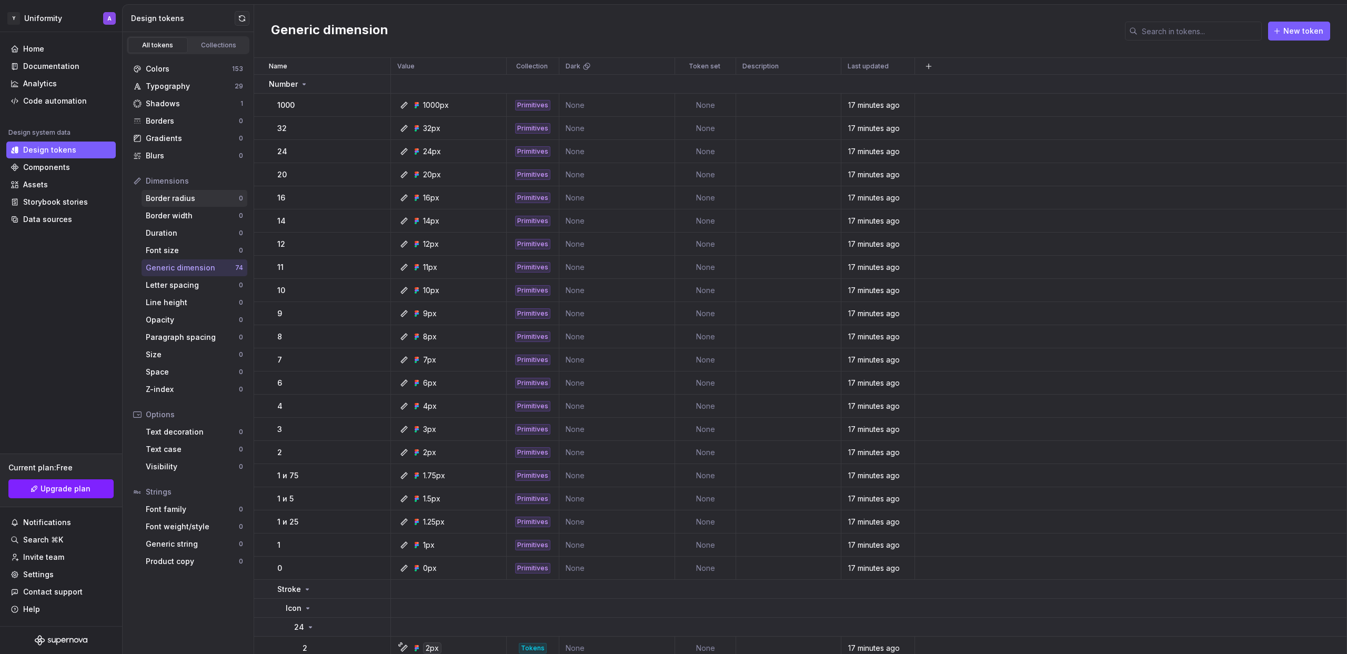
click at [179, 197] on div "Border radius" at bounding box center [192, 198] width 93 height 11
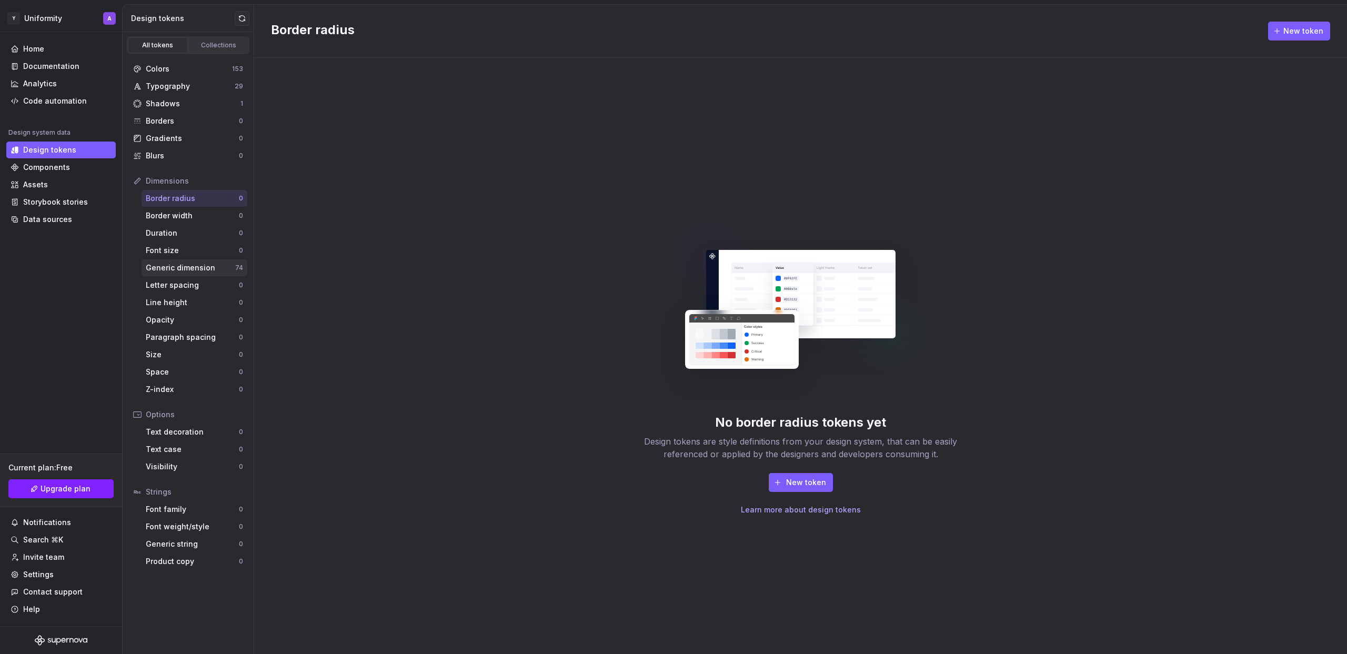
click at [180, 270] on div "Generic dimension" at bounding box center [190, 268] width 89 height 11
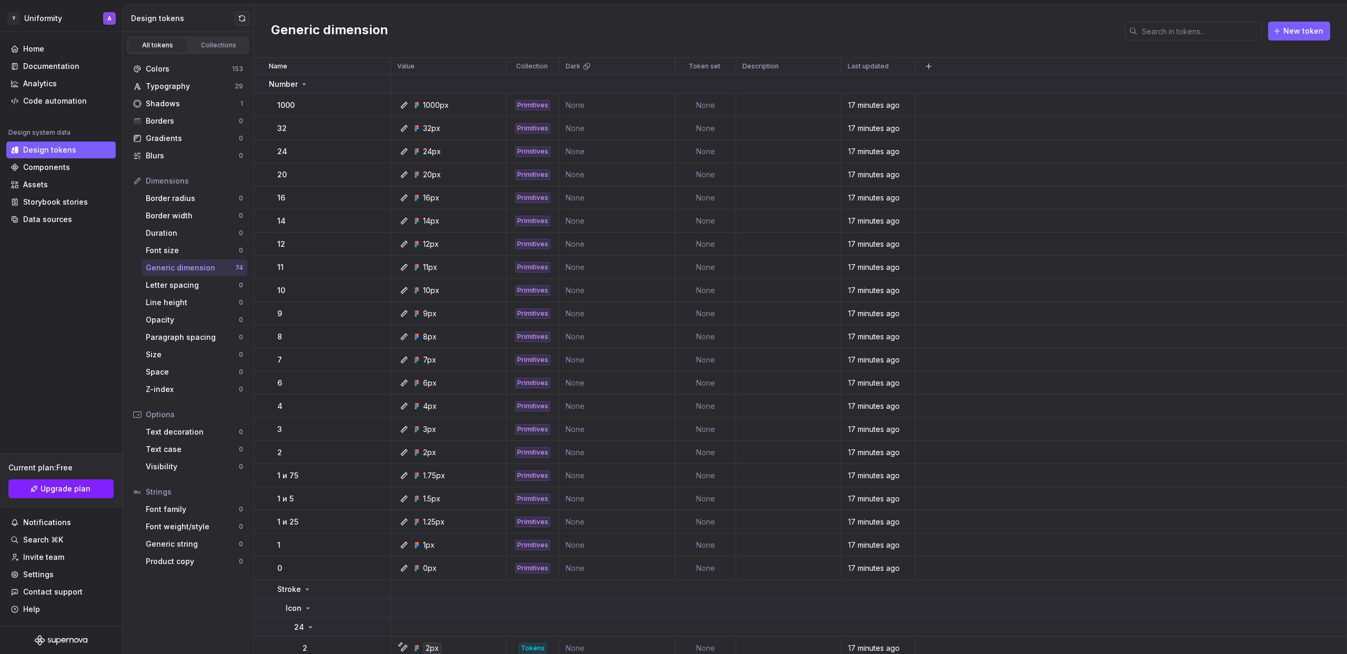
click at [153, 179] on div "Dimensions" at bounding box center [194, 181] width 97 height 11
click at [163, 121] on div "Borders" at bounding box center [192, 121] width 93 height 11
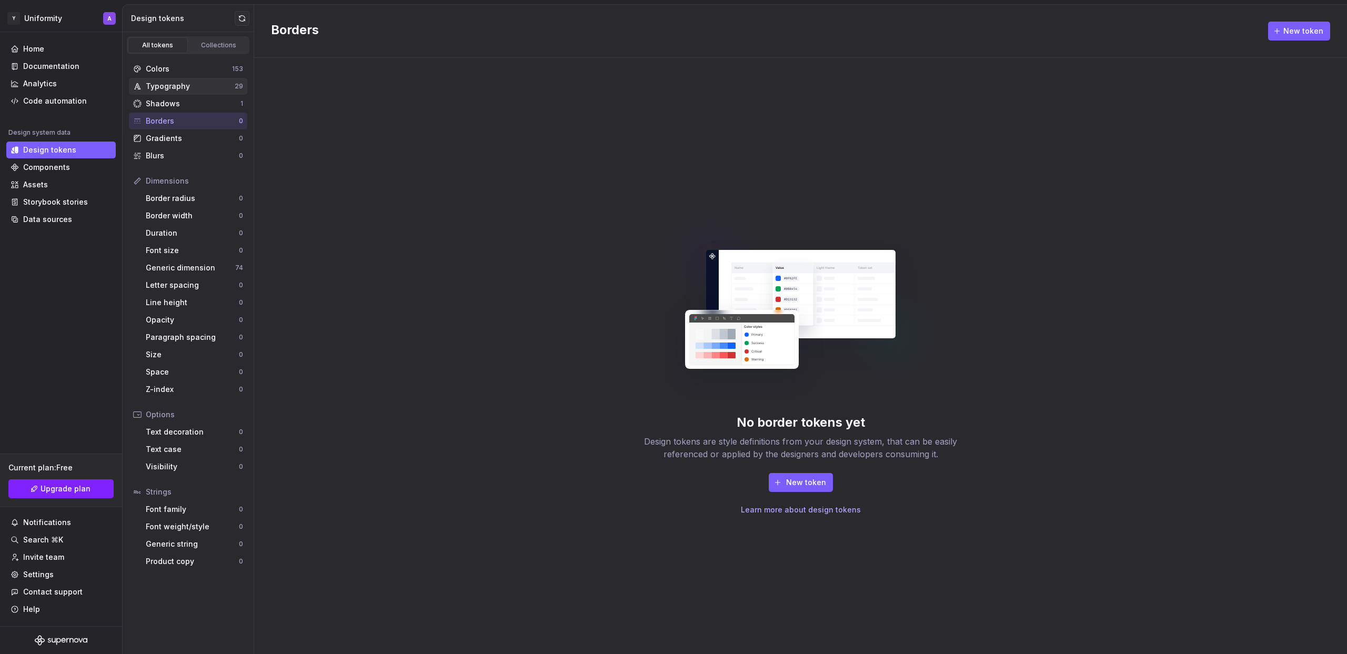
click at [174, 82] on div "Typography" at bounding box center [190, 86] width 89 height 11
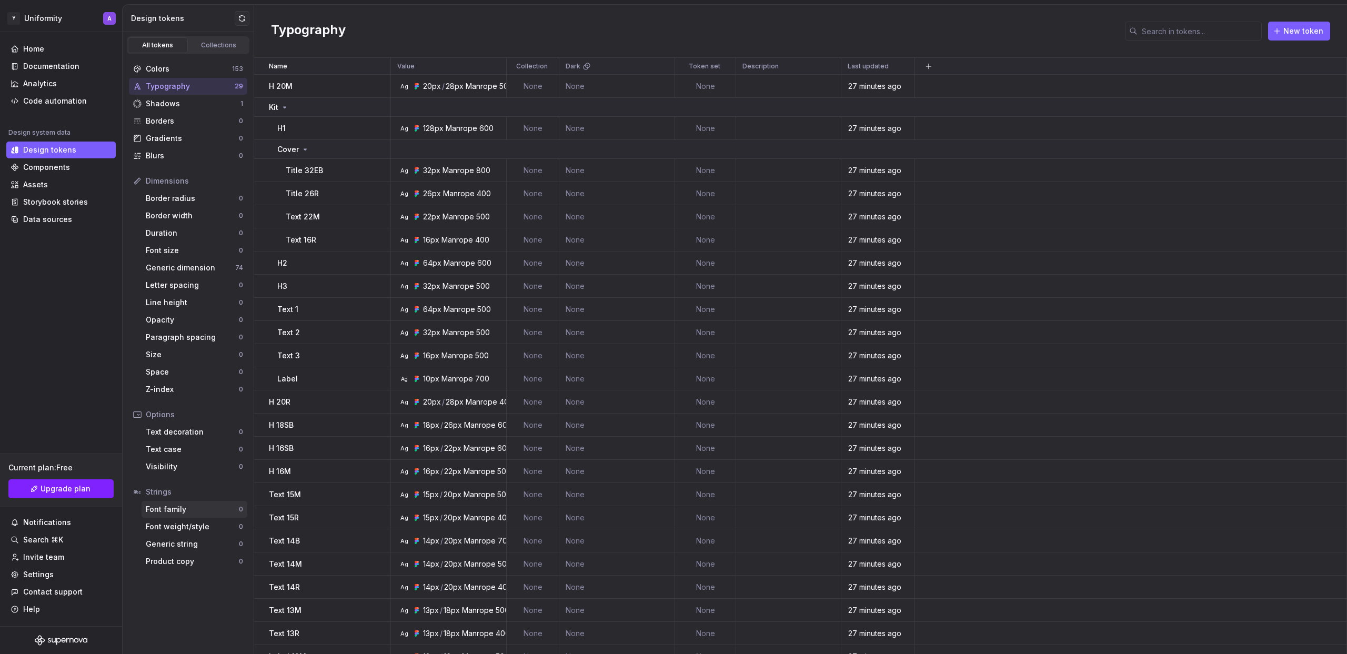
click at [172, 516] on div "Font family 0" at bounding box center [195, 509] width 106 height 17
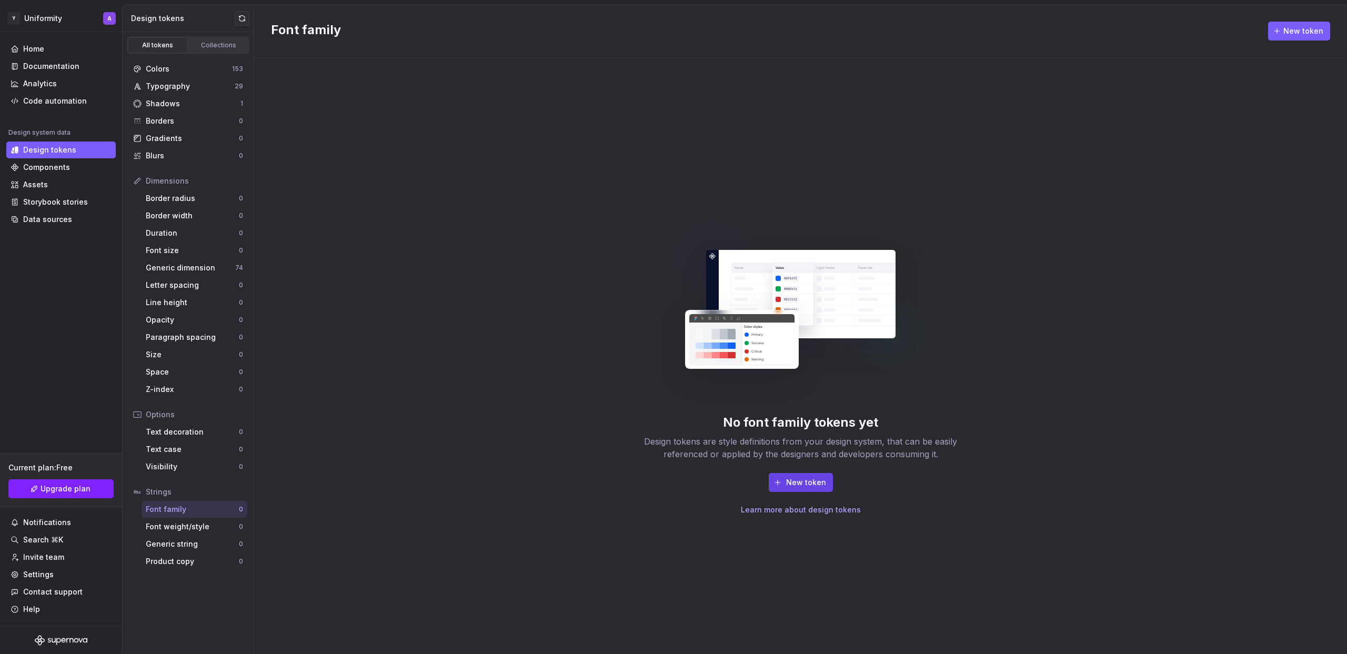
click at [793, 489] on button "New token" at bounding box center [801, 482] width 64 height 19
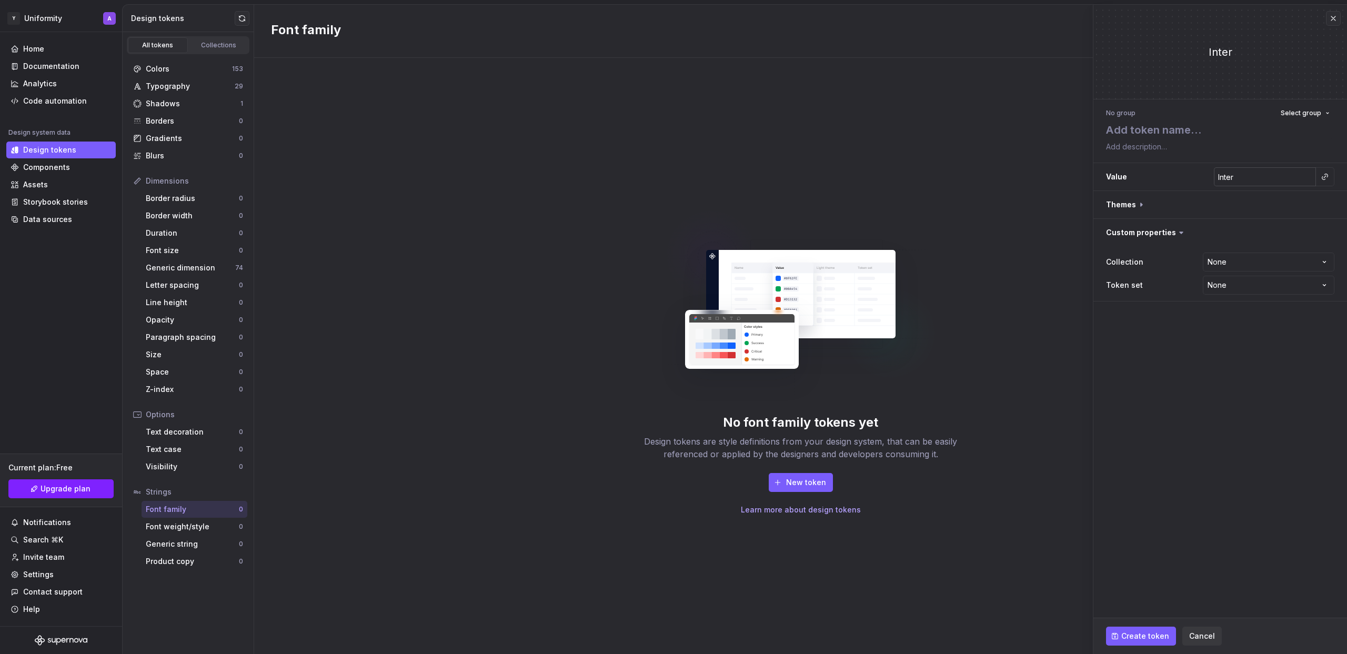
click at [1250, 179] on input "Inter" at bounding box center [1265, 176] width 102 height 19
click at [1323, 178] on button "button" at bounding box center [1325, 176] width 15 height 15
click at [1284, 178] on html "Исходный текст Оцените этот перевод Ваш отзыв поможет нам улучшить Google Перев…" at bounding box center [673, 327] width 1347 height 654
click at [1216, 175] on h3 "Value Inter" at bounding box center [1221, 176] width 254 height 27
type textarea "*"
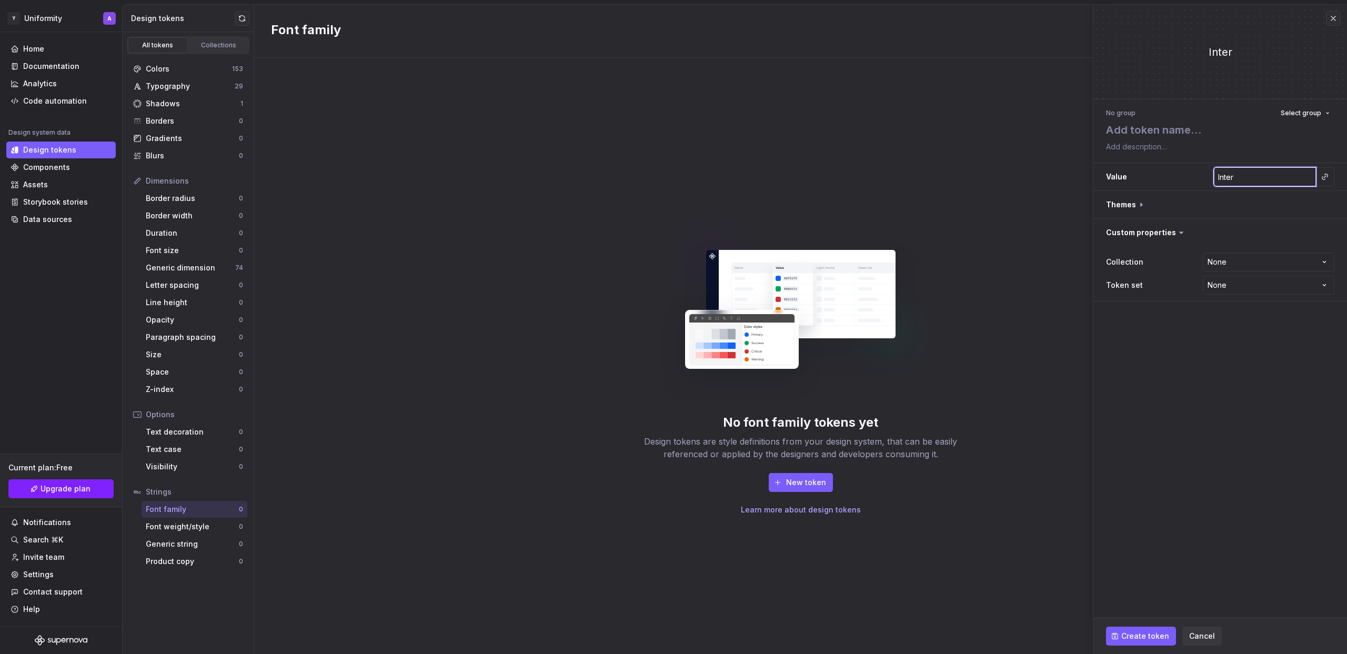
type input "Ь"
type textarea "*"
type input "Ьф"
type textarea "*"
type input "Ьфт"
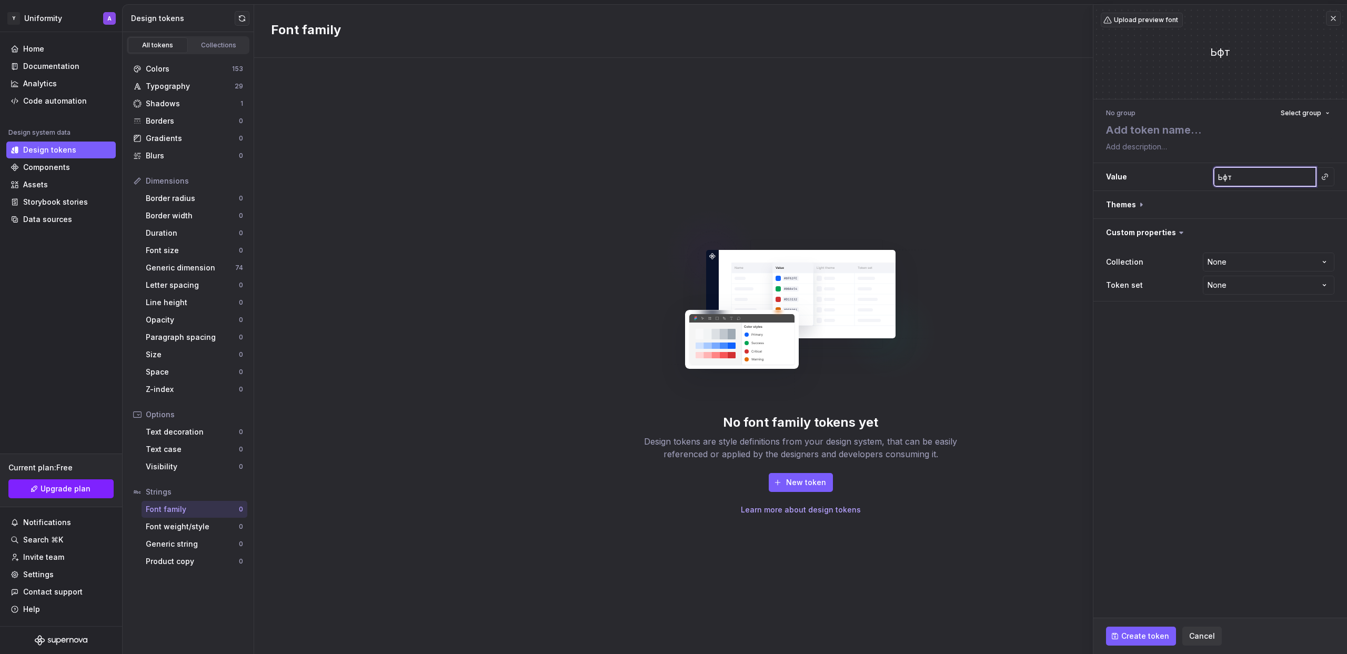
type textarea "*"
type input "Ьф"
type textarea "*"
type input "Ь"
type textarea "*"
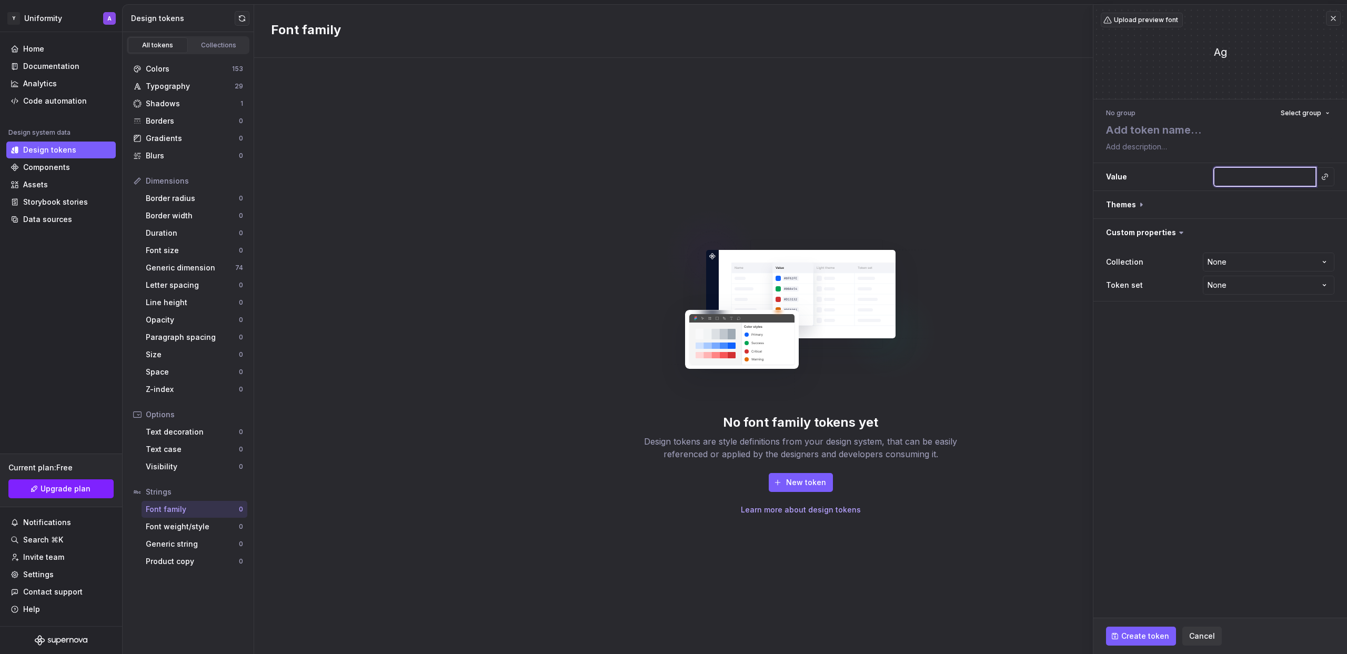
type textarea "*"
type input "Ь"
type textarea "*"
type input "Ьф"
type textarea "*"
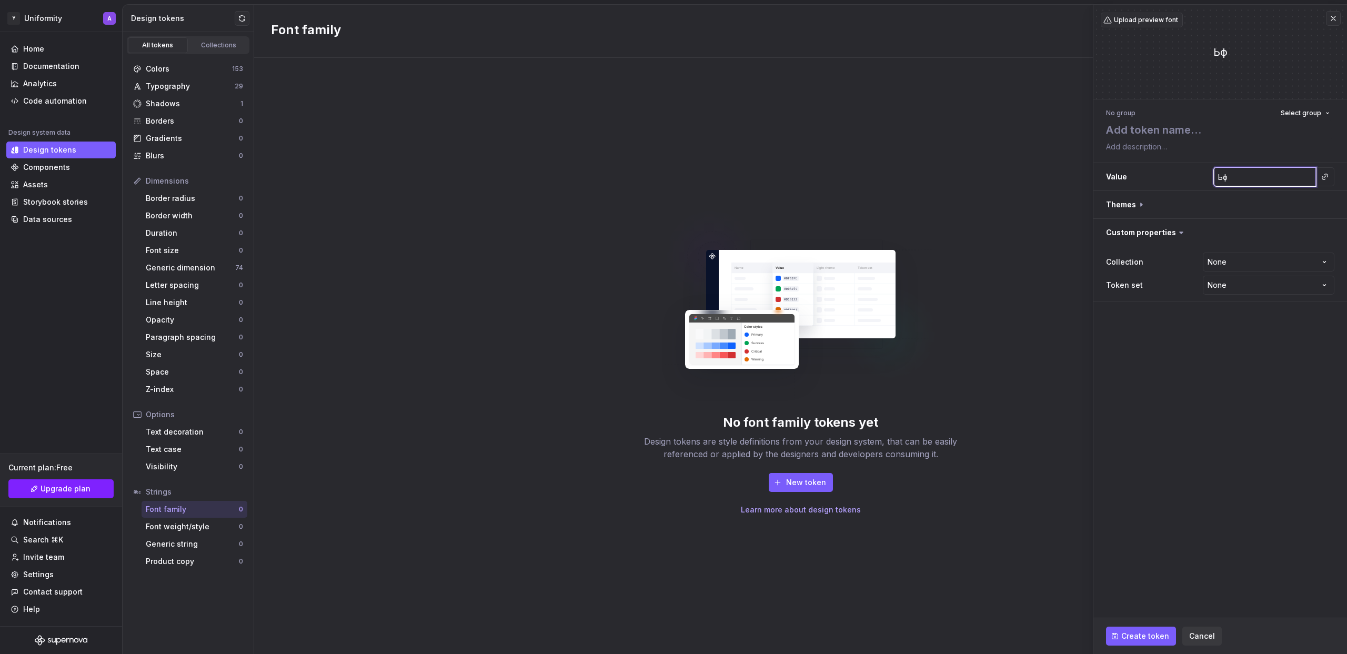
type input "Ьфт"
type textarea "*"
type input "Ьф"
type textarea "*"
type input "Ь"
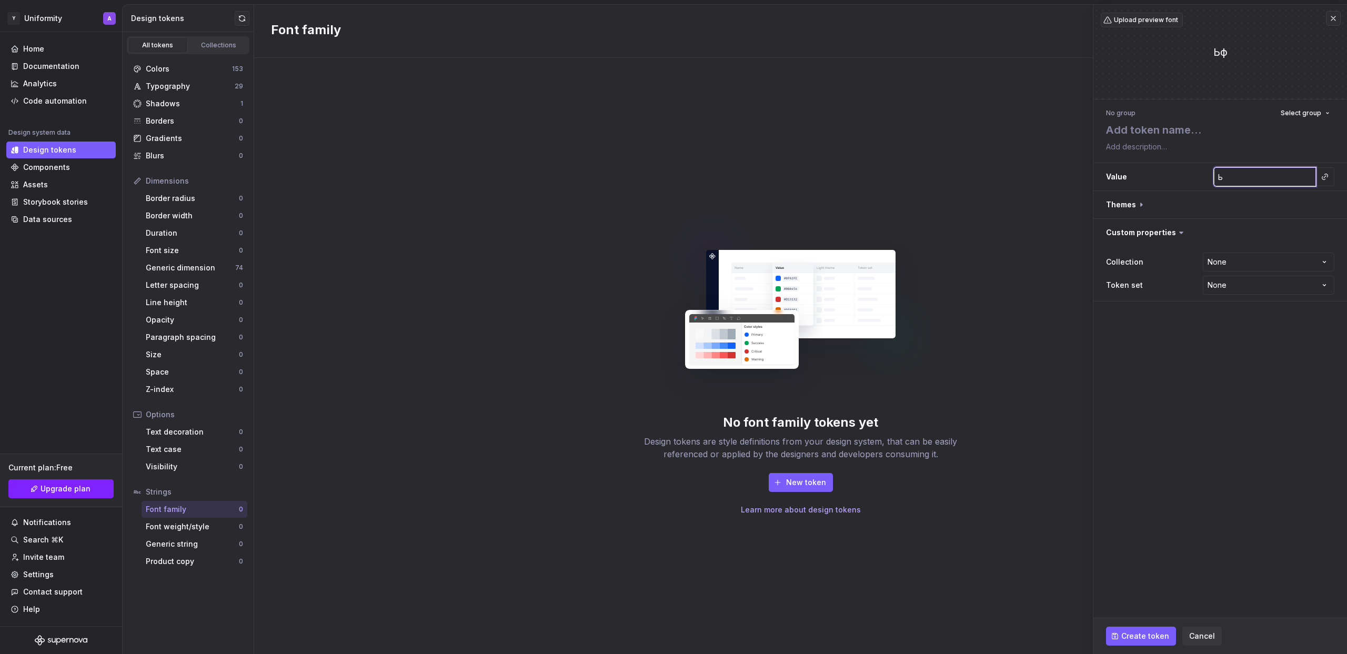
type textarea "*"
type input "M"
type textarea "*"
type input "Ma"
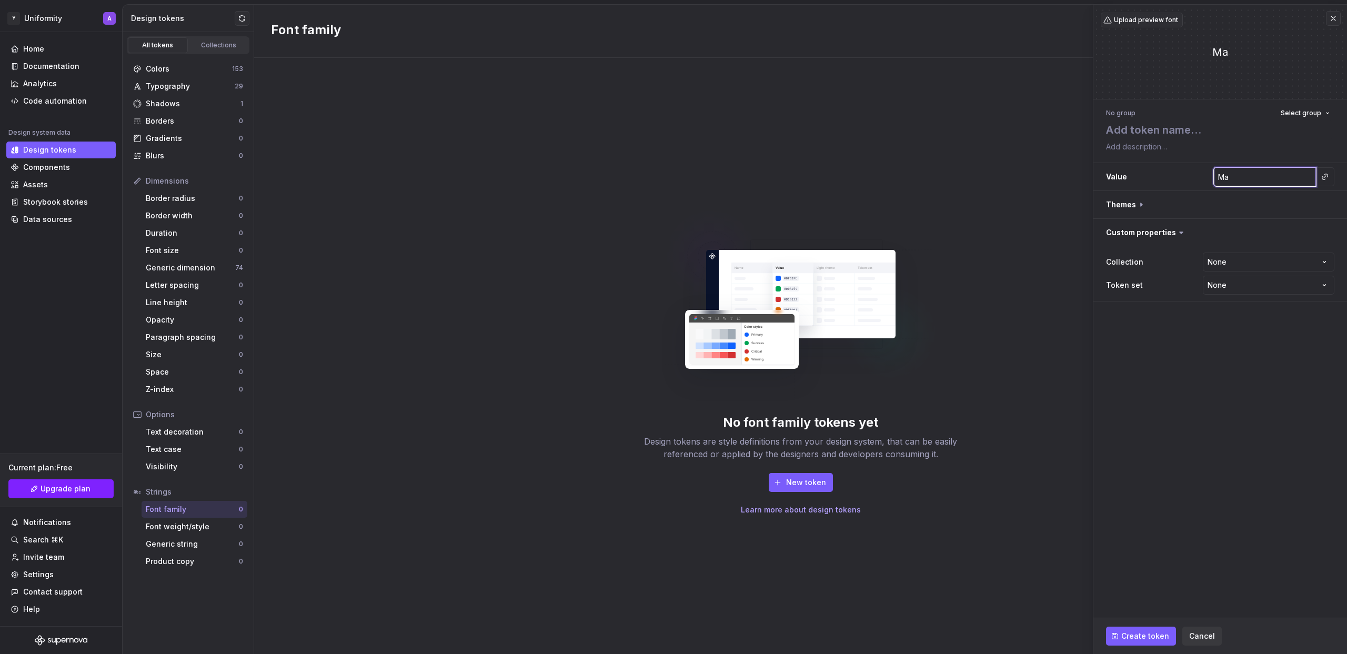
type textarea "*"
type input "Man"
type textarea "*"
type input "Ma"
type textarea "*"
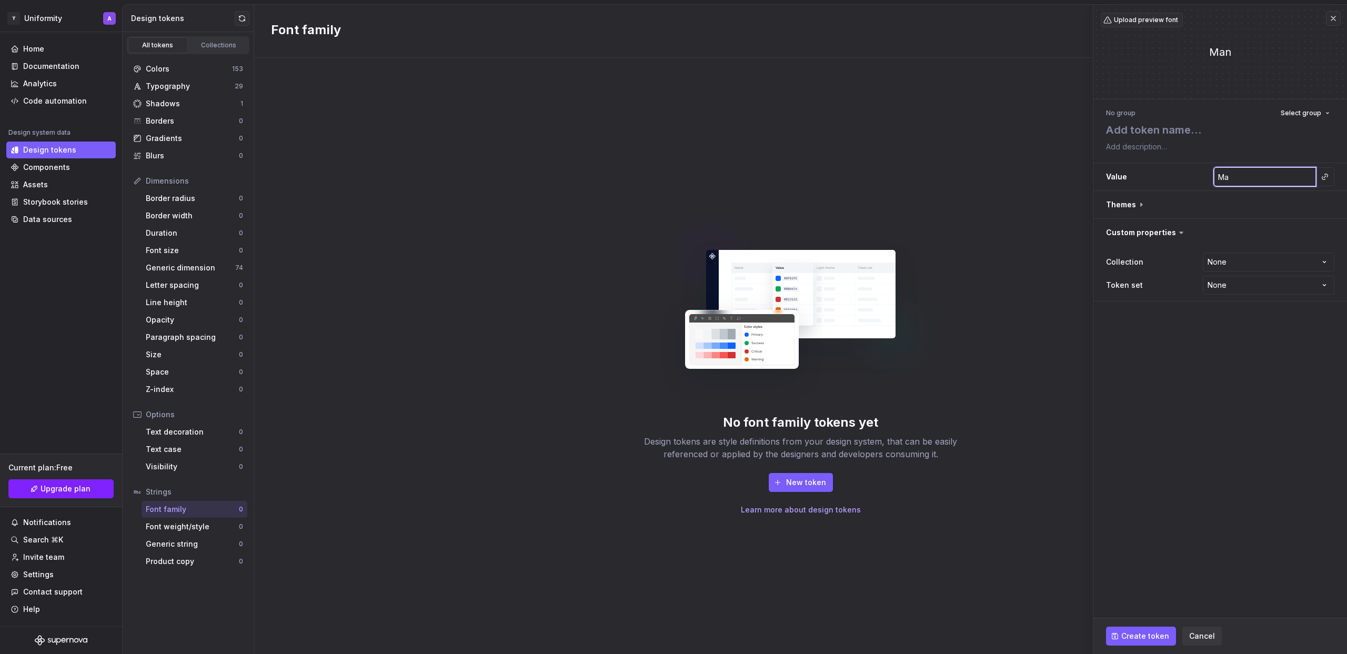
type input "M"
type textarea "*"
click at [209, 47] on div "Collections" at bounding box center [219, 45] width 53 height 8
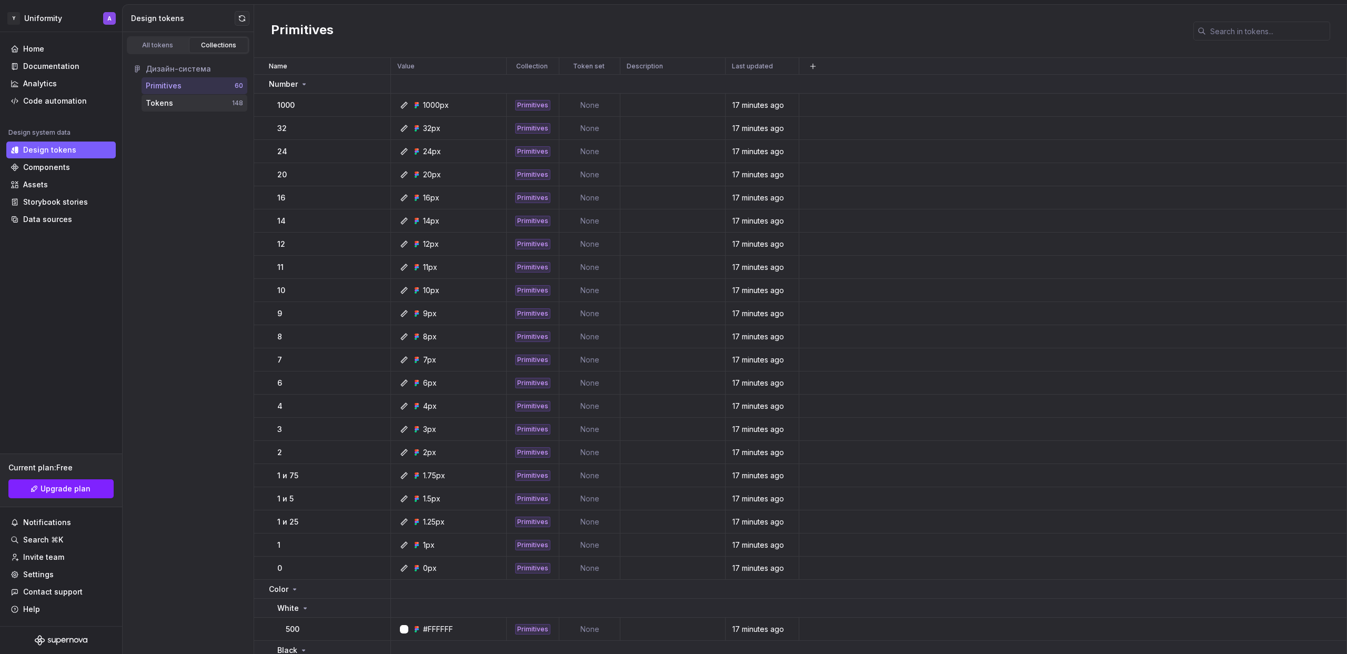
click at [179, 105] on div "Tokens" at bounding box center [189, 103] width 86 height 11
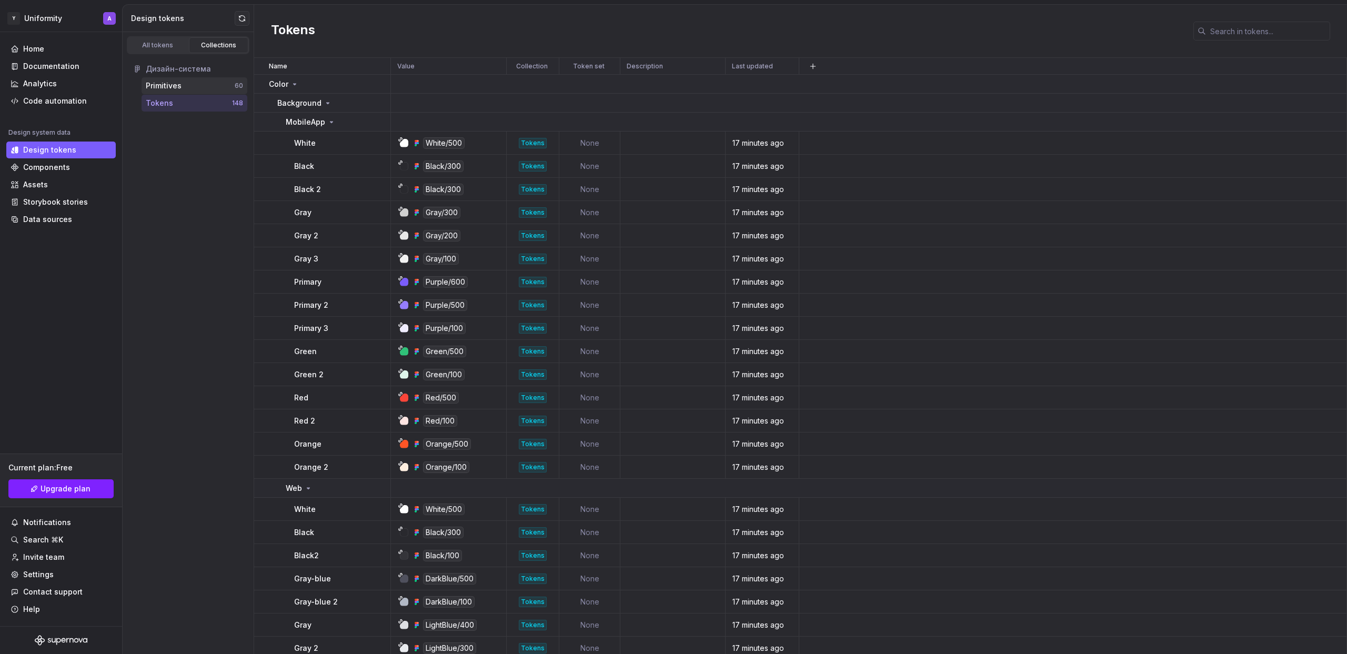
click at [184, 84] on div "Primitives" at bounding box center [190, 86] width 89 height 11
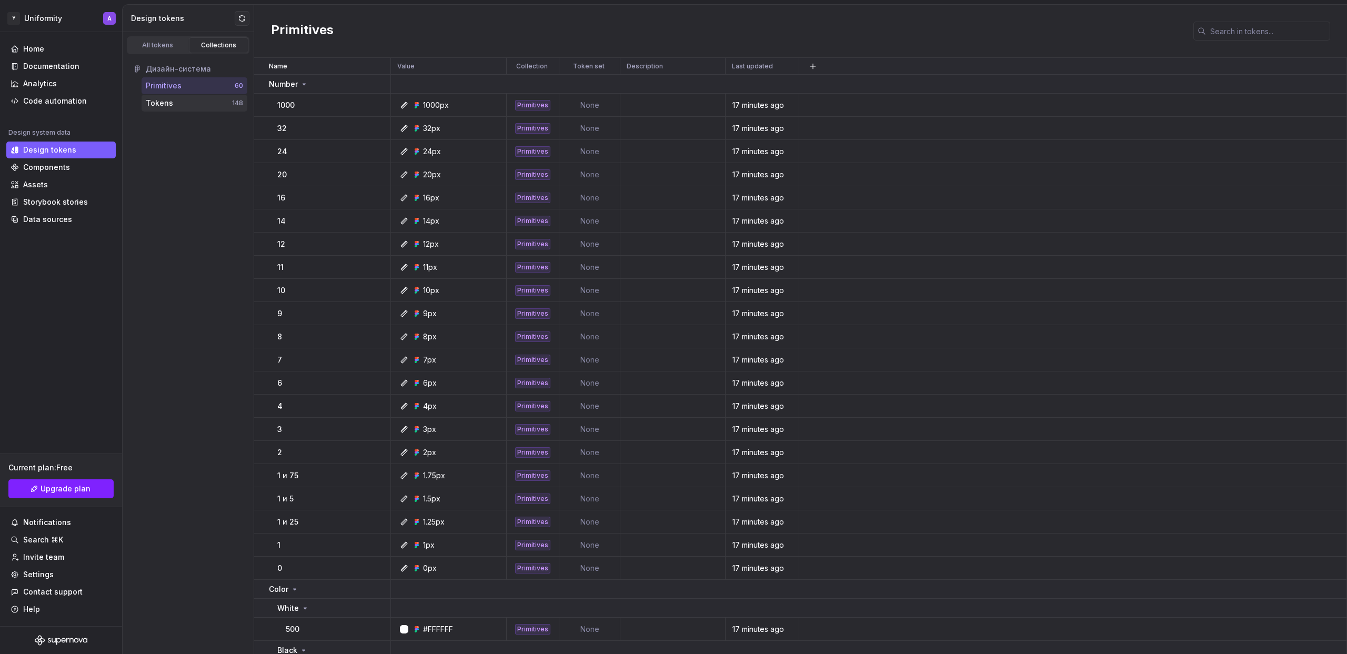
click at [183, 102] on div "Tokens" at bounding box center [189, 103] width 86 height 11
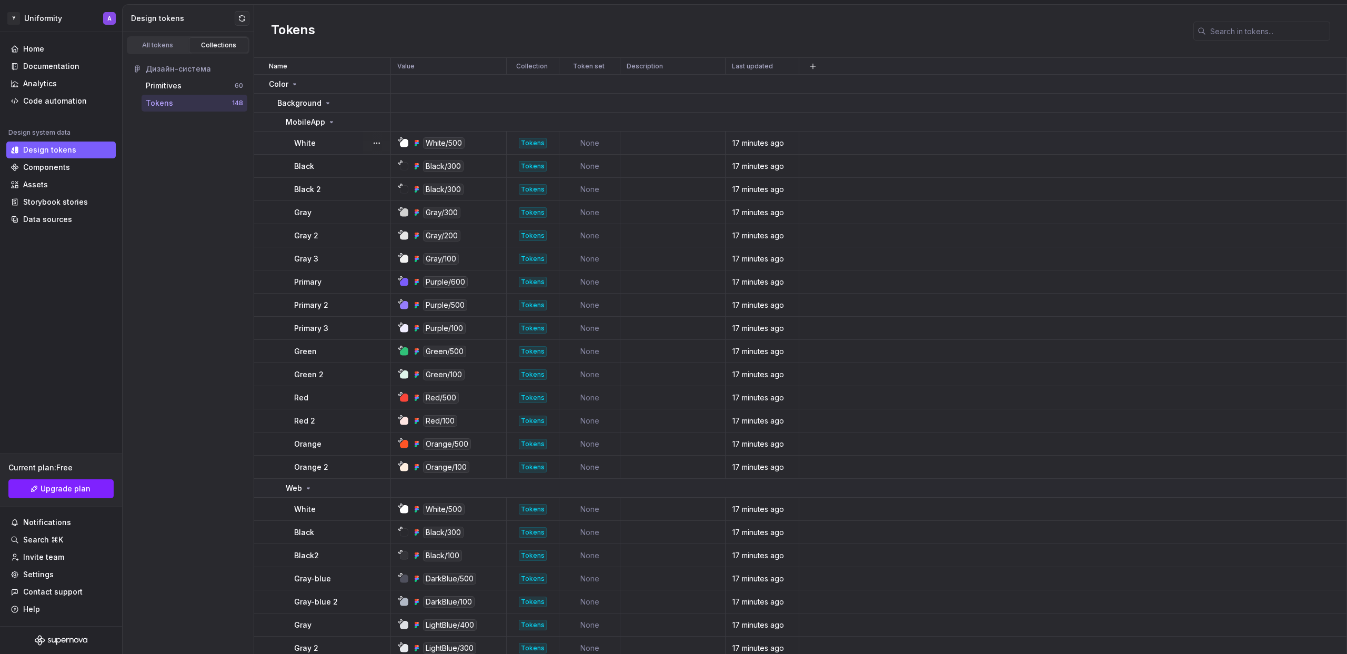
click at [400, 137] on icon at bounding box center [401, 139] width 4 height 4
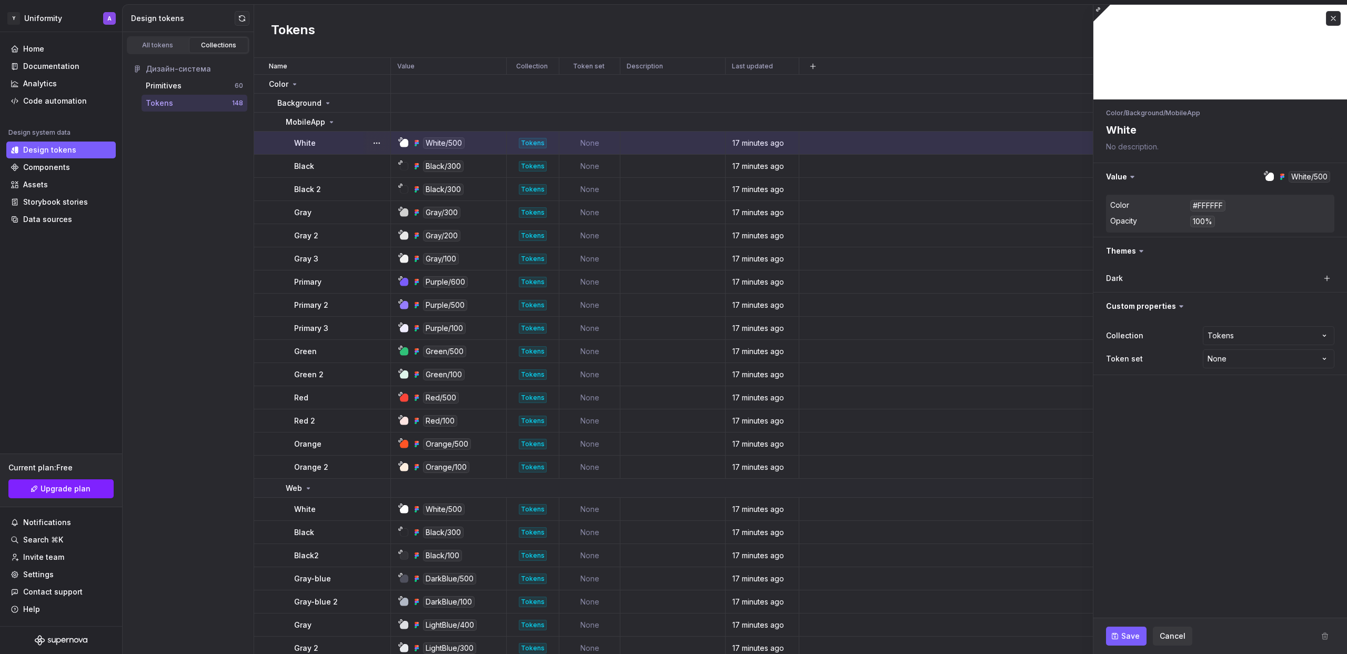
click at [402, 140] on icon at bounding box center [400, 139] width 5 height 5
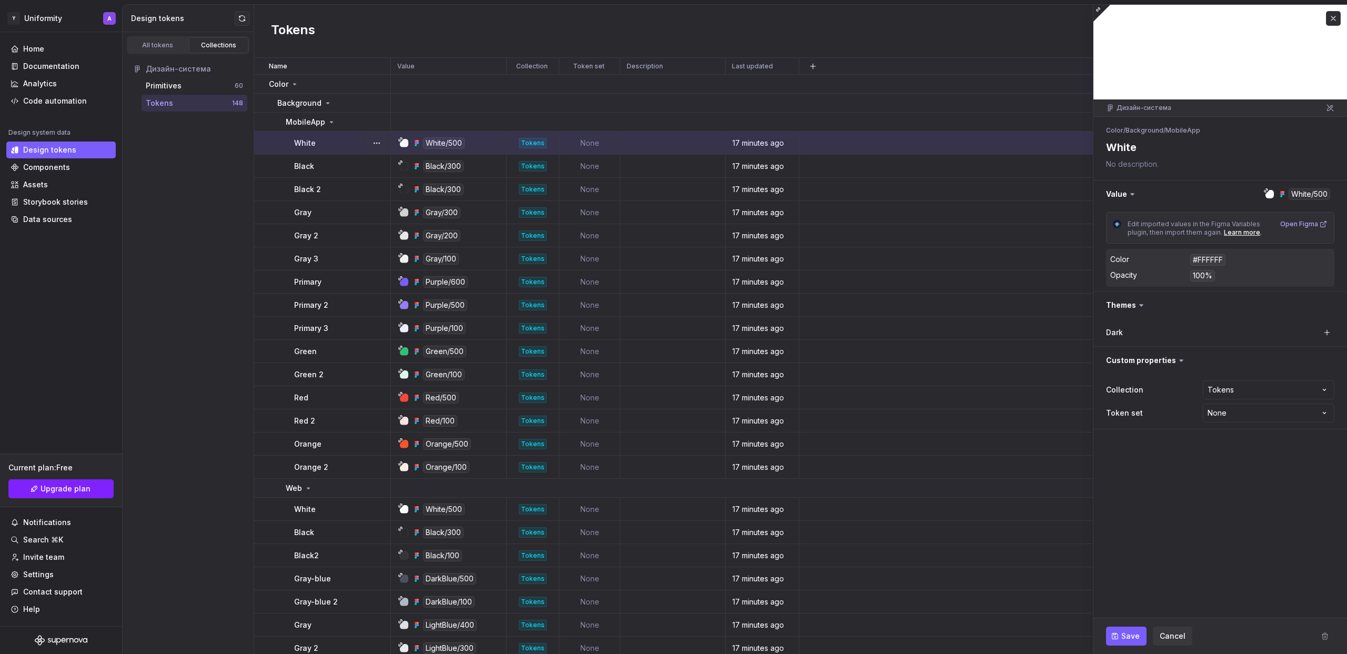
click at [1269, 190] on div at bounding box center [1270, 194] width 8 height 8
click at [1265, 191] on icon at bounding box center [1267, 191] width 4 height 4
click at [1336, 17] on button "button" at bounding box center [1333, 18] width 15 height 15
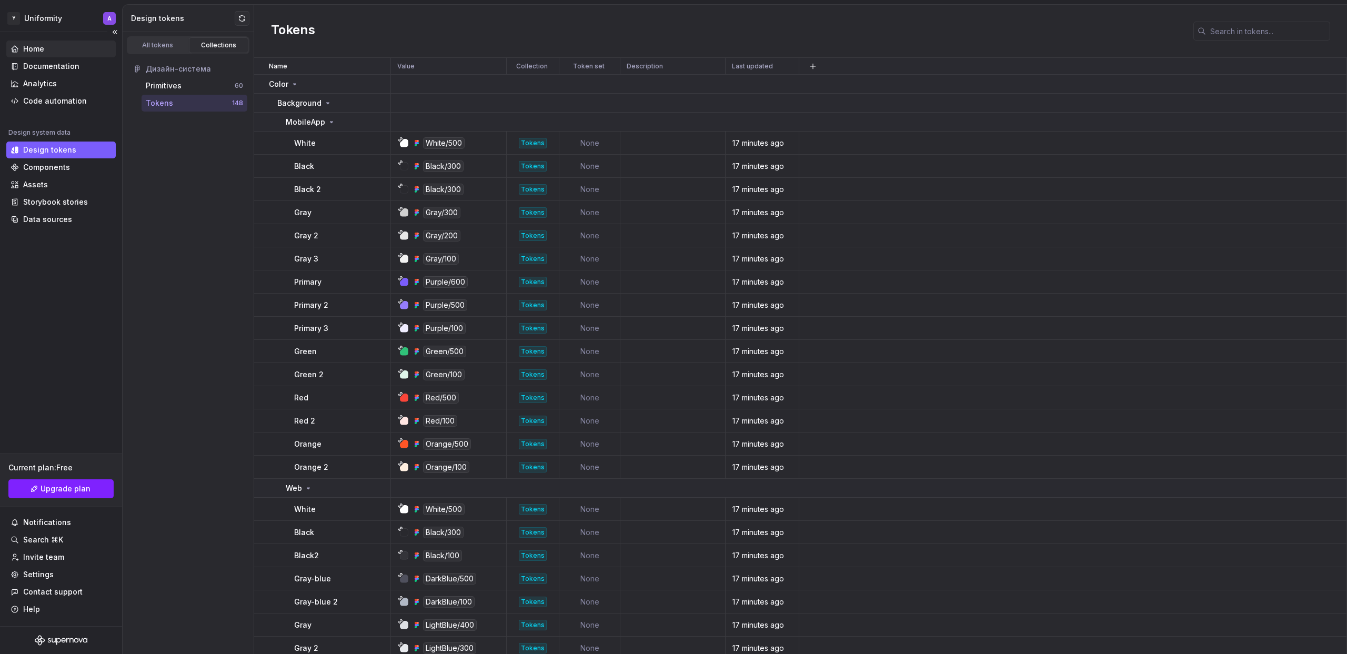
click at [48, 51] on div "Home" at bounding box center [61, 49] width 101 height 11
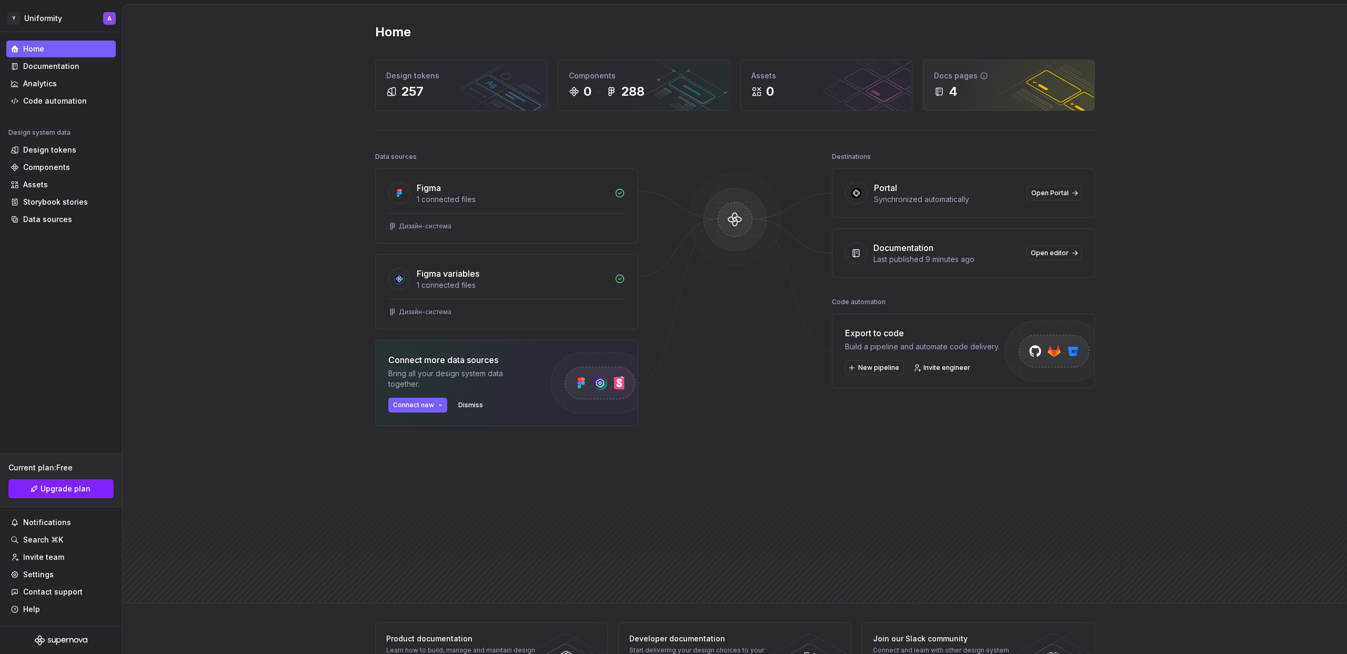
click at [996, 99] on div "4" at bounding box center [1009, 91] width 150 height 17
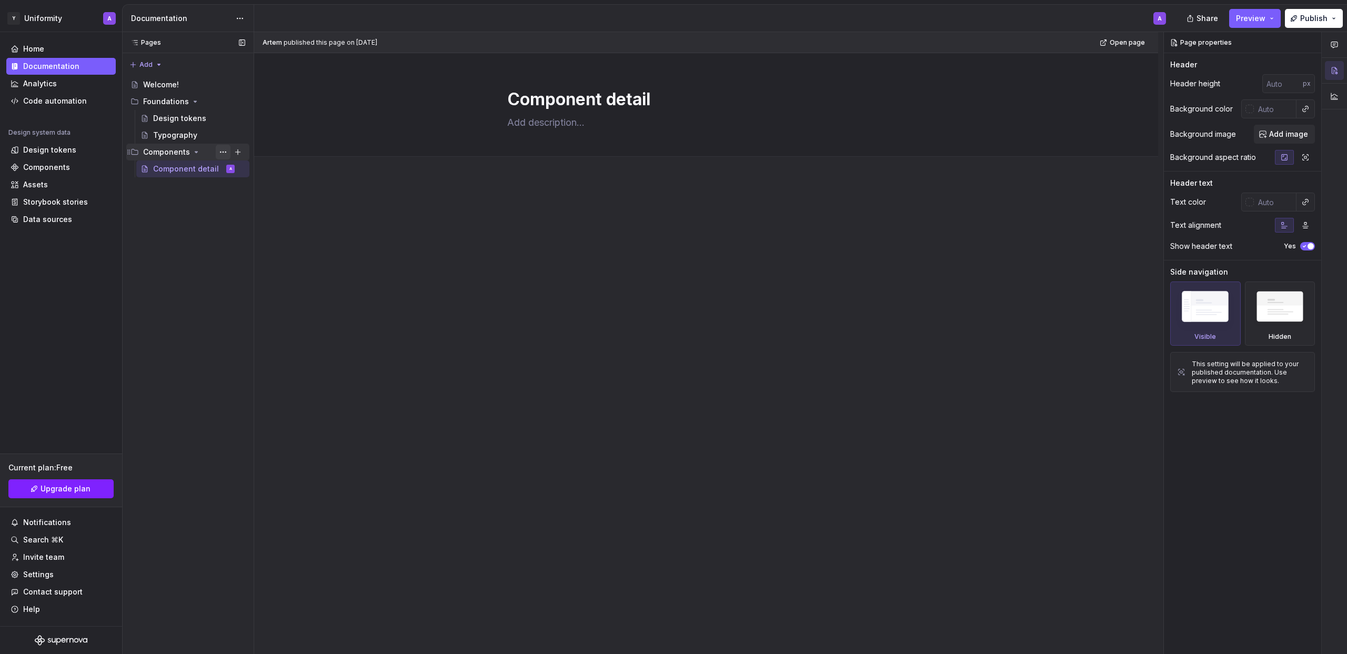
click at [222, 151] on button "Page tree" at bounding box center [223, 152] width 15 height 15
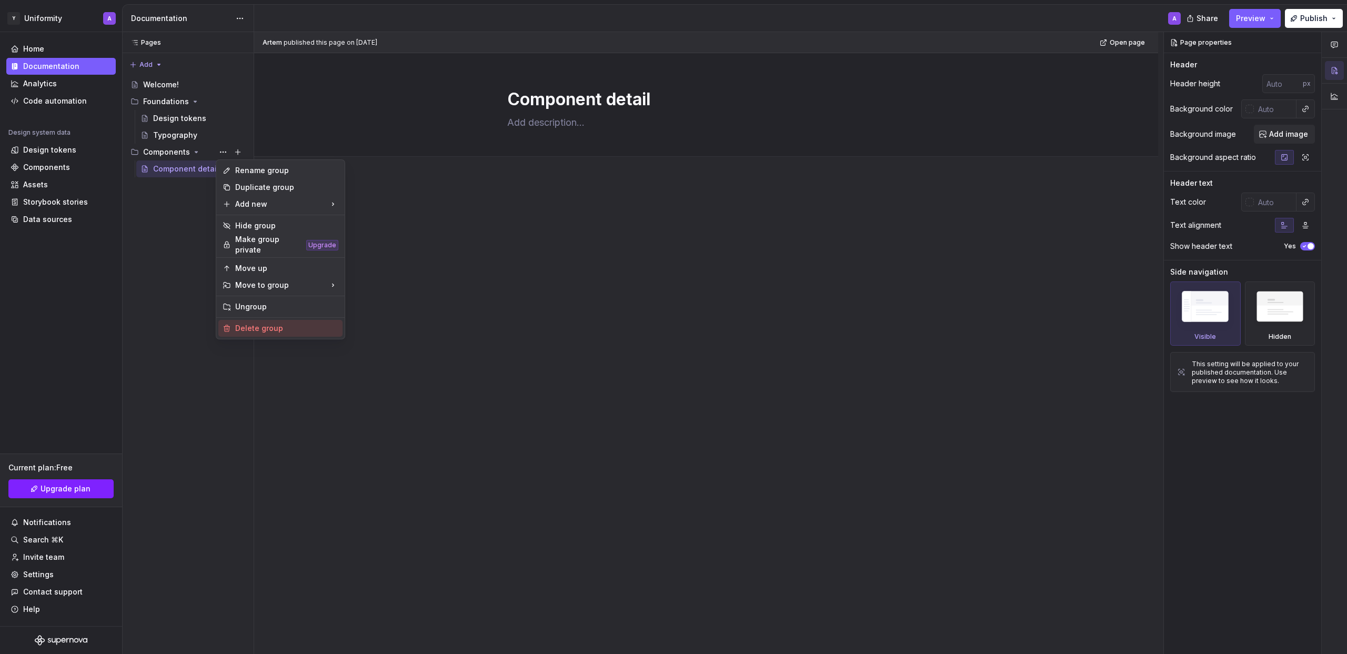
click at [256, 328] on div "Delete group" at bounding box center [286, 328] width 103 height 11
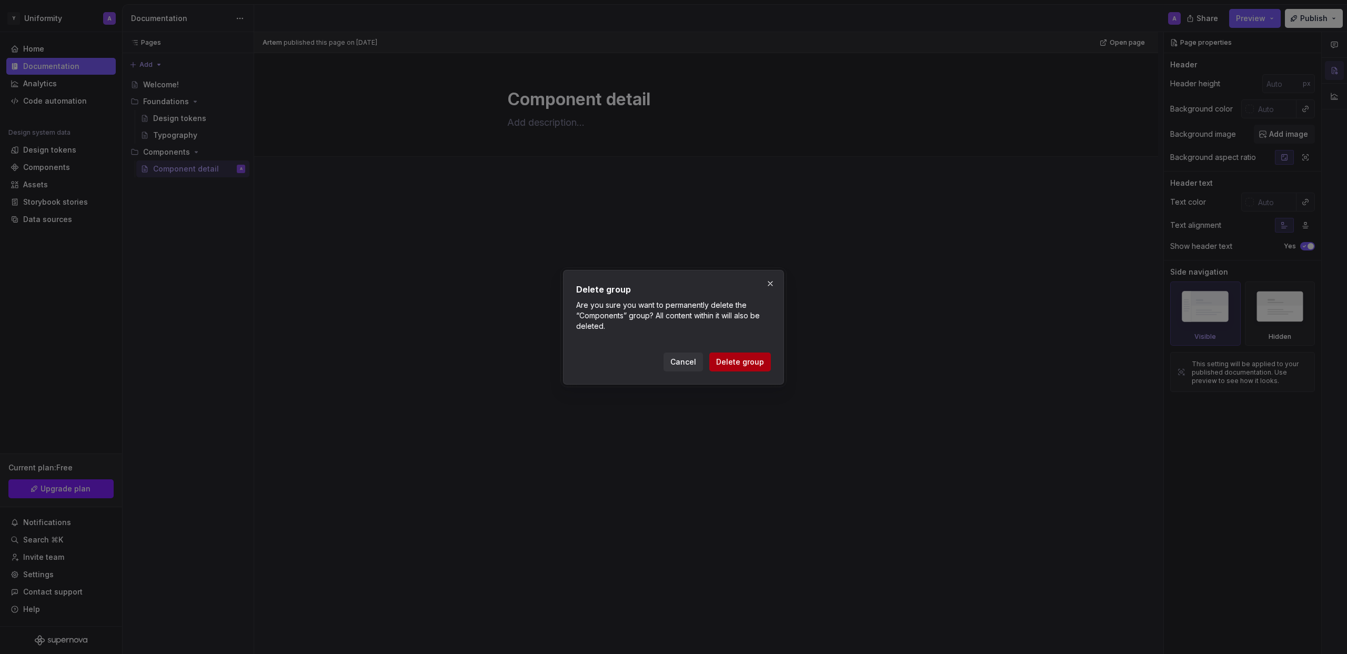
click at [758, 365] on span "Delete group" at bounding box center [740, 362] width 48 height 11
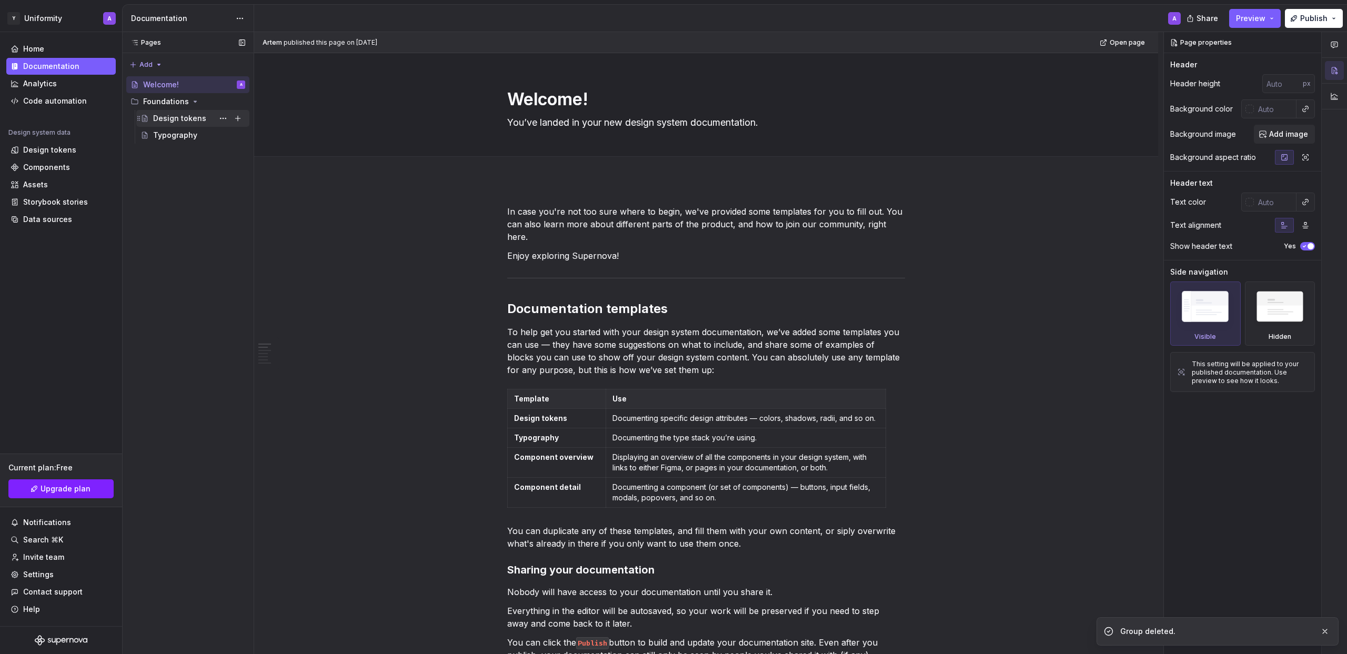
click at [181, 118] on div "Design tokens" at bounding box center [179, 118] width 53 height 11
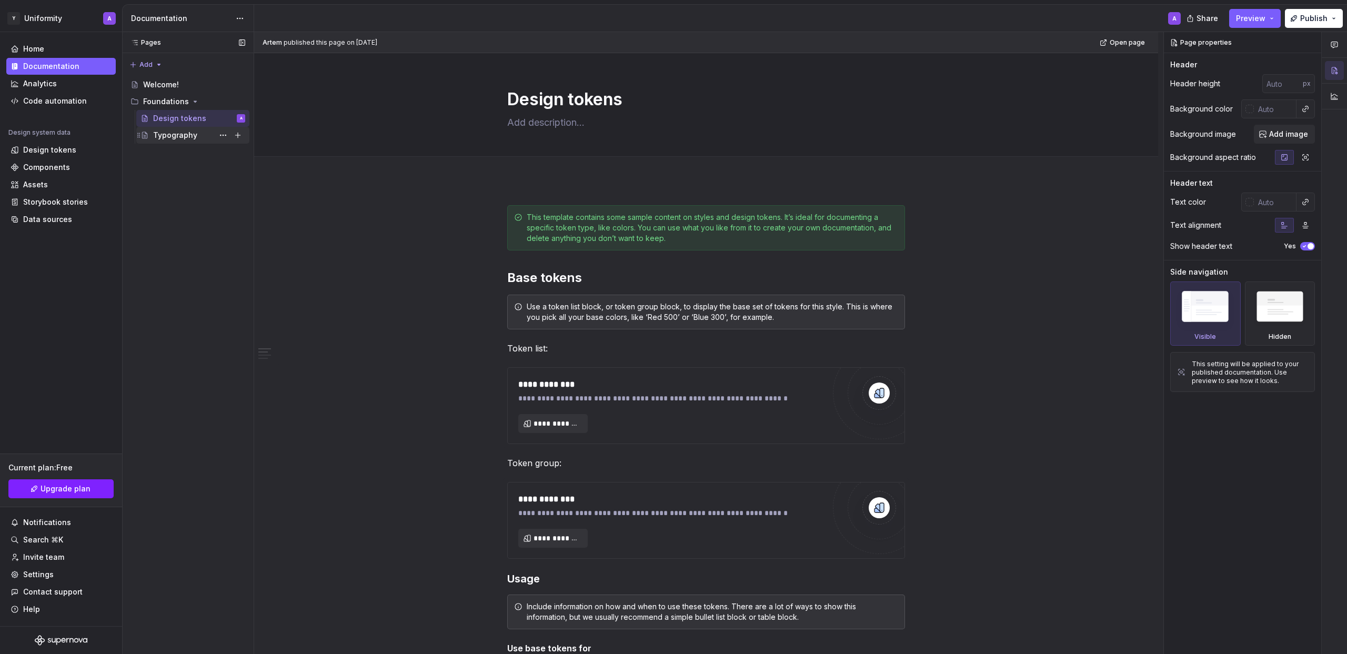
click at [175, 132] on div "Typography" at bounding box center [175, 135] width 44 height 11
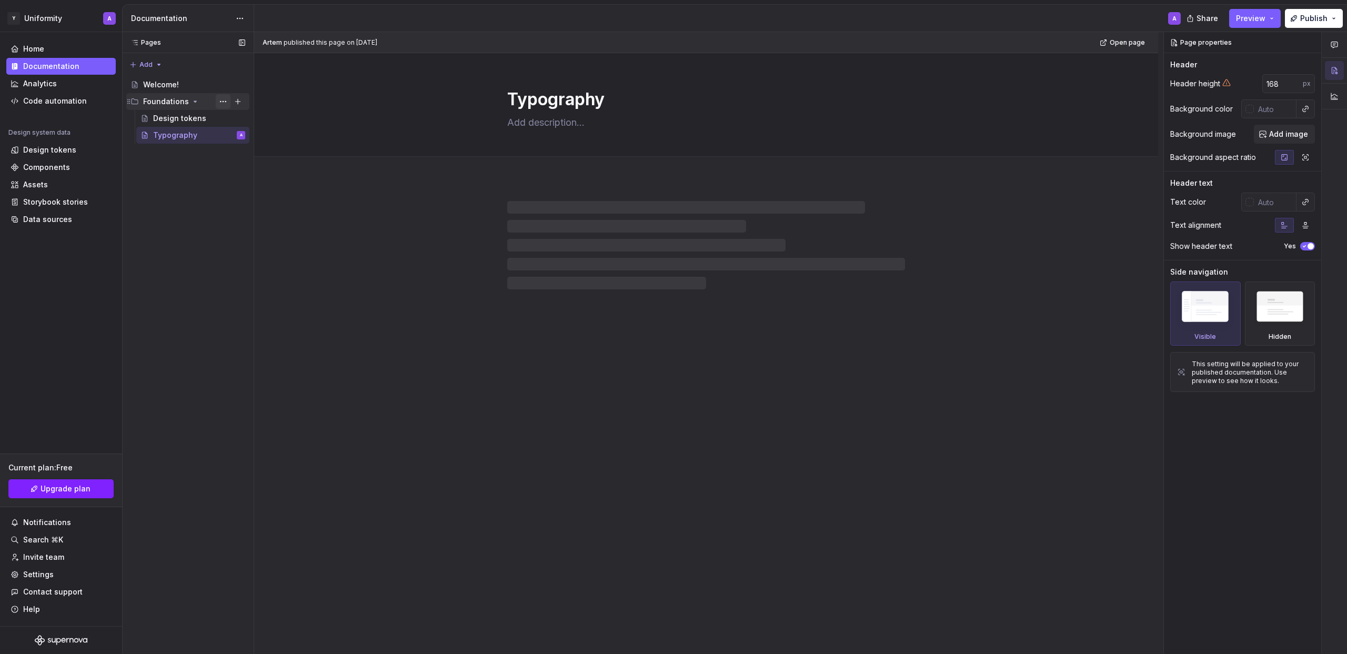
click at [226, 100] on button "Page tree" at bounding box center [223, 101] width 15 height 15
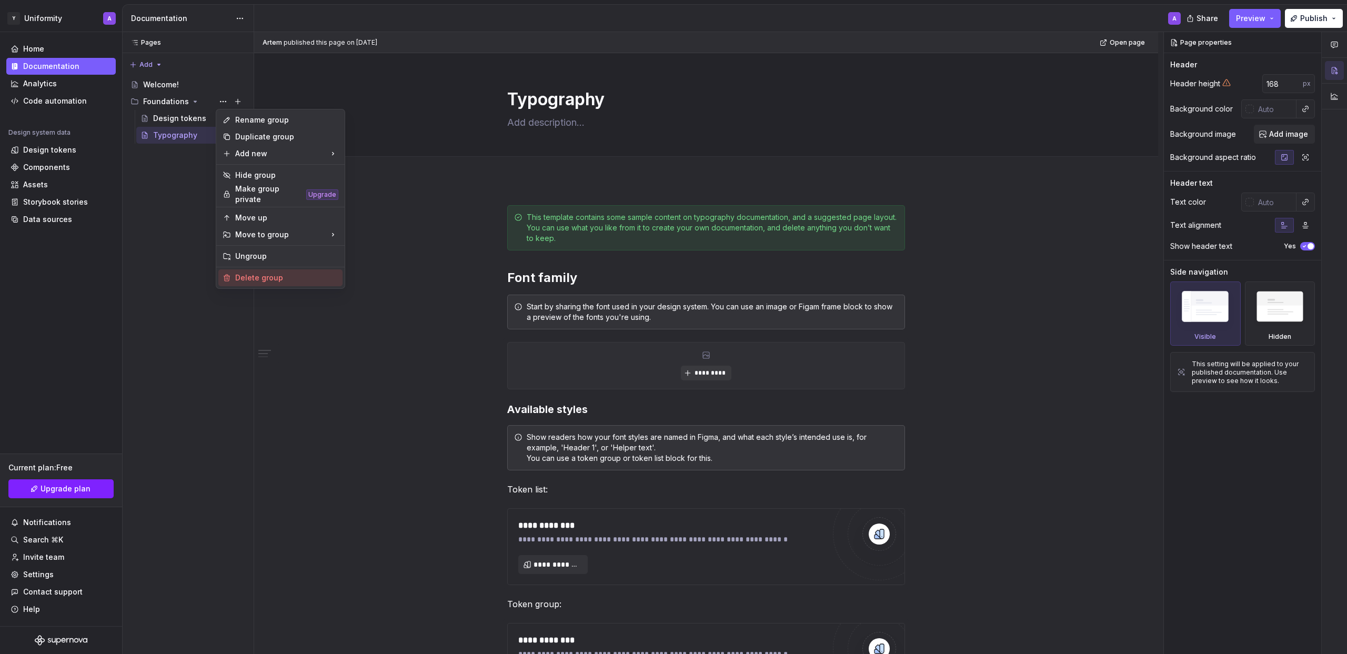
click at [263, 273] on div "Delete group" at bounding box center [286, 278] width 103 height 11
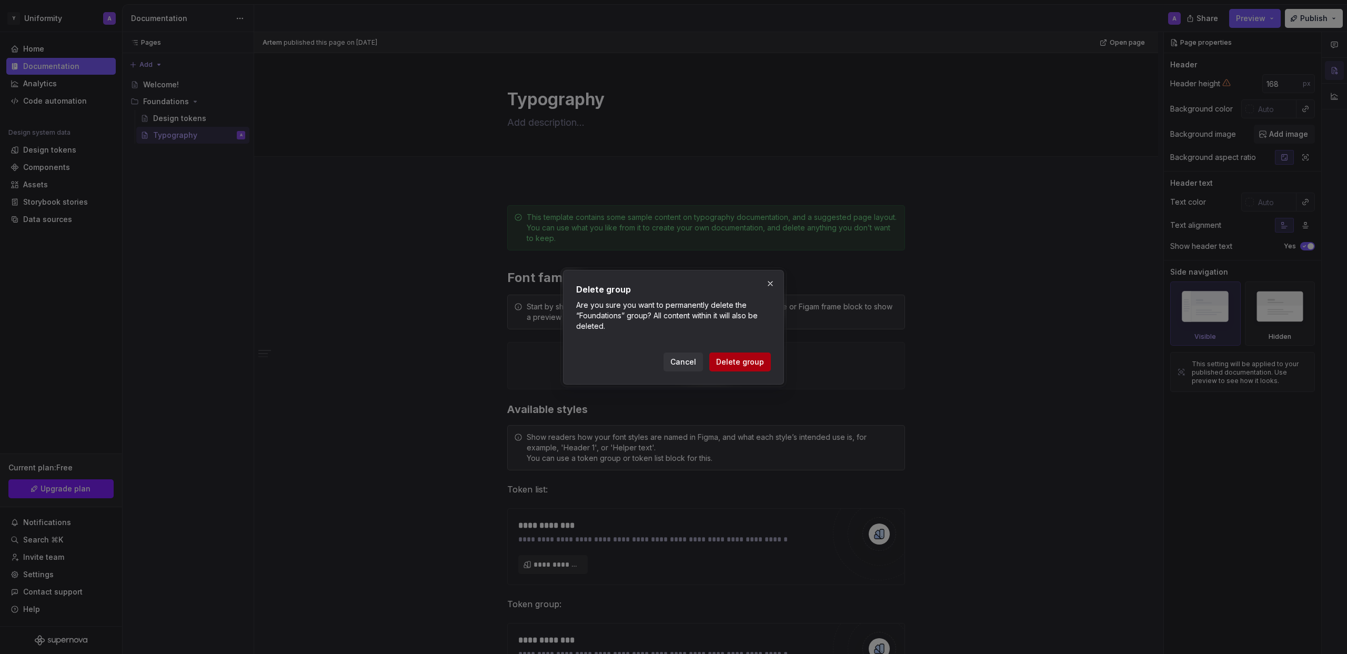
click at [758, 368] on button "Delete group" at bounding box center [740, 362] width 62 height 19
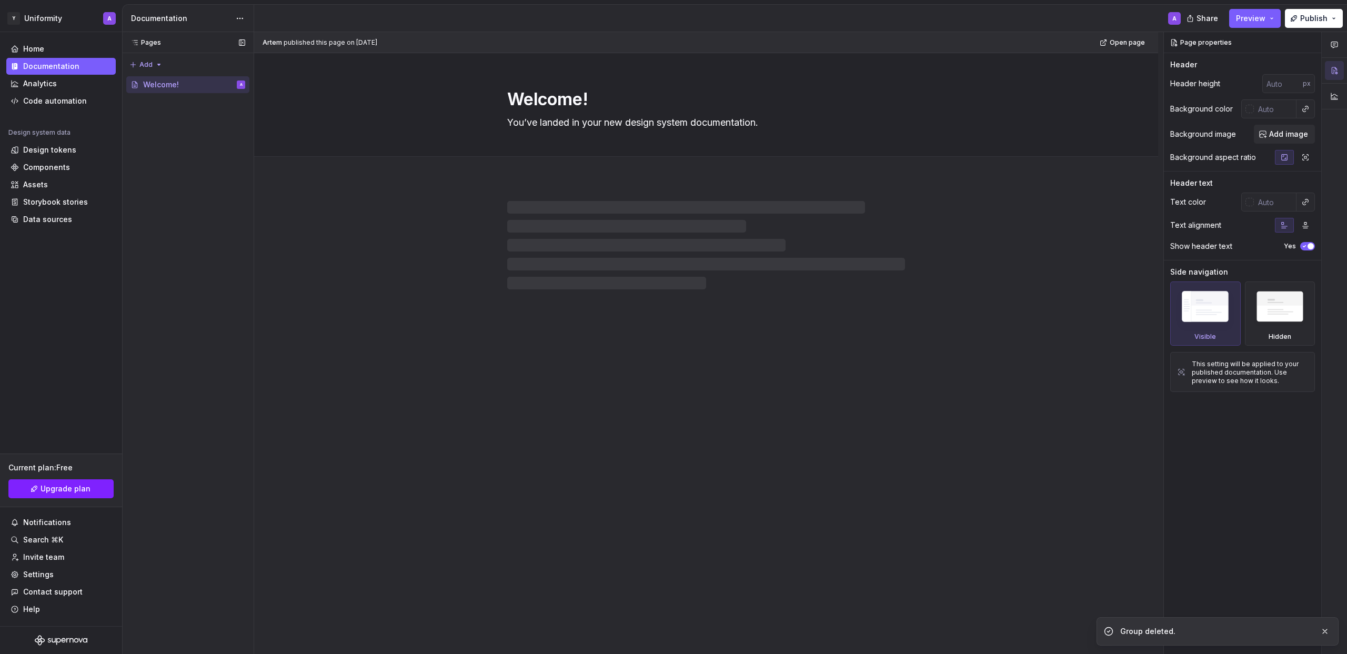
click at [136, 45] on icon at bounding box center [134, 43] width 5 height 4
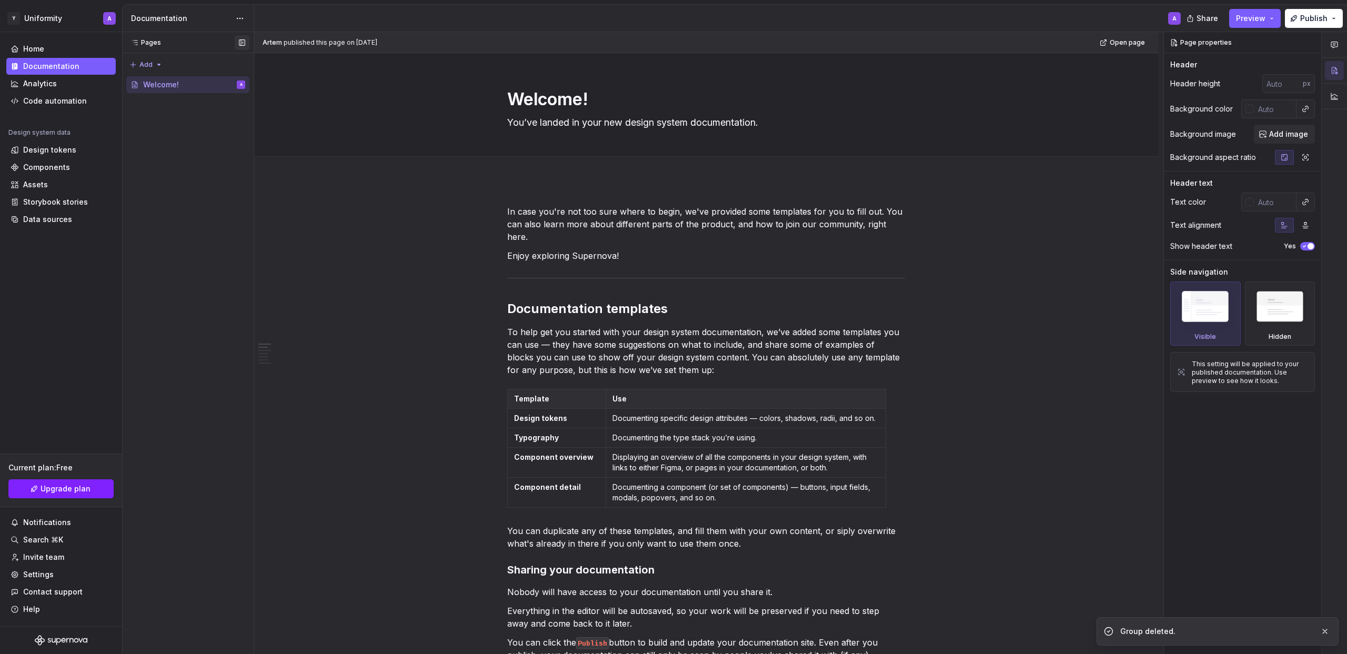
click at [239, 43] on button "button" at bounding box center [242, 42] width 15 height 15
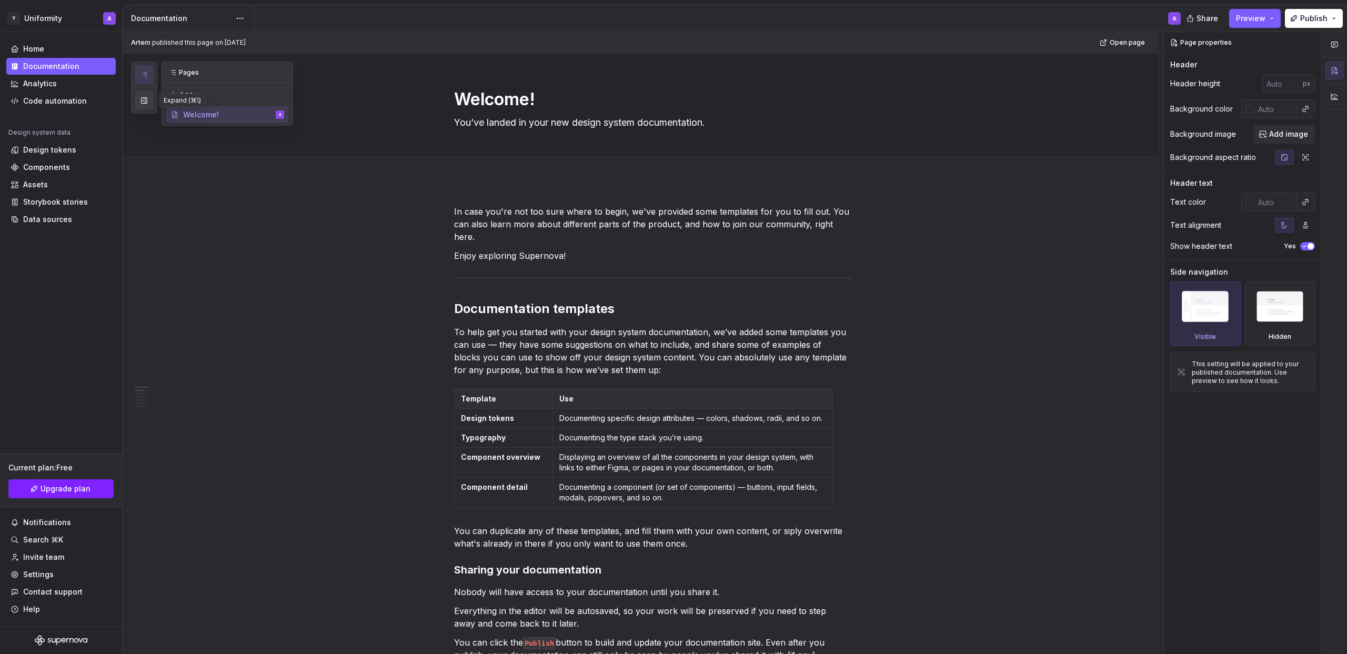
click at [146, 92] on button "button" at bounding box center [144, 100] width 19 height 19
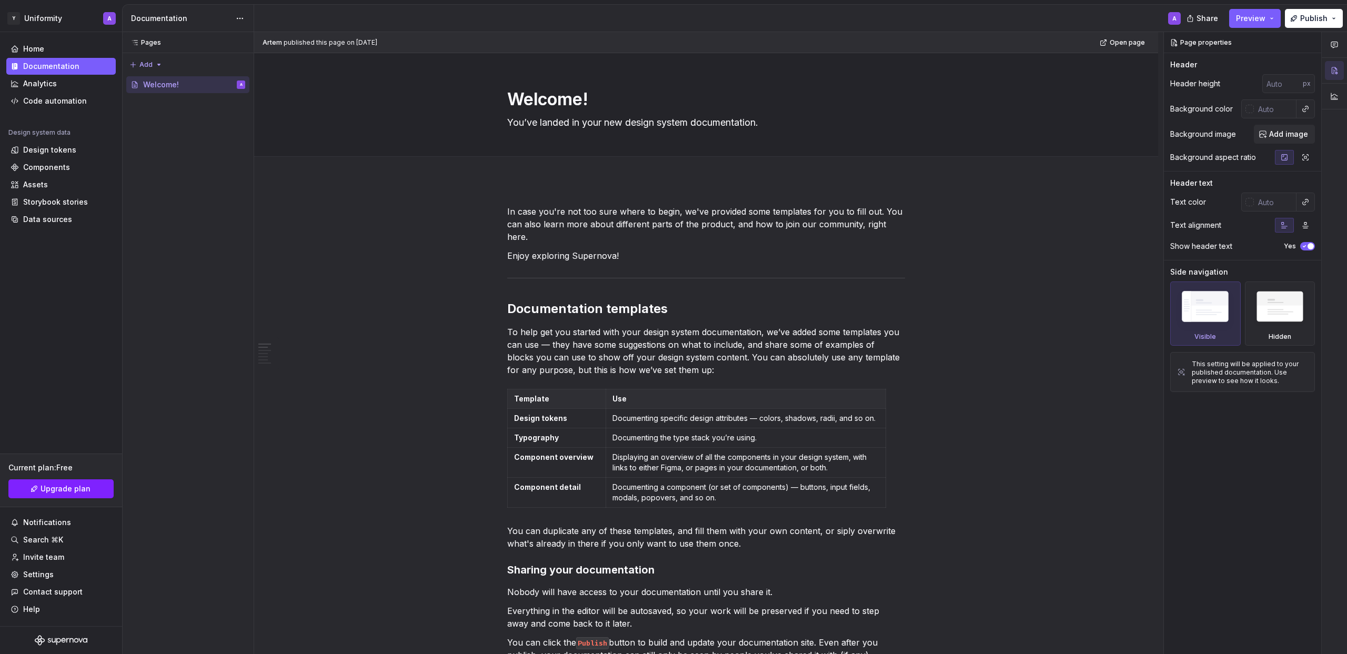
click at [239, 18] on html "Исходный текст Оцените этот перевод Ваш отзыв поможет нам улучшить Google Перев…" at bounding box center [673, 327] width 1347 height 654
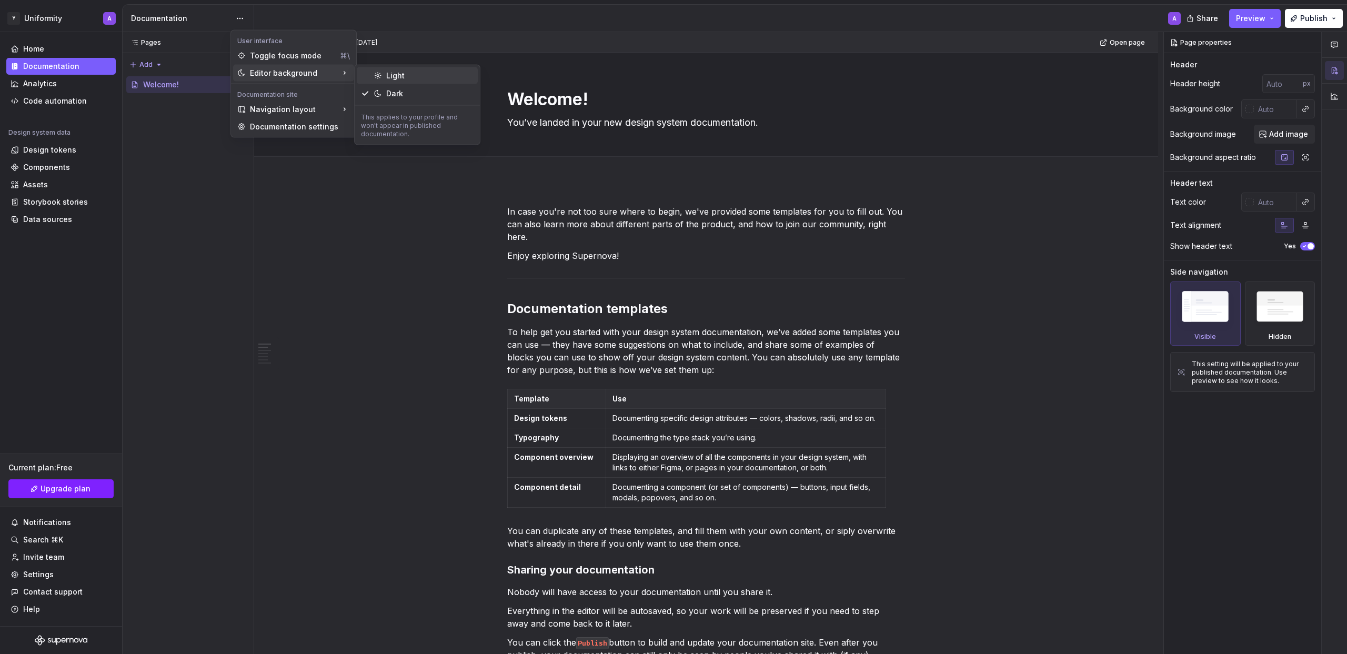
click at [398, 77] on div "Light" at bounding box center [429, 76] width 87 height 11
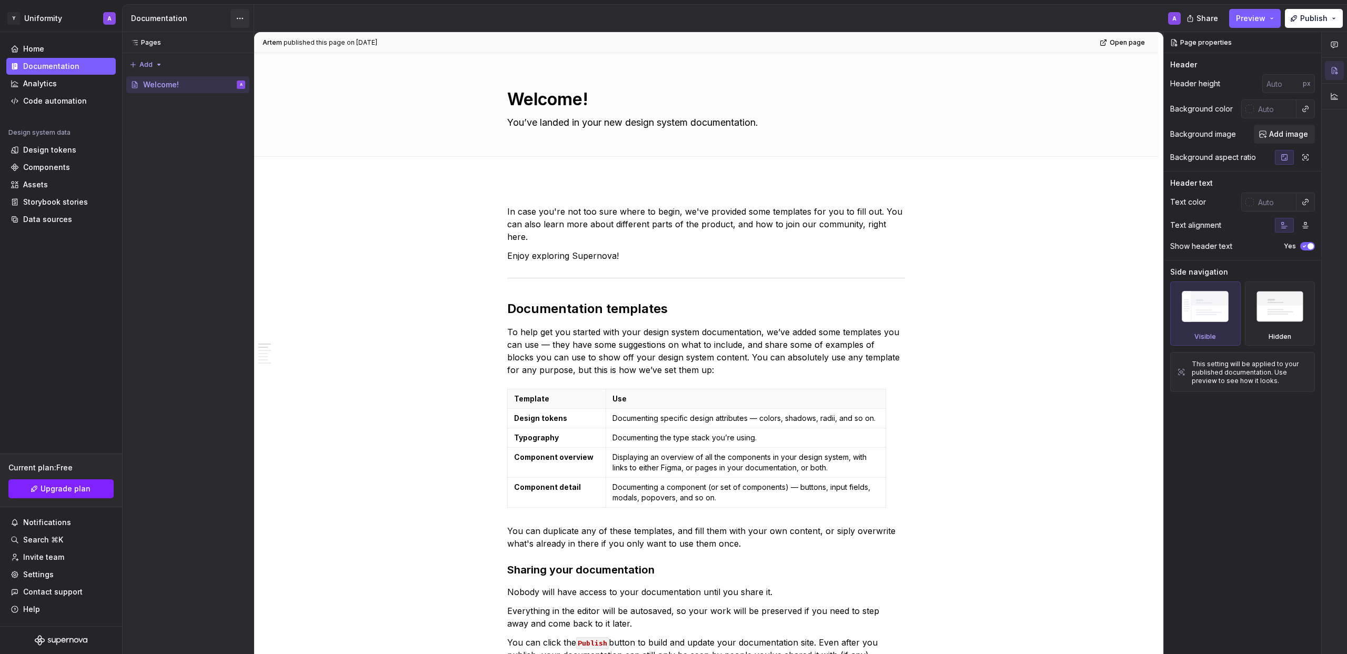
click at [245, 17] on html "Исходный текст Оцените этот перевод Ваш отзыв поможет нам улучшить Google Перев…" at bounding box center [673, 327] width 1347 height 654
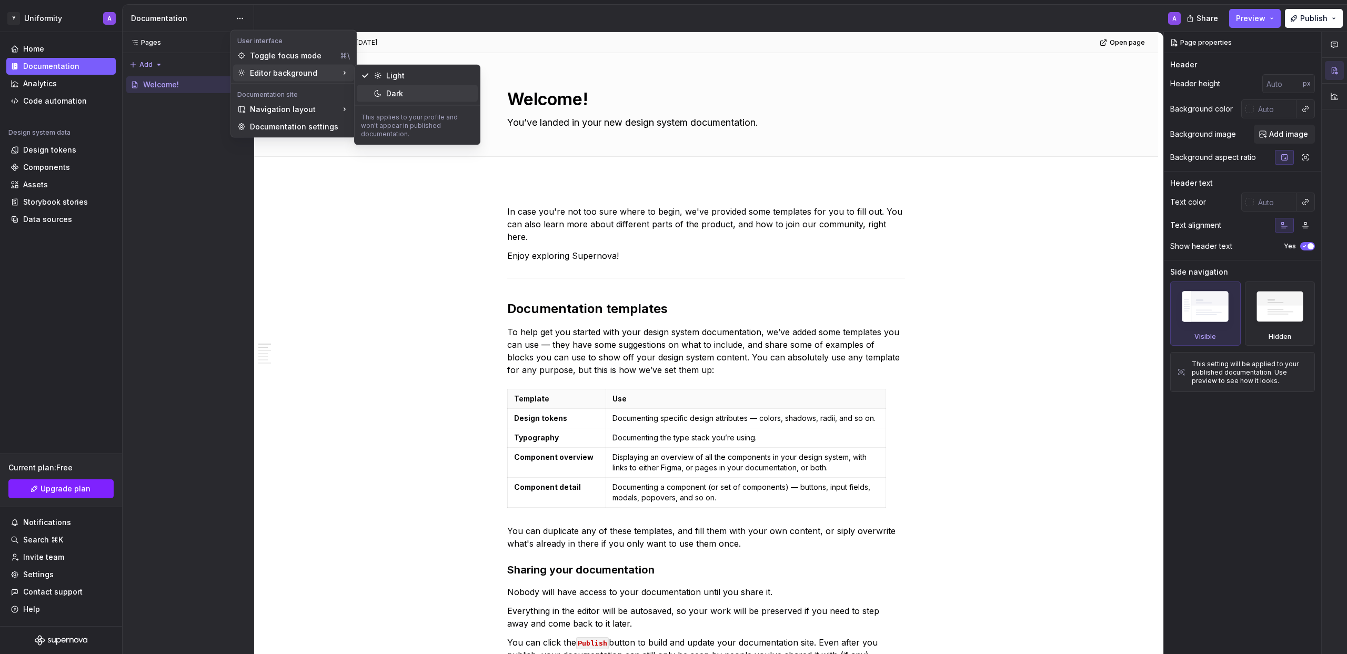
click at [398, 92] on div "Dark" at bounding box center [429, 93] width 87 height 11
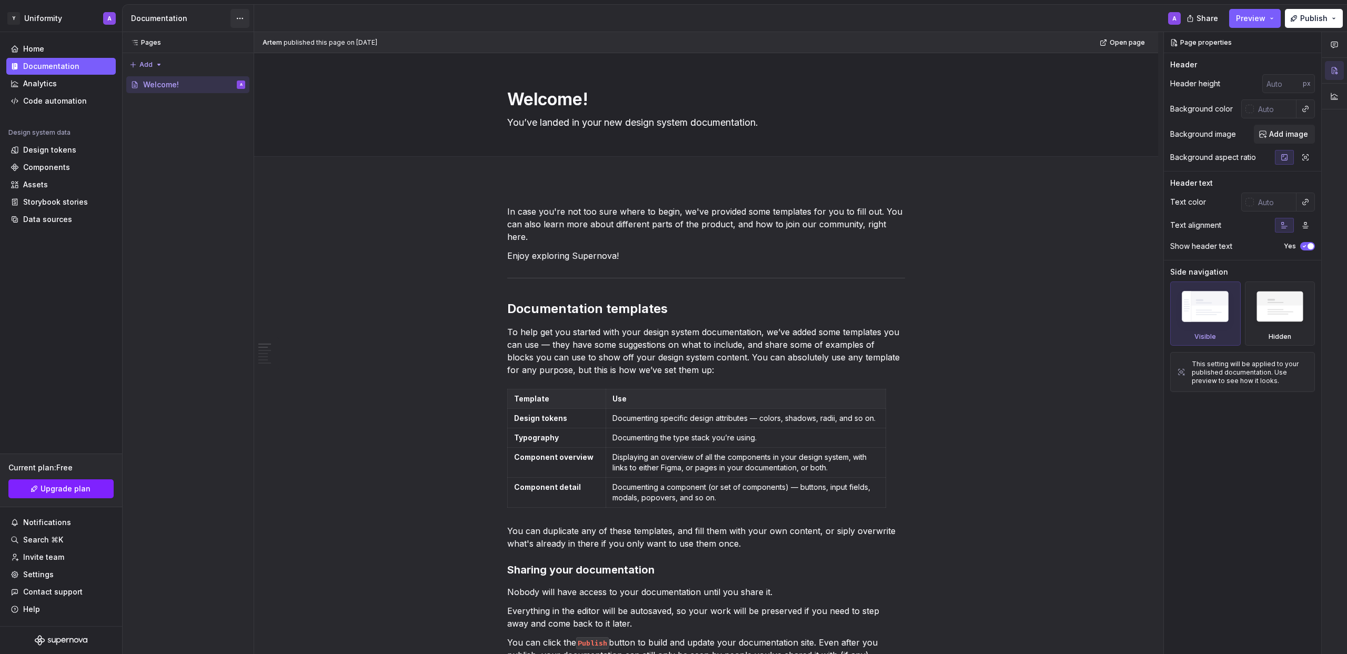
click at [240, 13] on html "Исходный текст Оцените этот перевод Ваш отзыв поможет нам улучшить Google Перев…" at bounding box center [673, 327] width 1347 height 654
click at [301, 127] on div "Documentation settings" at bounding box center [300, 127] width 100 height 11
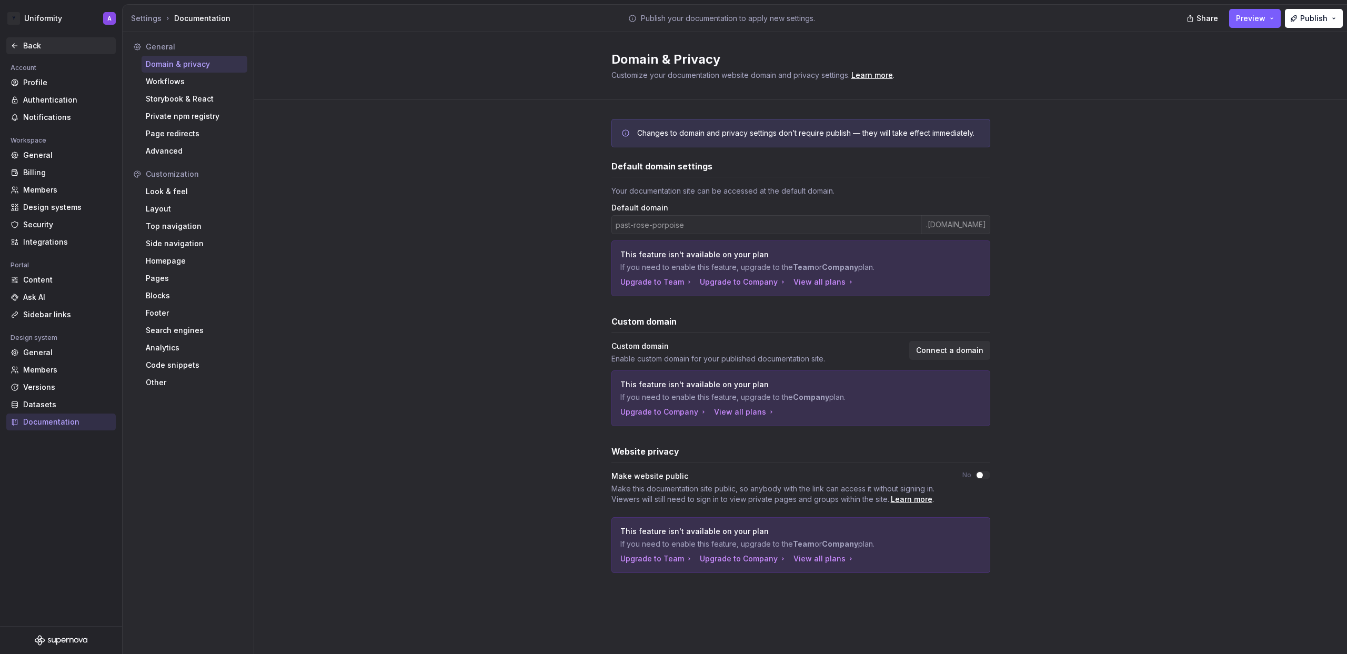
click at [22, 43] on div "Back" at bounding box center [61, 46] width 101 height 11
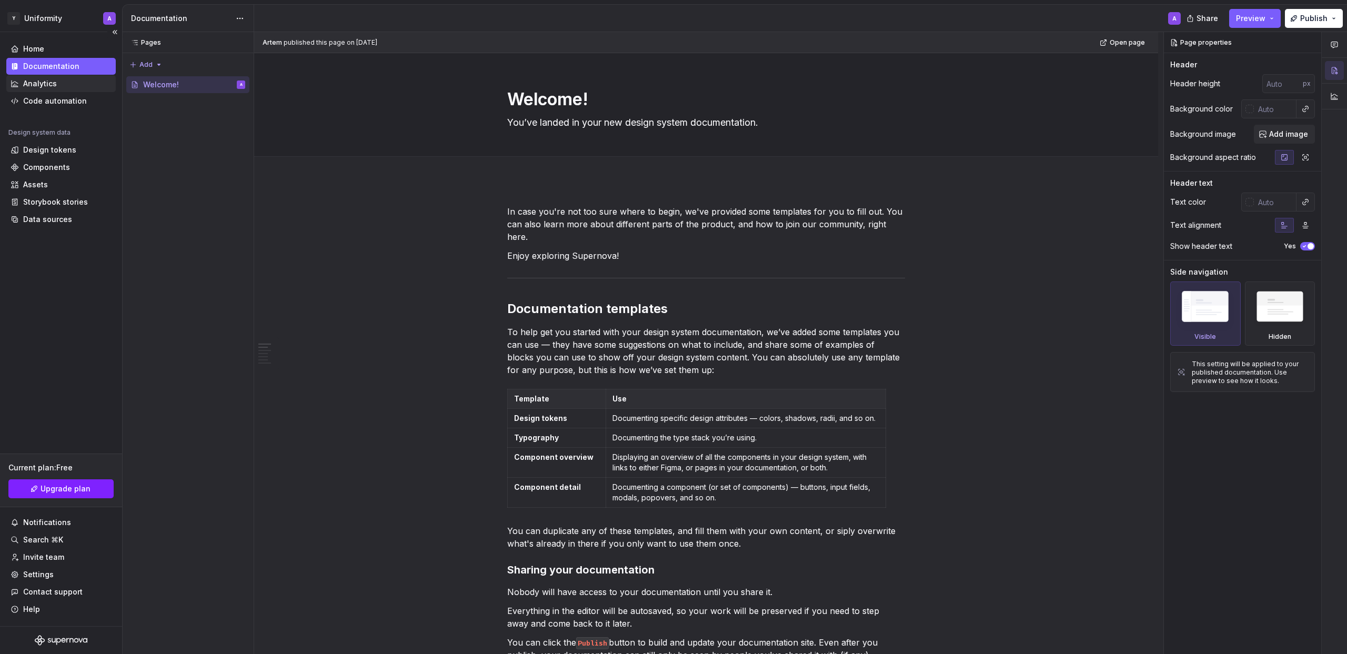
click at [58, 77] on div "Analytics" at bounding box center [60, 83] width 109 height 17
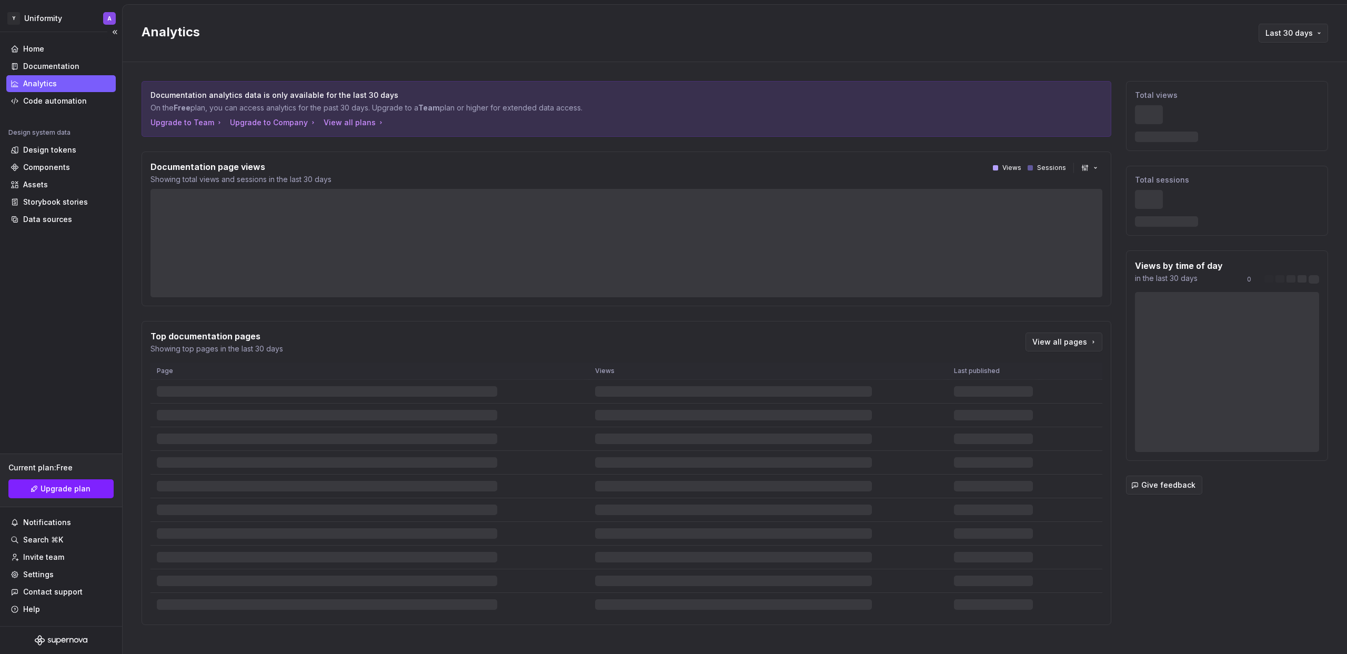
click at [55, 85] on div "Analytics" at bounding box center [40, 83] width 34 height 11
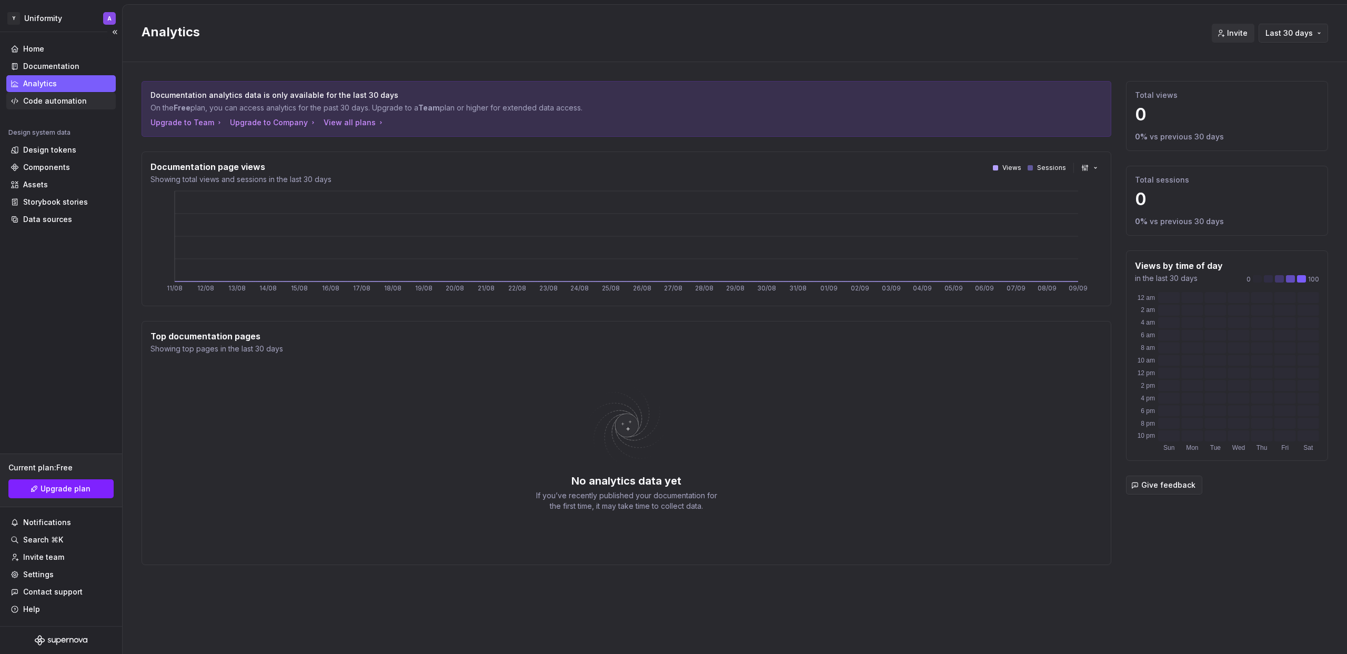
click at [56, 102] on div "Code automation" at bounding box center [55, 101] width 64 height 11
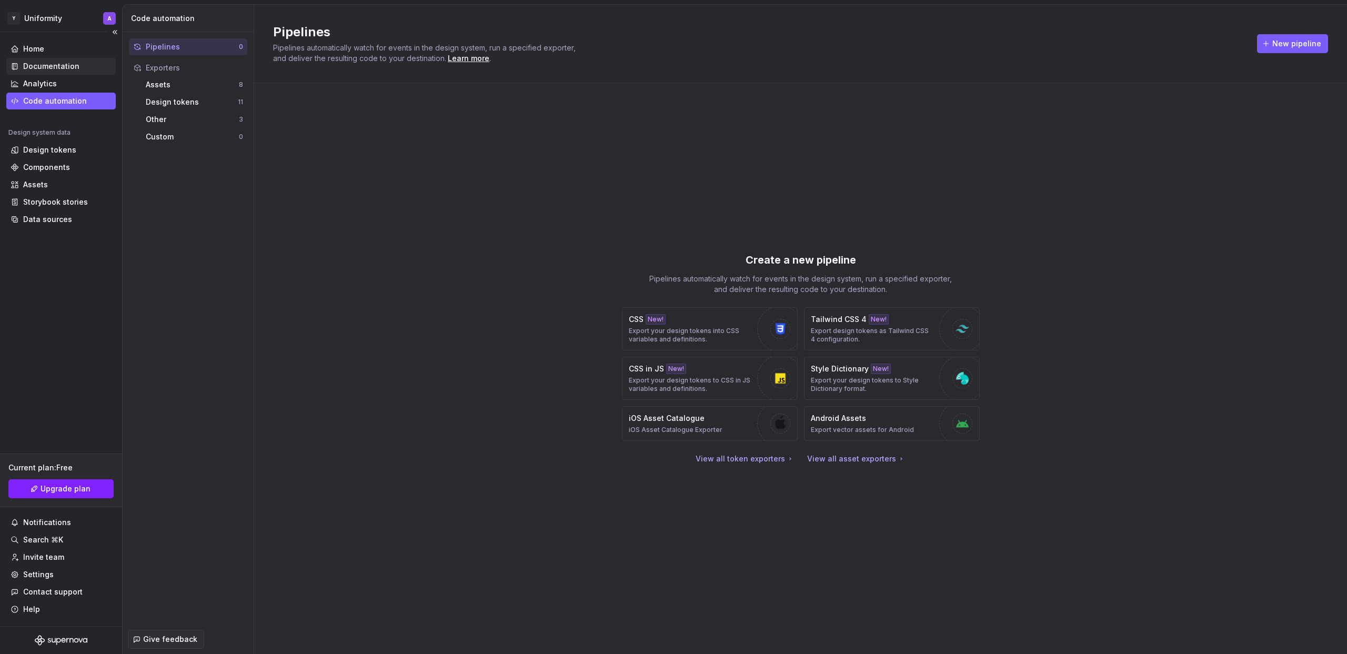
click at [54, 61] on div "Documentation" at bounding box center [51, 66] width 56 height 11
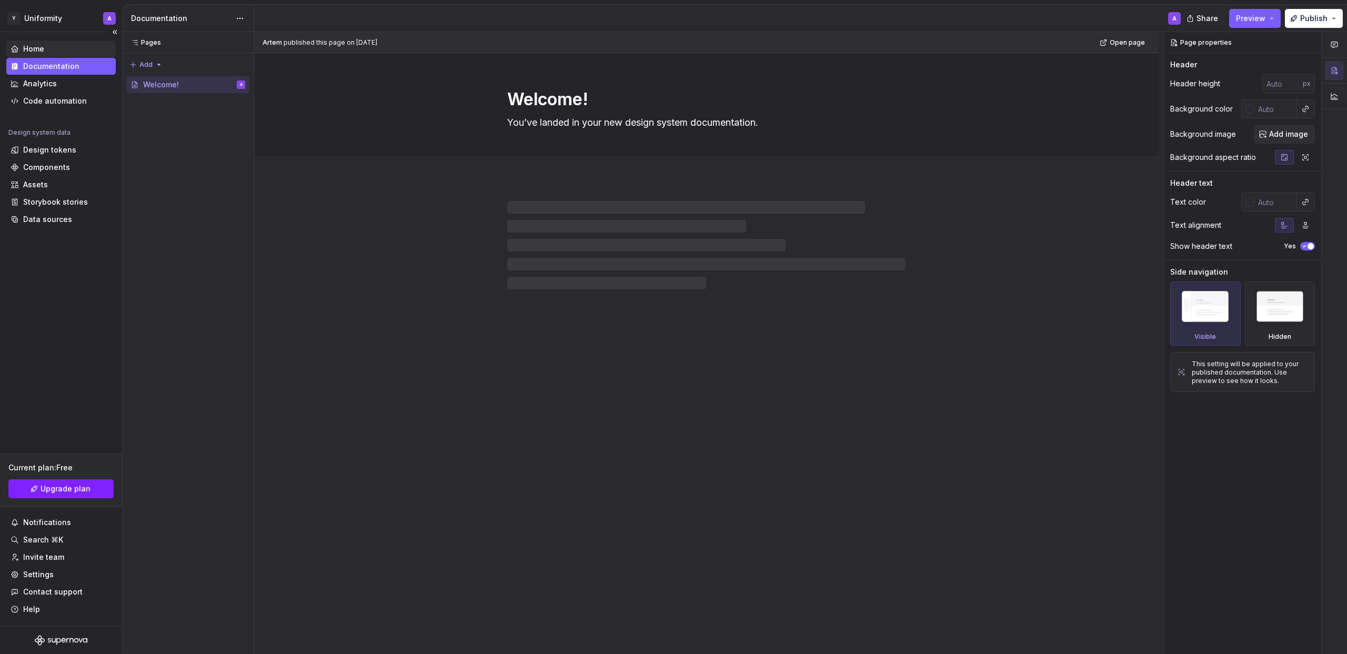
click at [54, 49] on div "Home" at bounding box center [61, 49] width 101 height 11
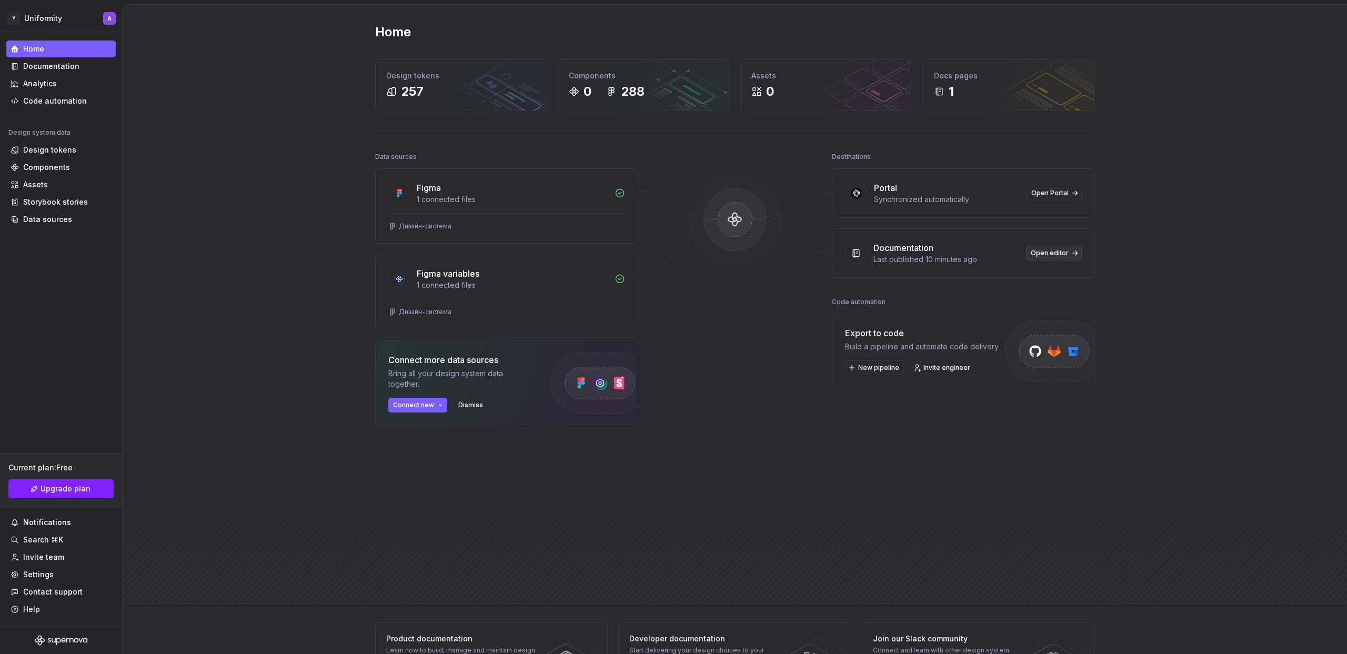
click at [1046, 252] on span "Open editor" at bounding box center [1050, 253] width 38 height 8
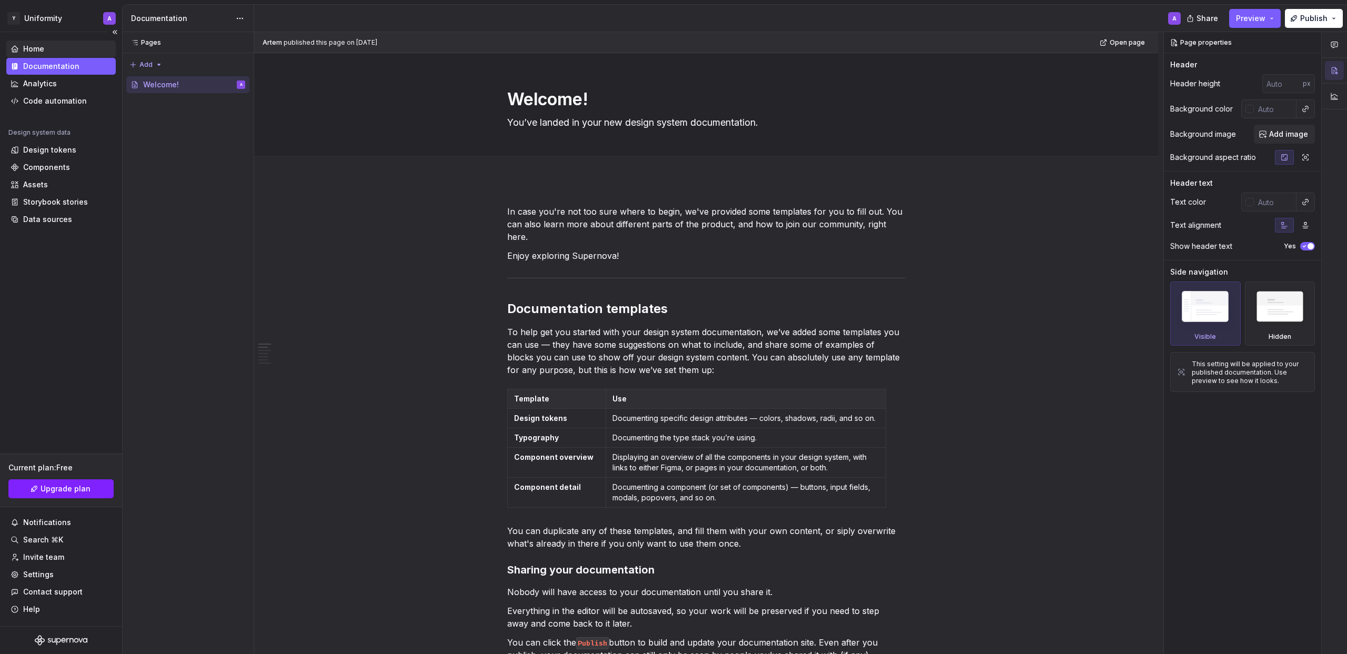
click at [32, 51] on div "Home" at bounding box center [33, 49] width 21 height 11
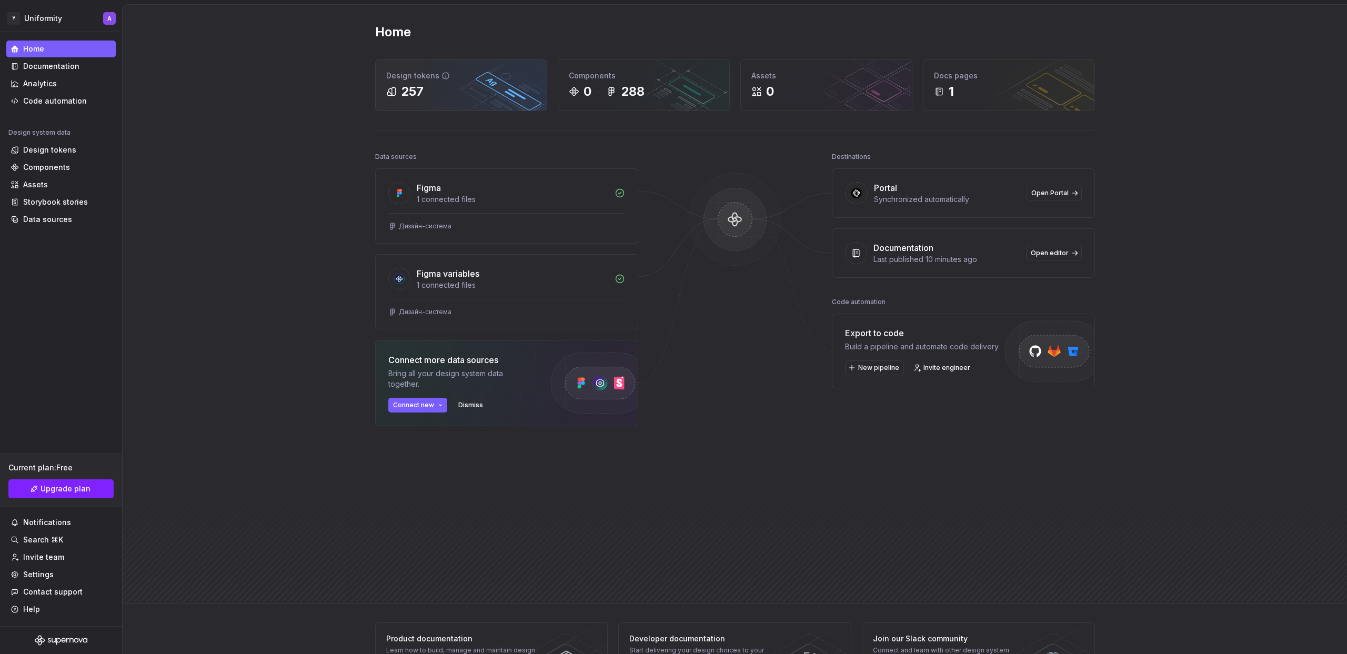
click at [490, 101] on div "Design tokens 257" at bounding box center [461, 85] width 171 height 51
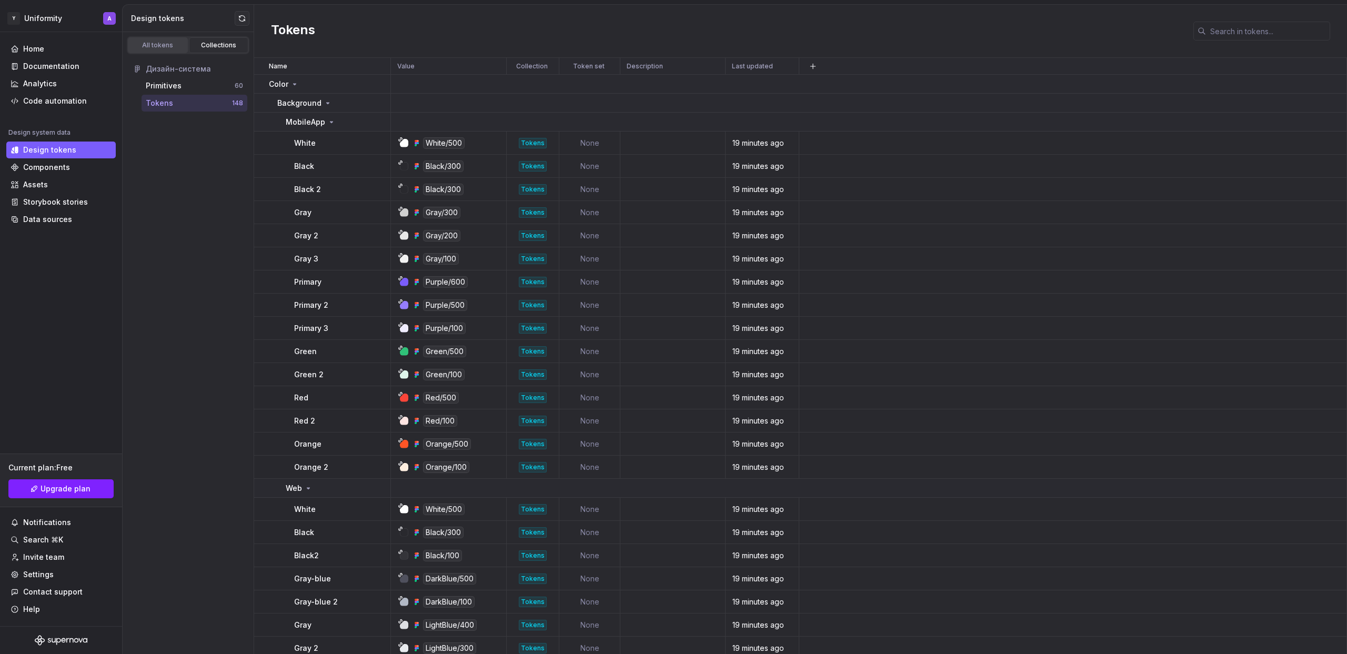
click at [157, 46] on div "All tokens" at bounding box center [158, 45] width 53 height 8
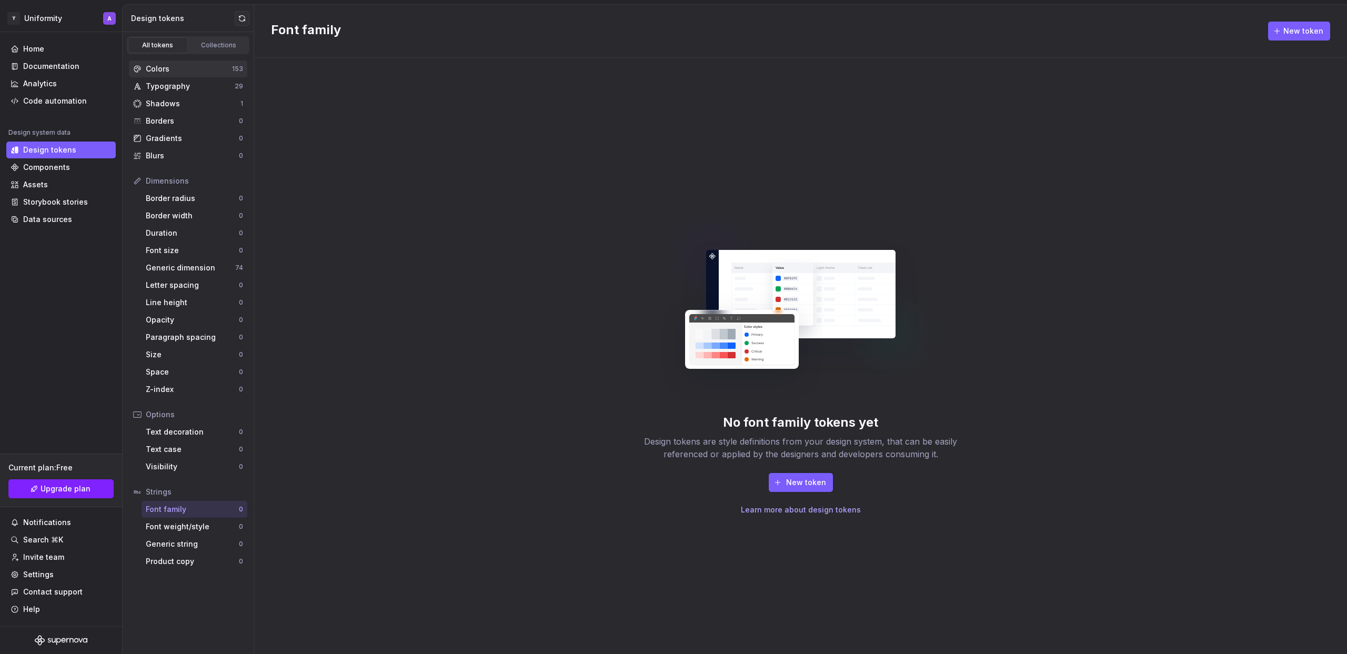
click at [172, 69] on div "Colors" at bounding box center [189, 69] width 86 height 11
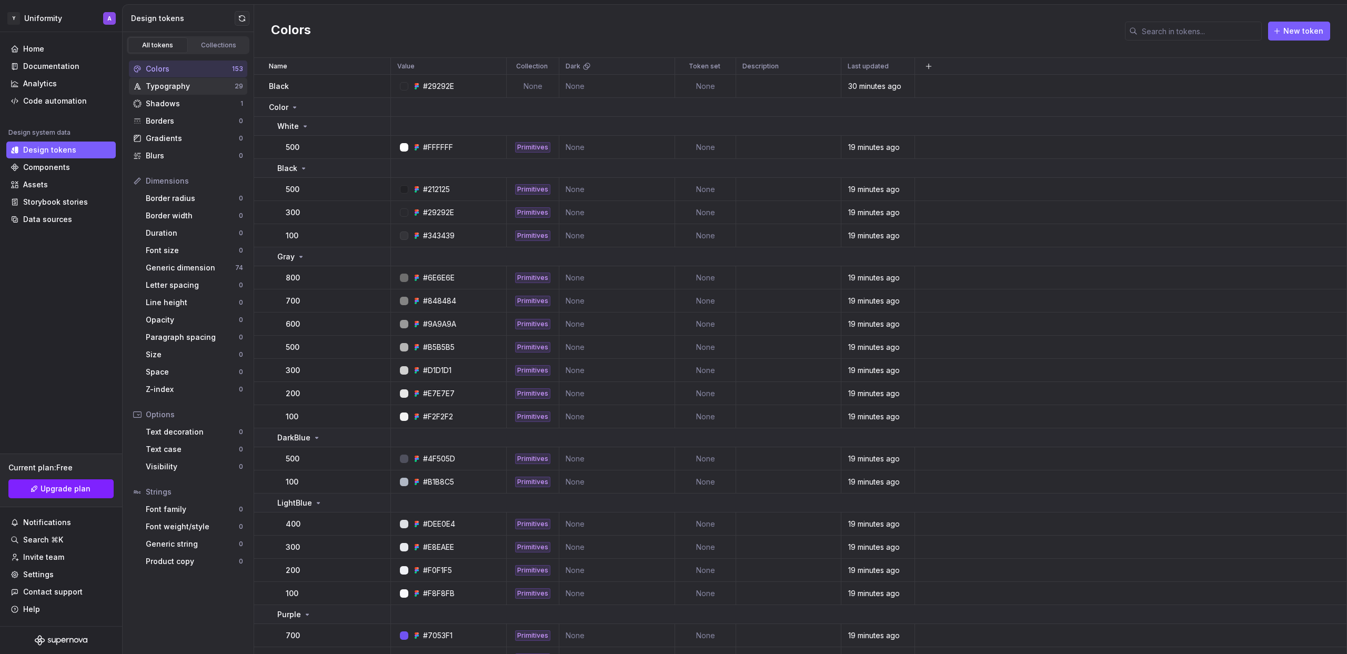
click at [180, 85] on div "Typography" at bounding box center [190, 86] width 89 height 11
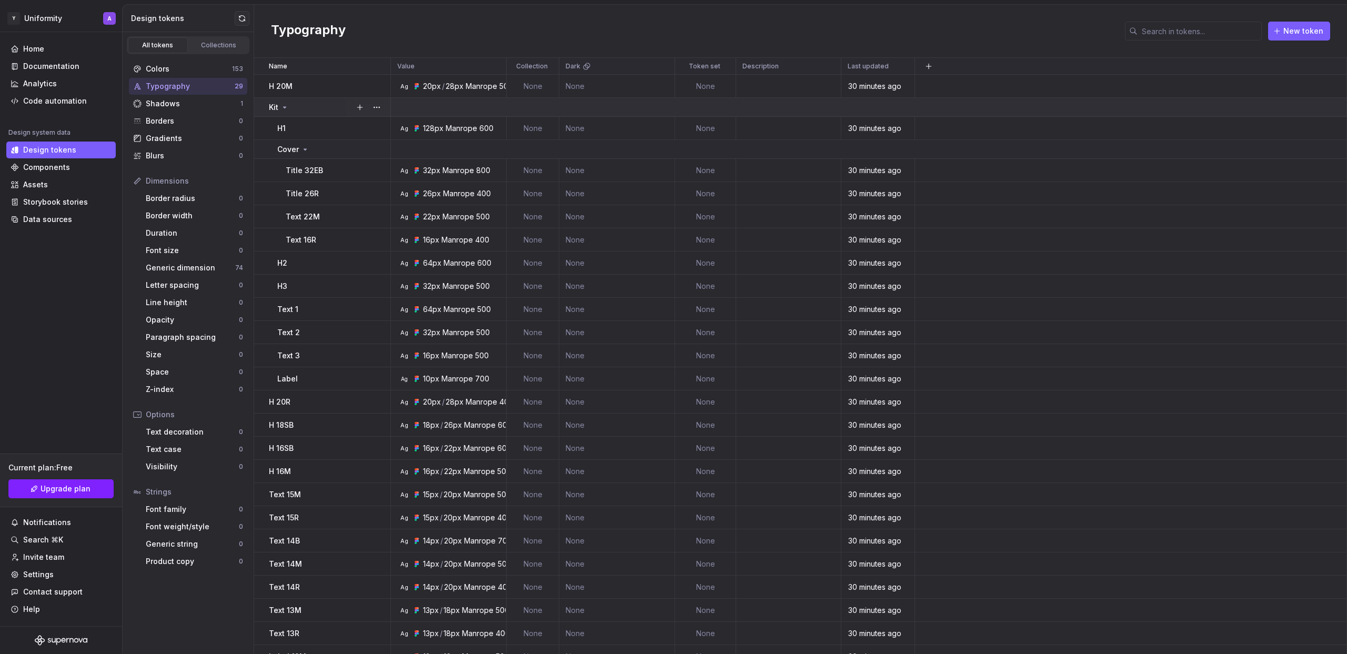
click at [282, 107] on icon at bounding box center [284, 107] width 8 height 8
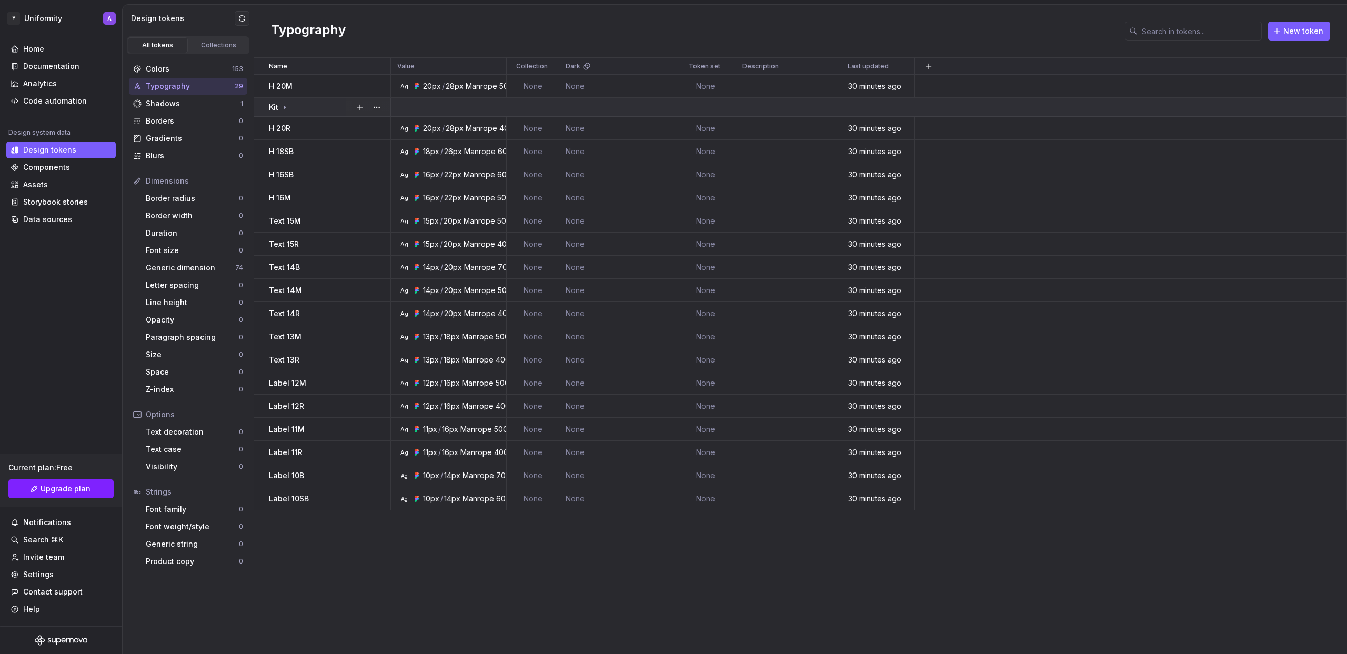
drag, startPoint x: 302, startPoint y: 110, endPoint x: 322, endPoint y: 106, distance: 21.0
click at [322, 106] on div "Kit" at bounding box center [329, 107] width 121 height 11
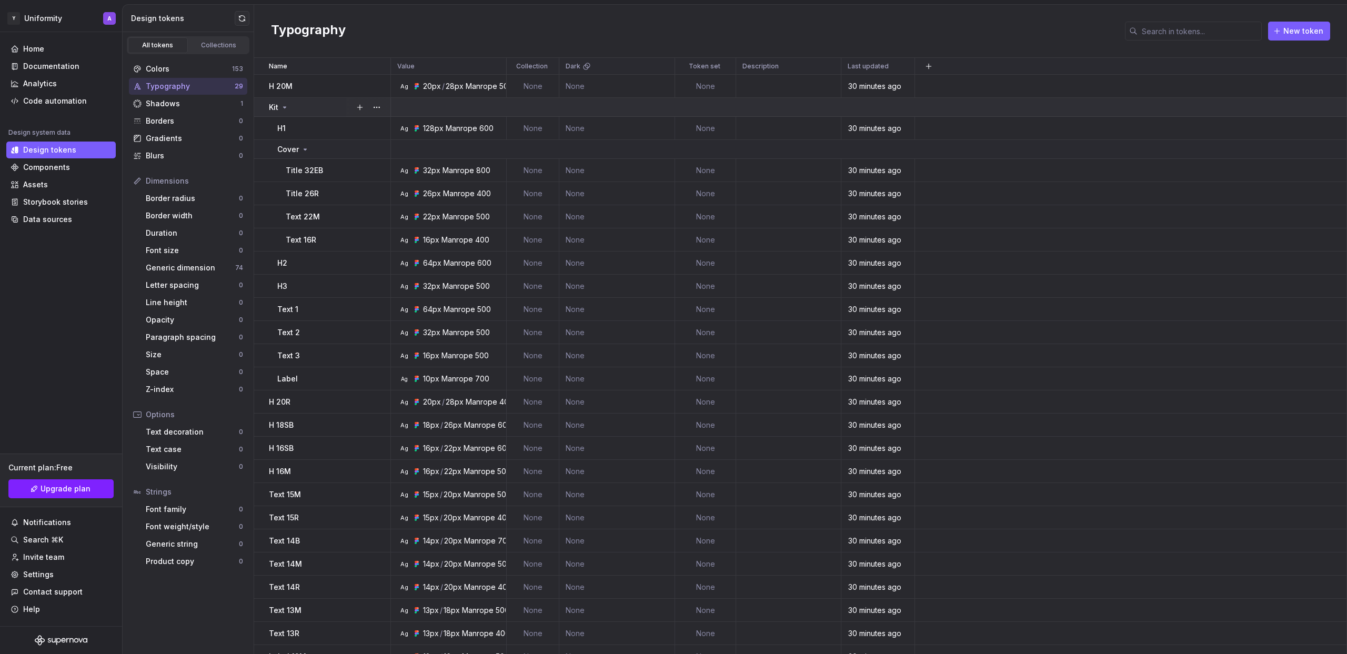
click at [299, 108] on div "Kit" at bounding box center [329, 107] width 121 height 11
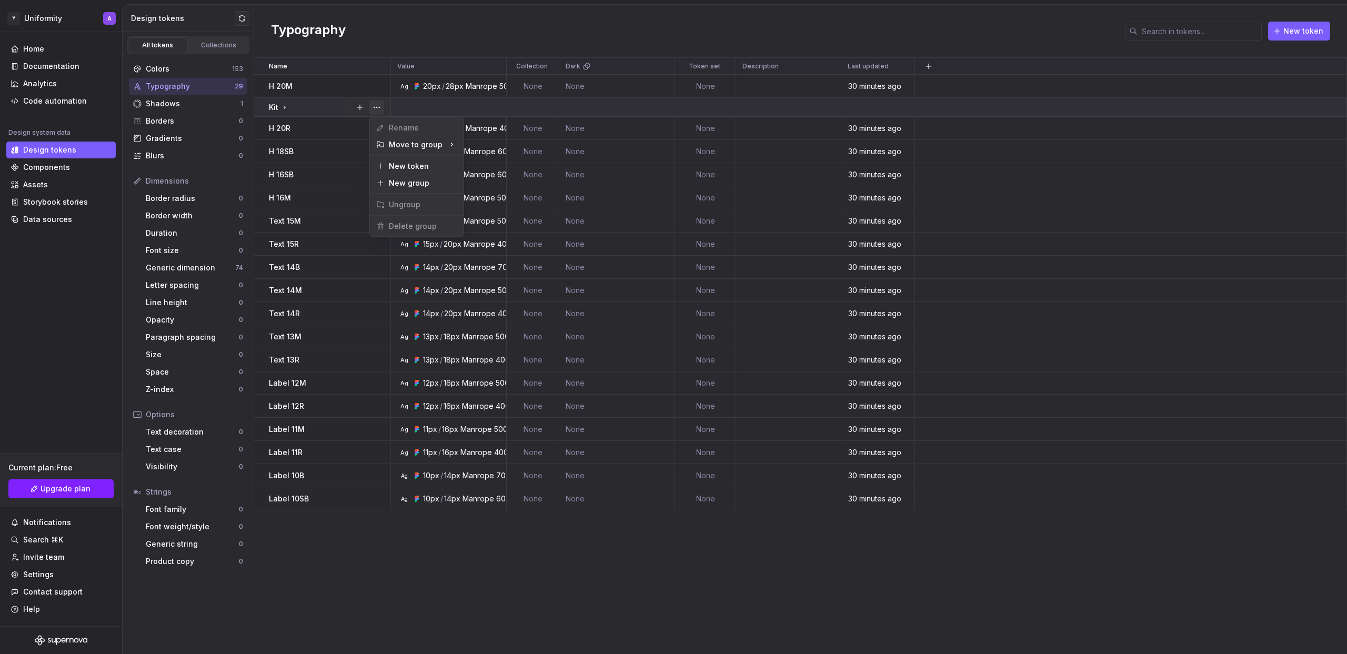
click at [374, 107] on button "button" at bounding box center [376, 107] width 15 height 15
click at [386, 535] on html "Исходный текст Оцените этот перевод Ваш отзыв поможет нам улучшить Google Перев…" at bounding box center [673, 327] width 1347 height 654
click at [310, 66] on div "Name" at bounding box center [326, 66] width 115 height 8
click at [281, 64] on p "Name" at bounding box center [278, 66] width 18 height 8
click at [386, 62] on div at bounding box center [387, 66] width 2 height 13
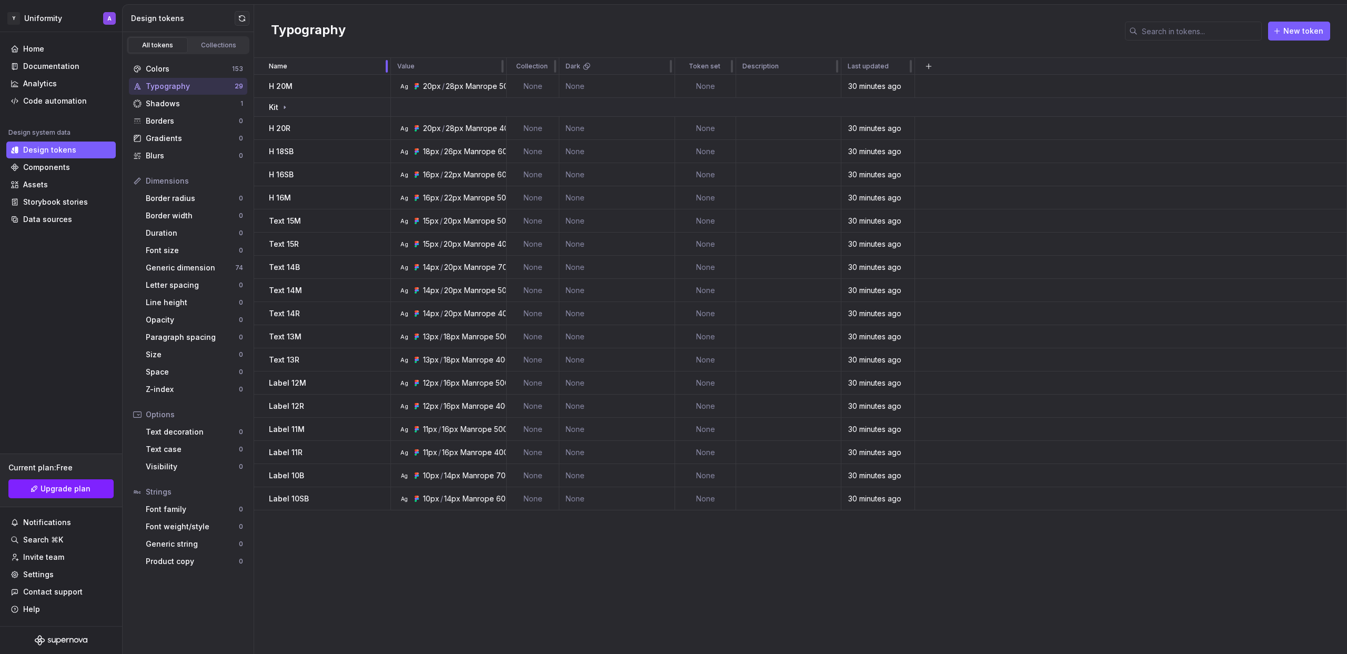
drag, startPoint x: 387, startPoint y: 65, endPoint x: 396, endPoint y: 67, distance: 9.6
click at [391, 67] on div at bounding box center [387, 66] width 8 height 17
drag, startPoint x: 397, startPoint y: 66, endPoint x: 358, endPoint y: 66, distance: 38.9
click at [297, 66] on div "Name" at bounding box center [326, 66] width 115 height 8
click at [196, 101] on div "Shadows" at bounding box center [193, 103] width 95 height 11
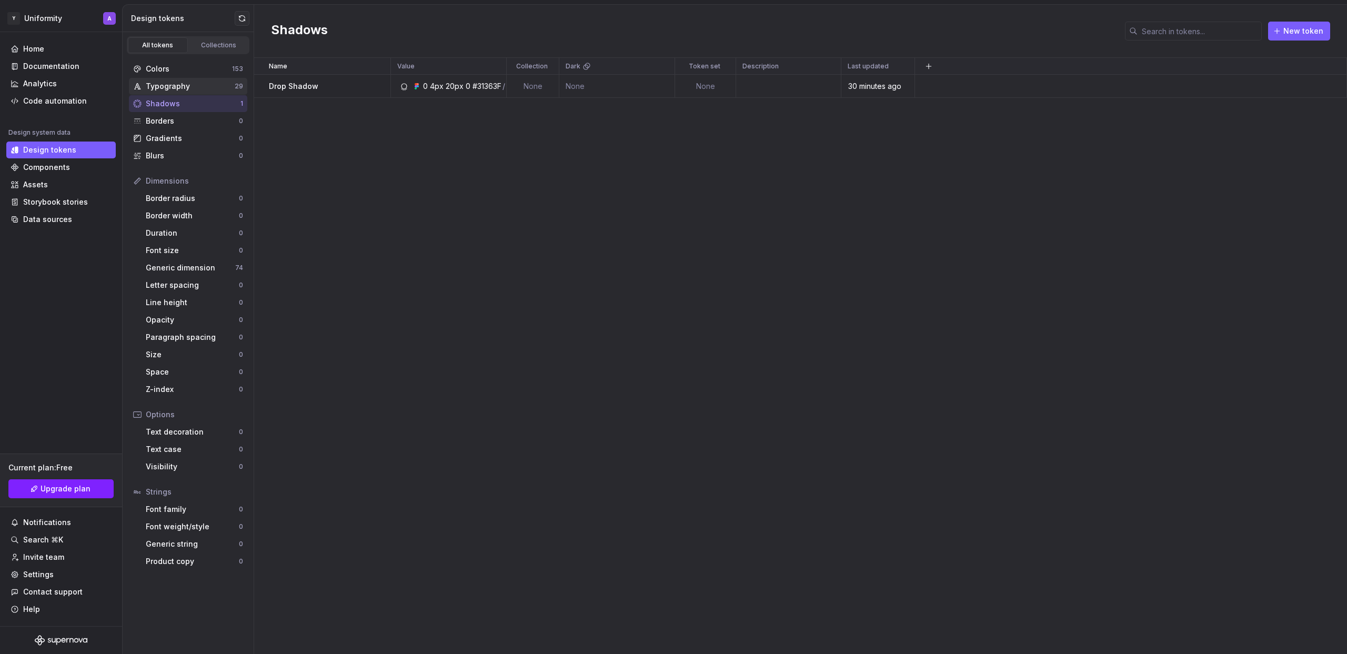
click at [195, 82] on div "Typography" at bounding box center [190, 86] width 89 height 11
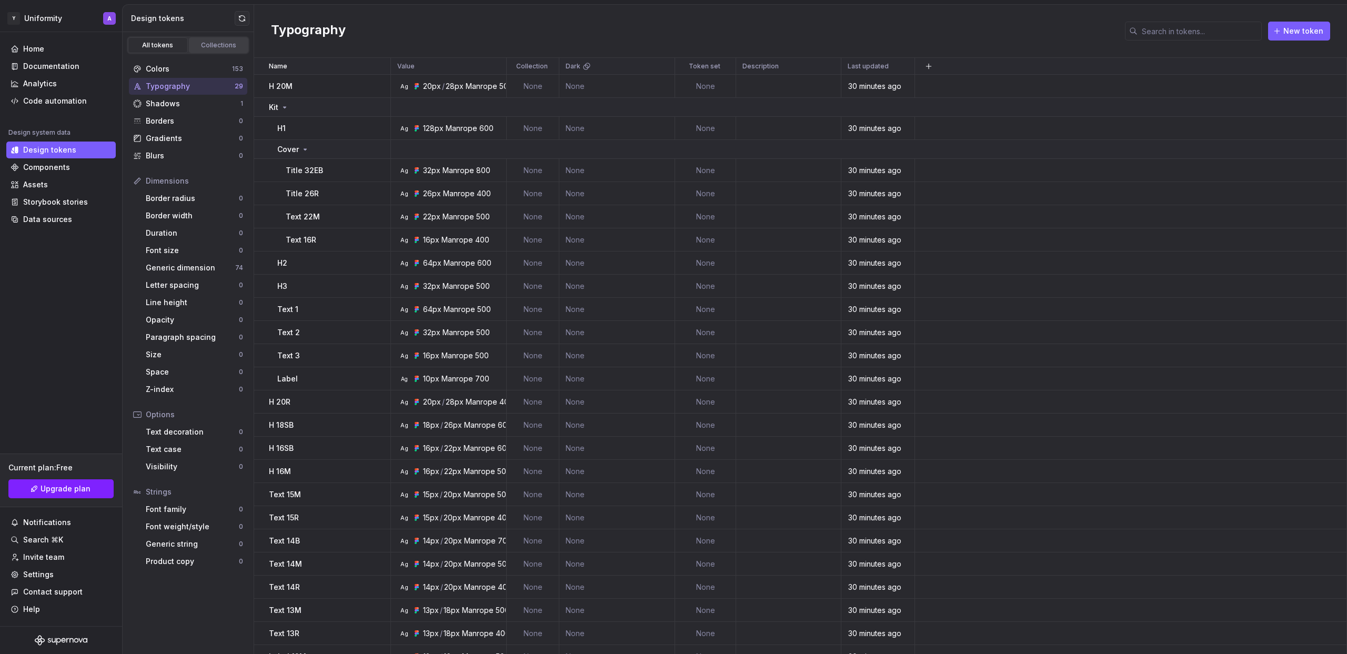
click at [206, 46] on div "Collections" at bounding box center [219, 45] width 53 height 8
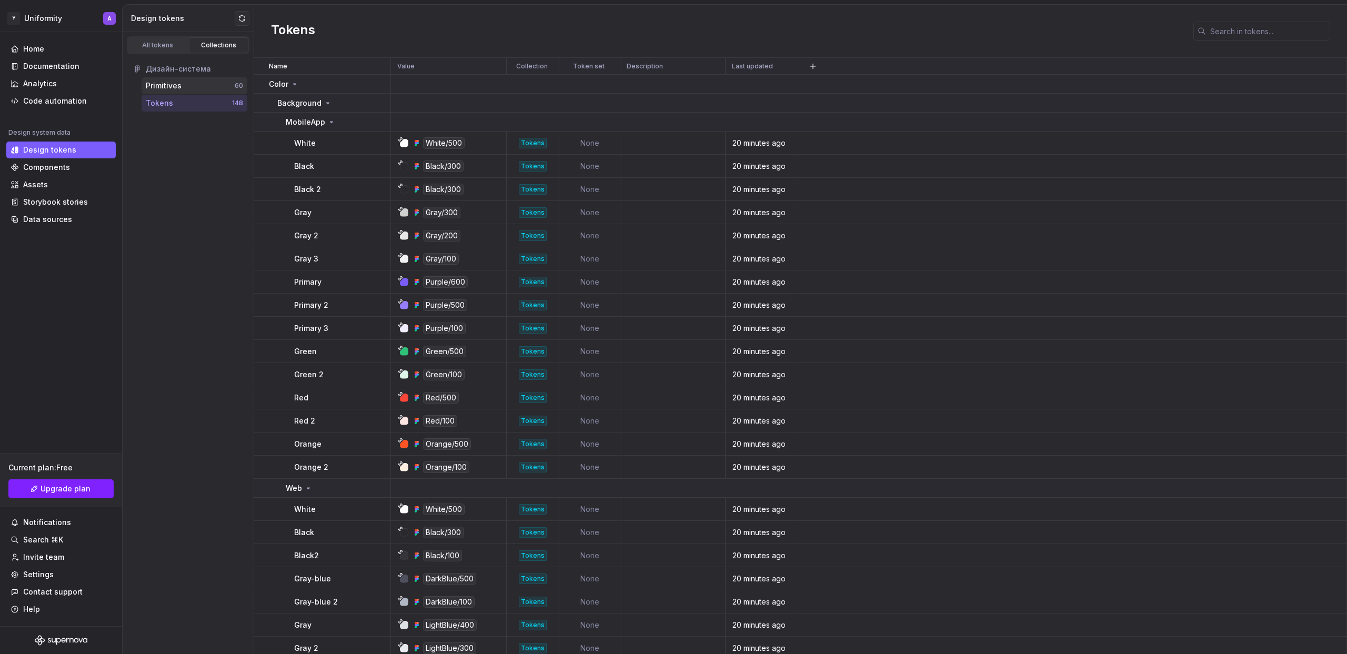
click at [183, 84] on div "Primitives" at bounding box center [190, 86] width 89 height 11
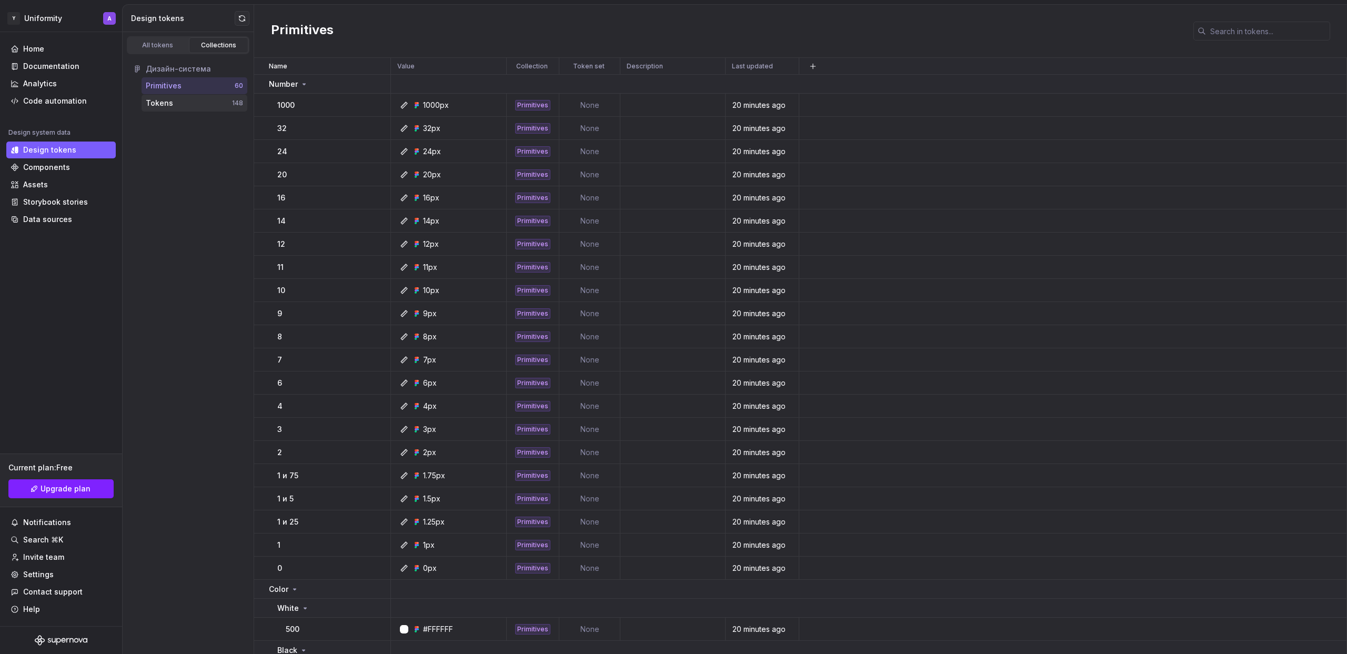
click at [170, 106] on div "Tokens" at bounding box center [159, 103] width 27 height 11
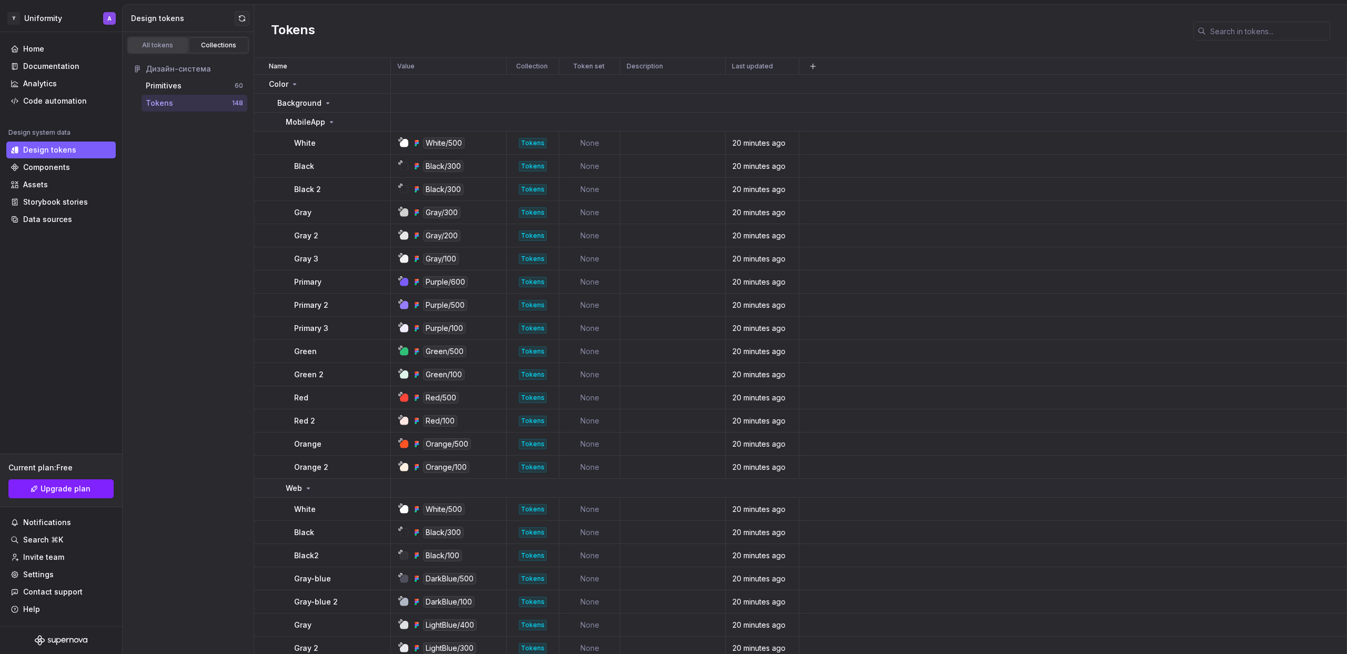
click at [175, 48] on div "All tokens" at bounding box center [158, 45] width 53 height 8
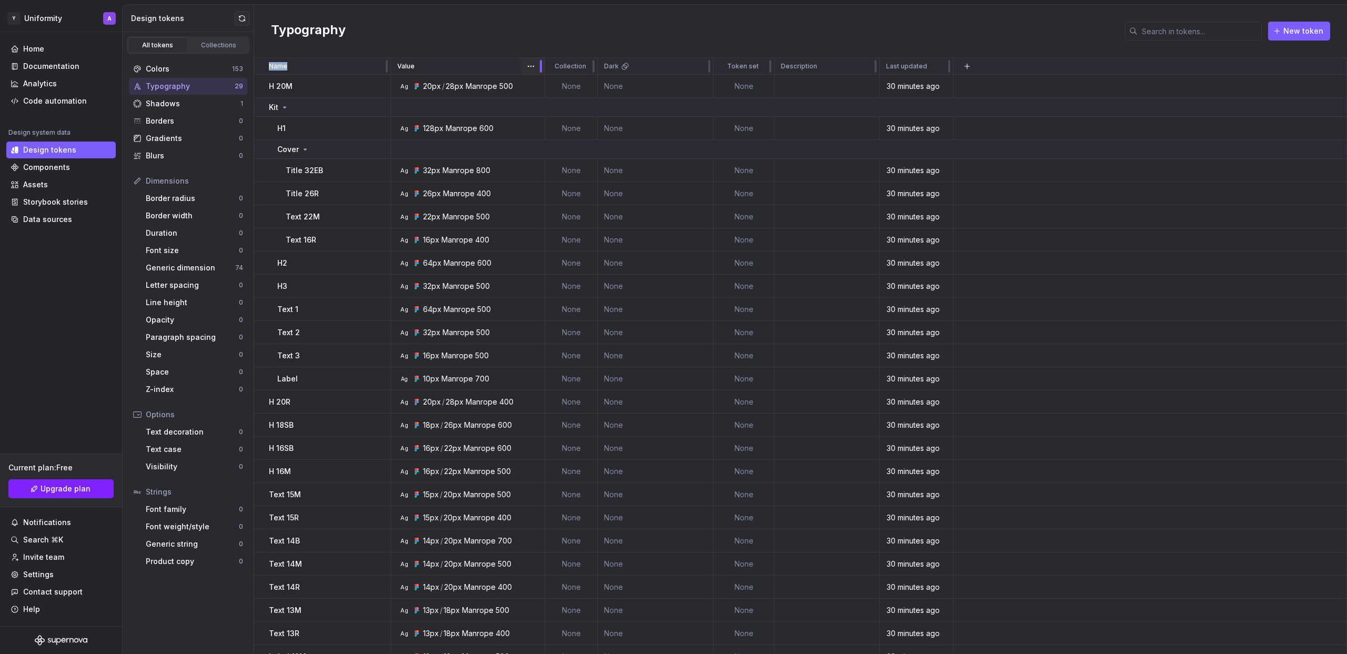
drag, startPoint x: 504, startPoint y: 69, endPoint x: 543, endPoint y: 69, distance: 38.4
click at [636, 86] on td "None" at bounding box center [656, 86] width 116 height 23
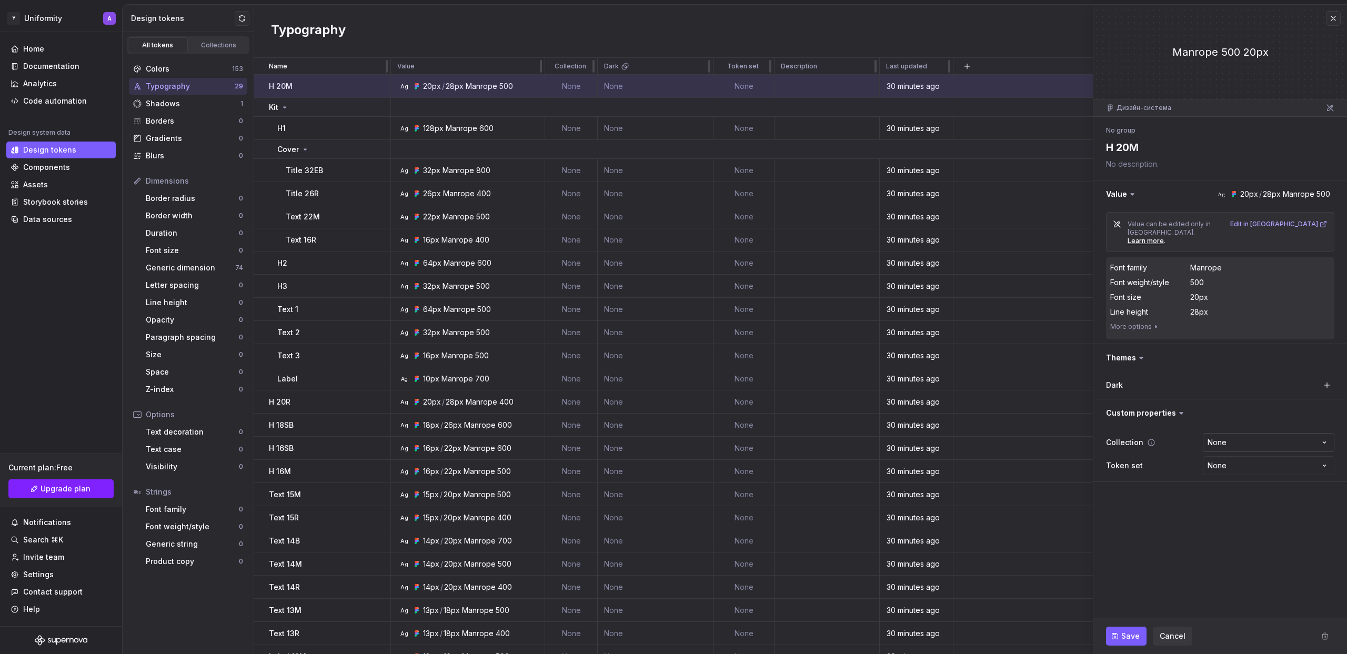
click at [1251, 426] on html "Исходный текст Оцените этот перевод Ваш отзыв поможет нам улучшить Google Перев…" at bounding box center [673, 327] width 1347 height 654
click at [1256, 419] on html "Исходный текст Оцените этот перевод Ваш отзыв поможет нам улучшить Google Перев…" at bounding box center [673, 327] width 1347 height 654
click at [1244, 448] on html "Исходный текст Оцените этот перевод Ваш отзыв поможет нам улучшить Google Перев…" at bounding box center [673, 327] width 1347 height 654
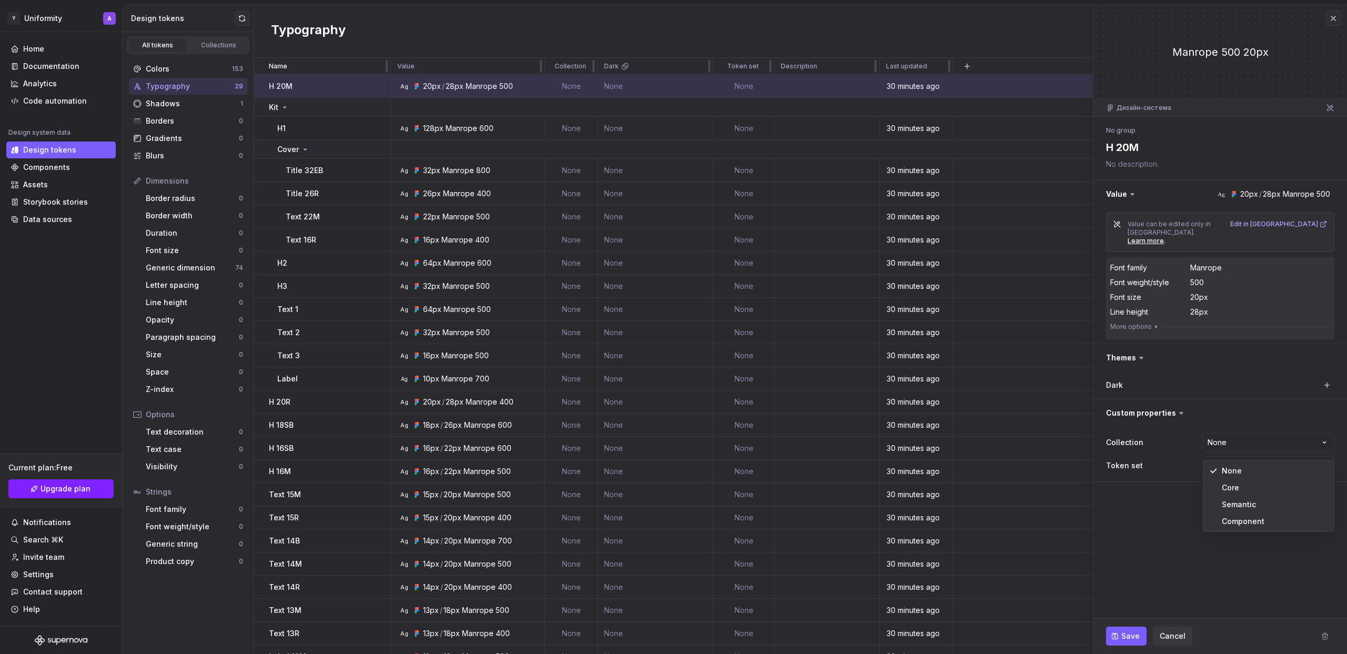
click at [1244, 448] on html "Исходный текст Оцените этот перевод Ваш отзыв поможет нам улучшить Google Перев…" at bounding box center [673, 327] width 1347 height 654
click at [169, 142] on div "Gradients" at bounding box center [192, 138] width 93 height 11
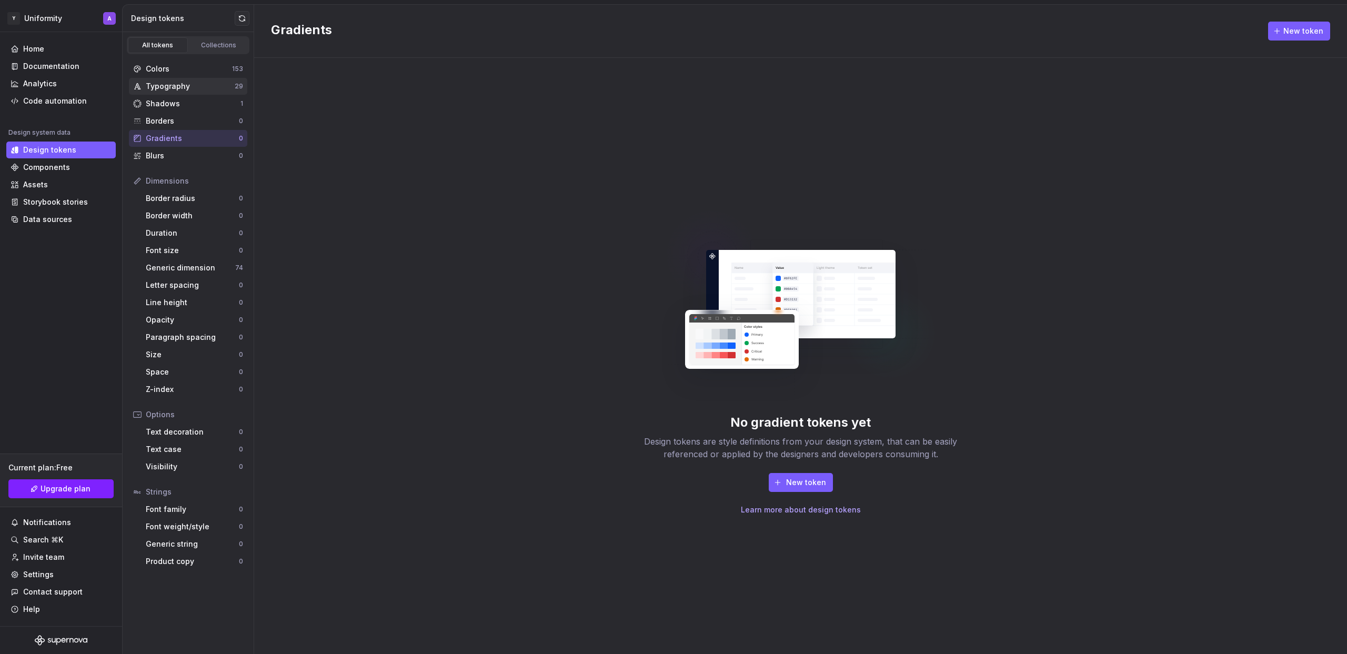
click at [174, 94] on div "Typography 29" at bounding box center [188, 86] width 118 height 17
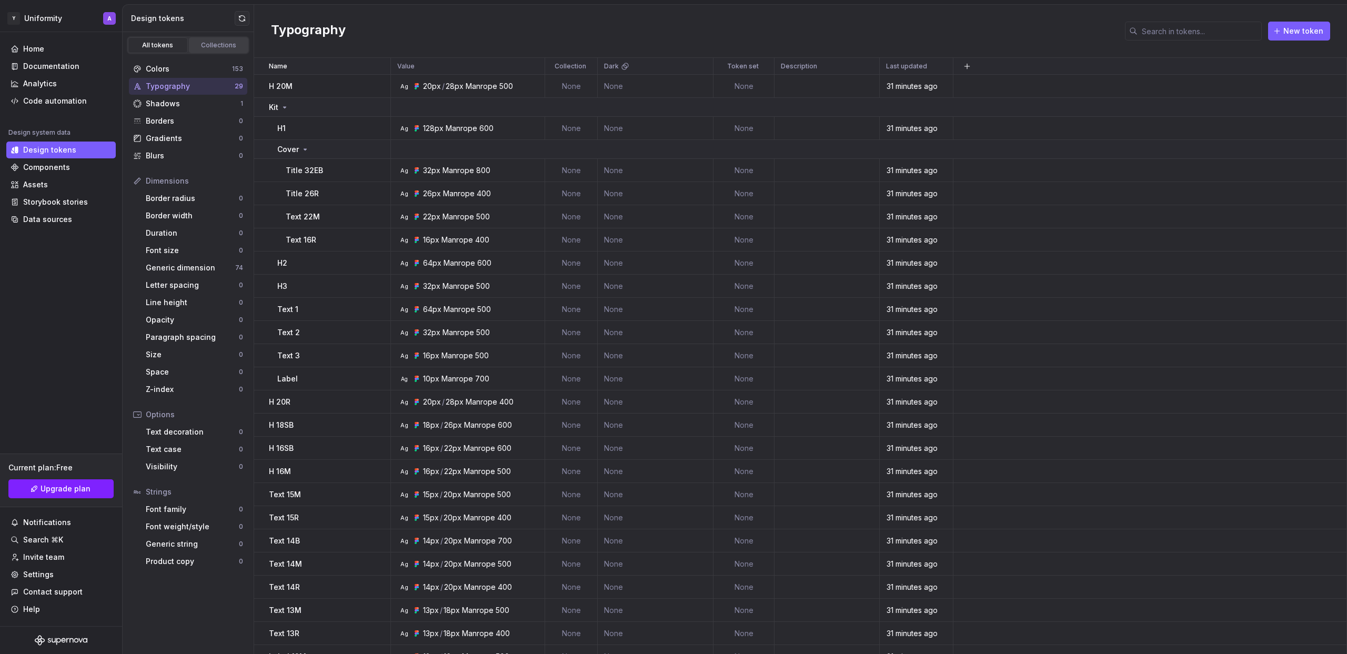
click at [228, 41] on link "Collections" at bounding box center [219, 45] width 60 height 16
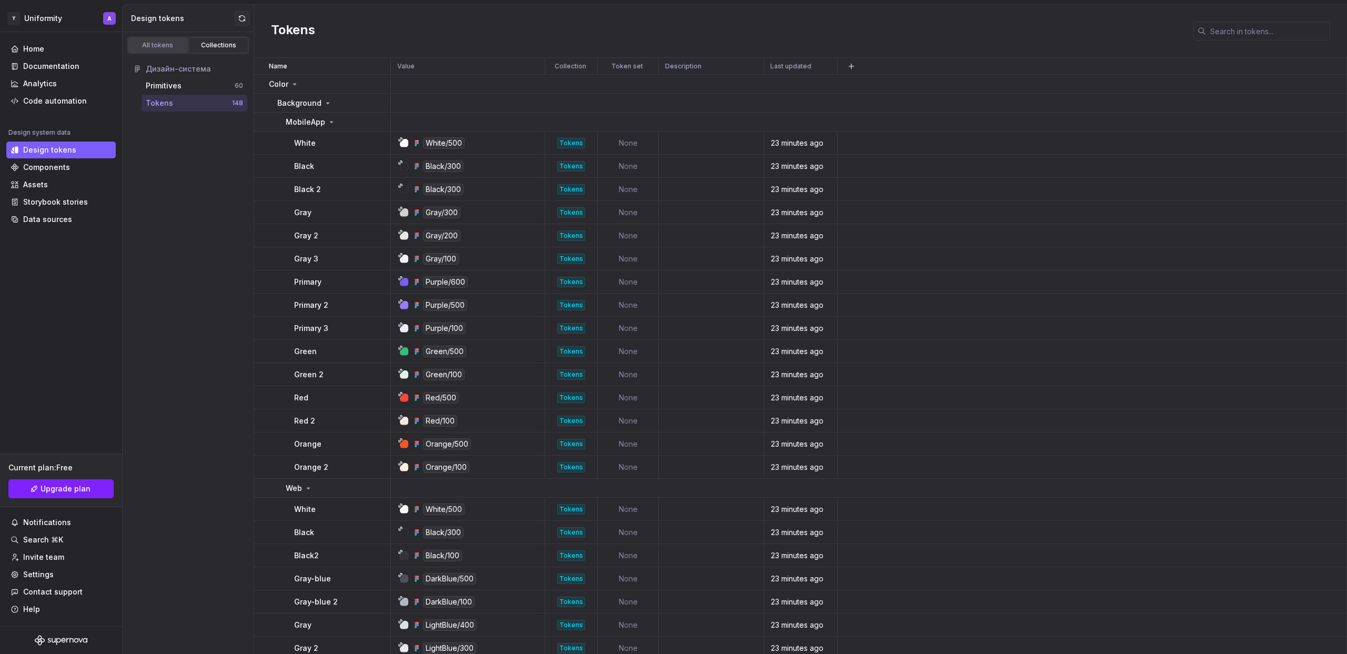
click at [169, 46] on div "All tokens" at bounding box center [158, 45] width 53 height 8
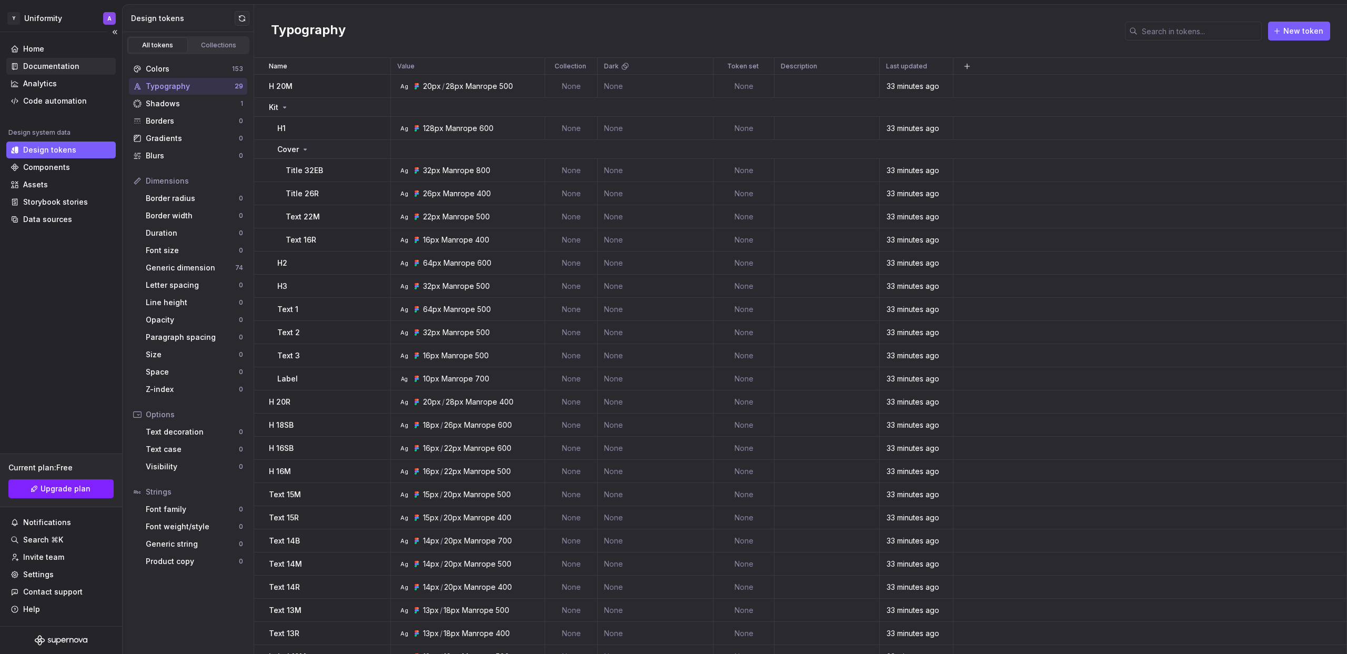
click at [57, 66] on div "Documentation" at bounding box center [51, 66] width 56 height 11
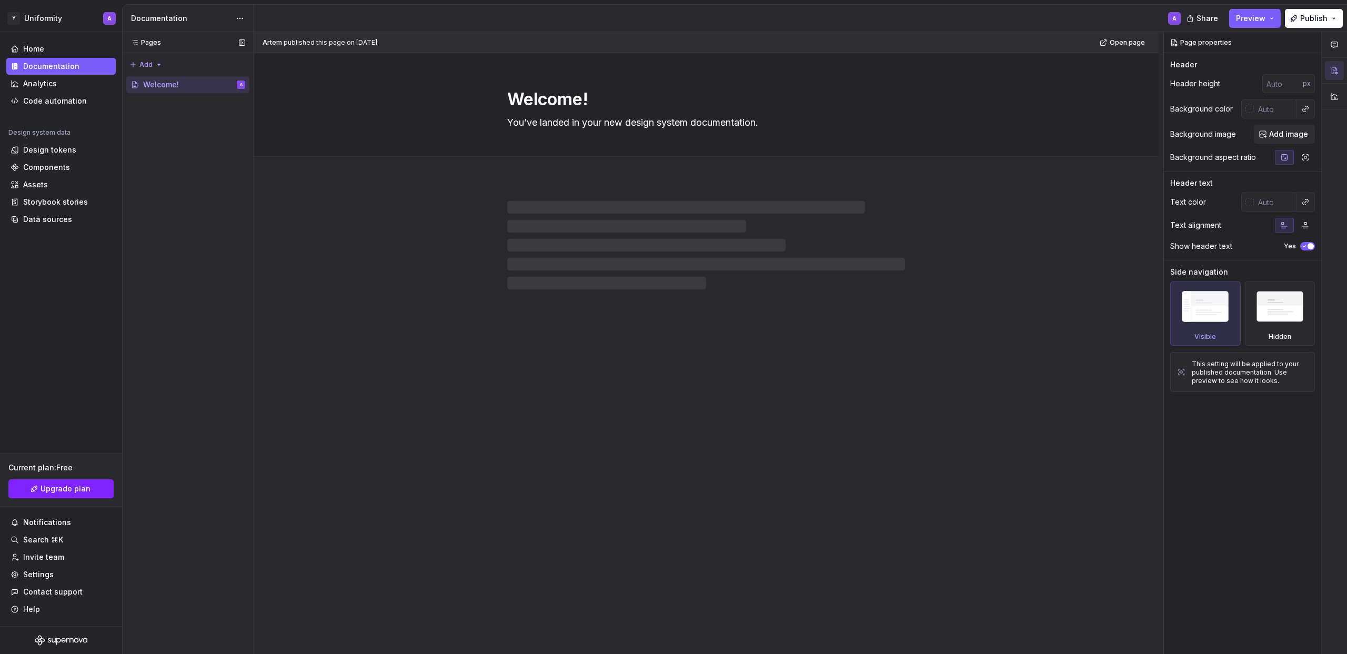
type textarea "*"
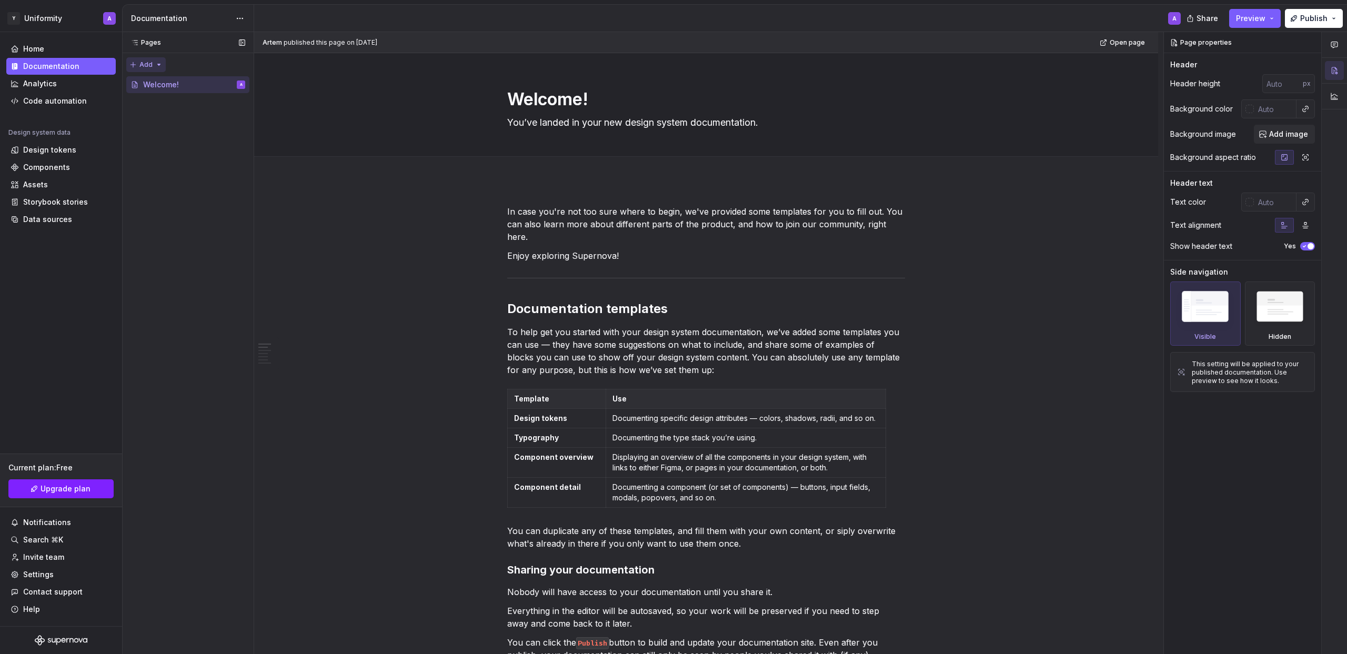
click at [136, 65] on div "Pages Pages Add Accessibility guide for tree Page tree. Navigate the tree with …" at bounding box center [188, 343] width 132 height 623
click at [155, 86] on div "New page" at bounding box center [180, 85] width 68 height 11
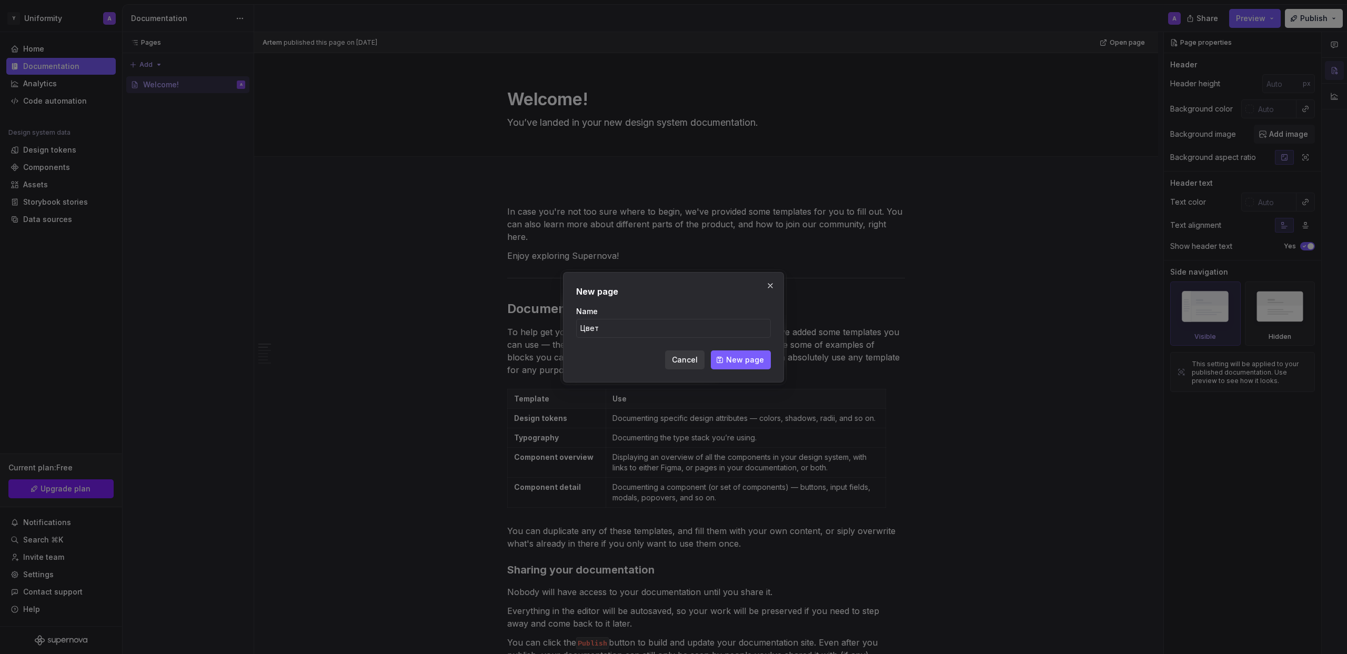
type input "Цвета"
click button "New page" at bounding box center [741, 359] width 60 height 19
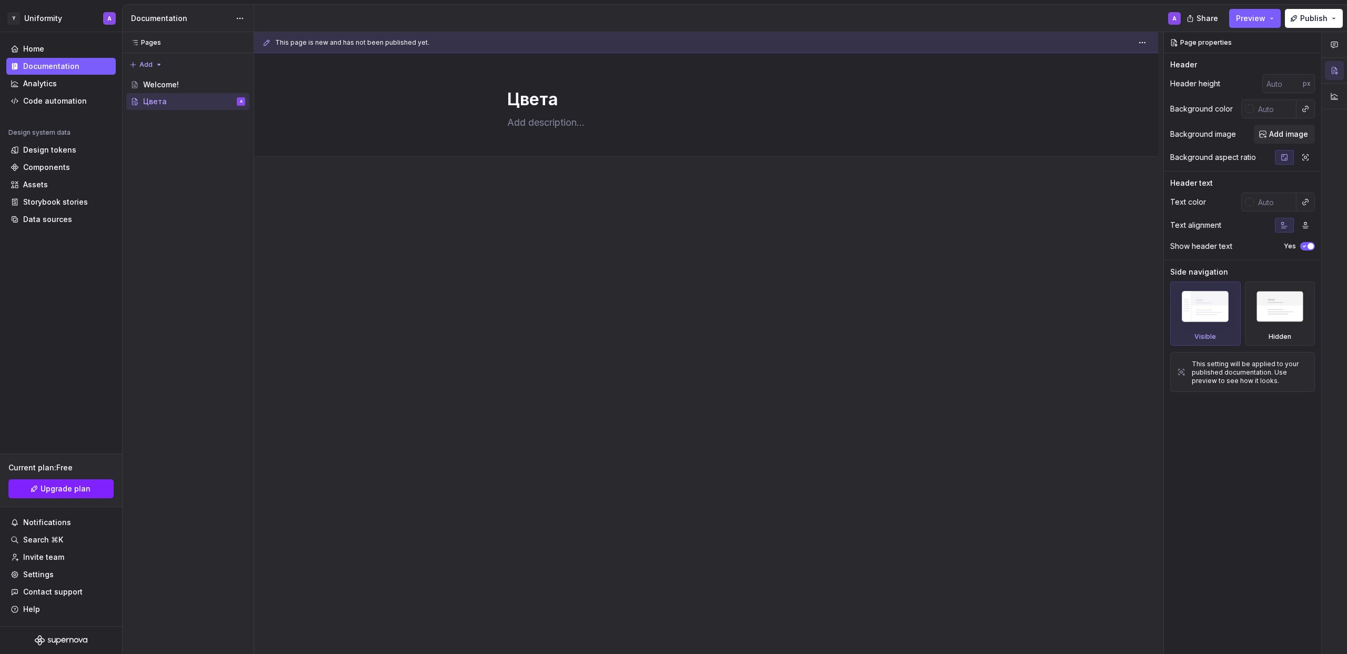
type textarea "*"
click at [536, 169] on span "Add tab" at bounding box center [532, 168] width 25 height 8
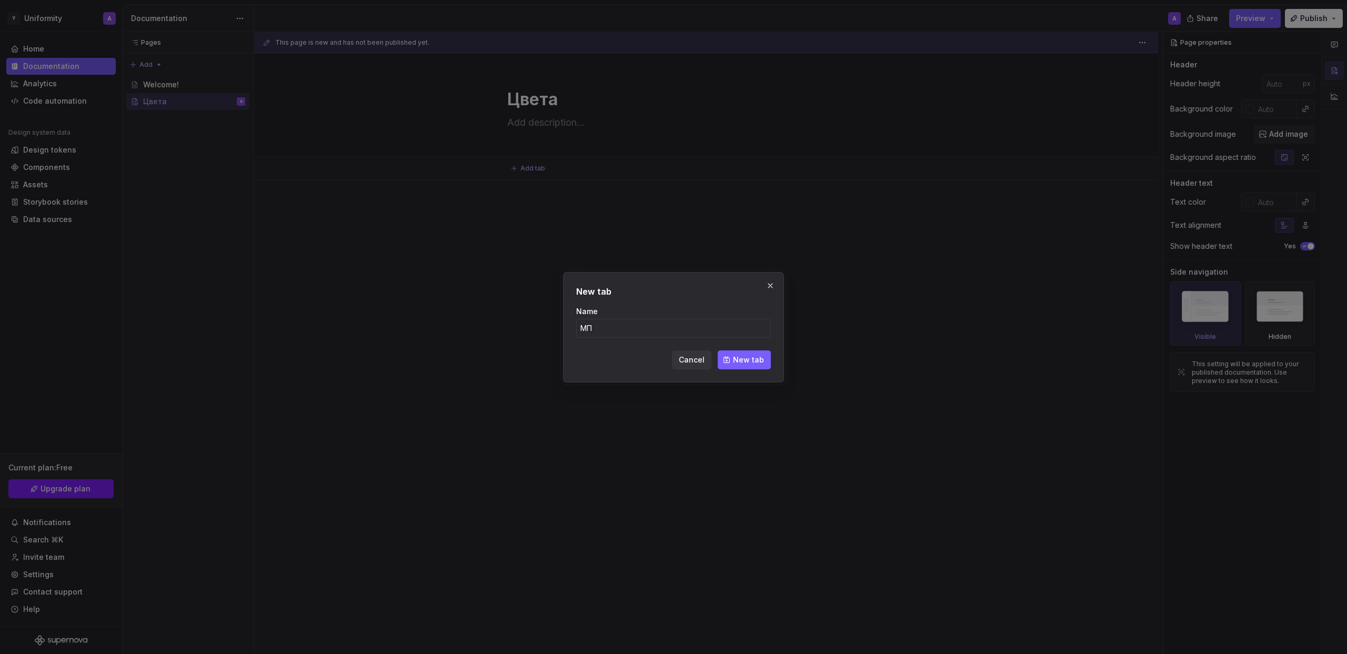
type input "М"
click at [774, 281] on button "button" at bounding box center [770, 285] width 15 height 15
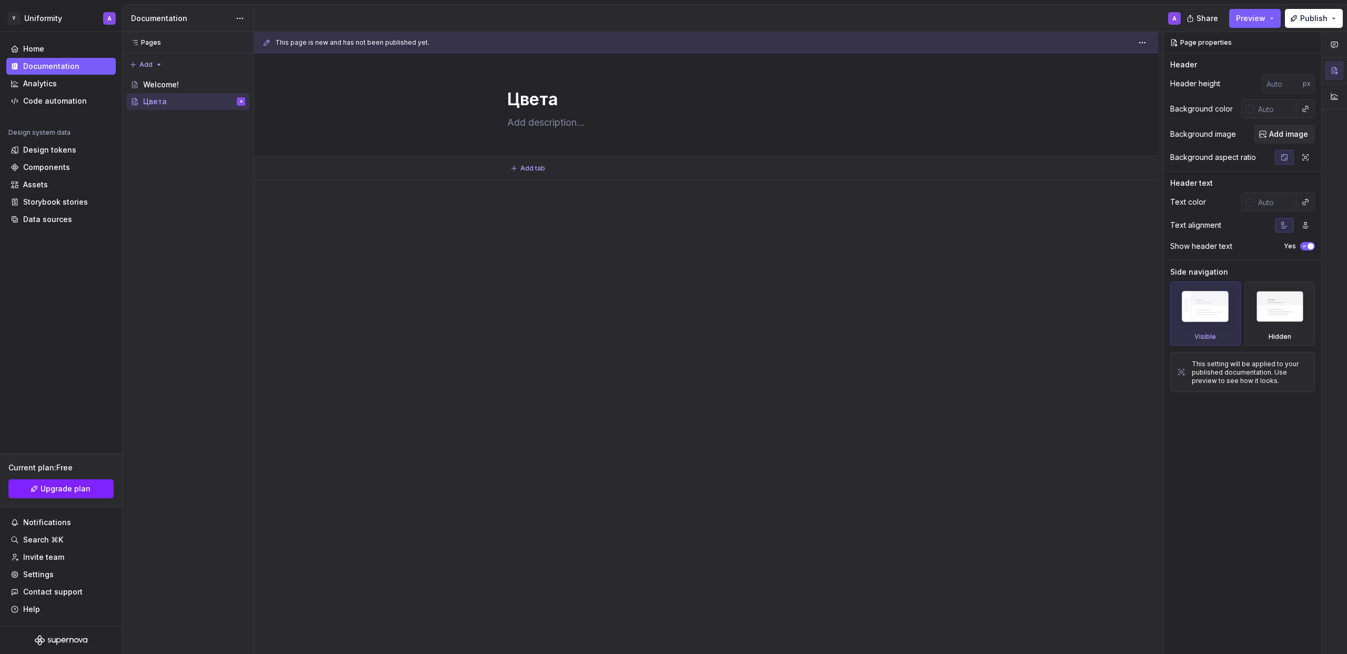
click at [543, 206] on p at bounding box center [706, 211] width 398 height 13
click at [513, 192] on div at bounding box center [706, 317] width 904 height 274
click at [522, 218] on div at bounding box center [706, 225] width 398 height 40
click at [570, 127] on textarea at bounding box center [704, 122] width 398 height 17
type textarea "*"
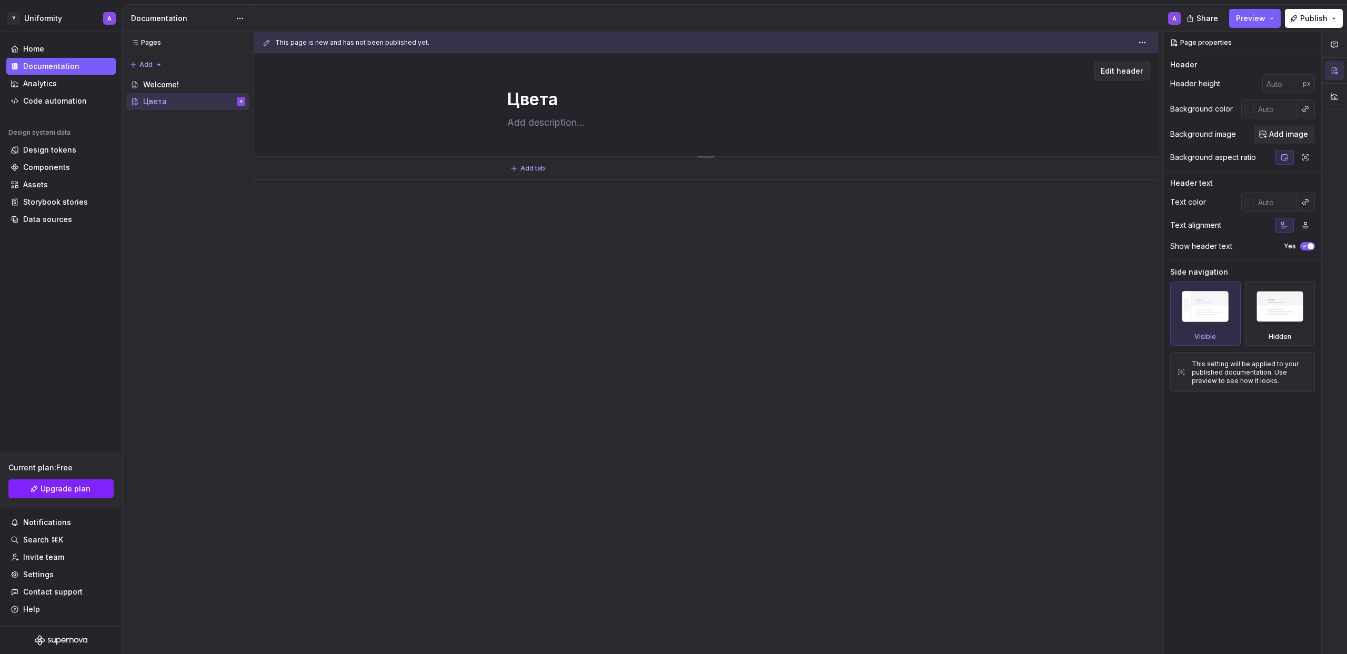
type textarea "Ц"
type textarea "*"
type textarea "Це"
type textarea "*"
type textarea "Ц"
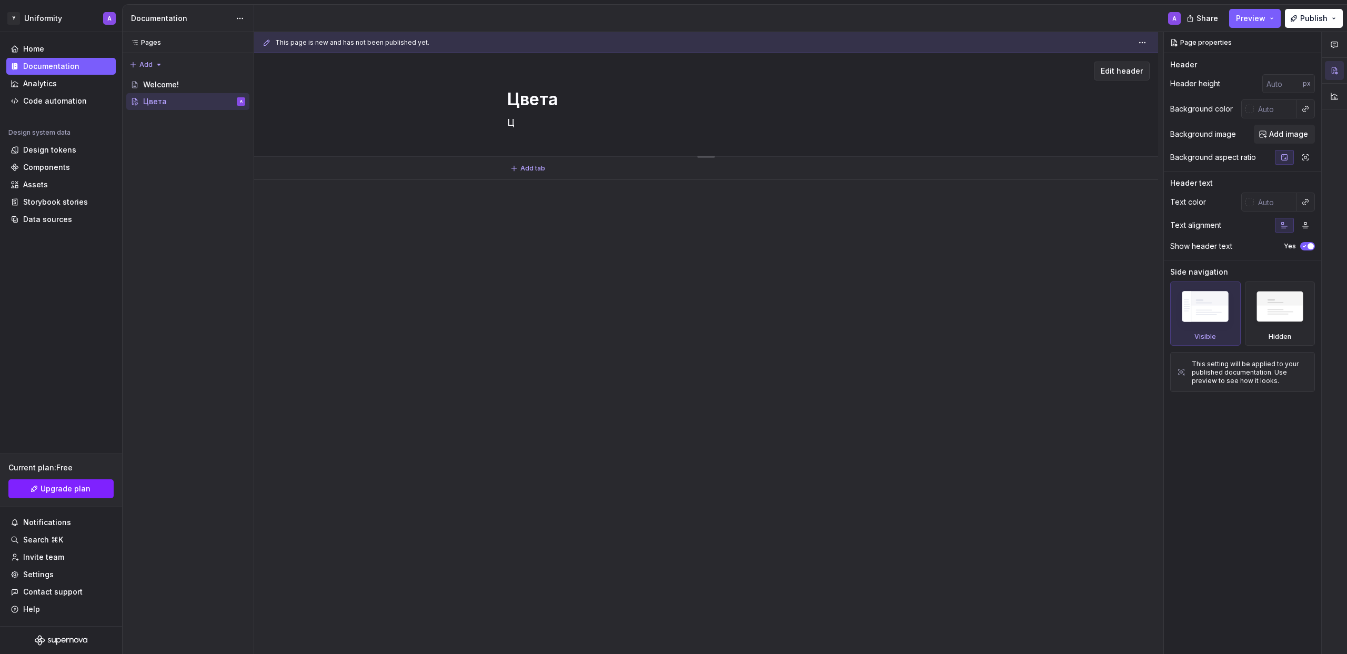
type textarea "*"
type textarea "Цв"
type textarea "*"
type textarea "Цве"
type textarea "*"
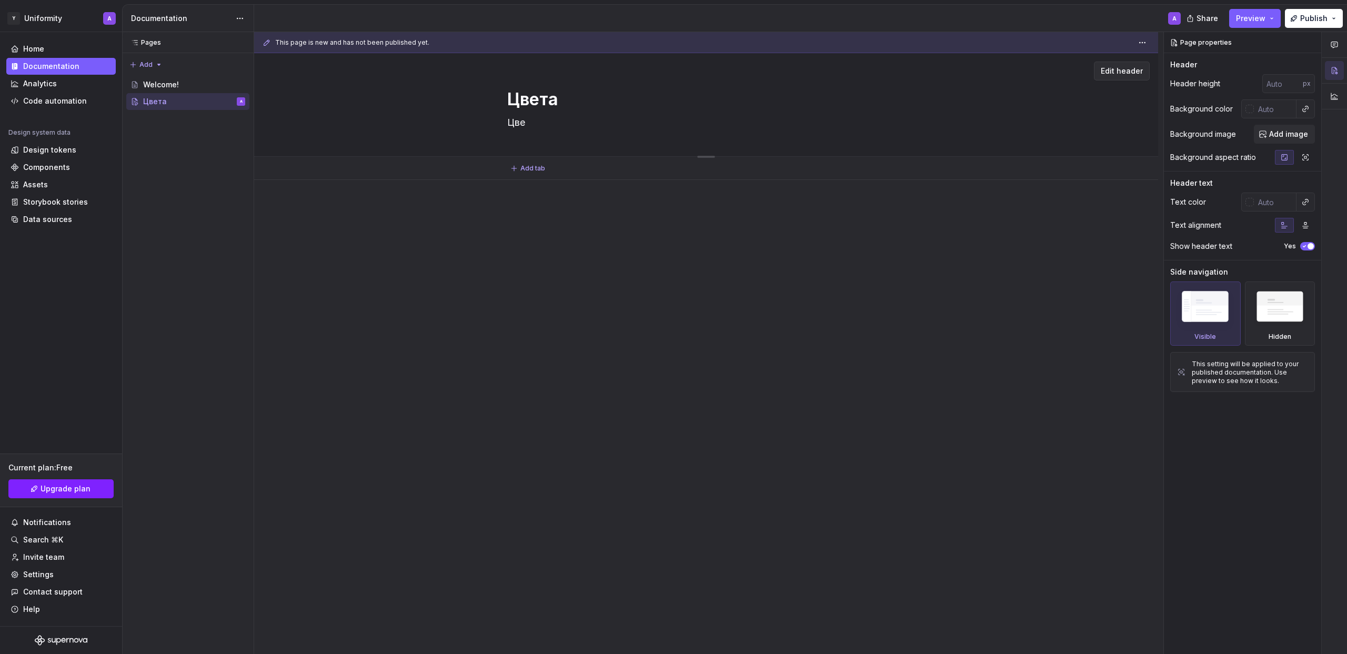
type textarea "Цвет"
type textarea "*"
type textarea "Цвета"
type textarea "*"
type textarea "Цвета"
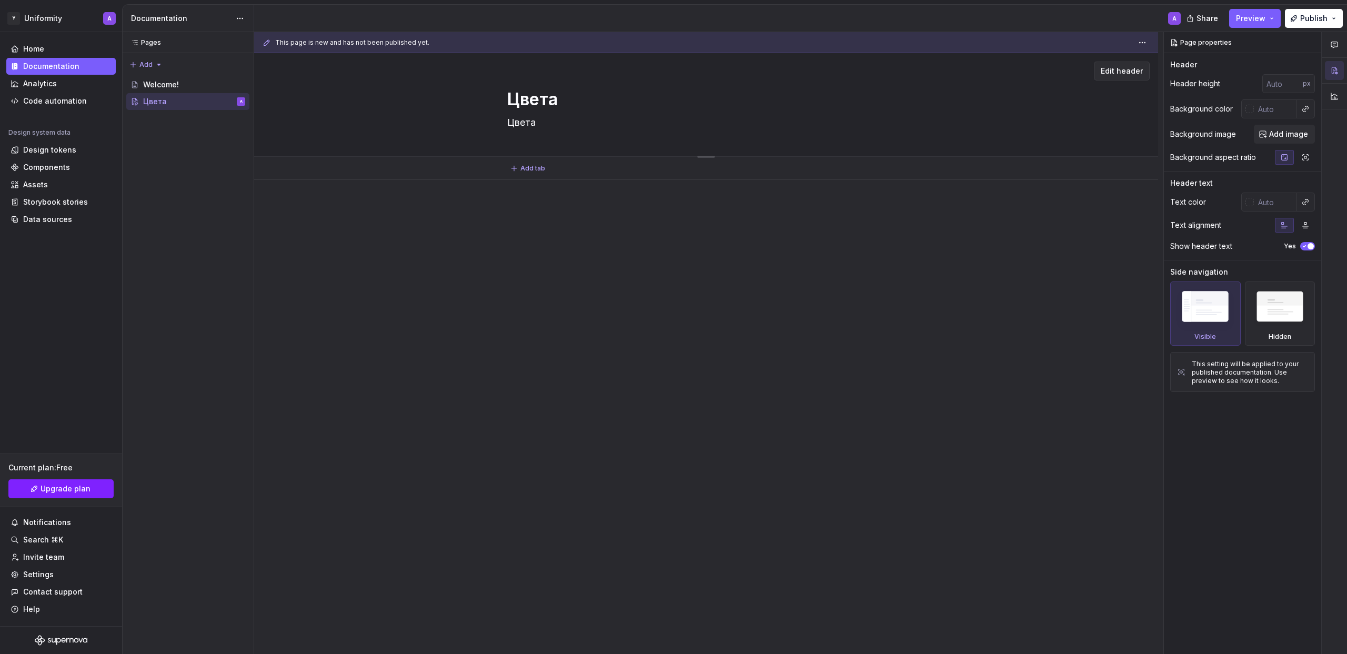
type textarea "*"
type textarea "Цвета в"
type textarea "*"
type textarea "Цвета в"
type textarea "*"
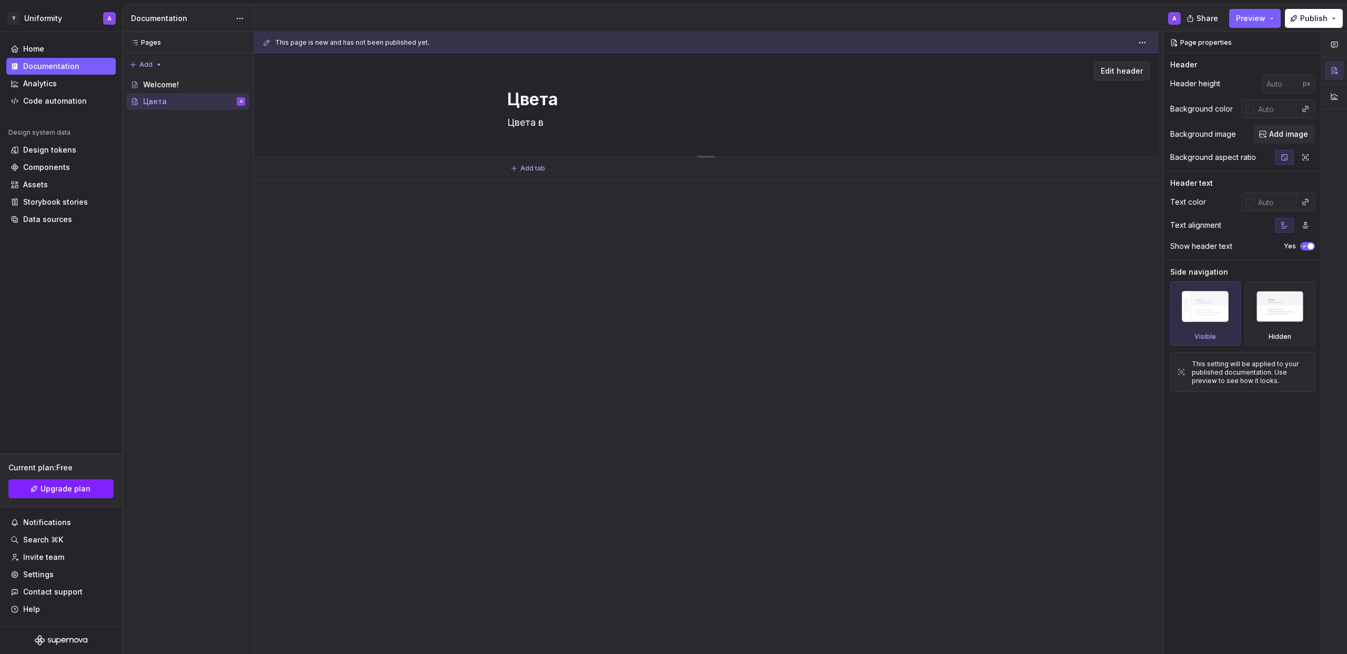
type textarea "Цвета в д"
type textarea "*"
type textarea "Цвета в ди"
type textarea "*"
type textarea "Цвета в диз"
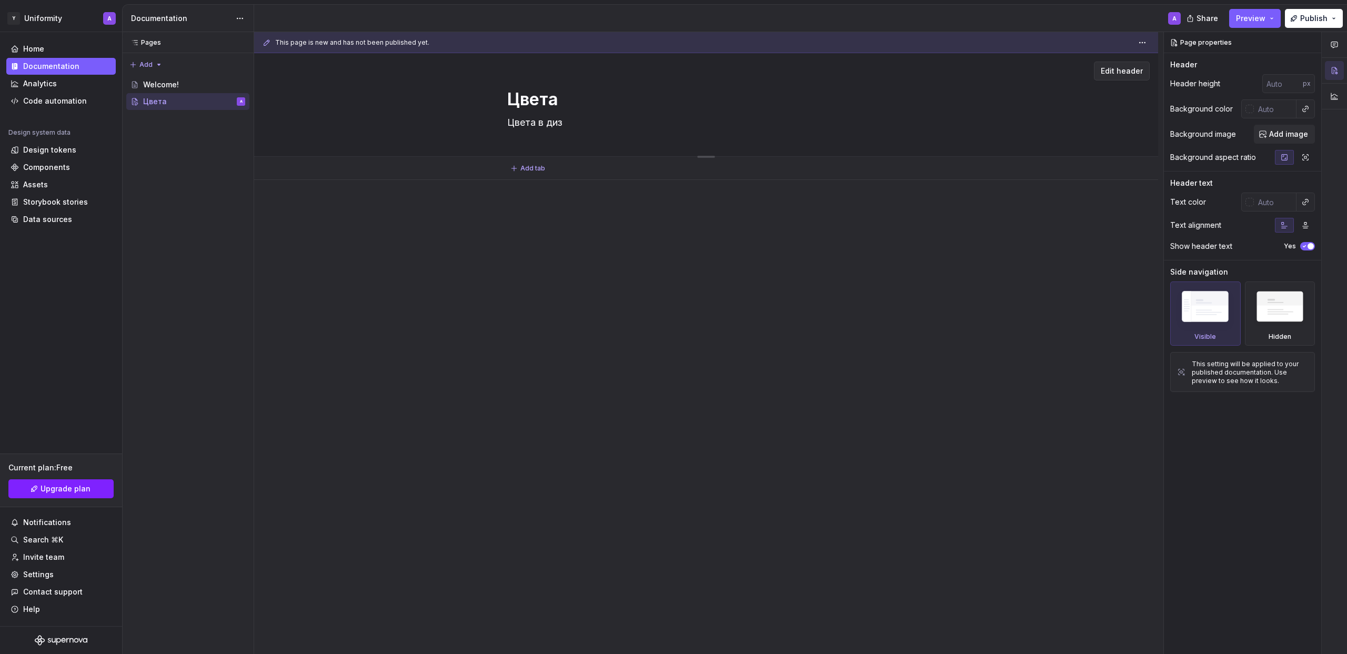
type textarea "*"
type textarea "Цвета в диза"
type textarea "*"
type textarea "Цвета в дизай"
type textarea "*"
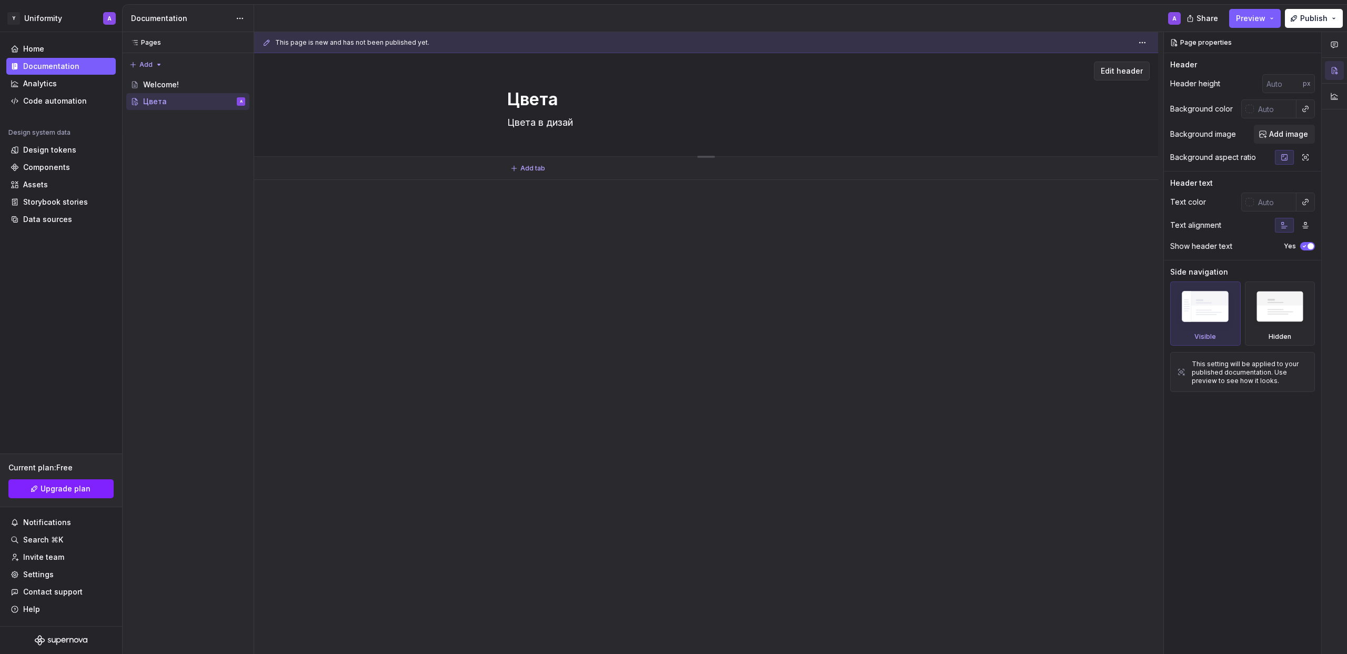
type textarea "Цвета в дизайн"
type textarea "*"
type textarea "Цвета в дизайн-"
type textarea "*"
type textarea "Цвета в дизайн-с"
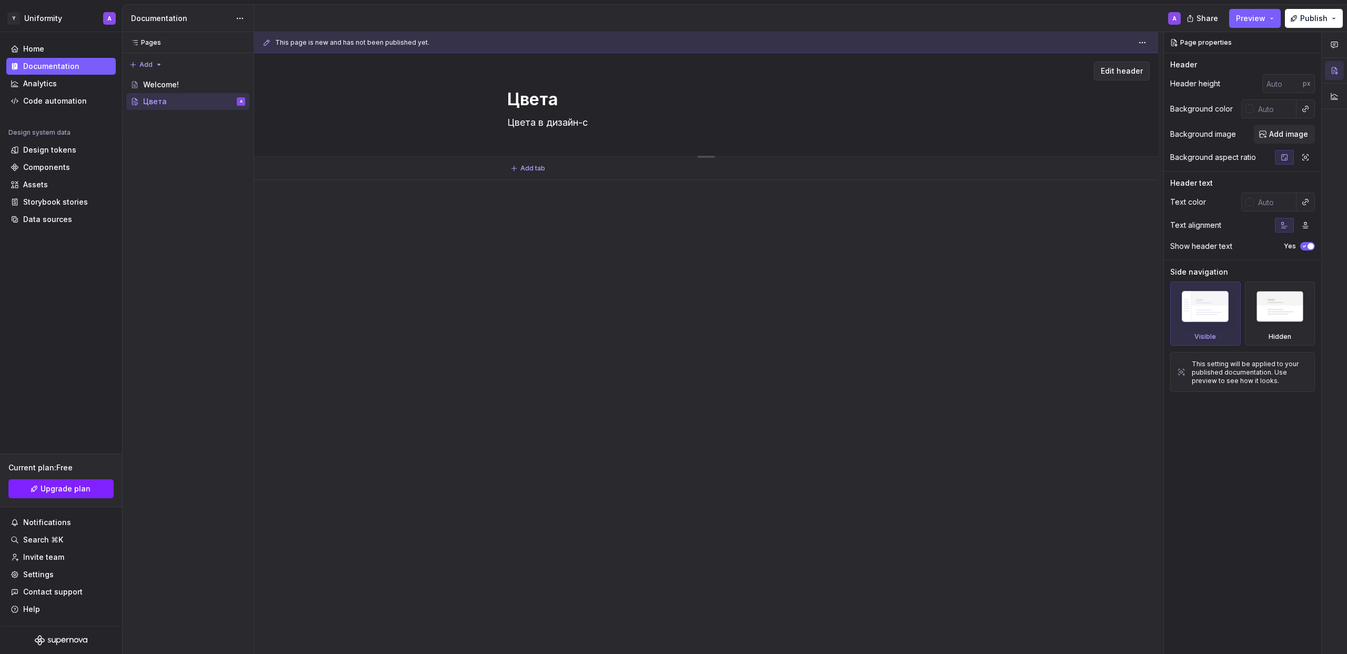
type textarea "*"
type textarea "Цвета в дизайн-си"
type textarea "*"
type textarea "Цвета в дизайн-сис"
type textarea "*"
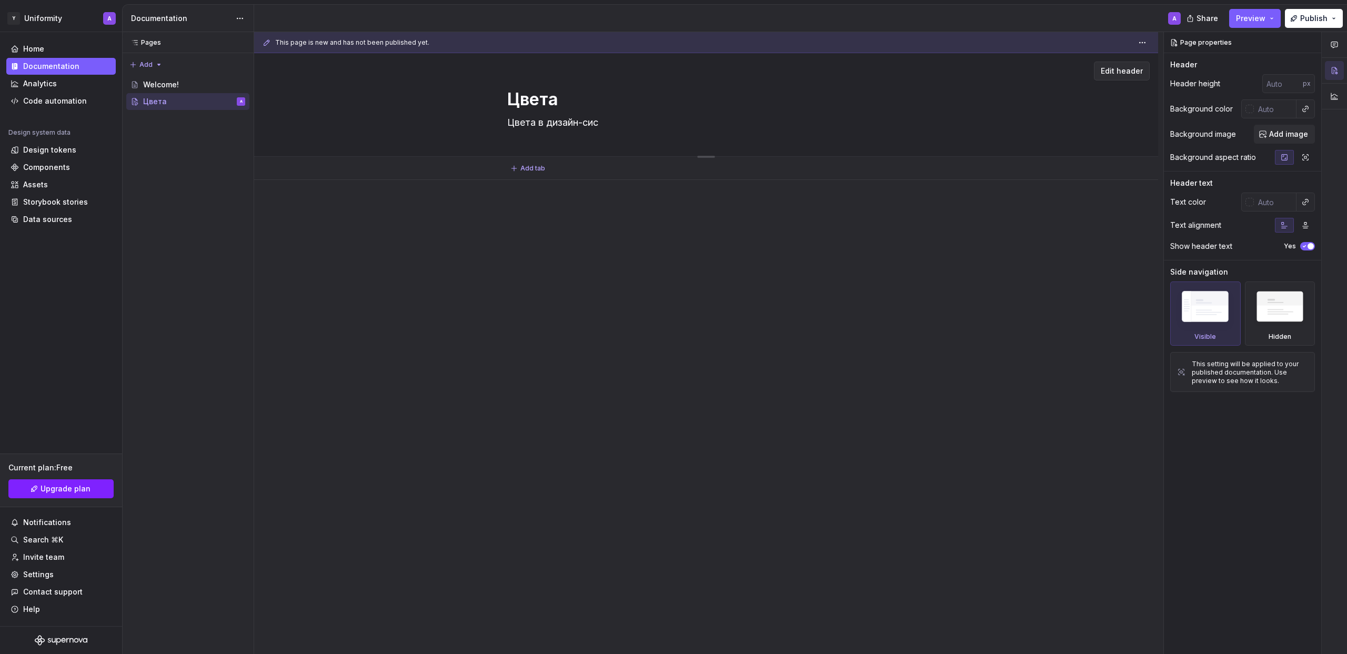
type textarea "Цвета в дизайн-сист"
type textarea "*"
type textarea "Цвета в дизайн-систе"
type textarea "*"
type textarea "Цвета в дизайн-систем"
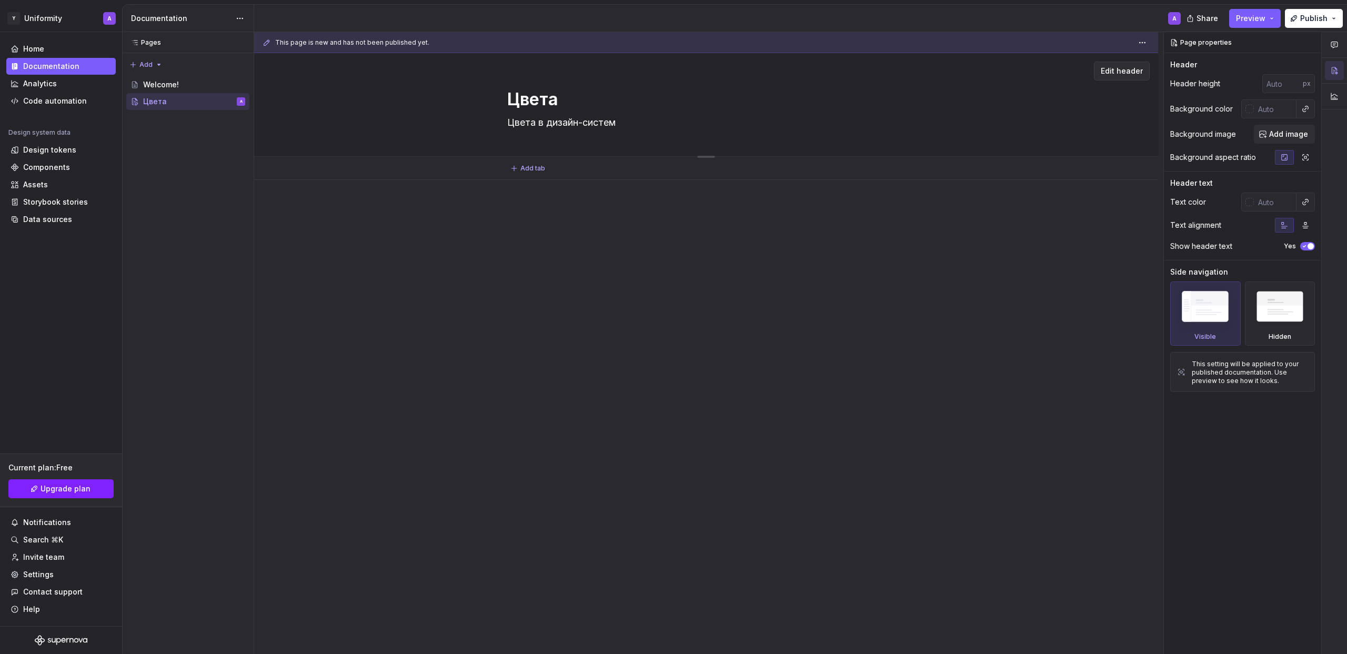
type textarea "*"
type textarea "Цвета в дизайн-системе"
type textarea "*"
type textarea "Цвета в дизайн-системе"
type textarea "*"
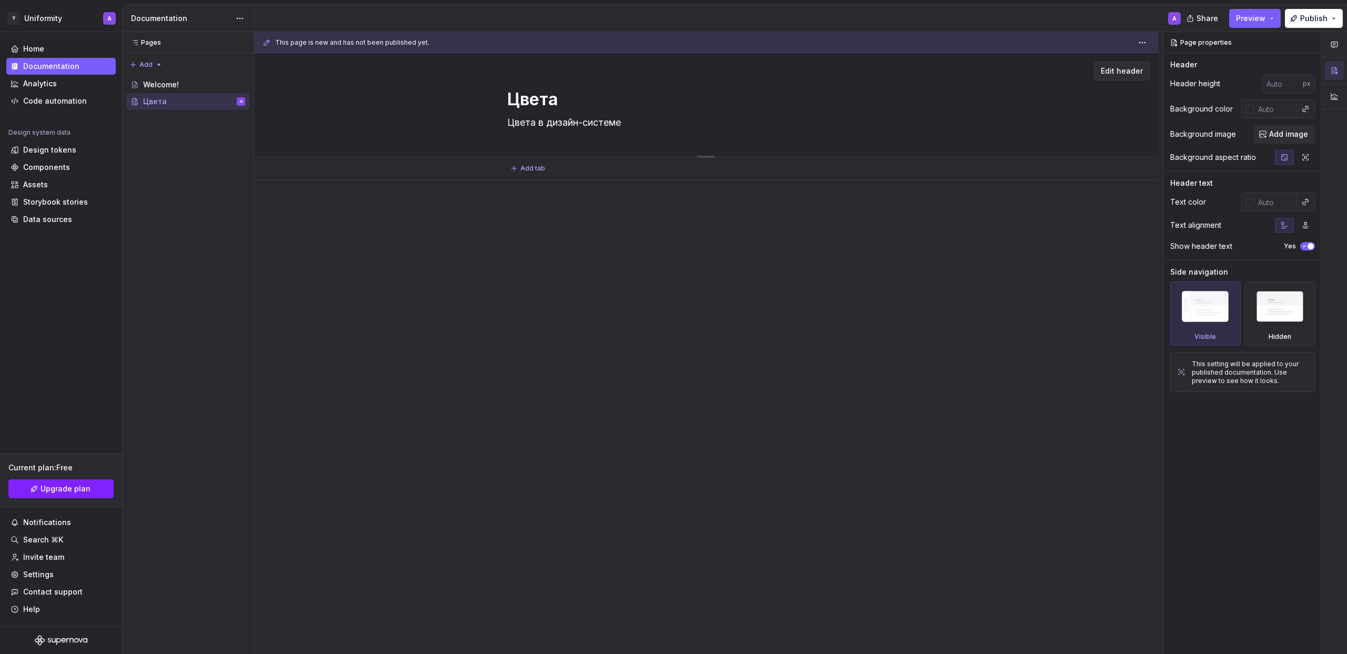
type textarea "Цвета в дизайн-системе о"
type textarea "*"
type textarea "Цвета в дизайн-системе об"
type textarea "*"
type textarea "Цвета в дизайн-системе объ"
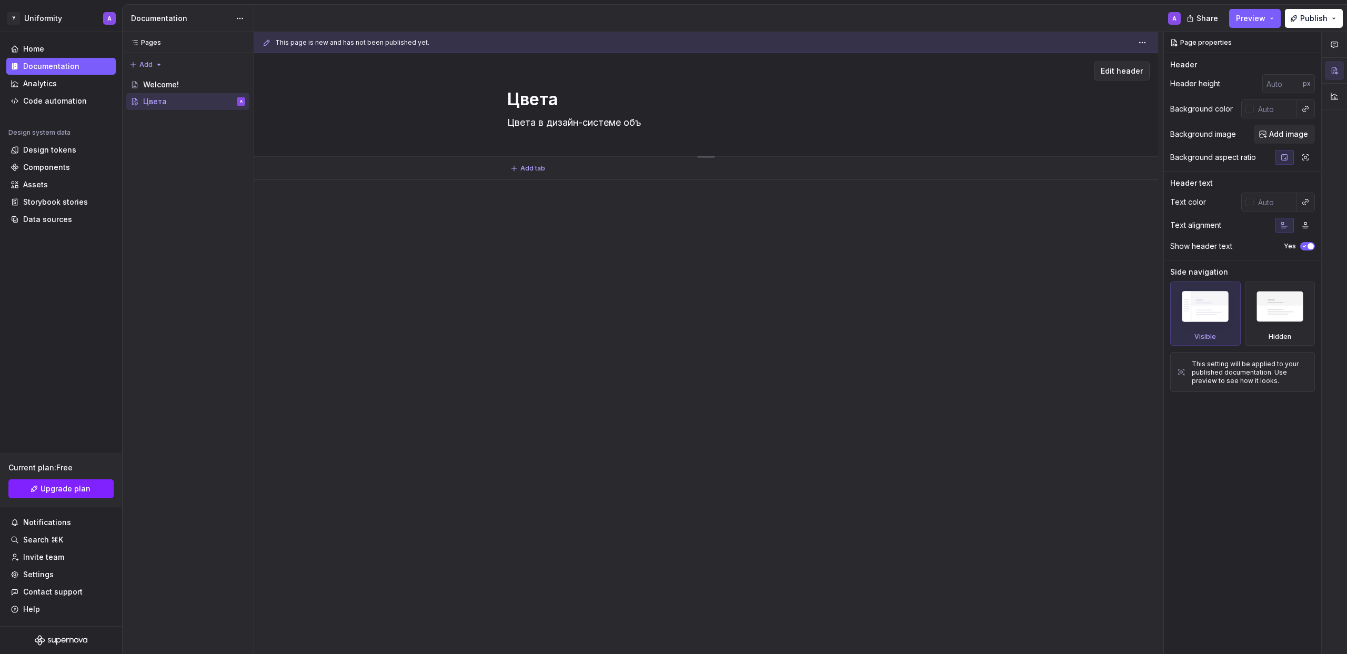
type textarea "*"
type textarea "Цвета в дизайн-системе объе"
type textarea "*"
type textarea "Цвета в дизайн-системе объед"
type textarea "*"
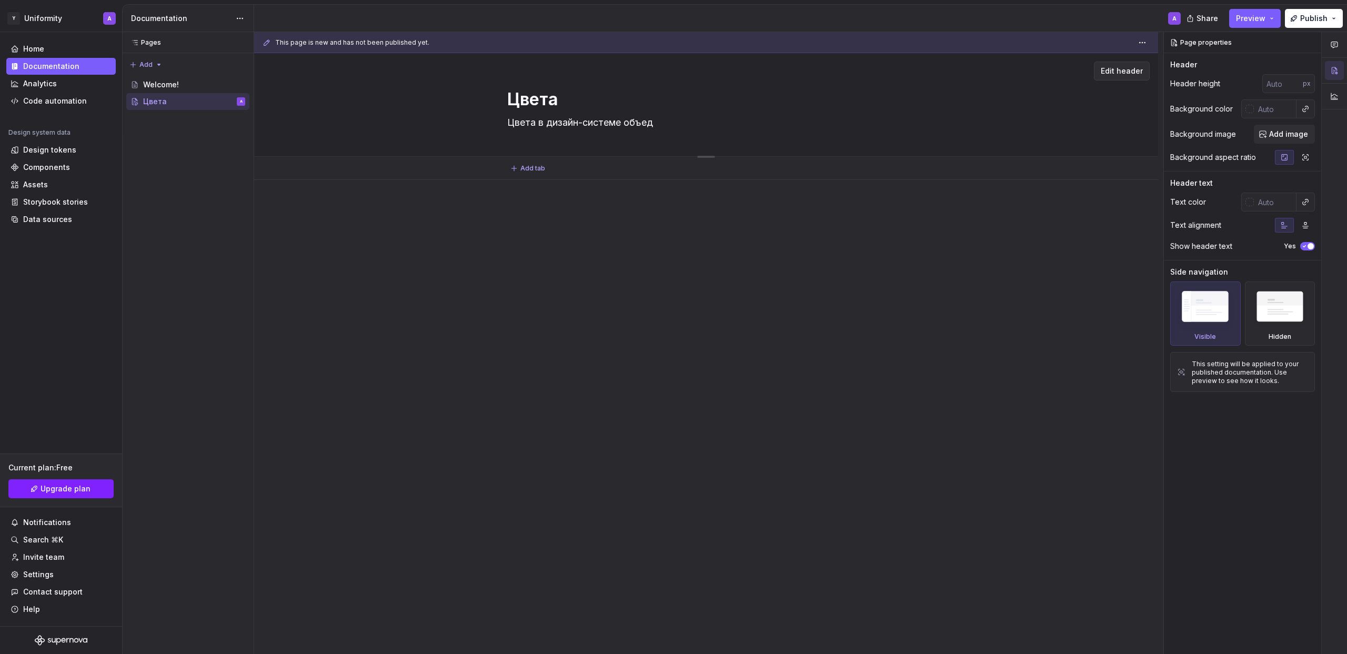
type textarea "Цвета в дизайн-системе объеде"
type textarea "*"
type textarea "Цвета в дизайн-системе объеден"
type textarea "*"
type textarea "Цвета в дизайн-системе объедене"
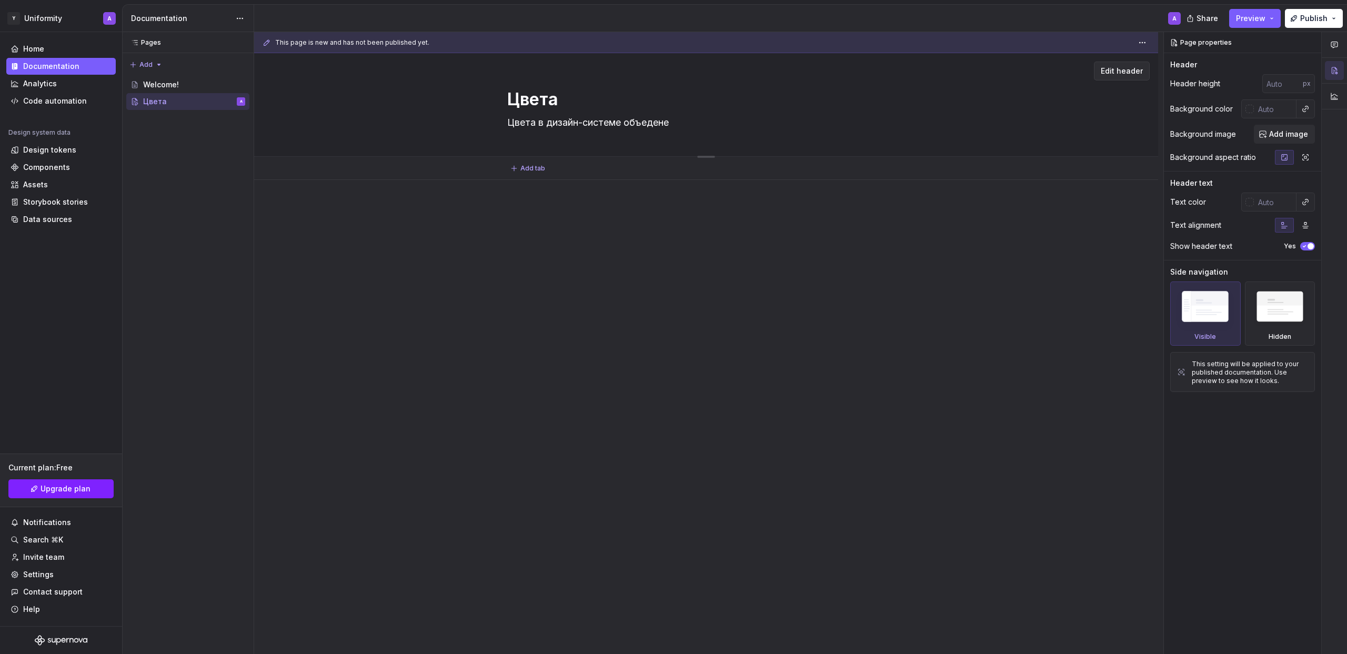
type textarea "*"
type textarea "Цвета в дизайн-системе объеденен"
type textarea "*"
type textarea "Цвета в дизайн-системе объеденены"
type textarea "*"
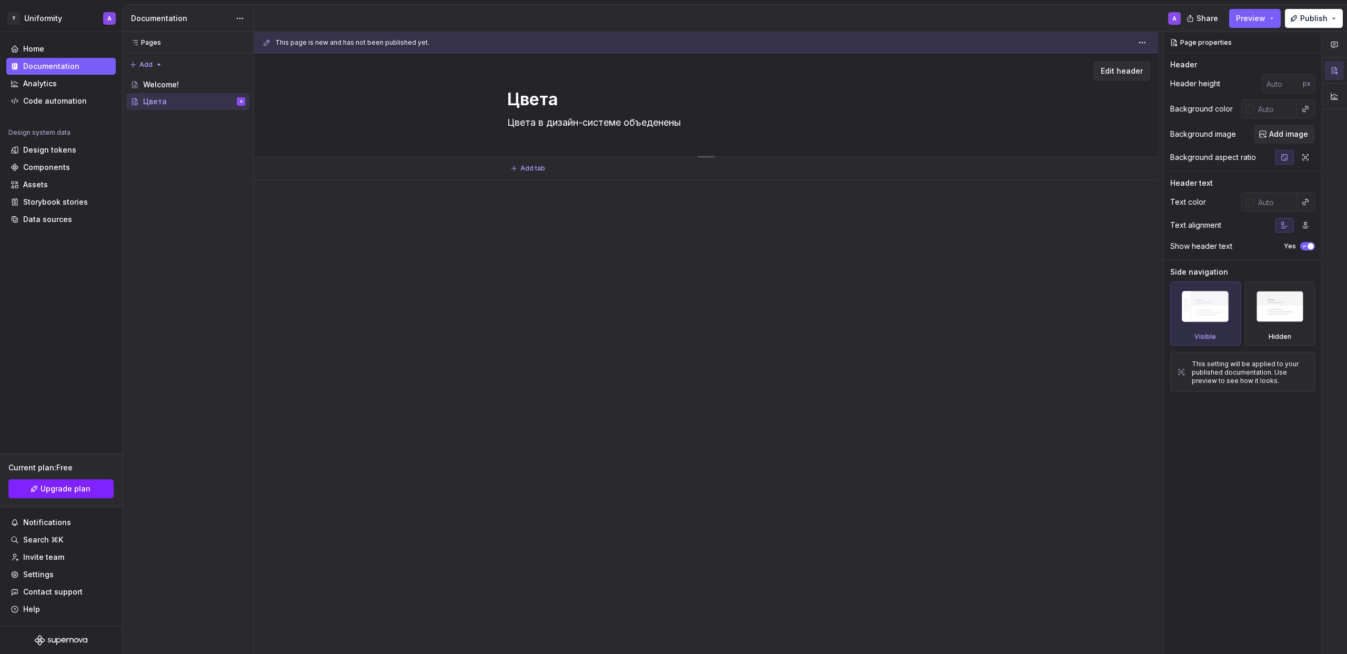
type textarea "Цвета в дизайн-системе объеденены"
type textarea "*"
type textarea "Цвета в дизайн-системе объеденены к"
type textarea "*"
type textarea "Цвета в дизайн-системе объеденены ка"
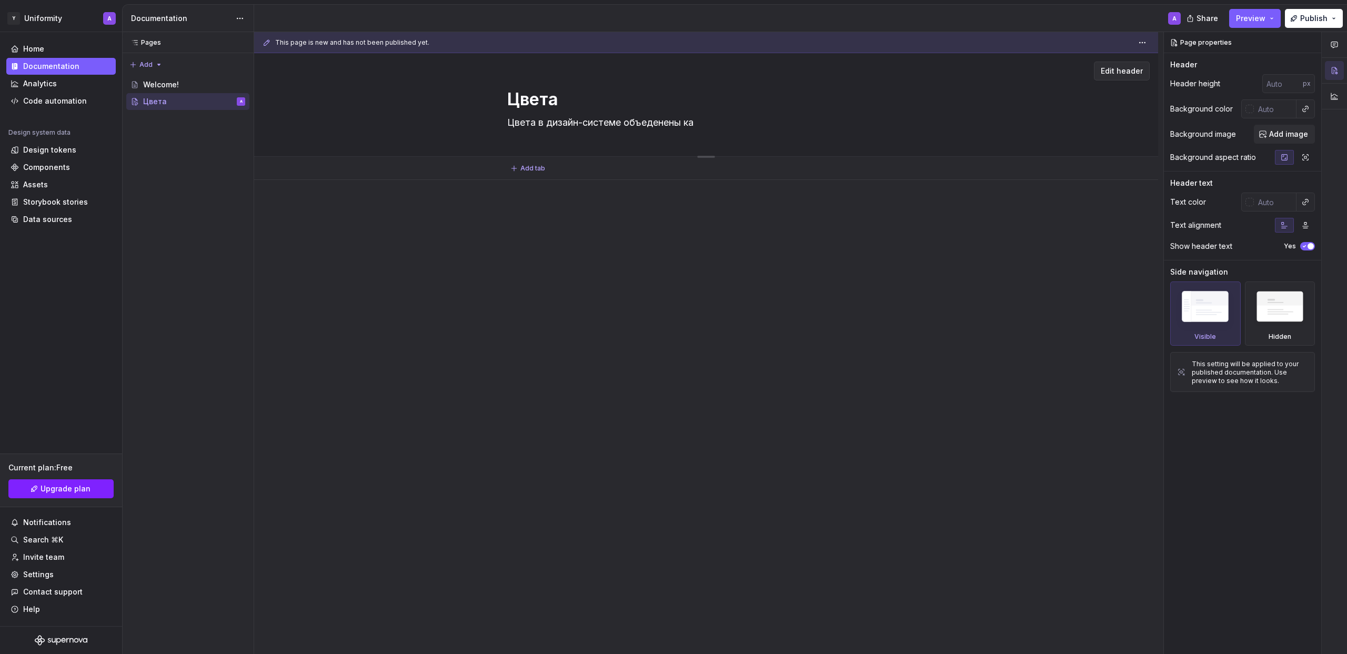
type textarea "*"
type textarea "Цвета в дизайн-системе объеденены как"
type textarea "*"
type textarea "Цвета в дизайн-системе обеденены как"
type textarea "*"
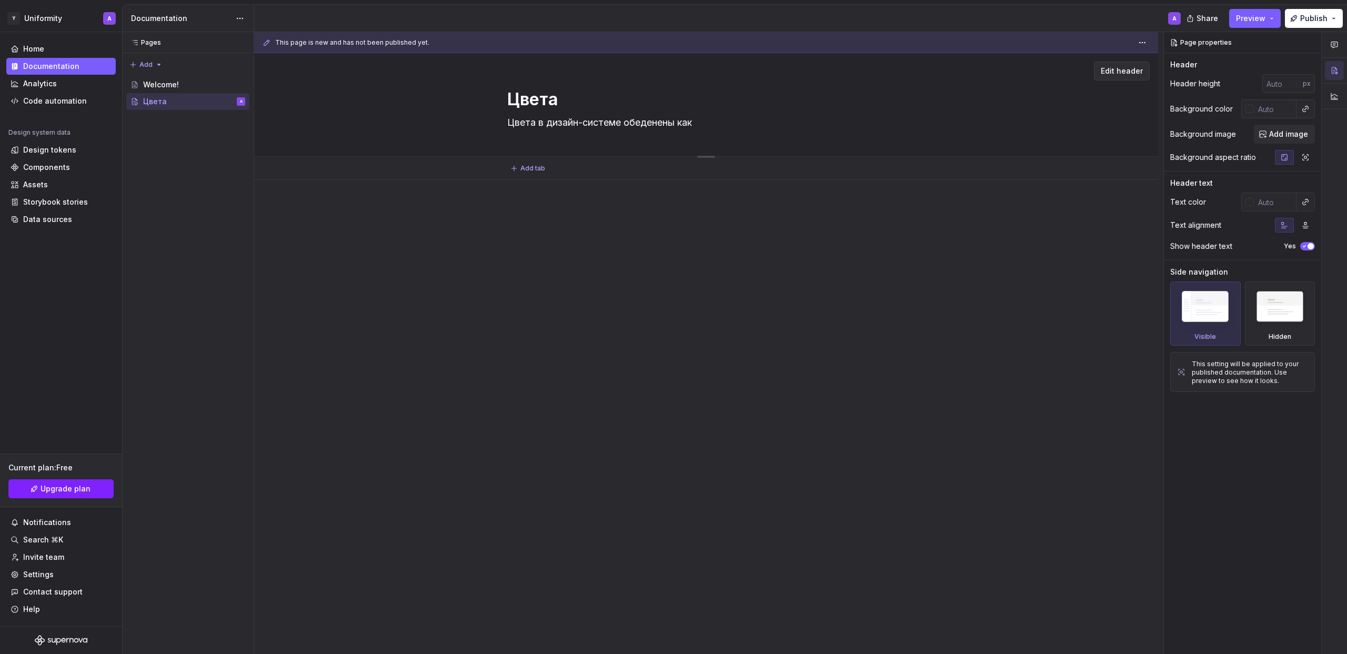
type textarea "Цвета в дизайн-системе обьеденены как"
type textarea "*"
type textarea "Цвета в дизайн-системе обьеденены как"
click at [684, 131] on div "Цвета Цвета в дизайн-системе обьеденены как" at bounding box center [706, 104] width 398 height 103
click at [708, 125] on textarea "Цвета в дизайн-системе обьеденены как" at bounding box center [704, 122] width 398 height 17
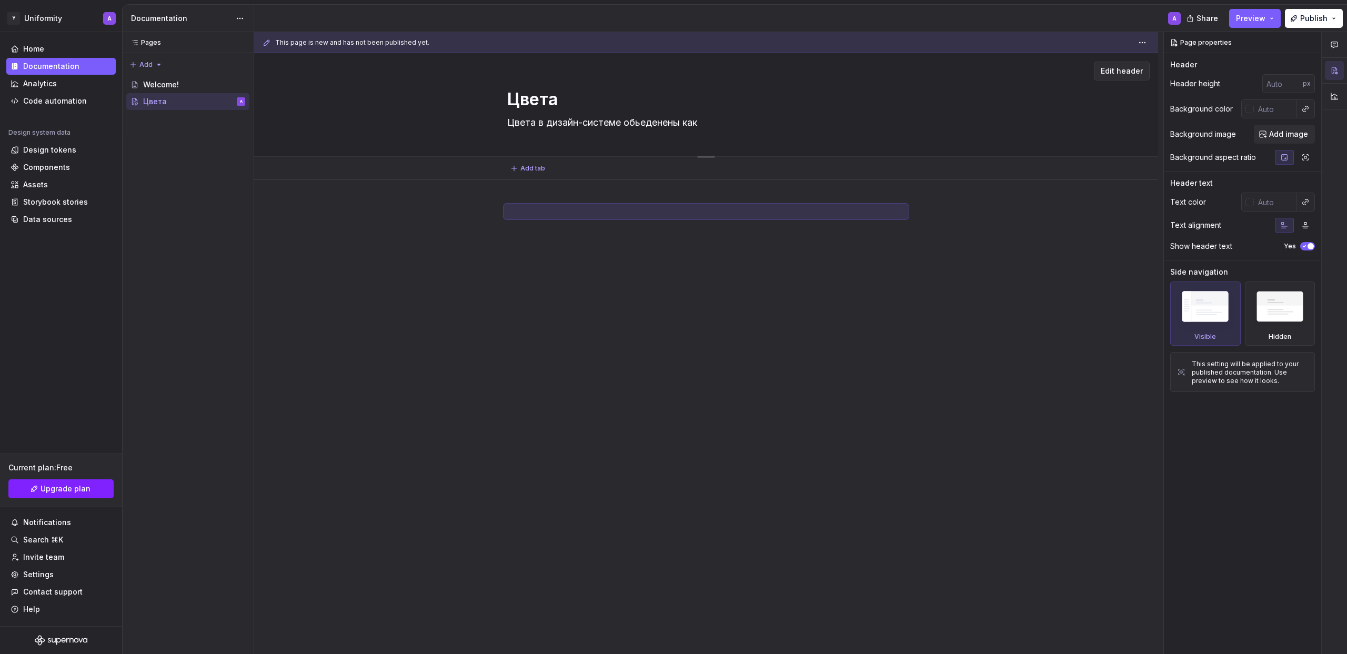
click at [708, 125] on textarea "Цвета в дизайн-системе обьеденены как" at bounding box center [704, 122] width 398 height 17
drag, startPoint x: 708, startPoint y: 124, endPoint x: 686, endPoint y: 124, distance: 21.6
click at [686, 124] on textarea "Цвета в дизайн-системе обьеденены как" at bounding box center [704, 122] width 398 height 17
type textarea "*"
type textarea "Цвета в дизайн-системе обьеденены"
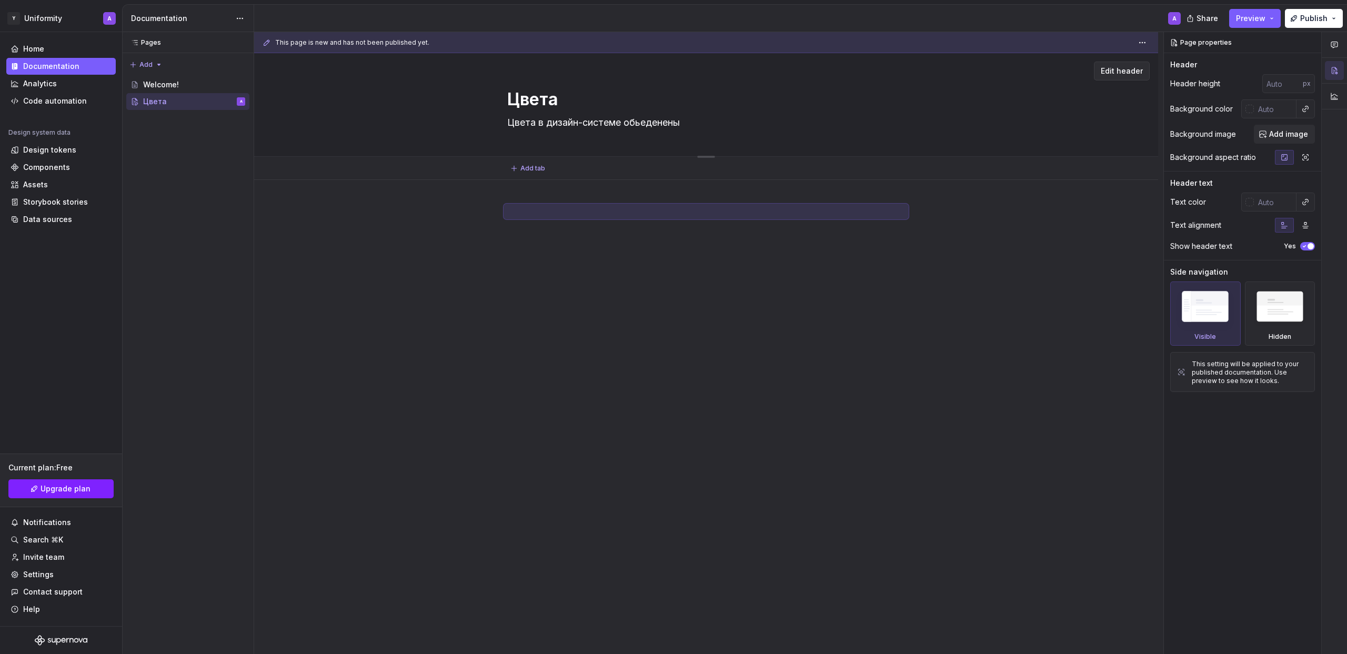
click at [639, 124] on textarea "Цвета в дизайн-системе обьеденены" at bounding box center [704, 122] width 398 height 17
type textarea "*"
type textarea "Цвета в дизайн-системе обеденены"
type textarea "*"
type textarea "Цвета в дизайн-системе объеденены"
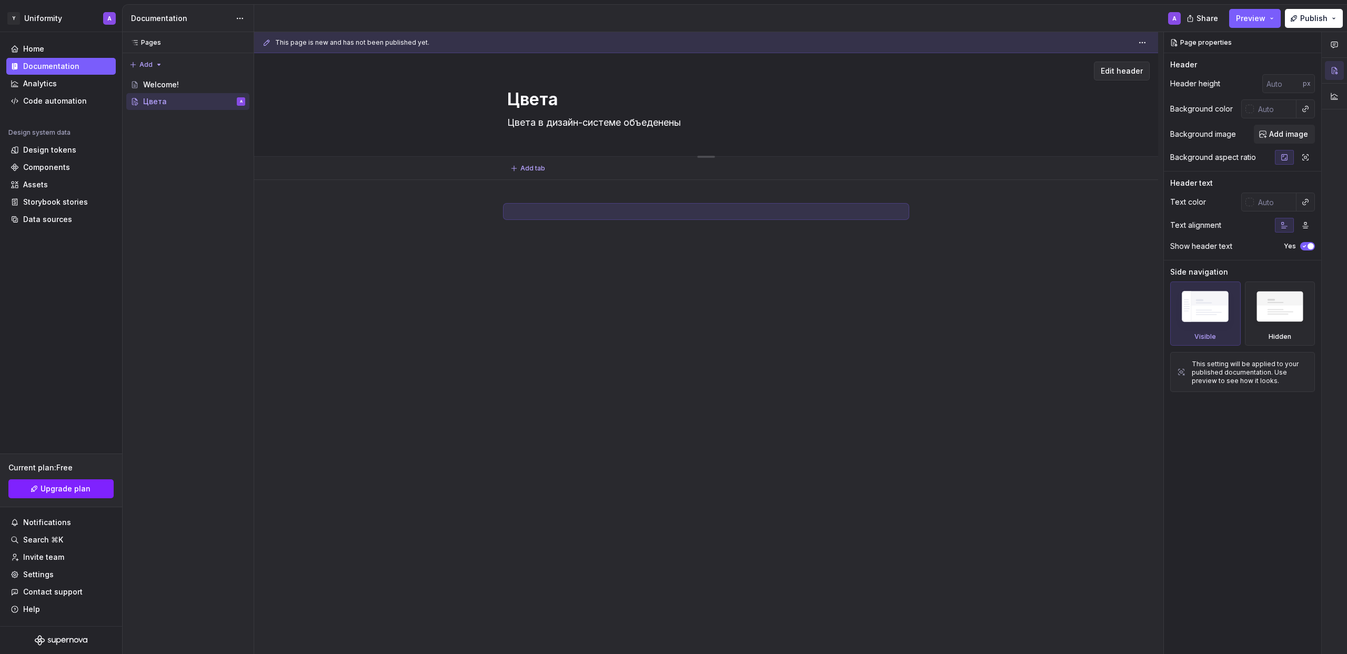
click at [657, 125] on textarea "Цвета в дизайн-системе объеденены" at bounding box center [704, 122] width 398 height 17
click at [660, 123] on textarea "Цвета в дизайн-системе объеденены" at bounding box center [704, 122] width 398 height 17
click at [661, 123] on textarea "Цвета в дизайн-системе объеденены" at bounding box center [704, 122] width 398 height 17
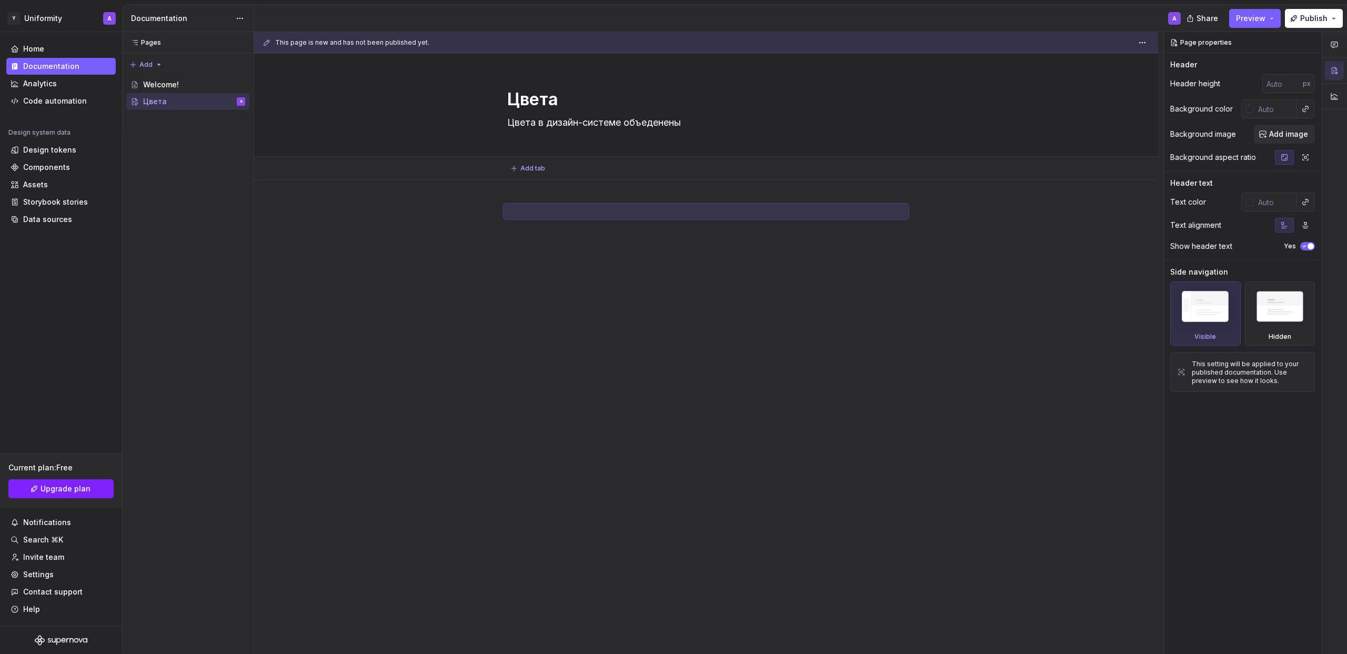
type textarea "*"
type textarea "Цвета в дизайн-системе объеденены"
drag, startPoint x: 671, startPoint y: 123, endPoint x: 693, endPoint y: 163, distance: 46.2
click at [673, 124] on textarea "Цвета в дизайн-системе объеденены" at bounding box center [704, 122] width 398 height 17
type textarea "*"
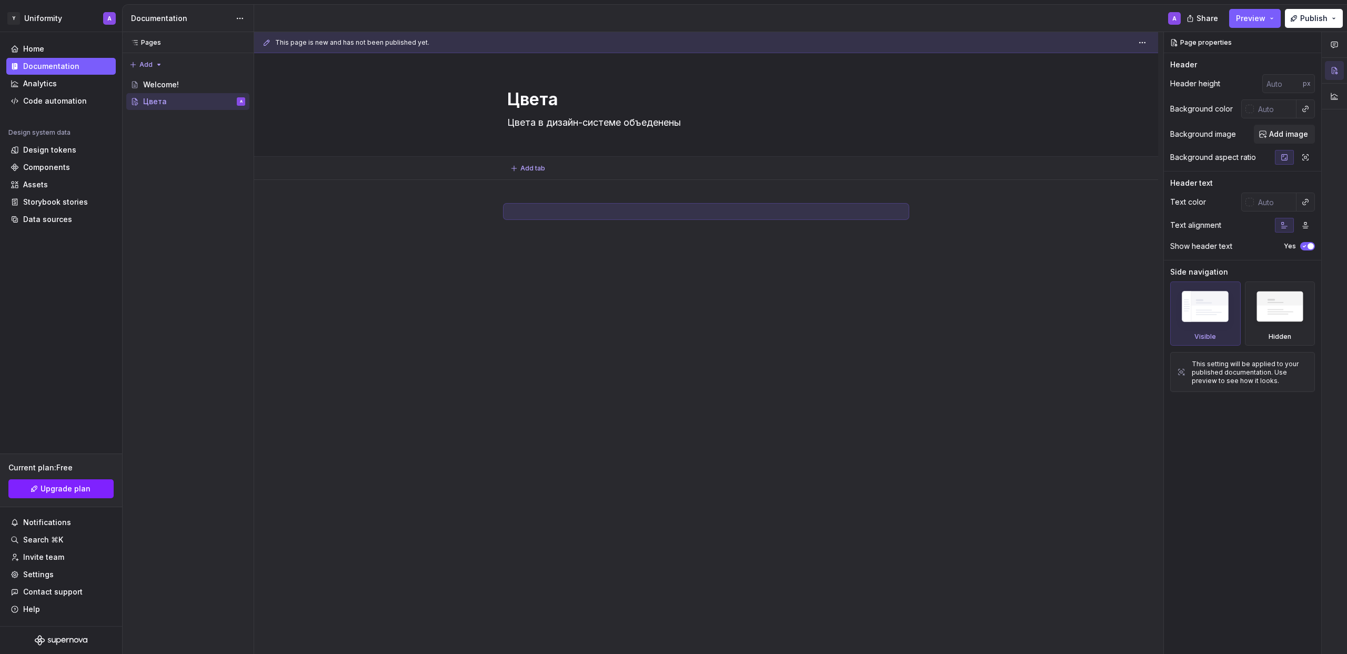
type textarea "Цвета в дизайн-системе объеденны"
type textarea "*"
type textarea "Цвета в дизайн-системе объеденины"
click at [695, 125] on textarea "Цвета в дизайн-системе объеденины" at bounding box center [704, 122] width 398 height 17
type textarea "*"
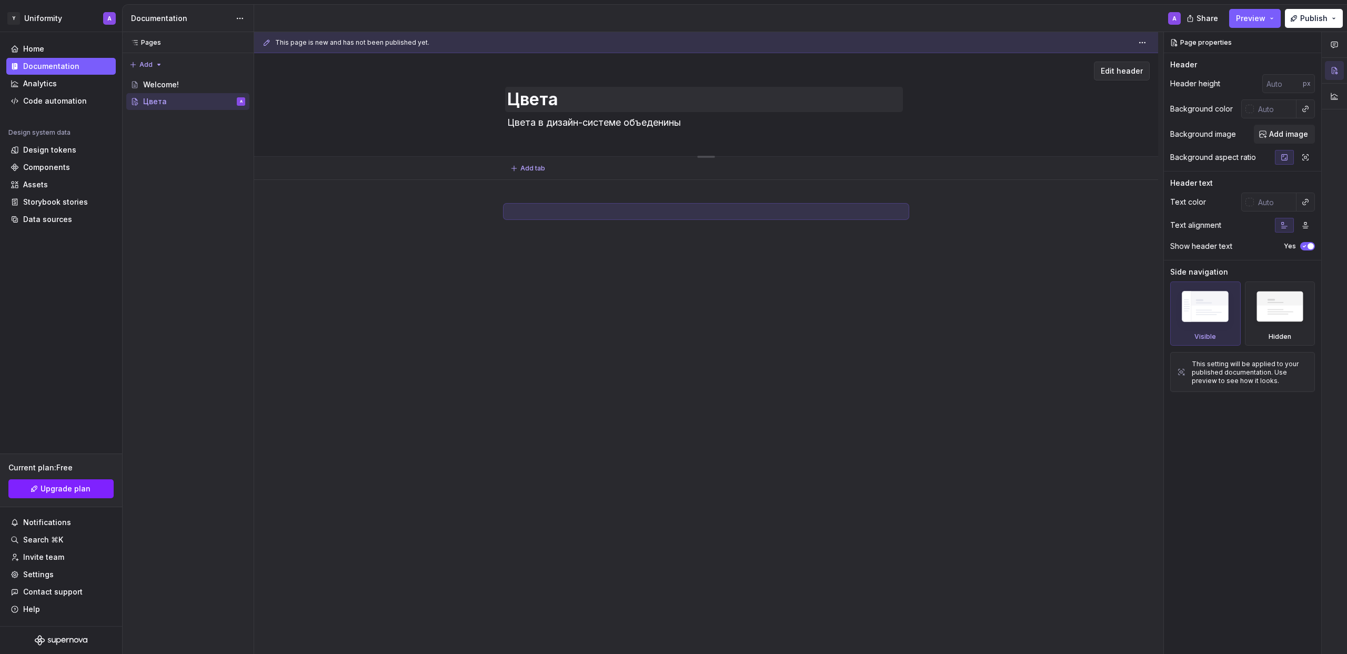
type textarea "Цвета в дизайн-системе объеденины"
click at [784, 92] on textarea "Цвета" at bounding box center [704, 99] width 398 height 25
click at [715, 125] on textarea "Цвета в дизайн-системе объеденины" at bounding box center [704, 122] width 398 height 17
click at [546, 123] on textarea "Цвета в дизайн-системе объеденины" at bounding box center [704, 122] width 398 height 17
drag, startPoint x: 545, startPoint y: 123, endPoint x: 506, endPoint y: 122, distance: 39.0
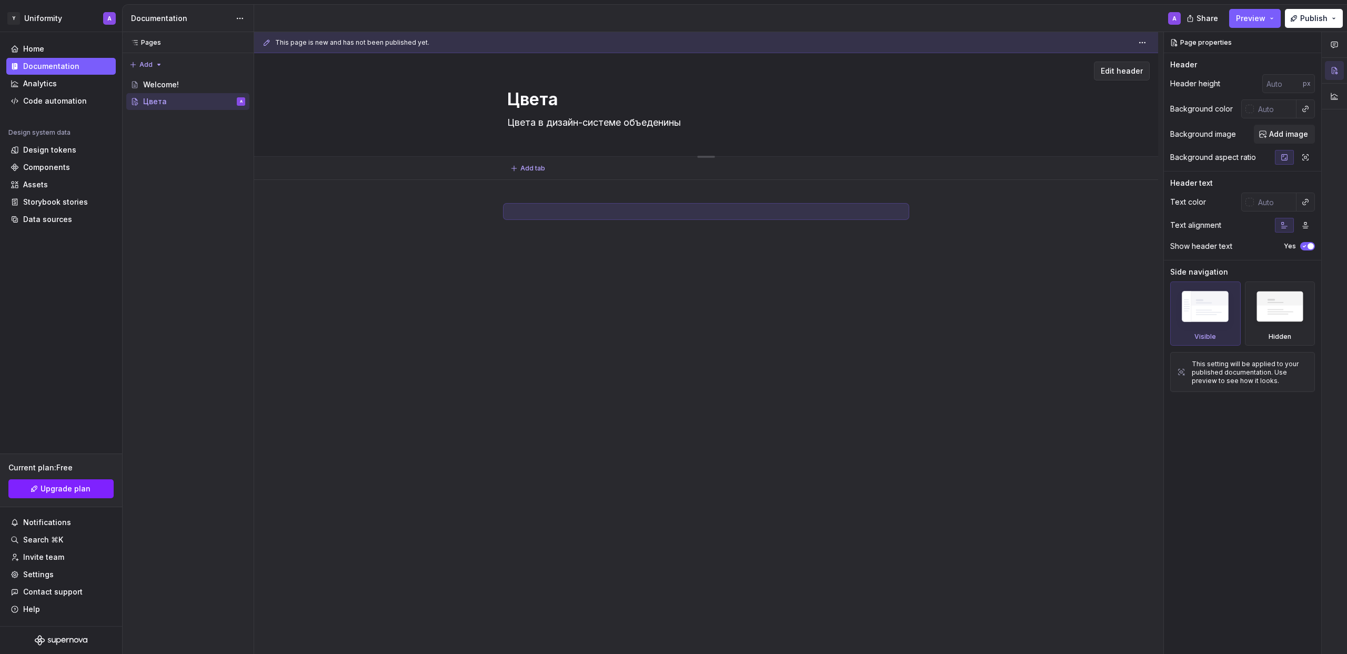
click at [506, 122] on div "Цвета Цвета в дизайн-системе объеденины" at bounding box center [706, 104] width 820 height 103
type textarea "*"
type textarea "дизайн-системе объеденины"
type textarea "*"
type textarea "В дизайн-системе объеденины"
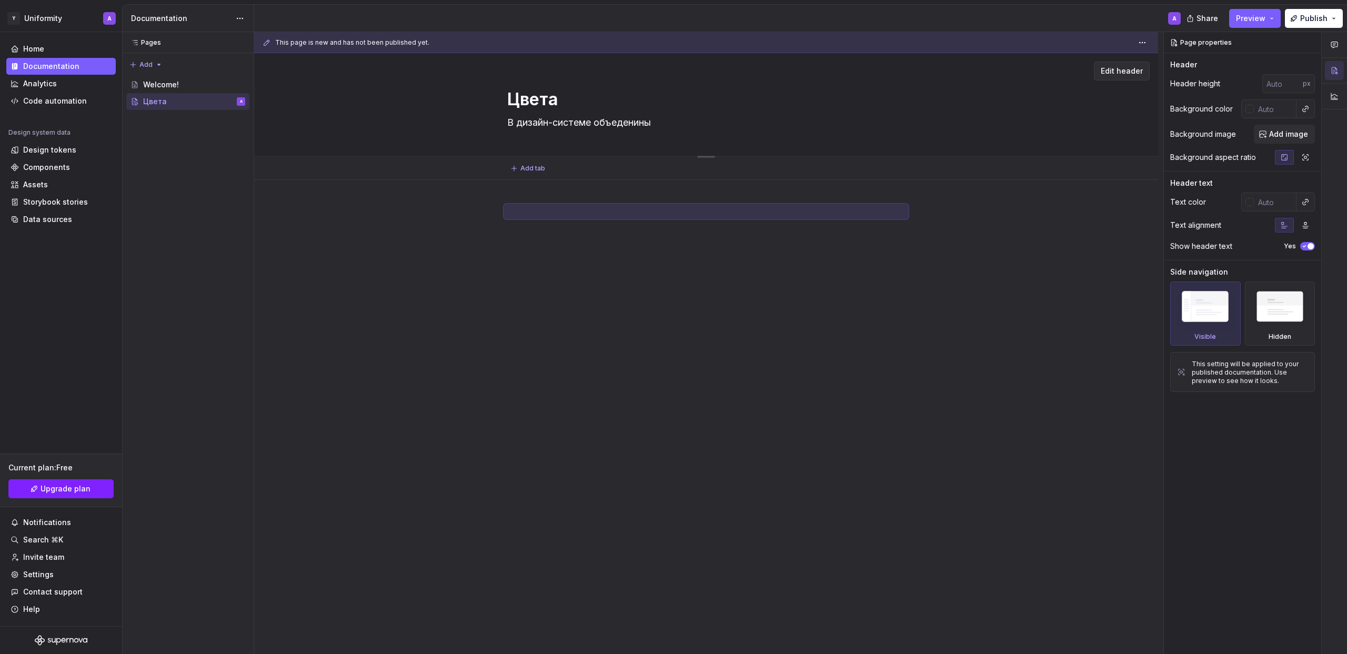
type textarea "*"
type textarea "В дизайн-системе объеденины"
type textarea "*"
type textarea "В дизайн-системе ц объеденины"
type textarea "*"
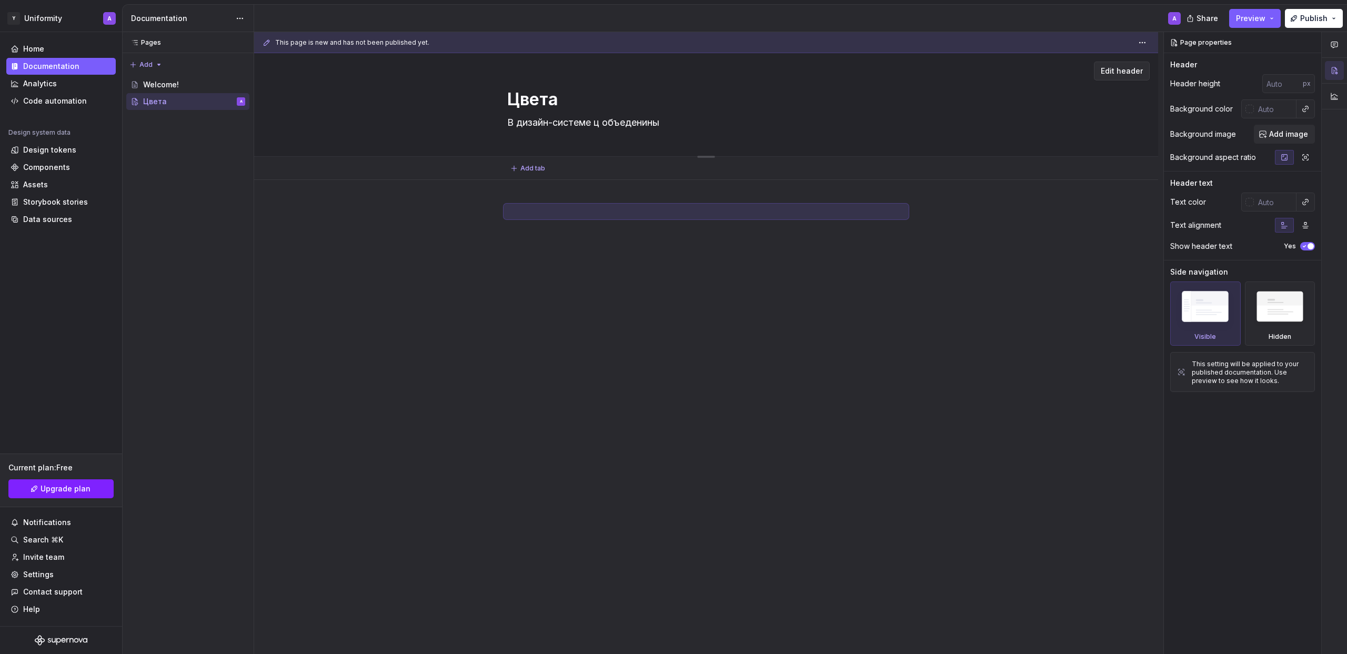
type textarea "В дизайн-системе цв объеденины"
type textarea "*"
type textarea "В дизайн-системе цве объеденины"
type textarea "*"
type textarea "В дизайн-системе цвет объеденины"
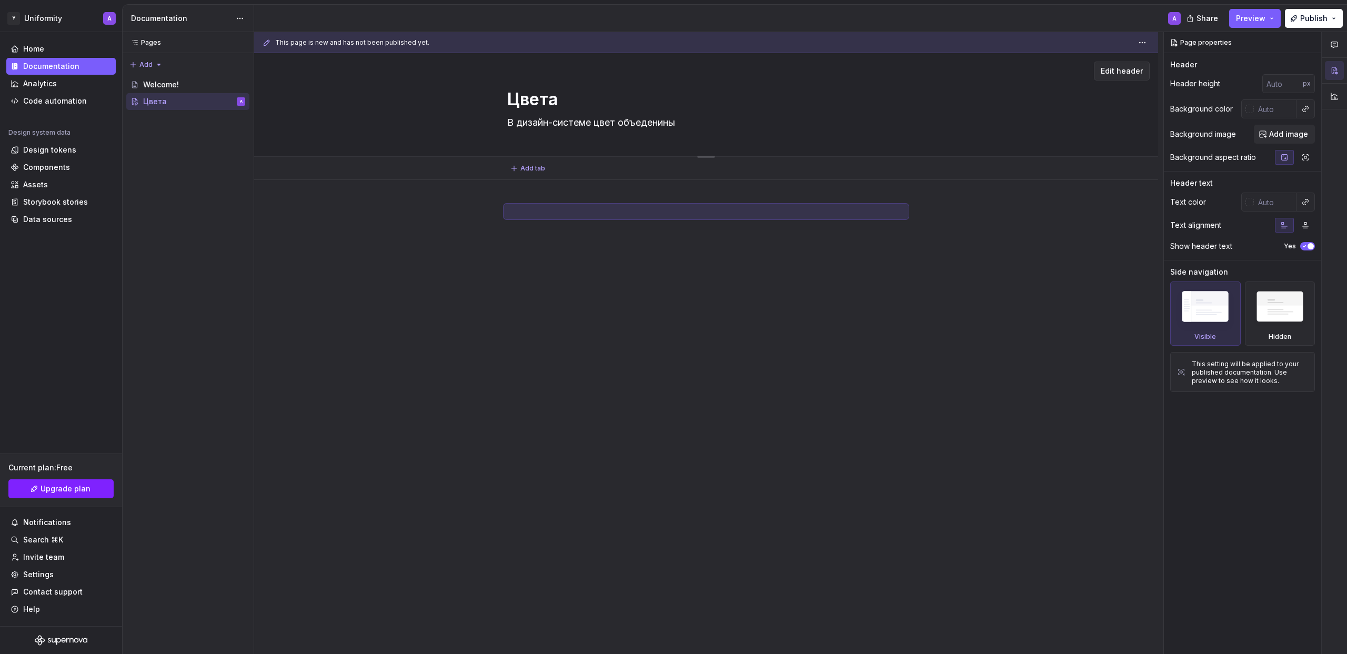
type textarea "*"
type textarea "В дизайн-системе цвета объеденины"
type textarea "*"
type textarea "В дизайн-системе цвета объеденины"
type textarea "*"
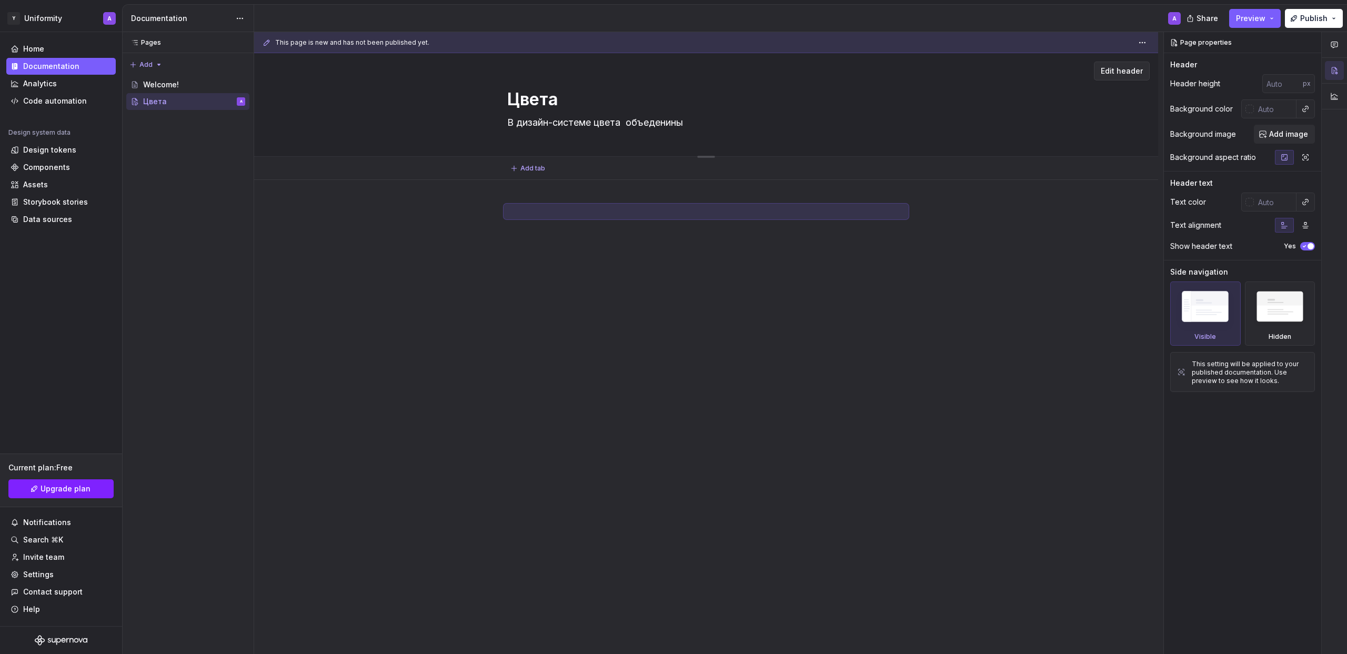
type textarea "В дизайн-системе цвета м объеденины"
drag, startPoint x: 805, startPoint y: 124, endPoint x: 833, endPoint y: 147, distance: 36.3
click at [807, 125] on textarea "В дизайн-системе цвета мобильных приложений и веба объеденины" at bounding box center [704, 122] width 398 height 17
click at [839, 127] on textarea "В дизайн-системе цвета мобильных приложений и веба объединены" at bounding box center [704, 122] width 398 height 17
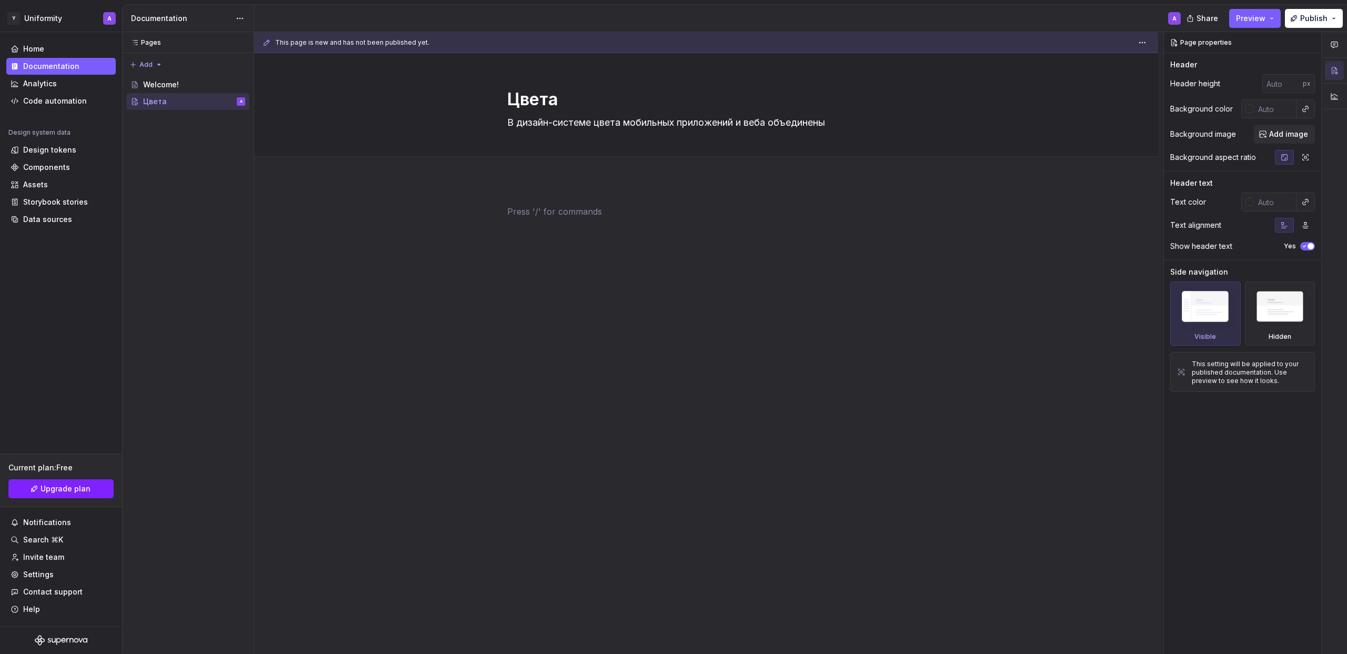
click at [593, 207] on p at bounding box center [706, 211] width 398 height 13
click at [68, 51] on div "Home" at bounding box center [61, 49] width 101 height 11
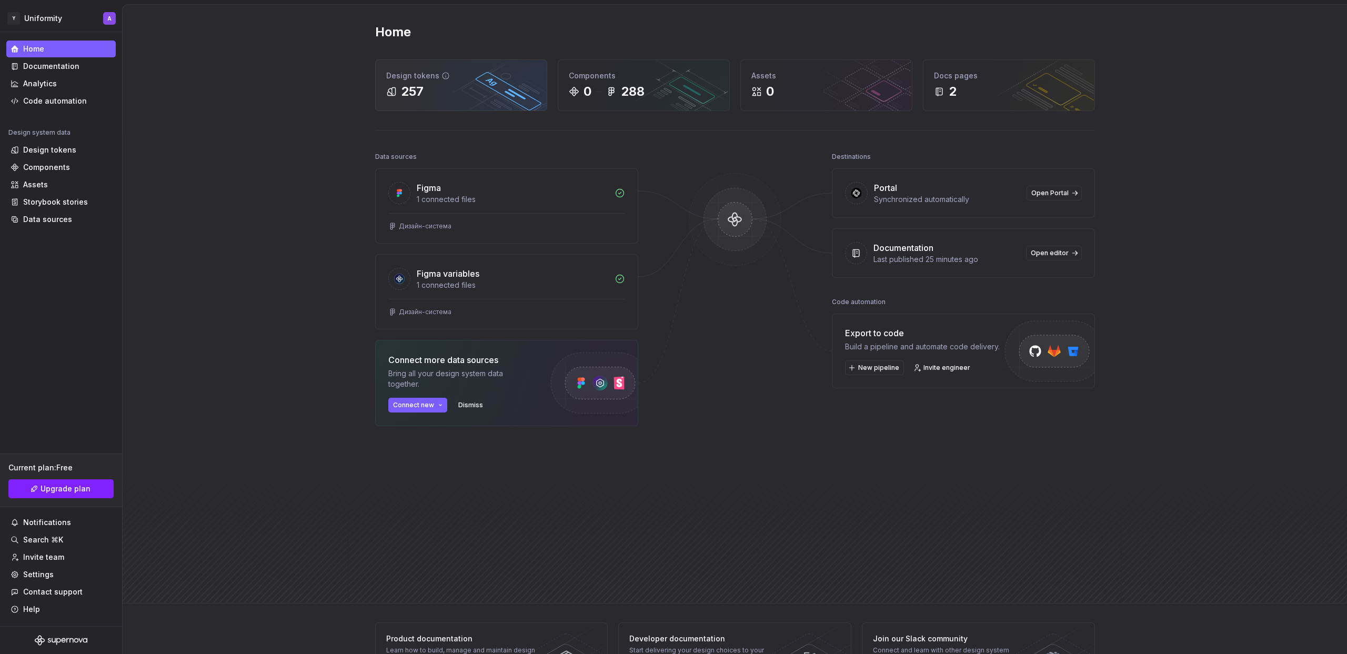
click at [465, 91] on div "257" at bounding box center [461, 91] width 150 height 17
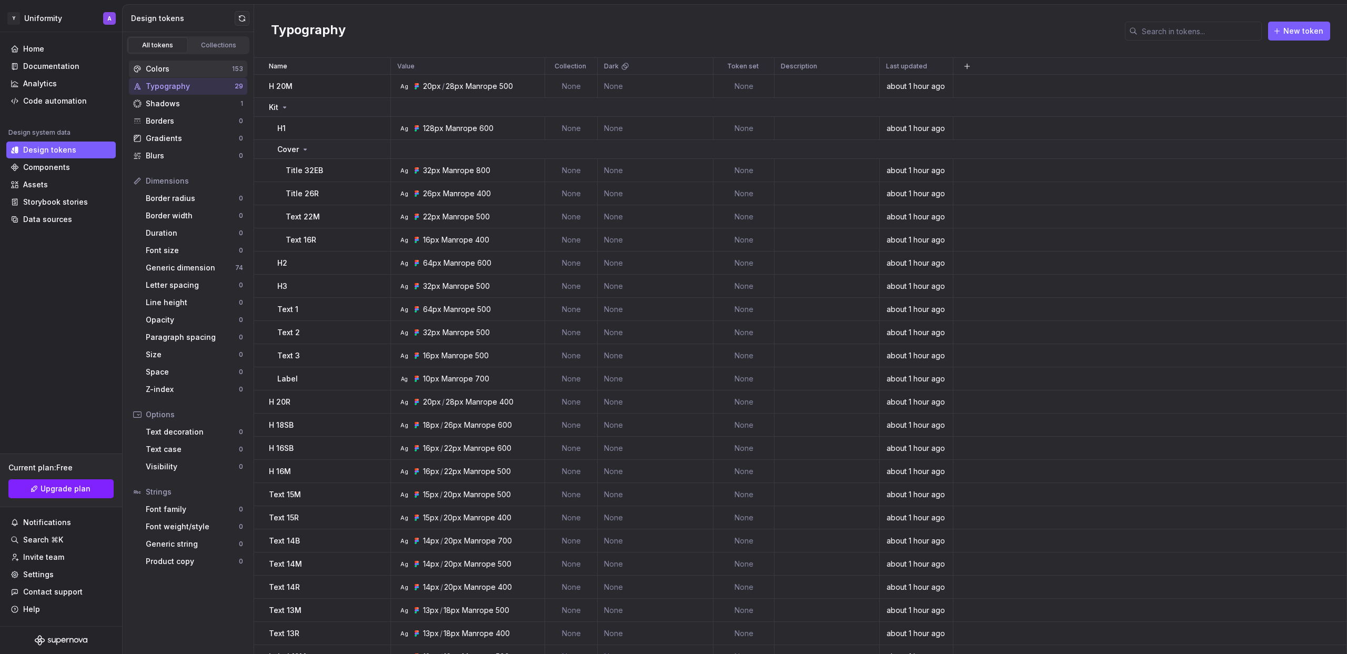
click at [204, 71] on div "Colors" at bounding box center [189, 69] width 86 height 11
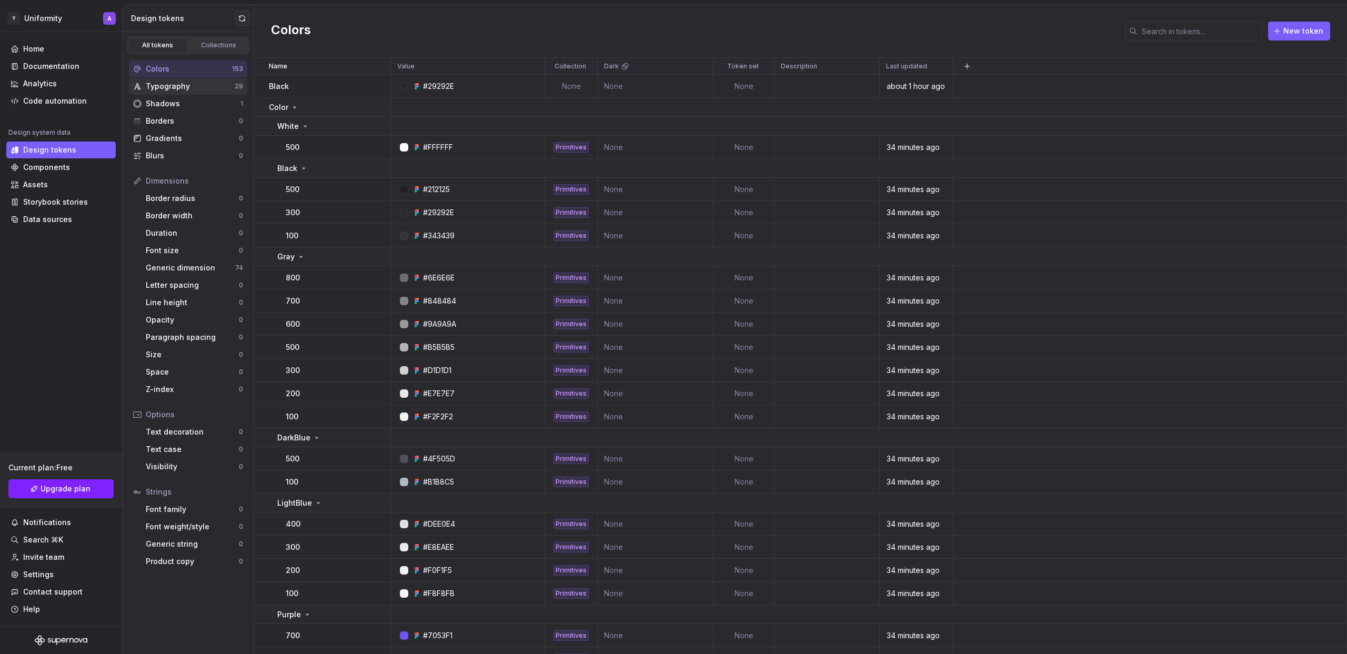
click at [188, 85] on div "Typography" at bounding box center [190, 86] width 89 height 11
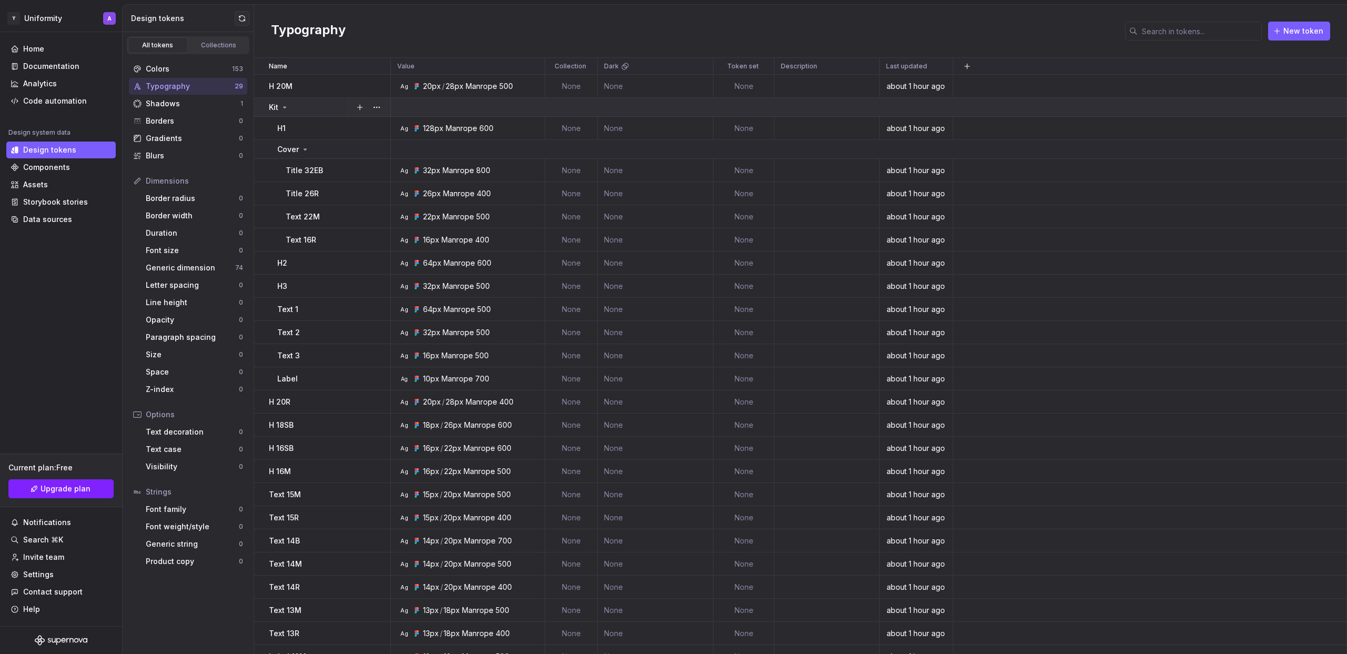
click at [282, 106] on icon at bounding box center [284, 107] width 8 height 8
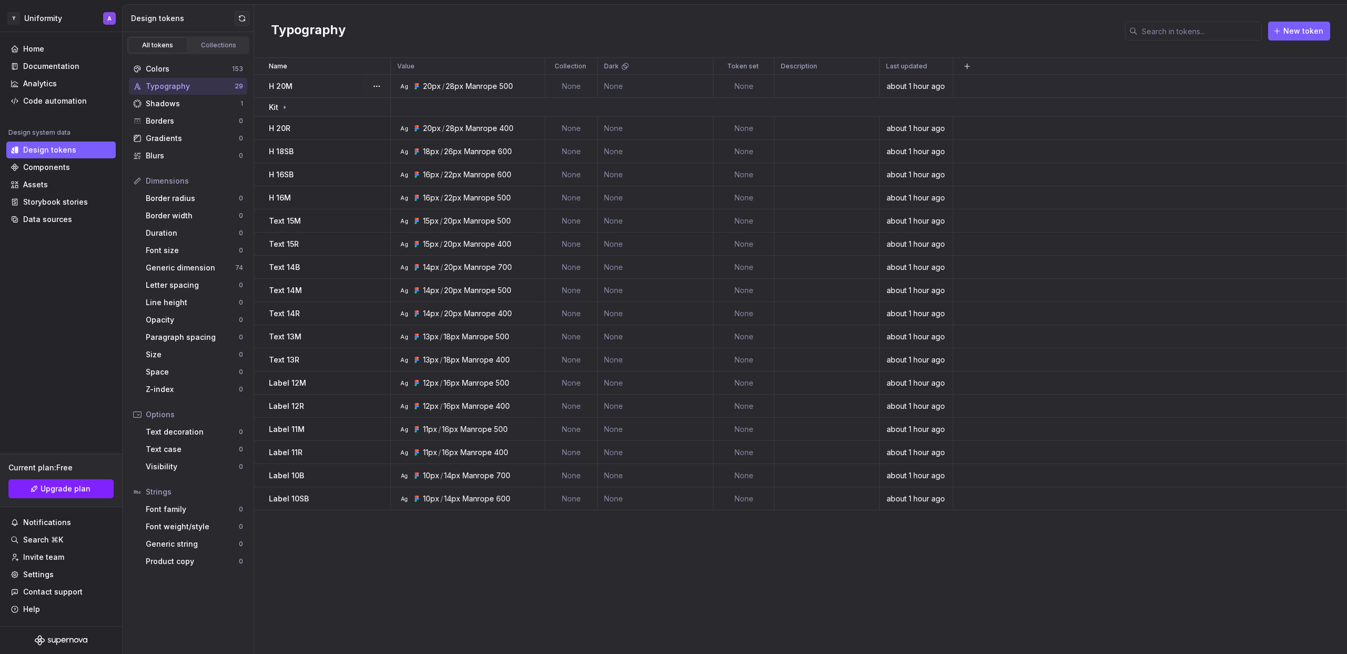
click at [320, 86] on div "H 20M" at bounding box center [329, 86] width 121 height 11
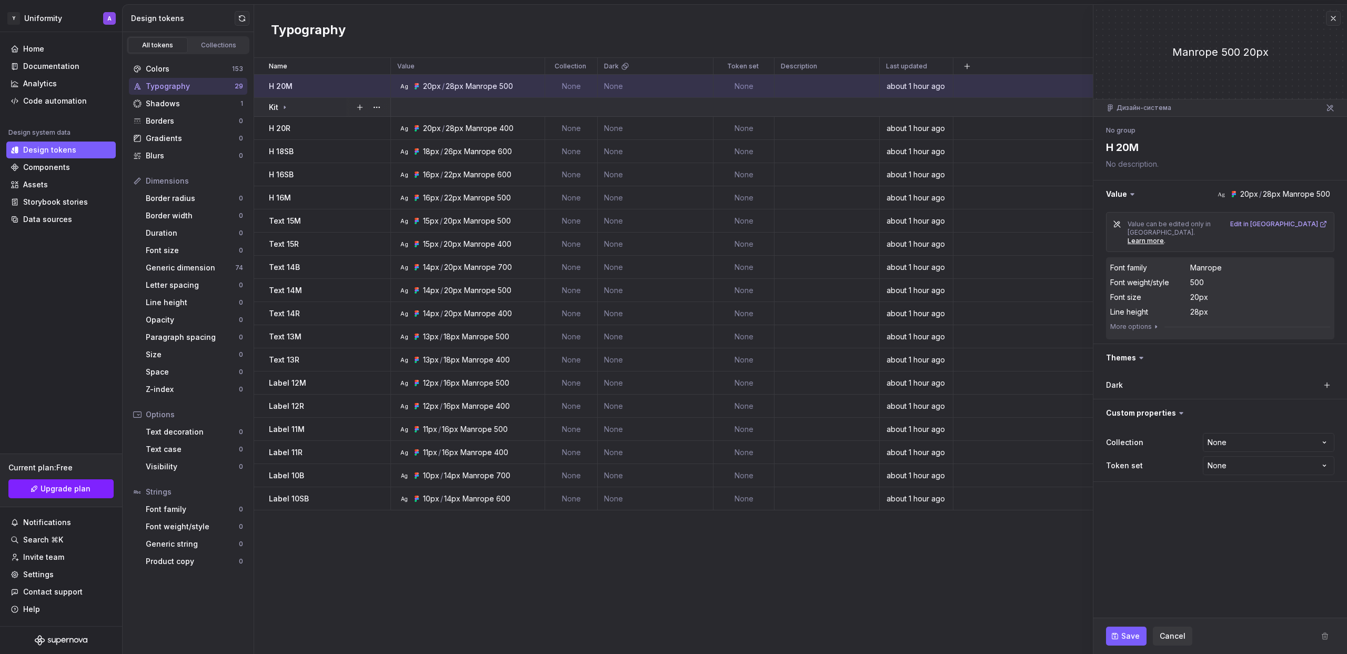
click at [325, 101] on td "Kit" at bounding box center [322, 107] width 137 height 19
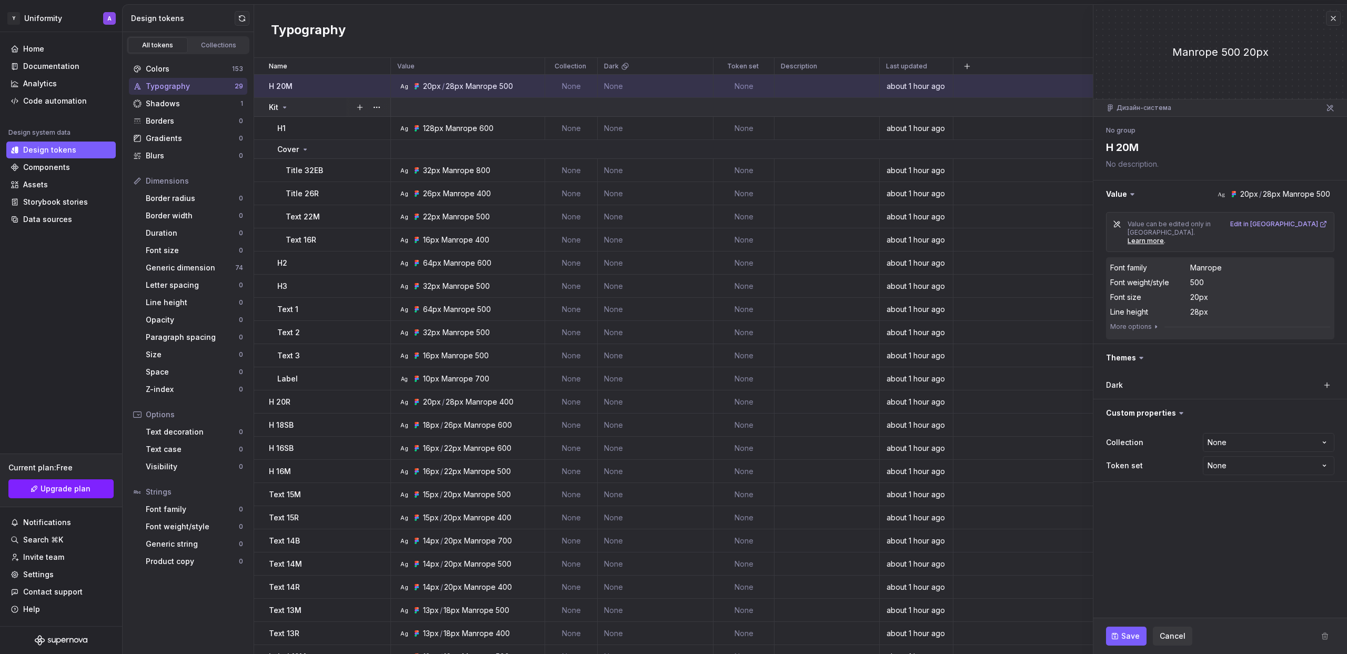
click at [288, 108] on icon at bounding box center [284, 107] width 8 height 8
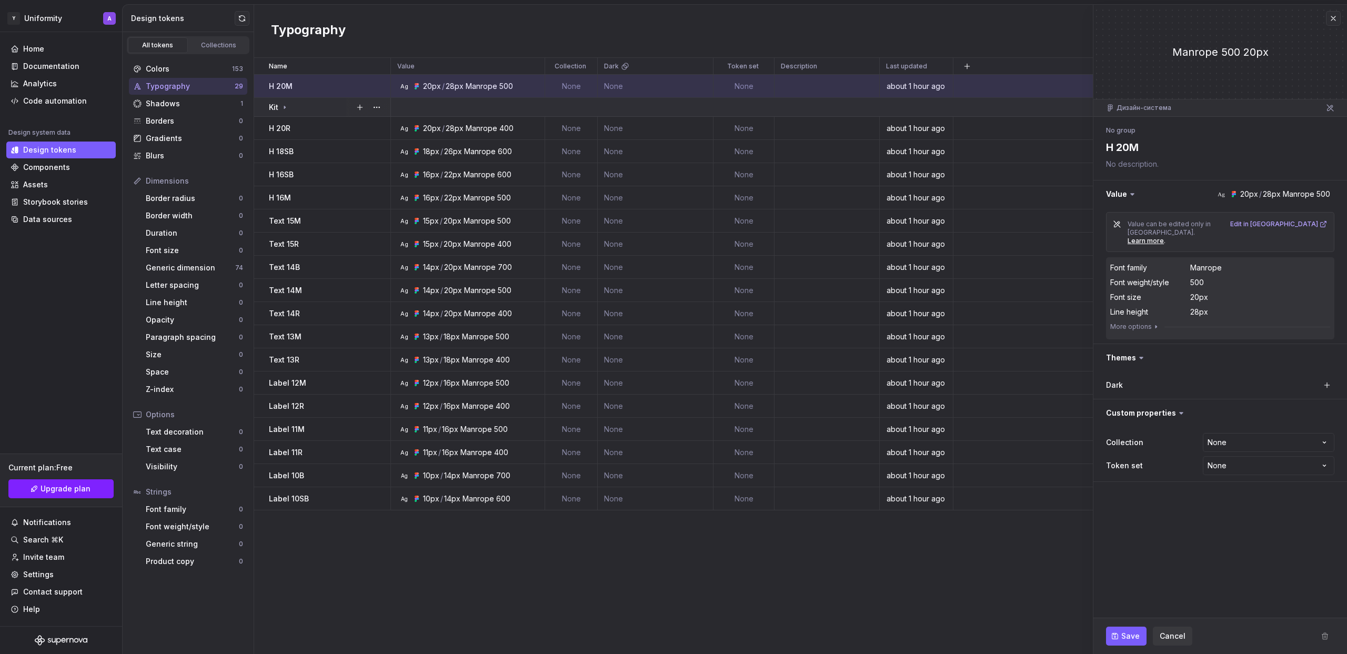
click at [260, 106] on td "Kit" at bounding box center [322, 107] width 137 height 19
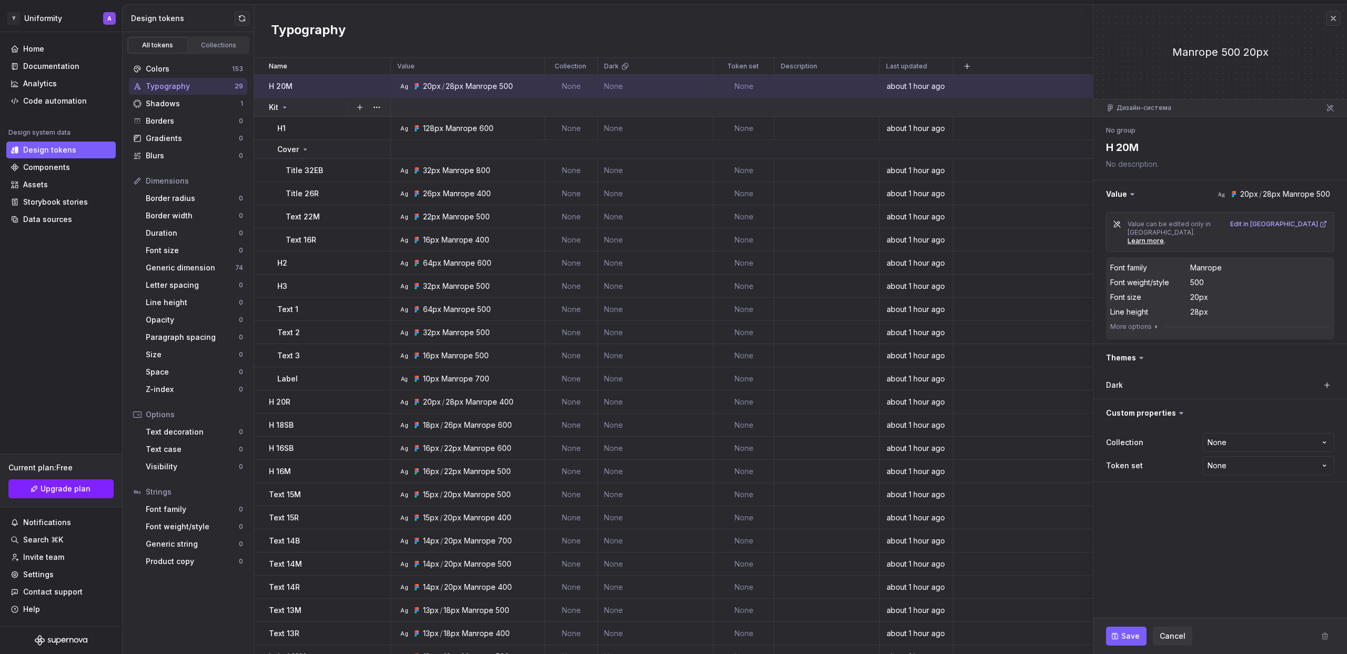
click at [260, 106] on td "Kit" at bounding box center [322, 107] width 137 height 19
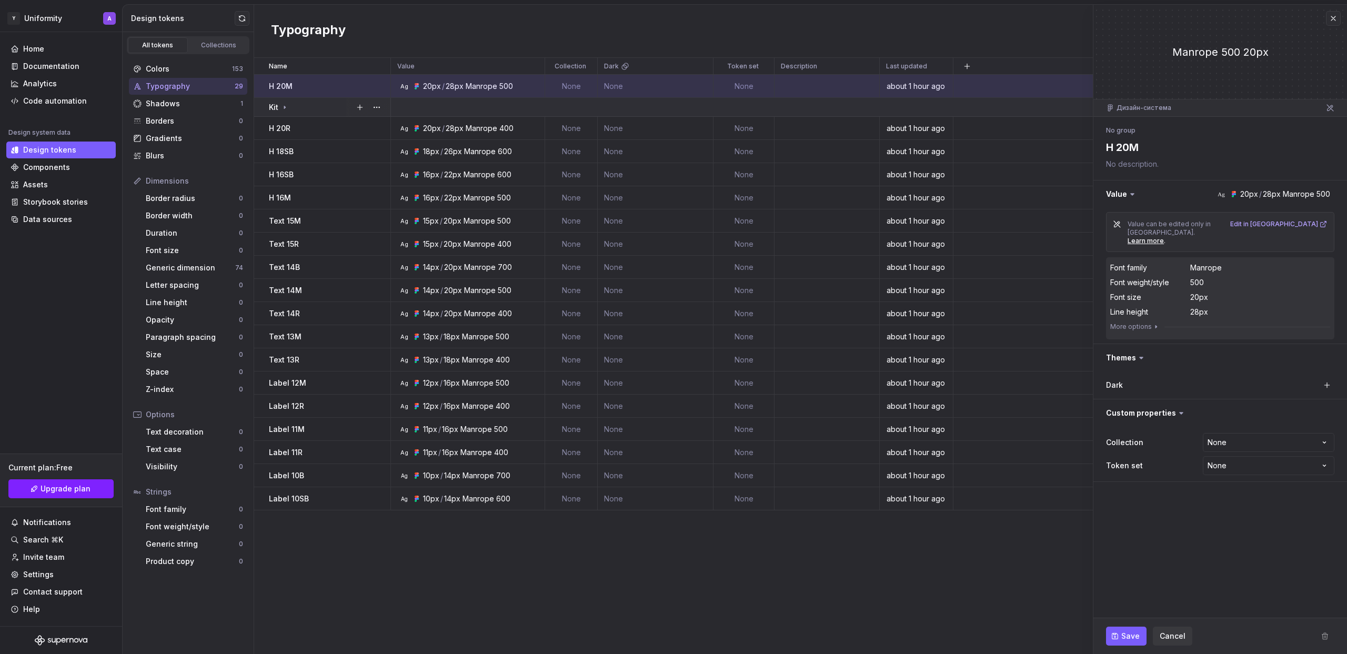
click at [452, 107] on td at bounding box center [869, 107] width 956 height 19
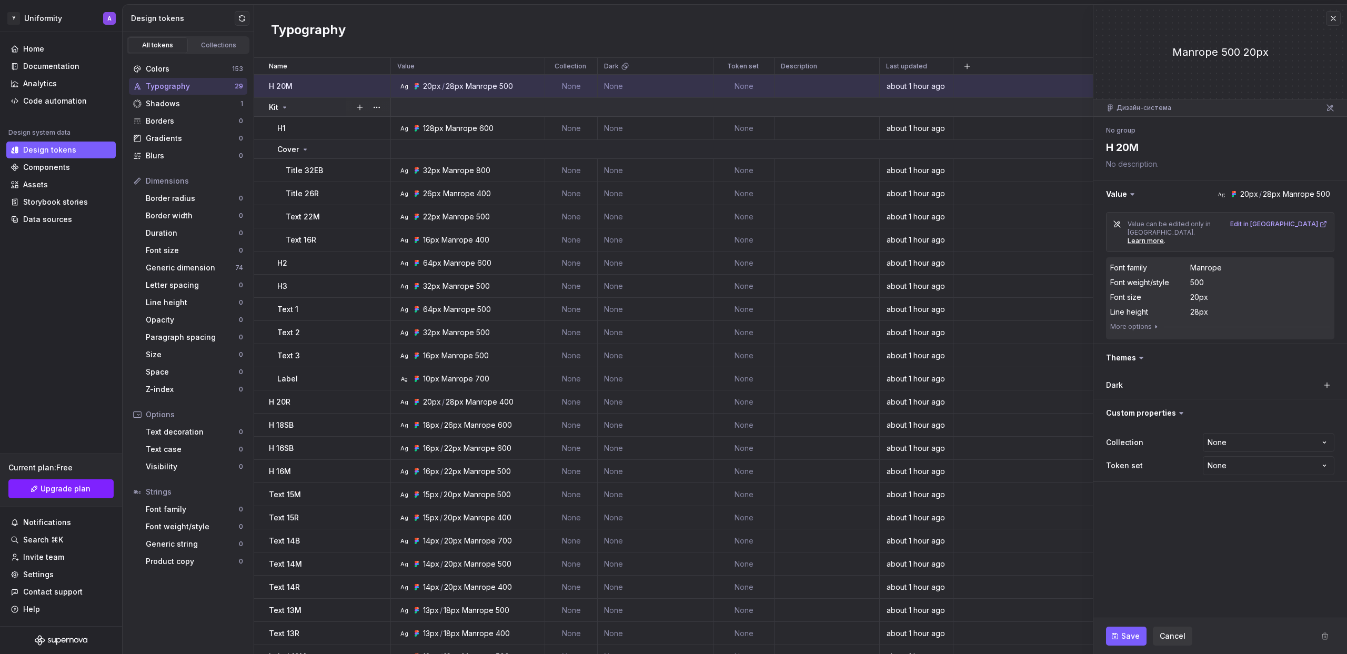
click at [452, 107] on td at bounding box center [869, 107] width 956 height 19
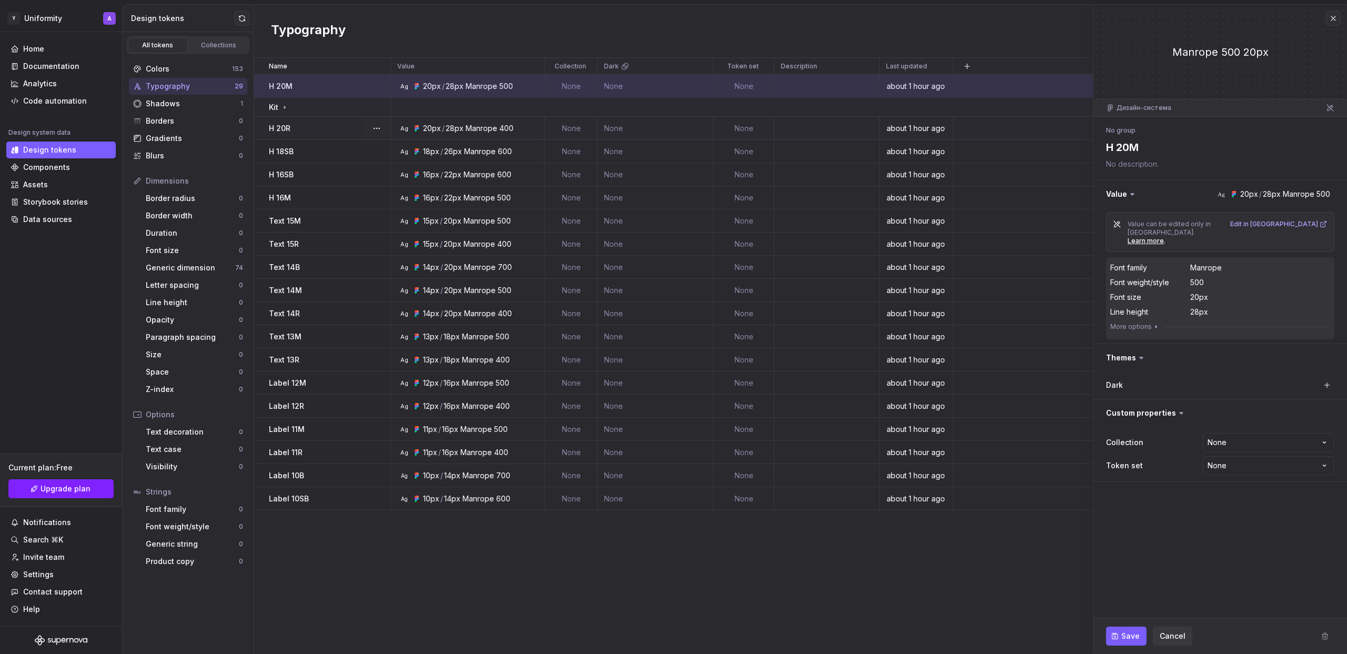
click at [458, 134] on td "Ag 20px / 28px Manrope 400" at bounding box center [468, 128] width 154 height 23
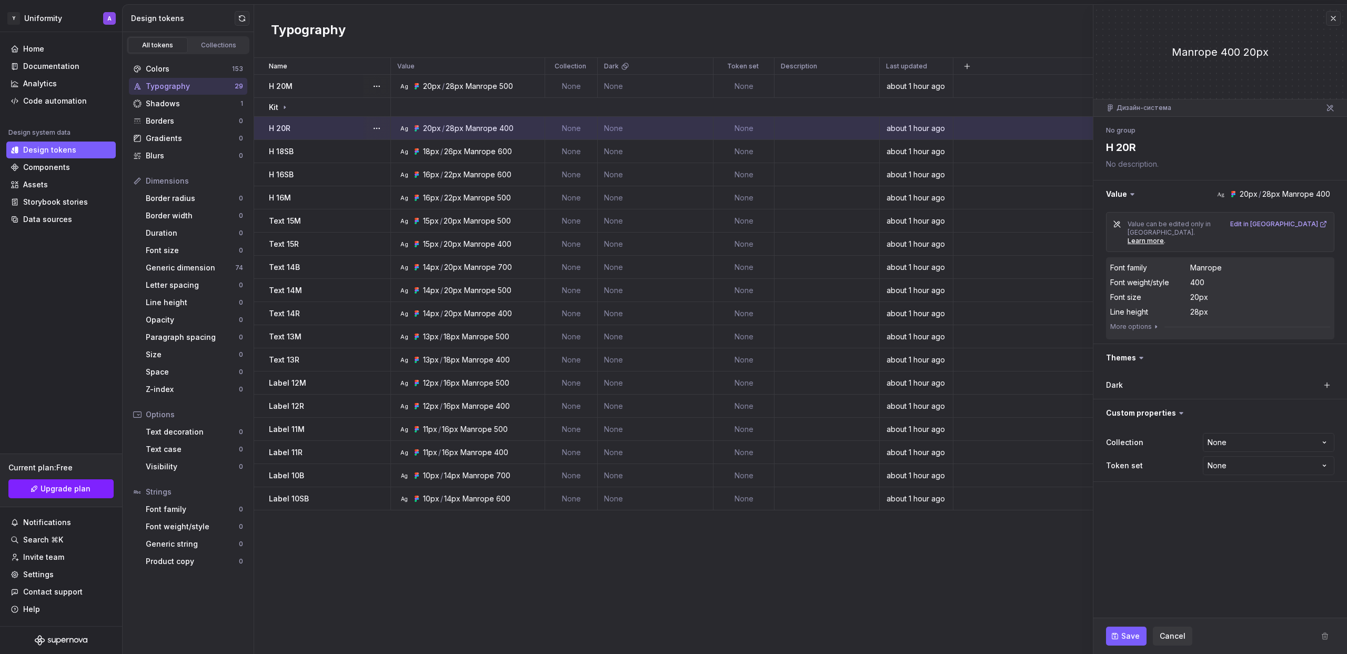
click at [452, 83] on div "28px" at bounding box center [455, 86] width 18 height 11
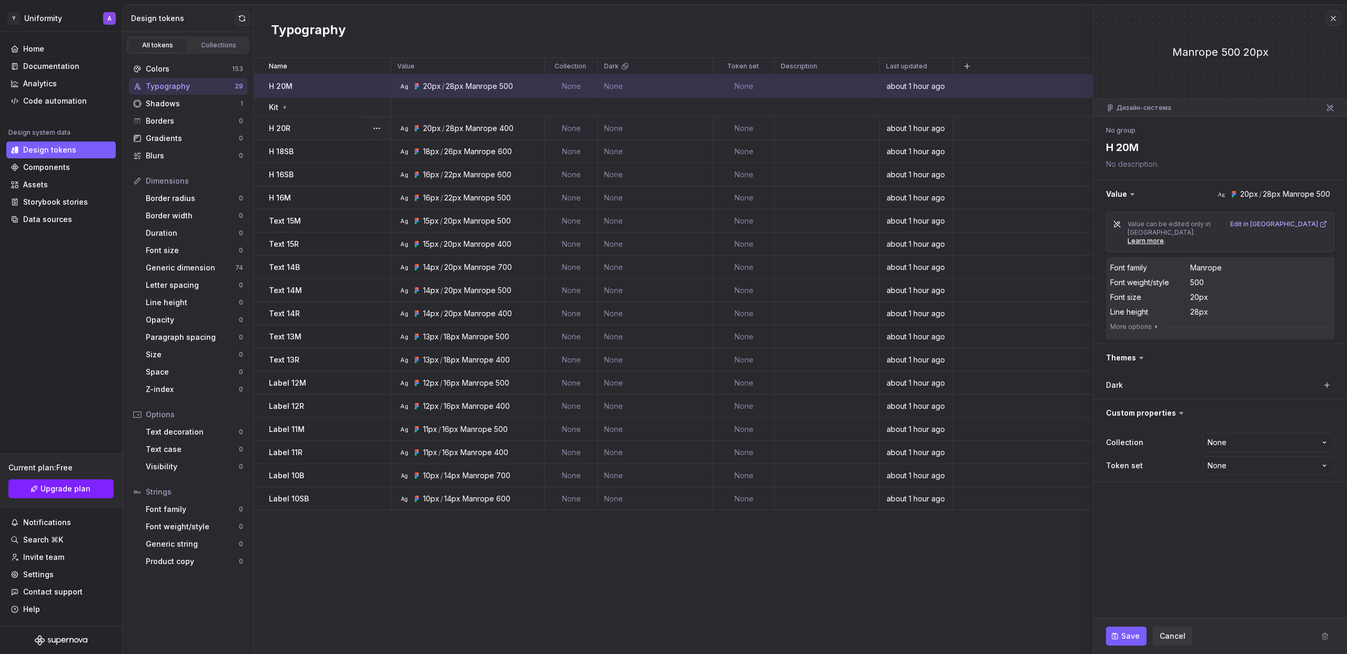
click at [453, 130] on div "28px" at bounding box center [455, 128] width 18 height 11
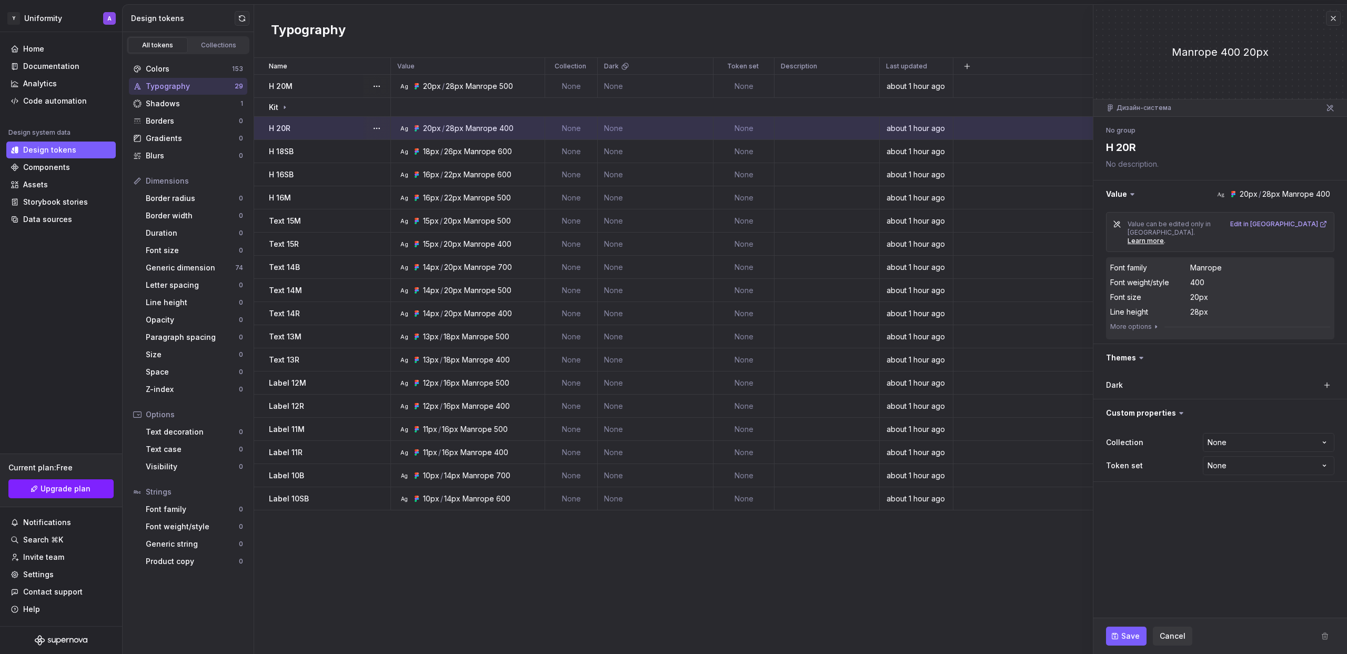
click at [455, 79] on td "Ag 20px / 28px Manrope 500" at bounding box center [468, 86] width 154 height 23
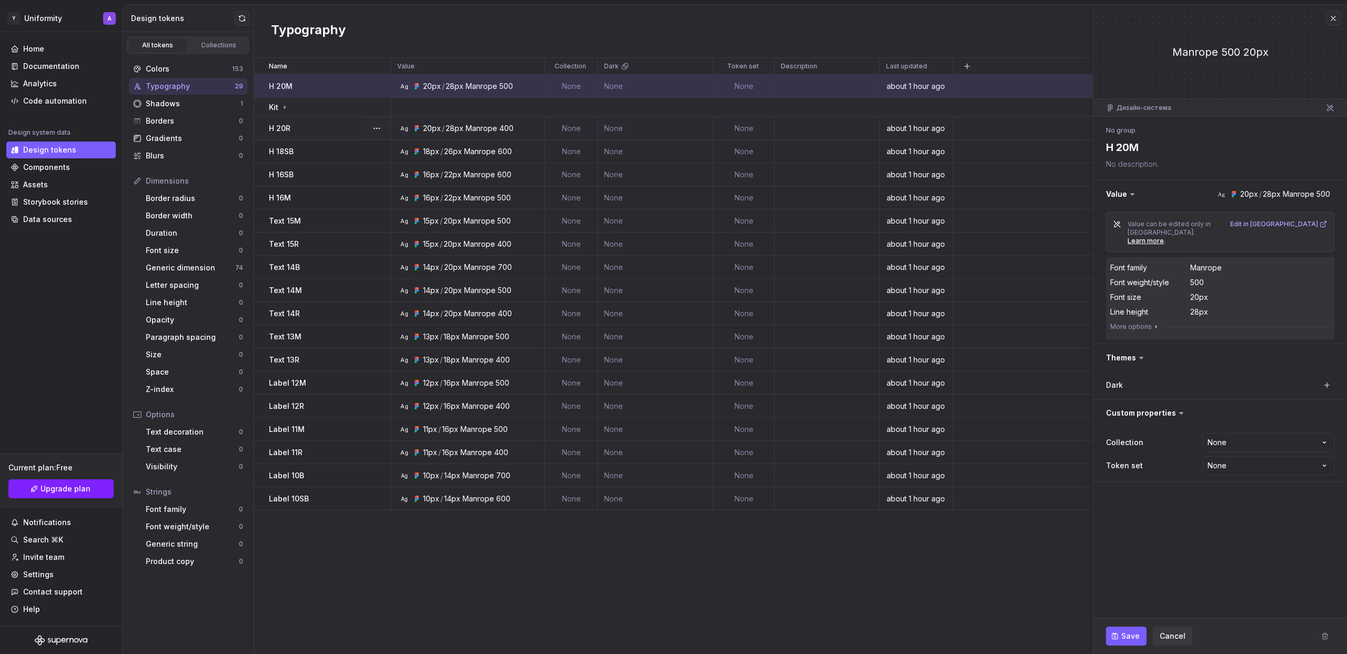
click at [455, 124] on div "28px" at bounding box center [455, 128] width 18 height 11
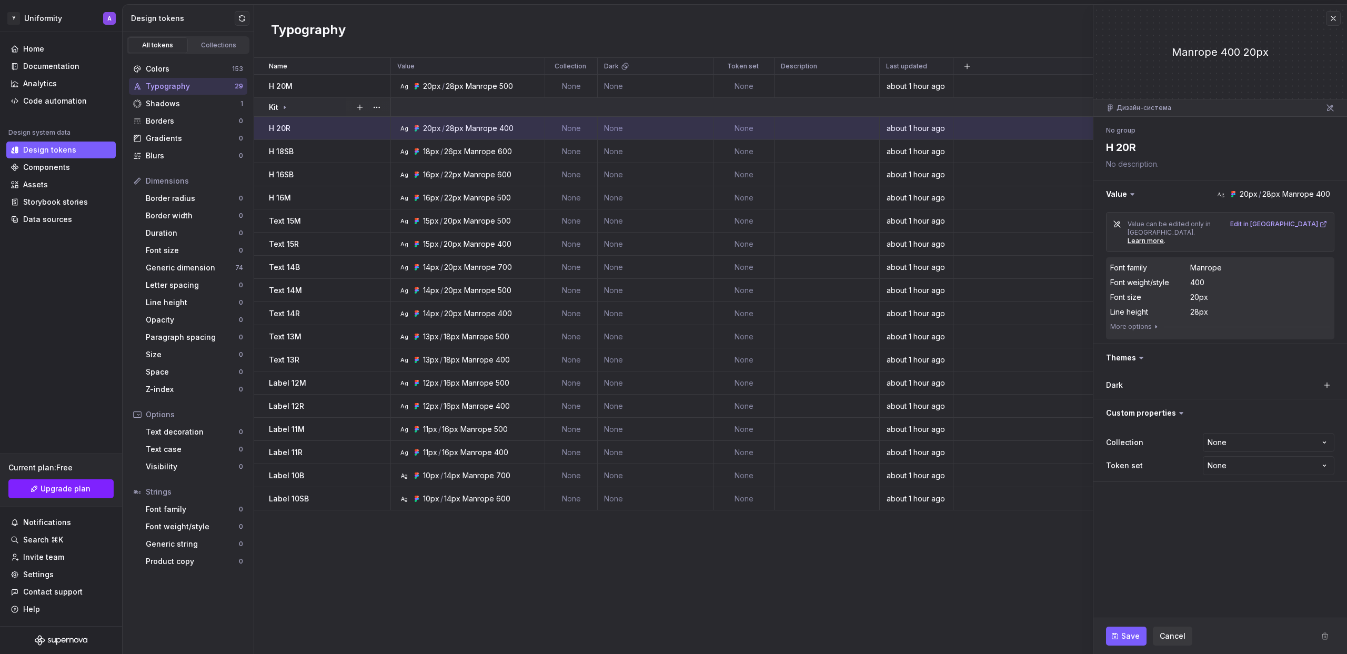
click at [424, 112] on td at bounding box center [869, 107] width 956 height 19
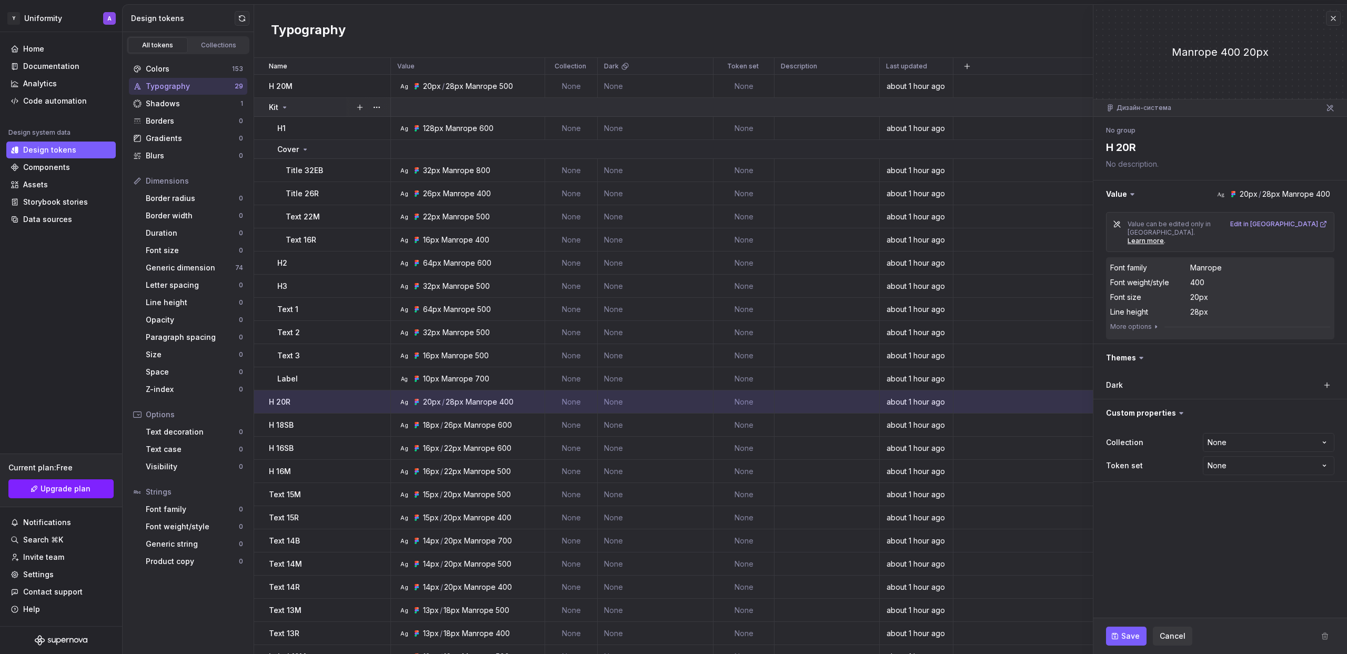
click at [419, 109] on td at bounding box center [869, 107] width 956 height 19
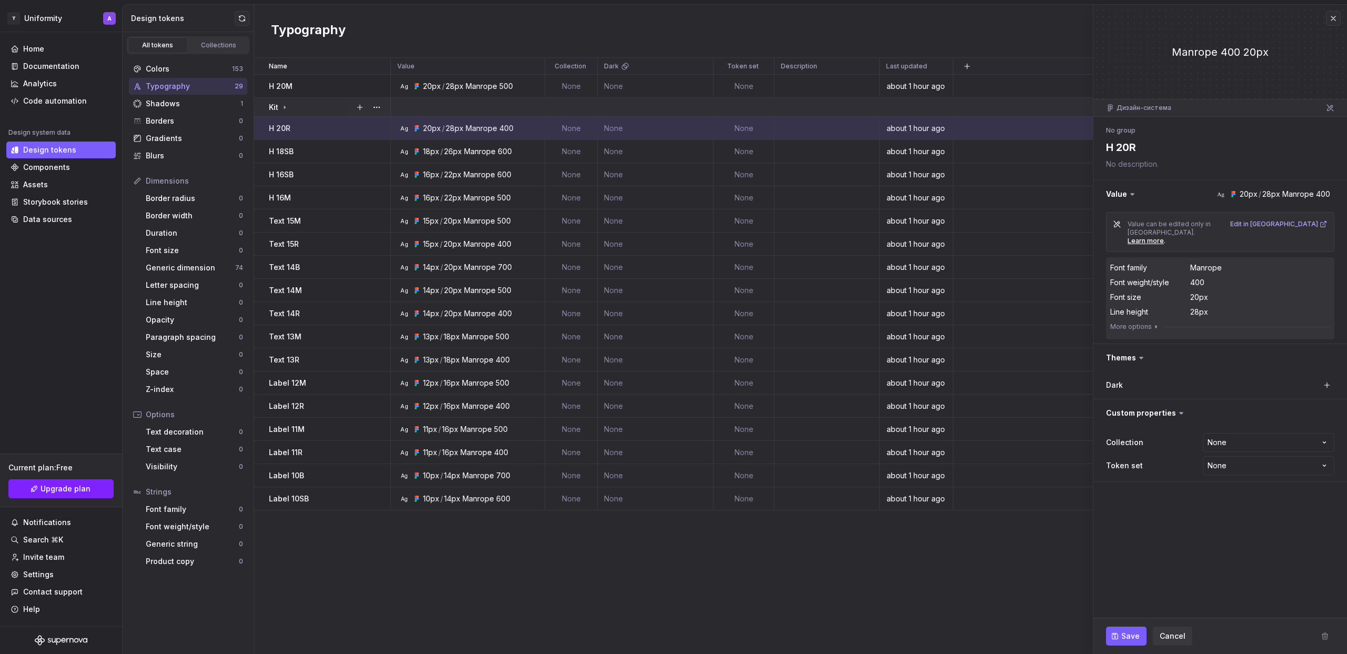
click at [442, 104] on td at bounding box center [869, 107] width 956 height 19
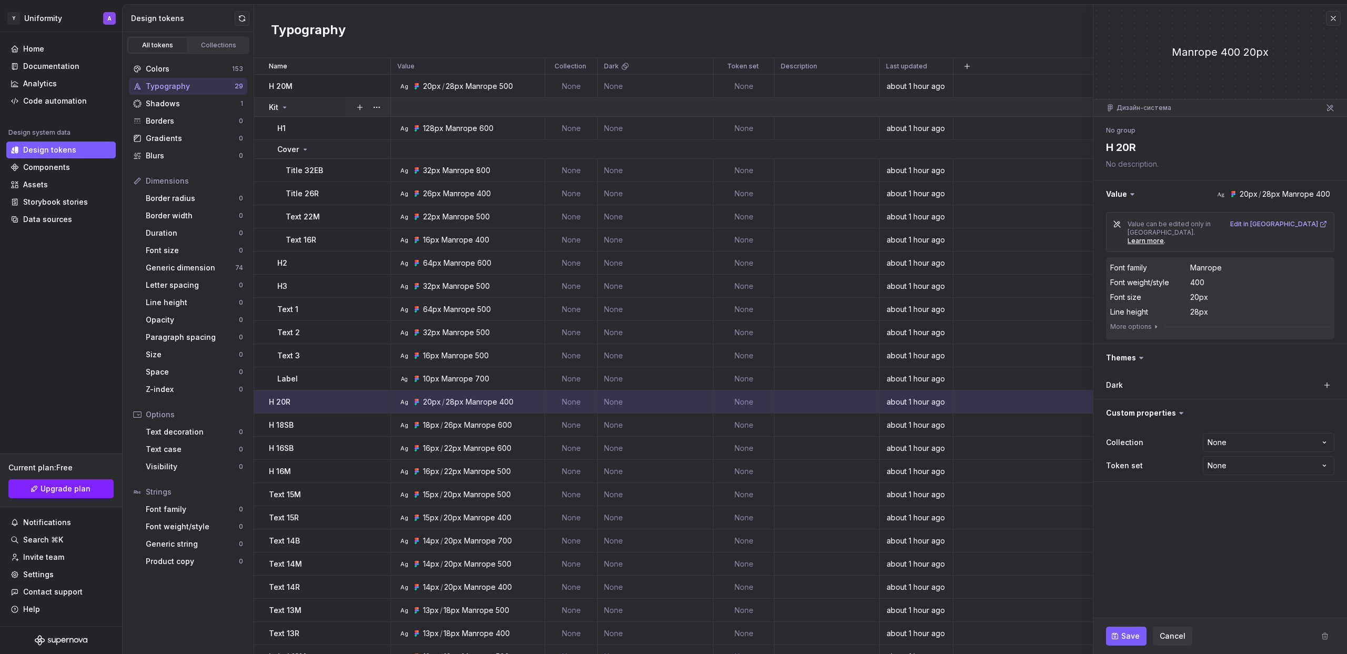
click at [442, 104] on td at bounding box center [869, 107] width 956 height 19
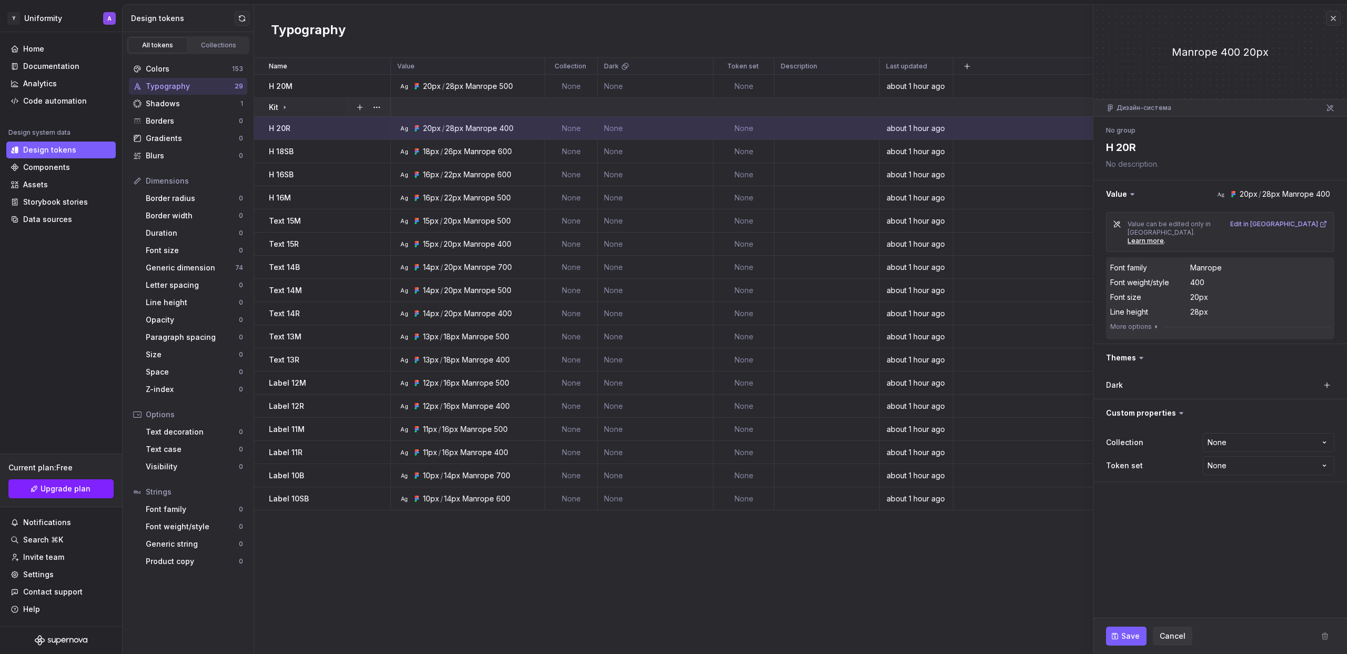
click at [441, 105] on td at bounding box center [869, 107] width 956 height 19
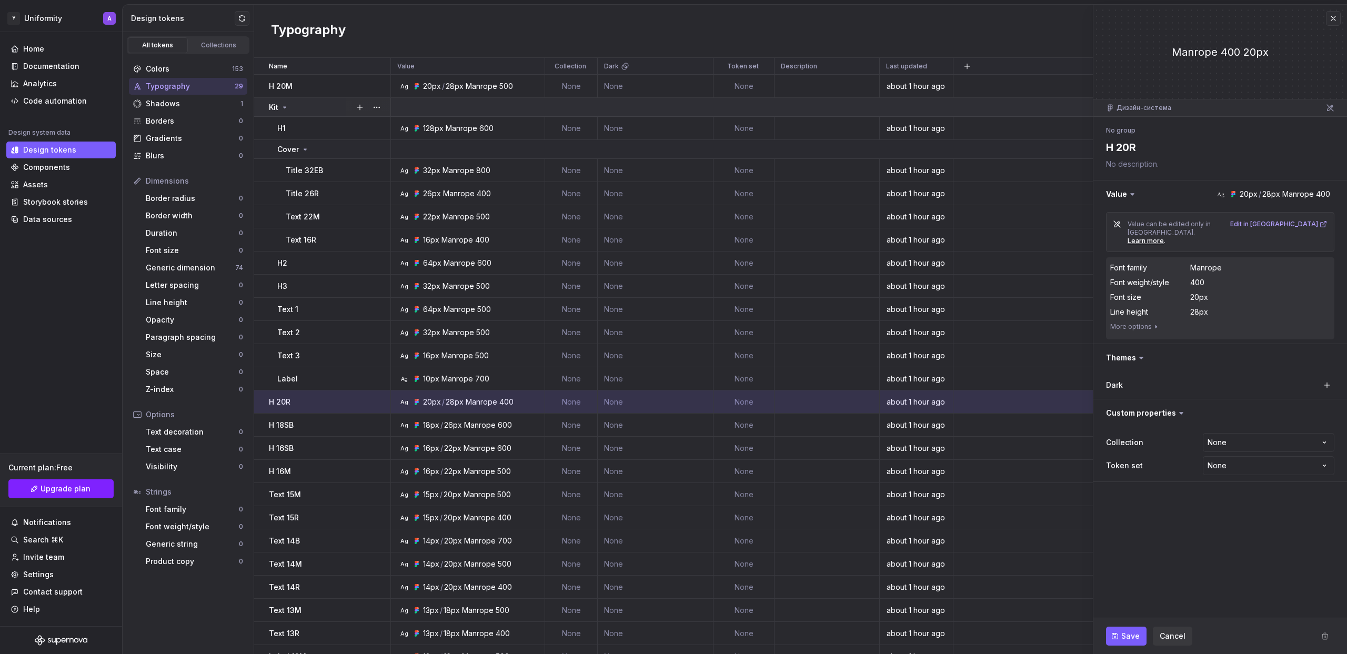
click at [441, 105] on td at bounding box center [869, 107] width 956 height 19
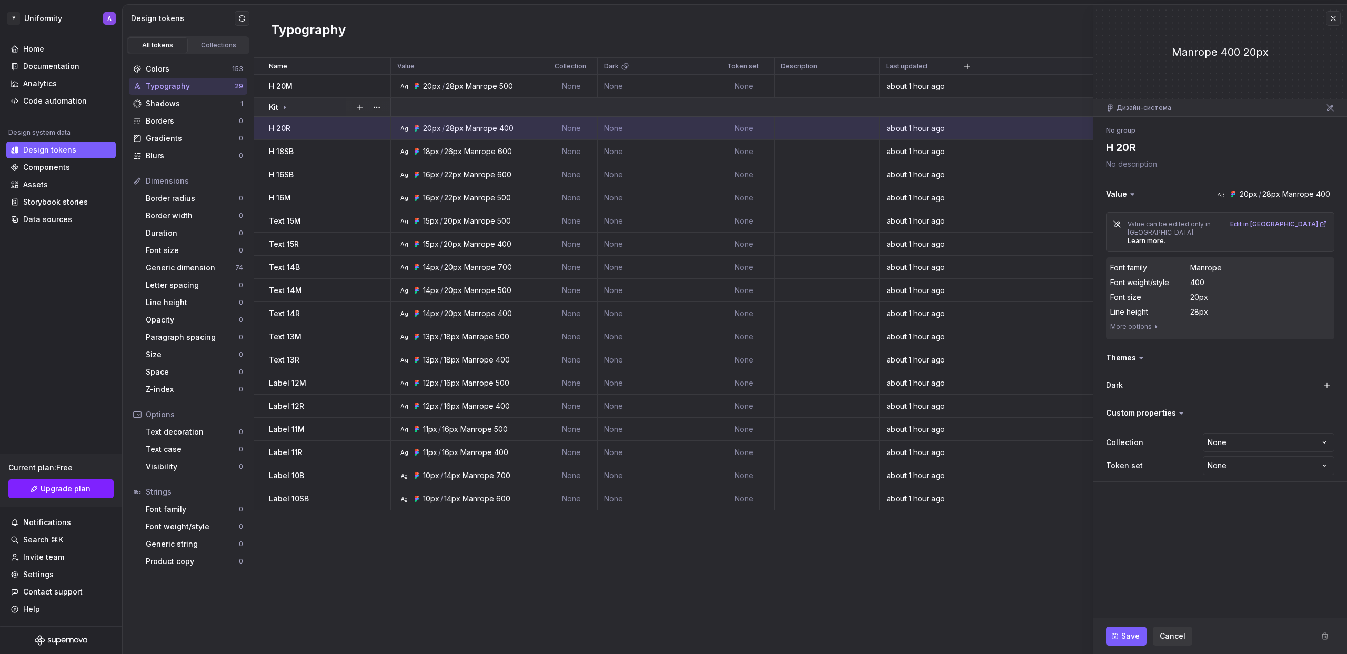
click at [441, 105] on td at bounding box center [869, 107] width 956 height 19
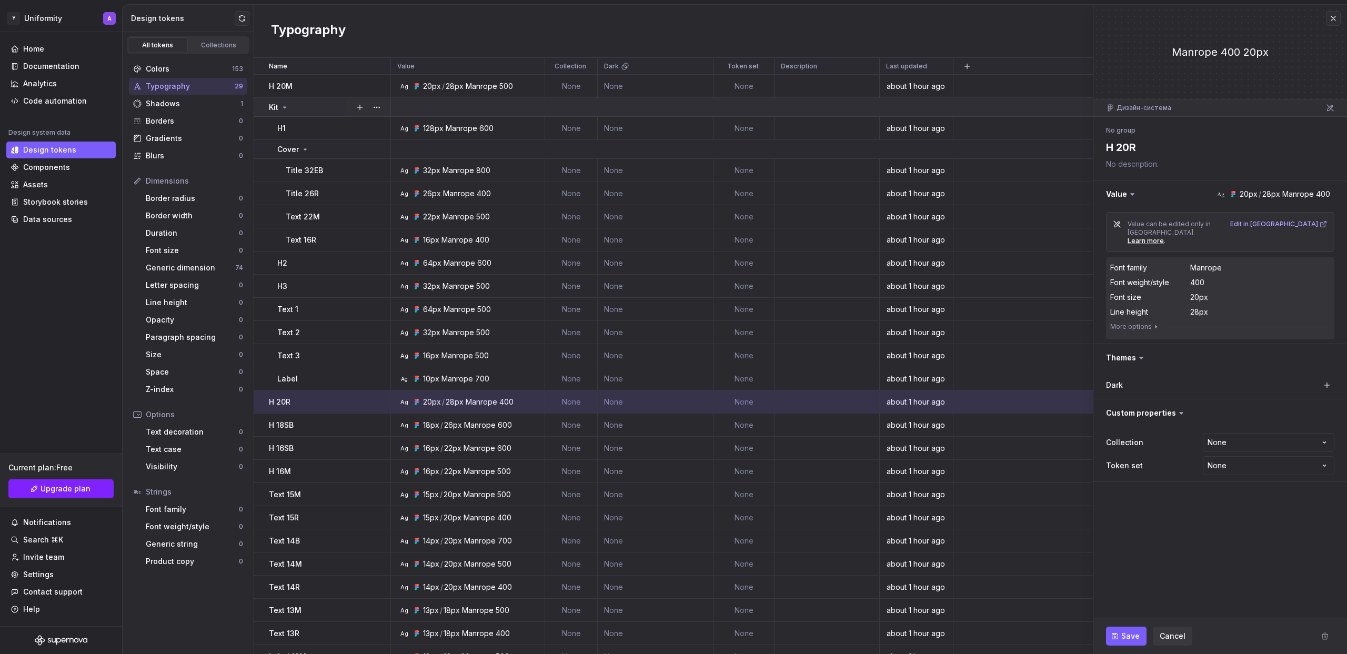
click at [441, 105] on td at bounding box center [869, 107] width 956 height 19
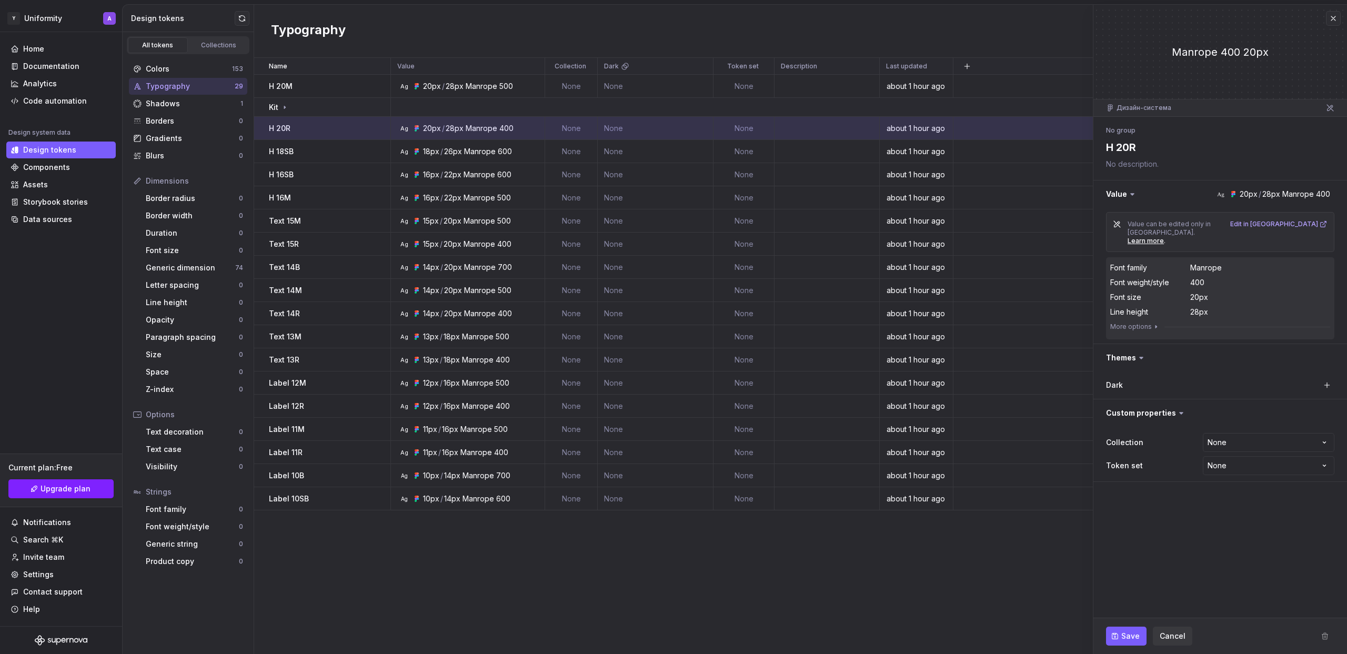
click at [187, 83] on div "Typography" at bounding box center [190, 86] width 89 height 11
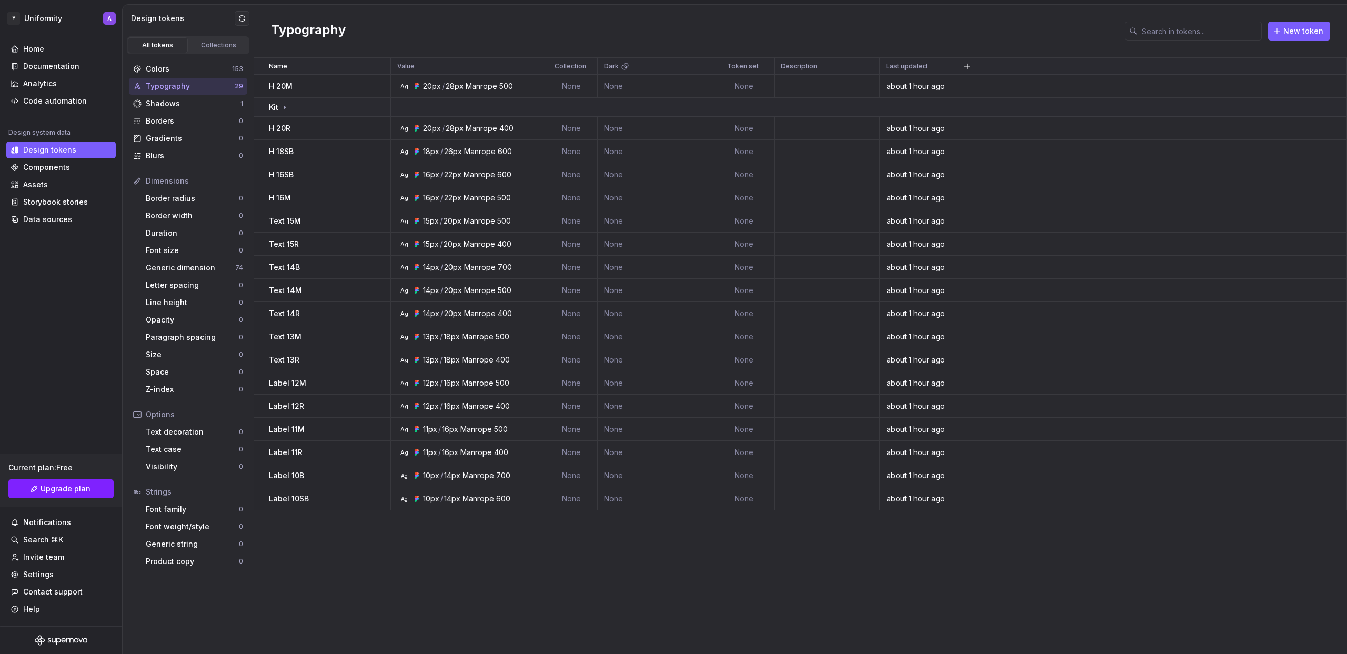
click at [312, 29] on h2 "Typography" at bounding box center [308, 31] width 75 height 19
click at [209, 105] on div "Shadows" at bounding box center [193, 103] width 95 height 11
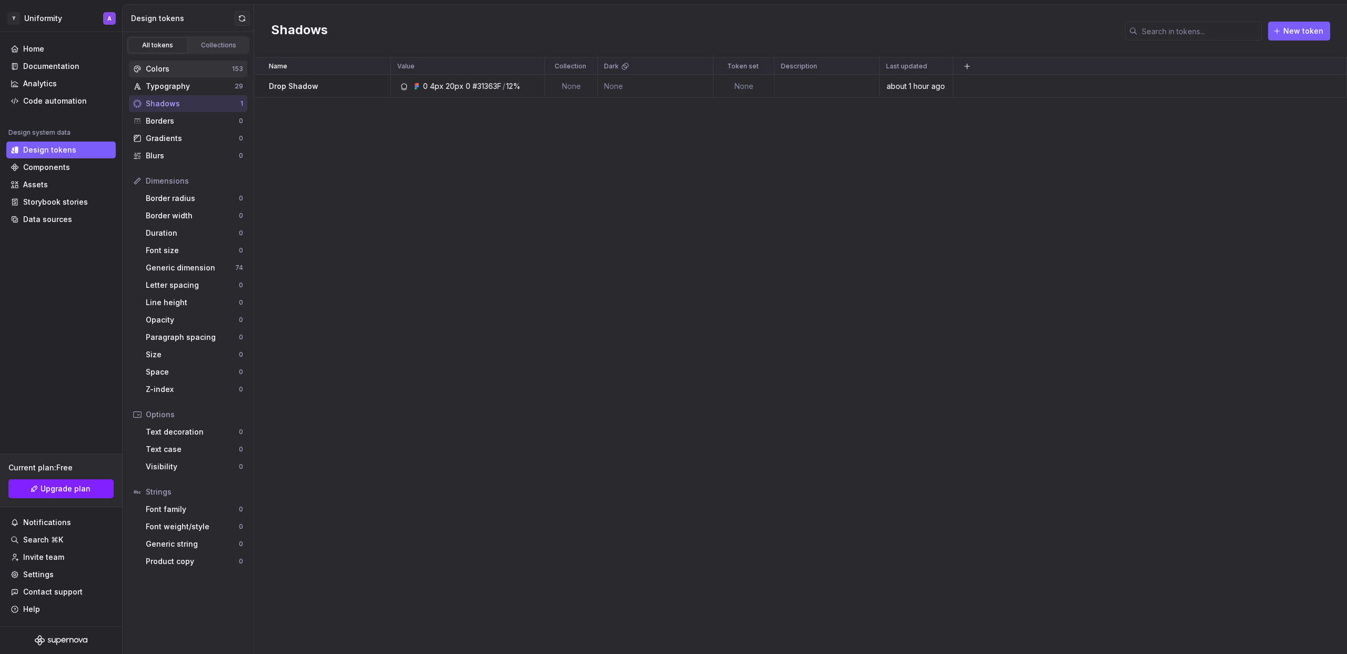
click at [184, 69] on div "Colors" at bounding box center [189, 69] width 86 height 11
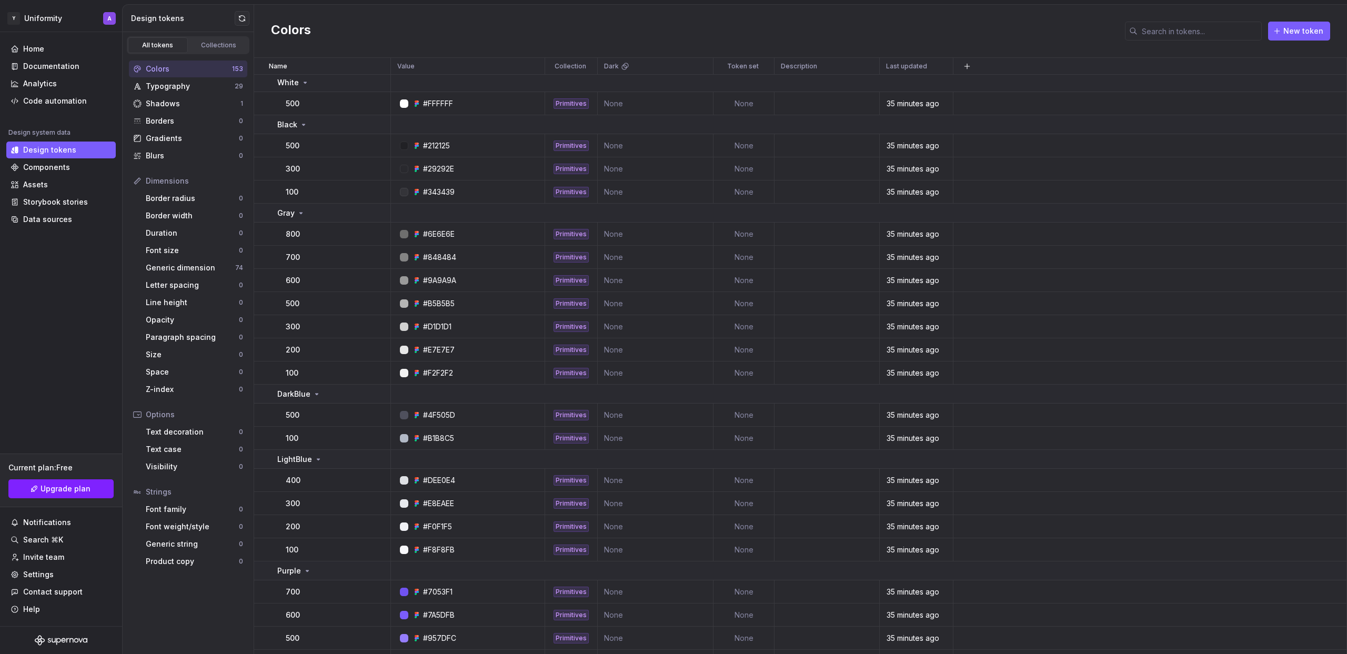
scroll to position [50, 0]
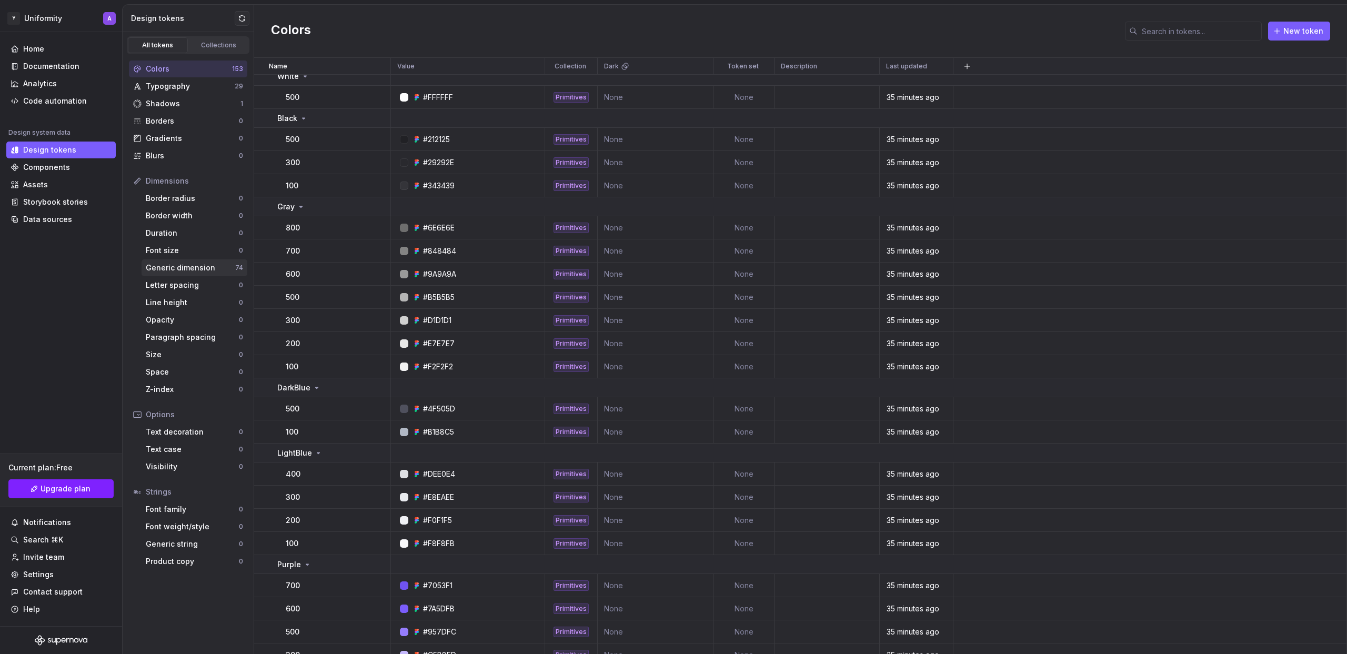
click at [209, 265] on div "Generic dimension" at bounding box center [190, 268] width 89 height 11
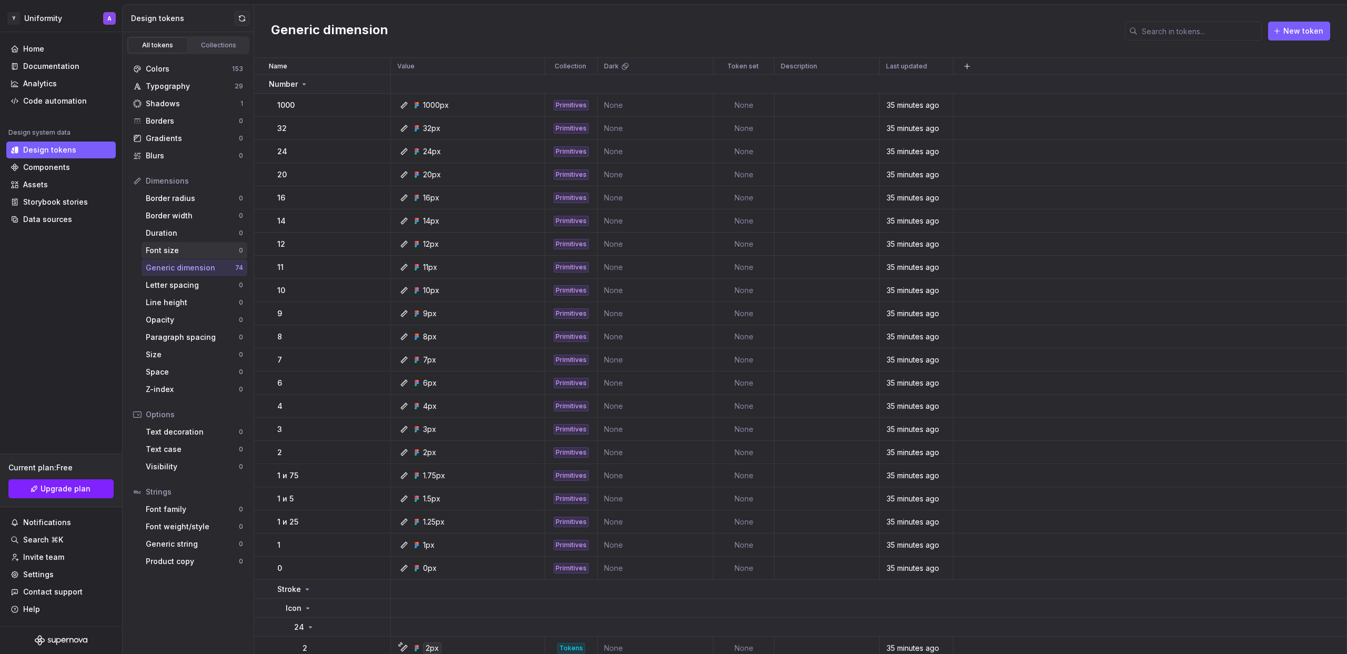
click at [205, 245] on div "Font size 0" at bounding box center [195, 250] width 106 height 17
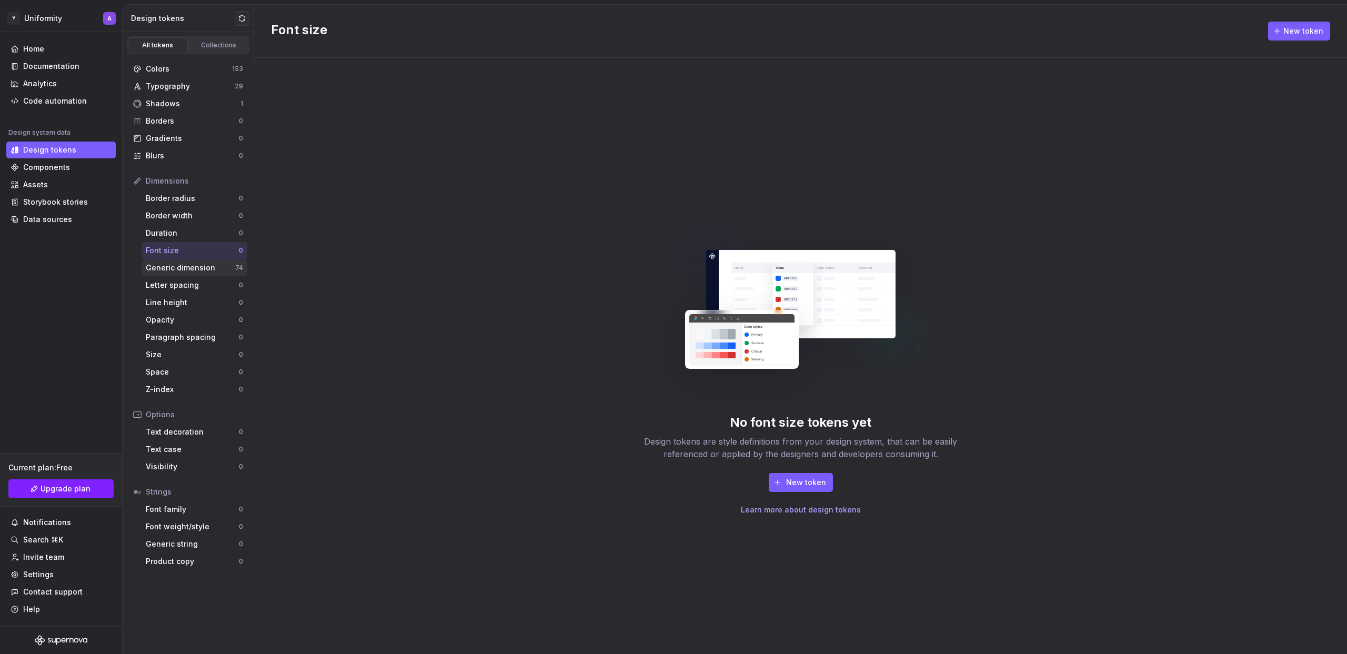
click at [208, 265] on div "Generic dimension" at bounding box center [190, 268] width 89 height 11
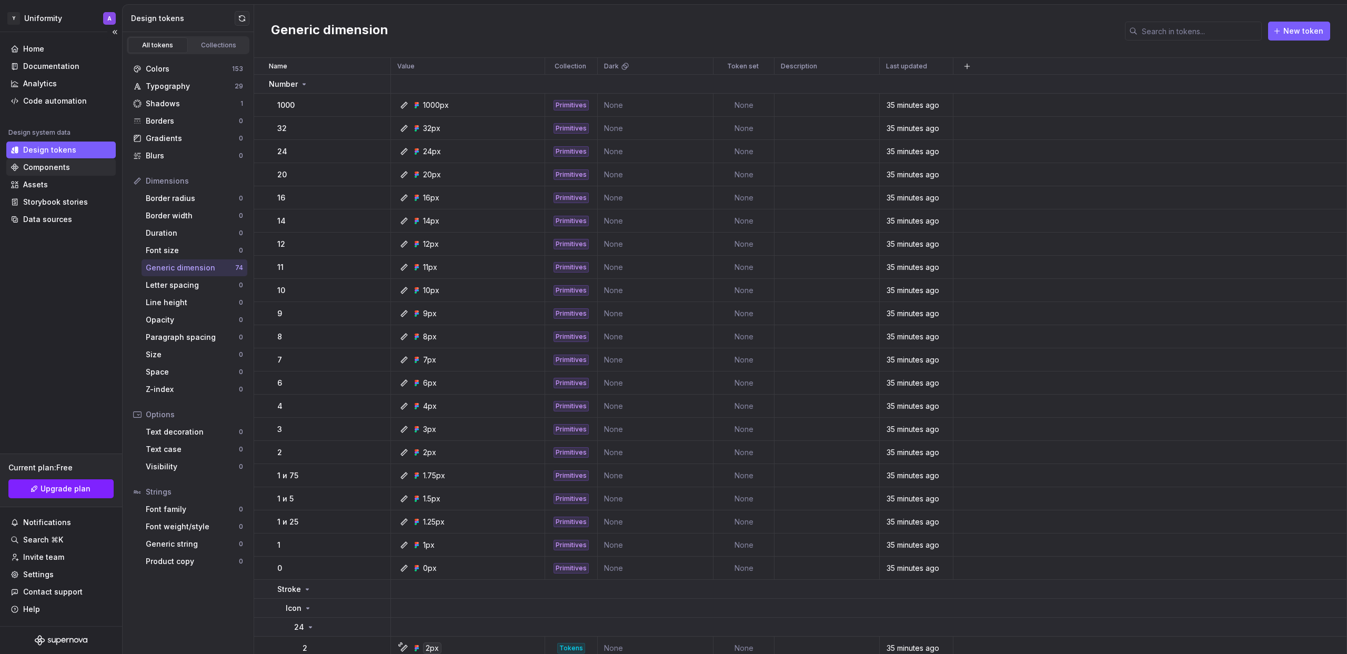
click at [59, 169] on div "Components" at bounding box center [46, 167] width 47 height 11
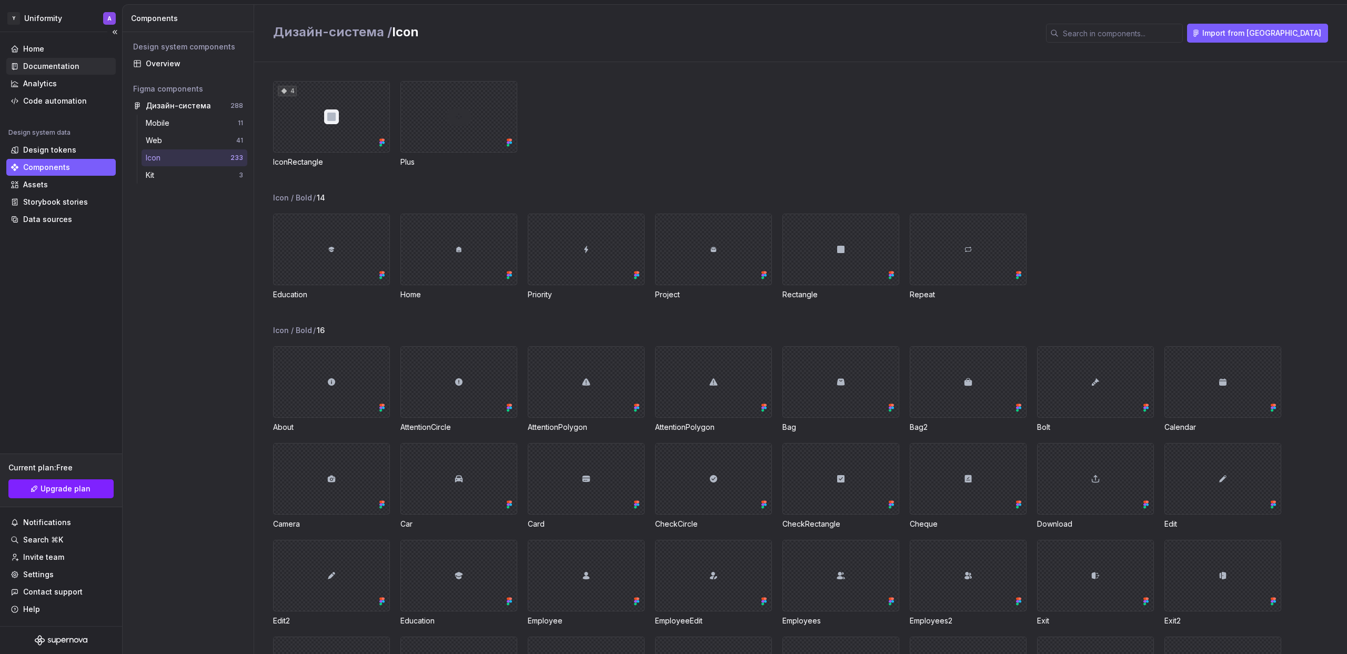
click at [64, 69] on div "Documentation" at bounding box center [51, 66] width 56 height 11
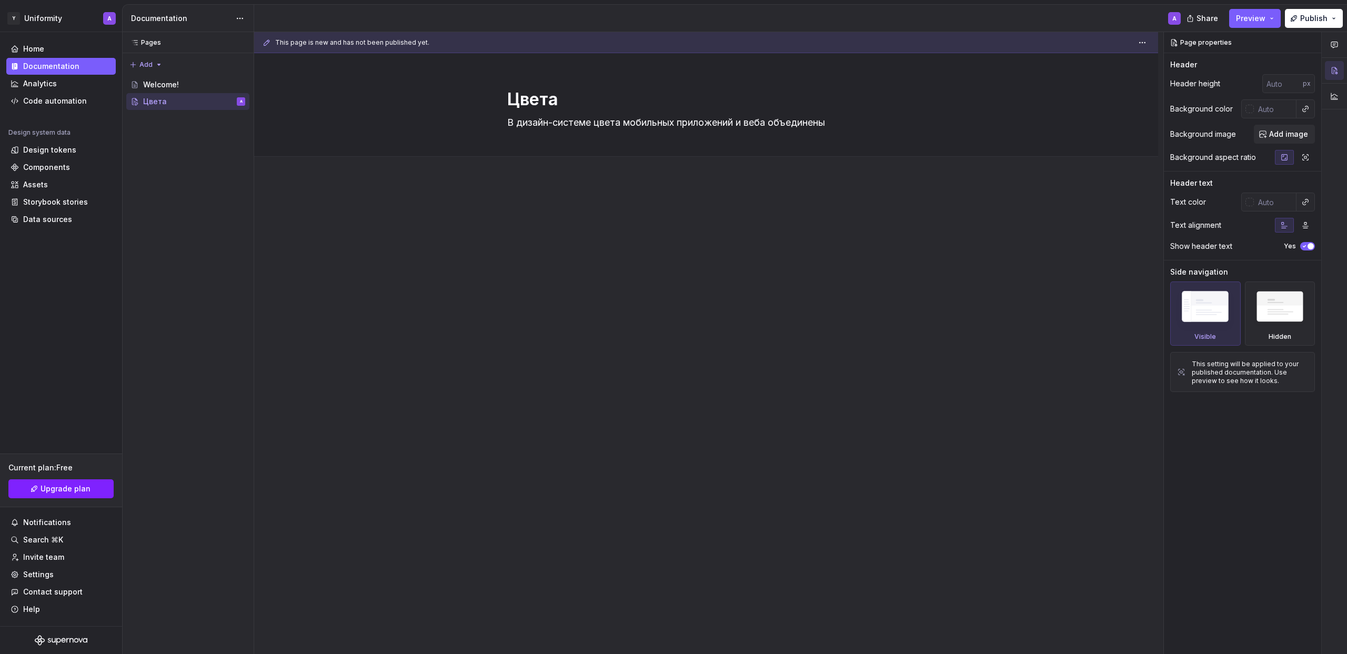
click at [532, 197] on div at bounding box center [706, 317] width 904 height 274
click at [528, 168] on span "Add tab" at bounding box center [532, 168] width 25 height 8
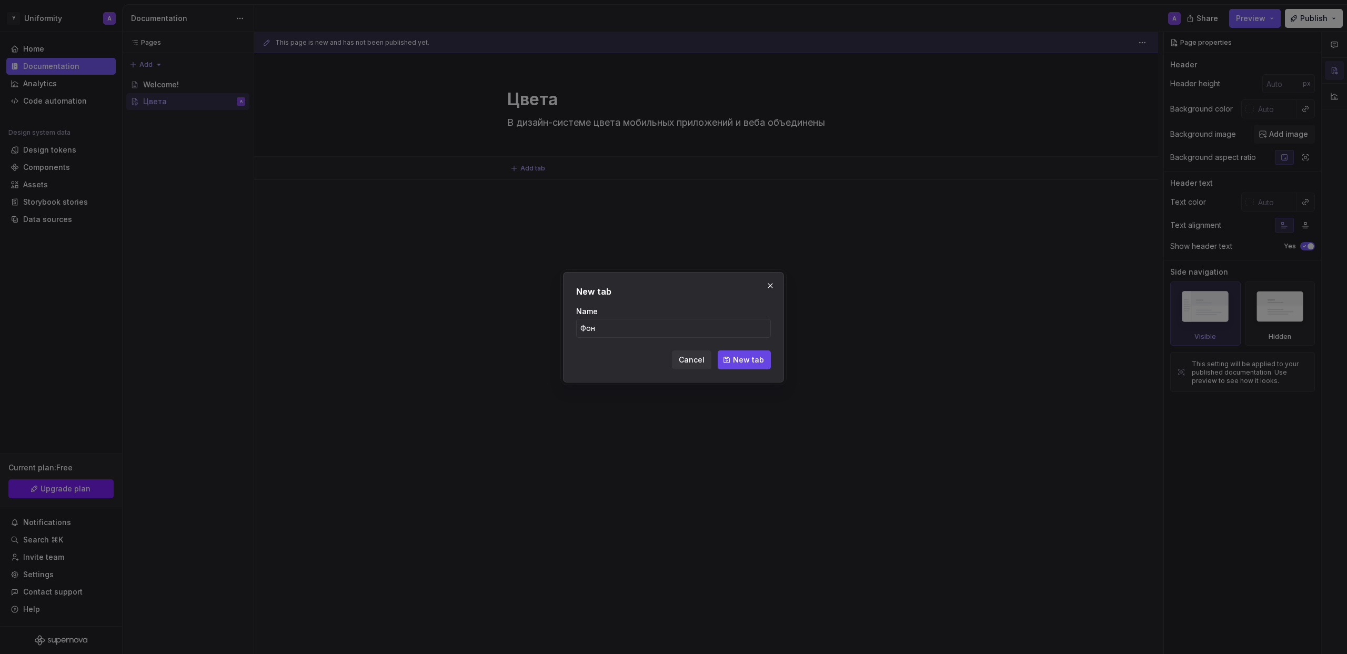
click at [758, 358] on span "New tab" at bounding box center [748, 360] width 31 height 11
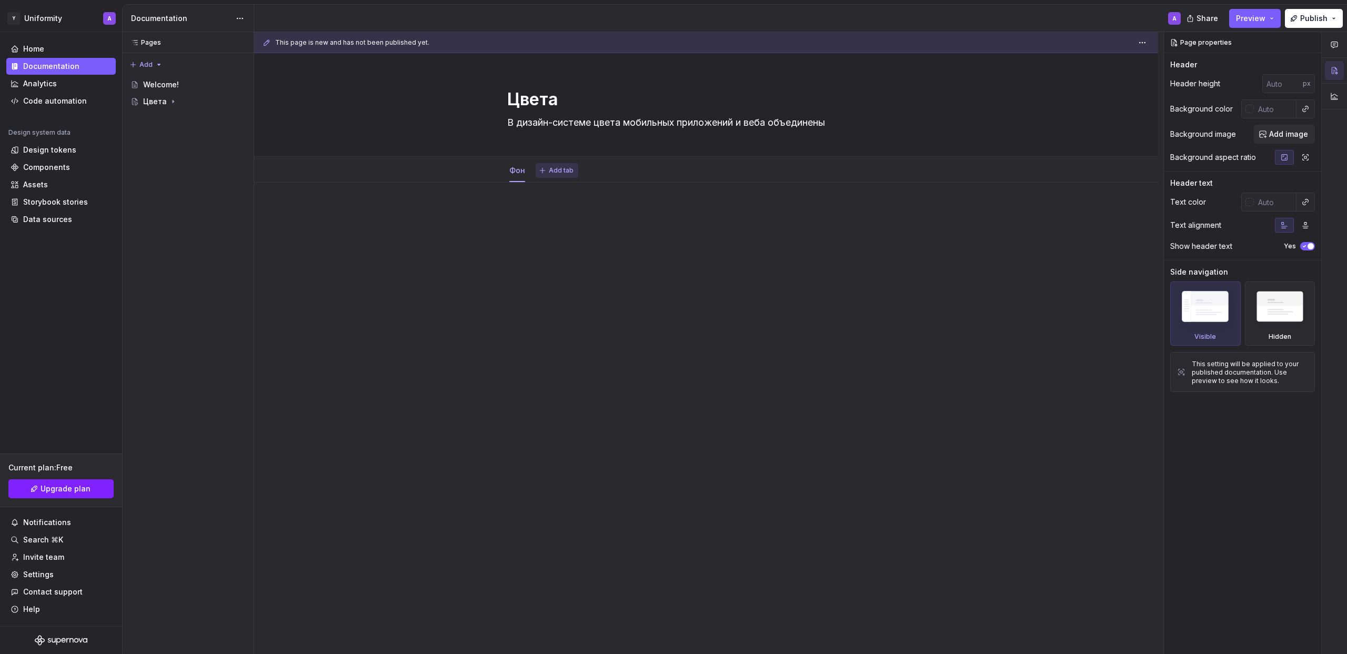
click at [548, 176] on button "Add tab" at bounding box center [557, 170] width 43 height 15
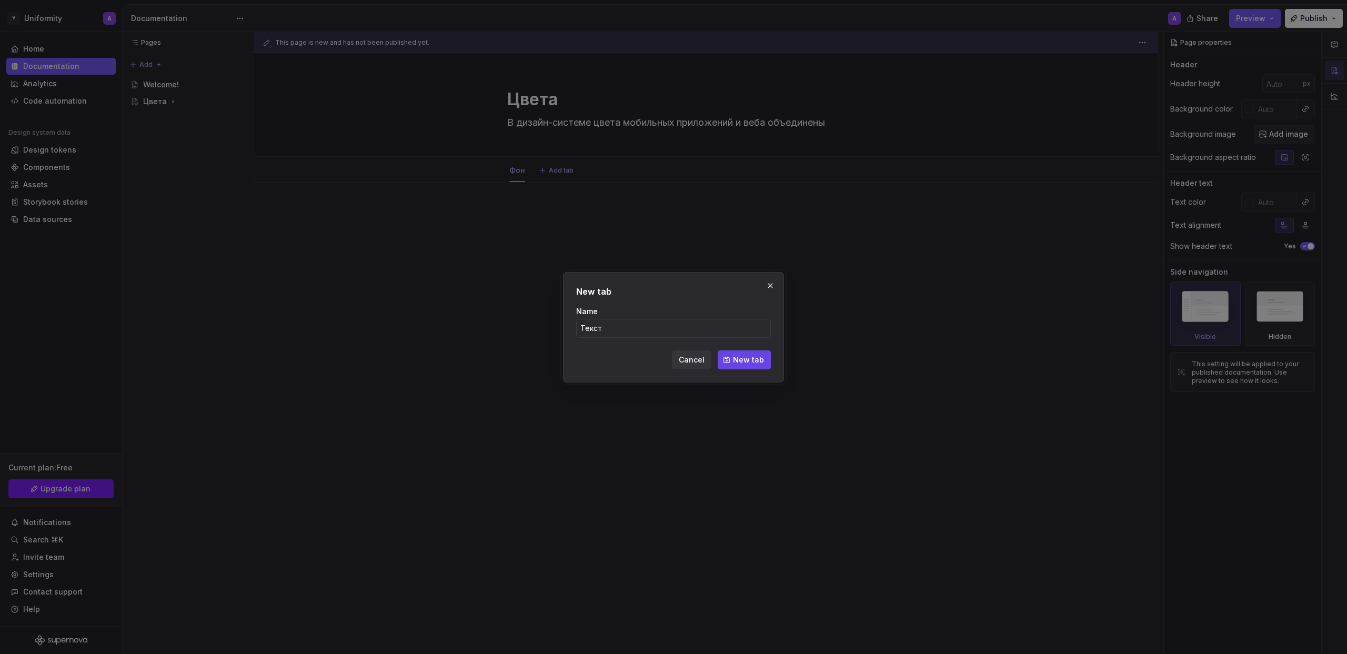
click at [752, 360] on span "New tab" at bounding box center [748, 360] width 31 height 11
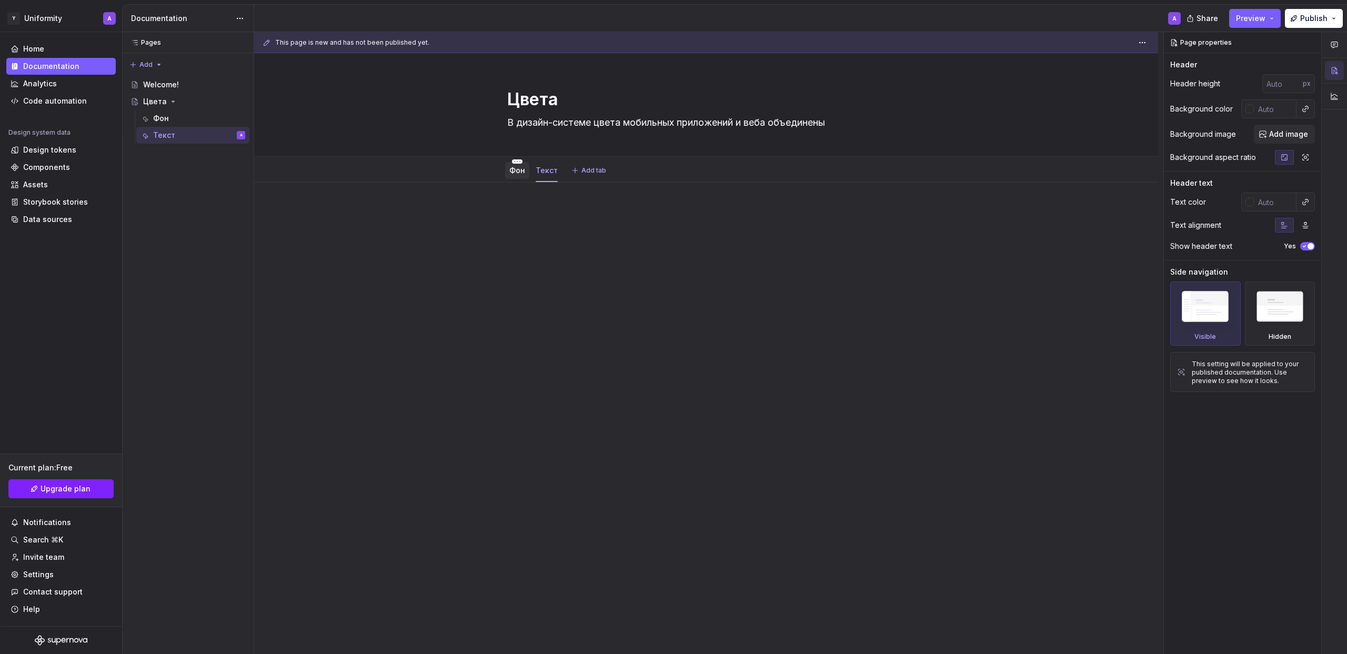
click at [519, 170] on link "Фон" at bounding box center [517, 170] width 16 height 9
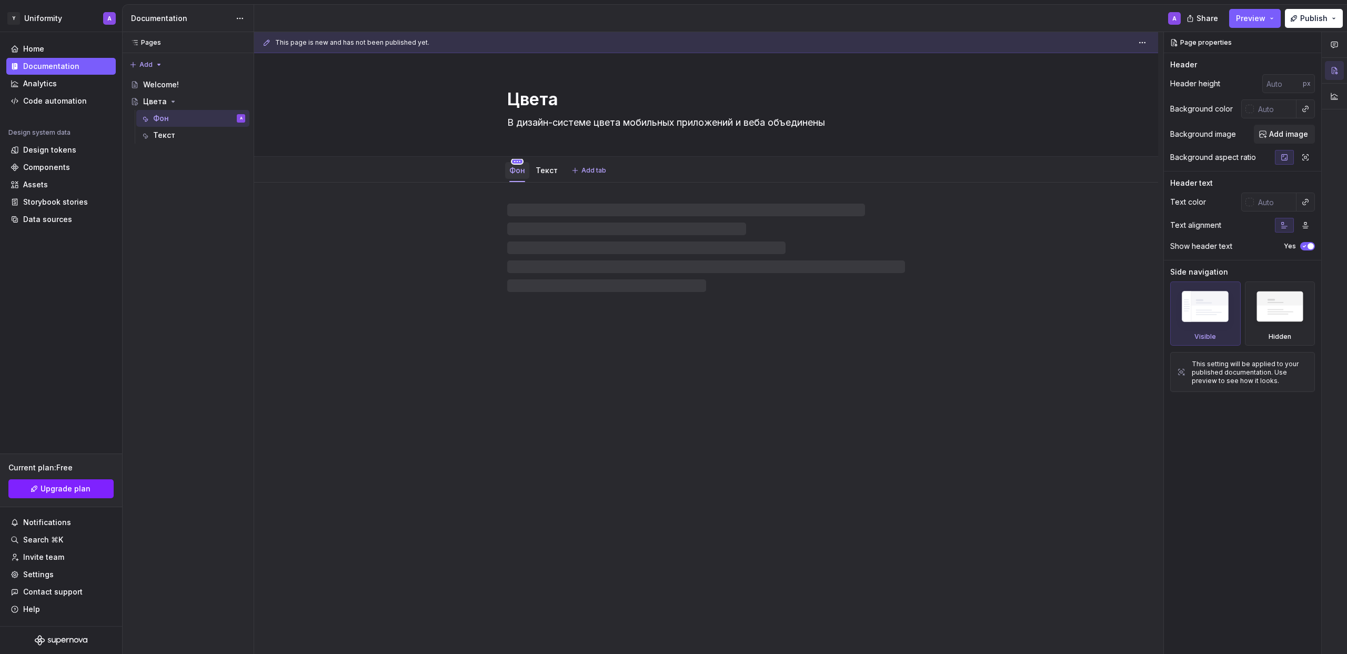
click at [520, 159] on html "Исходный текст Оцените этот перевод Ваш отзыв поможет нам улучшить Google Перев…" at bounding box center [673, 327] width 1347 height 654
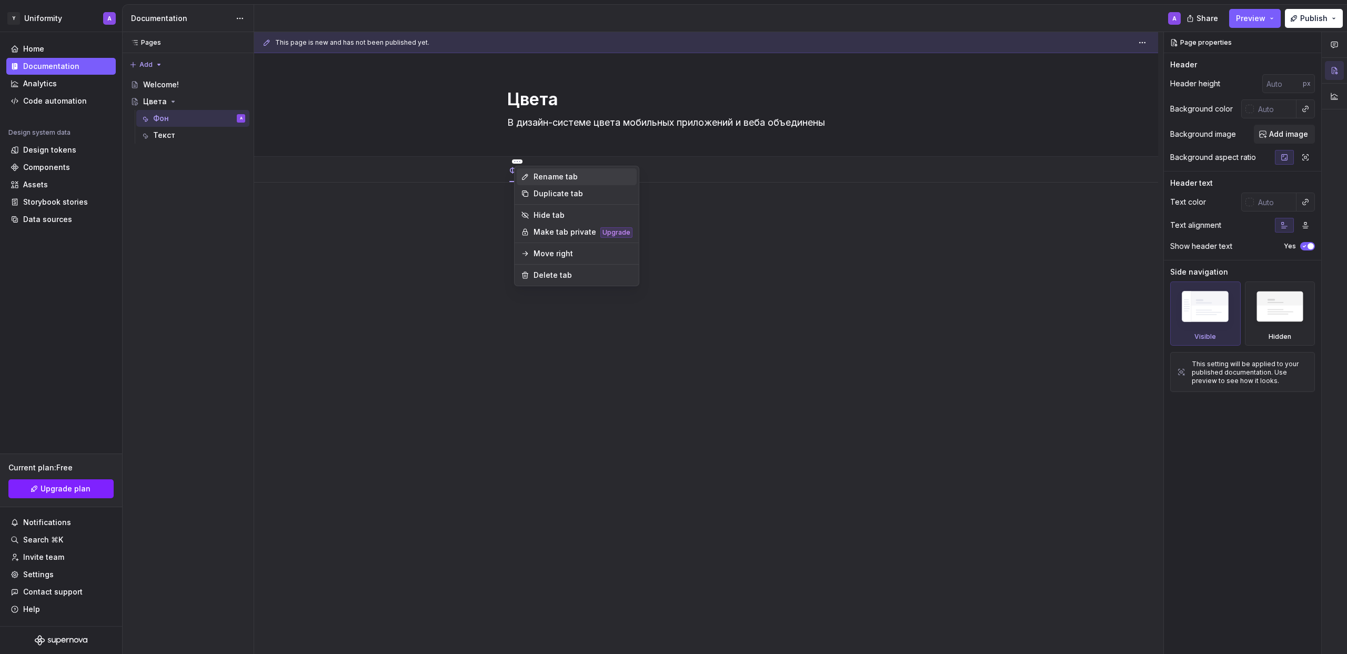
click at [540, 176] on div "Rename tab" at bounding box center [583, 177] width 99 height 11
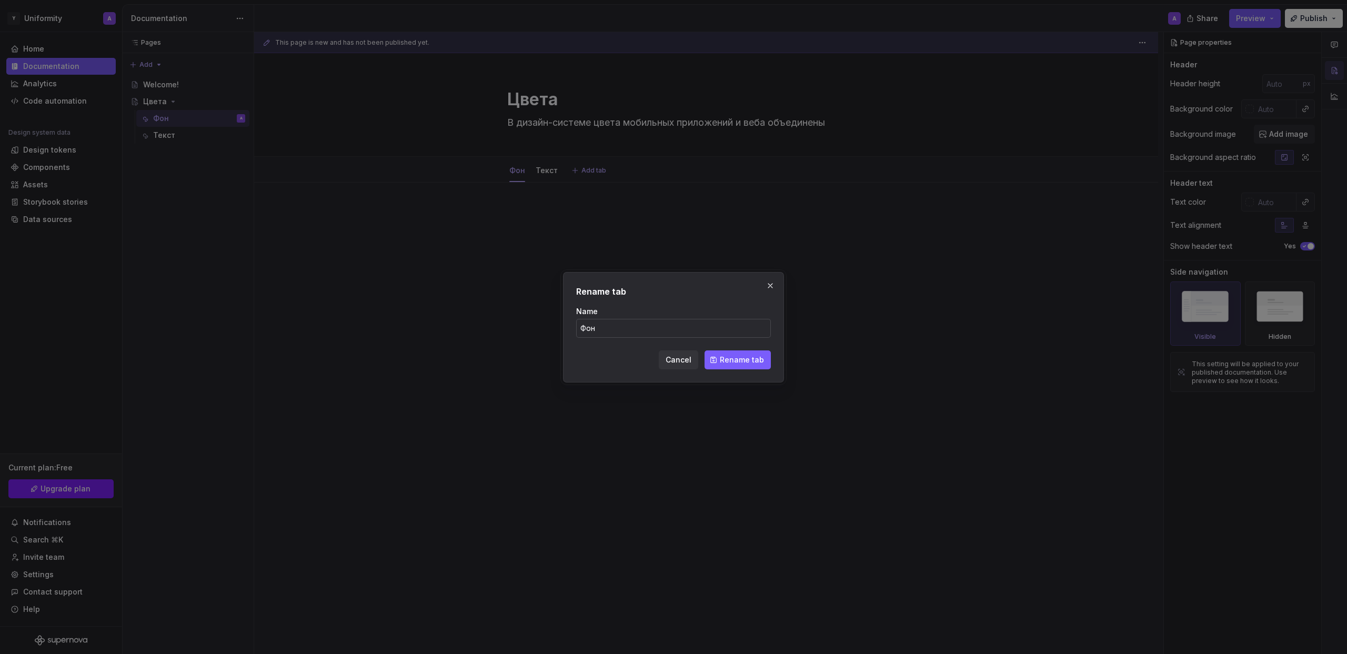
click at [593, 328] on input "Фон" at bounding box center [673, 328] width 195 height 19
drag, startPoint x: 755, startPoint y: 358, endPoint x: 572, endPoint y: 183, distance: 254.2
click at [755, 358] on span "Rename tab" at bounding box center [742, 360] width 44 height 11
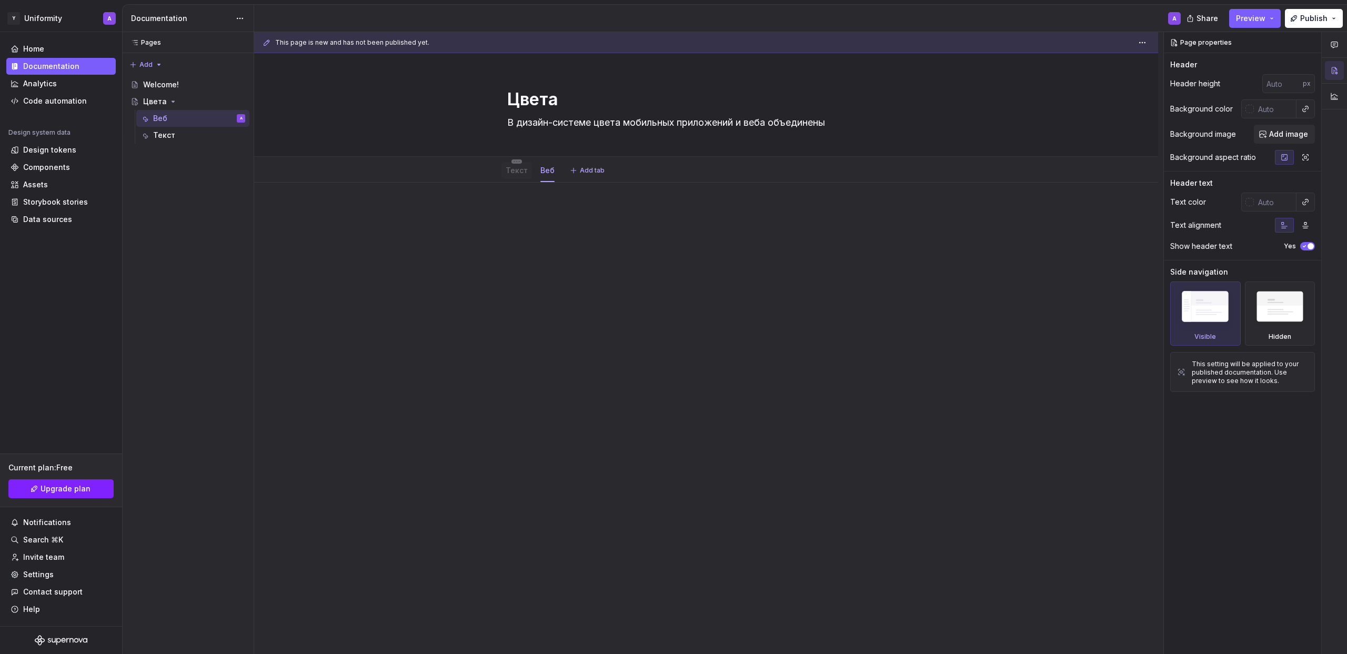
drag, startPoint x: 544, startPoint y: 168, endPoint x: 505, endPoint y: 171, distance: 39.5
click at [519, 171] on link "Текст" at bounding box center [520, 170] width 22 height 9
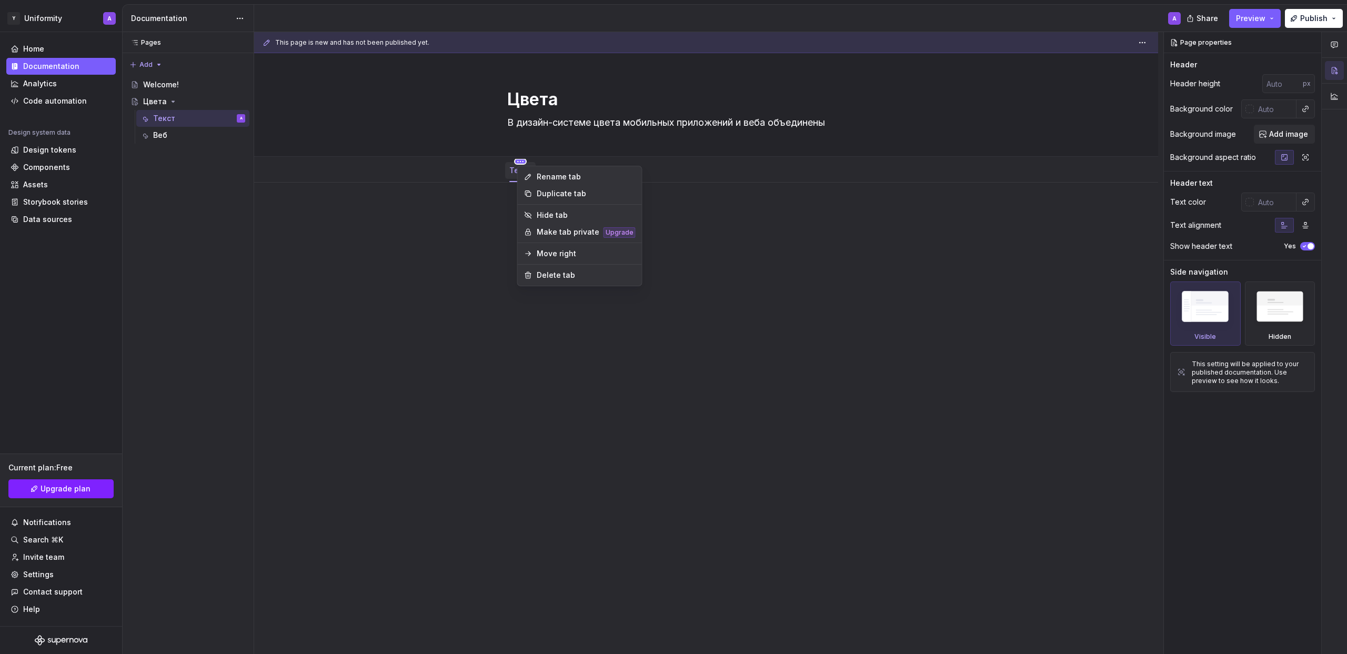
click at [523, 160] on html "Исходный текст Оцените этот перевод Ваш отзыв поможет нам улучшить Google Перев…" at bounding box center [673, 327] width 1347 height 654
click at [536, 174] on div "Rename tab" at bounding box center [580, 176] width 120 height 17
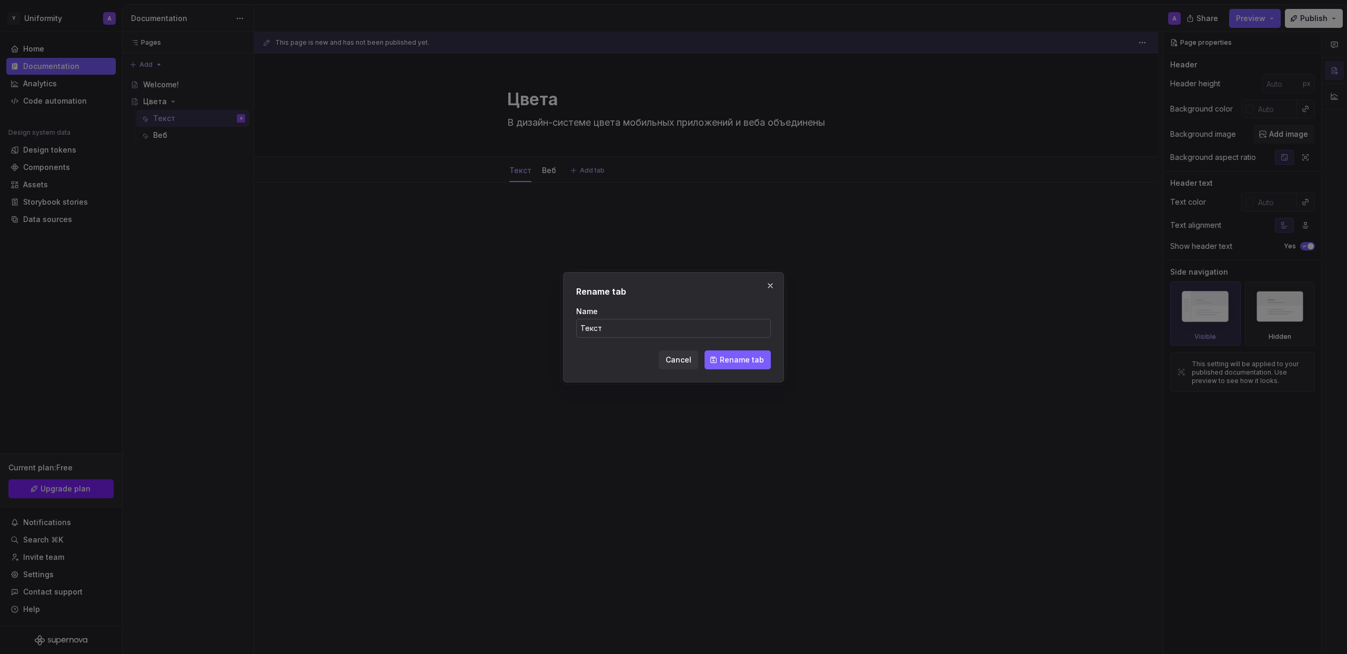
click at [592, 324] on input "Текст" at bounding box center [673, 328] width 195 height 19
type textarea "*"
click at [592, 324] on input "Текст" at bounding box center [673, 328] width 195 height 19
type input "Mobile App"
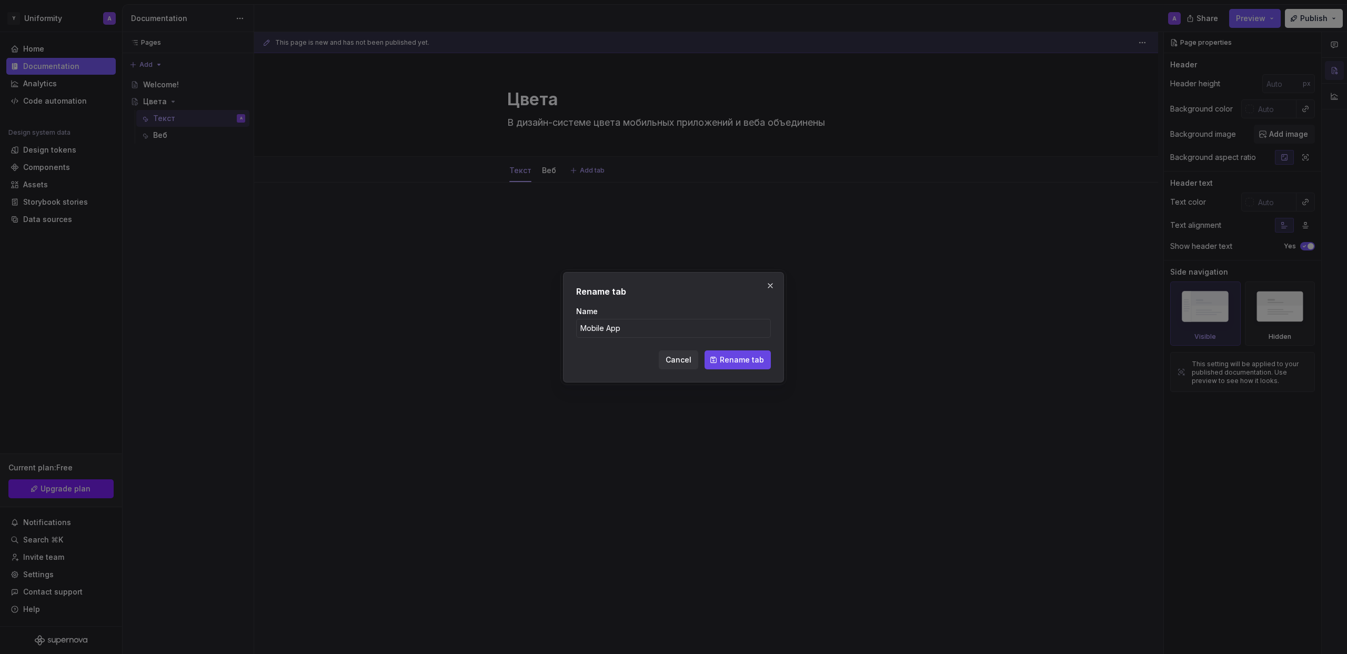
click at [740, 364] on span "Rename tab" at bounding box center [742, 360] width 44 height 11
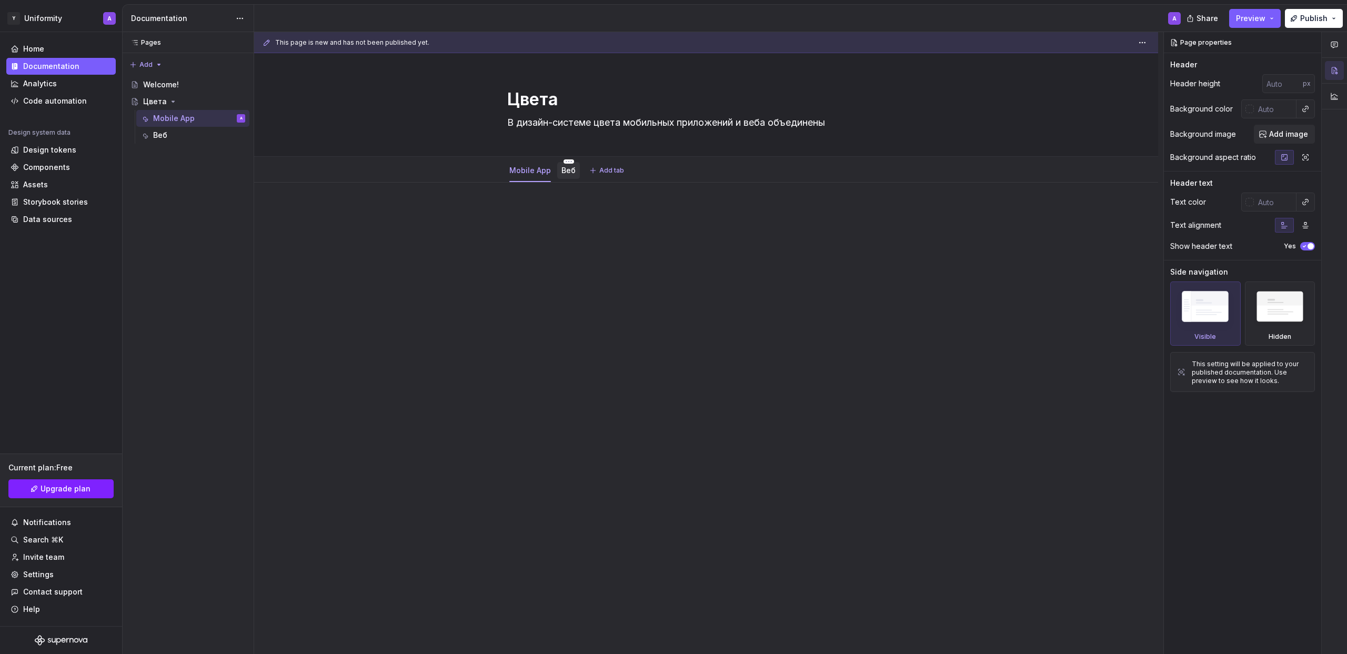
click at [569, 173] on link "Веб" at bounding box center [569, 170] width 14 height 9
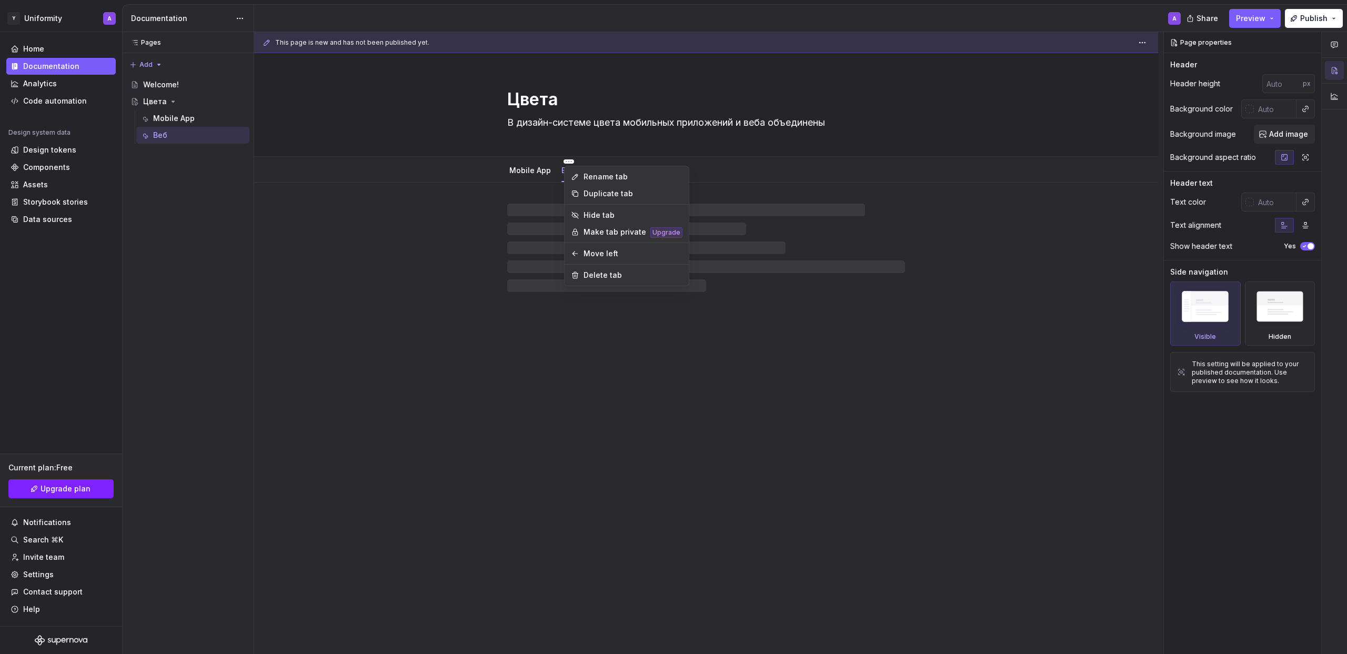
click at [570, 161] on html "Исходный текст Оцените этот перевод Ваш отзыв поможет нам улучшить Google Перев…" at bounding box center [673, 327] width 1347 height 654
click at [583, 173] on div "Rename tab" at bounding box center [627, 176] width 120 height 17
type textarea "*"
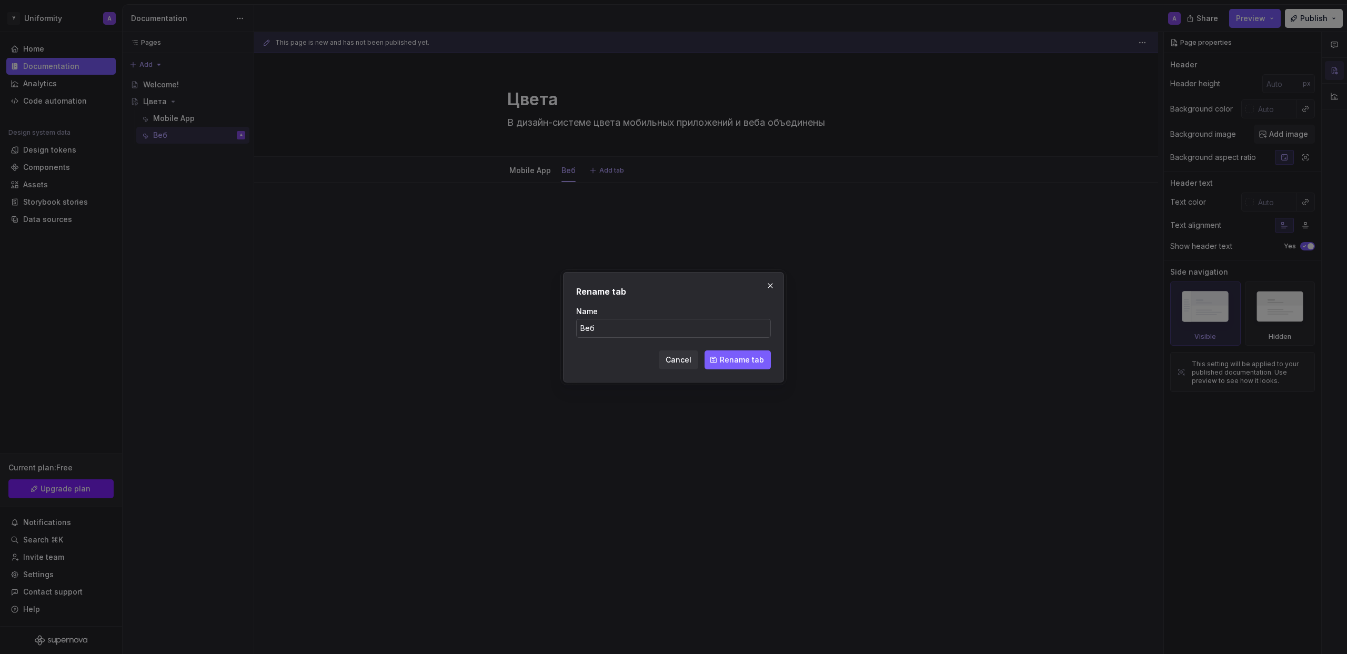
click at [598, 329] on input "Веб" at bounding box center [673, 328] width 195 height 19
type input "Web"
click button "Rename tab" at bounding box center [738, 359] width 66 height 19
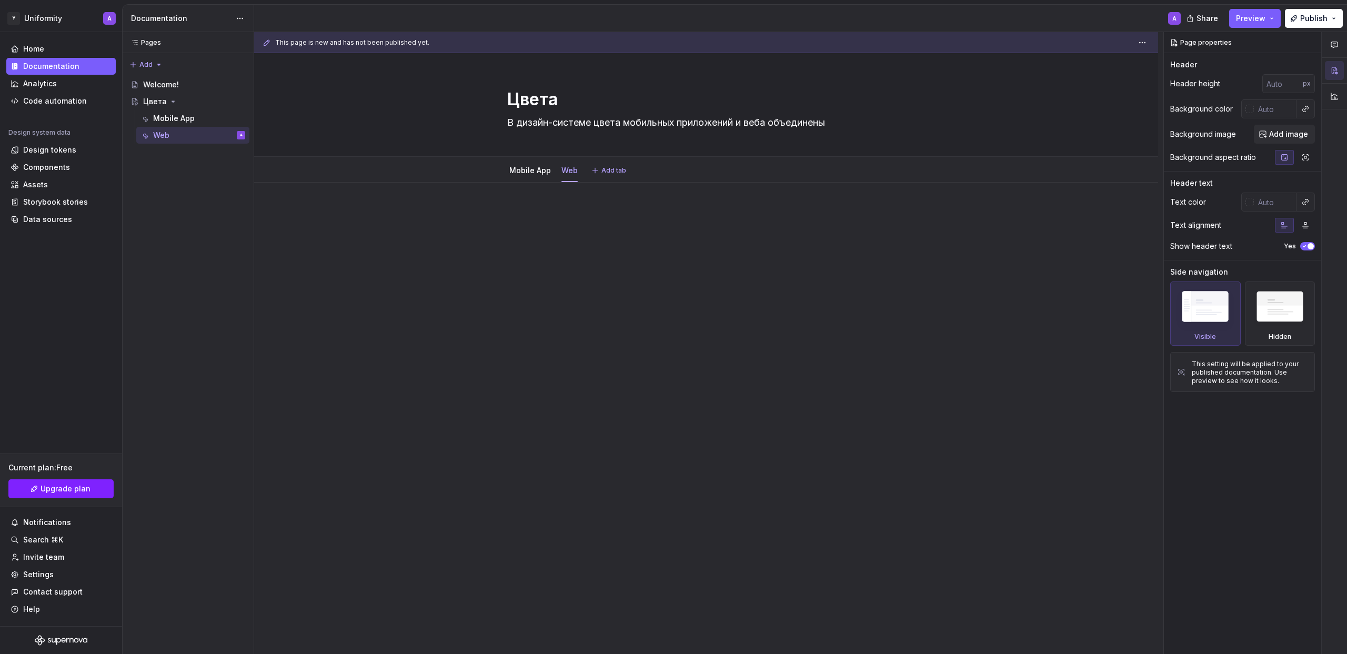
type textarea "*"
click at [613, 172] on span "Add tab" at bounding box center [614, 170] width 25 height 8
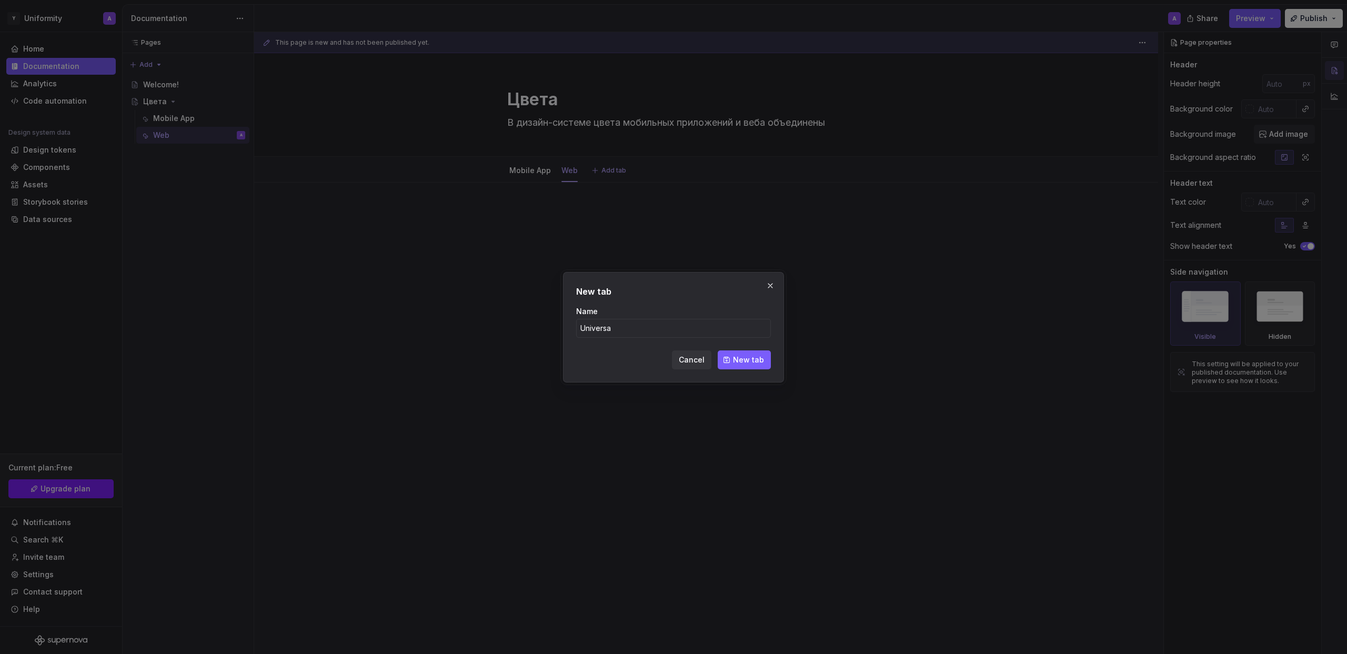
type input "Universal"
click at [608, 328] on input "Universal" at bounding box center [673, 328] width 195 height 19
type textarea "*"
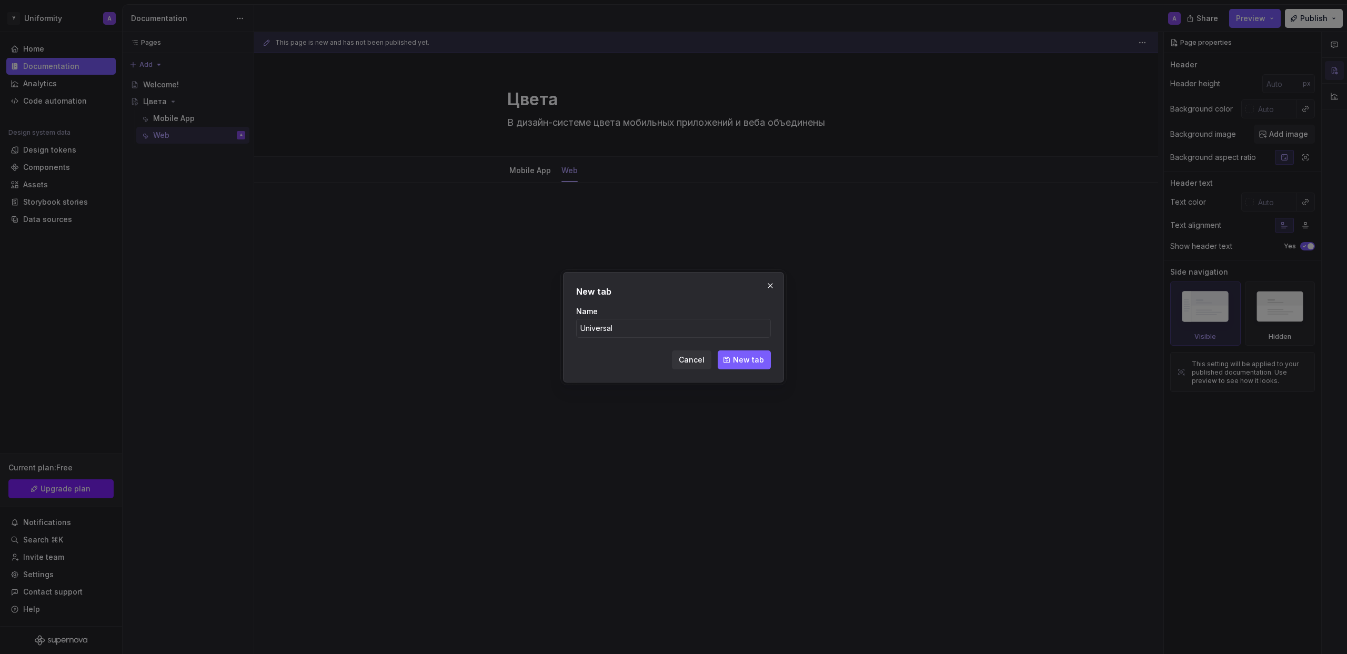
type input "Universal"
click at [739, 364] on span "New tab" at bounding box center [748, 360] width 31 height 11
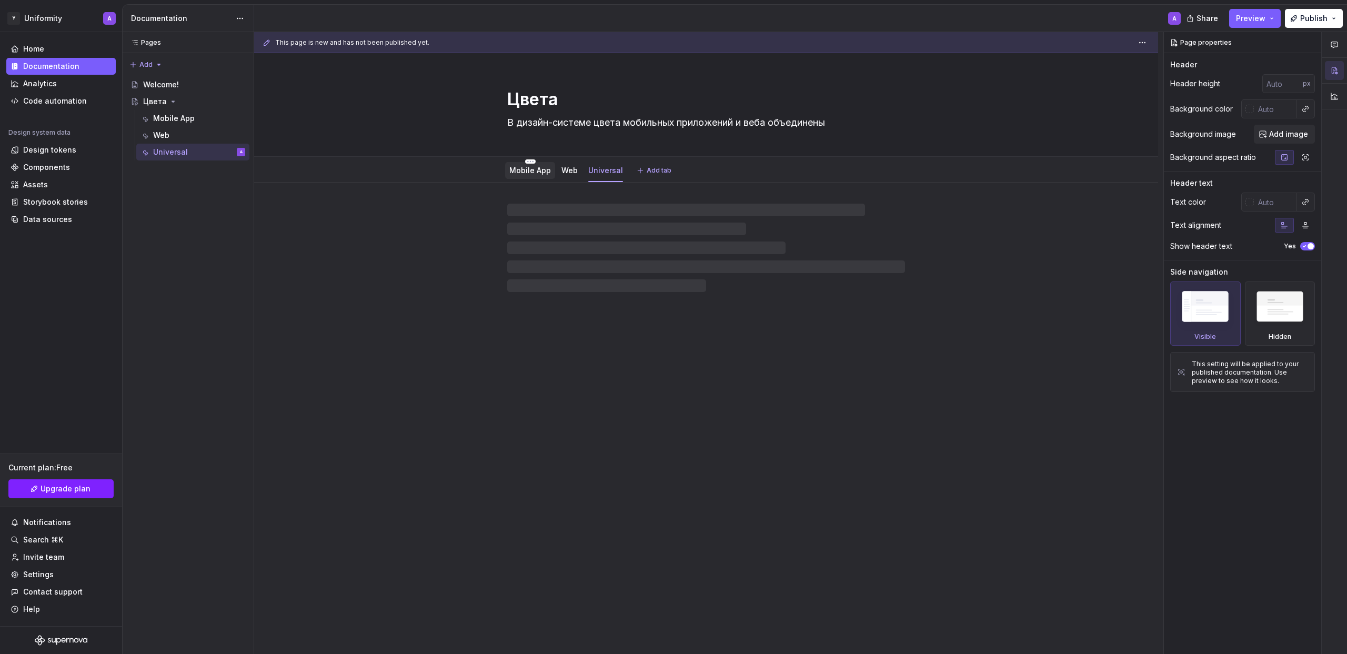
click at [536, 169] on link "Mobile App" at bounding box center [530, 170] width 42 height 9
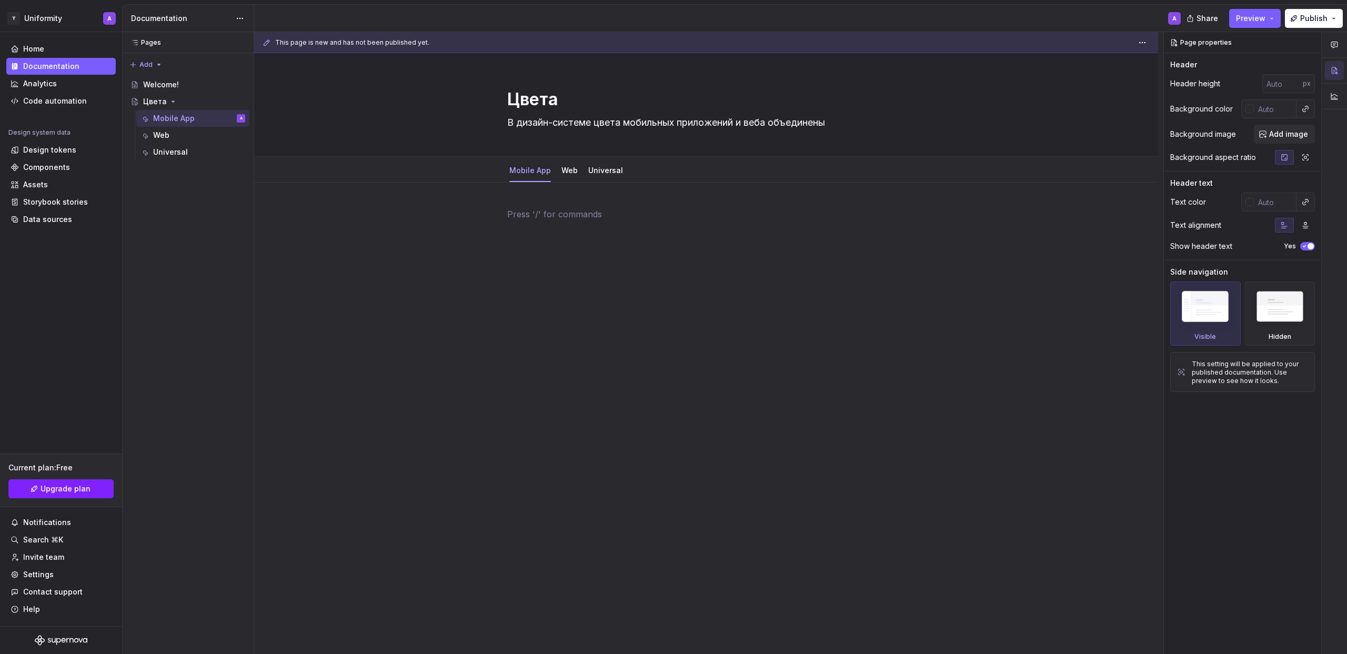
click at [529, 213] on p at bounding box center [706, 214] width 398 height 13
click at [559, 191] on div at bounding box center [706, 320] width 904 height 274
click at [557, 219] on p at bounding box center [706, 214] width 398 height 13
type textarea "*"
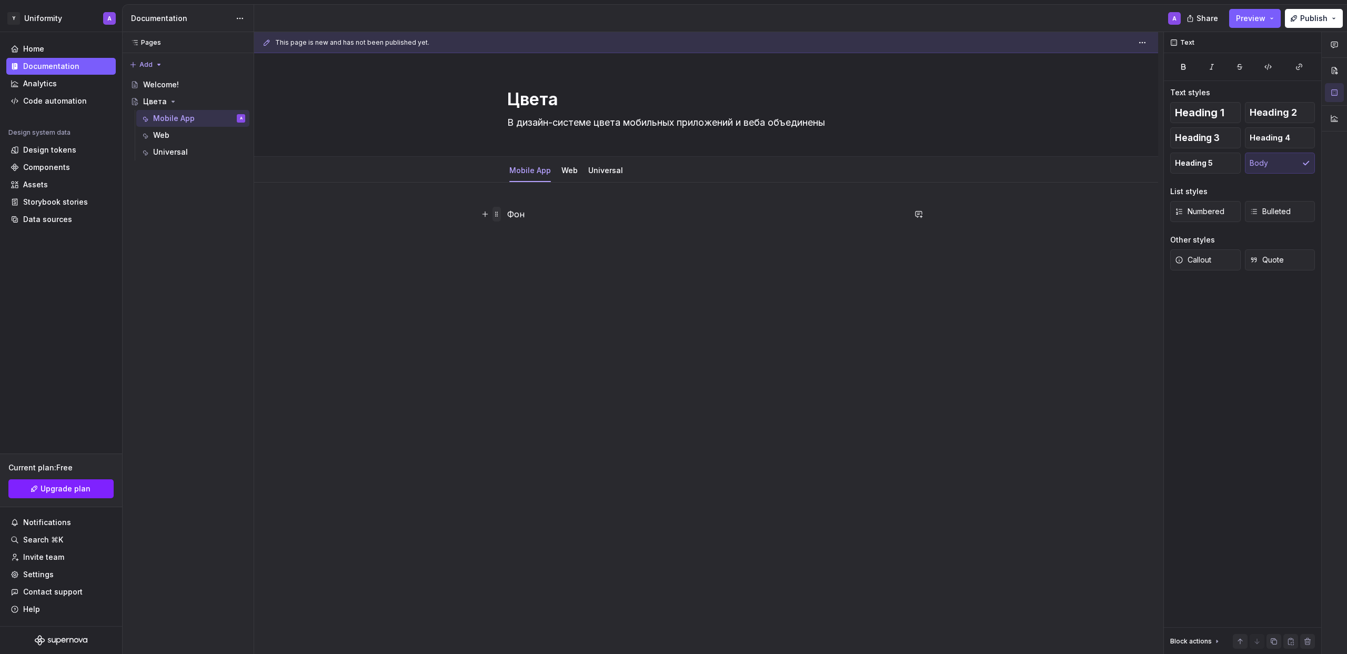
click at [496, 215] on span at bounding box center [497, 214] width 8 height 15
drag, startPoint x: 749, startPoint y: 211, endPoint x: 576, endPoint y: 214, distance: 173.2
click at [748, 211] on p "Фон" at bounding box center [706, 214] width 398 height 13
click at [498, 216] on span at bounding box center [497, 214] width 8 height 15
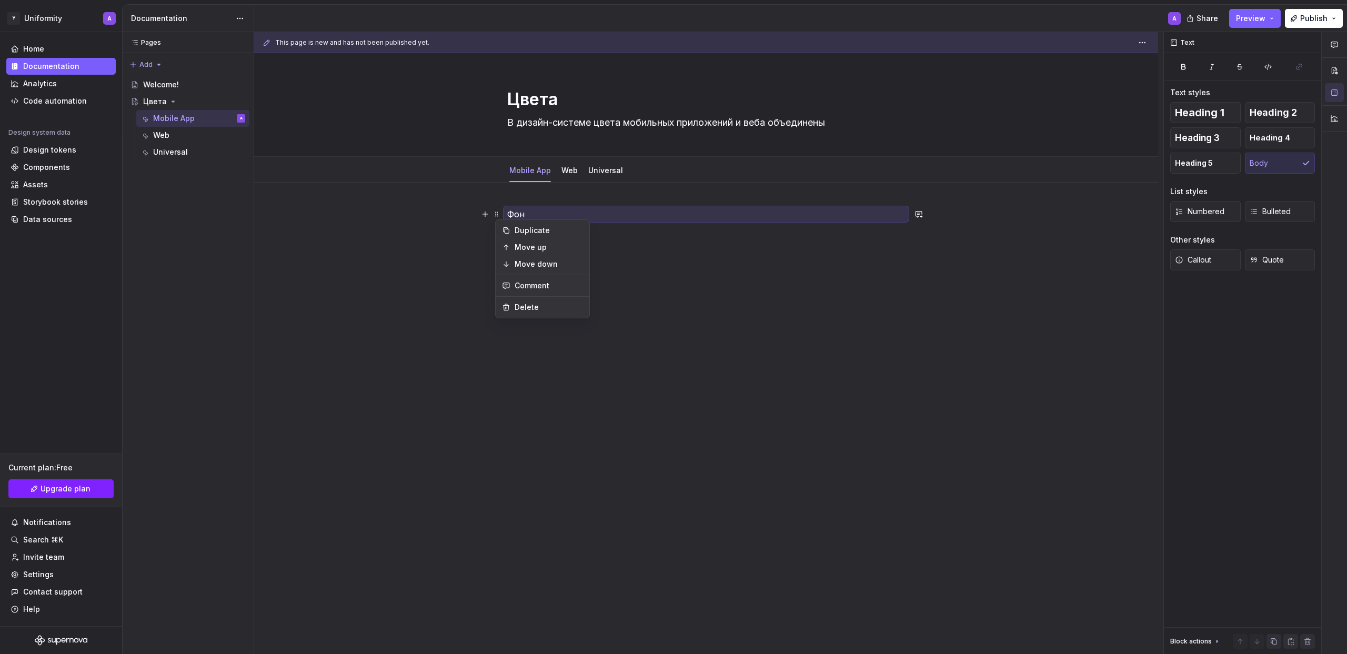
drag, startPoint x: 678, startPoint y: 296, endPoint x: 585, endPoint y: 255, distance: 101.8
click at [678, 295] on div "This page is new and has not been published yet. Цвета В дизайн-системе цвета м…" at bounding box center [708, 343] width 909 height 623
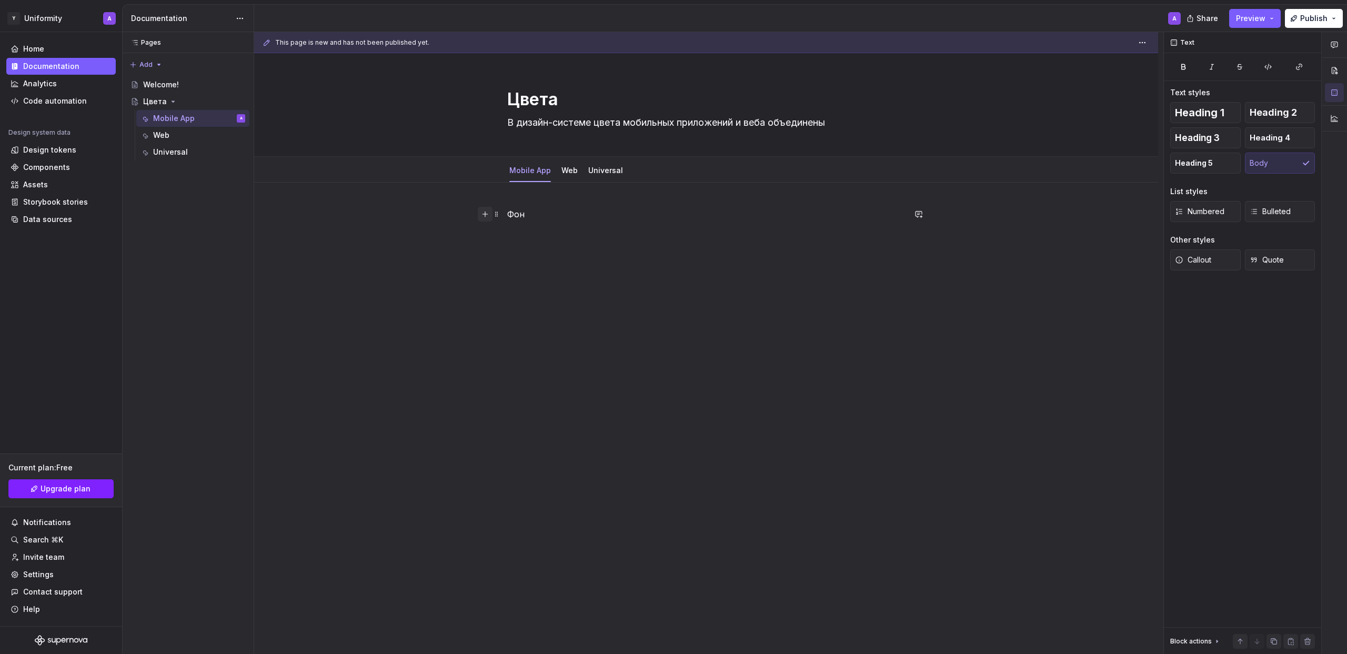
click at [489, 214] on button "button" at bounding box center [485, 214] width 15 height 15
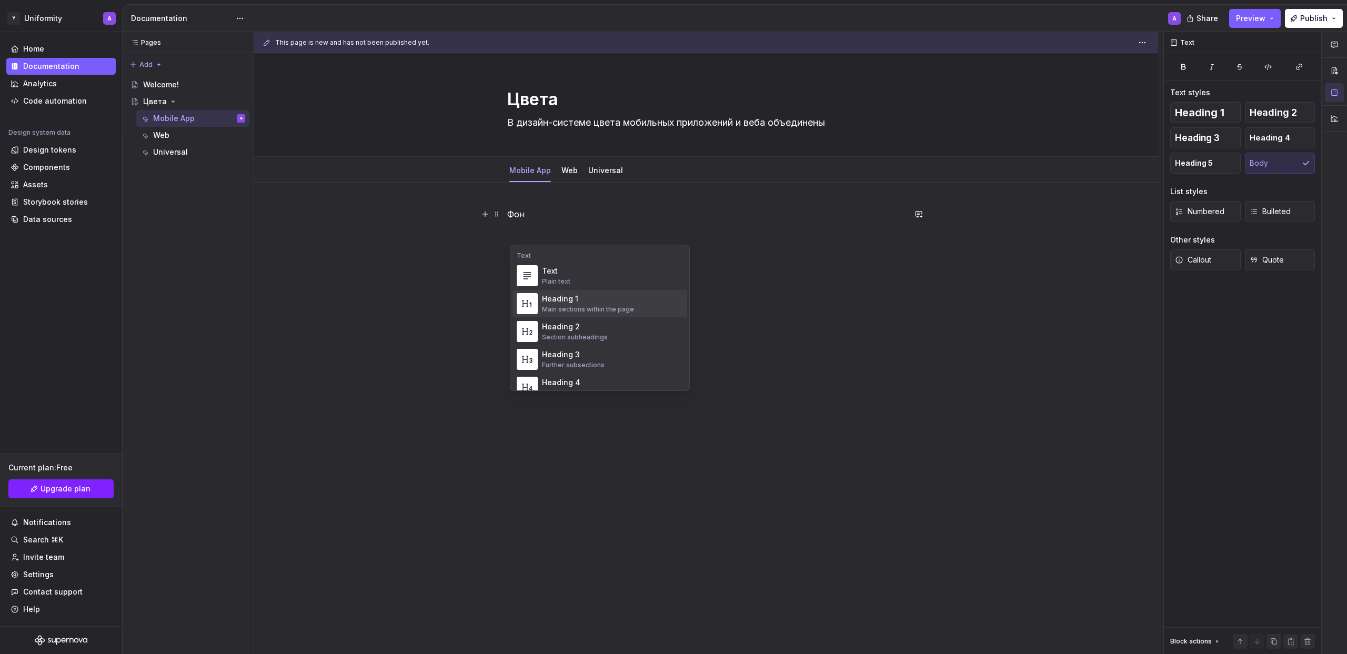
click at [578, 303] on div "Heading 1" at bounding box center [588, 299] width 92 height 11
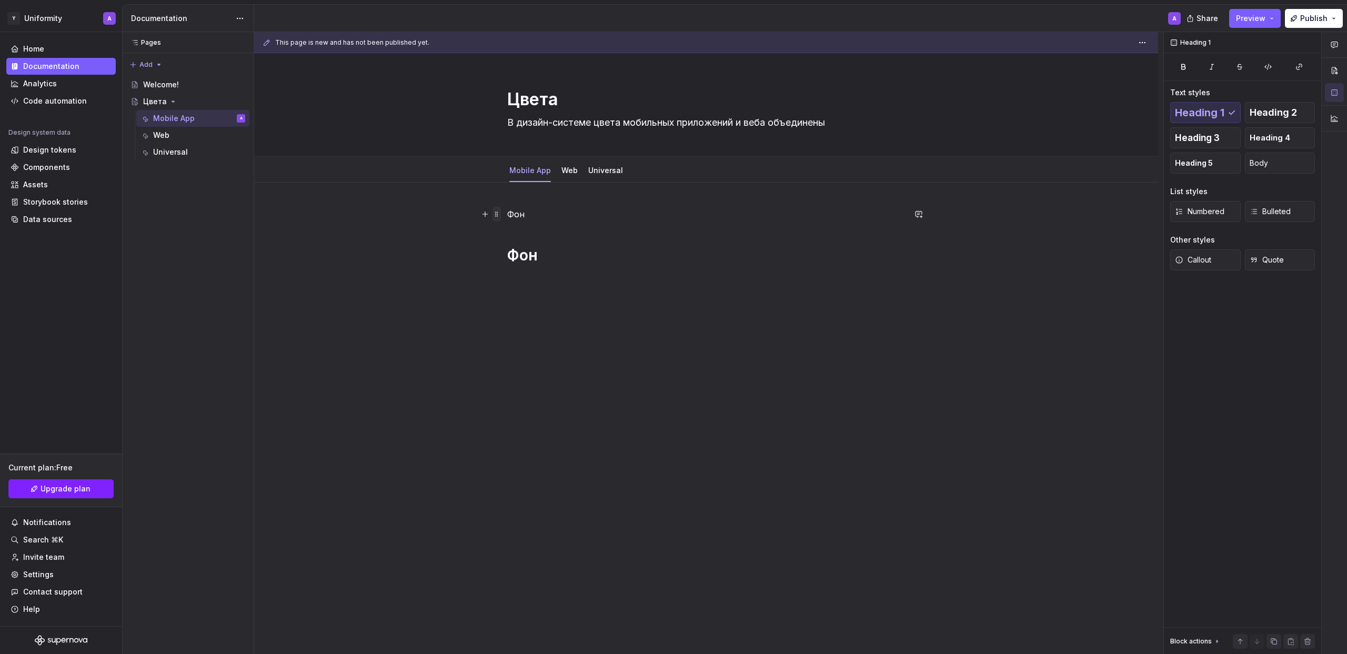
click at [497, 214] on span at bounding box center [497, 214] width 8 height 15
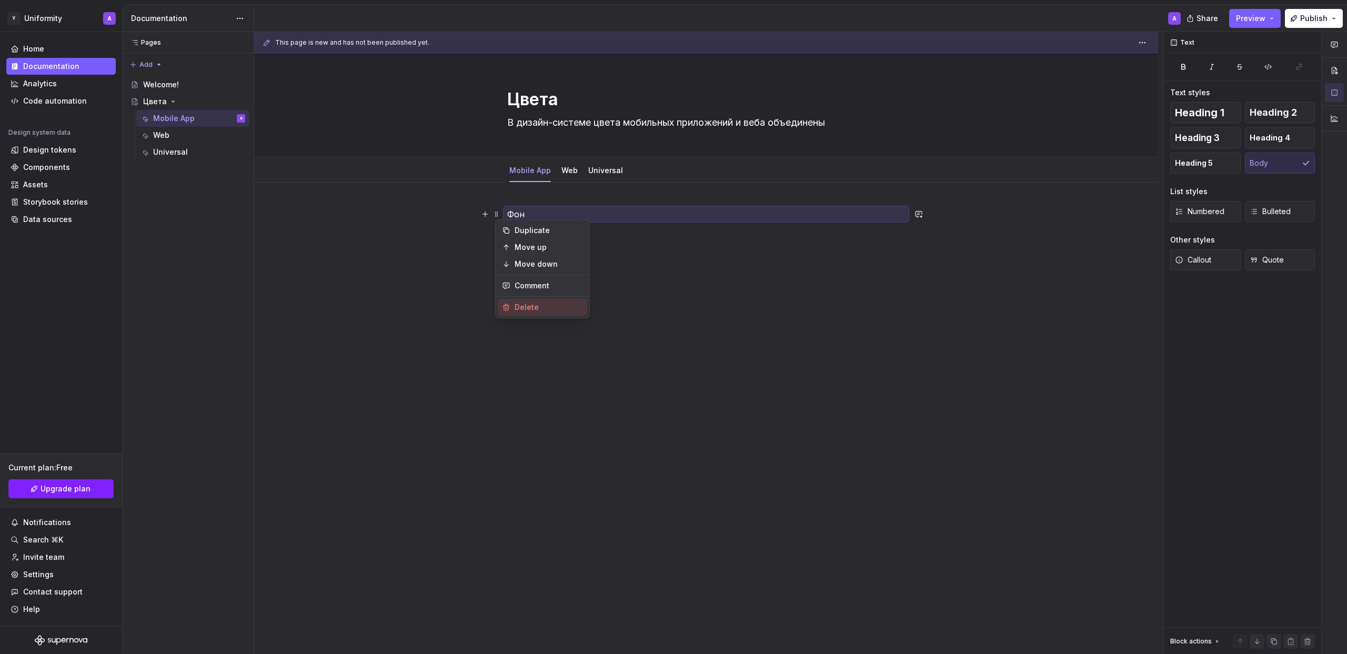
click at [529, 308] on div "Delete" at bounding box center [549, 307] width 68 height 11
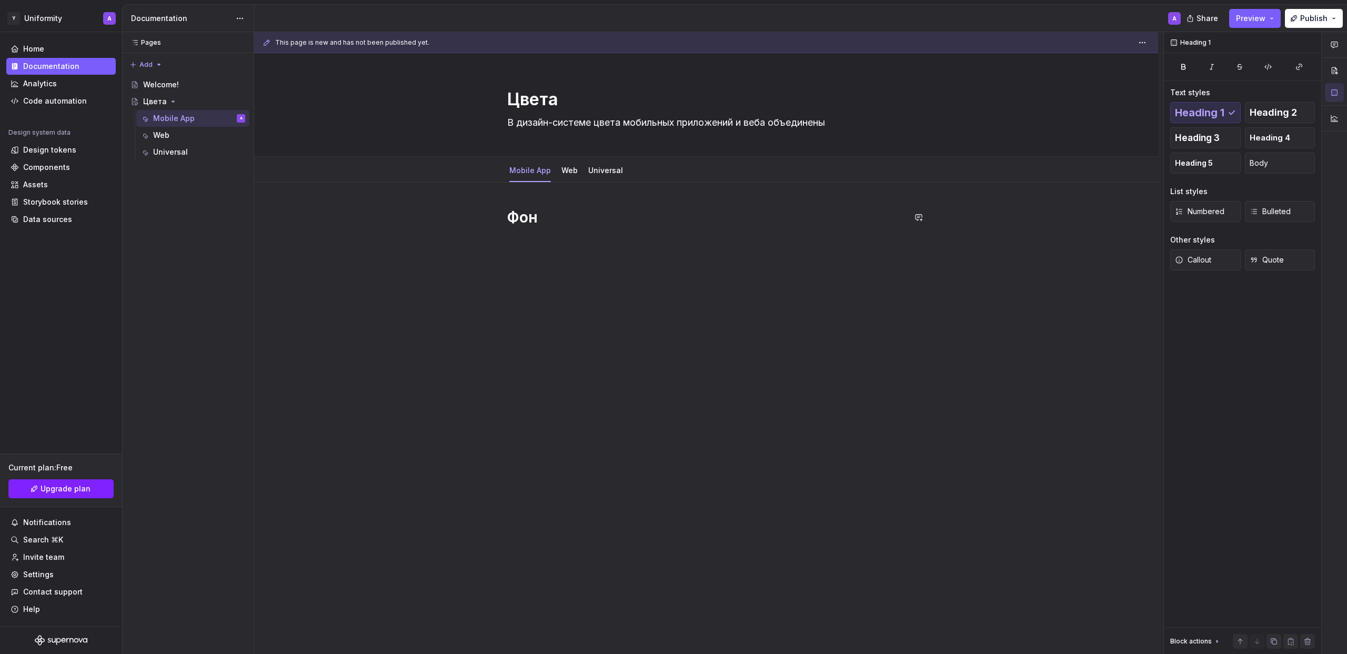
click at [545, 237] on div "Фон" at bounding box center [706, 228] width 398 height 40
click at [491, 215] on button "button" at bounding box center [485, 217] width 15 height 15
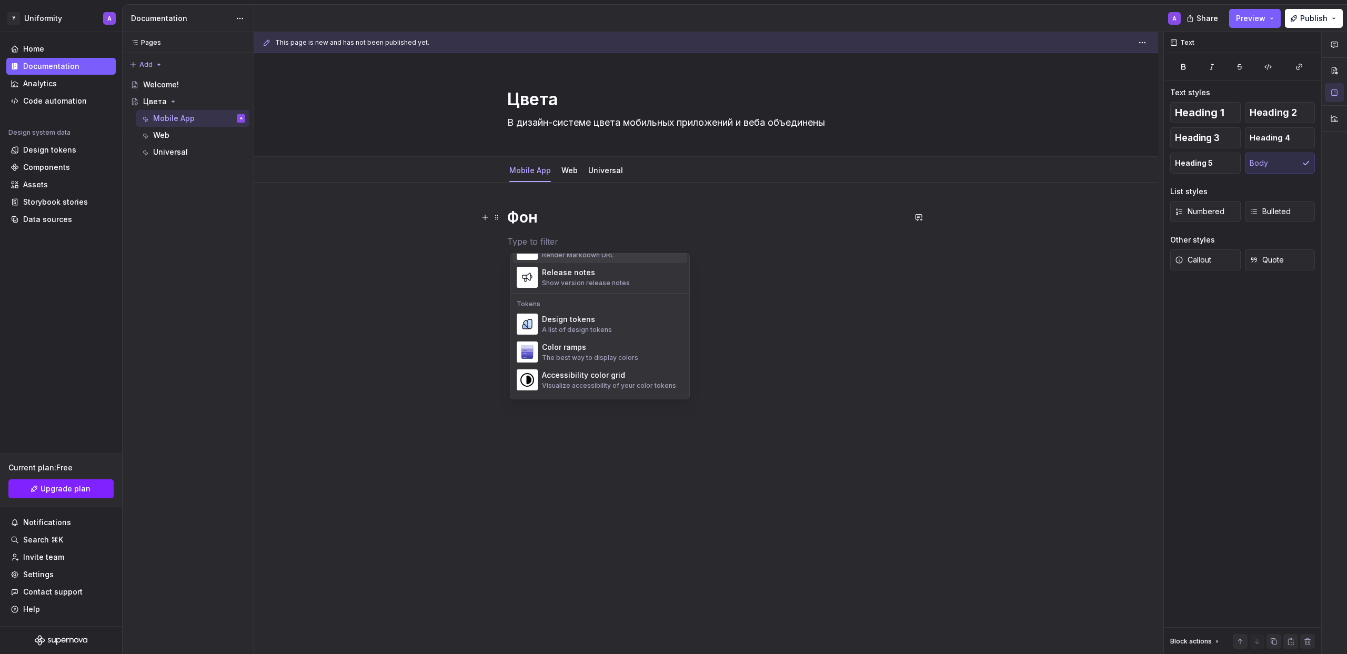
scroll to position [731, 0]
click at [578, 325] on div "A list of design tokens" at bounding box center [577, 322] width 70 height 8
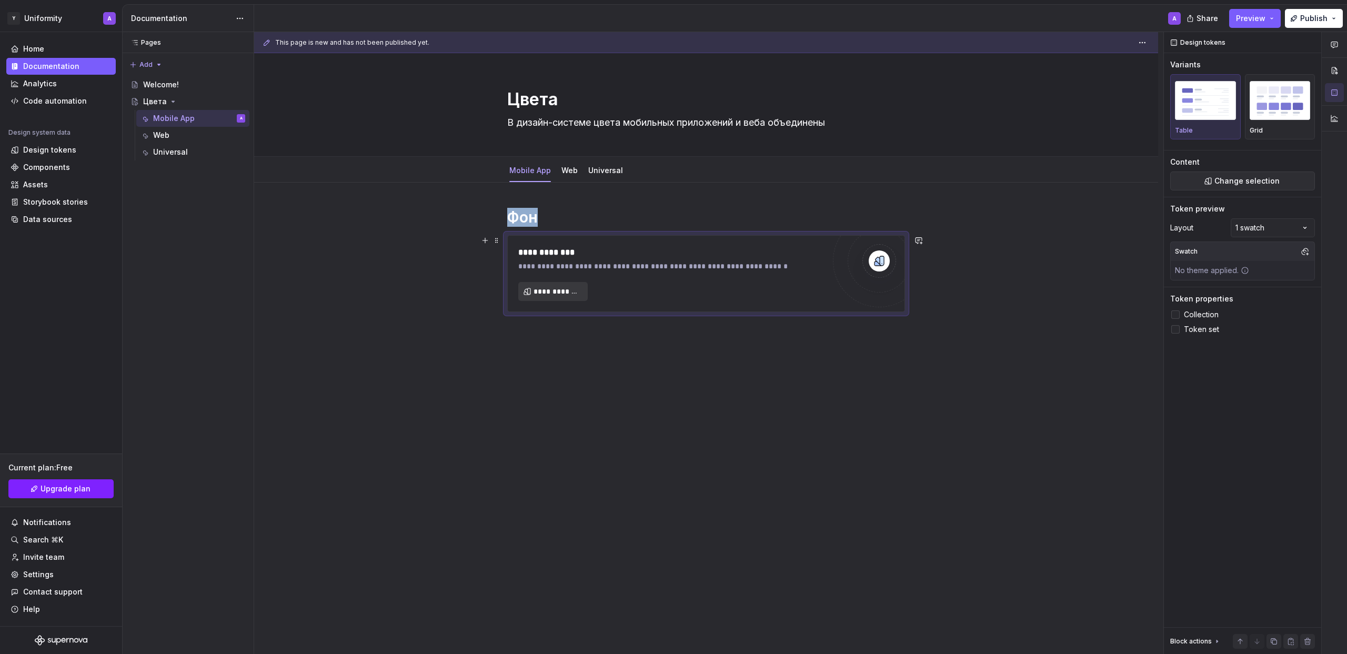
click at [576, 293] on span "**********" at bounding box center [557, 291] width 47 height 11
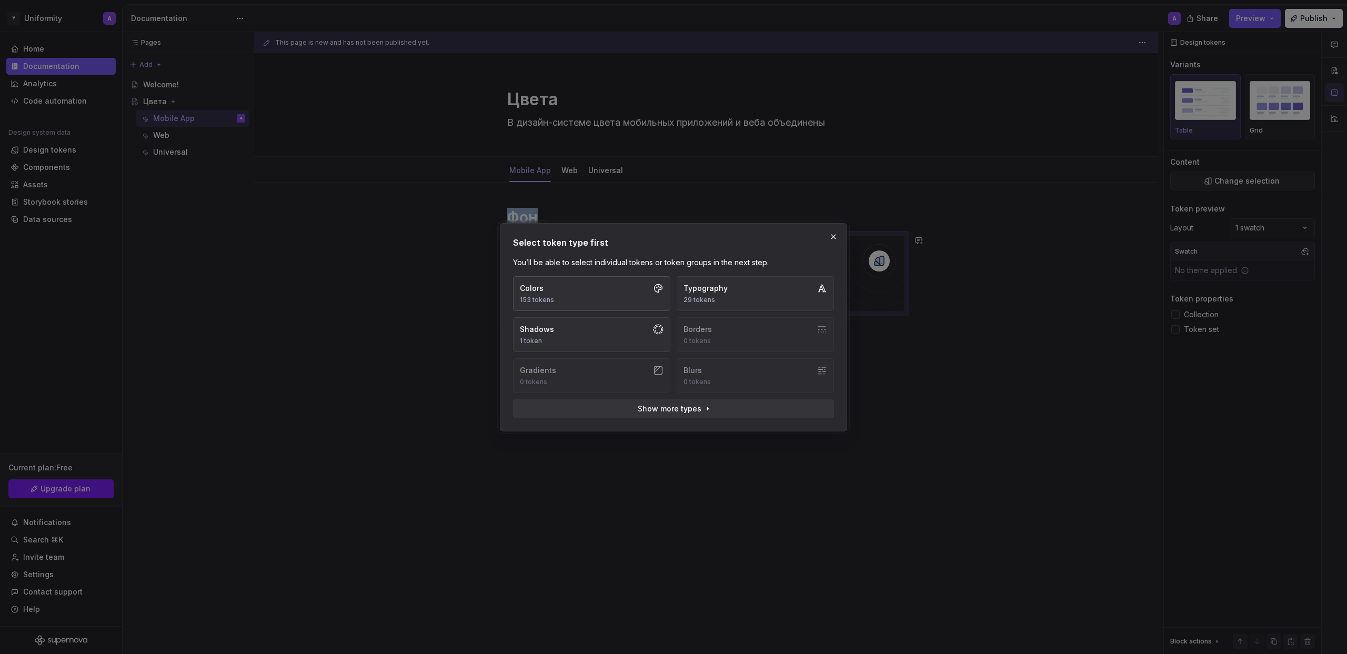
click at [613, 294] on button "Colors 153 tokens" at bounding box center [591, 293] width 157 height 35
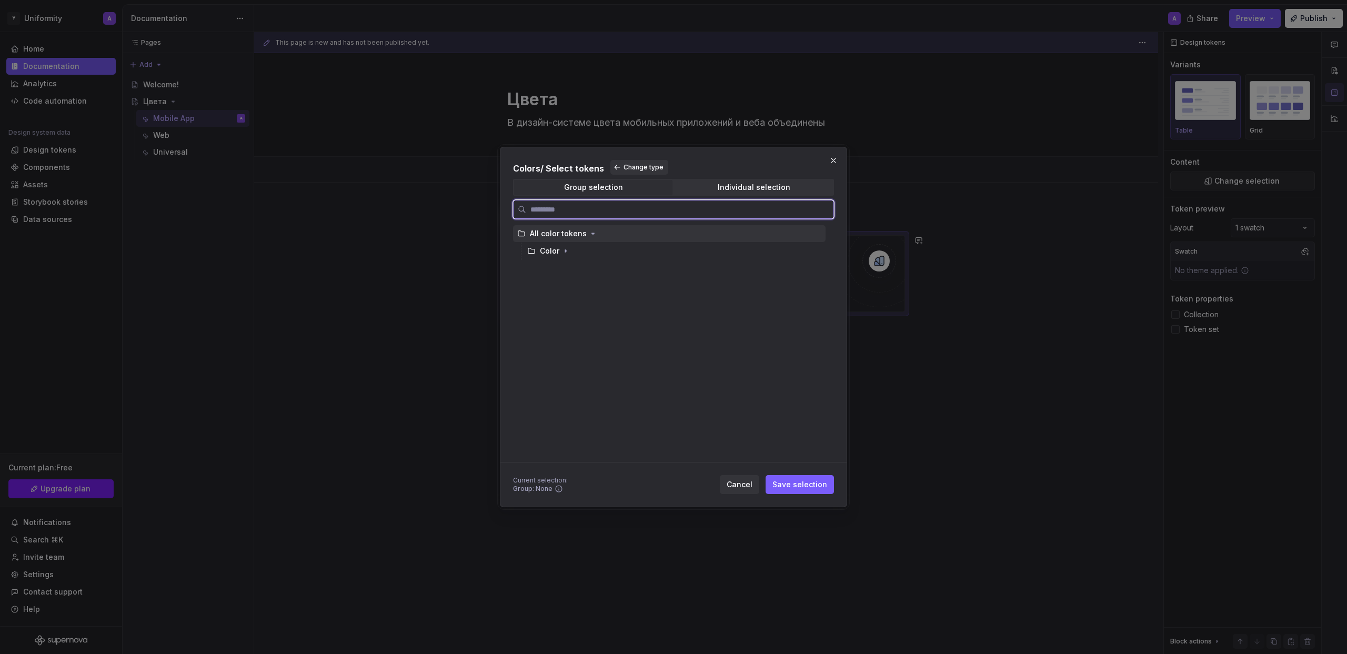
click at [554, 259] on div "Color" at bounding box center [674, 251] width 303 height 17
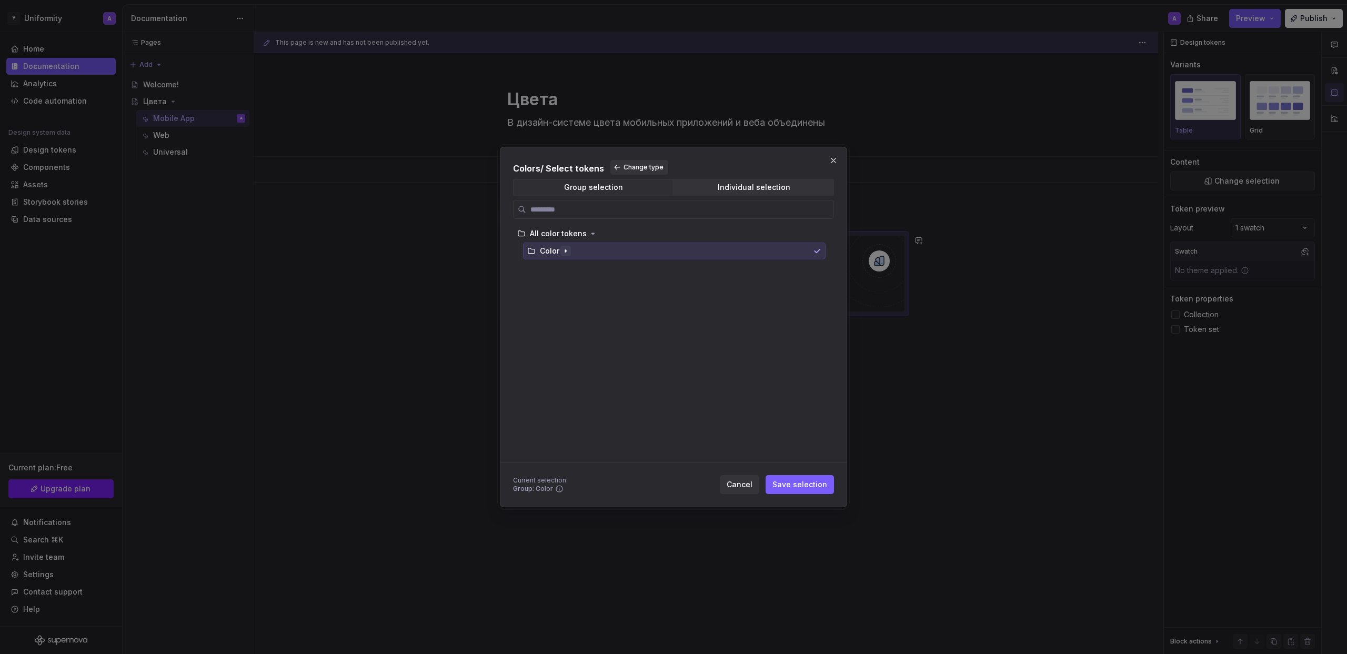
click at [567, 252] on icon "button" at bounding box center [566, 251] width 8 height 8
click at [569, 252] on icon "button" at bounding box center [566, 251] width 8 height 8
click at [568, 250] on icon "button" at bounding box center [566, 251] width 8 height 8
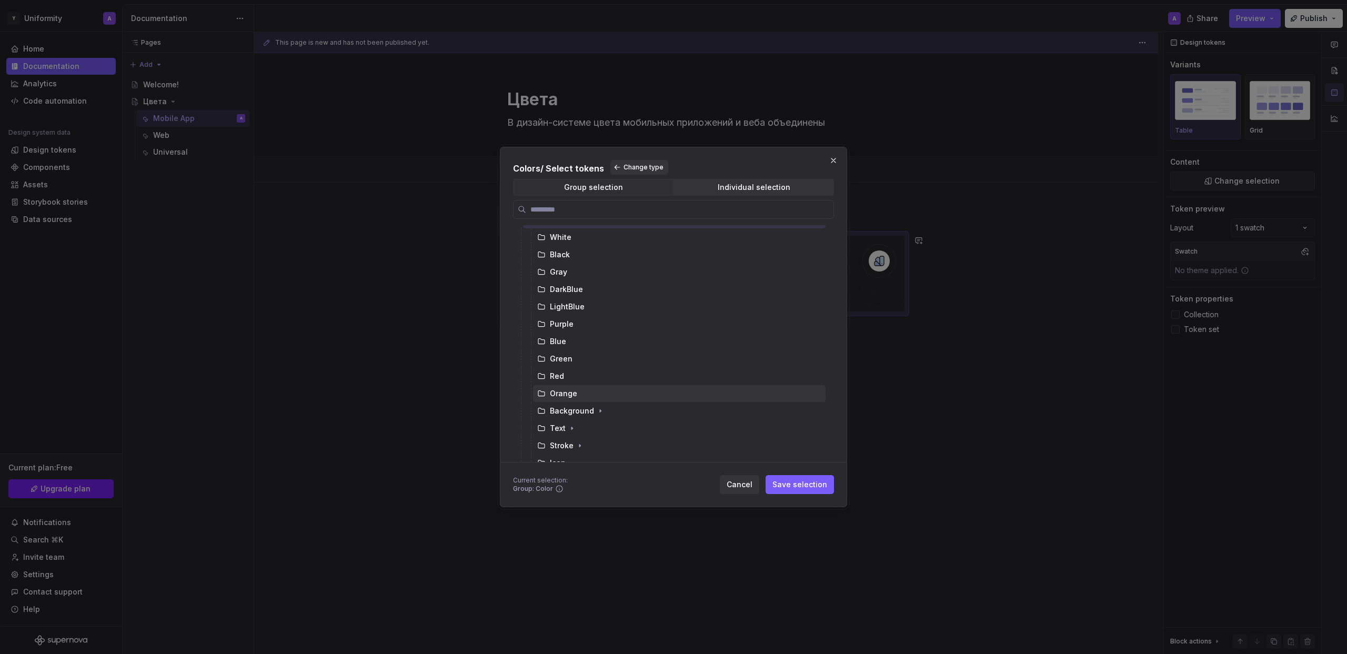
scroll to position [0, 0]
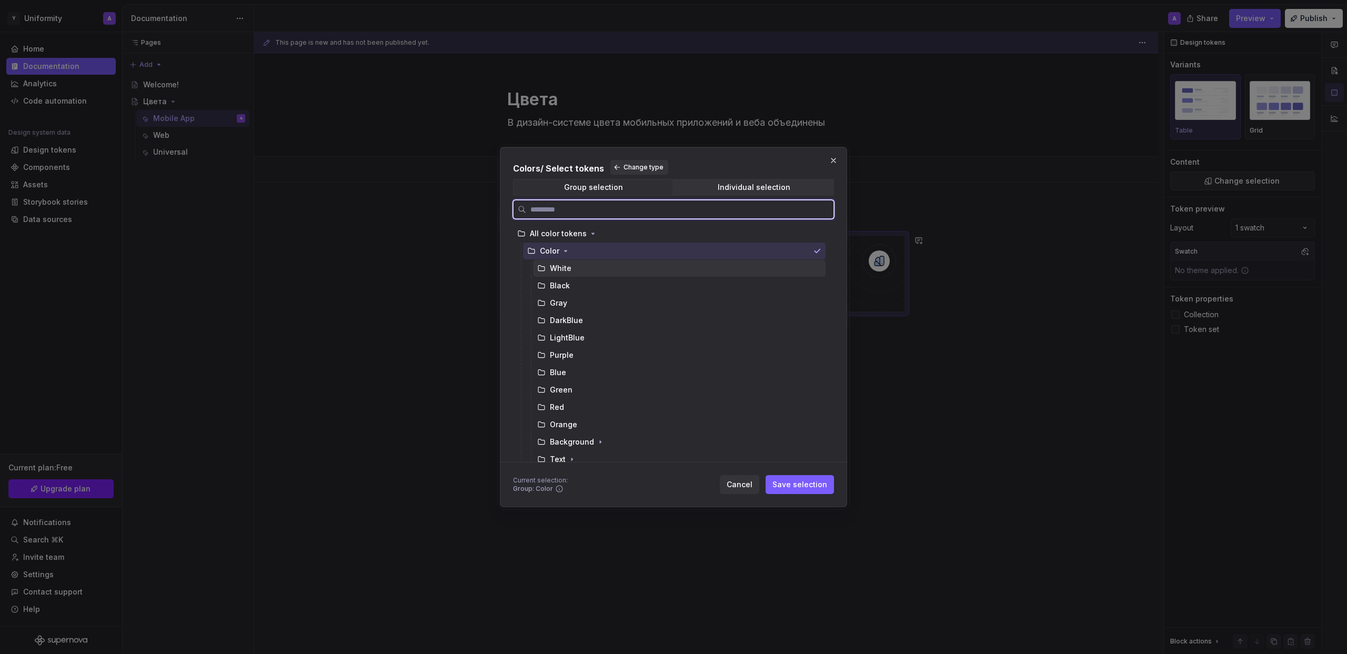
click at [557, 273] on div "White" at bounding box center [561, 268] width 22 height 11
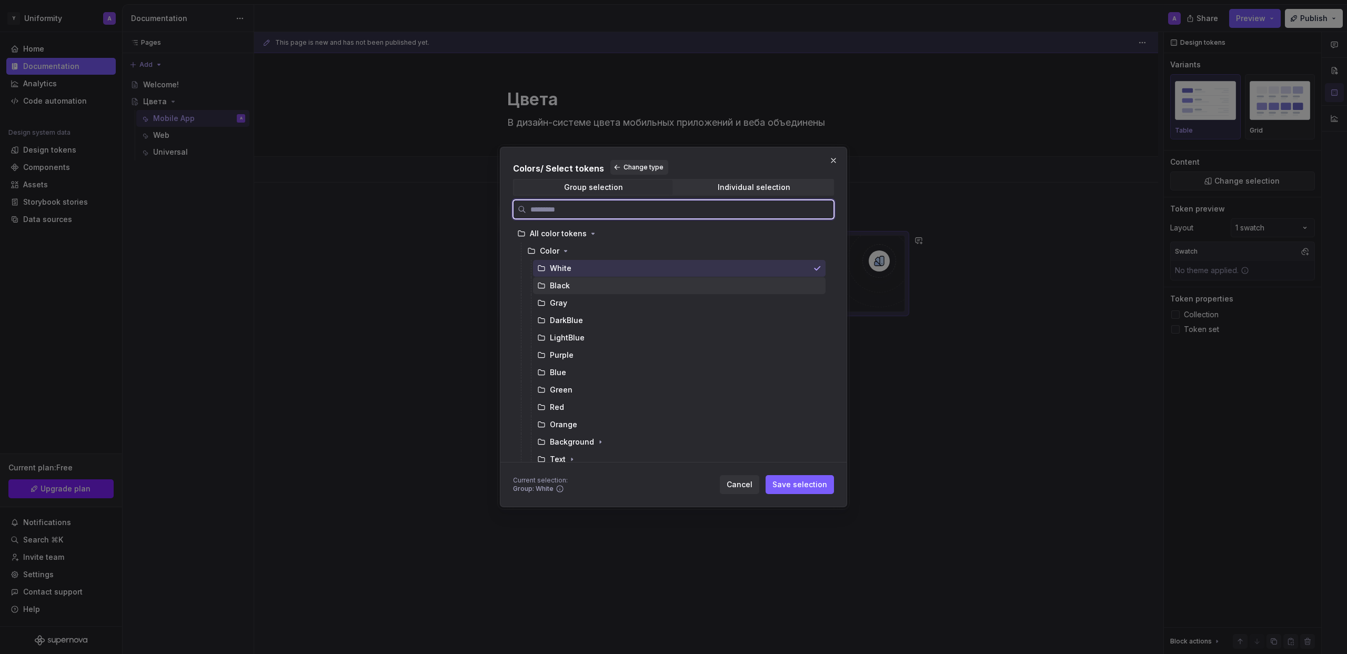
click at [564, 292] on div "Black" at bounding box center [679, 285] width 293 height 17
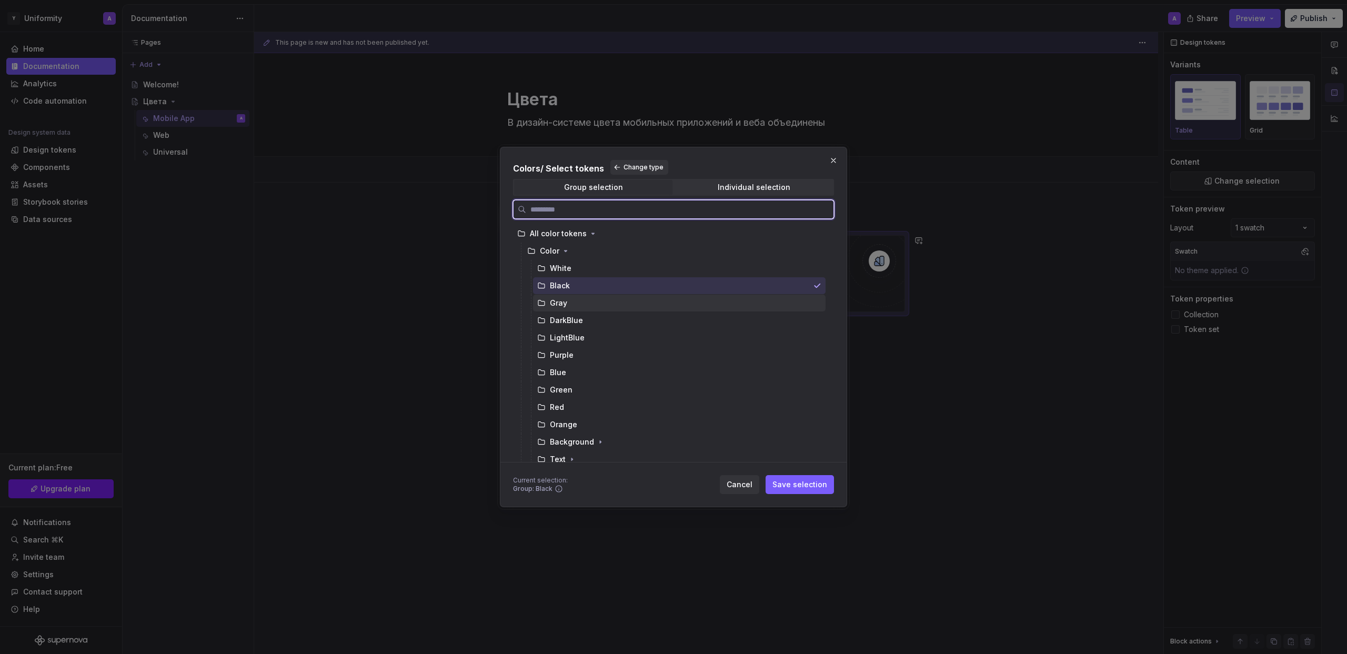
click at [566, 309] on div "Gray" at bounding box center [679, 303] width 293 height 17
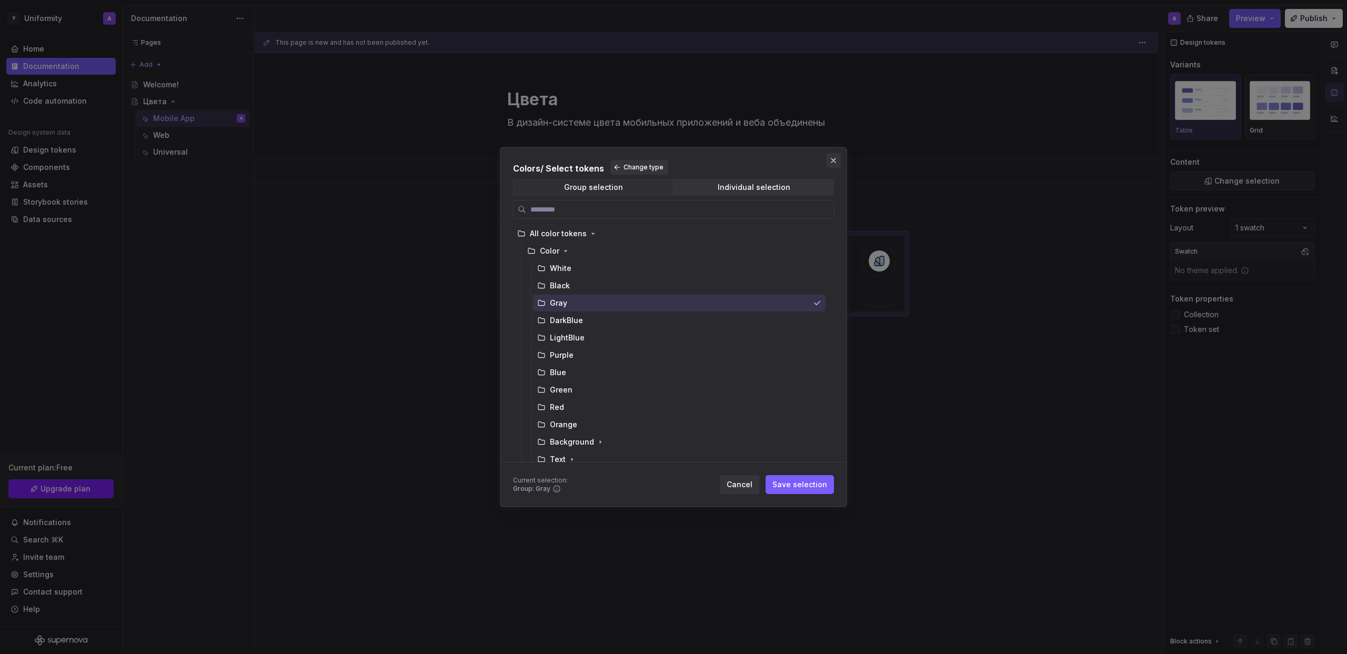
click at [833, 160] on button "button" at bounding box center [833, 160] width 15 height 15
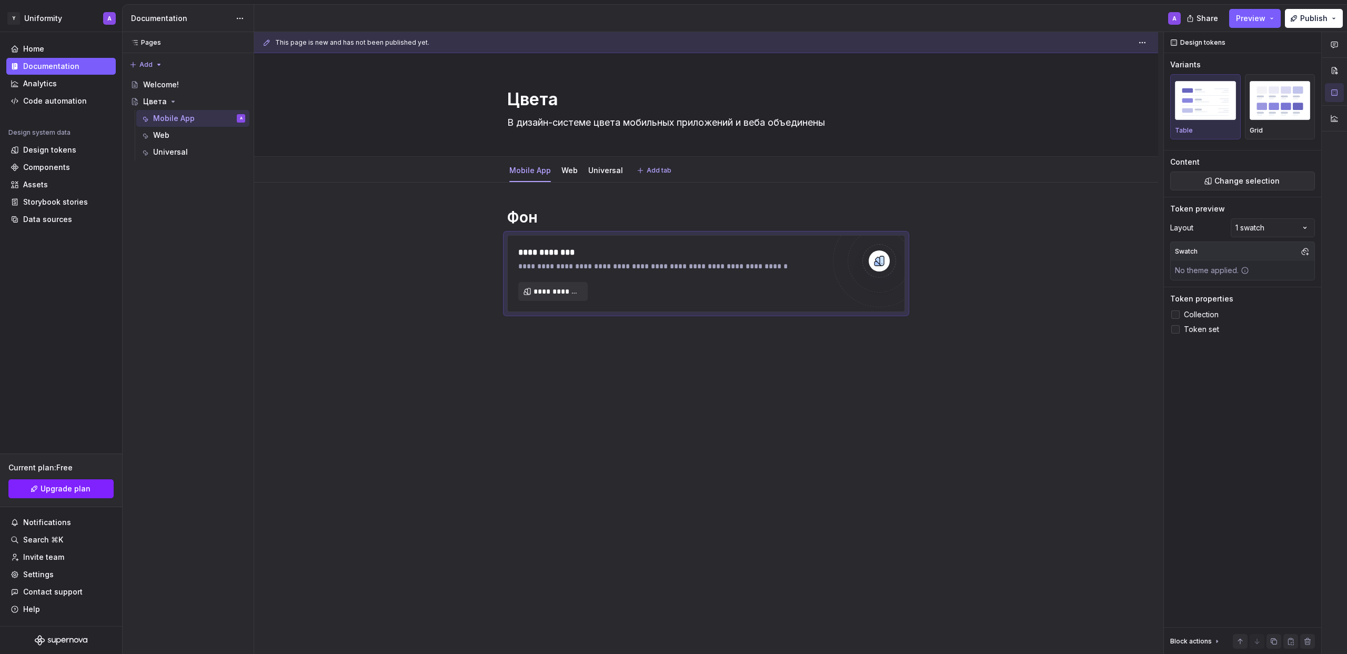
type textarea "*"
click at [570, 286] on span "**********" at bounding box center [557, 291] width 47 height 11
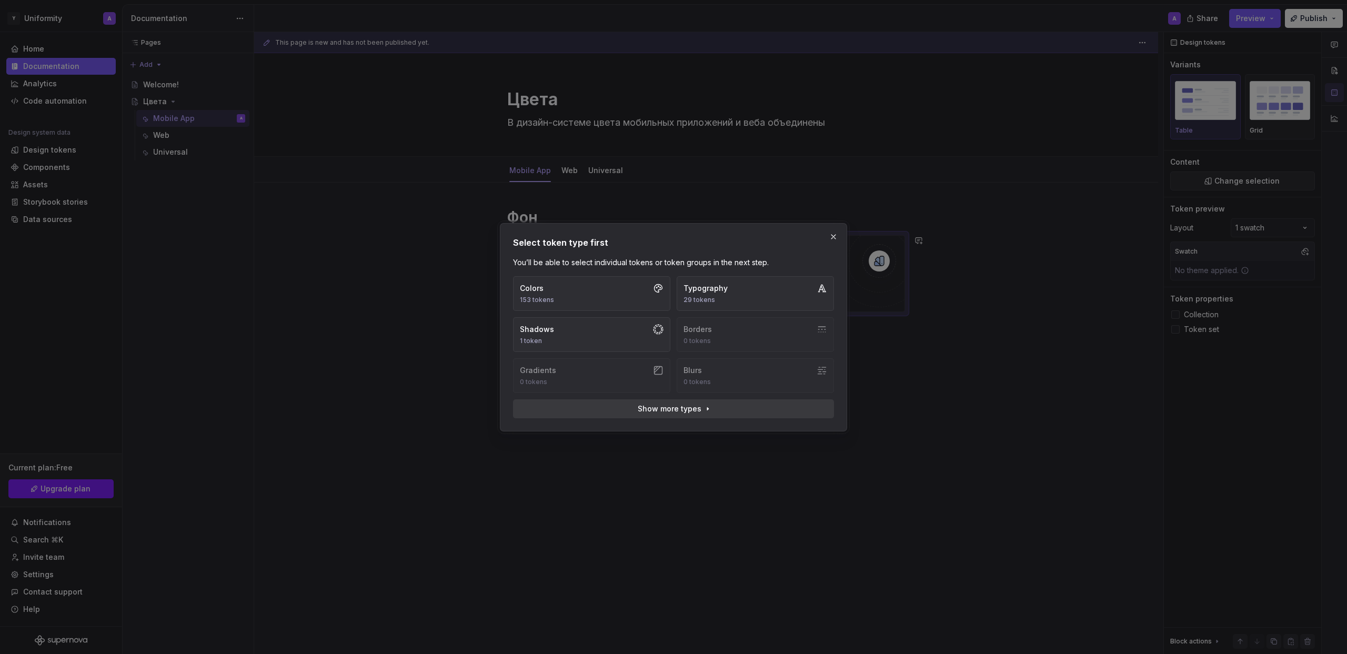
click at [667, 407] on span "Show more types" at bounding box center [670, 409] width 64 height 11
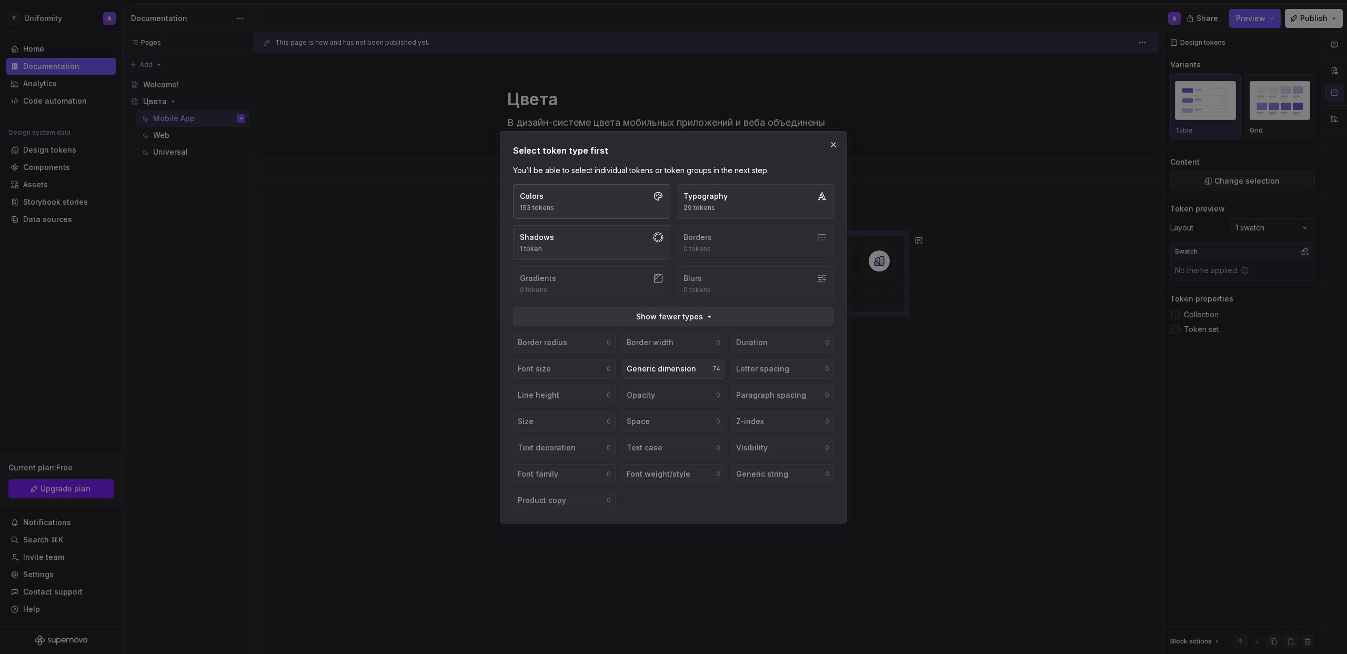
click at [604, 191] on button "Colors 153 tokens" at bounding box center [591, 201] width 157 height 35
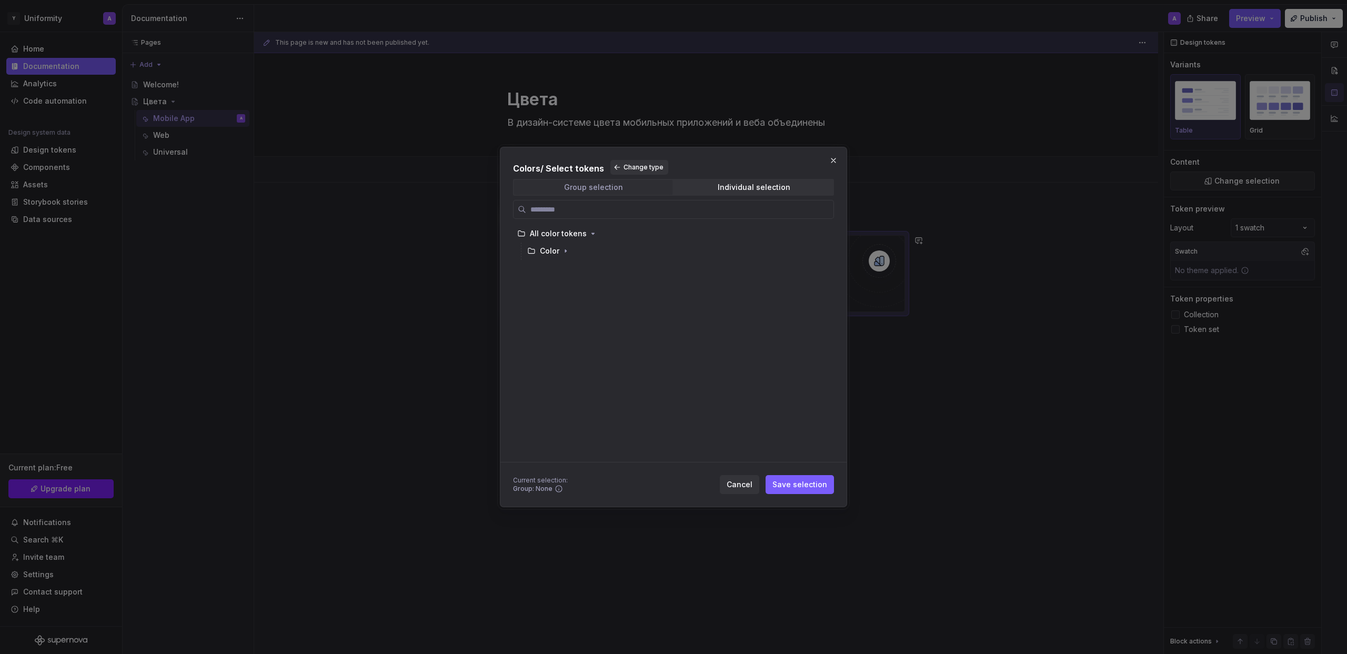
click at [613, 185] on div "Group selection" at bounding box center [593, 187] width 59 height 8
click at [731, 188] on div "Individual selection" at bounding box center [754, 187] width 73 height 8
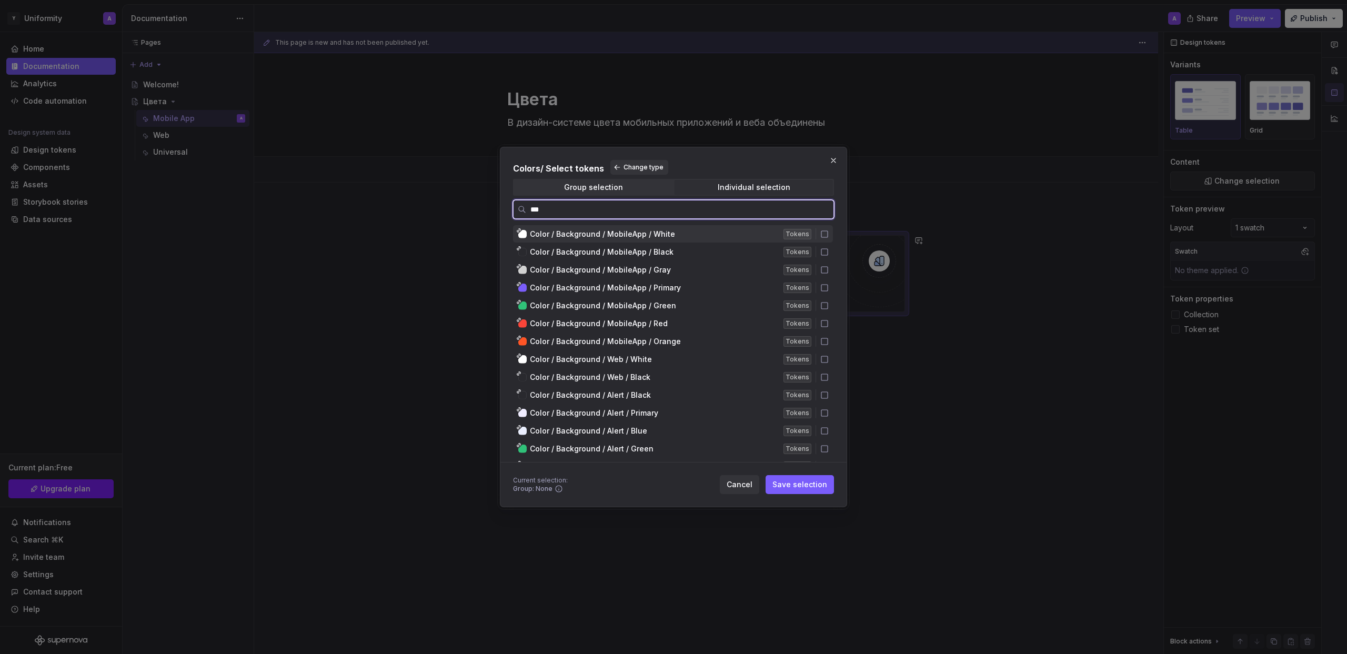
type input "****"
click at [829, 235] on icon at bounding box center [824, 234] width 8 height 8
click at [829, 251] on icon at bounding box center [824, 252] width 8 height 8
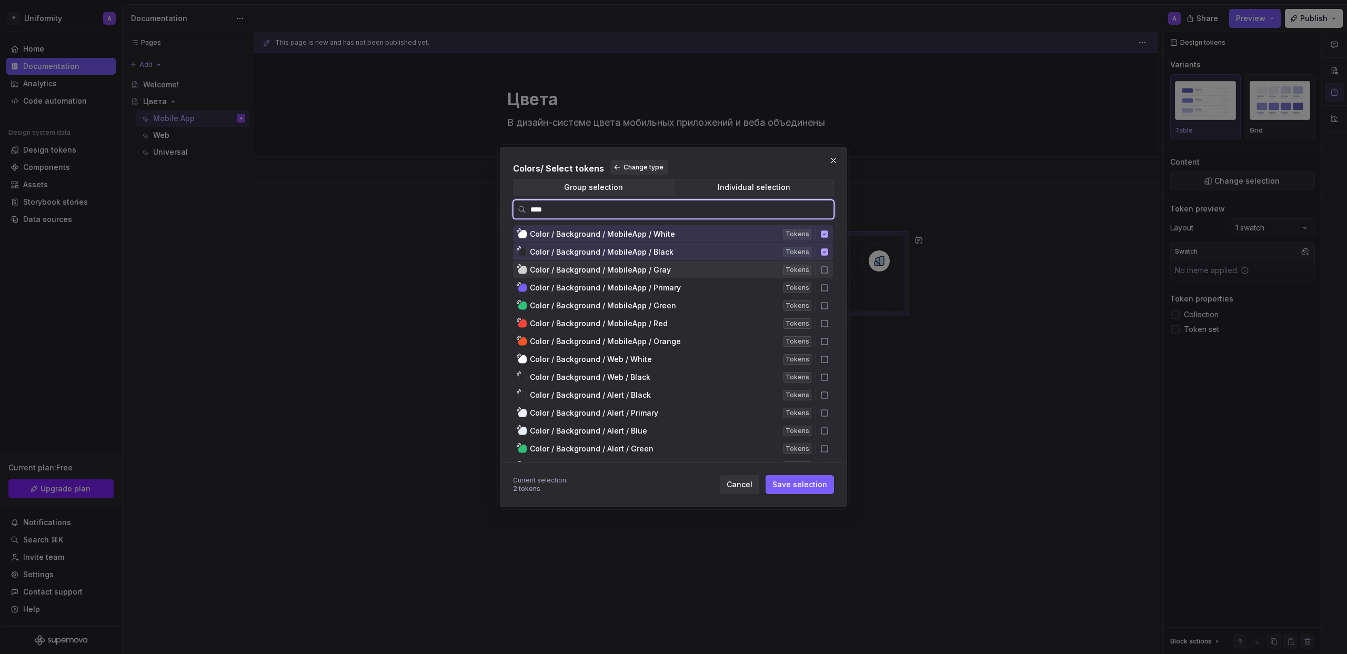
click at [828, 269] on icon at bounding box center [824, 270] width 8 height 8
click at [829, 281] on div "Color / Background / MobileApp / Primary Tokens" at bounding box center [673, 287] width 320 height 17
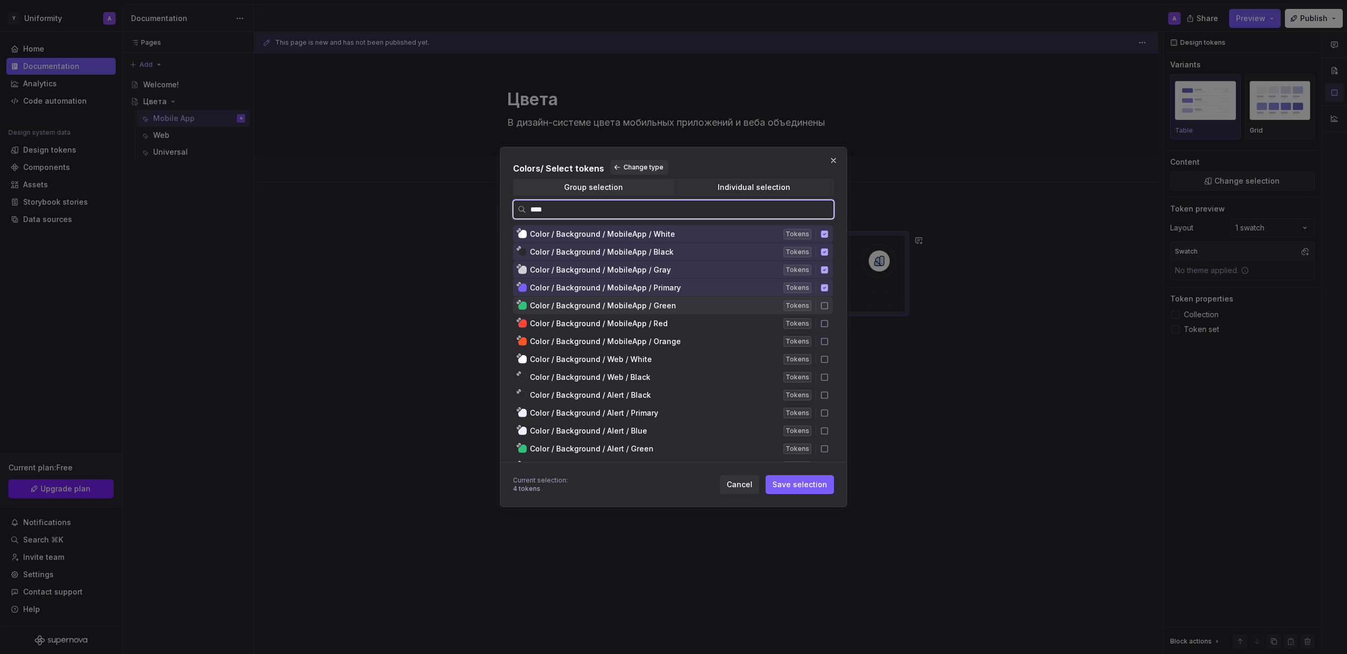
click at [829, 304] on icon at bounding box center [824, 306] width 8 height 8
click at [829, 319] on icon at bounding box center [824, 323] width 8 height 8
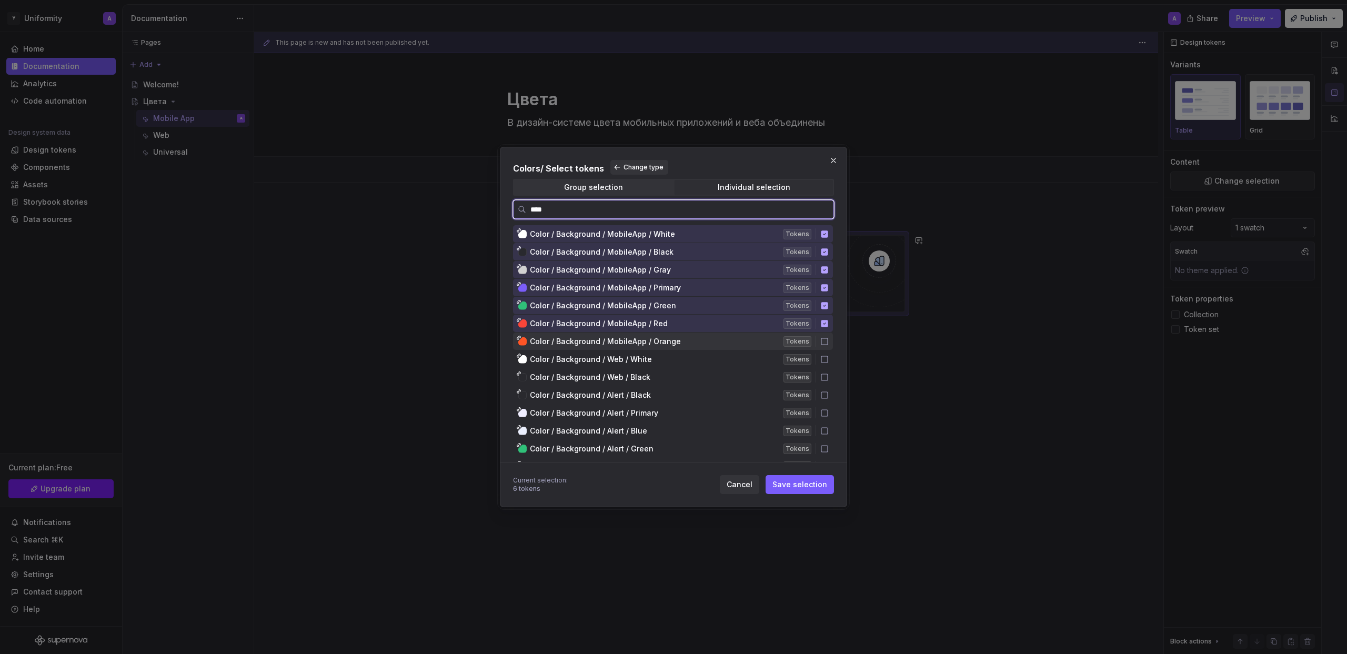
click at [829, 338] on icon at bounding box center [824, 341] width 8 height 8
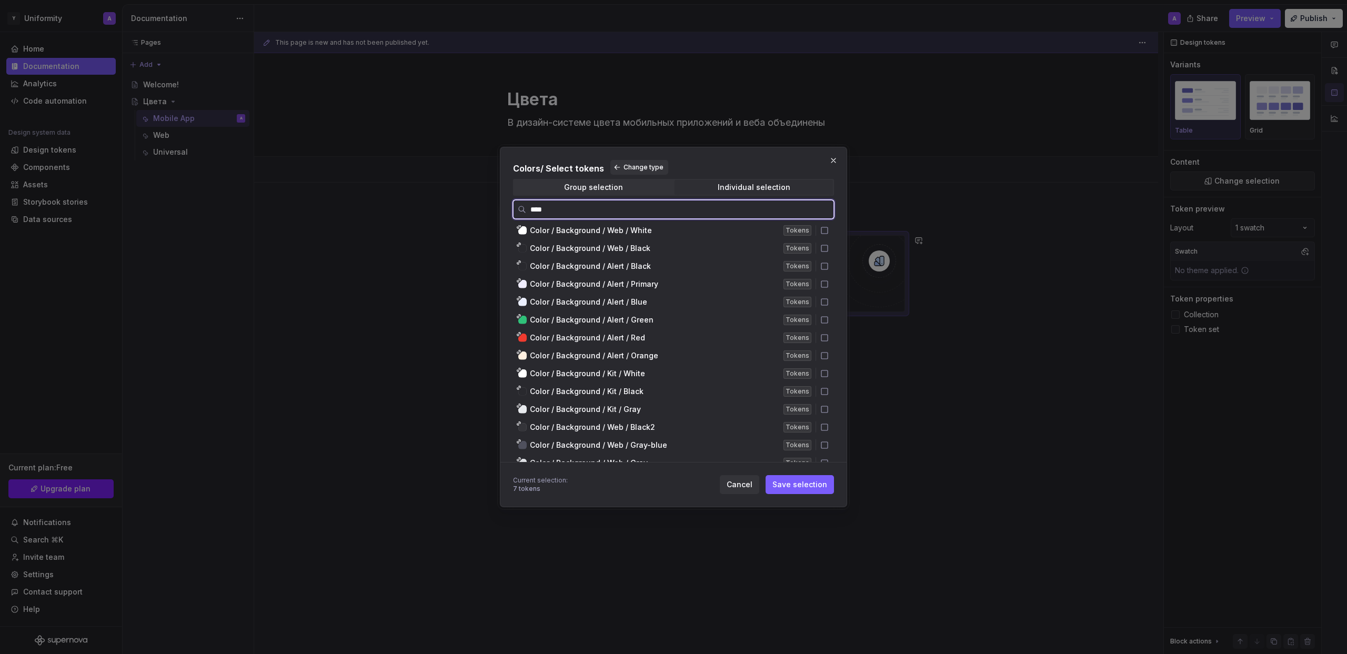
scroll to position [447, 0]
click at [829, 295] on icon at bounding box center [824, 292] width 8 height 8
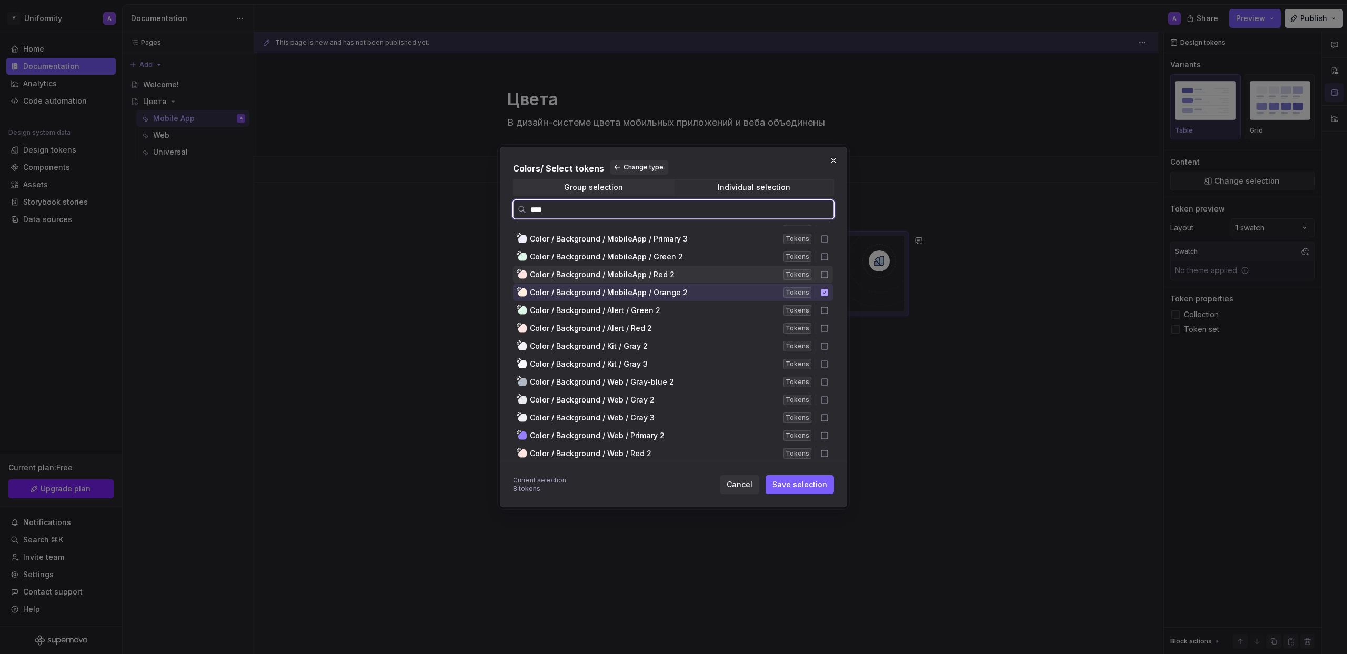
click at [829, 276] on icon at bounding box center [824, 274] width 8 height 8
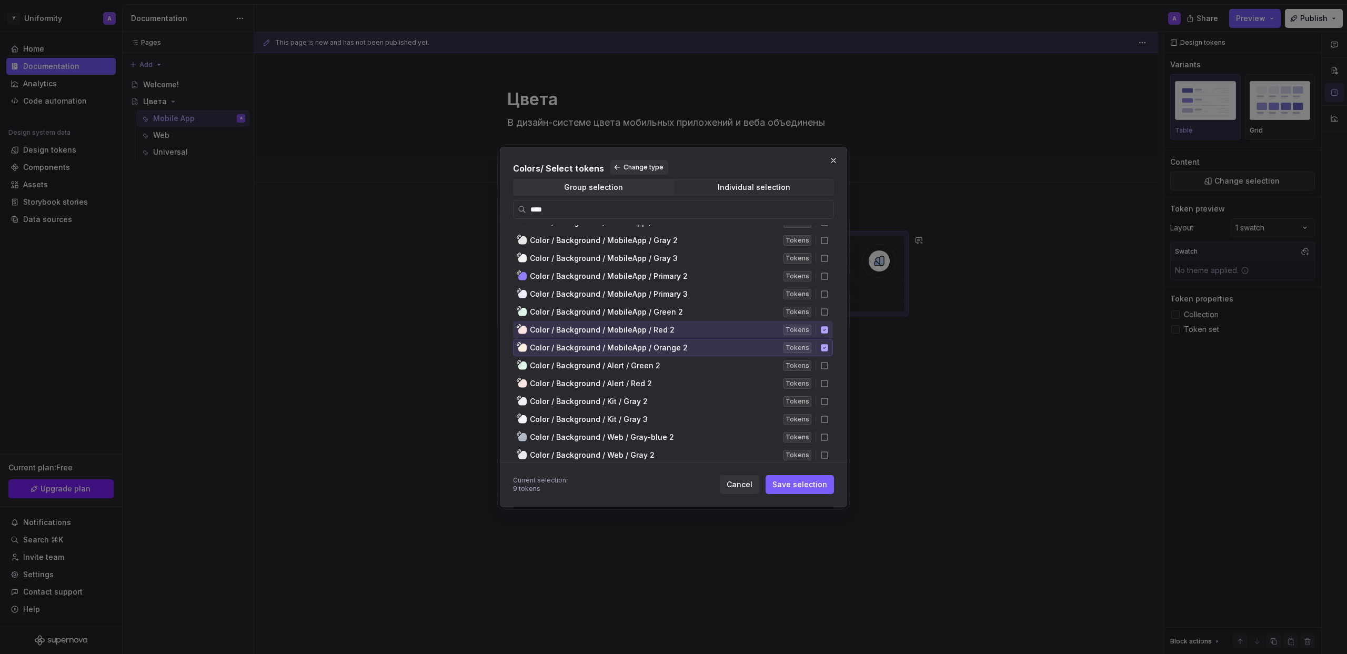
scroll to position [399, 0]
click at [829, 313] on icon at bounding box center [824, 313] width 8 height 8
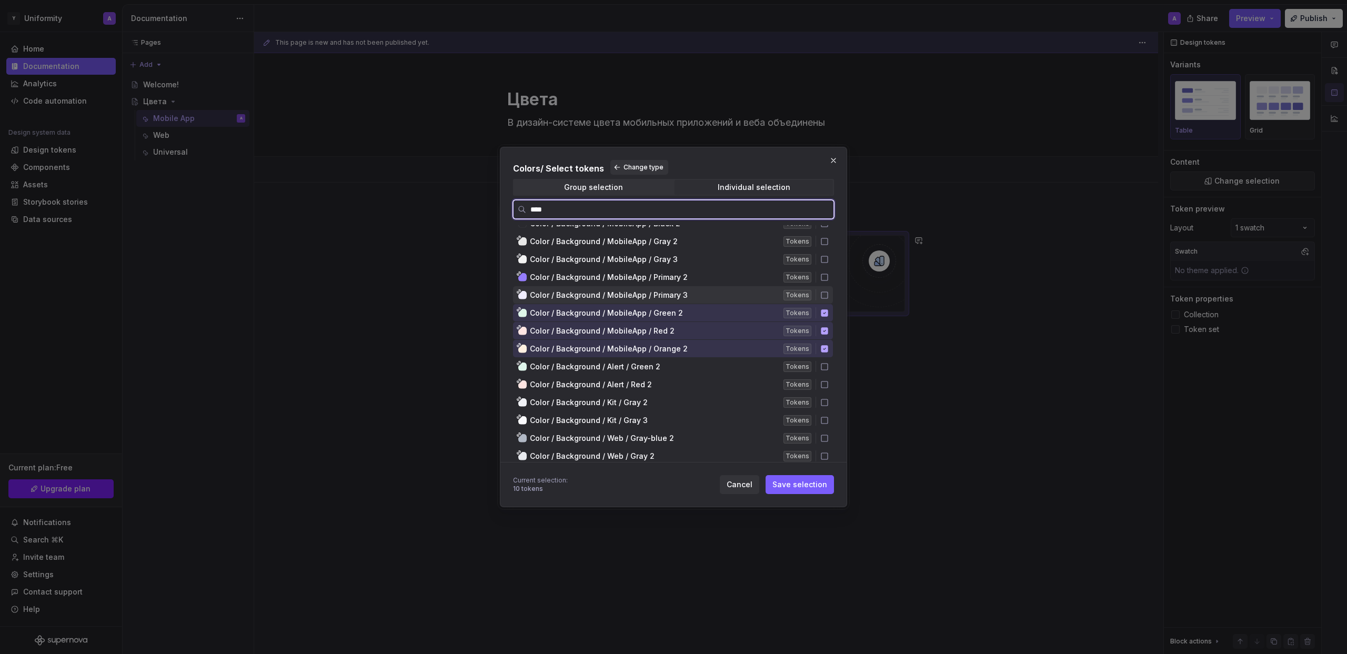
click at [829, 295] on icon at bounding box center [824, 295] width 8 height 8
click at [829, 276] on icon at bounding box center [824, 277] width 8 height 8
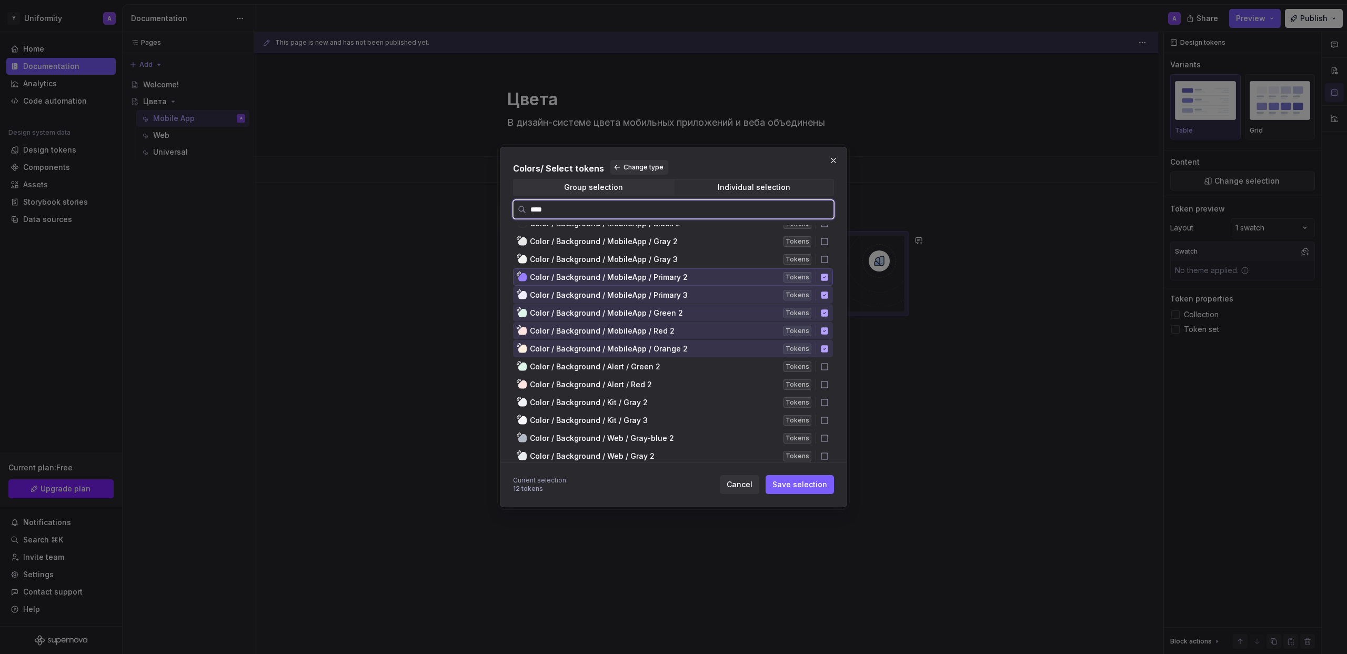
scroll to position [346, 0]
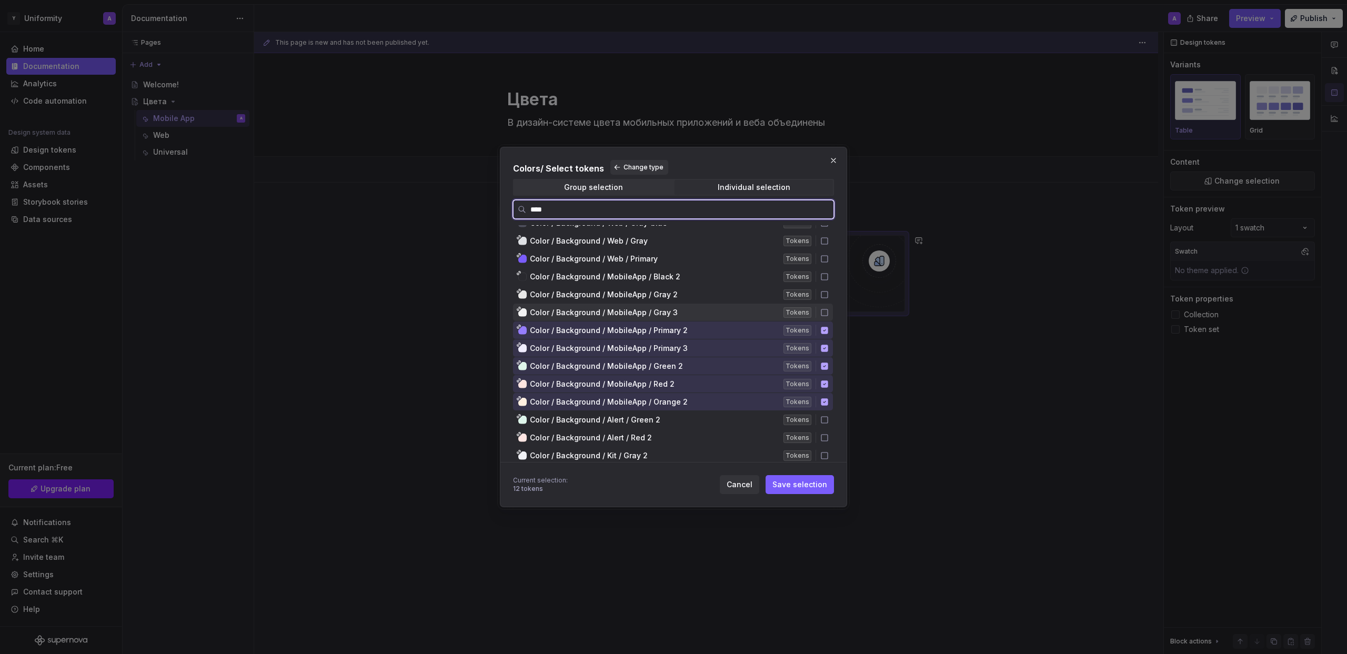
click at [829, 312] on icon at bounding box center [824, 312] width 8 height 8
drag, startPoint x: 830, startPoint y: 291, endPoint x: 831, endPoint y: 276, distance: 15.3
click at [828, 292] on icon at bounding box center [824, 295] width 6 height 6
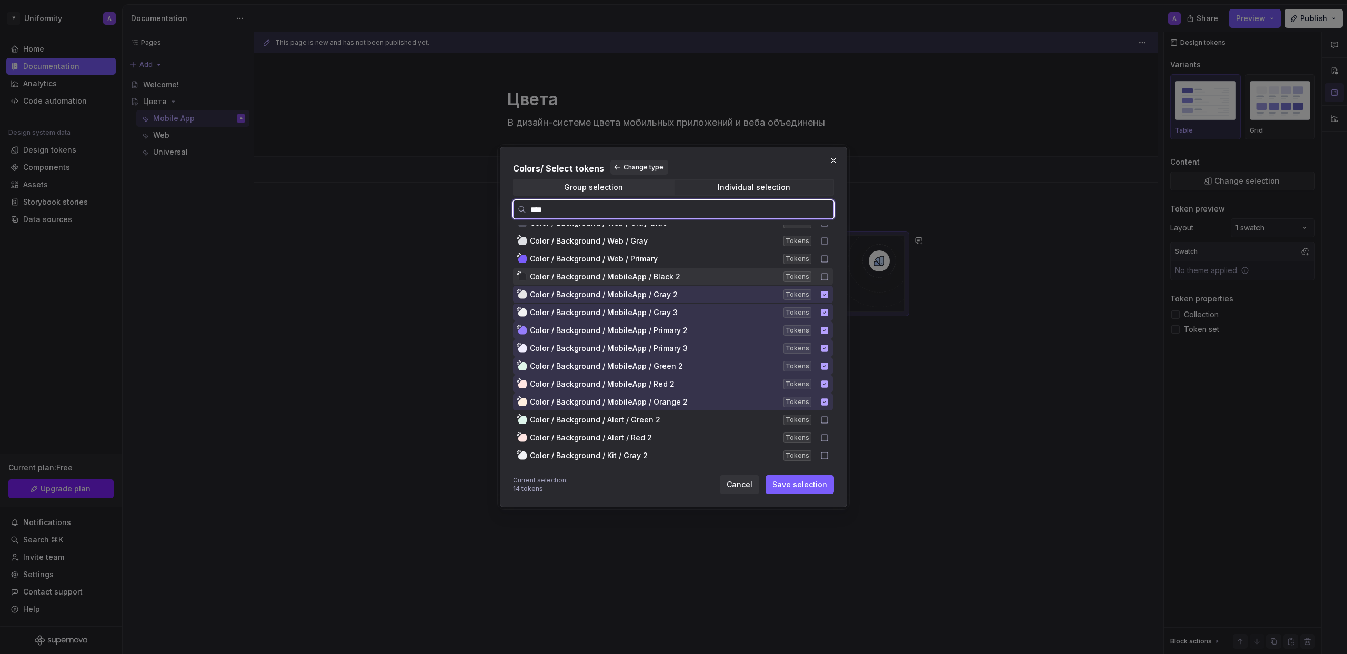
click at [829, 274] on icon at bounding box center [824, 277] width 8 height 8
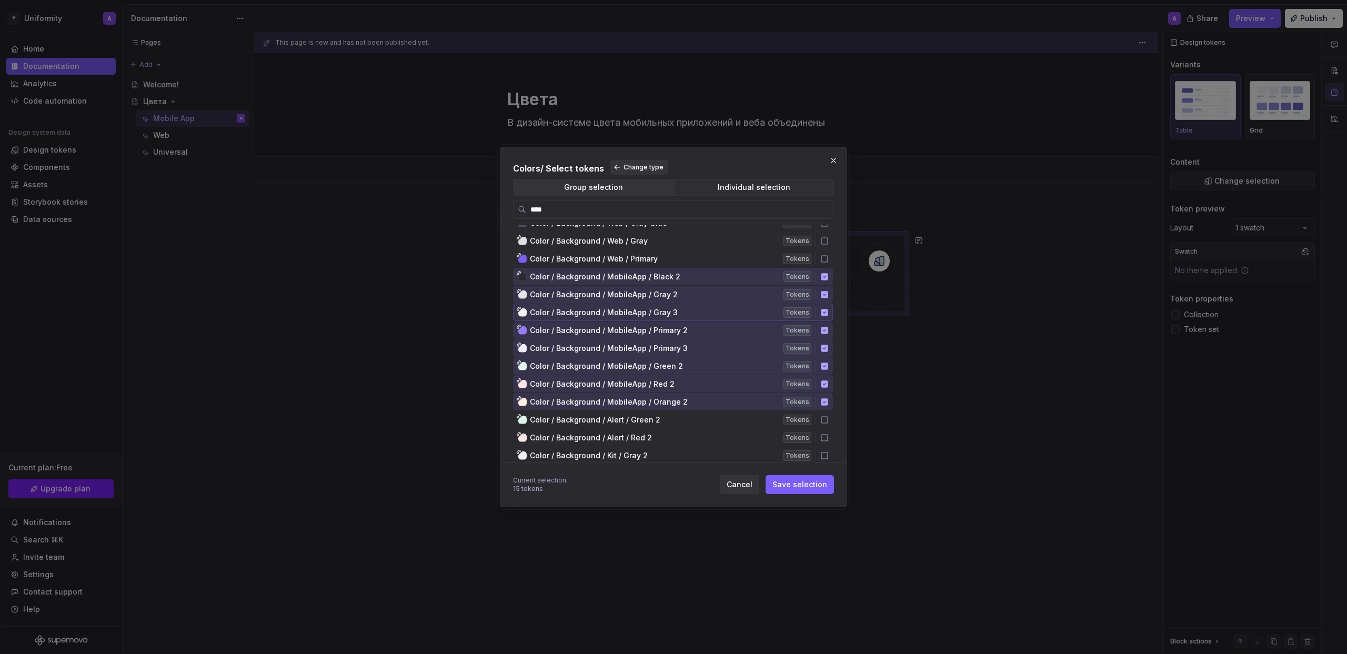
scroll to position [0, 0]
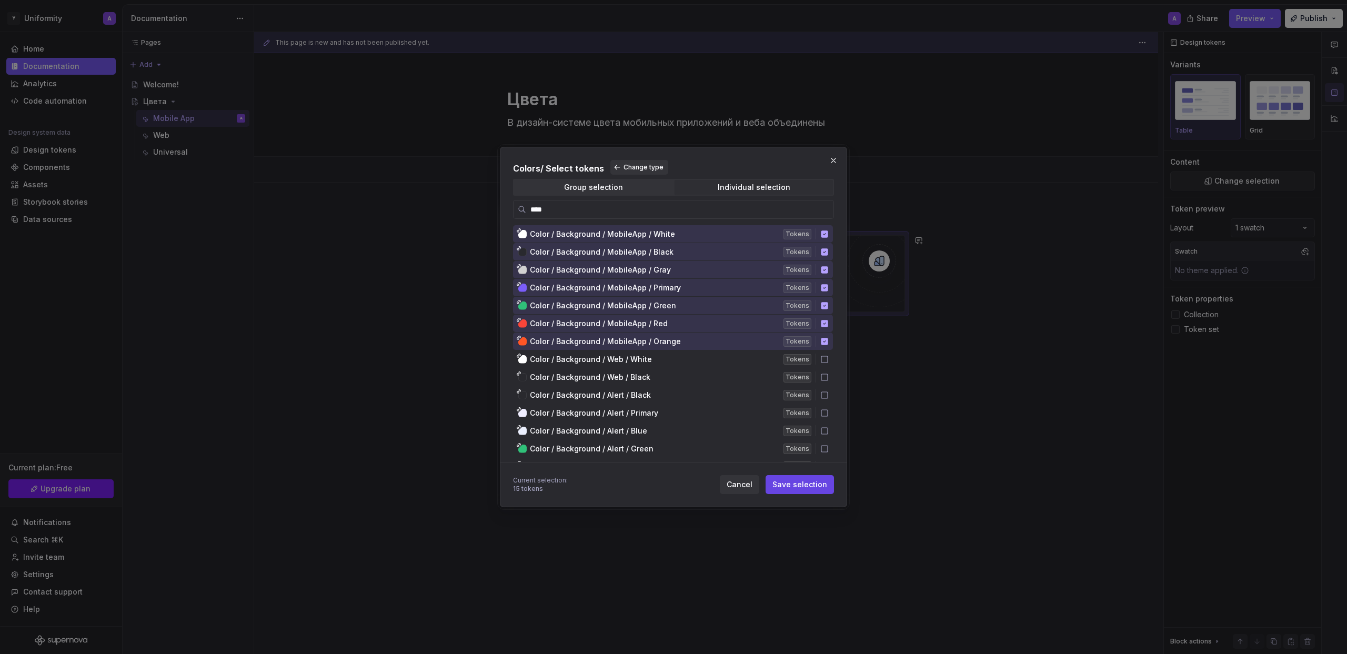
click at [817, 489] on span "Save selection" at bounding box center [800, 484] width 55 height 11
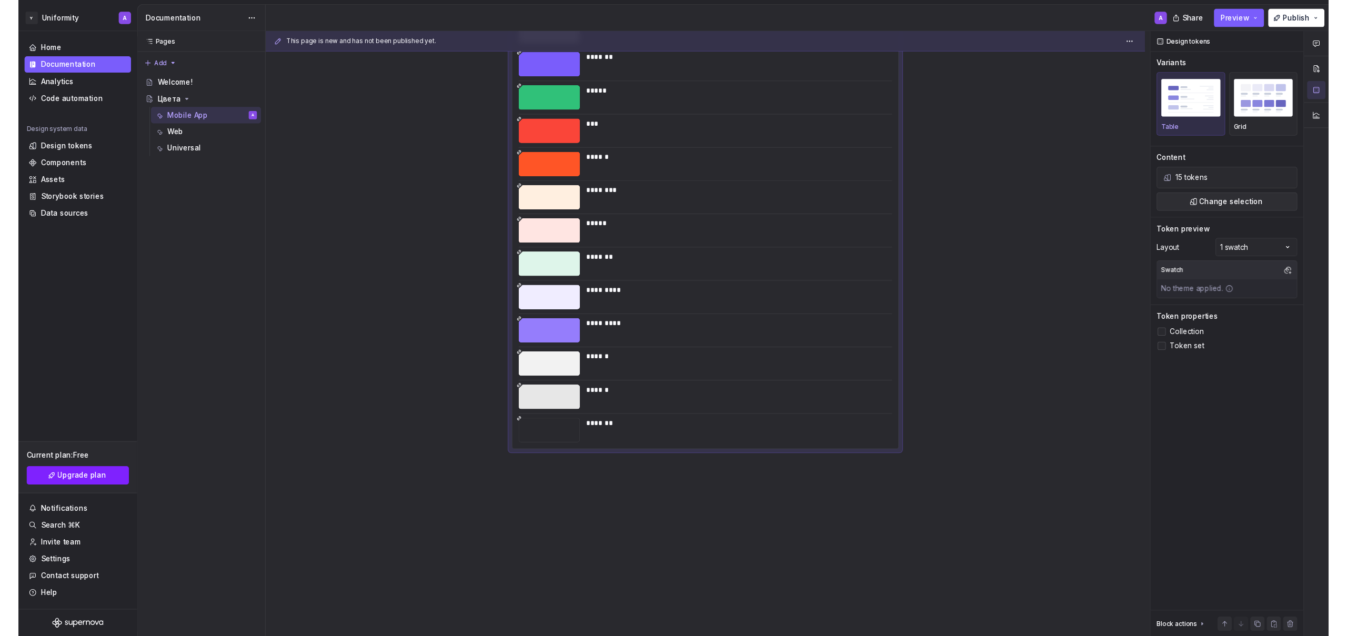
scroll to position [307, 0]
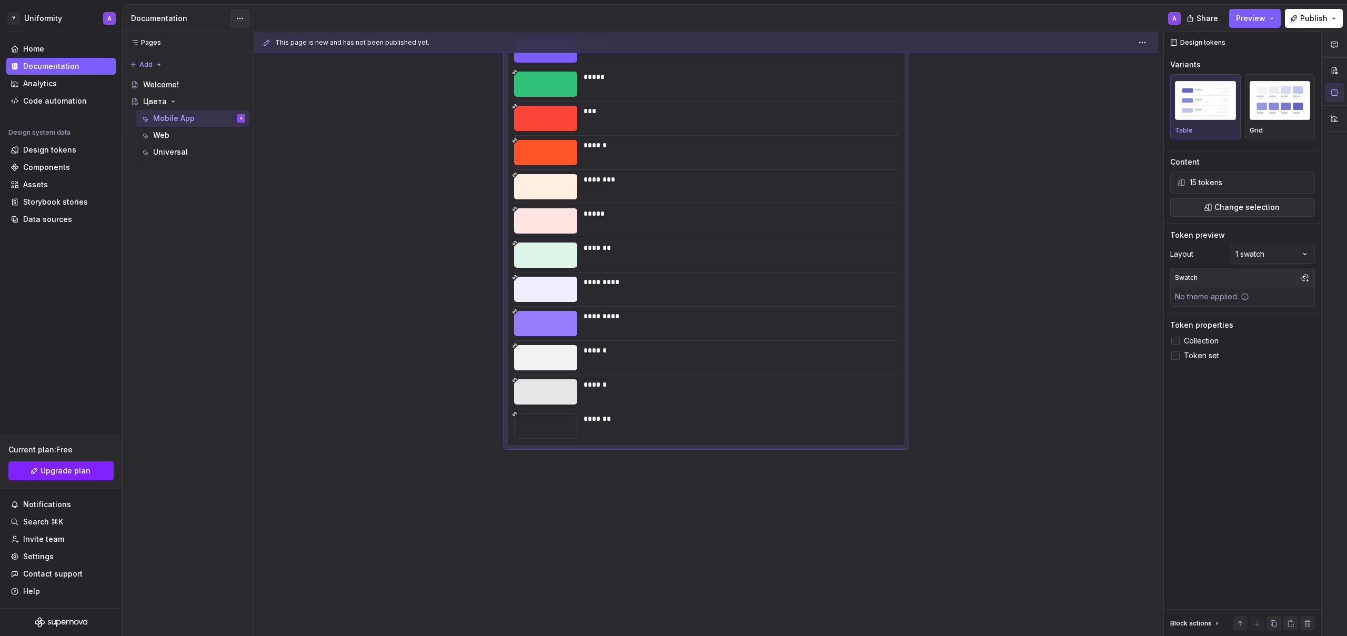
type textarea "*"
